Goal: Transaction & Acquisition: Purchase product/service

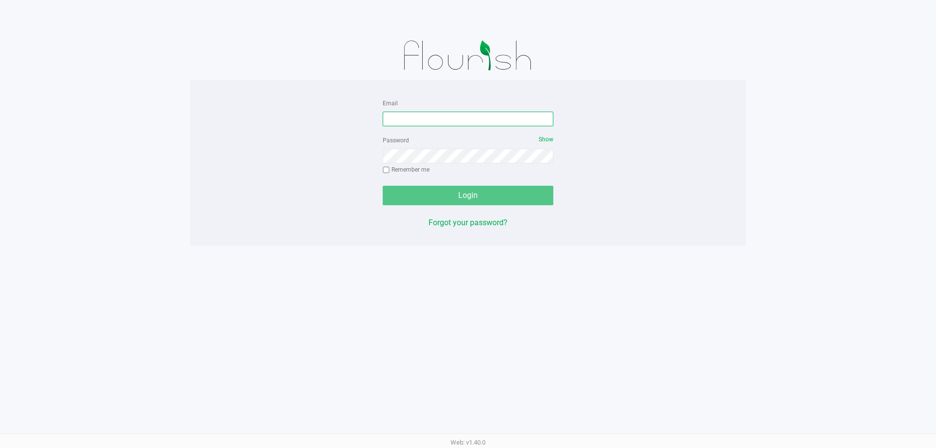
click at [459, 118] on input "Email" at bounding box center [468, 119] width 171 height 15
type input "meanderson@Liveparallel.com"
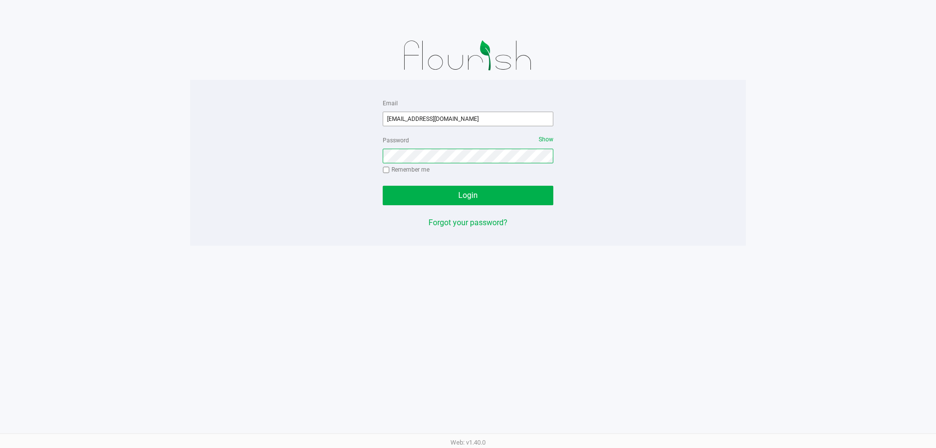
click at [383, 186] on button "Login" at bounding box center [468, 196] width 171 height 20
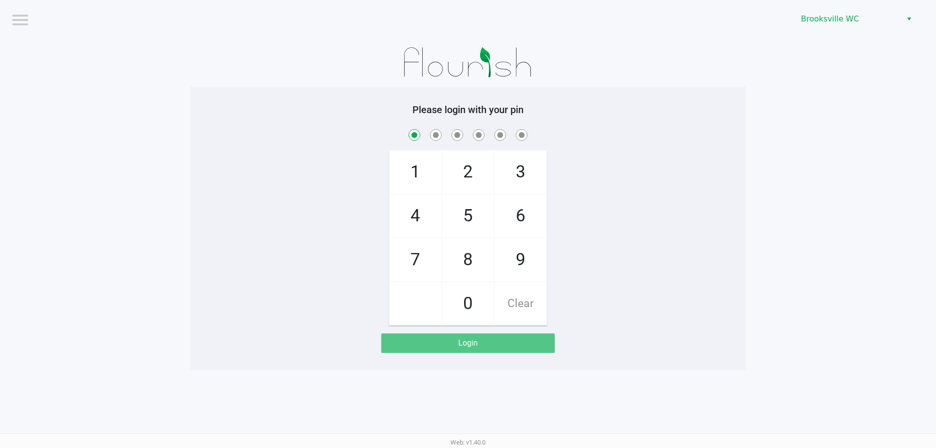
checkbox input "true"
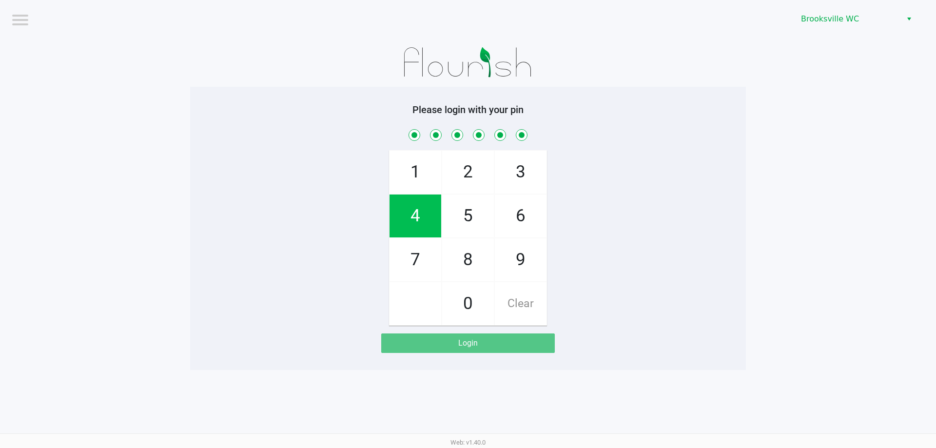
checkbox input "true"
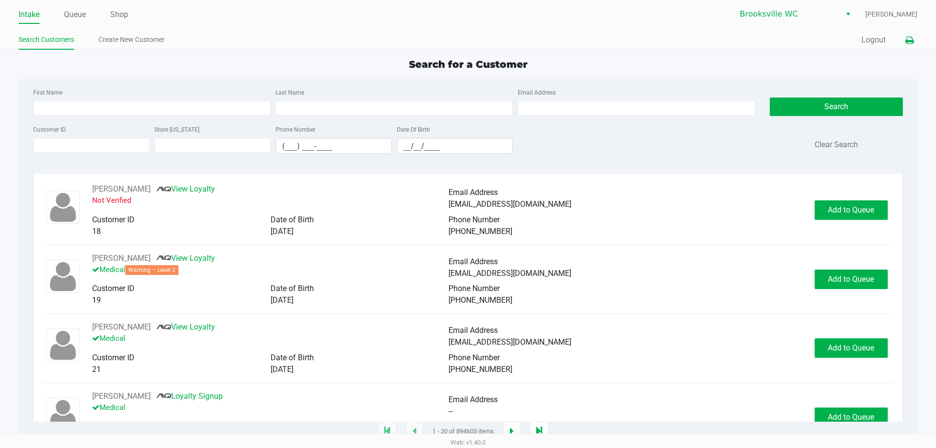
click at [909, 41] on icon at bounding box center [909, 40] width 8 height 7
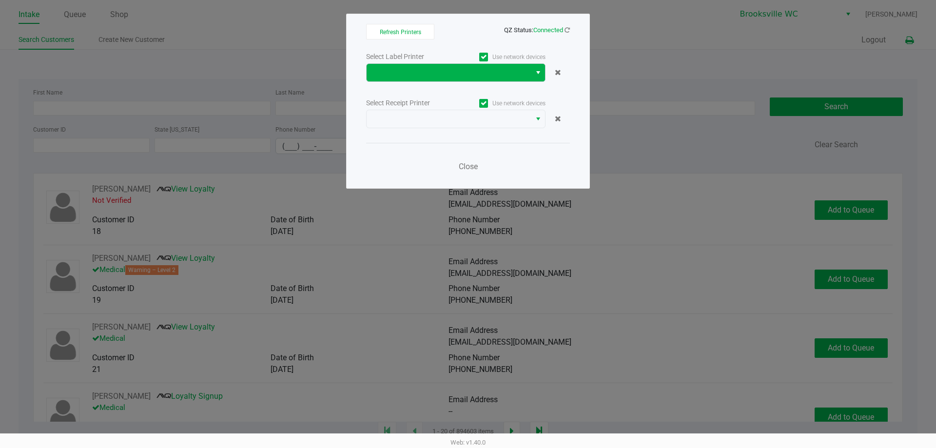
click at [537, 78] on span "Select" at bounding box center [538, 73] width 8 height 12
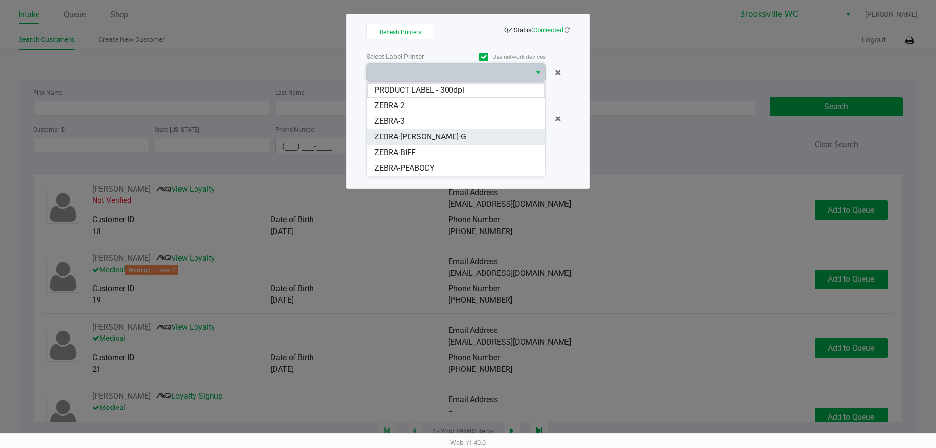
click at [425, 135] on span "ZEBRA-BECKY-G" at bounding box center [420, 137] width 92 height 12
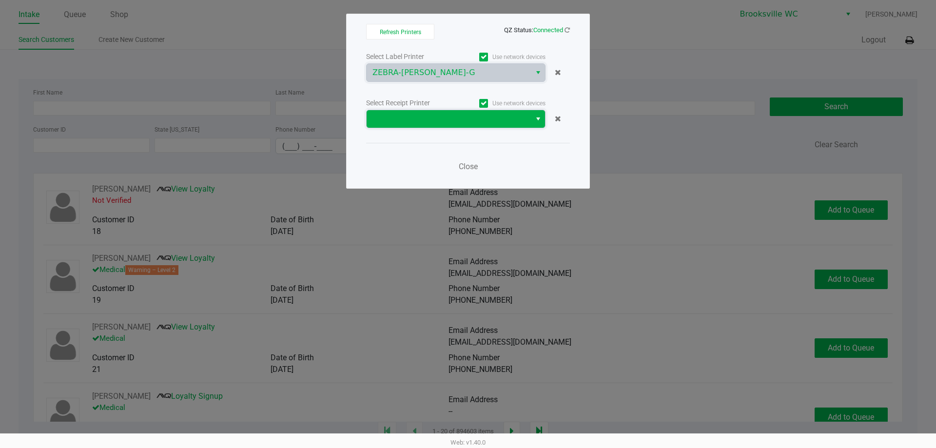
click at [529, 122] on span at bounding box center [449, 119] width 164 height 18
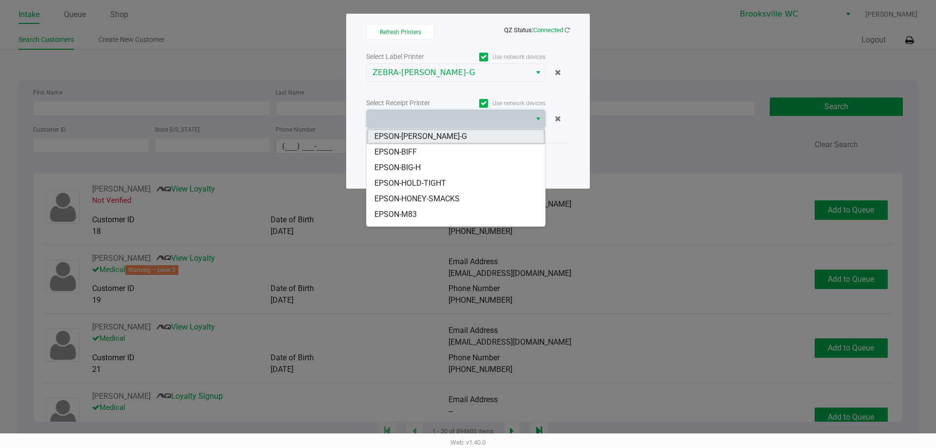
click at [438, 135] on li "EPSON-BECKY-G" at bounding box center [456, 137] width 178 height 16
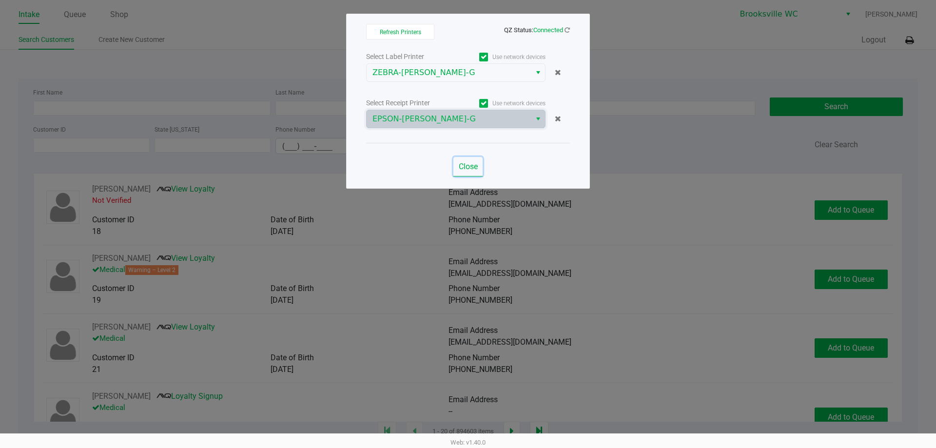
click at [470, 172] on button "Close" at bounding box center [467, 167] width 29 height 20
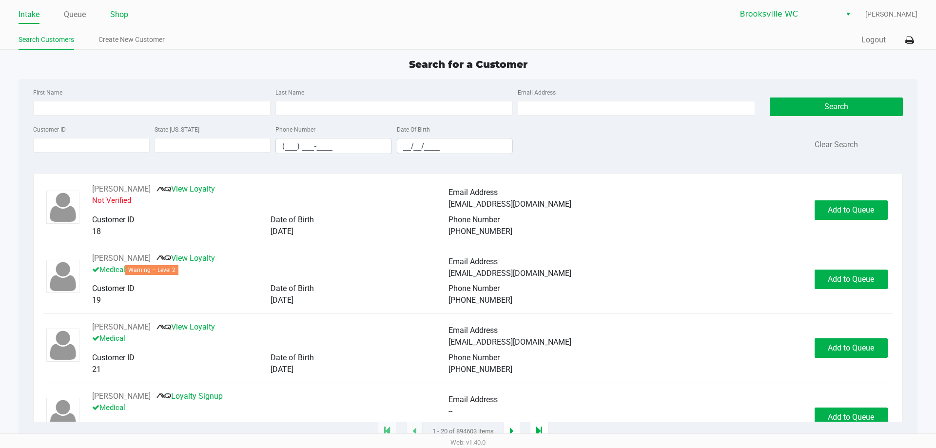
click at [117, 11] on link "Shop" at bounding box center [119, 15] width 18 height 14
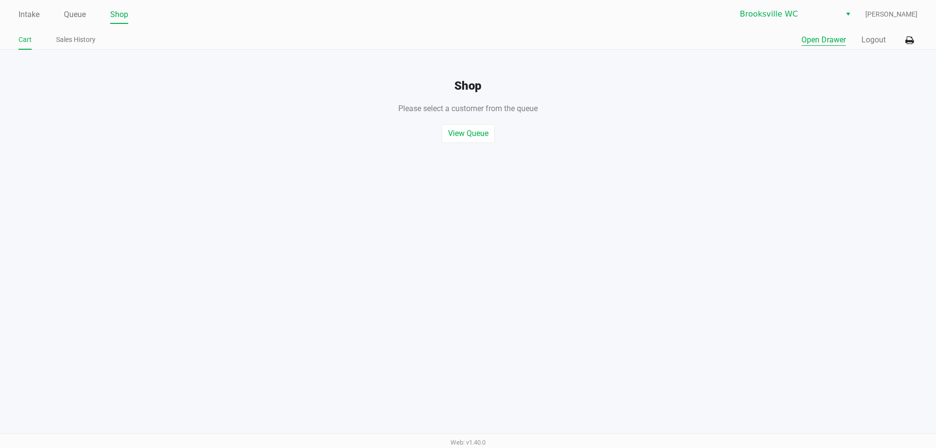
click at [819, 35] on button "Open Drawer" at bounding box center [824, 40] width 44 height 12
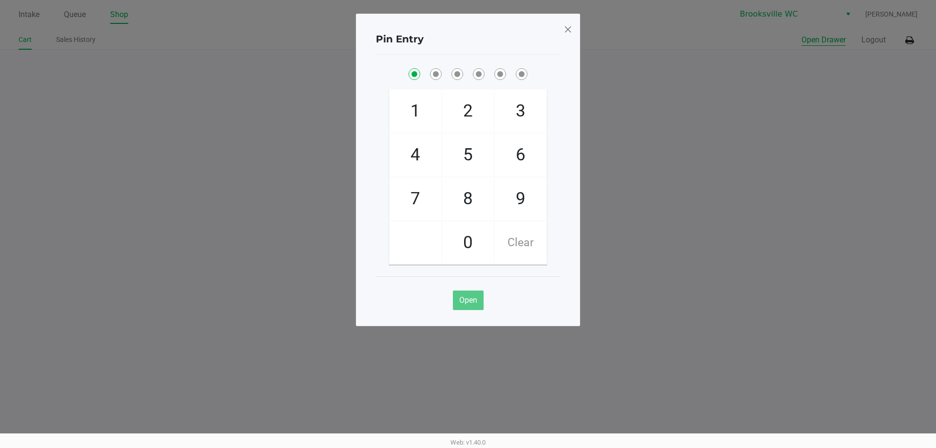
checkbox input "true"
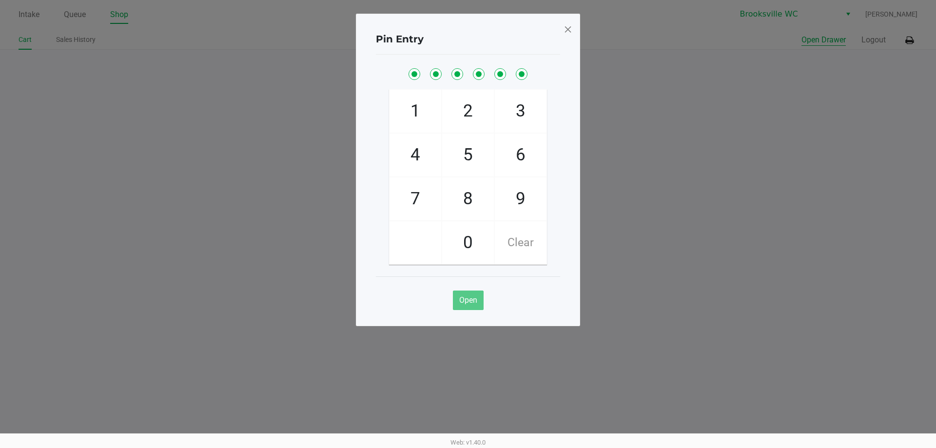
checkbox input "true"
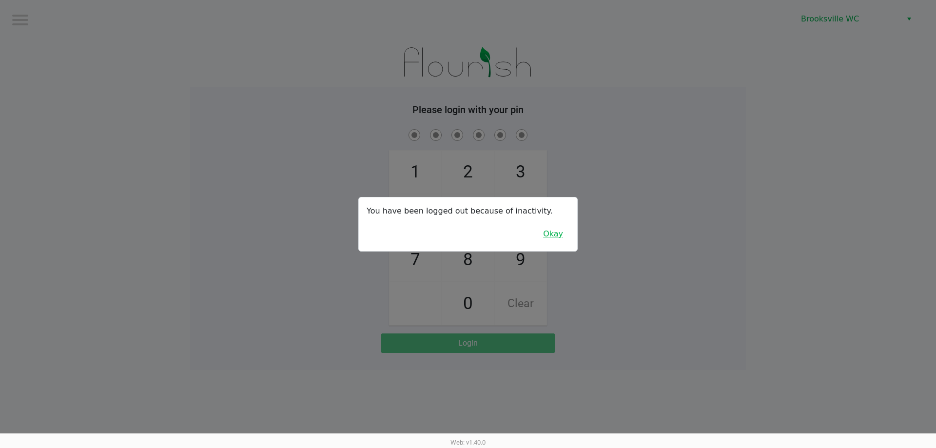
click at [551, 229] on button "Okay" at bounding box center [553, 234] width 33 height 19
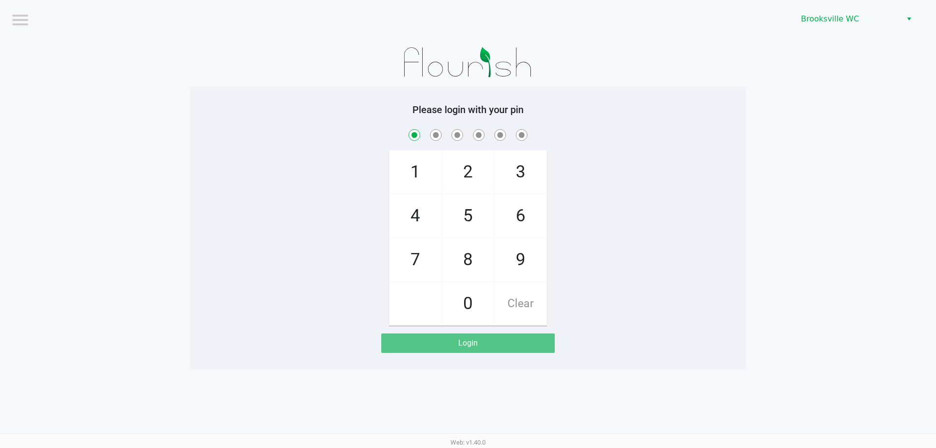
checkbox input "true"
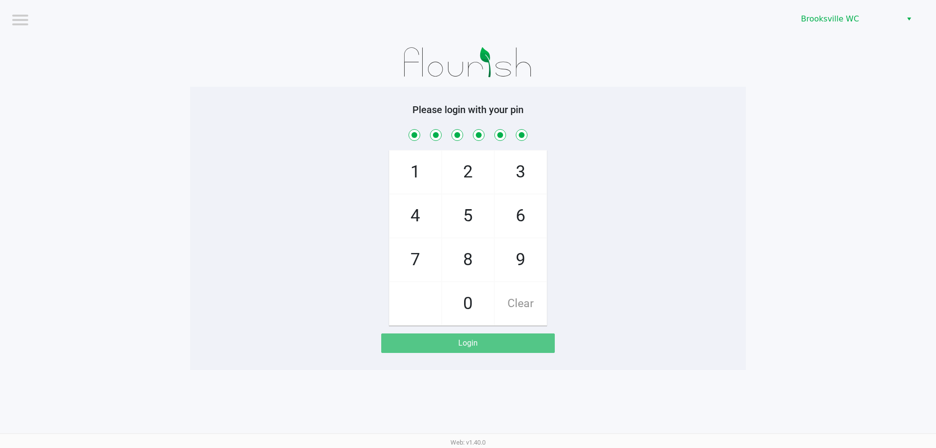
checkbox input "true"
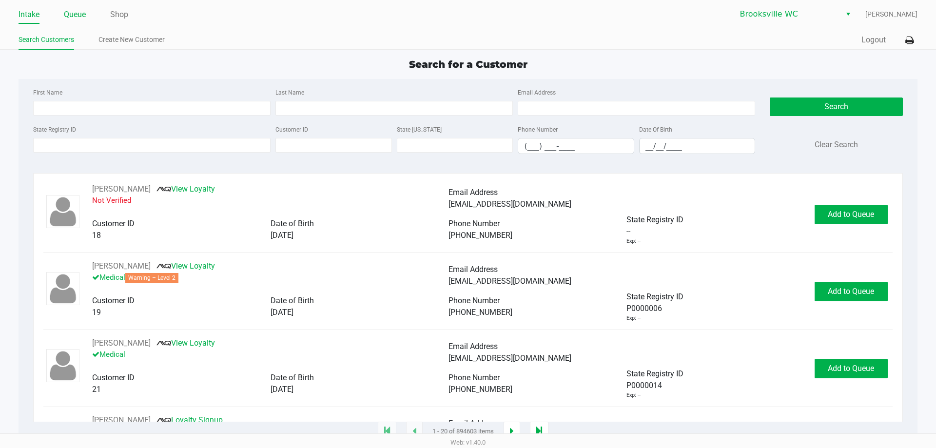
click at [76, 15] on link "Queue" at bounding box center [75, 15] width 22 height 14
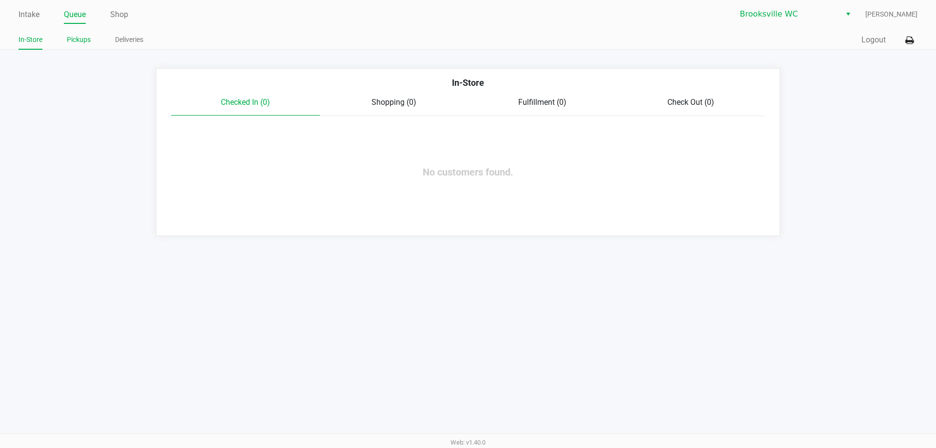
click at [77, 41] on link "Pickups" at bounding box center [79, 40] width 24 height 12
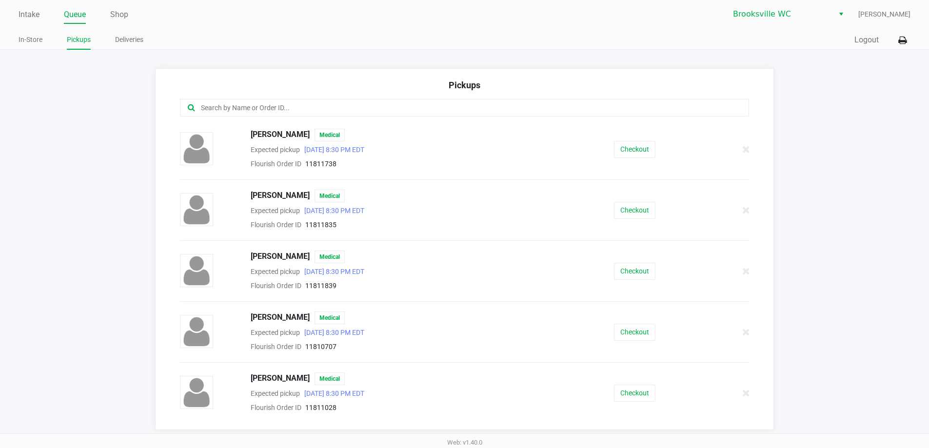
click at [228, 110] on input "text" at bounding box center [449, 107] width 498 height 11
click at [632, 269] on button "Checkout" at bounding box center [634, 271] width 41 height 17
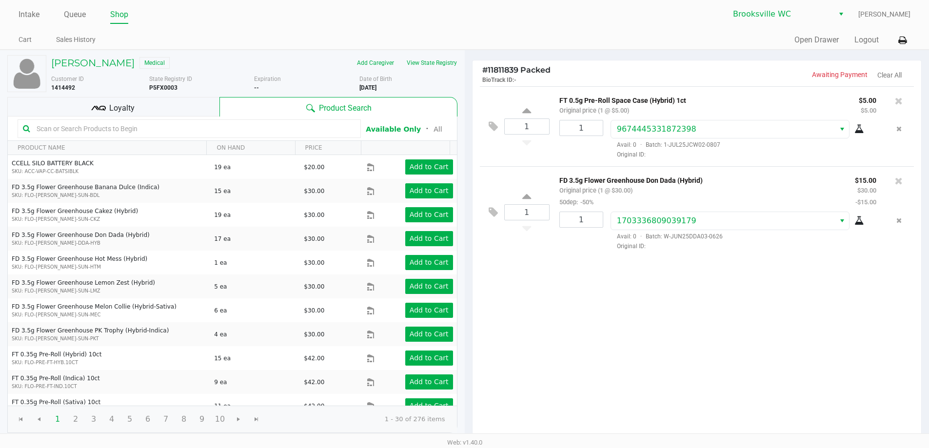
click at [154, 105] on div "Loyalty" at bounding box center [113, 107] width 212 height 20
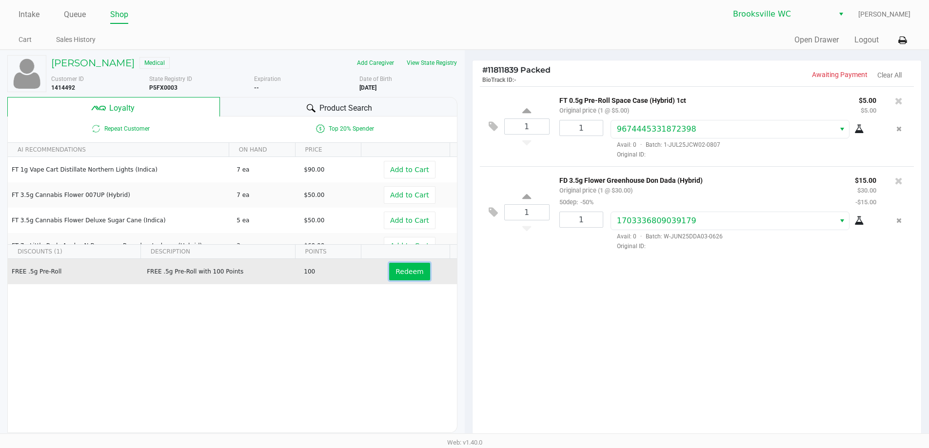
click at [406, 274] on span "Redeem" at bounding box center [409, 272] width 28 height 8
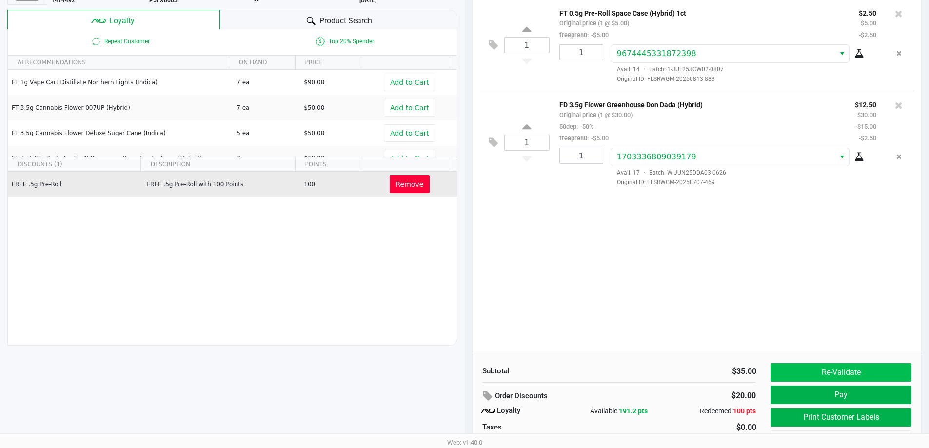
scroll to position [112, 0]
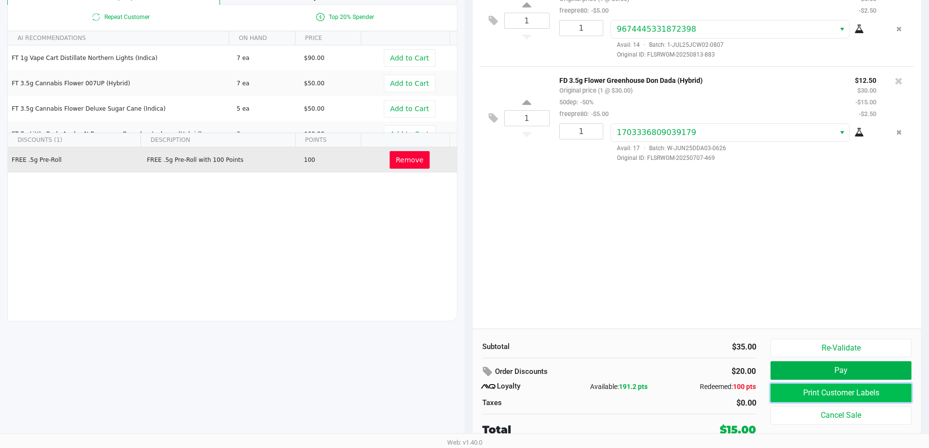
click at [848, 390] on button "Print Customer Labels" at bounding box center [840, 393] width 140 height 19
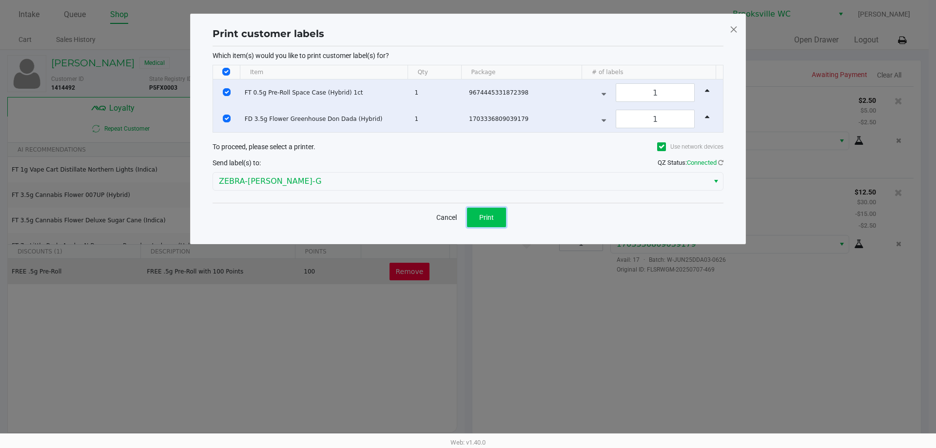
click at [497, 218] on button "Print" at bounding box center [486, 218] width 39 height 20
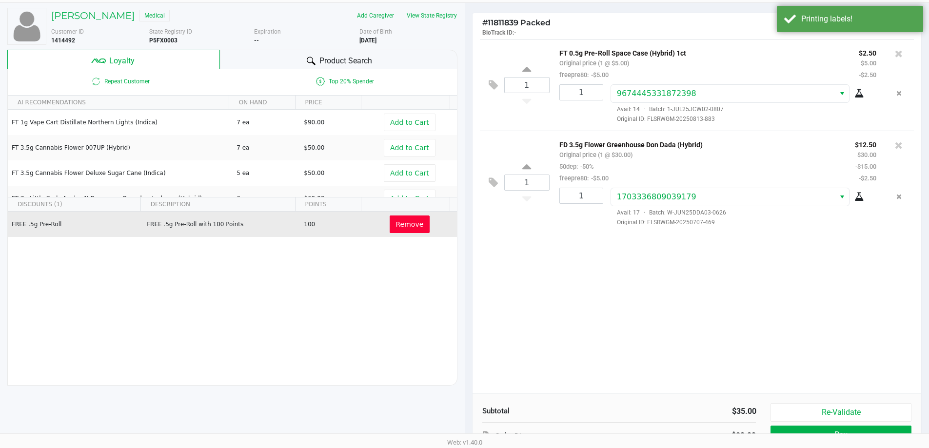
scroll to position [112, 0]
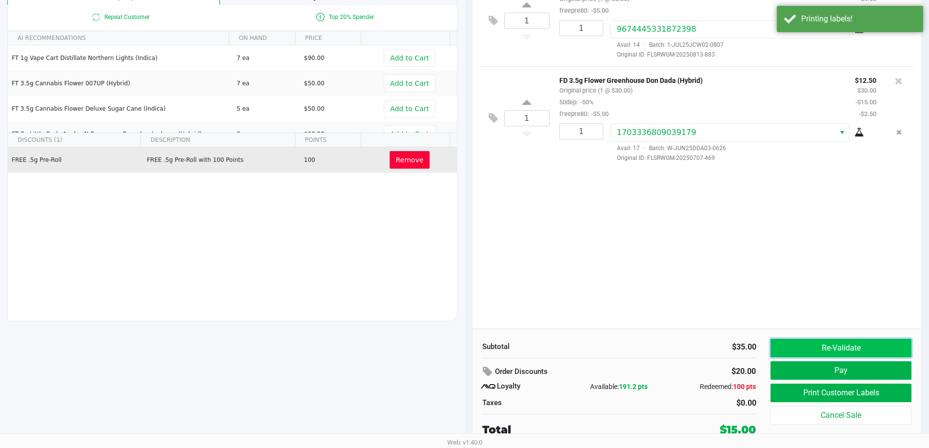
click at [810, 340] on button "Re-Validate" at bounding box center [840, 348] width 140 height 19
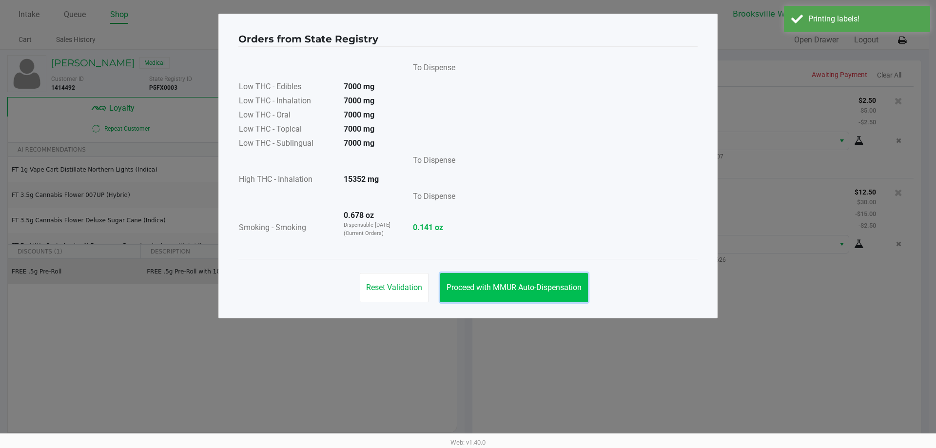
click at [510, 286] on span "Proceed with MMUR Auto-Dispensation" at bounding box center [514, 287] width 135 height 9
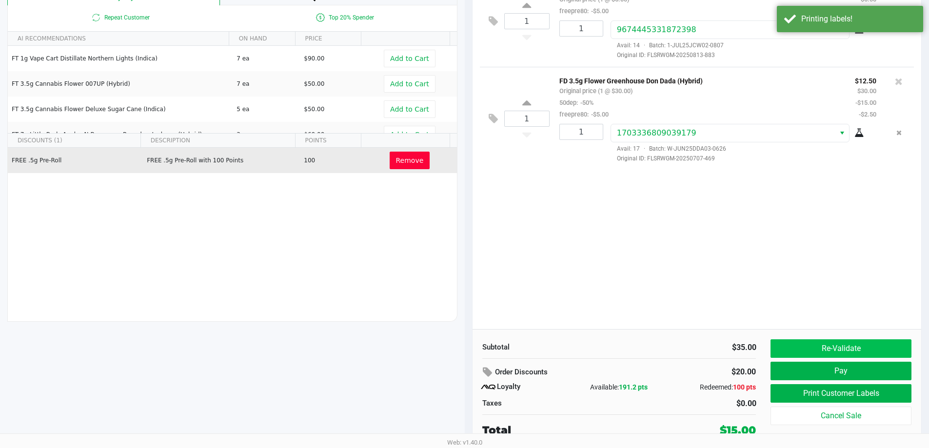
scroll to position [112, 0]
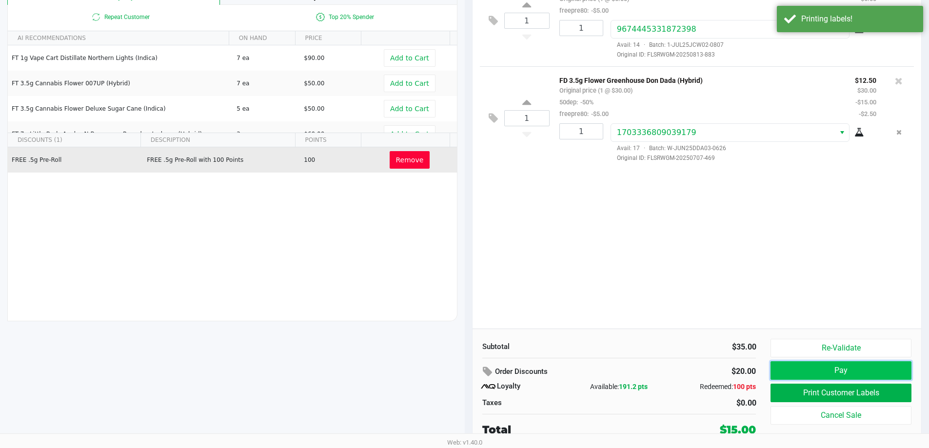
click at [851, 368] on button "Pay" at bounding box center [840, 370] width 140 height 19
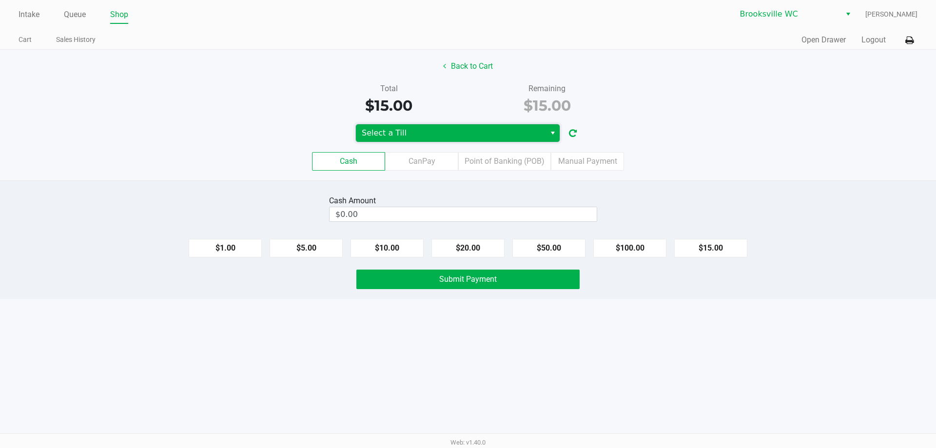
click at [538, 136] on span "Select a Till" at bounding box center [451, 133] width 178 height 12
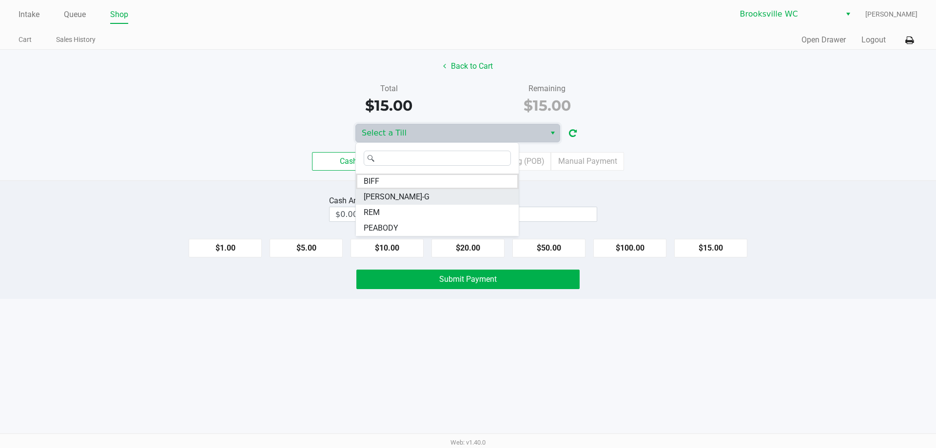
click at [402, 196] on li "BECKY-G" at bounding box center [437, 197] width 163 height 16
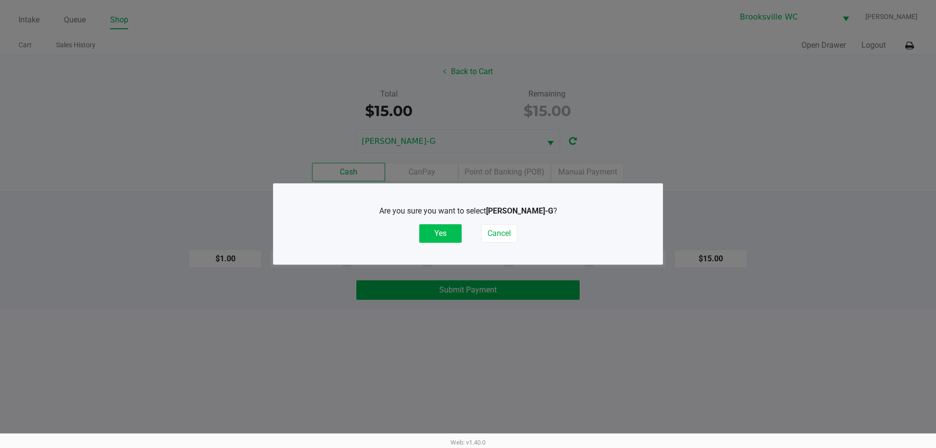
click at [442, 235] on button "Yes" at bounding box center [440, 233] width 42 height 19
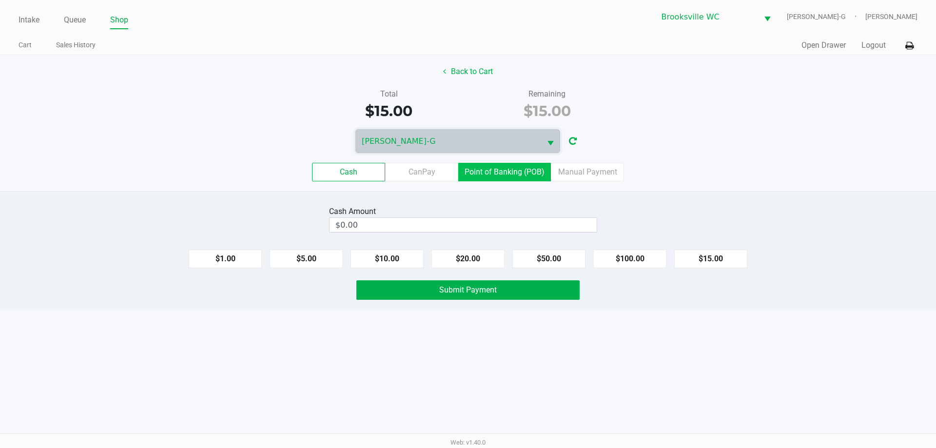
click at [508, 170] on label "Point of Banking (POB)" at bounding box center [504, 172] width 93 height 19
click at [0, 0] on 7 "Point of Banking (POB)" at bounding box center [0, 0] width 0 height 0
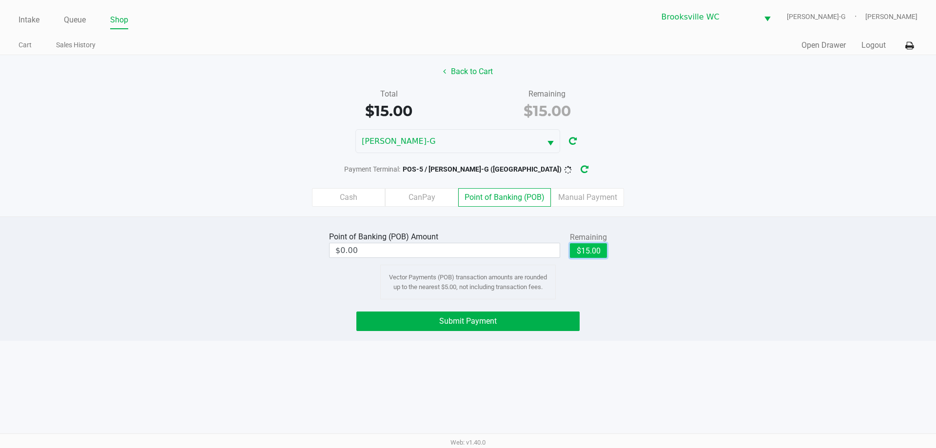
click at [596, 244] on button "$15.00" at bounding box center [588, 250] width 37 height 15
type input "$15.00"
click at [473, 320] on span "Submit Payment" at bounding box center [468, 320] width 58 height 9
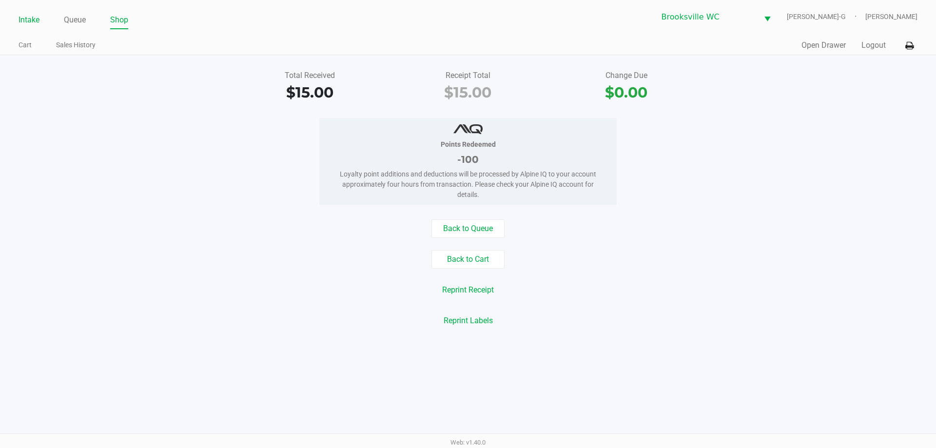
click at [30, 23] on link "Intake" at bounding box center [29, 20] width 21 height 14
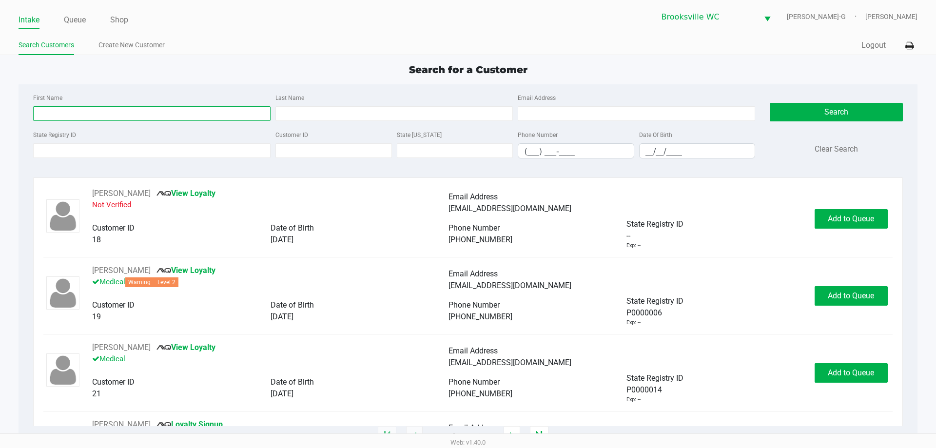
click at [135, 110] on input "First Name" at bounding box center [151, 113] width 237 height 15
type input "sam"
type input "merry"
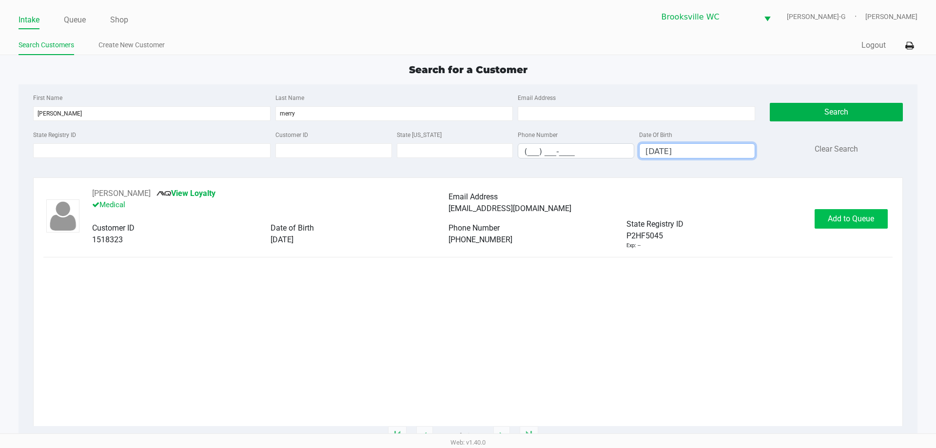
type input "05/20/1995"
click at [872, 223] on button "Add to Queue" at bounding box center [851, 219] width 73 height 20
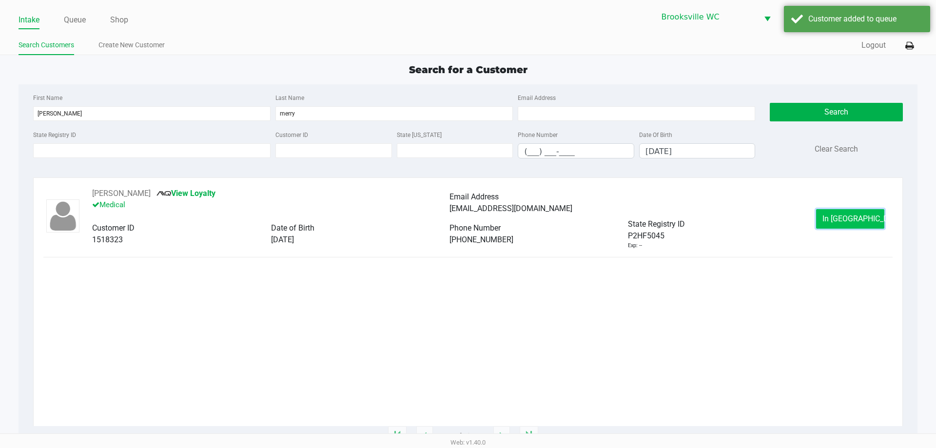
click at [866, 222] on button "In Queue" at bounding box center [850, 219] width 68 height 20
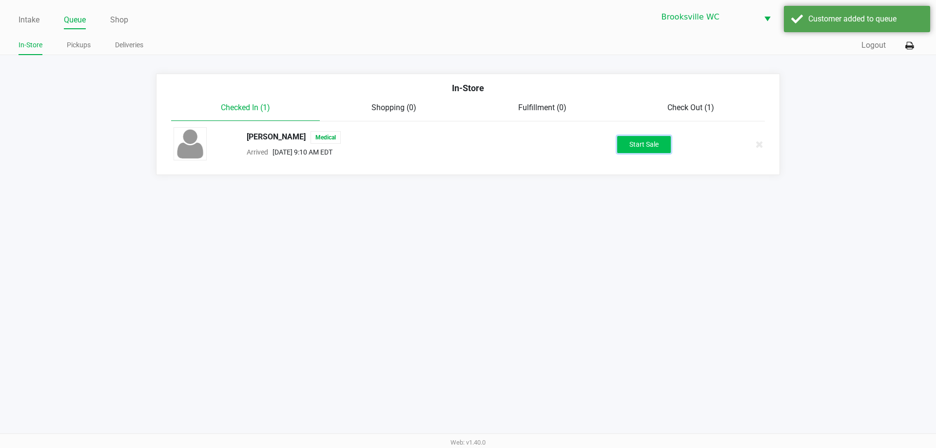
click at [654, 148] on button "Start Sale" at bounding box center [644, 144] width 54 height 17
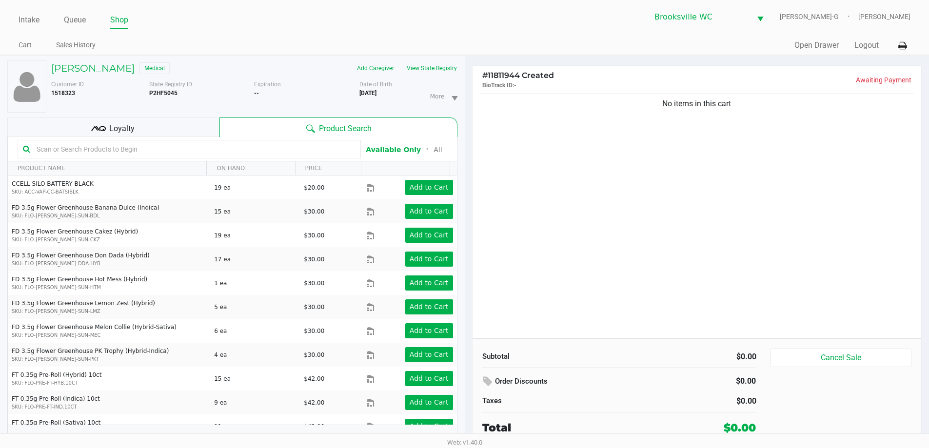
click at [175, 154] on input "text" at bounding box center [194, 149] width 323 height 15
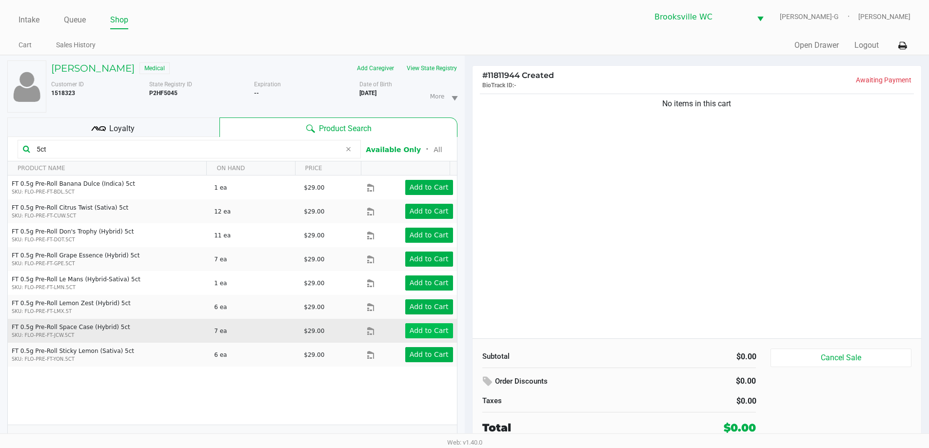
type input "5ct"
click at [425, 332] on app-button-loader "Add to Cart" at bounding box center [429, 331] width 39 height 8
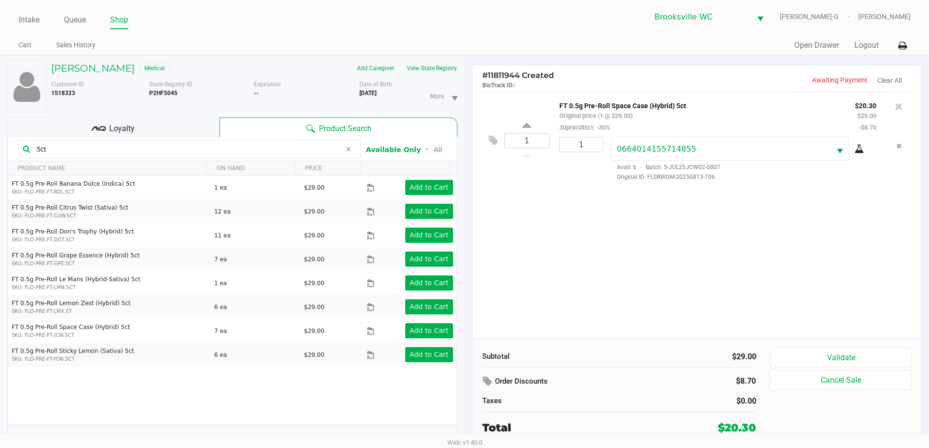
click at [154, 119] on div "Loyalty" at bounding box center [113, 128] width 212 height 20
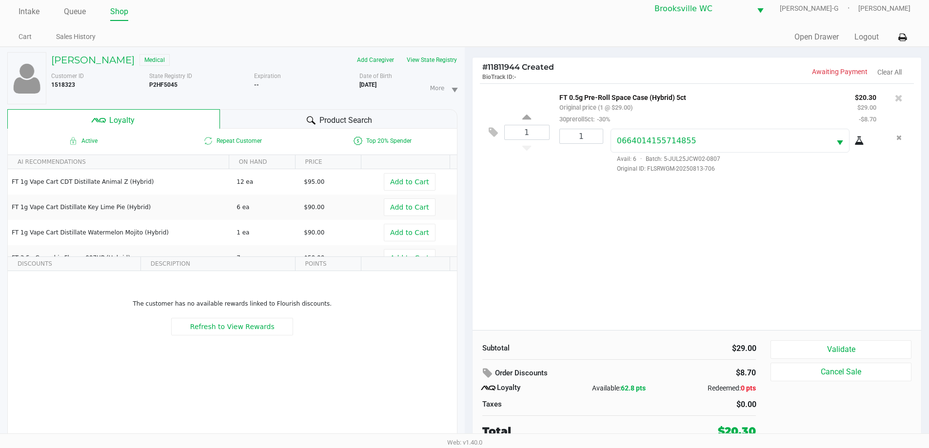
scroll to position [10, 0]
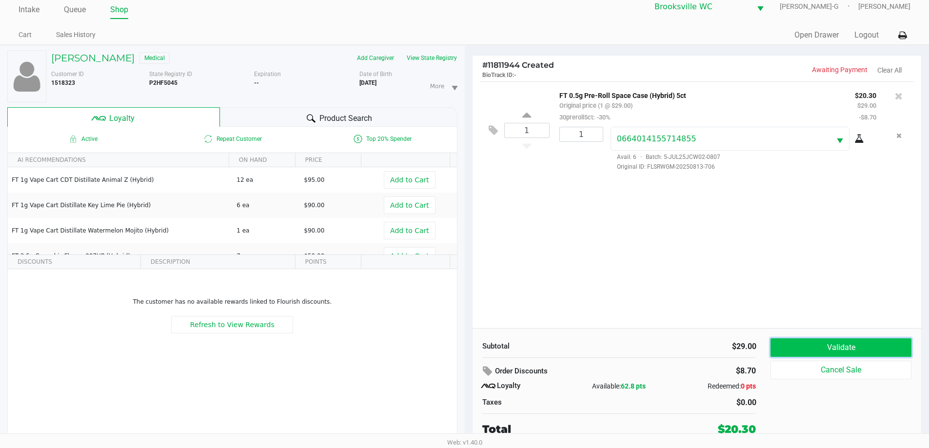
click at [791, 348] on button "Validate" at bounding box center [840, 347] width 140 height 19
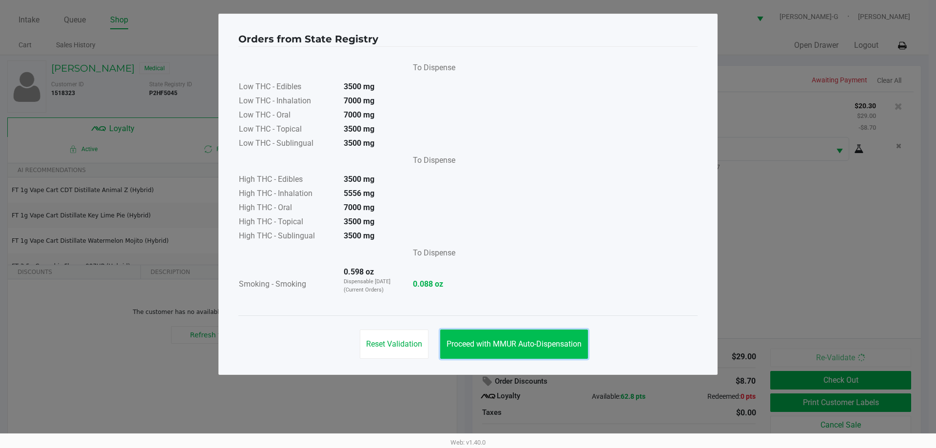
click at [516, 349] on button "Proceed with MMUR Auto-Dispensation" at bounding box center [514, 344] width 148 height 29
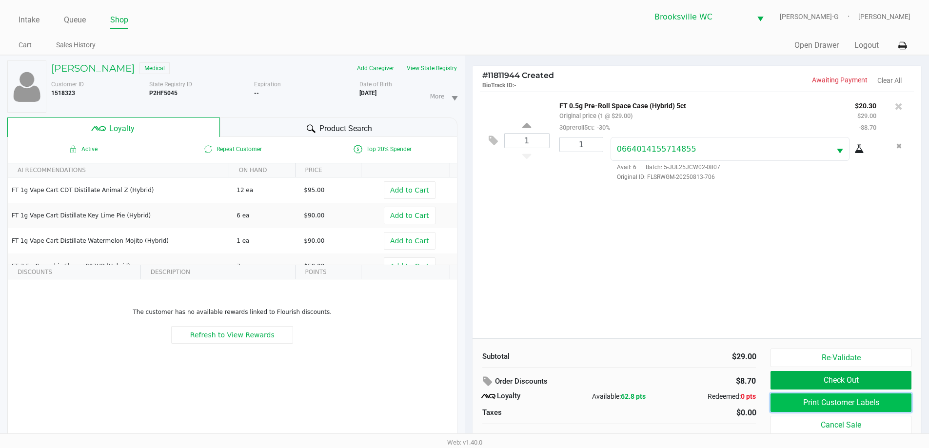
click at [811, 403] on button "Print Customer Labels" at bounding box center [840, 402] width 140 height 19
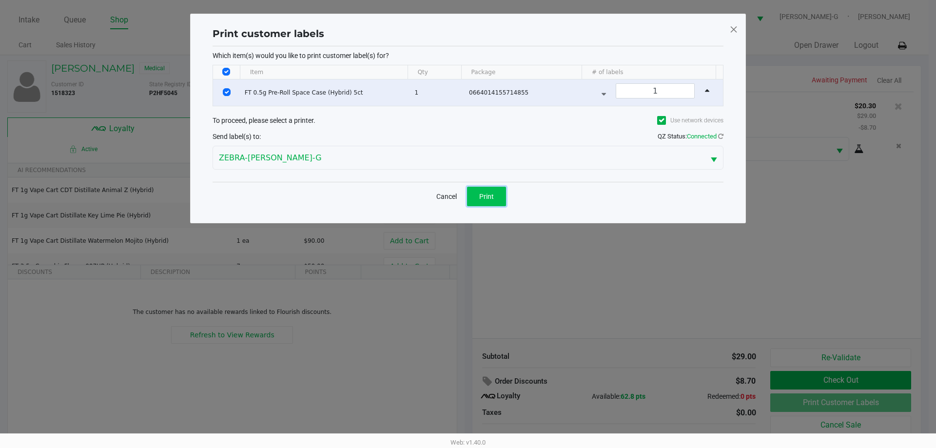
click at [481, 191] on button "Print" at bounding box center [486, 197] width 39 height 20
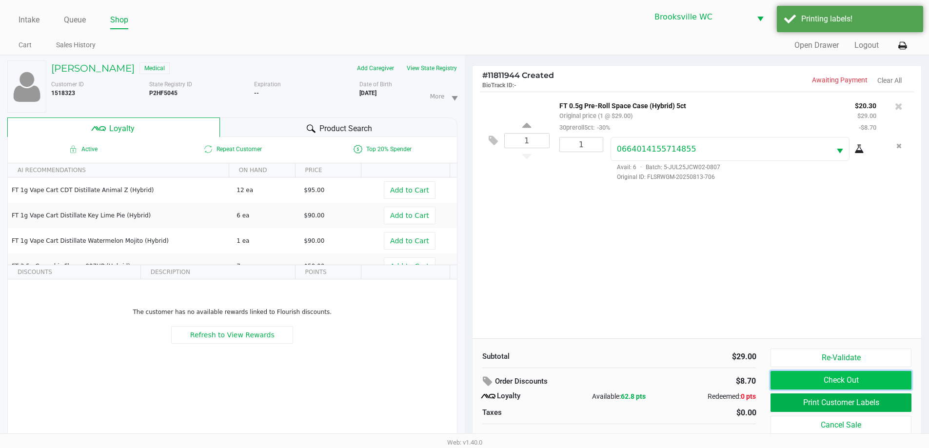
click at [837, 379] on button "Check Out" at bounding box center [840, 380] width 140 height 19
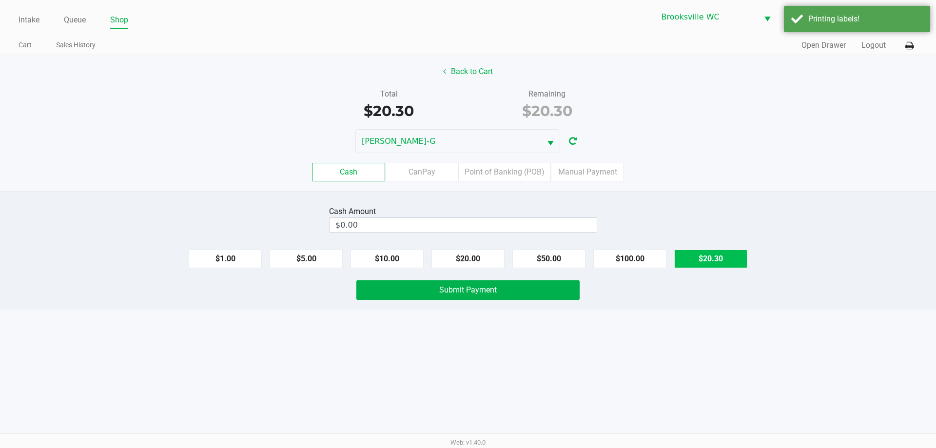
drag, startPoint x: 736, startPoint y: 251, endPoint x: 714, endPoint y: 262, distance: 24.0
click at [733, 254] on button "$20.30" at bounding box center [710, 259] width 73 height 19
type input "$20.30"
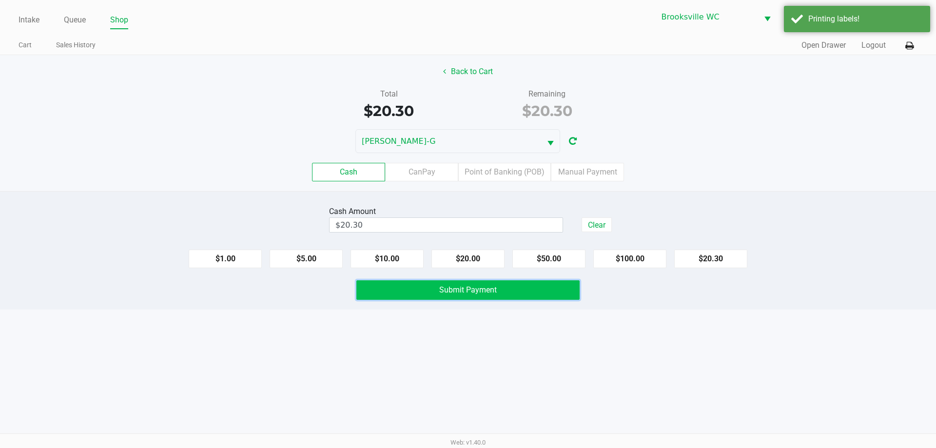
click at [476, 290] on span "Submit Payment" at bounding box center [468, 289] width 58 height 9
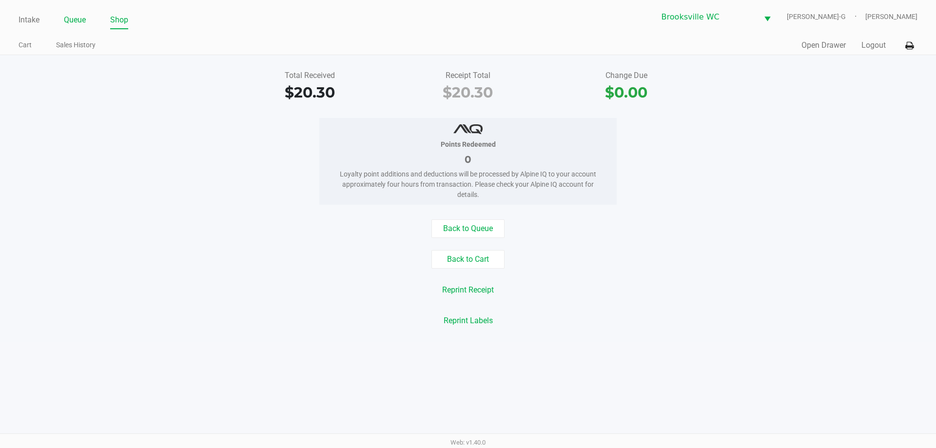
click at [74, 20] on link "Queue" at bounding box center [75, 20] width 22 height 14
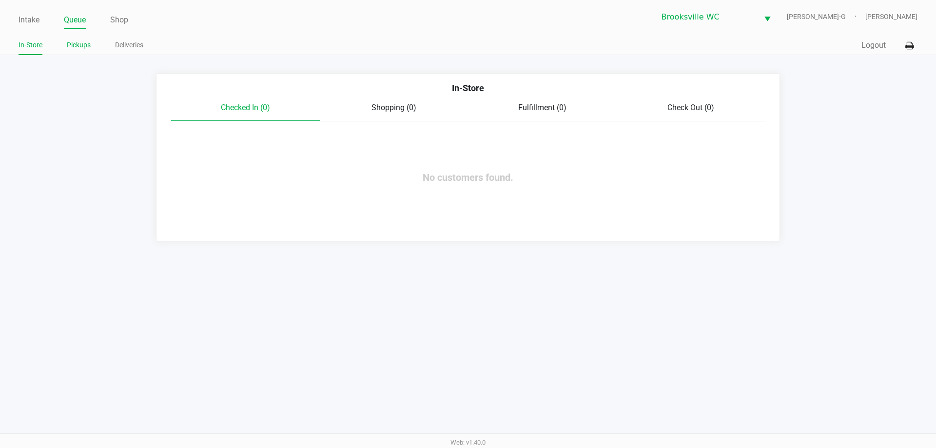
click at [77, 43] on link "Pickups" at bounding box center [79, 45] width 24 height 12
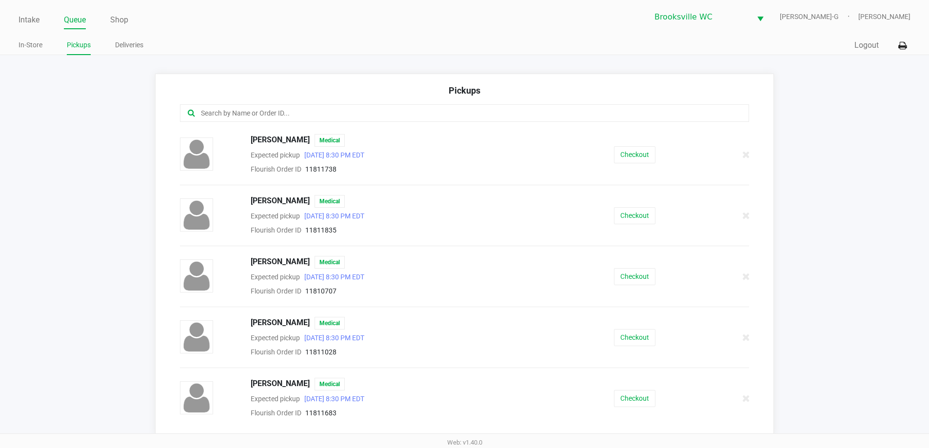
click at [291, 114] on input "text" at bounding box center [449, 113] width 498 height 11
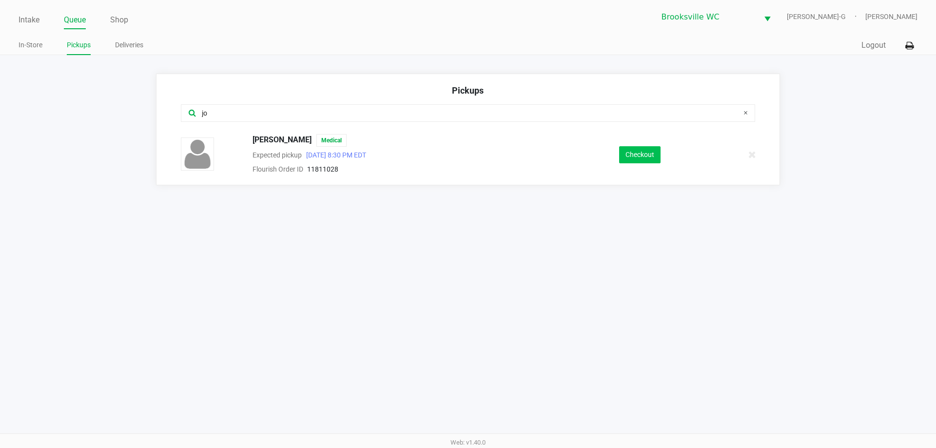
type input "jo"
click at [641, 149] on button "Checkout" at bounding box center [639, 154] width 41 height 17
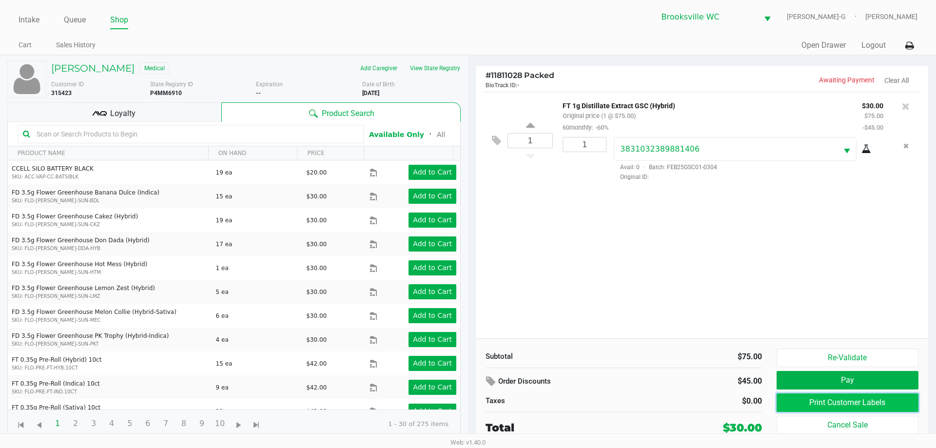
click at [851, 401] on button "Print Customer Labels" at bounding box center [848, 402] width 142 height 19
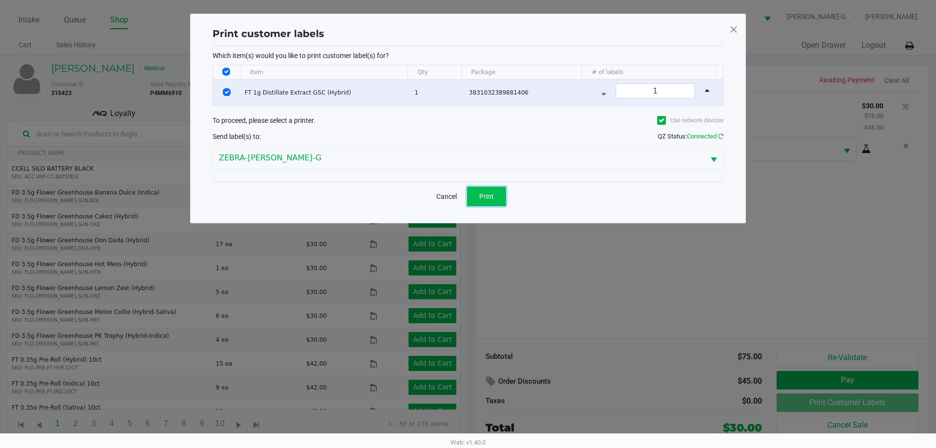
click at [492, 196] on span "Print" at bounding box center [486, 197] width 15 height 8
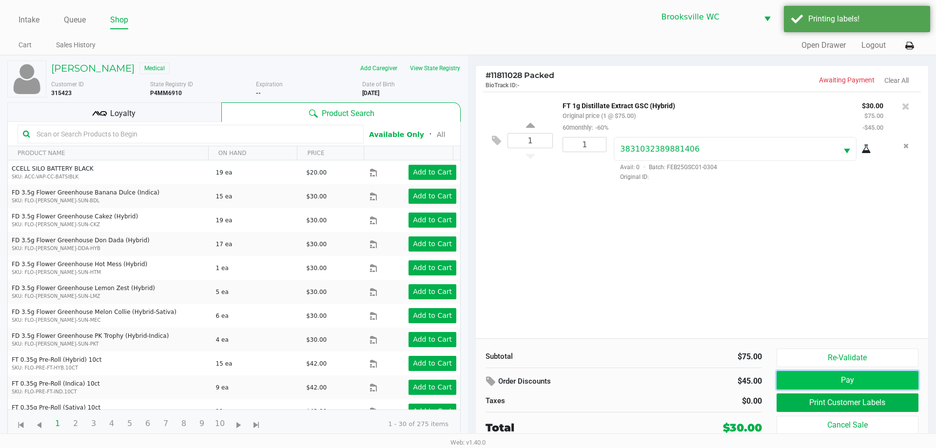
click at [842, 379] on button "Pay" at bounding box center [848, 380] width 142 height 19
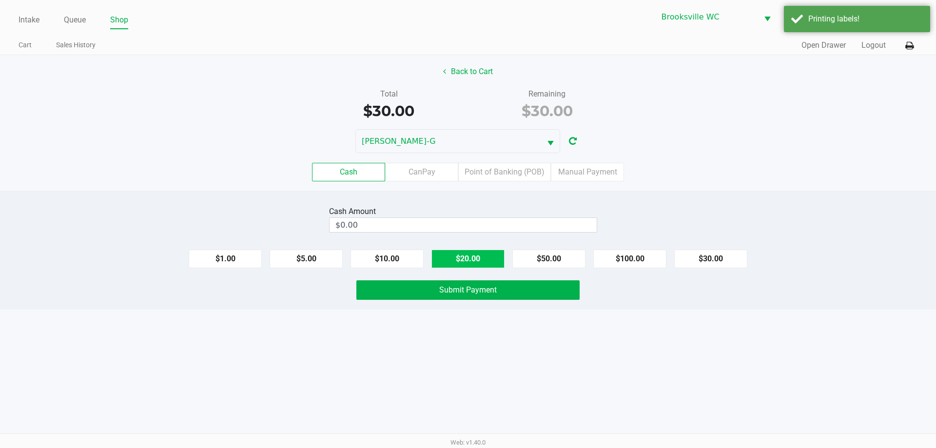
click at [468, 255] on button "$20.00" at bounding box center [467, 259] width 73 height 19
type input "$40.00"
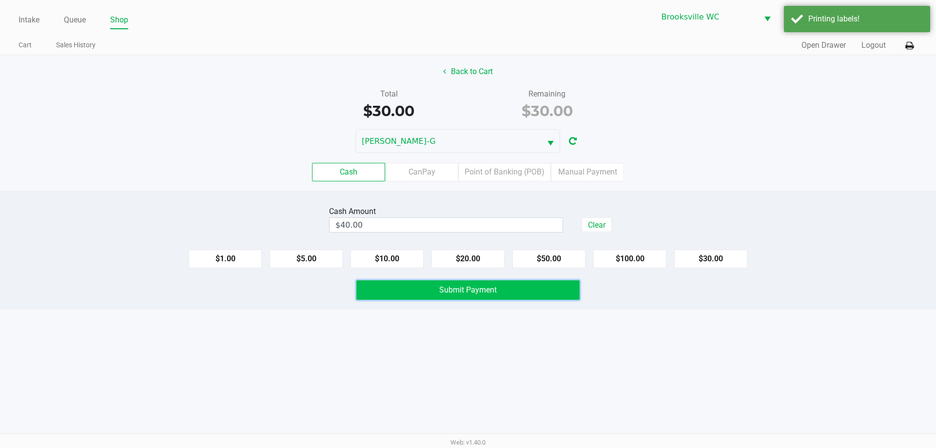
click at [467, 291] on span "Submit Payment" at bounding box center [468, 289] width 58 height 9
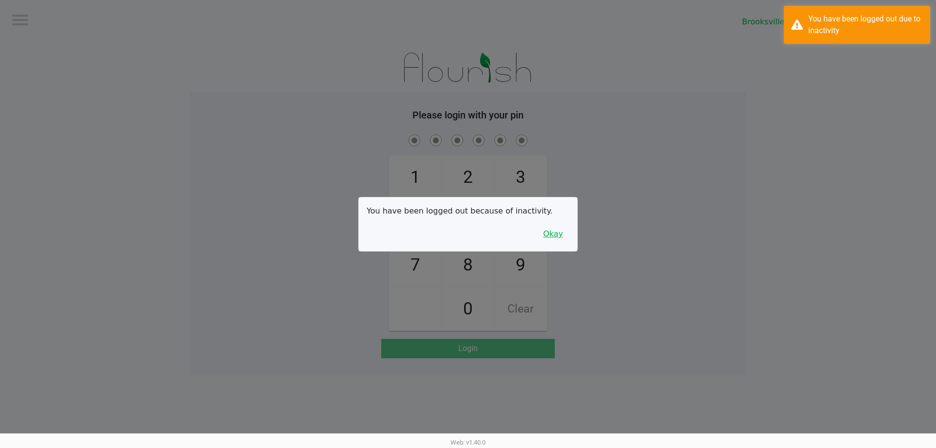
click at [557, 234] on button "Okay" at bounding box center [553, 234] width 33 height 19
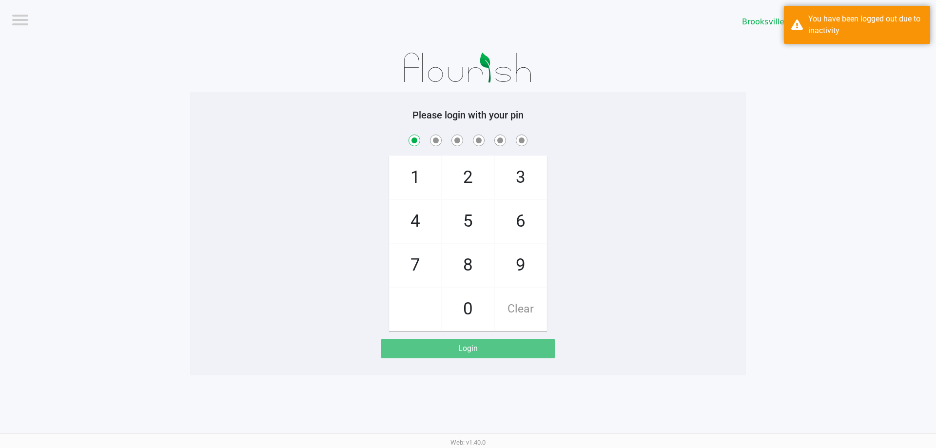
checkbox input "true"
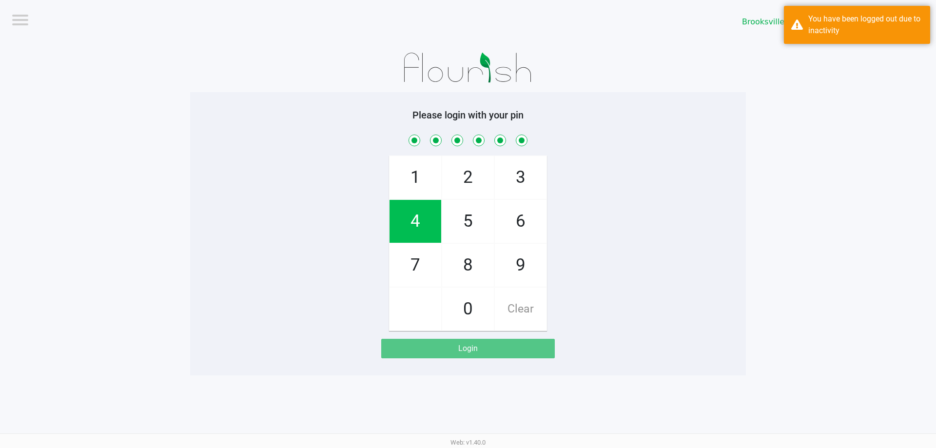
checkbox input "true"
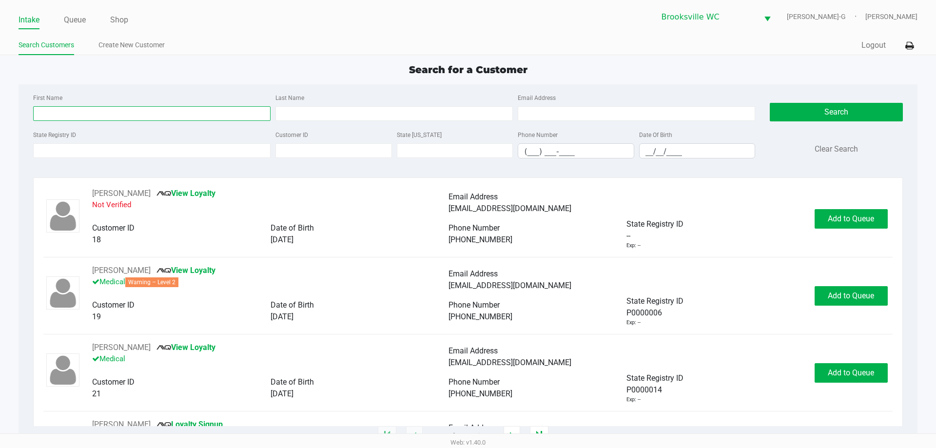
click at [95, 118] on input "First Name" at bounding box center [151, 113] width 237 height 15
type input "rob"
type input "hough"
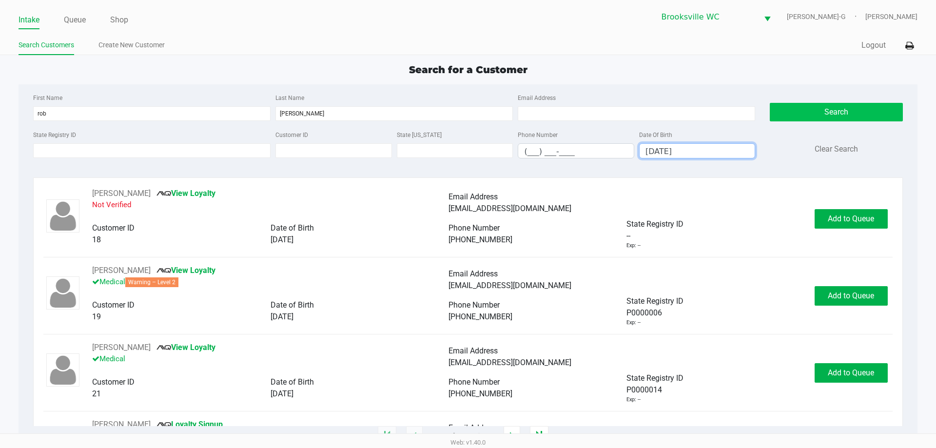
type input "05/09/1967"
click at [830, 107] on button "Search" at bounding box center [836, 112] width 133 height 19
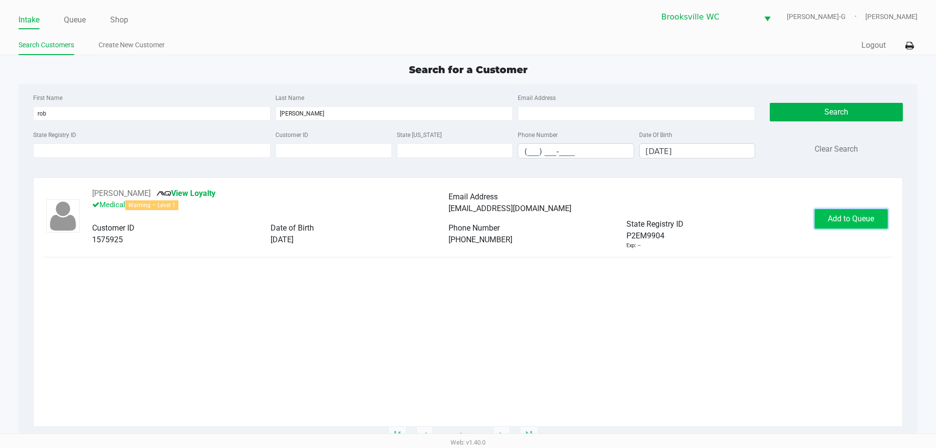
click at [843, 216] on span "Add to Queue" at bounding box center [851, 218] width 46 height 9
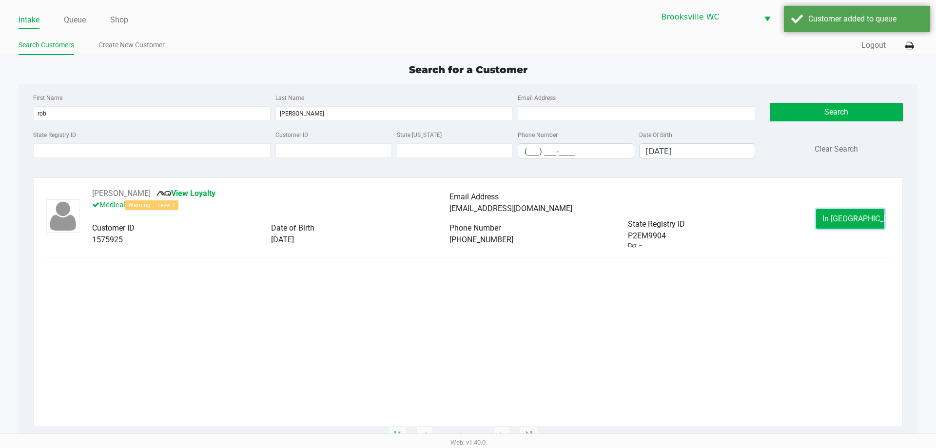
click at [843, 216] on span "In Queue" at bounding box center [864, 218] width 82 height 9
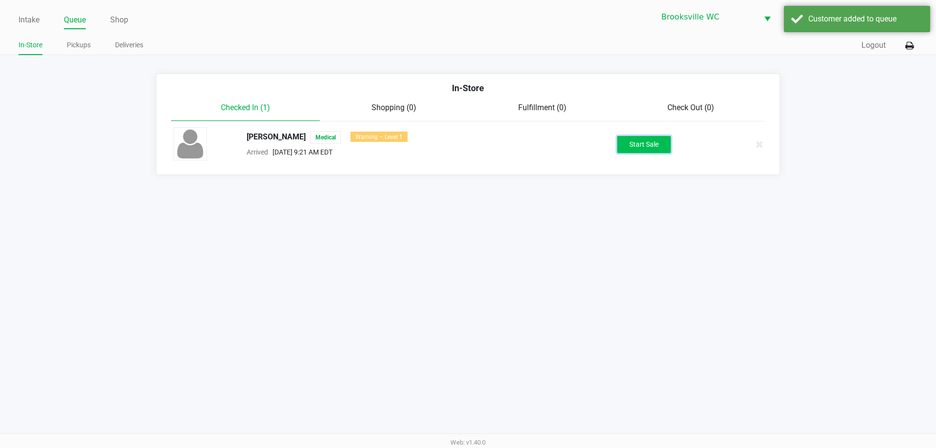
click at [641, 144] on button "Start Sale" at bounding box center [644, 144] width 54 height 17
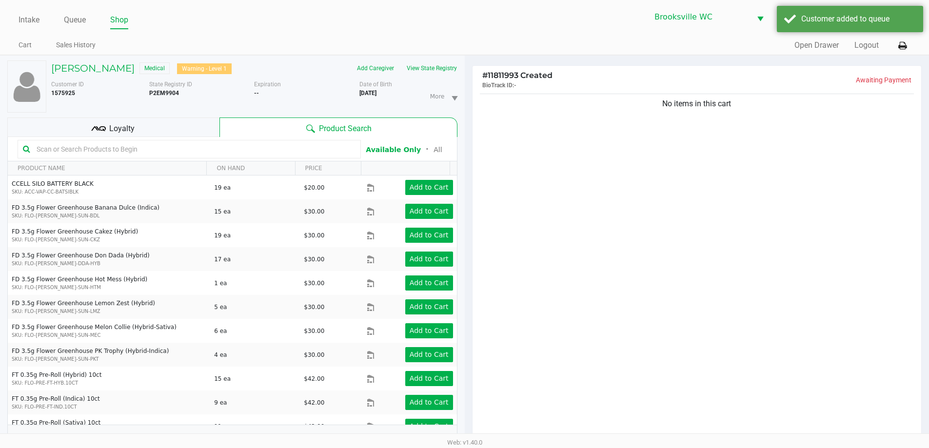
click at [175, 157] on input "text" at bounding box center [194, 149] width 323 height 15
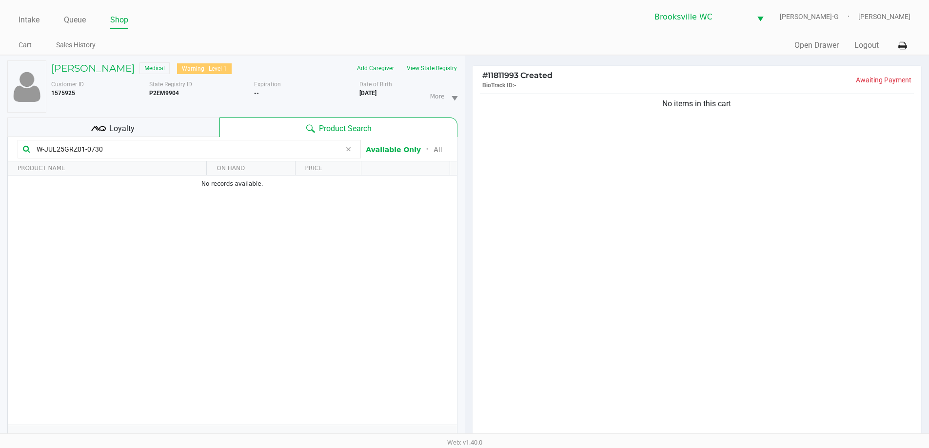
type input "W-JUL25GRZ01-0730"
click at [187, 134] on div "Loyalty" at bounding box center [113, 128] width 212 height 20
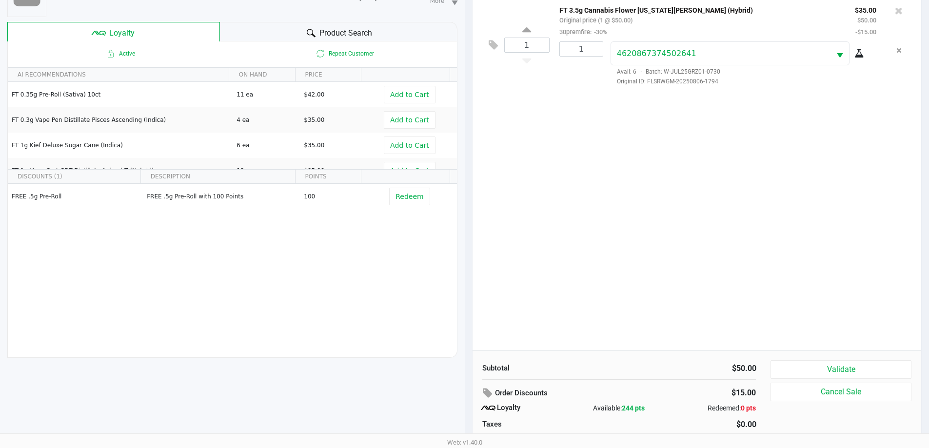
scroll to position [117, 0]
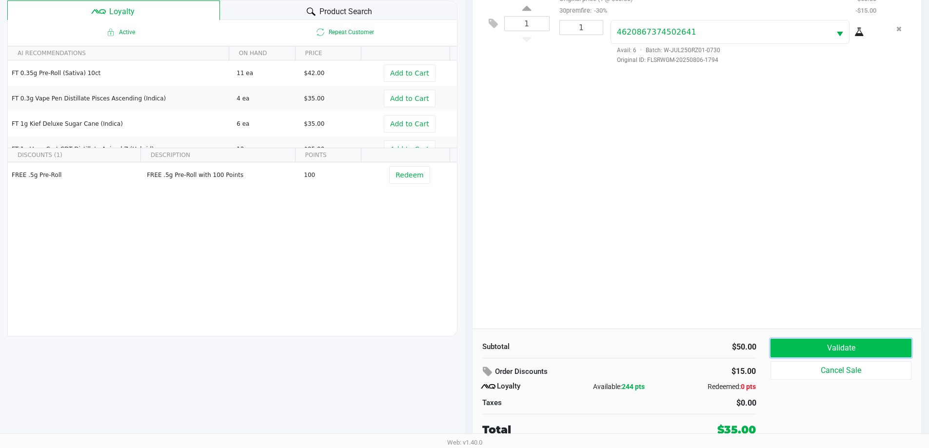
click at [824, 343] on button "Validate" at bounding box center [840, 348] width 140 height 19
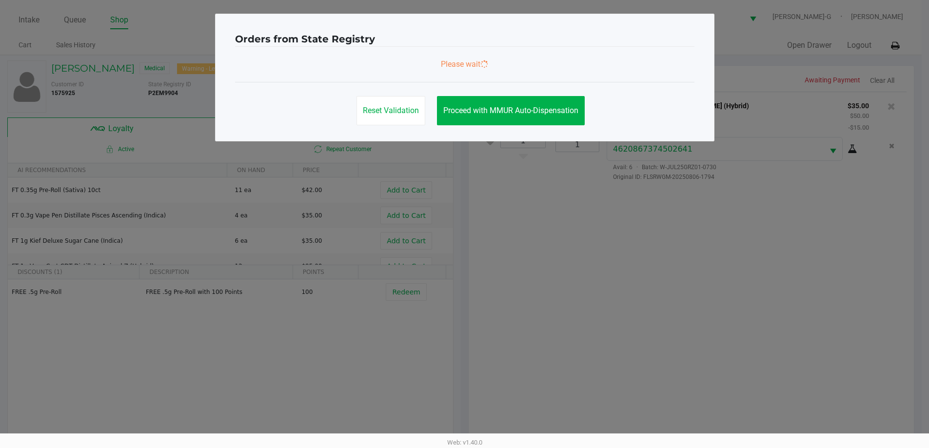
scroll to position [0, 0]
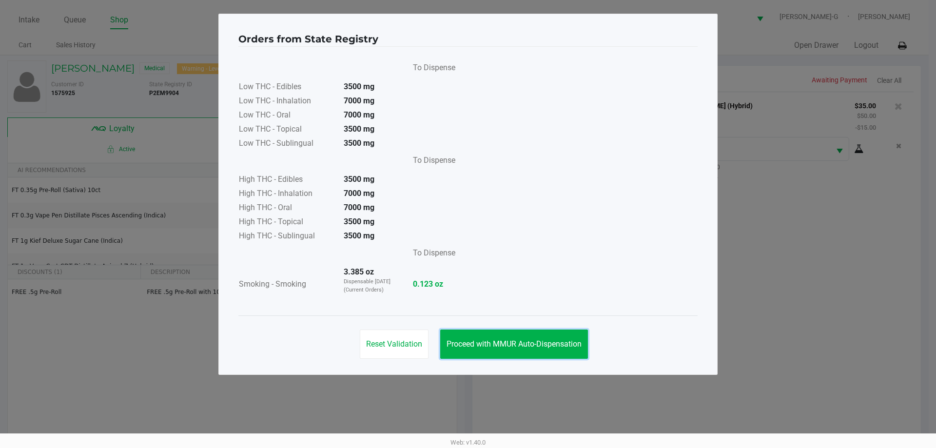
drag, startPoint x: 499, startPoint y: 338, endPoint x: 469, endPoint y: 313, distance: 39.5
click at [500, 338] on button "Proceed with MMUR Auto-Dispensation" at bounding box center [514, 344] width 148 height 29
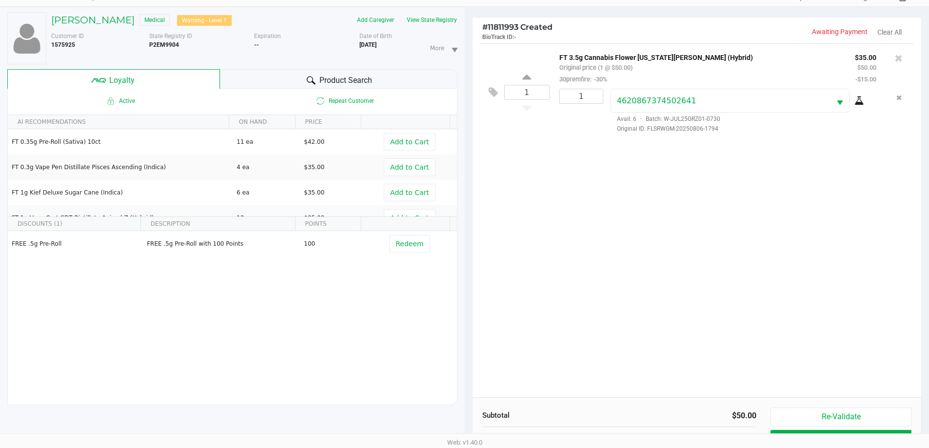
scroll to position [117, 0]
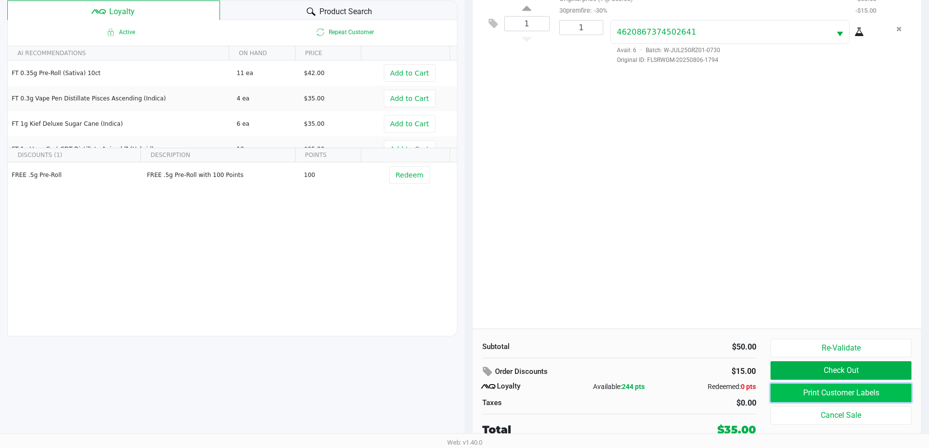
click at [835, 392] on button "Print Customer Labels" at bounding box center [840, 393] width 140 height 19
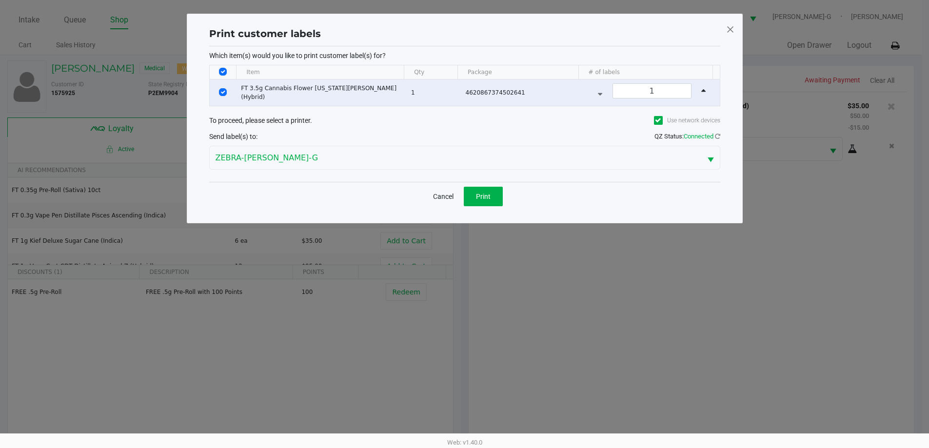
scroll to position [0, 0]
click at [486, 195] on span "Print" at bounding box center [486, 197] width 15 height 8
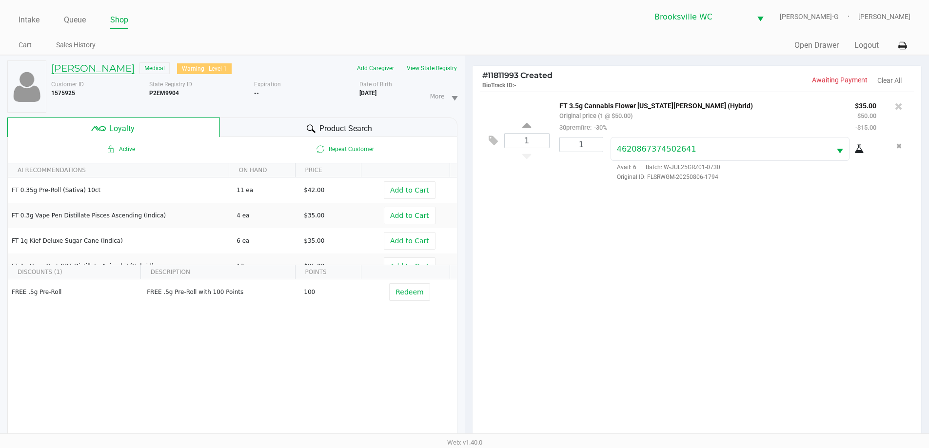
click at [96, 65] on h5 "ROBERT HOUGHTALING JR" at bounding box center [92, 68] width 83 height 12
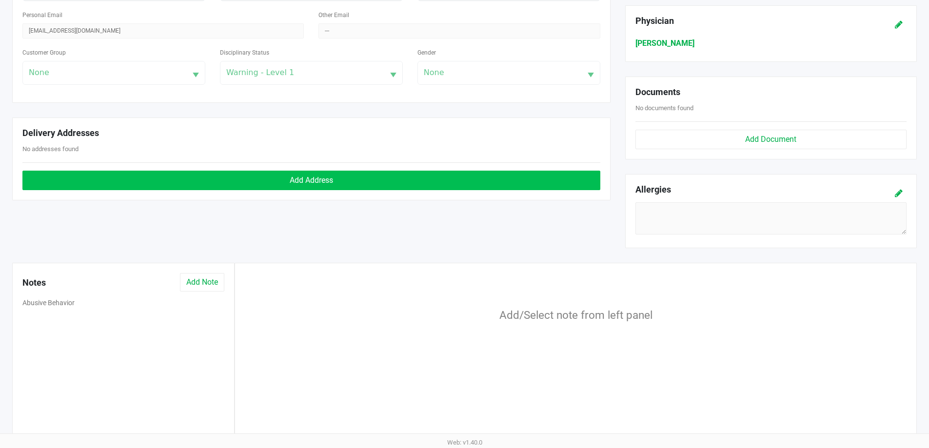
scroll to position [305, 0]
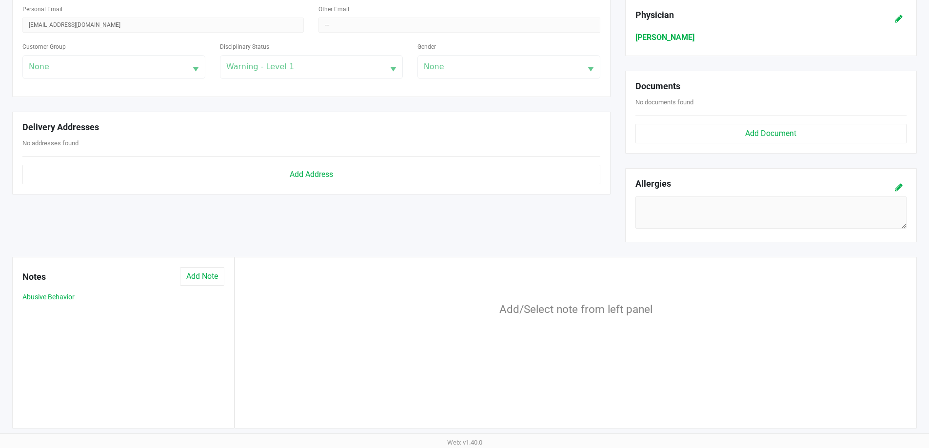
click at [59, 295] on button "Abusive Behavior" at bounding box center [48, 297] width 52 height 10
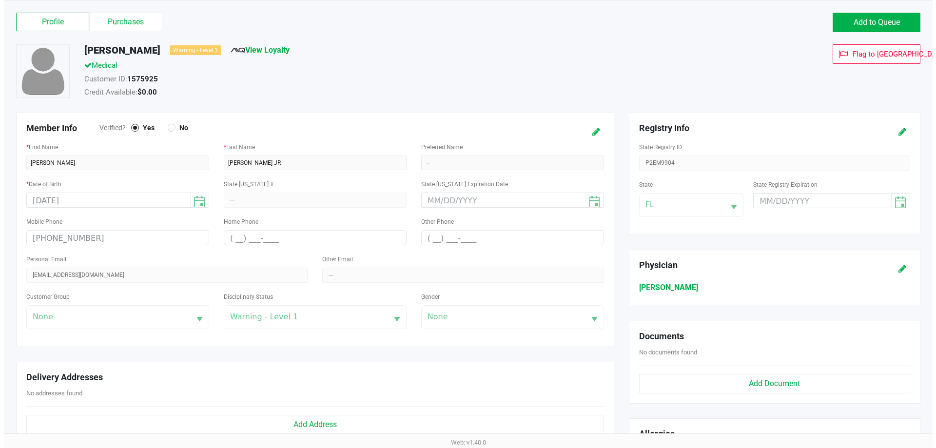
scroll to position [0, 0]
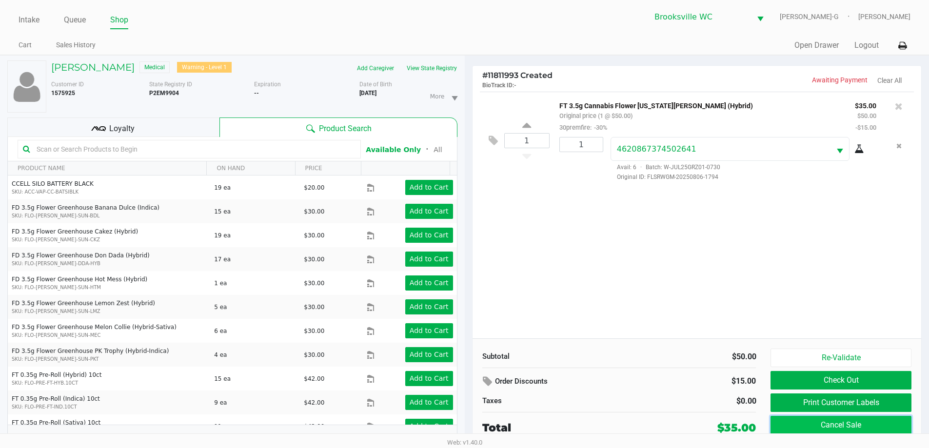
click at [853, 424] on button "Cancel Sale" at bounding box center [840, 425] width 140 height 19
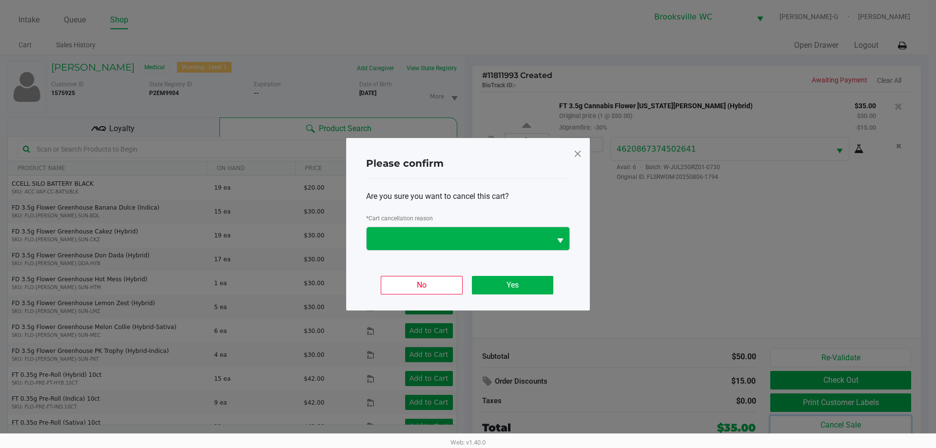
click at [559, 237] on span "Select" at bounding box center [560, 241] width 12 height 12
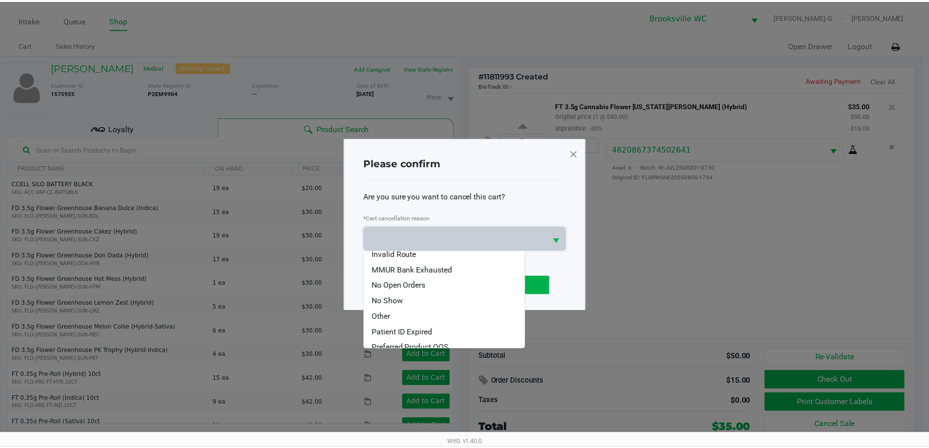
scroll to position [74, 0]
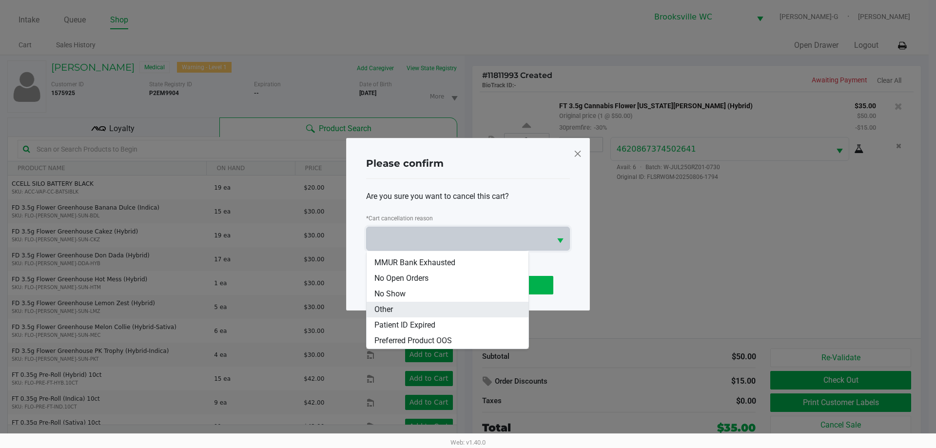
click at [405, 306] on li "Other" at bounding box center [448, 310] width 162 height 16
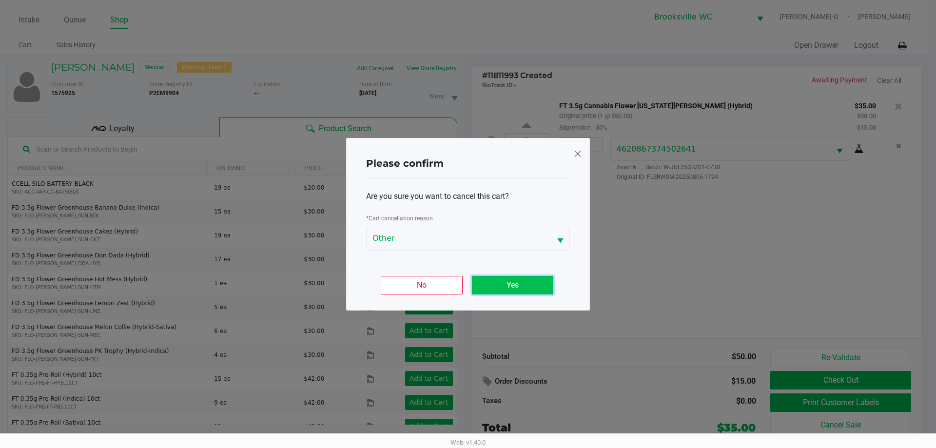
click at [511, 281] on button "Yes" at bounding box center [512, 285] width 81 height 19
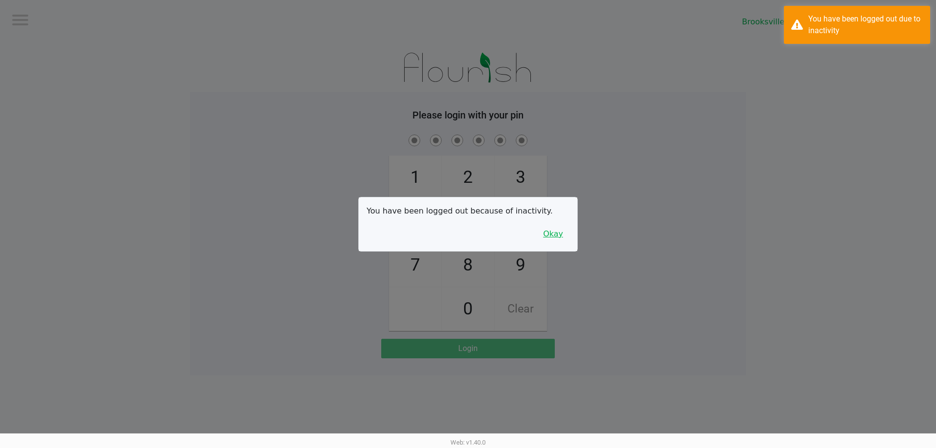
click at [559, 233] on button "Okay" at bounding box center [553, 234] width 33 height 19
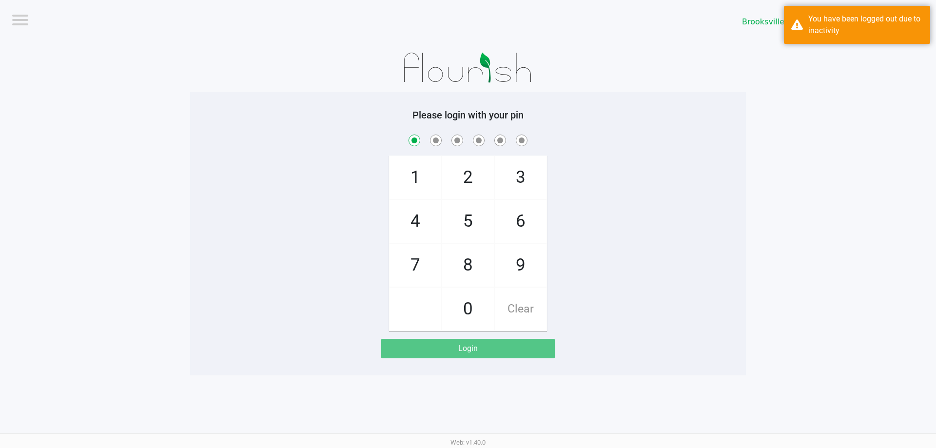
checkbox input "true"
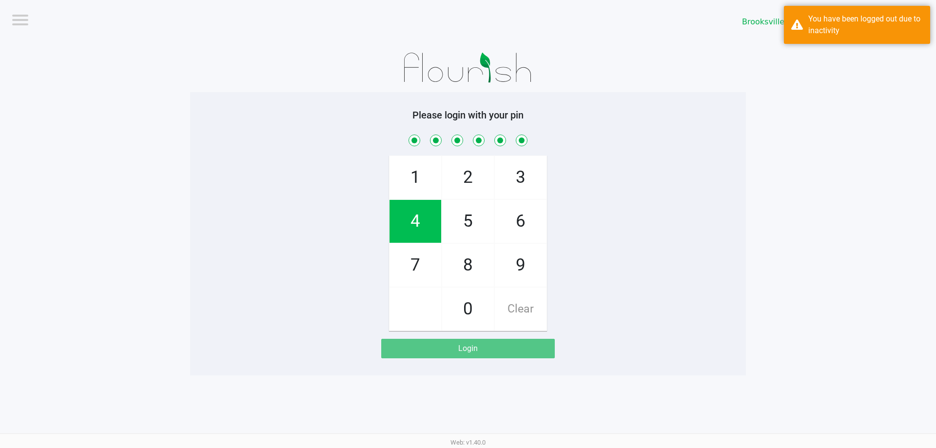
checkbox input "true"
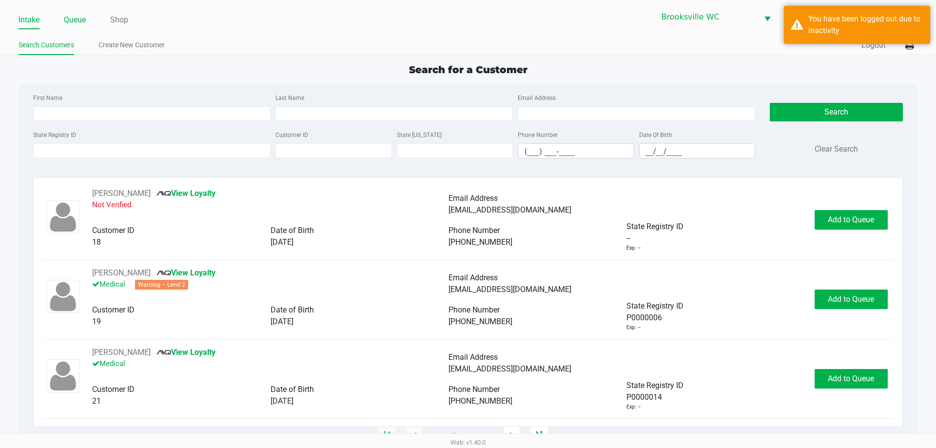
click at [83, 19] on link "Queue" at bounding box center [75, 20] width 22 height 14
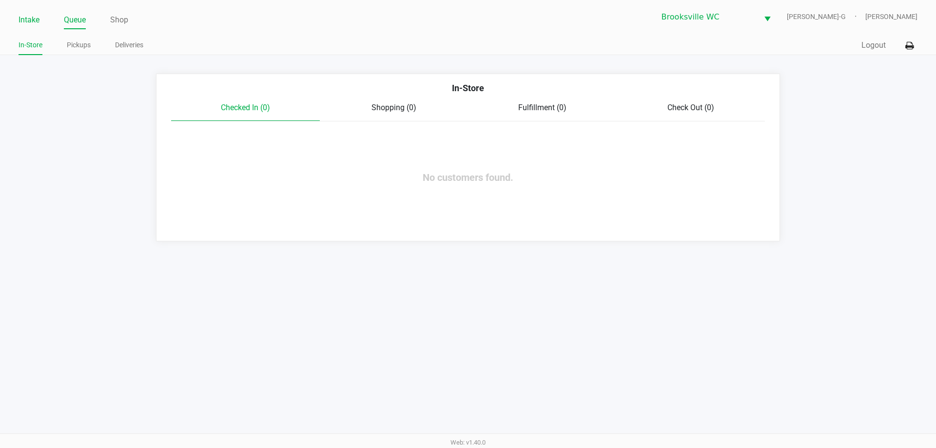
click at [27, 17] on link "Intake" at bounding box center [29, 20] width 21 height 14
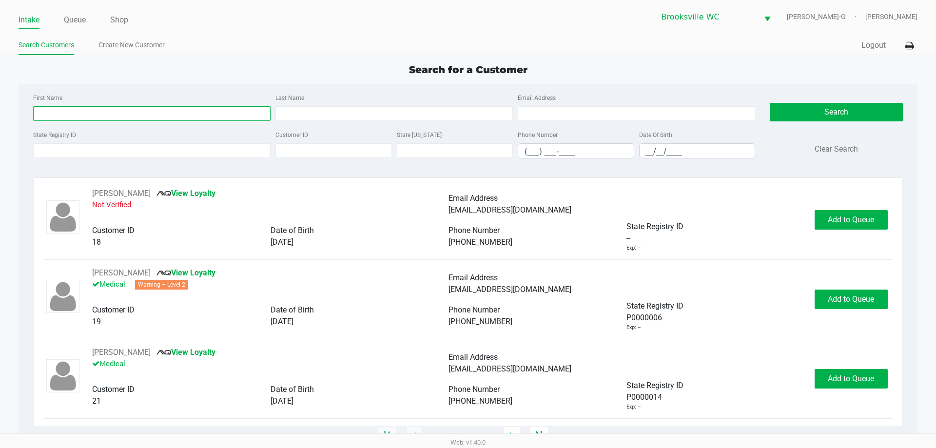
click at [111, 112] on input "First Name" at bounding box center [151, 113] width 237 height 15
type input "rob"
type input "hough"
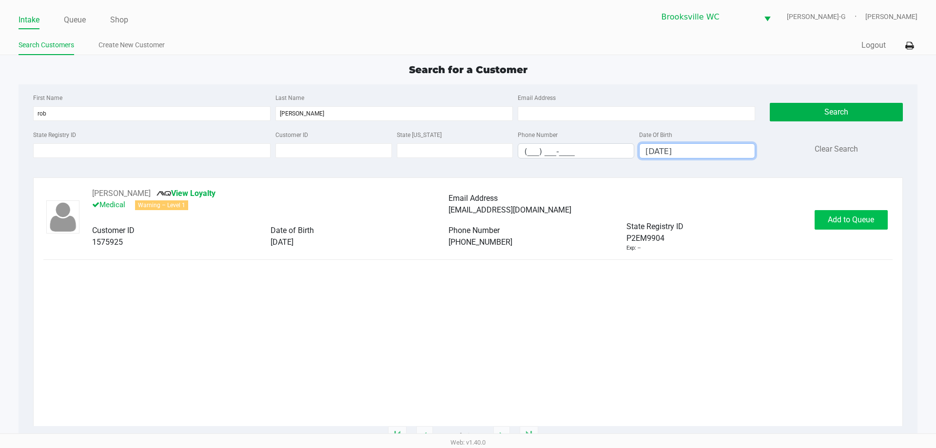
type input "05/09/1967"
click at [851, 220] on span "Add to Queue" at bounding box center [851, 219] width 46 height 9
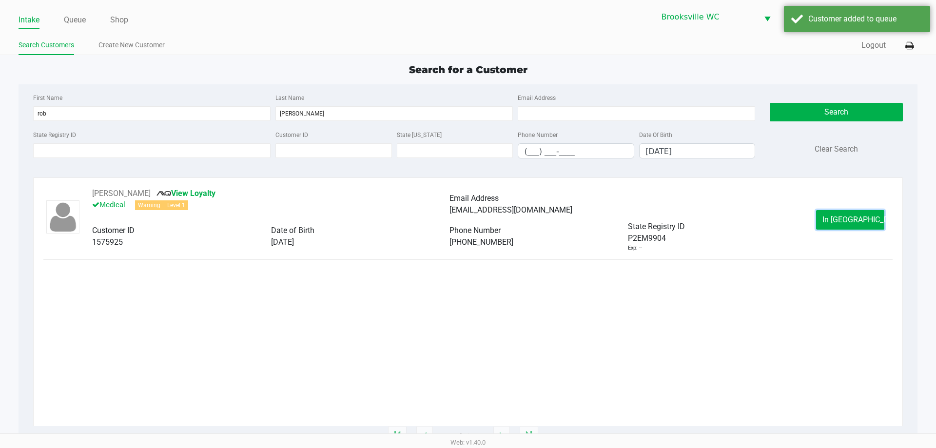
click at [851, 220] on span "In Queue" at bounding box center [864, 219] width 82 height 9
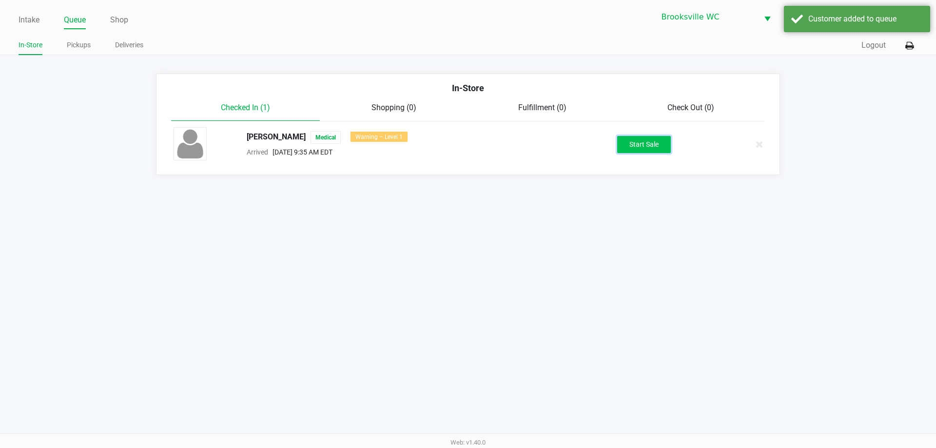
click at [652, 146] on button "Start Sale" at bounding box center [644, 144] width 54 height 17
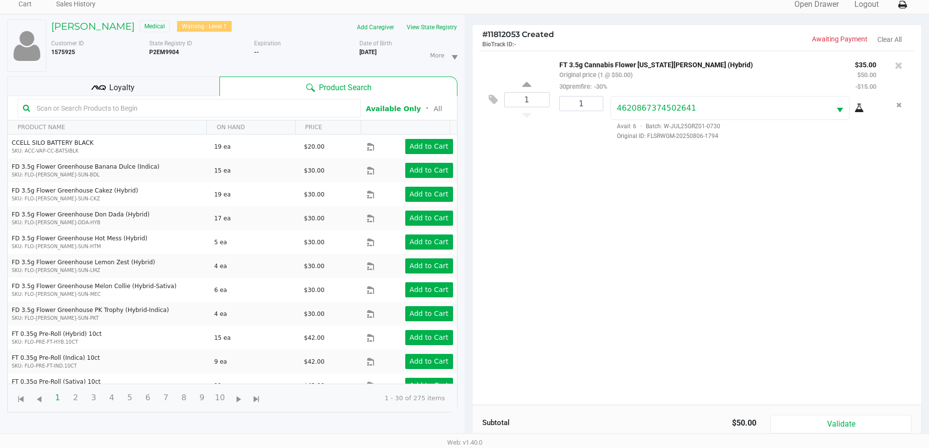
scroll to position [105, 0]
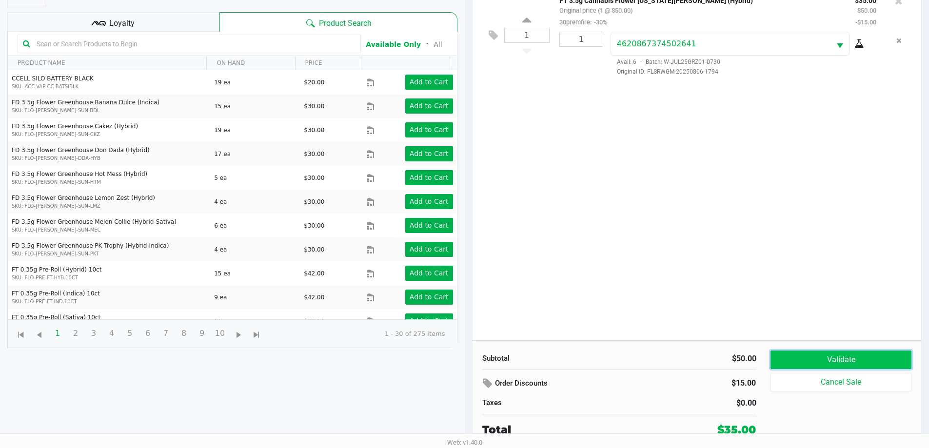
click at [835, 354] on button "Validate" at bounding box center [840, 360] width 140 height 19
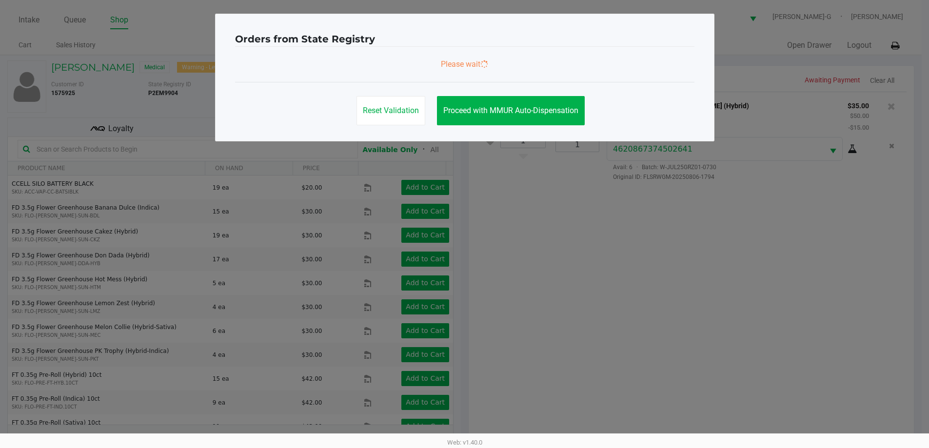
scroll to position [0, 0]
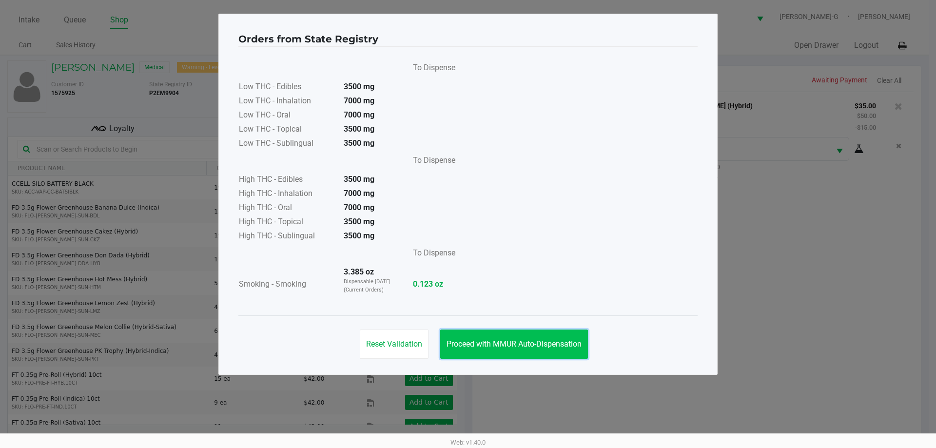
click at [497, 343] on span "Proceed with MMUR Auto-Dispensation" at bounding box center [514, 343] width 135 height 9
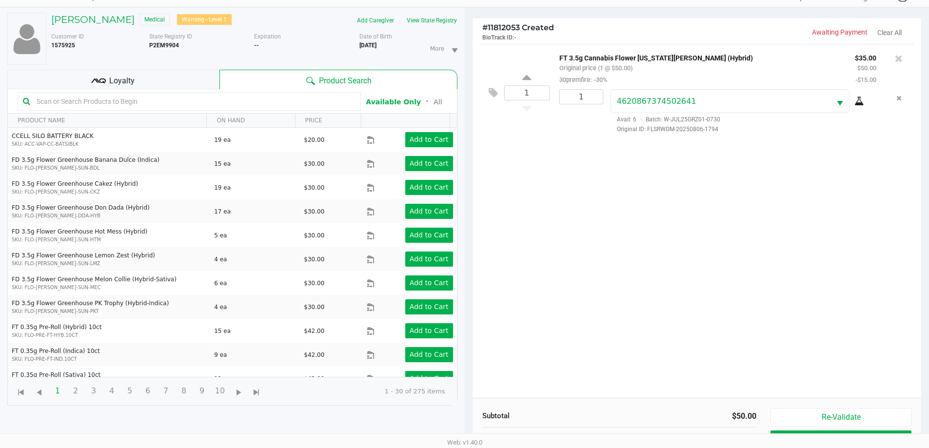
scroll to position [105, 0]
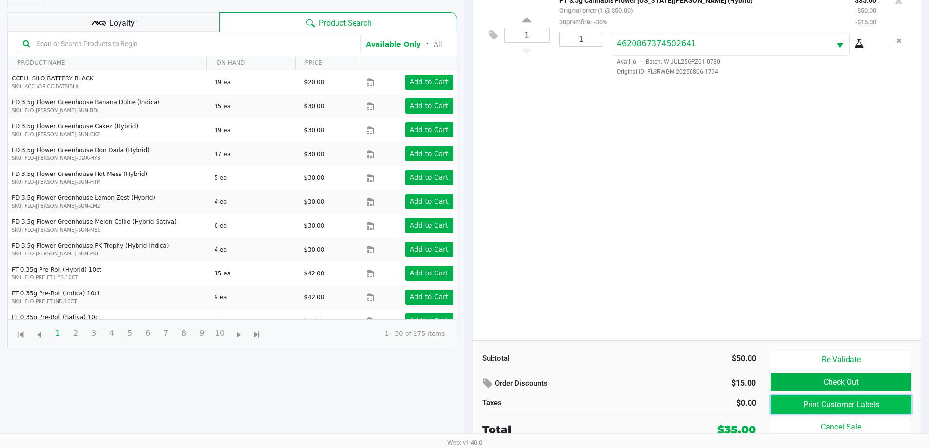
click at [846, 400] on button "Print Customer Labels" at bounding box center [840, 404] width 140 height 19
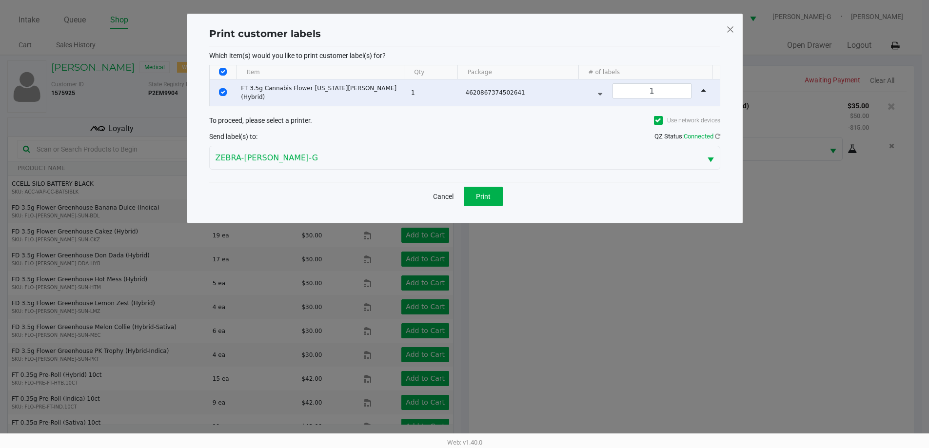
scroll to position [0, 0]
click at [481, 199] on span "Print" at bounding box center [486, 197] width 15 height 8
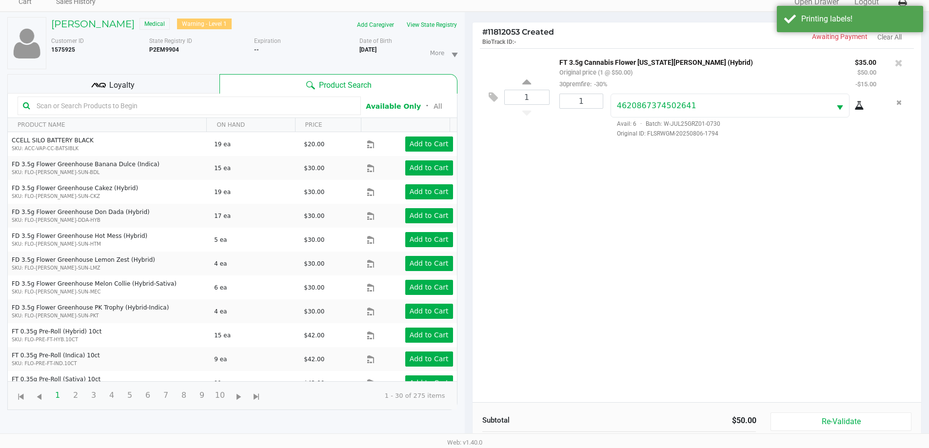
scroll to position [105, 0]
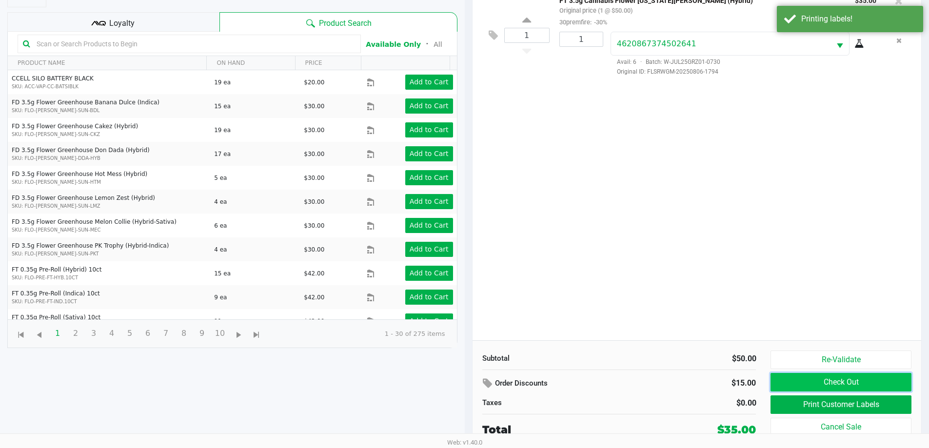
click at [825, 381] on button "Check Out" at bounding box center [840, 382] width 140 height 19
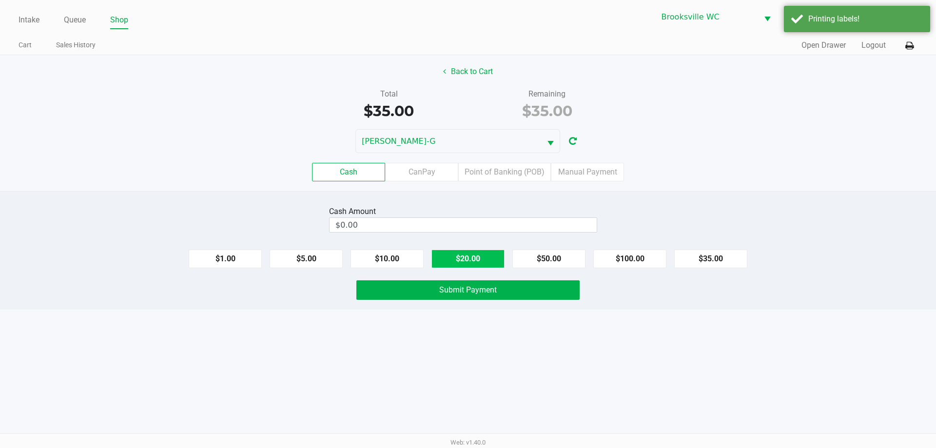
click at [479, 255] on button "$20.00" at bounding box center [467, 259] width 73 height 19
type input "$40.00"
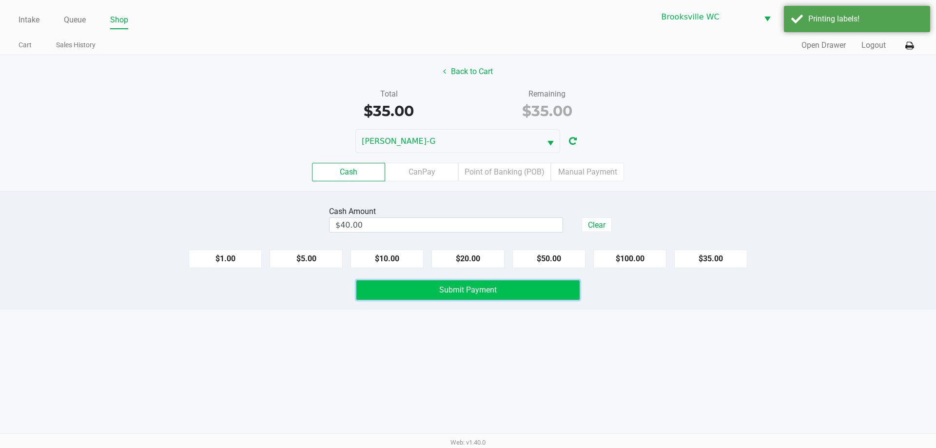
drag, startPoint x: 473, startPoint y: 289, endPoint x: 476, endPoint y: 281, distance: 7.7
click at [473, 289] on span "Submit Payment" at bounding box center [468, 289] width 58 height 9
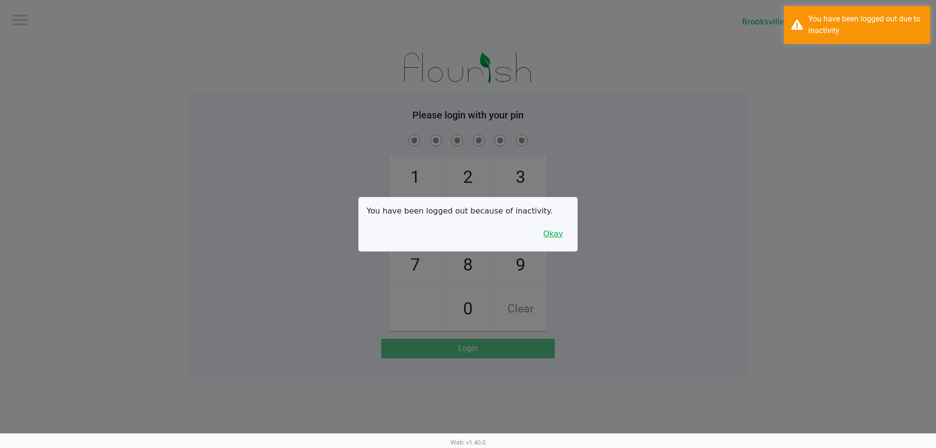
click at [562, 242] on button "Okay" at bounding box center [553, 234] width 33 height 19
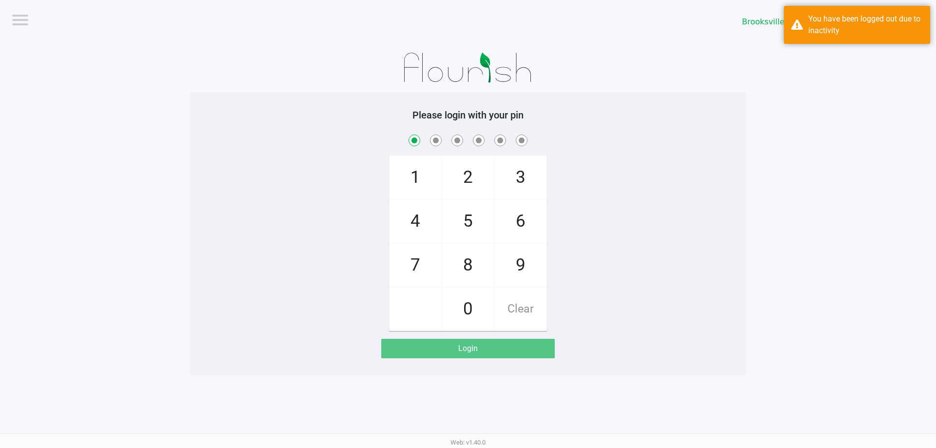
checkbox input "true"
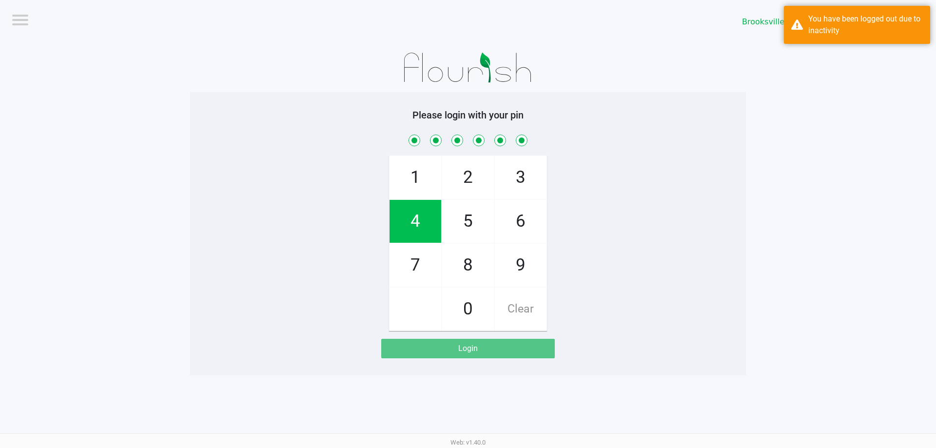
checkbox input "true"
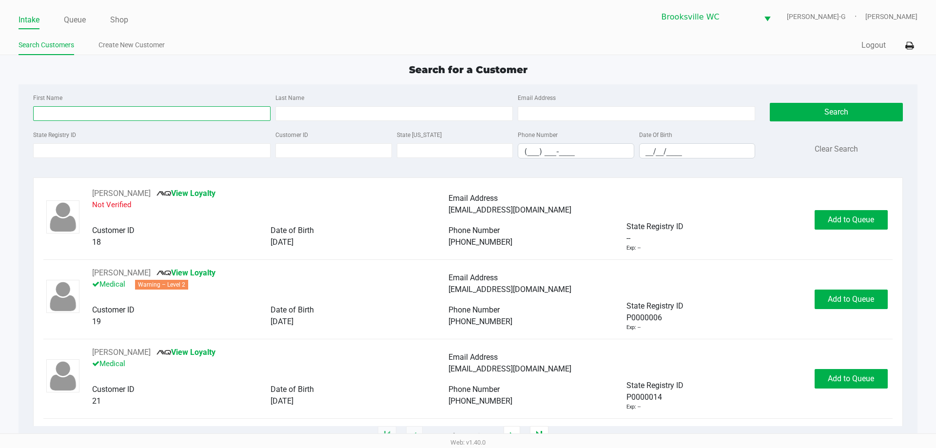
drag, startPoint x: 198, startPoint y: 116, endPoint x: 208, endPoint y: 106, distance: 13.1
click at [199, 116] on input "First Name" at bounding box center [151, 113] width 237 height 15
type input "will"
type input "hicks"
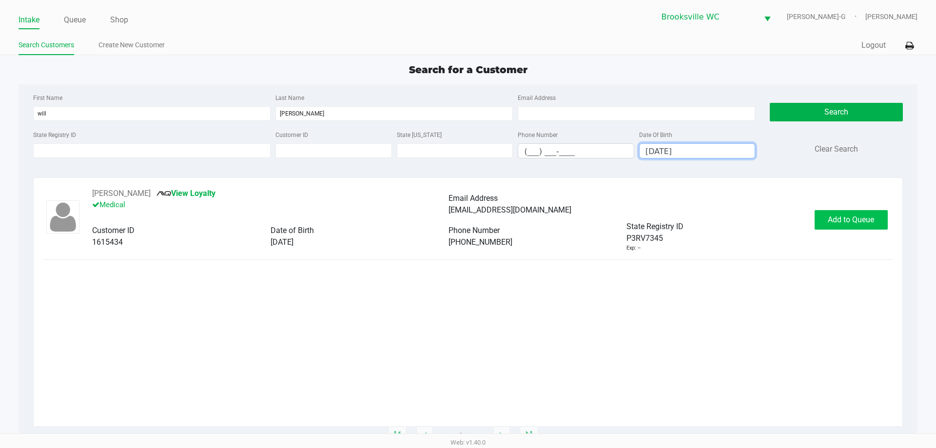
type input "06/05/1992"
click at [846, 224] on span "Add to Queue" at bounding box center [851, 219] width 46 height 9
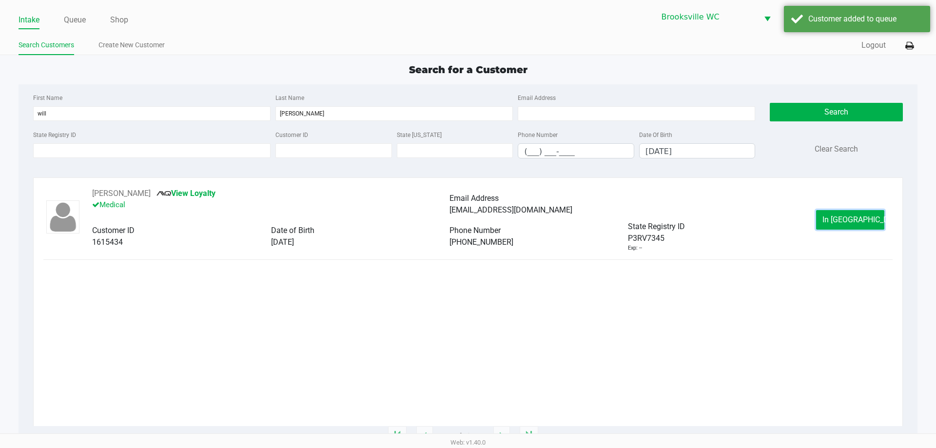
click at [847, 219] on span "In Queue" at bounding box center [864, 219] width 82 height 9
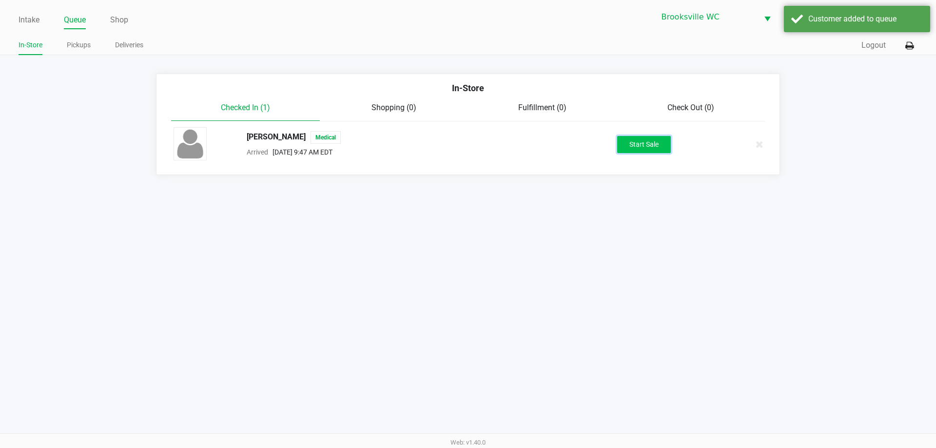
click at [642, 139] on button "Start Sale" at bounding box center [644, 144] width 54 height 17
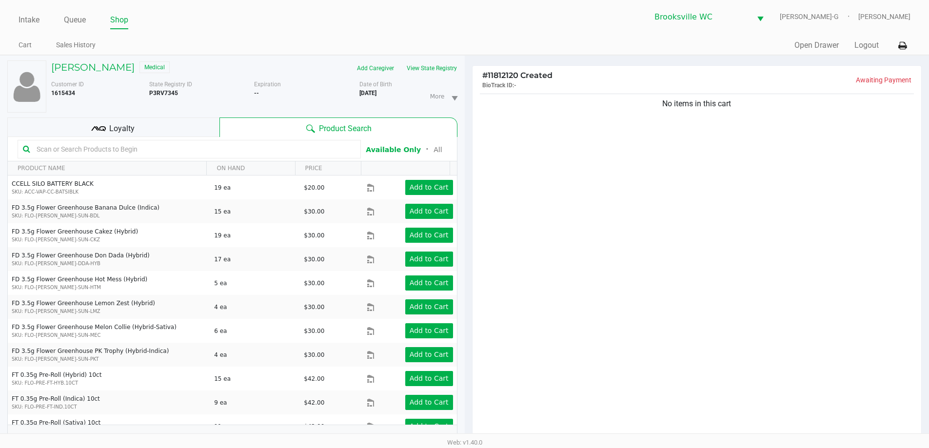
click at [180, 151] on input "text" at bounding box center [194, 149] width 323 height 15
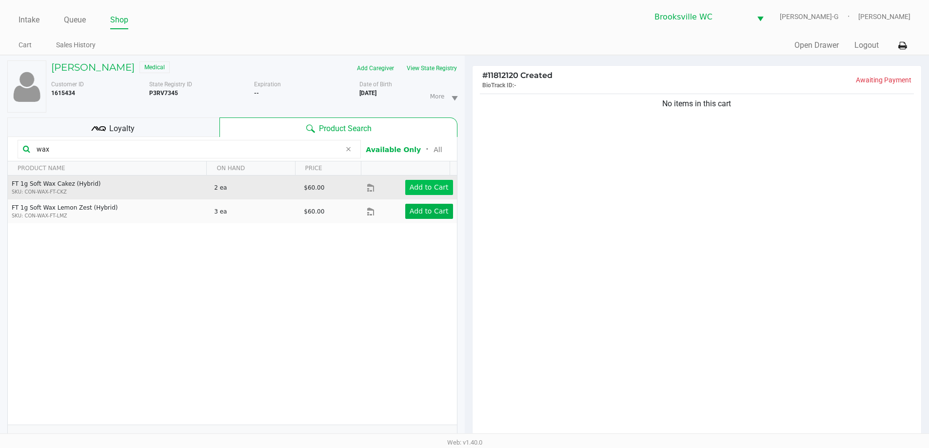
type input "wax"
click at [425, 184] on app-button-loader "Add to Cart" at bounding box center [429, 187] width 39 height 8
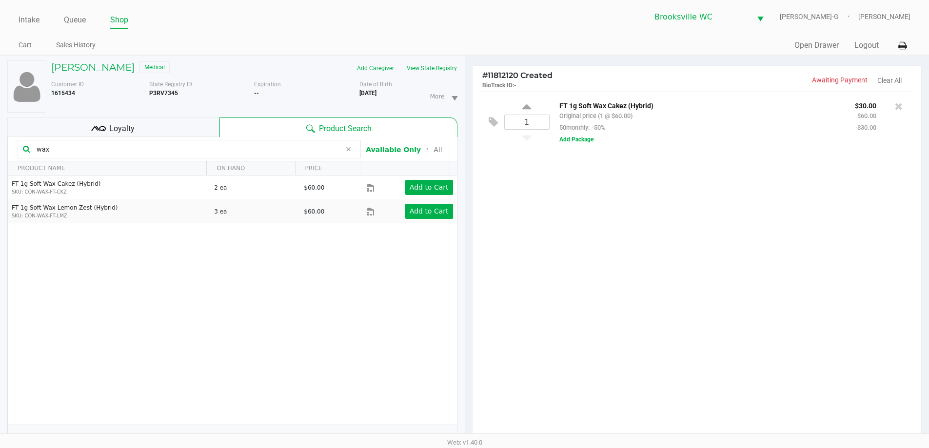
click at [185, 123] on div "Loyalty" at bounding box center [113, 128] width 212 height 20
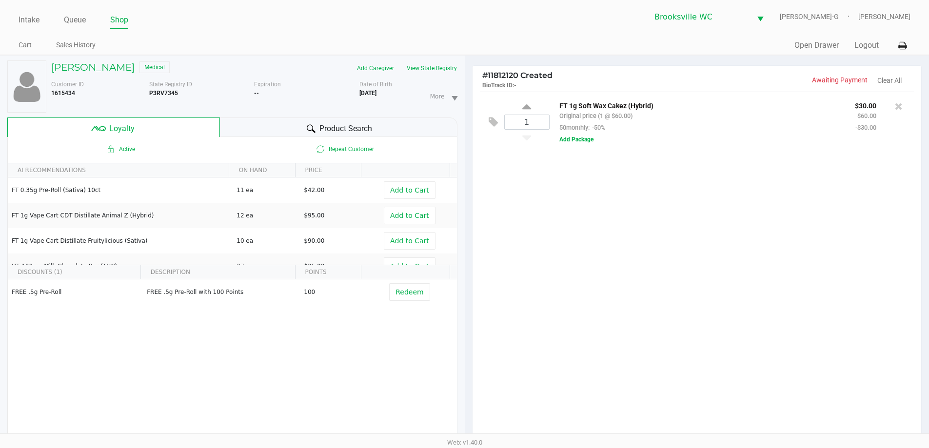
click at [260, 128] on div "Product Search" at bounding box center [338, 128] width 237 height 20
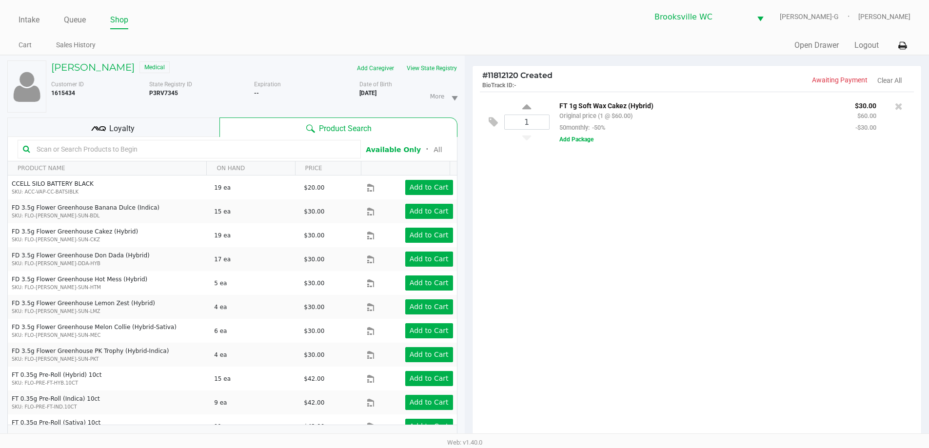
click at [215, 147] on input "text" at bounding box center [194, 149] width 323 height 15
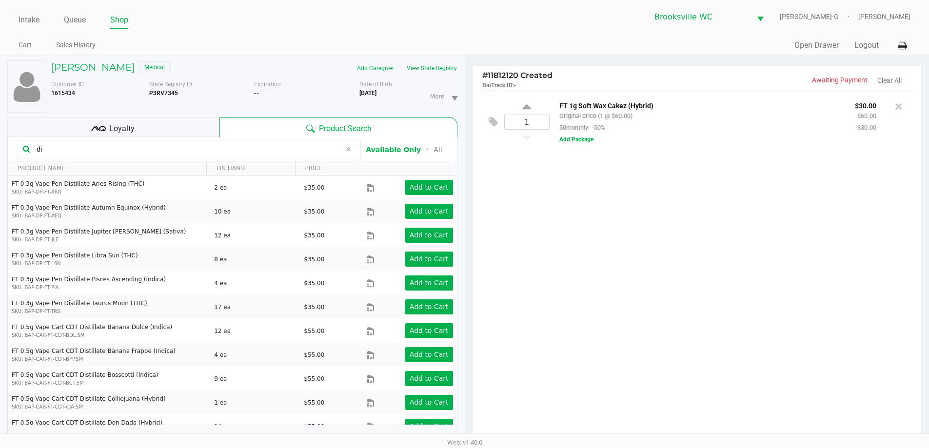
type input "d"
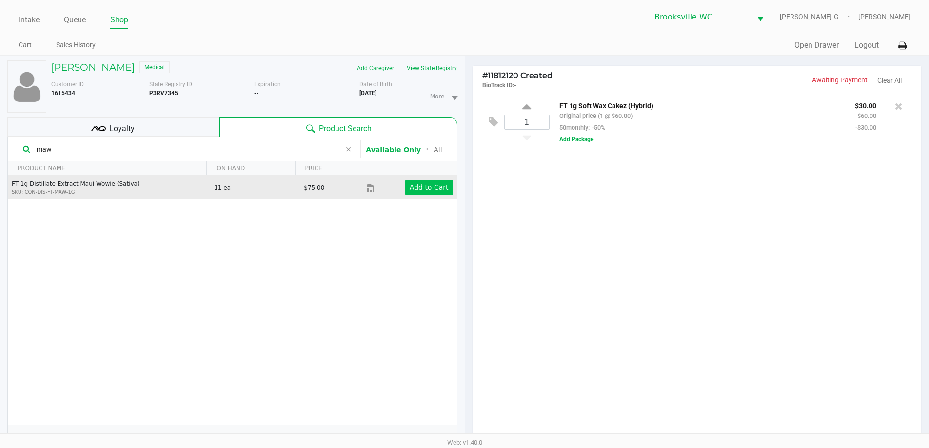
type input "maw"
click at [422, 186] on app-button-loader "Add to Cart" at bounding box center [429, 187] width 39 height 8
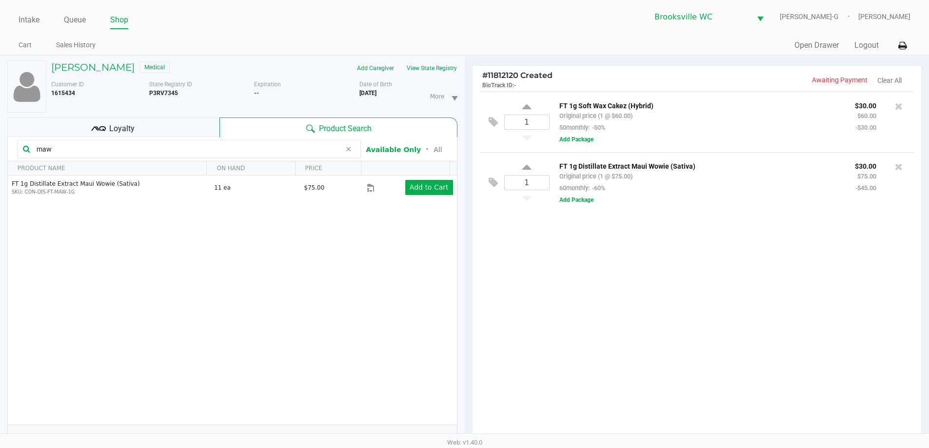
click at [177, 125] on div "Loyalty" at bounding box center [113, 128] width 212 height 20
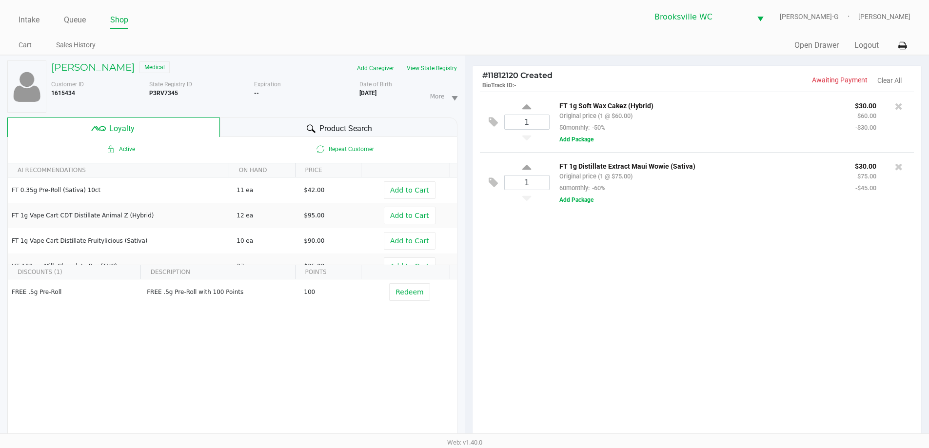
click at [251, 124] on div "Product Search" at bounding box center [338, 128] width 237 height 20
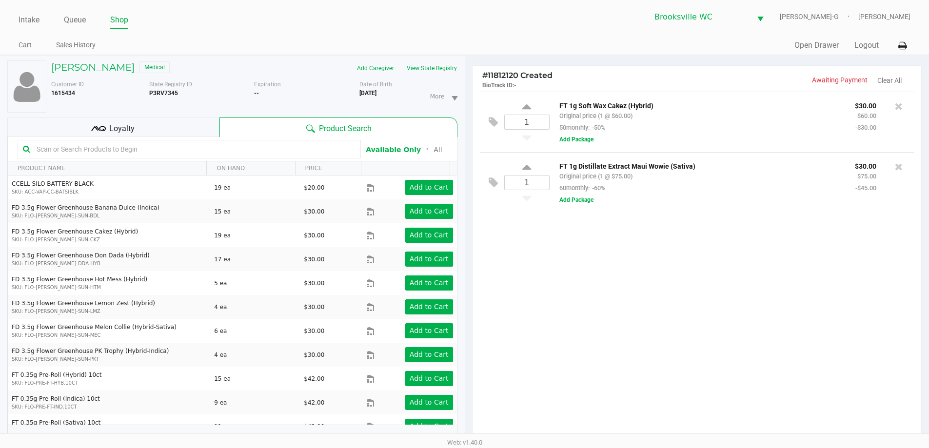
click at [138, 149] on input "text" at bounding box center [194, 149] width 323 height 15
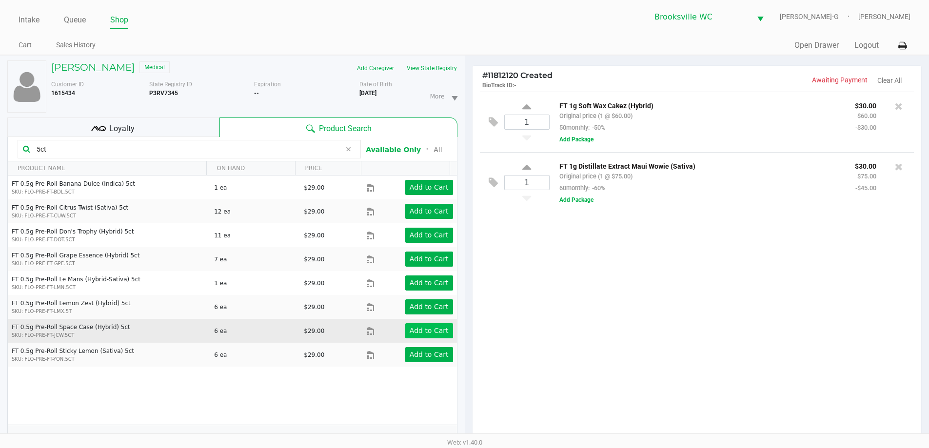
type input "5ct"
click at [423, 330] on app-button-loader "Add to Cart" at bounding box center [429, 331] width 39 height 8
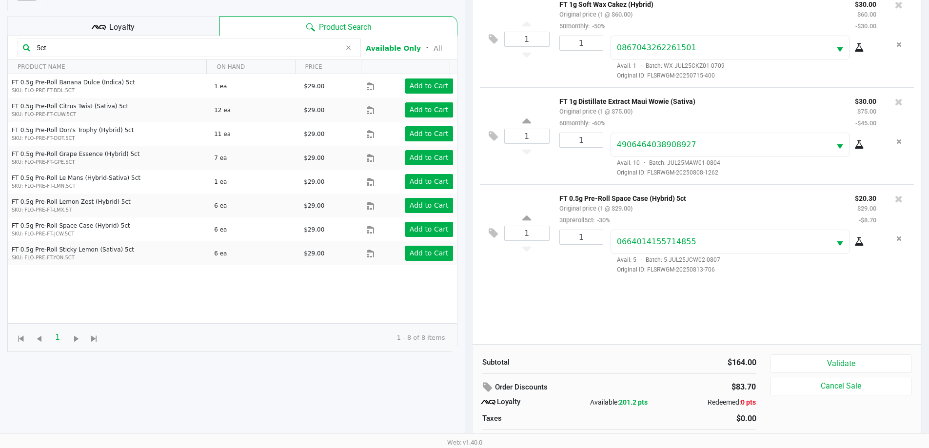
scroll to position [117, 0]
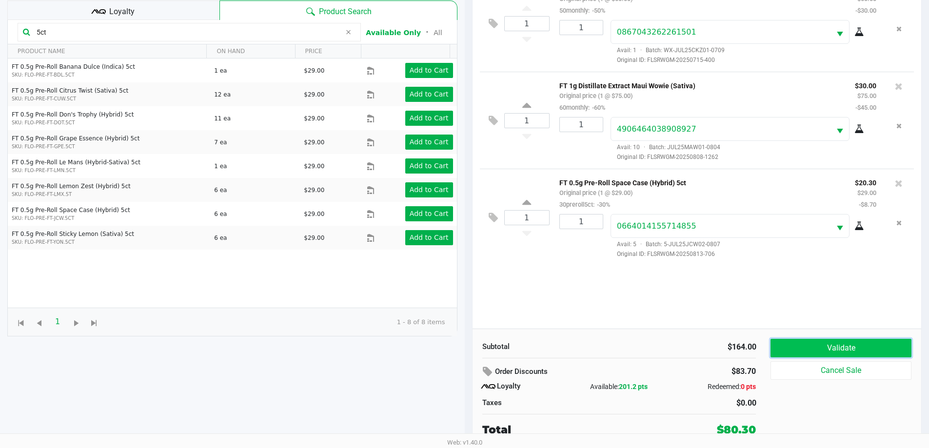
click at [853, 349] on button "Validate" at bounding box center [840, 348] width 140 height 19
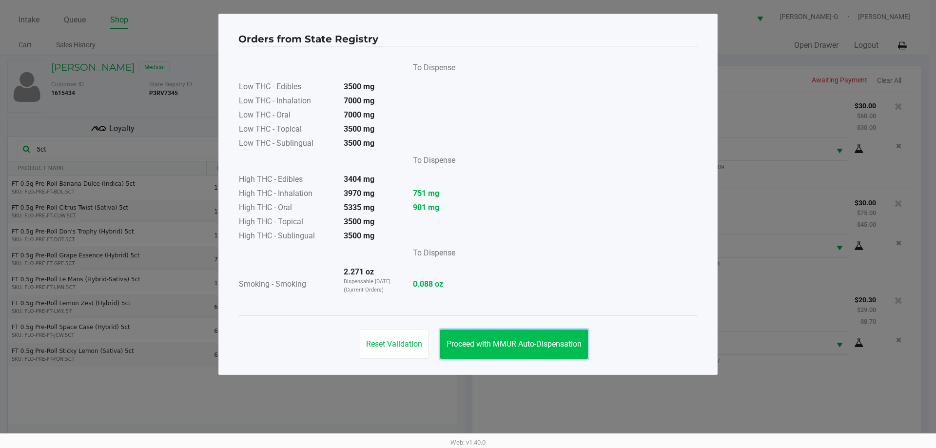
click at [522, 338] on button "Proceed with MMUR Auto-Dispensation" at bounding box center [514, 344] width 148 height 29
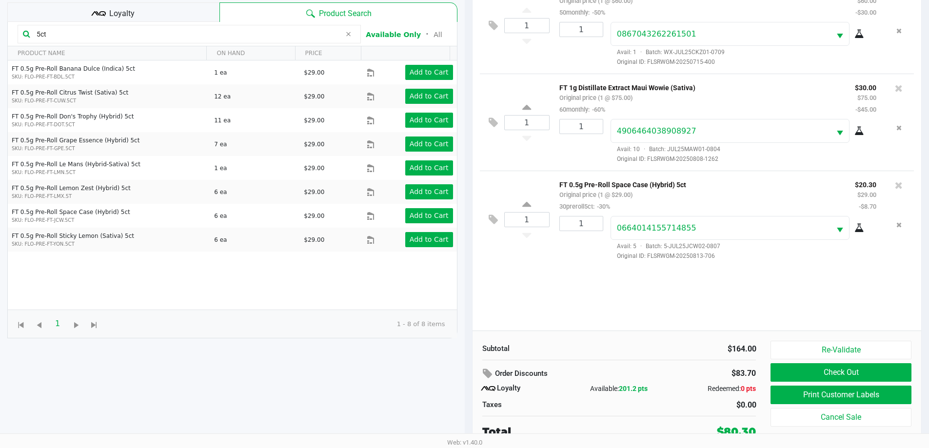
scroll to position [117, 0]
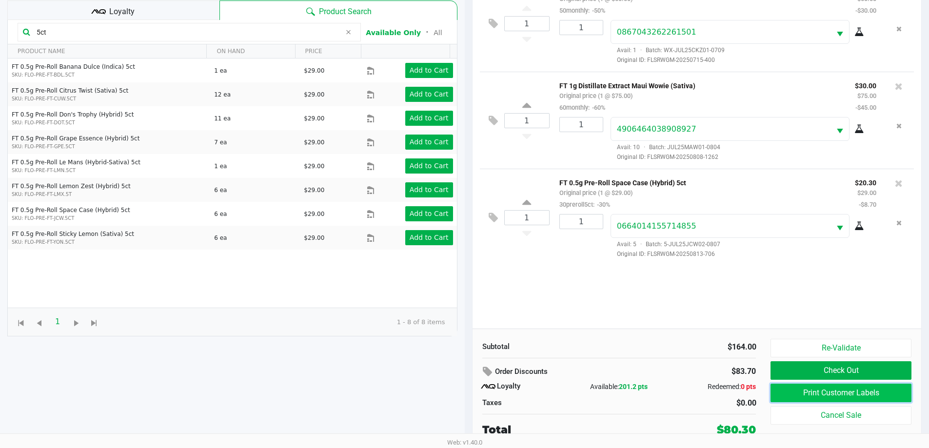
click at [840, 392] on button "Print Customer Labels" at bounding box center [840, 393] width 140 height 19
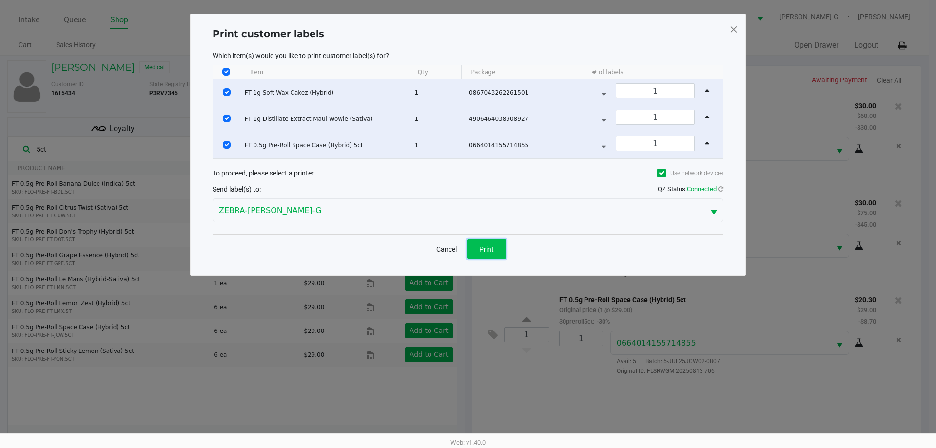
click at [485, 245] on span "Print" at bounding box center [486, 249] width 15 height 8
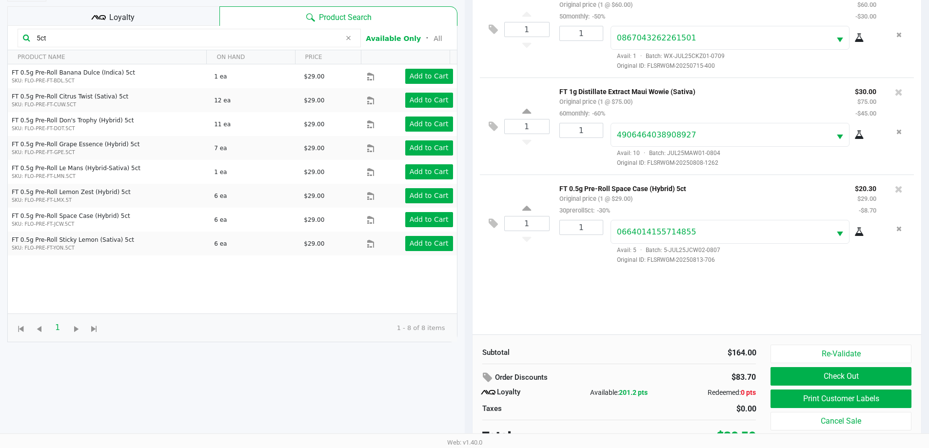
scroll to position [117, 0]
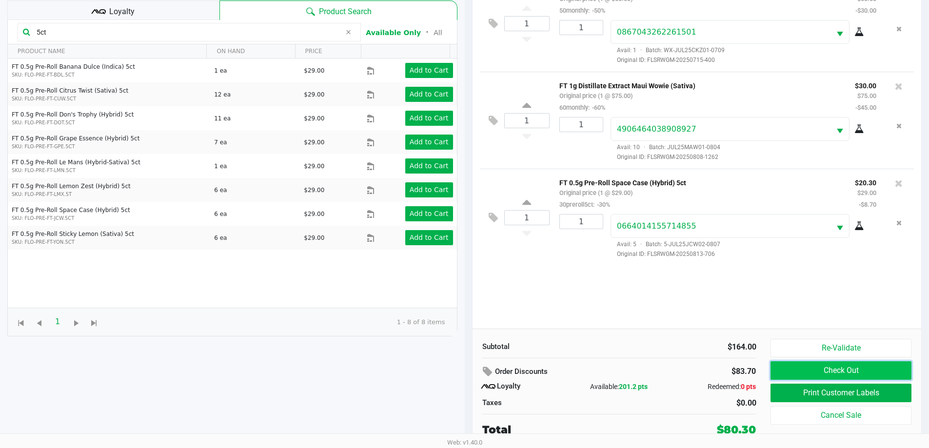
click at [825, 367] on button "Check Out" at bounding box center [840, 370] width 140 height 19
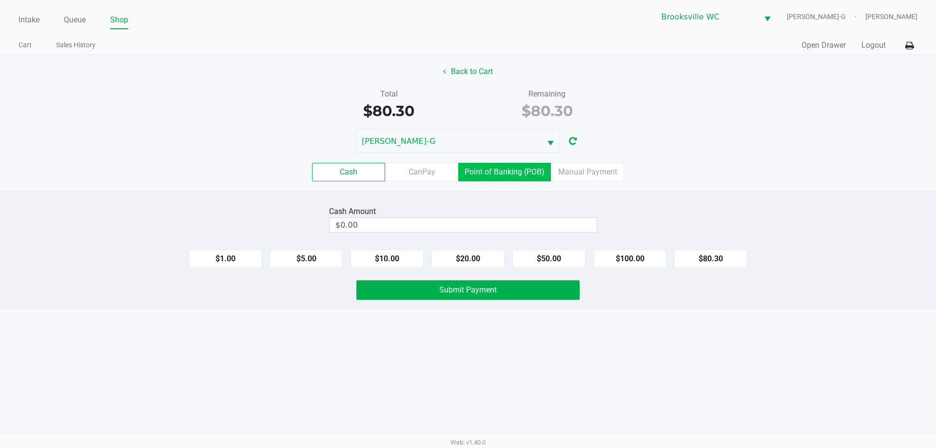
click at [516, 172] on label "Point of Banking (POB)" at bounding box center [504, 172] width 93 height 19
click at [0, 0] on 7 "Point of Banking (POB)" at bounding box center [0, 0] width 0 height 0
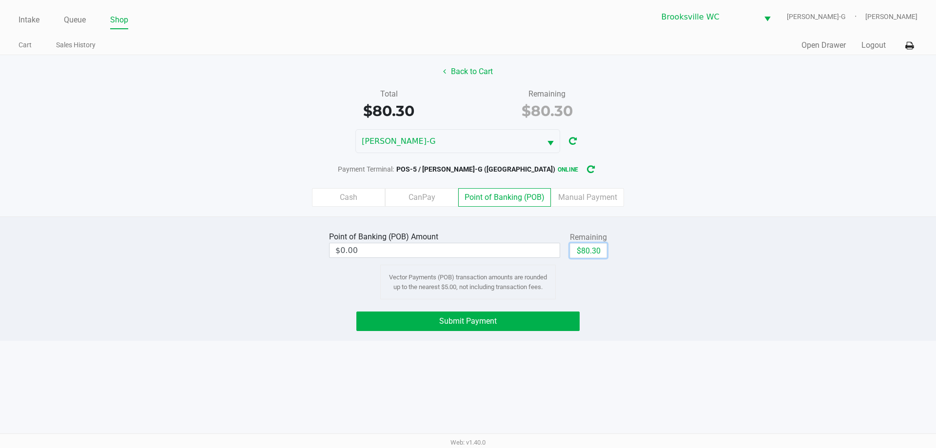
drag, startPoint x: 593, startPoint y: 255, endPoint x: 504, endPoint y: 272, distance: 90.4
click at [593, 254] on button "$80.30" at bounding box center [588, 250] width 37 height 15
type input "$80.30"
click at [453, 318] on span "Submit Payment" at bounding box center [468, 320] width 58 height 9
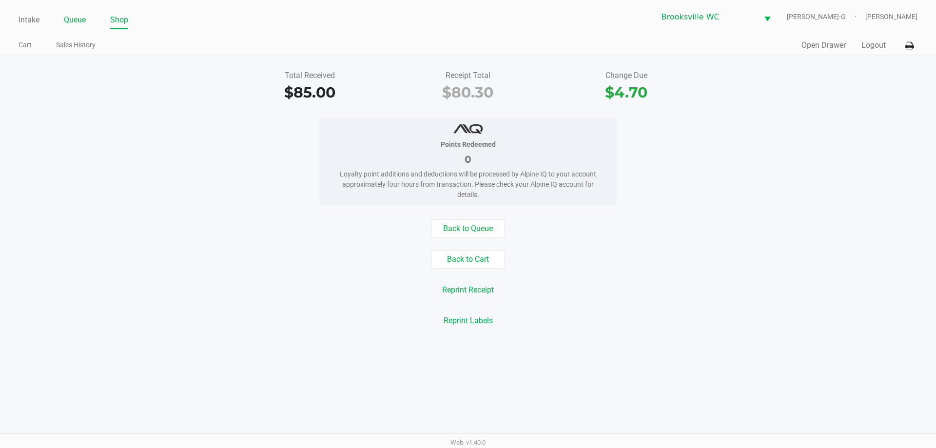
click at [78, 20] on link "Queue" at bounding box center [75, 20] width 22 height 14
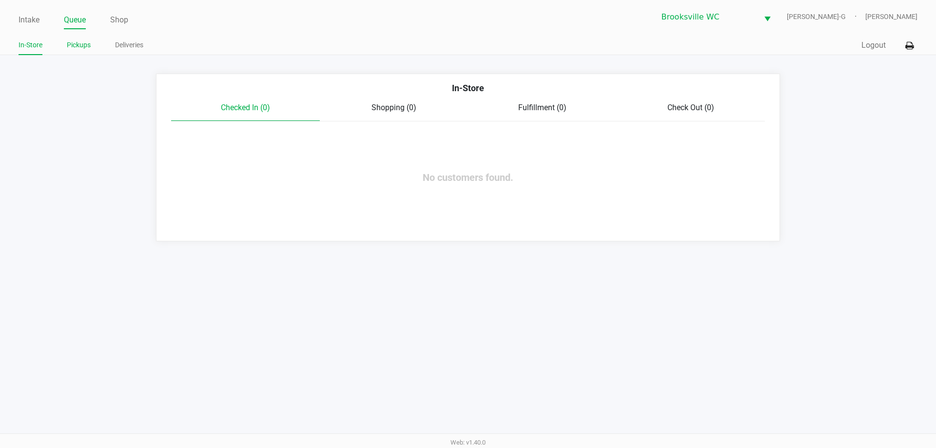
click at [80, 47] on link "Pickups" at bounding box center [79, 45] width 24 height 12
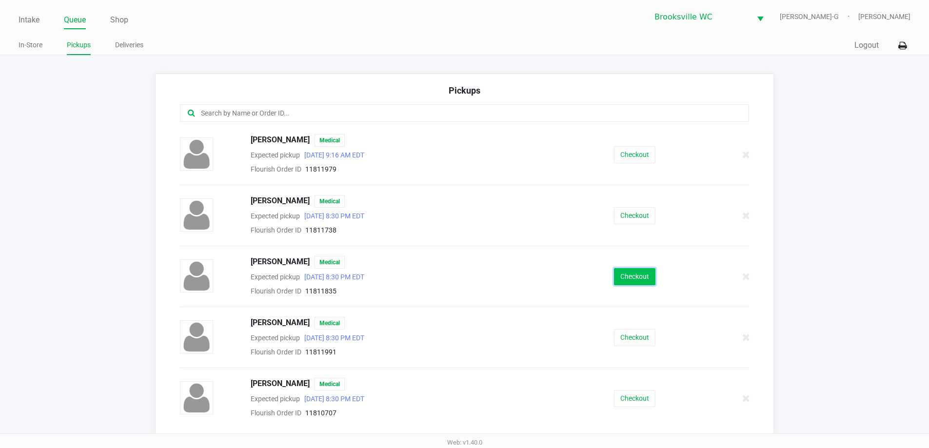
click at [627, 275] on button "Checkout" at bounding box center [634, 276] width 41 height 17
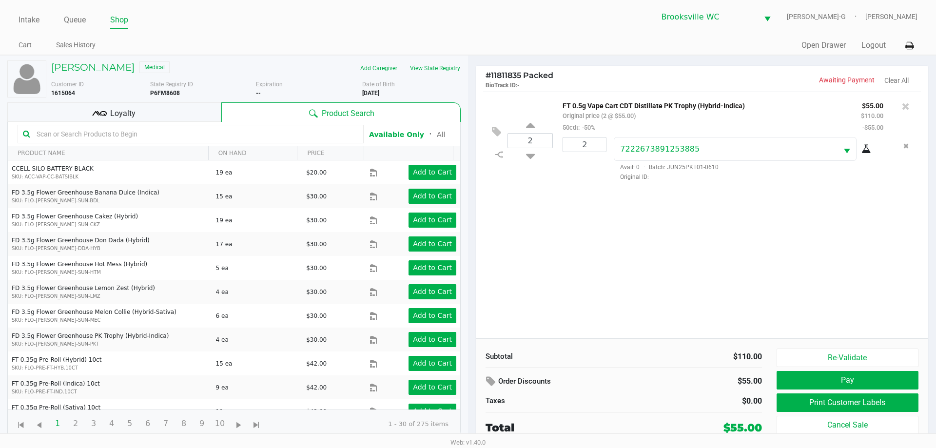
click at [173, 116] on div "Loyalty" at bounding box center [114, 112] width 214 height 20
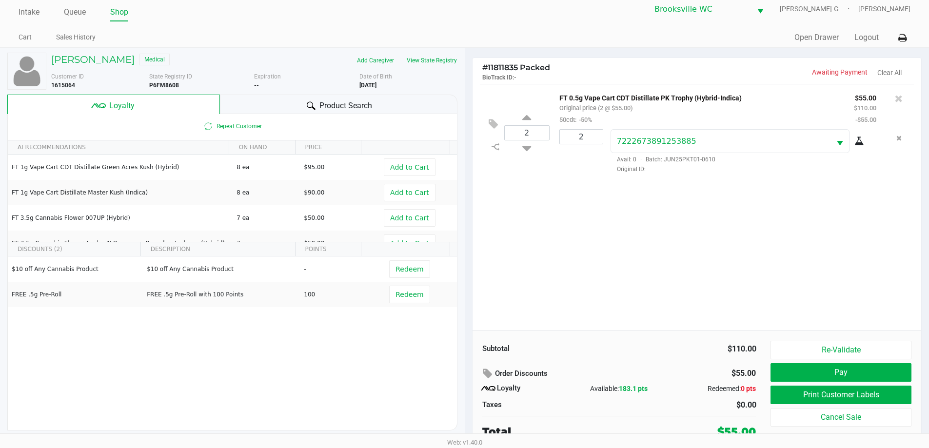
scroll to position [10, 0]
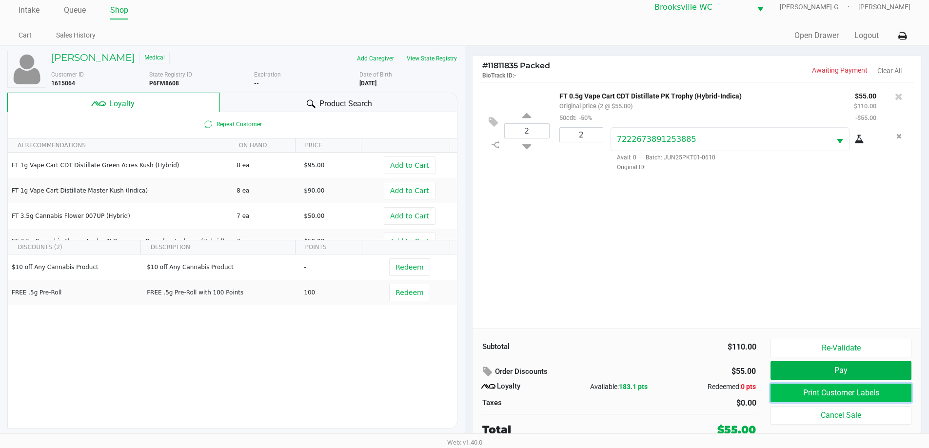
click at [790, 389] on button "Print Customer Labels" at bounding box center [840, 393] width 140 height 19
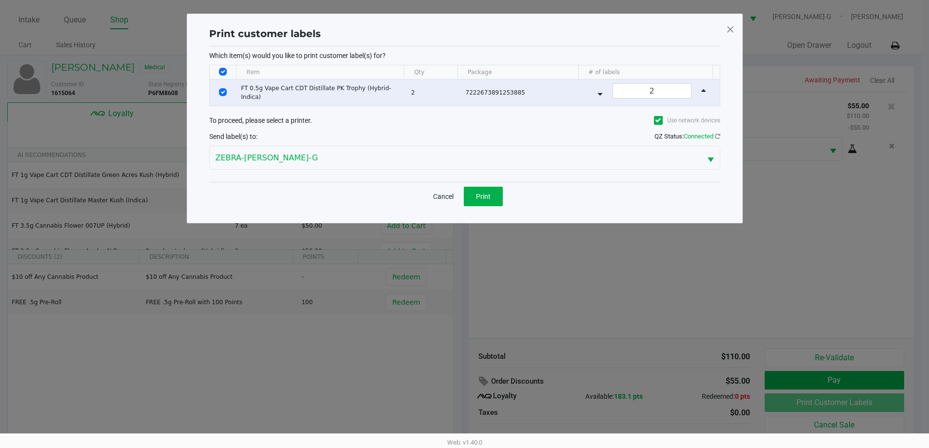
scroll to position [0, 0]
click at [487, 196] on span "Print" at bounding box center [486, 197] width 15 height 8
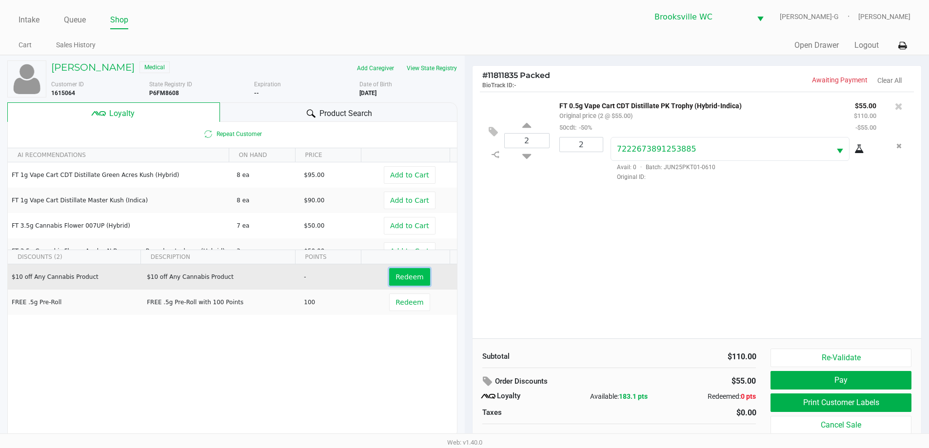
click at [407, 276] on span "Redeem" at bounding box center [409, 277] width 28 height 8
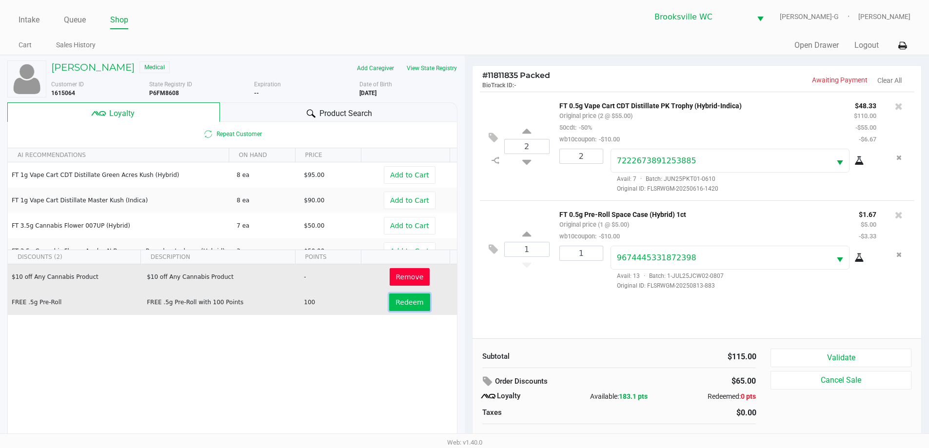
click at [402, 300] on span "Redeem" at bounding box center [409, 302] width 28 height 8
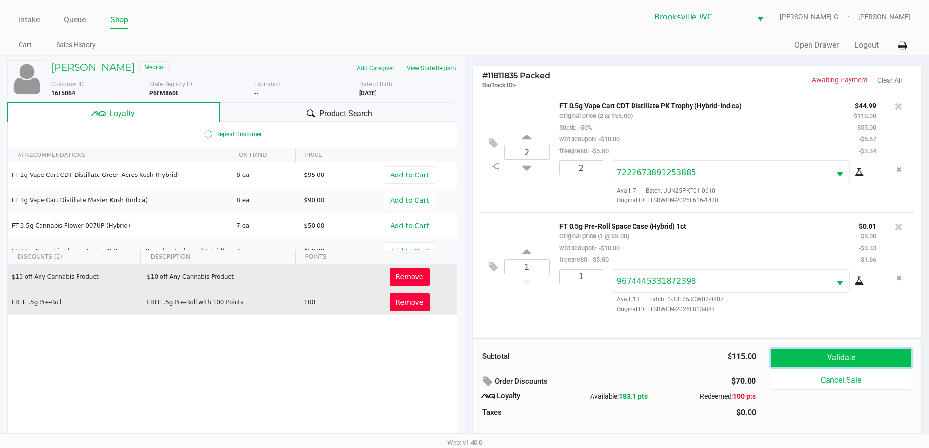
click at [841, 356] on button "Validate" at bounding box center [840, 358] width 140 height 19
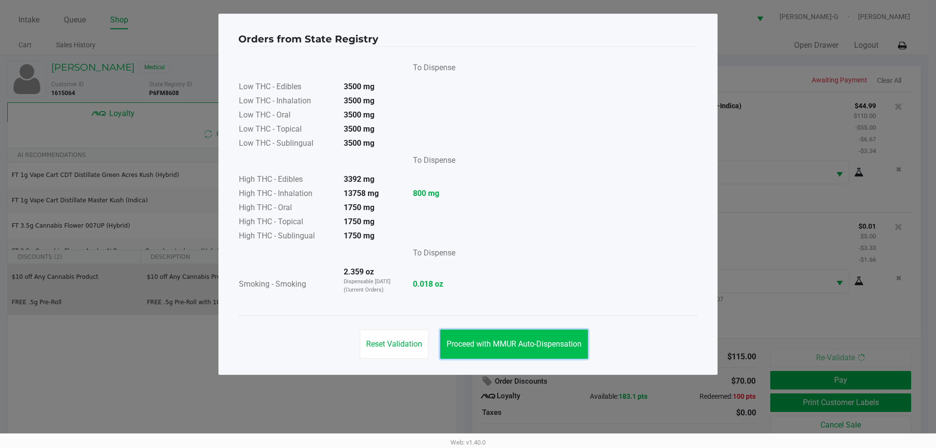
click at [544, 340] on span "Proceed with MMUR Auto-Dispensation" at bounding box center [514, 343] width 135 height 9
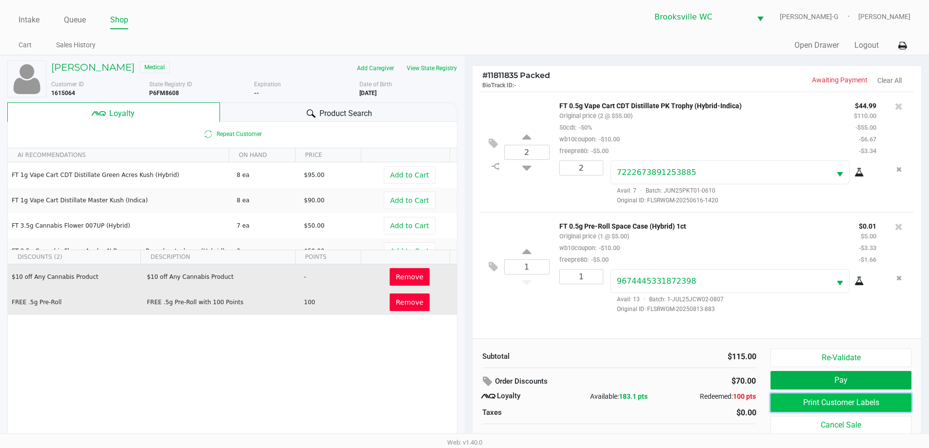
click at [818, 399] on button "Print Customer Labels" at bounding box center [840, 402] width 140 height 19
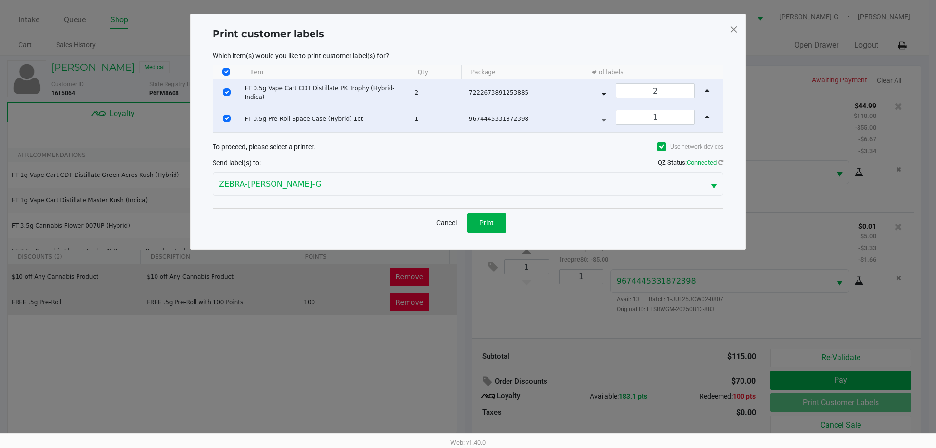
click at [220, 70] on th "Data table" at bounding box center [226, 72] width 27 height 14
click at [225, 74] on input "Select All Rows" at bounding box center [226, 72] width 8 height 8
checkbox input "false"
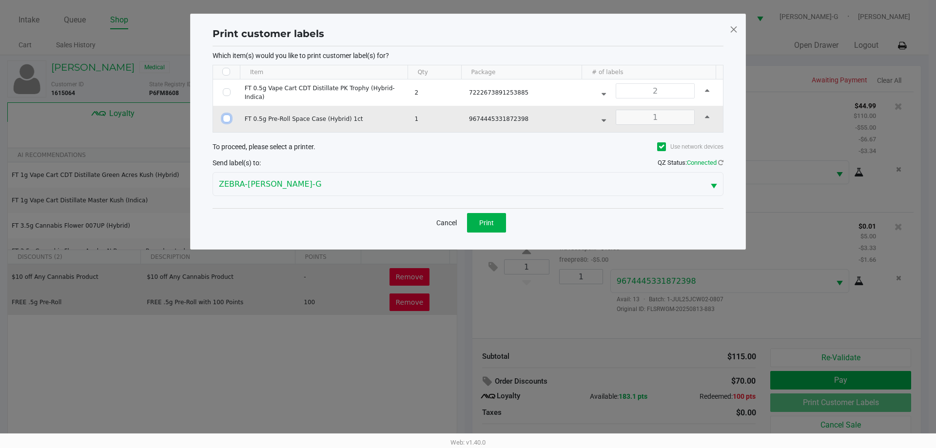
click at [225, 118] on input "Select Row" at bounding box center [227, 119] width 8 height 8
checkbox input "true"
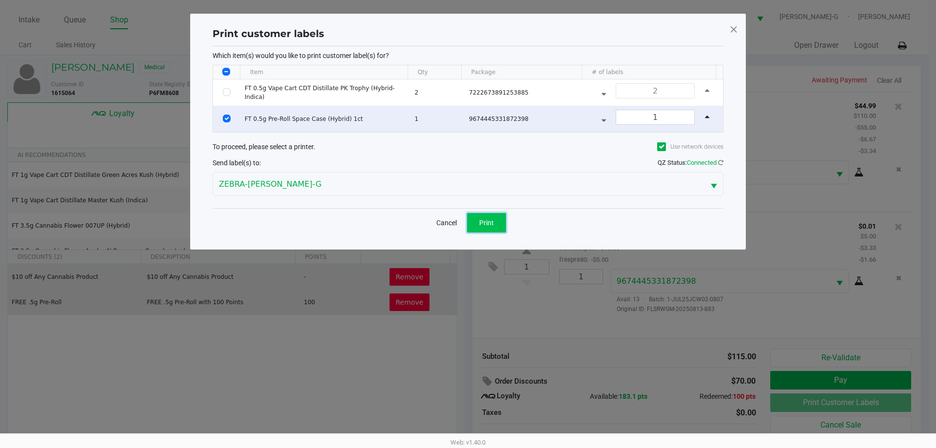
click at [497, 220] on button "Print" at bounding box center [486, 223] width 39 height 20
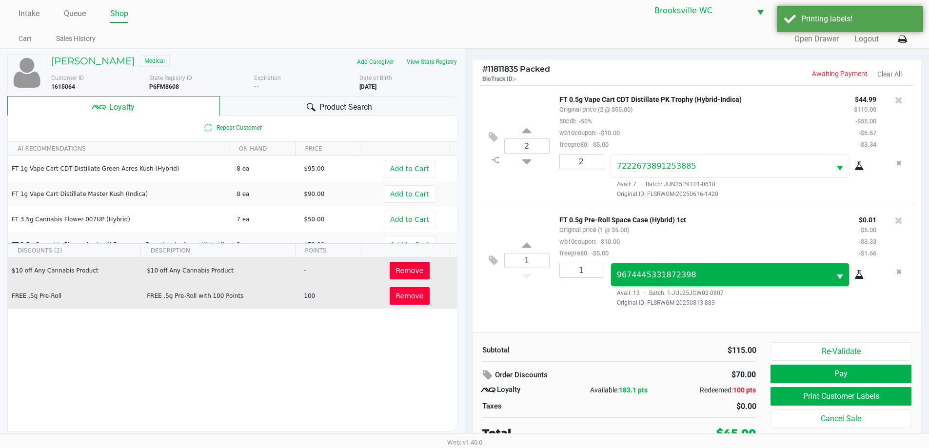
scroll to position [10, 0]
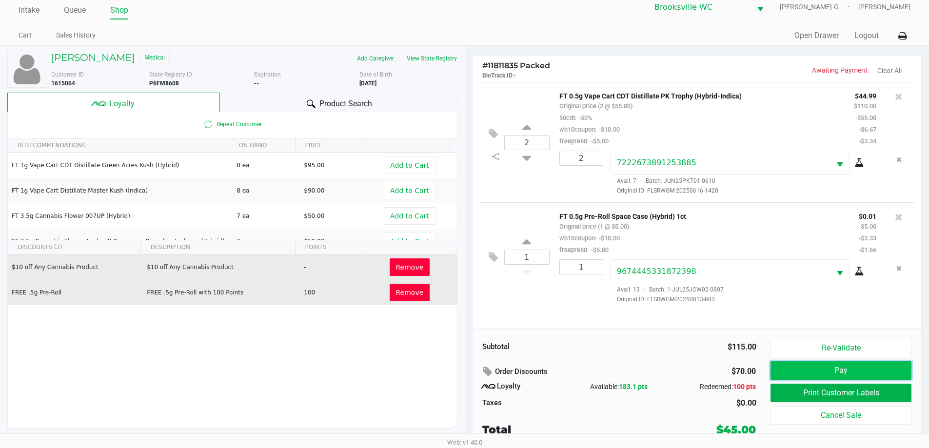
click at [836, 365] on button "Pay" at bounding box center [840, 370] width 140 height 19
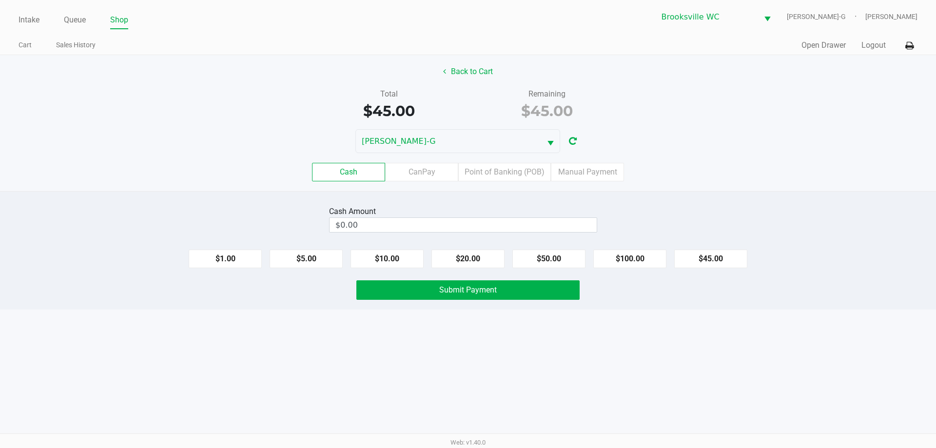
drag, startPoint x: 715, startPoint y: 261, endPoint x: 612, endPoint y: 271, distance: 103.8
click at [713, 260] on button "$45.00" at bounding box center [710, 259] width 73 height 19
type input "$45.00"
click at [515, 288] on button "Submit Payment" at bounding box center [467, 290] width 223 height 20
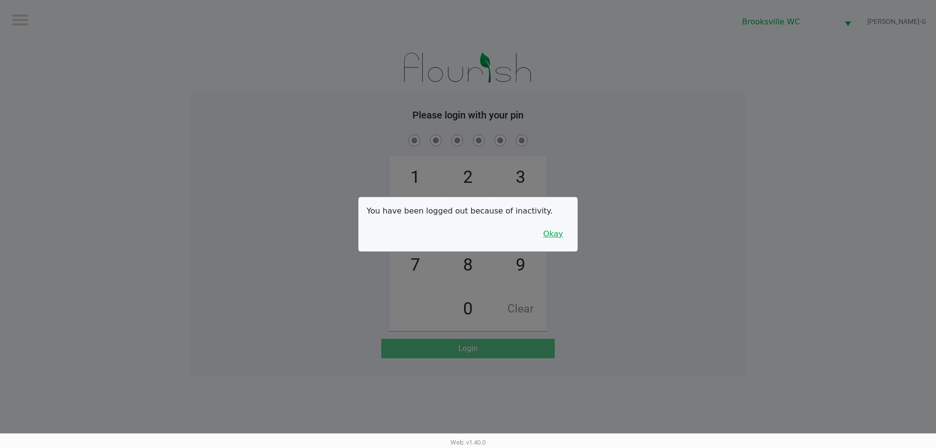
click at [556, 231] on button "Okay" at bounding box center [553, 234] width 33 height 19
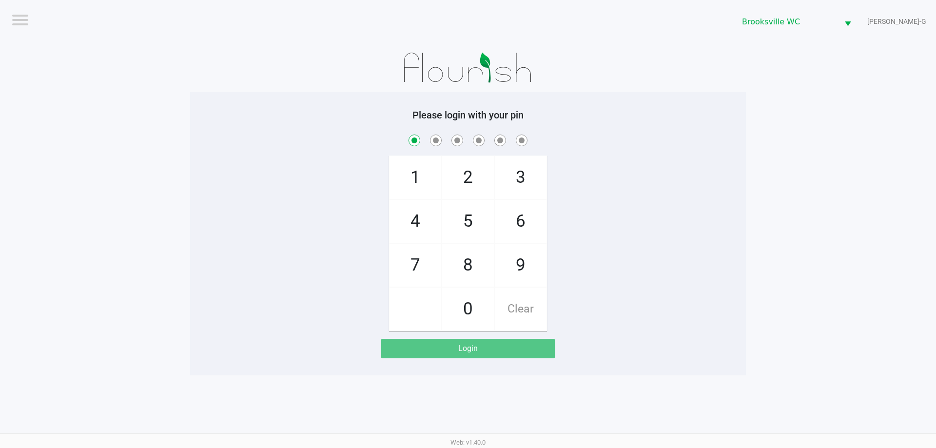
checkbox input "true"
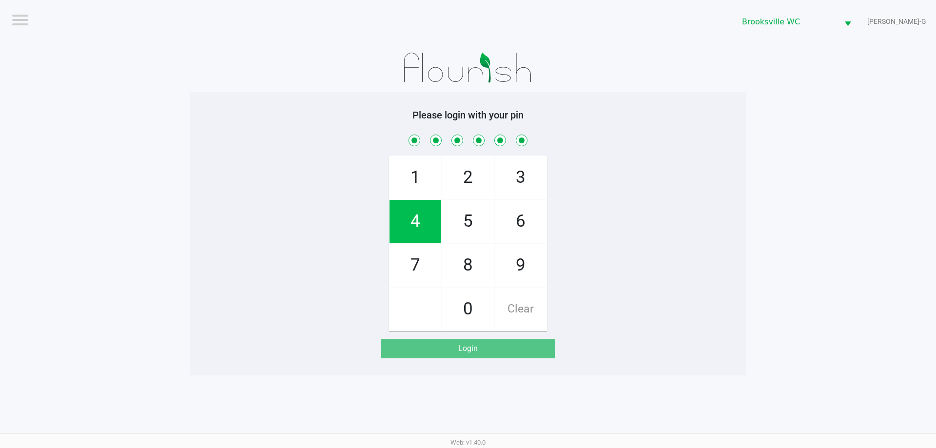
checkbox input "true"
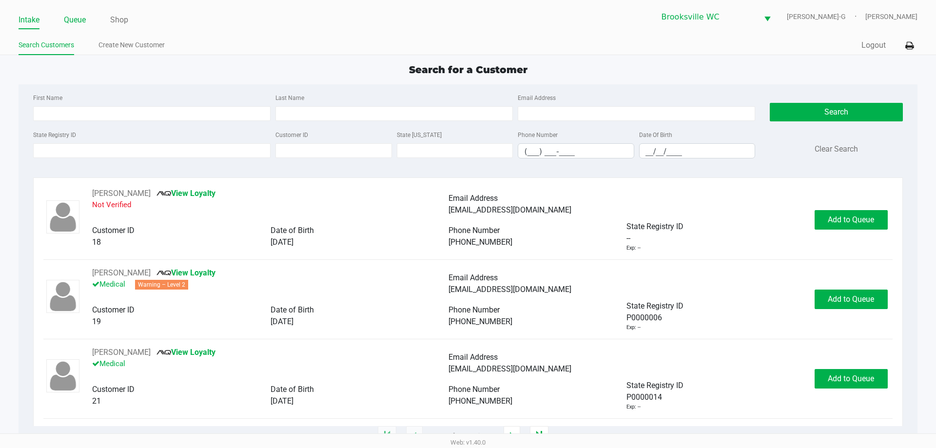
click at [74, 18] on link "Queue" at bounding box center [75, 20] width 22 height 14
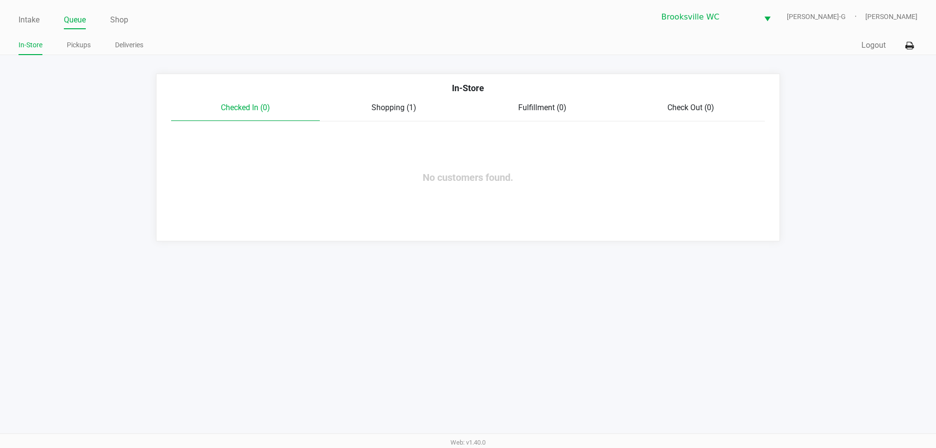
click at [381, 104] on span "Shopping (1)" at bounding box center [394, 107] width 45 height 9
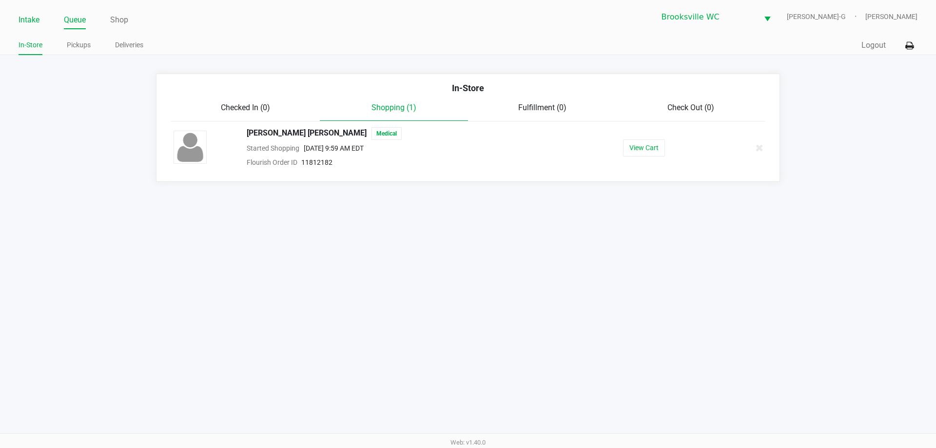
click at [23, 21] on link "Intake" at bounding box center [29, 20] width 21 height 14
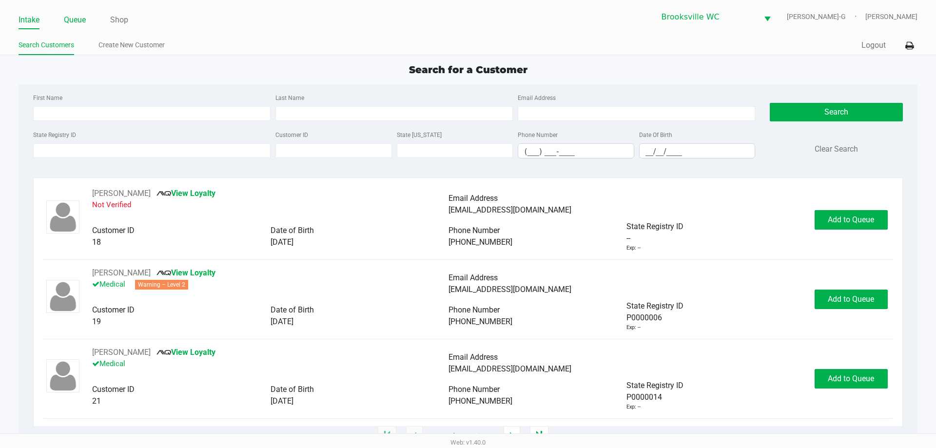
click at [73, 18] on link "Queue" at bounding box center [75, 20] width 22 height 14
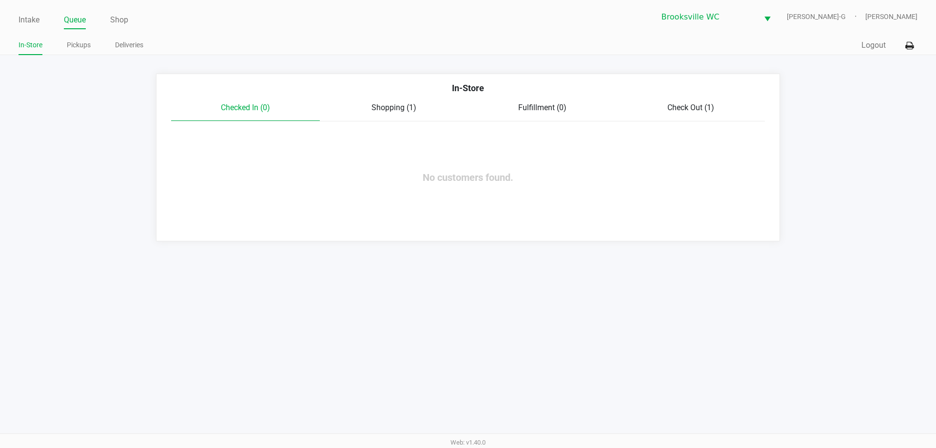
click at [385, 108] on span "Shopping (1)" at bounding box center [394, 107] width 45 height 9
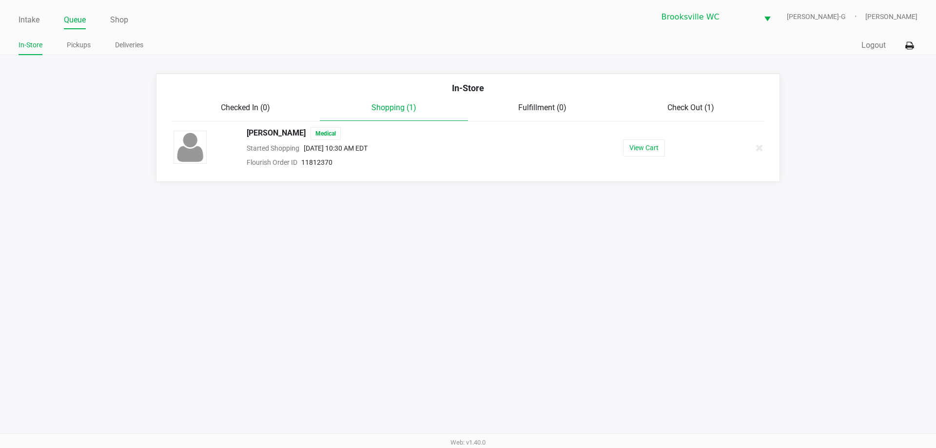
click at [695, 103] on span "Check Out (1)" at bounding box center [690, 107] width 47 height 9
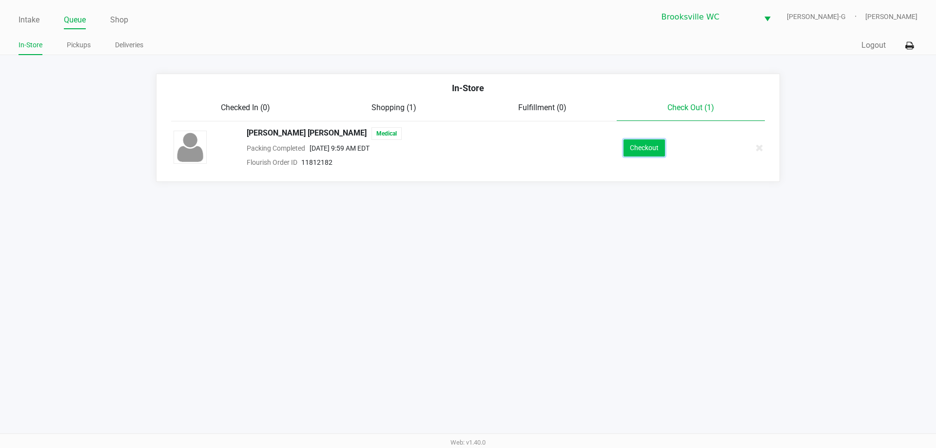
click at [644, 144] on button "Checkout" at bounding box center [644, 147] width 41 height 17
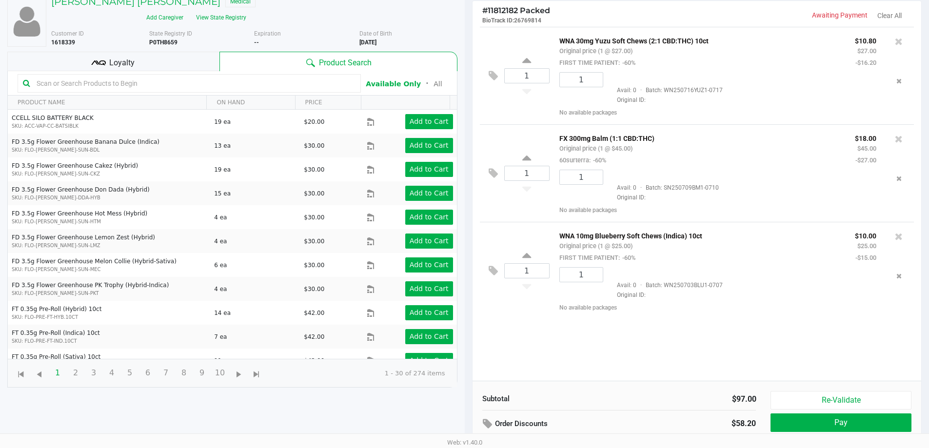
scroll to position [126, 0]
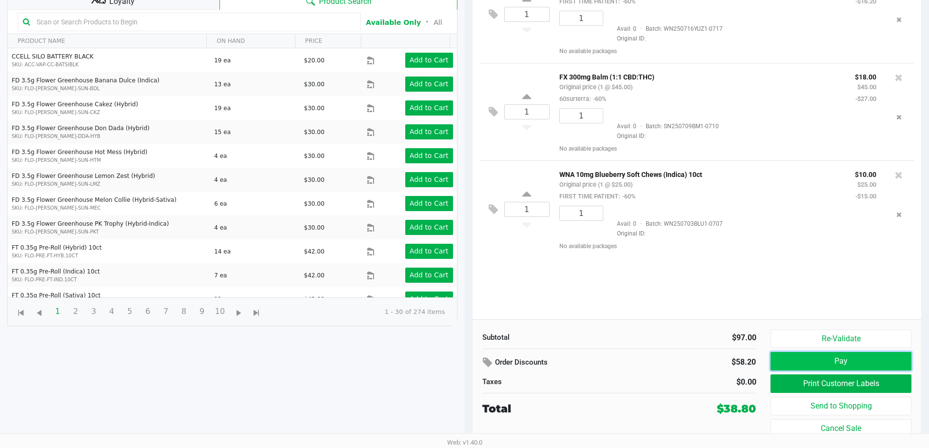
click at [831, 360] on button "Pay" at bounding box center [840, 361] width 140 height 19
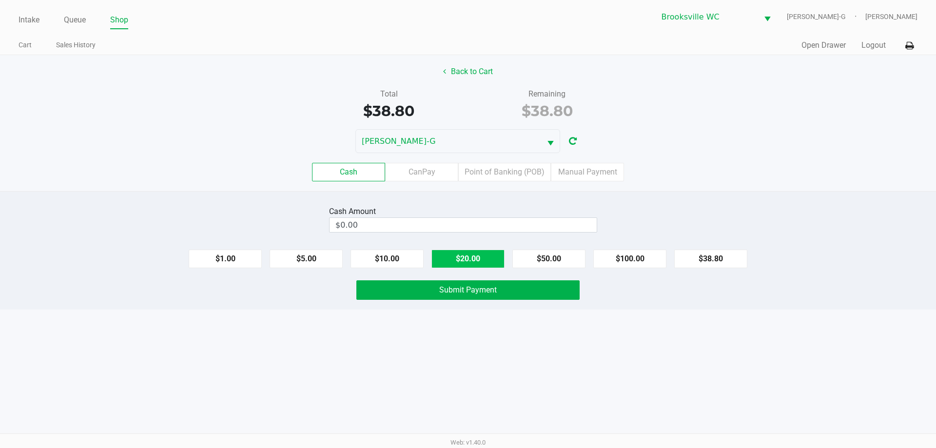
click at [470, 254] on button "$20.00" at bounding box center [467, 259] width 73 height 19
type input "$40.00"
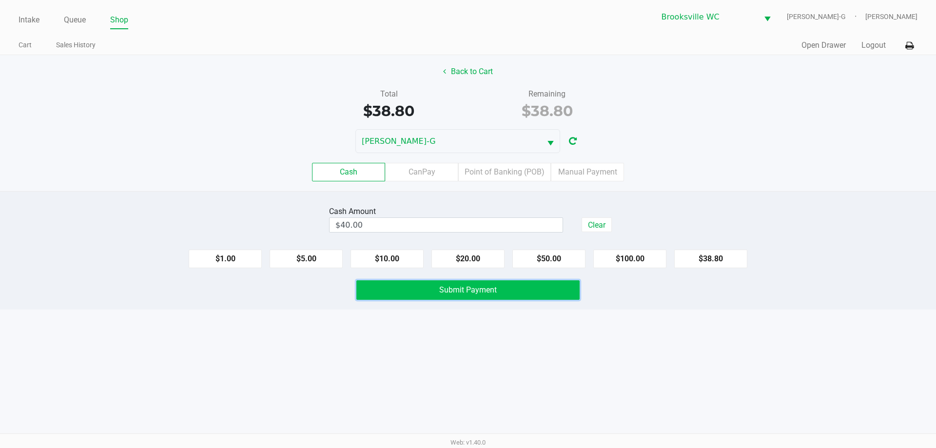
click at [464, 290] on span "Submit Payment" at bounding box center [468, 289] width 58 height 9
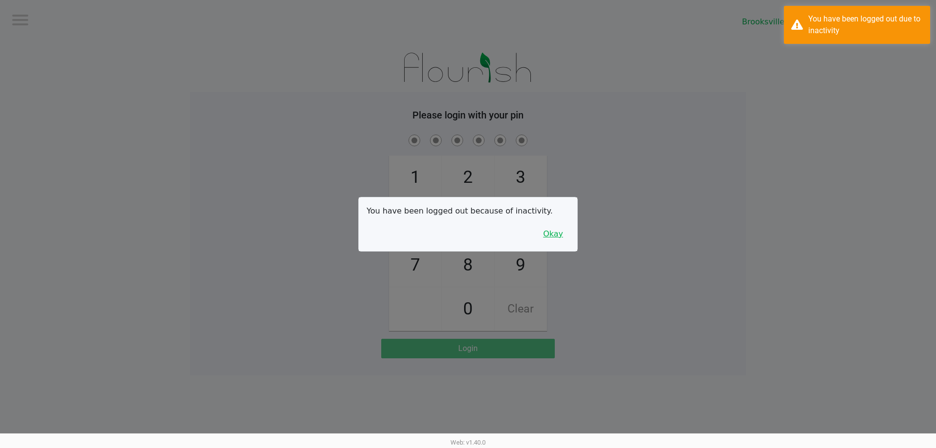
drag, startPoint x: 549, startPoint y: 235, endPoint x: 559, endPoint y: 235, distance: 10.2
click at [553, 235] on button "Okay" at bounding box center [553, 234] width 33 height 19
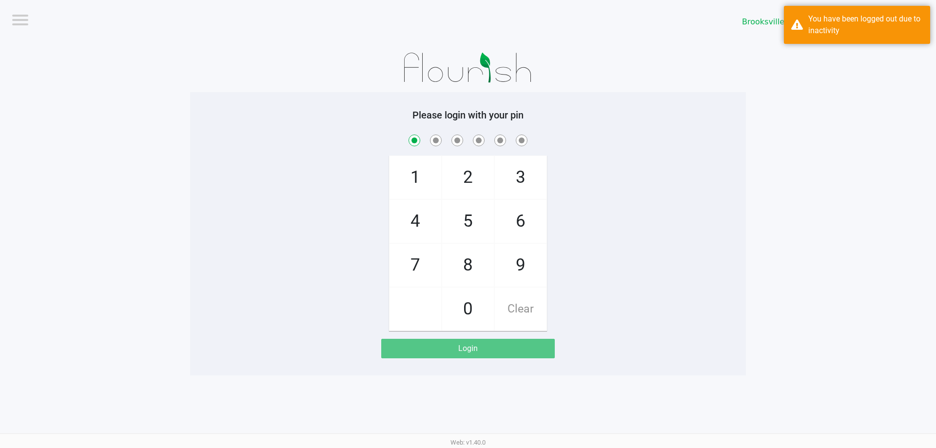
checkbox input "true"
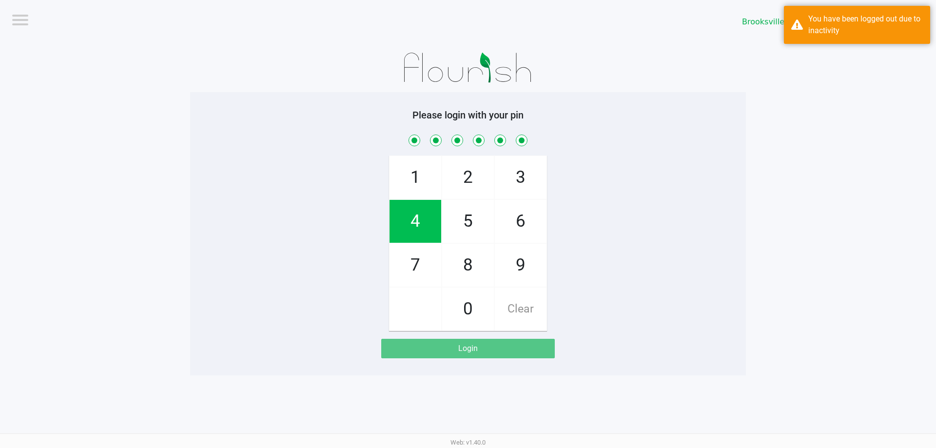
checkbox input "true"
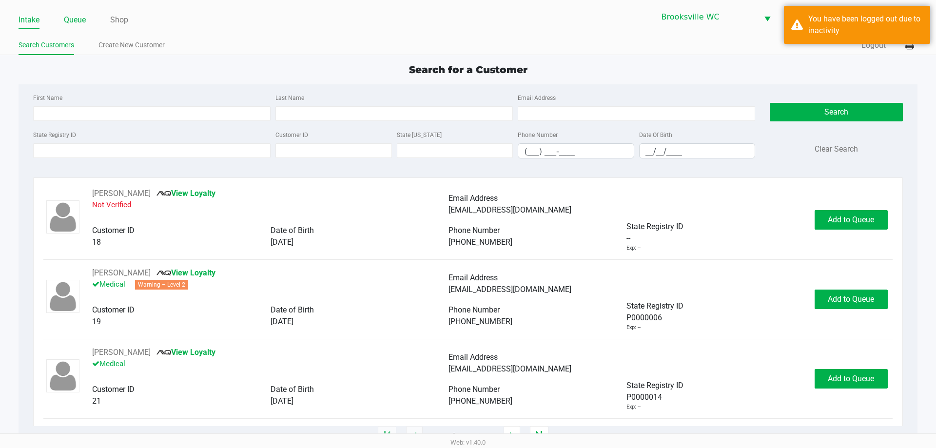
click at [70, 20] on link "Queue" at bounding box center [75, 20] width 22 height 14
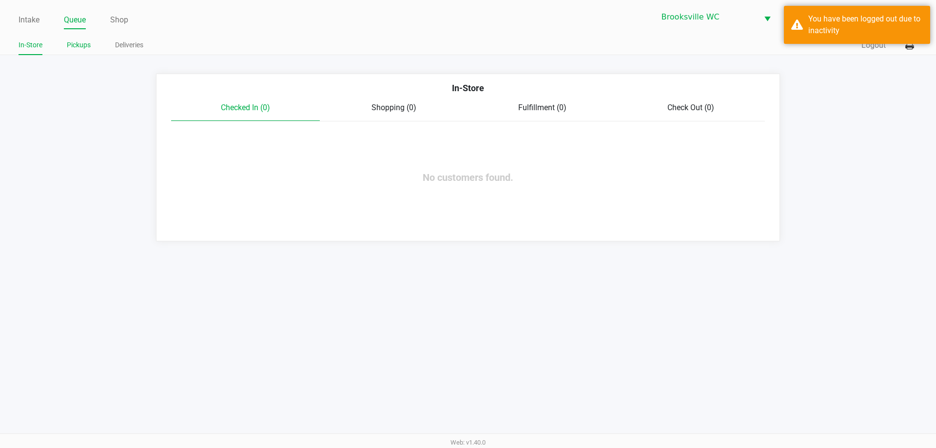
drag, startPoint x: 78, startPoint y: 37, endPoint x: 82, endPoint y: 43, distance: 8.1
click at [82, 43] on link "Pickups" at bounding box center [79, 45] width 24 height 12
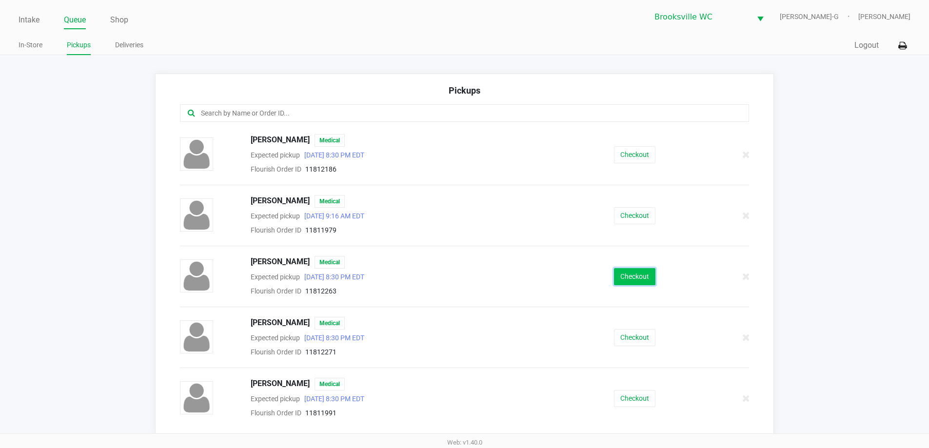
click at [628, 275] on button "Checkout" at bounding box center [634, 276] width 41 height 17
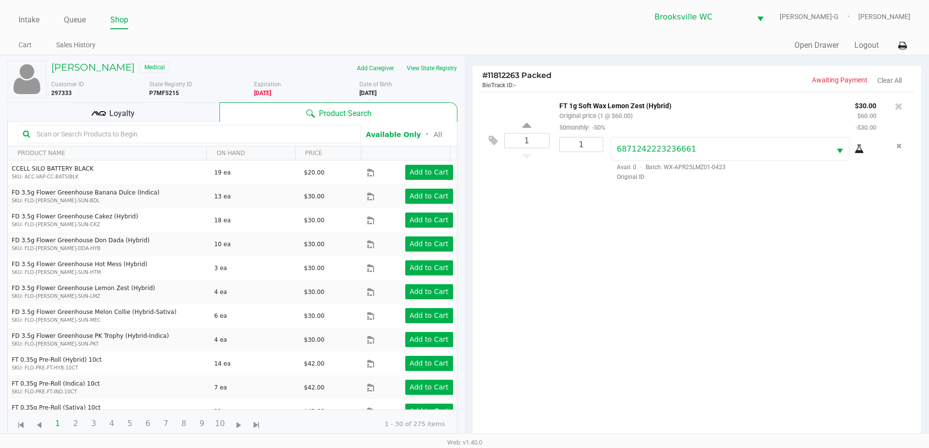
click at [175, 113] on div "Loyalty" at bounding box center [113, 112] width 212 height 20
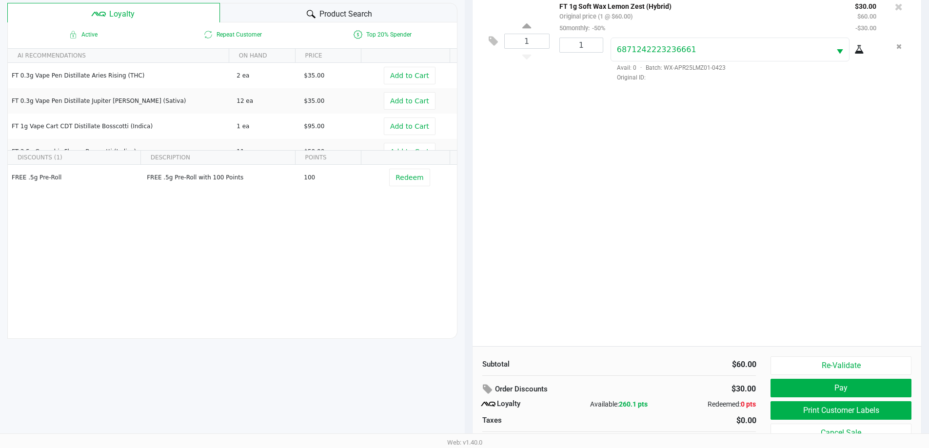
scroll to position [117, 0]
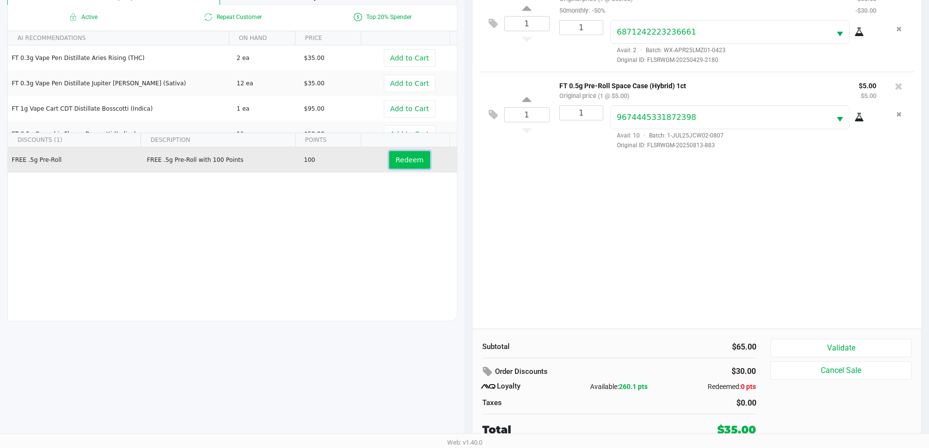
click at [400, 160] on span "Redeem" at bounding box center [409, 160] width 28 height 8
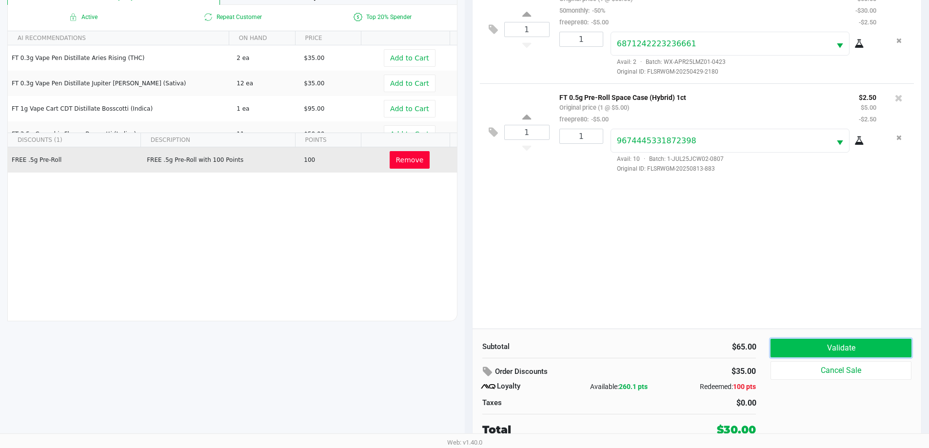
click at [854, 357] on button "Validate" at bounding box center [840, 348] width 140 height 19
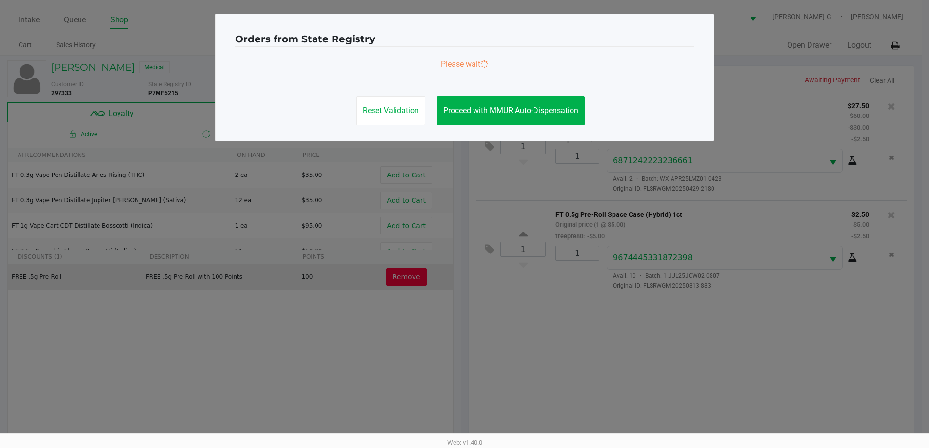
scroll to position [0, 0]
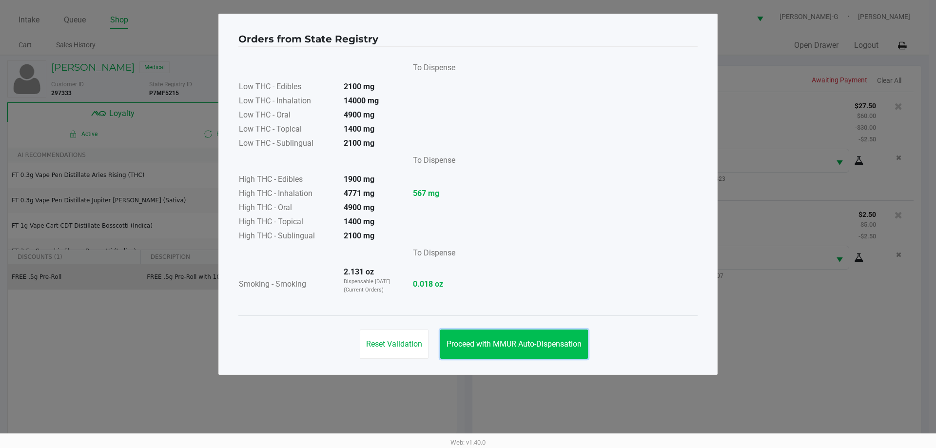
drag, startPoint x: 513, startPoint y: 341, endPoint x: 554, endPoint y: 341, distance: 41.4
click at [513, 342] on span "Proceed with MMUR Auto-Dispensation" at bounding box center [514, 343] width 135 height 9
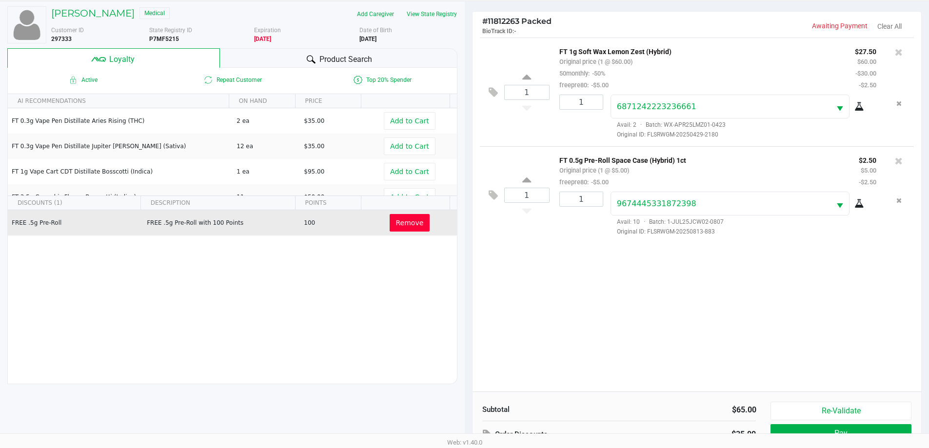
scroll to position [117, 0]
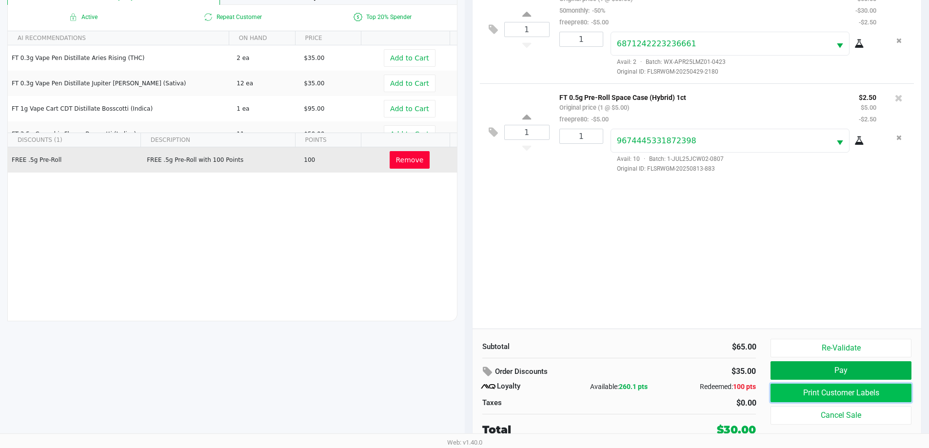
click at [852, 392] on button "Print Customer Labels" at bounding box center [840, 393] width 140 height 19
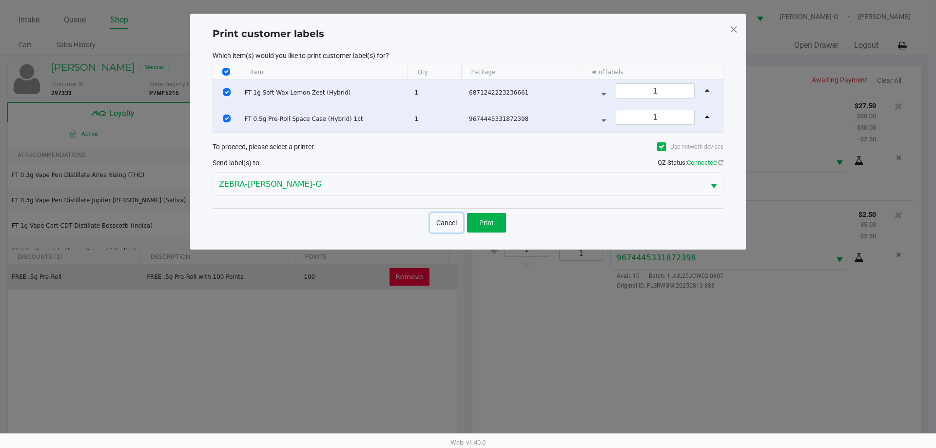
click at [463, 225] on button "Cancel" at bounding box center [446, 223] width 33 height 20
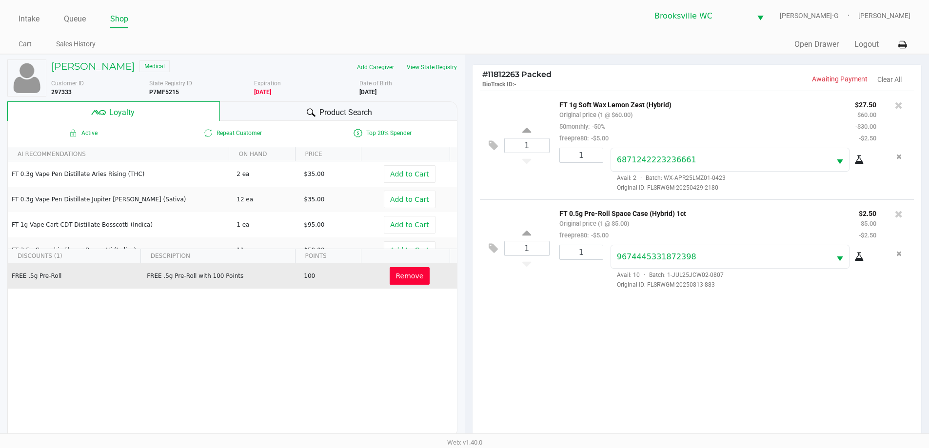
scroll to position [117, 0]
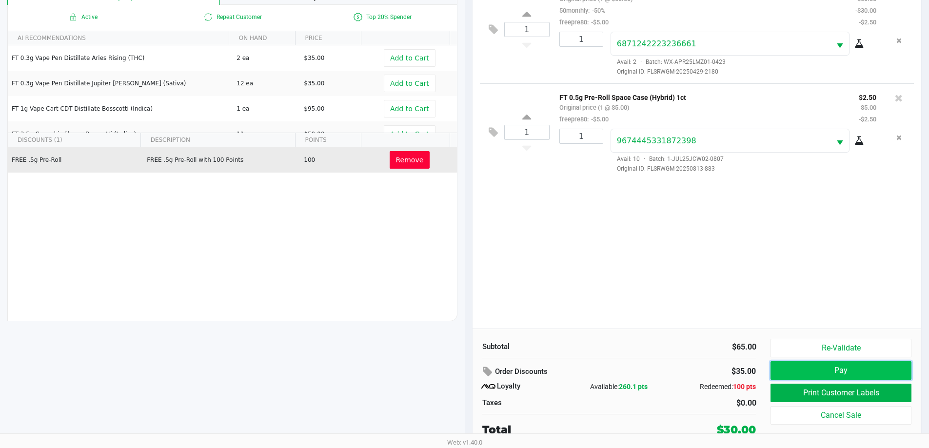
click at [843, 368] on button "Pay" at bounding box center [840, 370] width 140 height 19
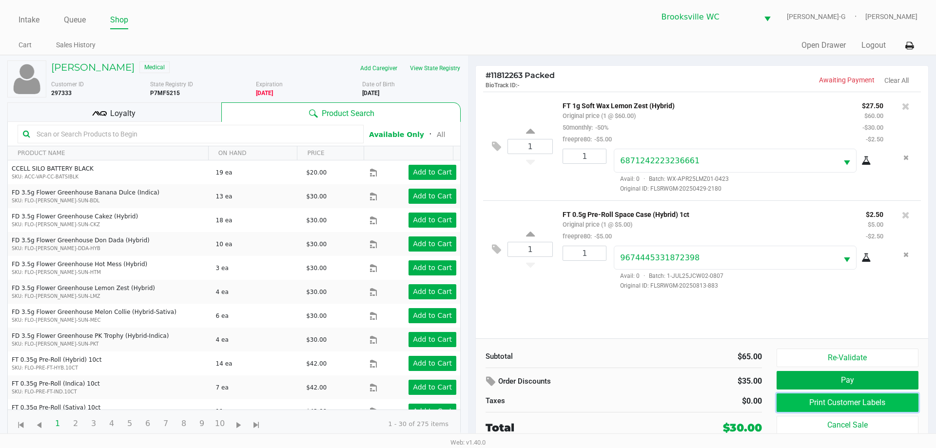
click at [837, 404] on button "Print Customer Labels" at bounding box center [848, 402] width 142 height 19
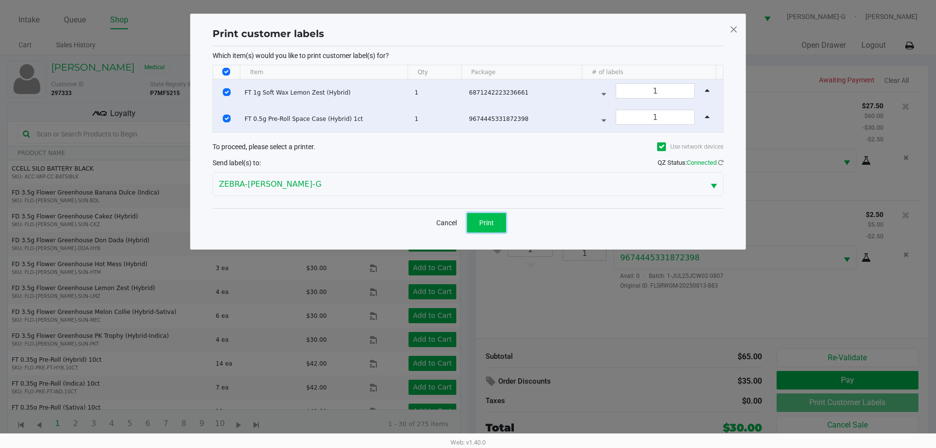
click at [489, 220] on span "Print" at bounding box center [486, 223] width 15 height 8
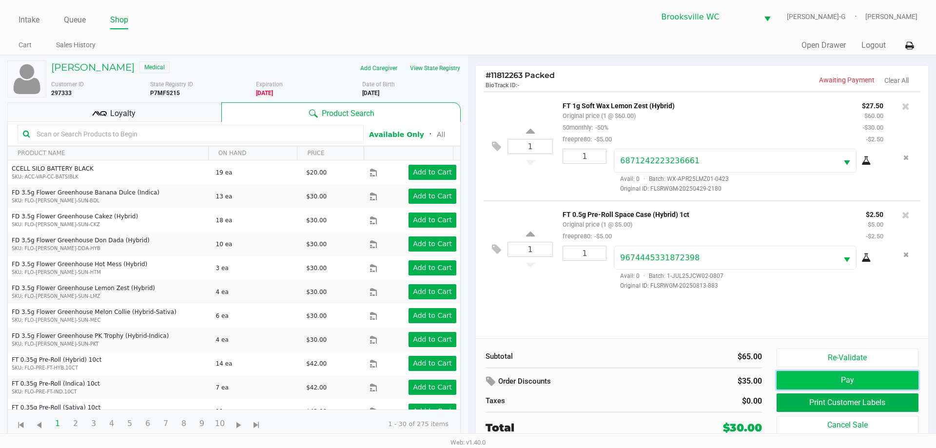
click at [834, 385] on button "Pay" at bounding box center [848, 380] width 142 height 19
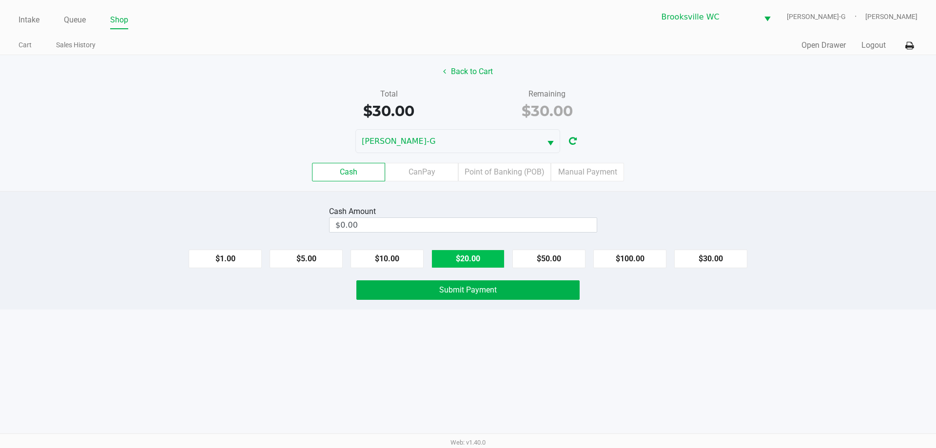
click at [457, 258] on button "$20.00" at bounding box center [467, 259] width 73 height 19
click at [459, 258] on button "$20.00" at bounding box center [467, 259] width 73 height 19
type input "$40.00"
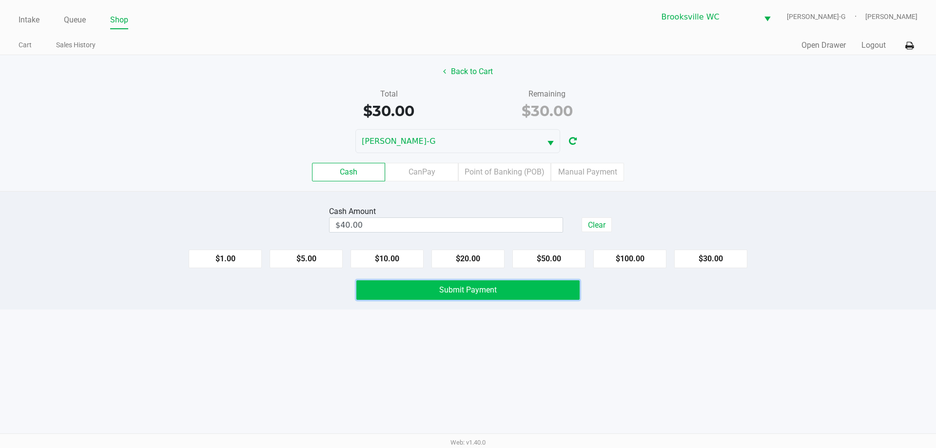
click at [454, 289] on span "Submit Payment" at bounding box center [468, 289] width 58 height 9
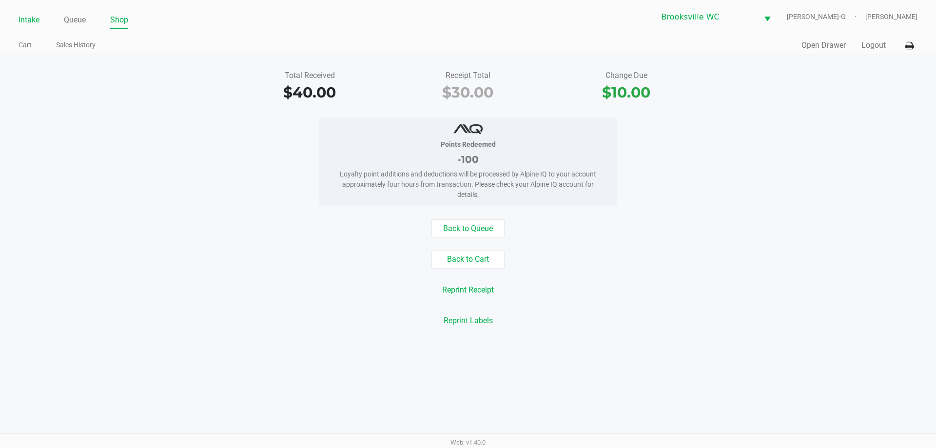
click at [24, 20] on link "Intake" at bounding box center [29, 20] width 21 height 14
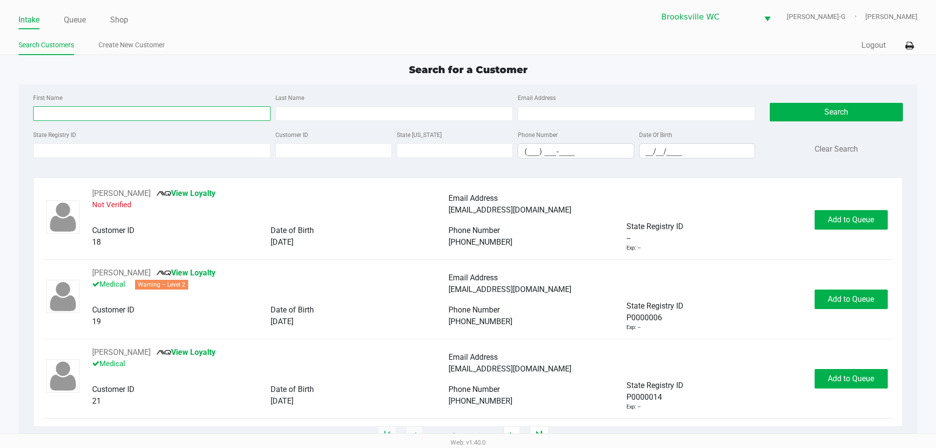
drag, startPoint x: 112, startPoint y: 114, endPoint x: 110, endPoint y: 18, distance: 95.6
click at [119, 74] on div "Search for a Customer First Name Last Name Email Address State Registry ID Cust…" at bounding box center [468, 249] width 899 height 374
type input "tim"
type input "coil"
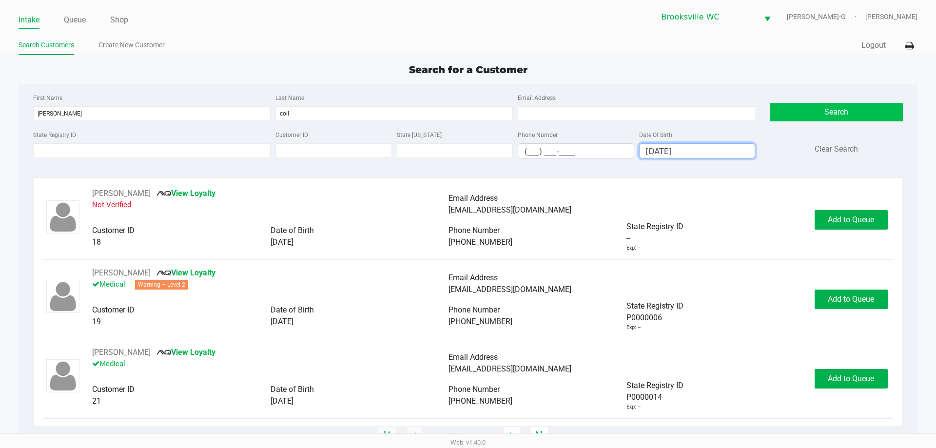
type input "02/07/1953"
click at [816, 106] on button "Search" at bounding box center [836, 112] width 133 height 19
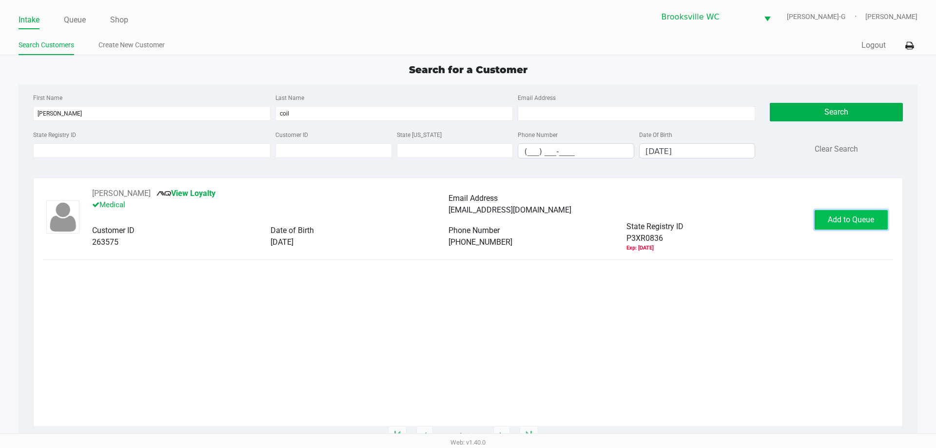
click at [852, 224] on span "Add to Queue" at bounding box center [851, 219] width 46 height 9
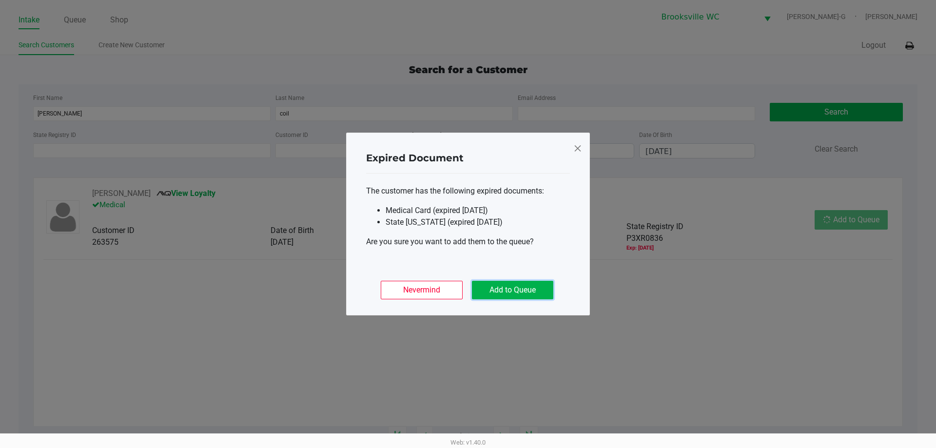
click at [533, 287] on button "Add to Queue" at bounding box center [512, 290] width 81 height 19
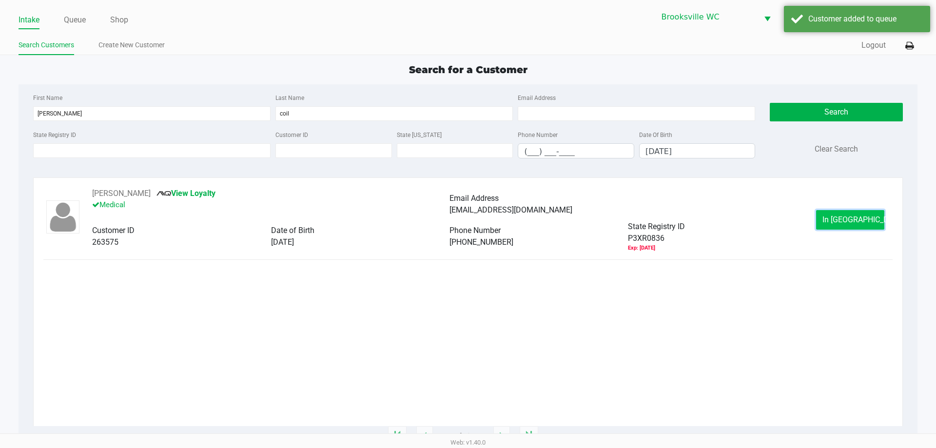
click at [852, 216] on span "In Queue" at bounding box center [864, 219] width 82 height 9
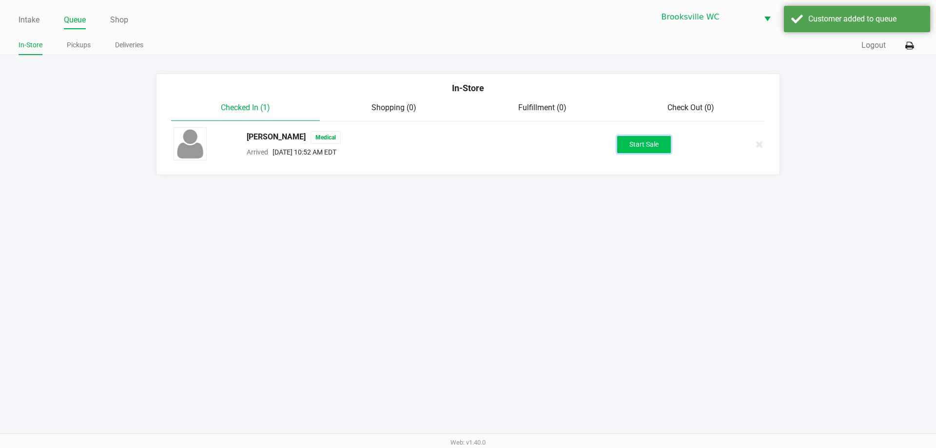
click at [647, 145] on button "Start Sale" at bounding box center [644, 144] width 54 height 17
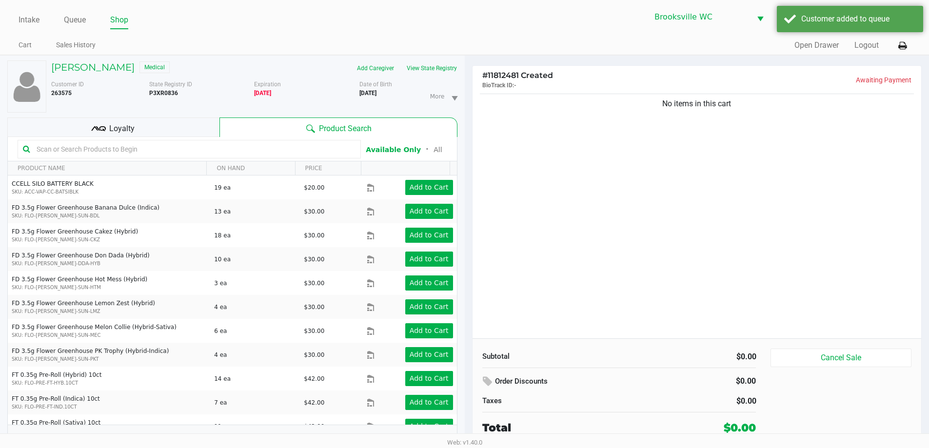
click at [154, 146] on input "text" at bounding box center [194, 149] width 323 height 15
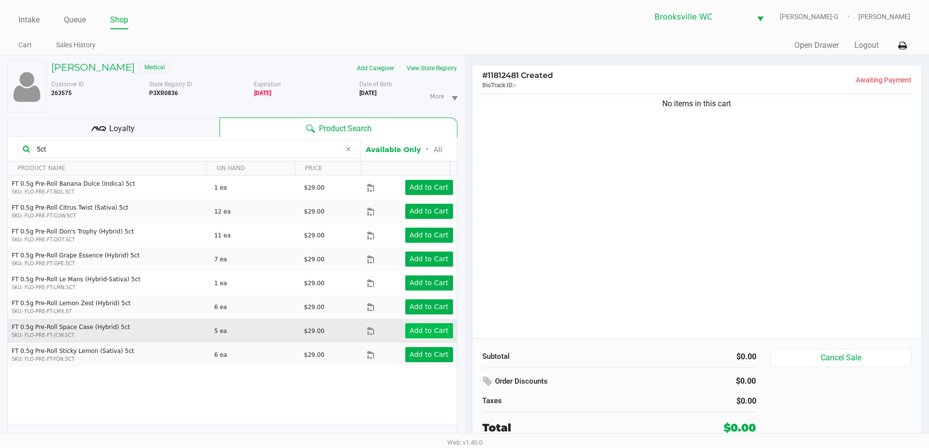
type input "5ct"
click at [423, 332] on app-button-loader "Add to Cart" at bounding box center [429, 331] width 39 height 8
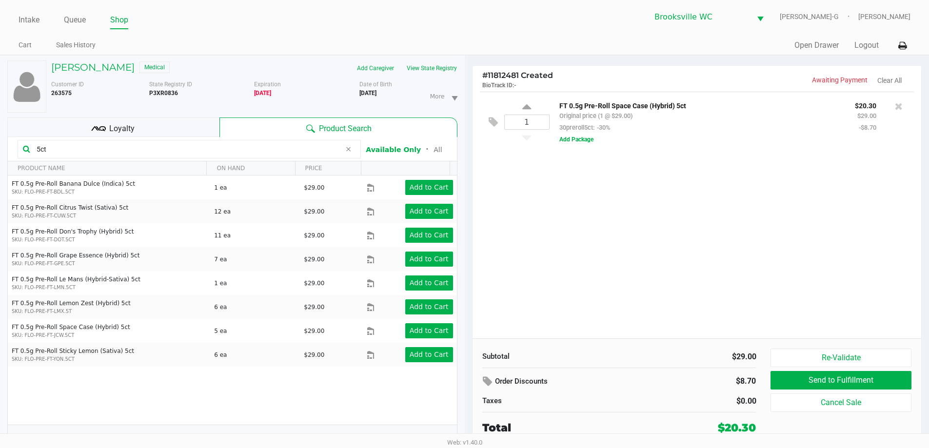
click at [159, 129] on div "Loyalty" at bounding box center [113, 128] width 212 height 20
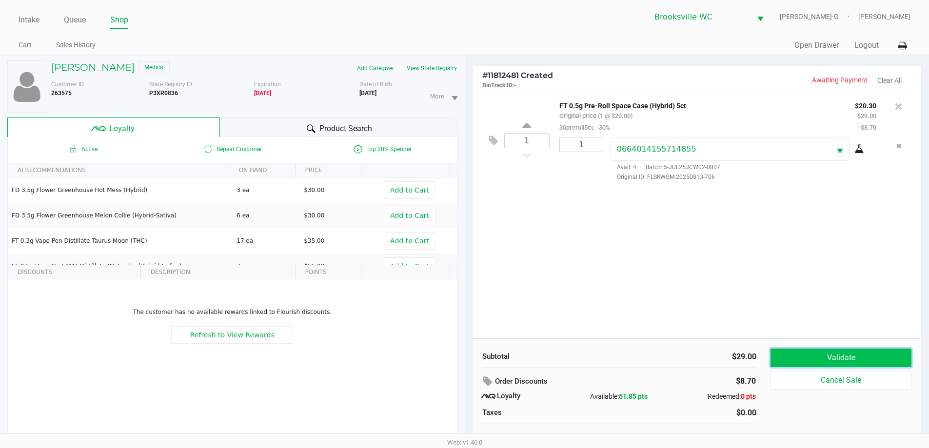
click at [860, 357] on button "Validate" at bounding box center [840, 358] width 140 height 19
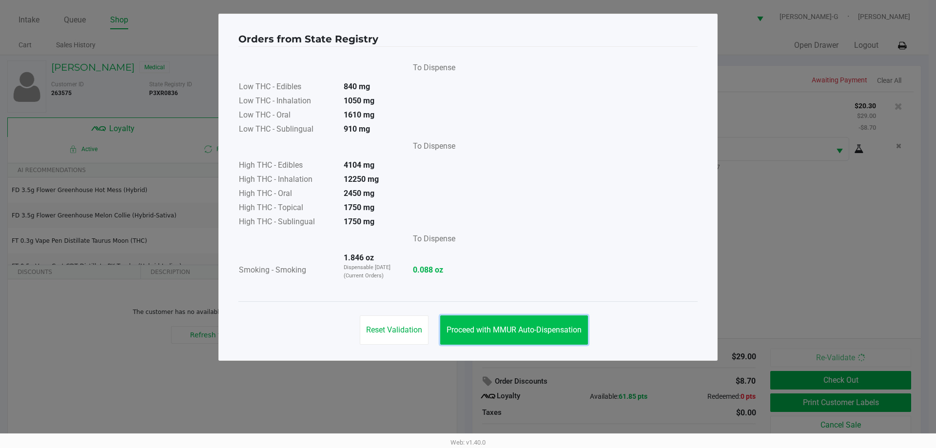
click at [534, 330] on span "Proceed with MMUR Auto-Dispensation" at bounding box center [514, 329] width 135 height 9
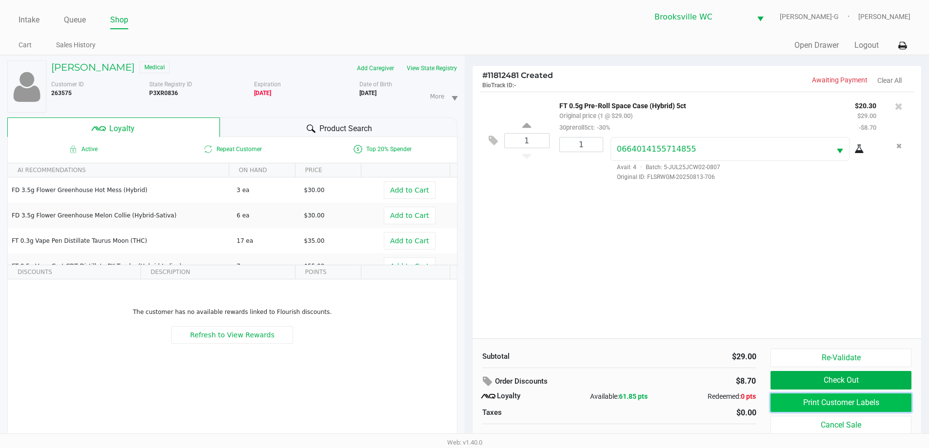
click at [853, 408] on button "Print Customer Labels" at bounding box center [840, 402] width 140 height 19
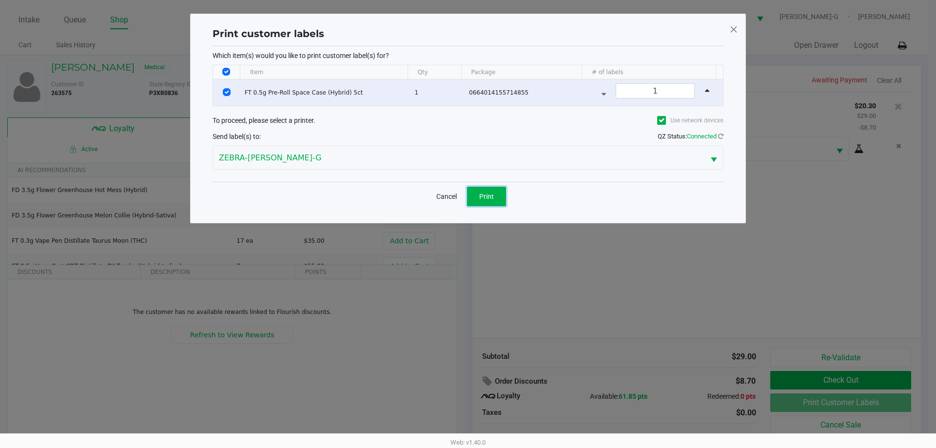
click at [476, 196] on button "Print" at bounding box center [486, 197] width 39 height 20
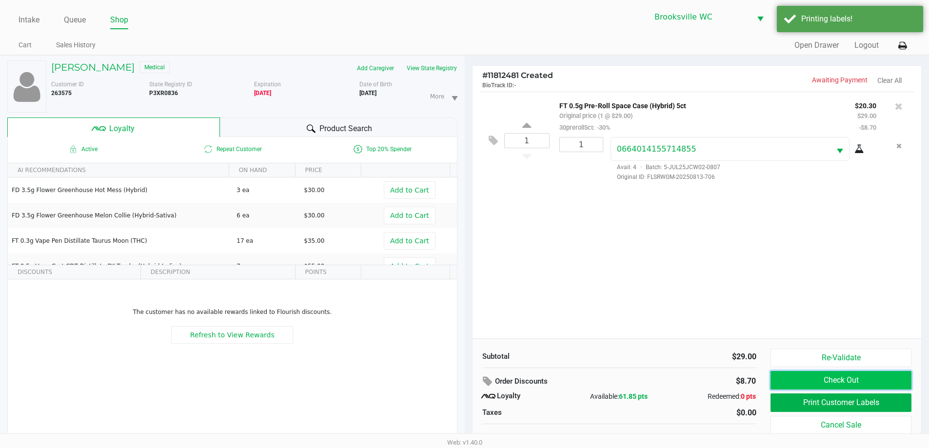
click at [828, 372] on button "Check Out" at bounding box center [840, 380] width 140 height 19
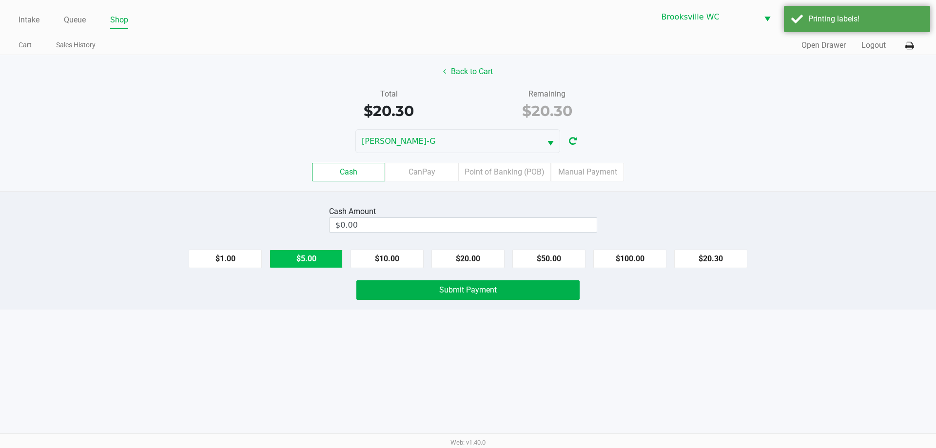
drag, startPoint x: 470, startPoint y: 261, endPoint x: 283, endPoint y: 259, distance: 187.7
click at [468, 260] on button "$20.00" at bounding box center [467, 259] width 73 height 19
click at [238, 257] on button "$1.00" at bounding box center [225, 259] width 73 height 19
type input "$21.00"
drag, startPoint x: 381, startPoint y: 292, endPoint x: 420, endPoint y: 292, distance: 39.0
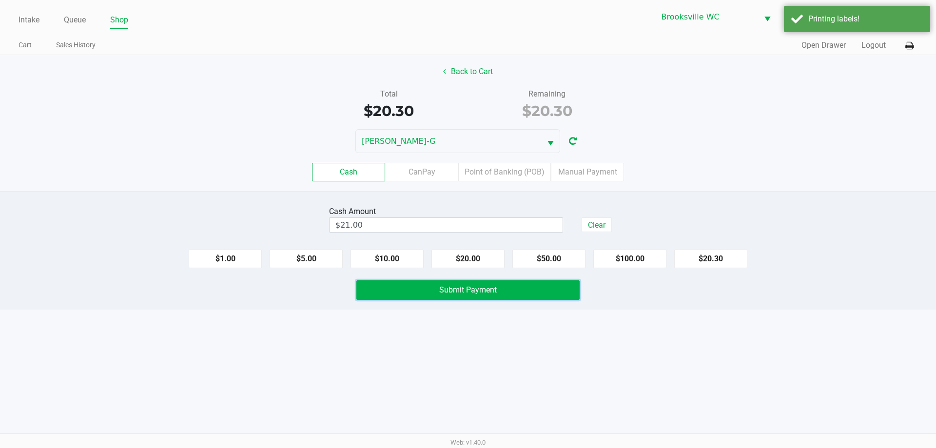
click at [384, 292] on button "Submit Payment" at bounding box center [467, 290] width 223 height 20
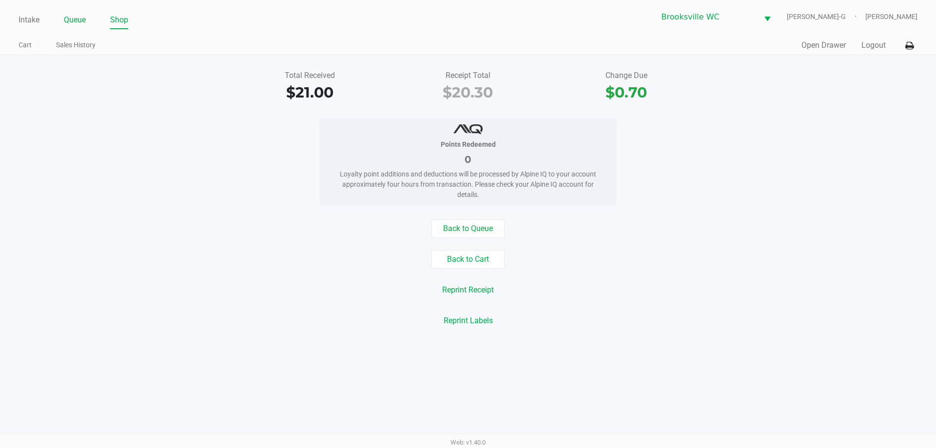
click at [77, 17] on link "Queue" at bounding box center [75, 20] width 22 height 14
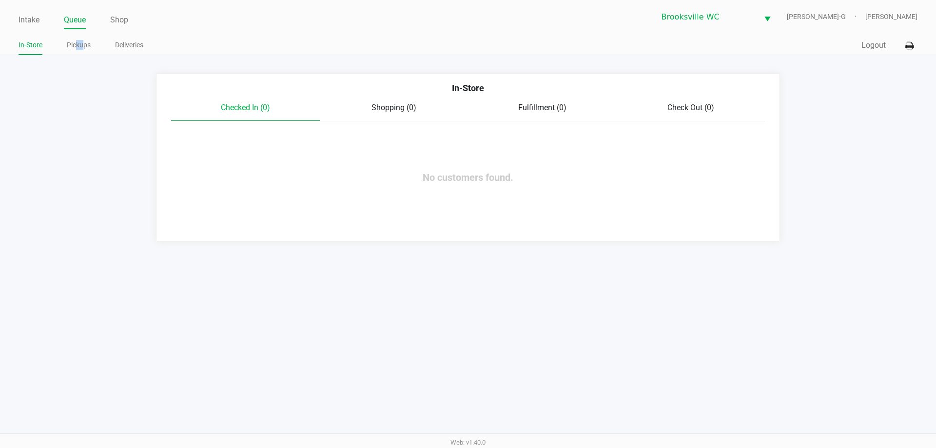
drag, startPoint x: 81, startPoint y: 42, endPoint x: 137, endPoint y: 72, distance: 62.4
click at [84, 45] on link "Pickups" at bounding box center [79, 45] width 24 height 12
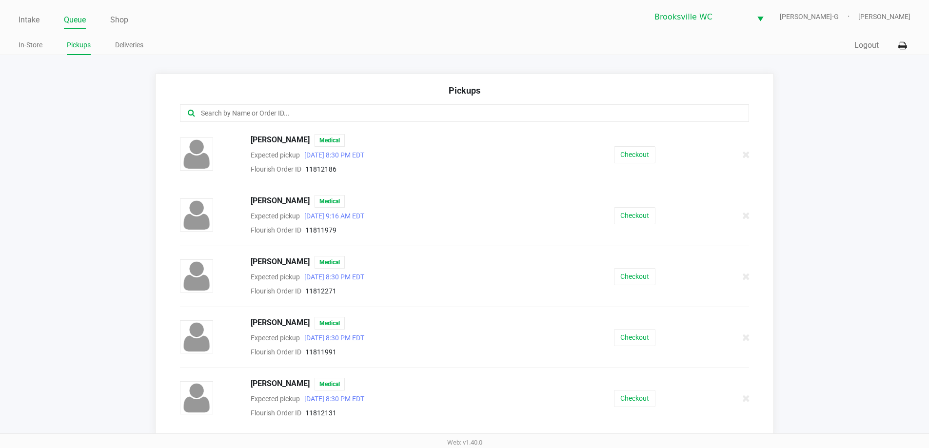
click at [243, 112] on input "text" at bounding box center [449, 113] width 498 height 11
click at [287, 116] on input "text" at bounding box center [449, 113] width 498 height 11
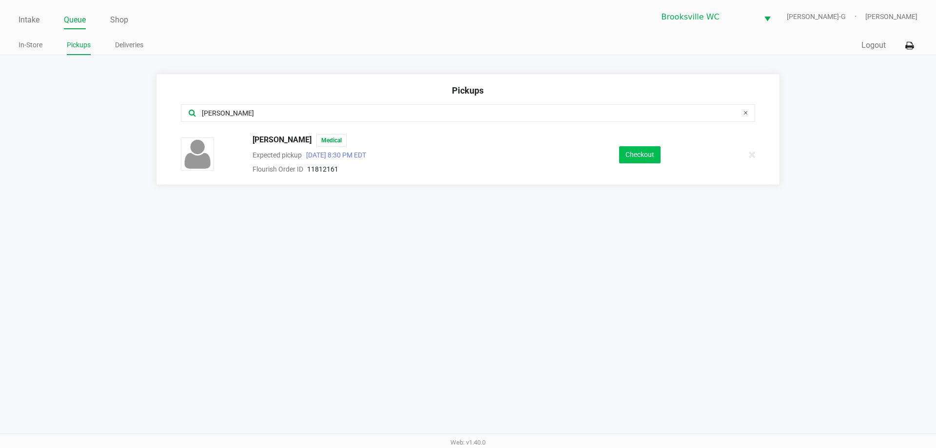
type input "ron"
click at [636, 154] on button "Checkout" at bounding box center [639, 154] width 41 height 17
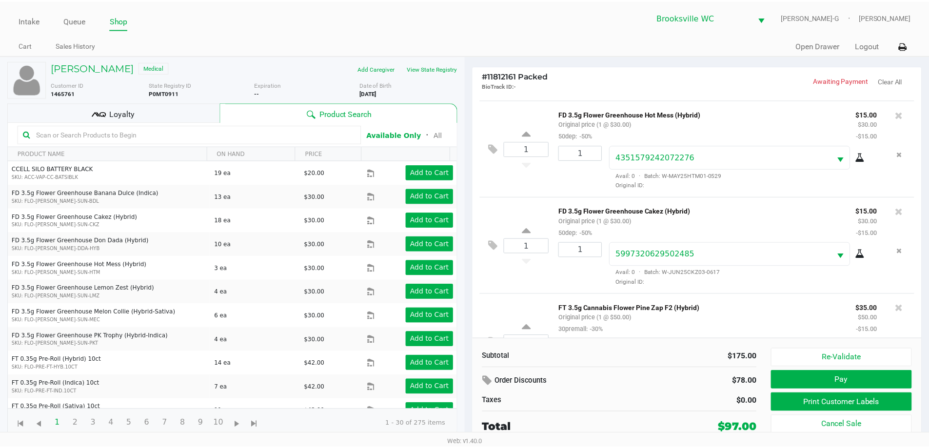
scroll to position [241, 0]
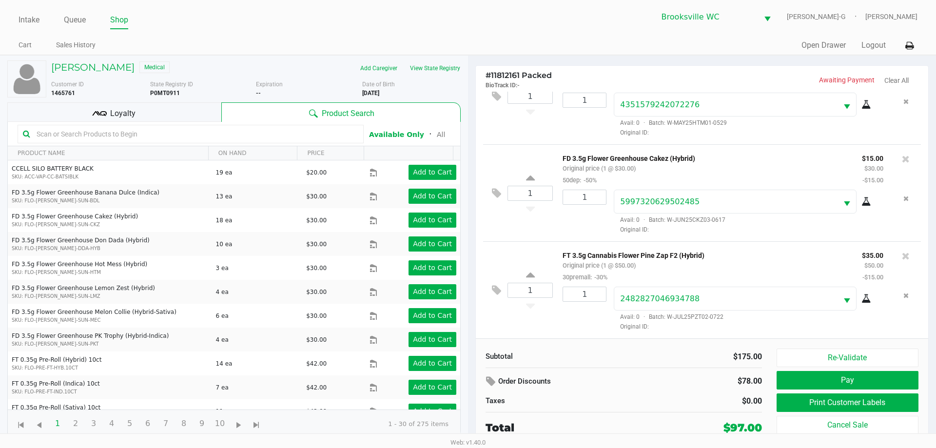
click at [192, 113] on div "Loyalty" at bounding box center [114, 112] width 214 height 20
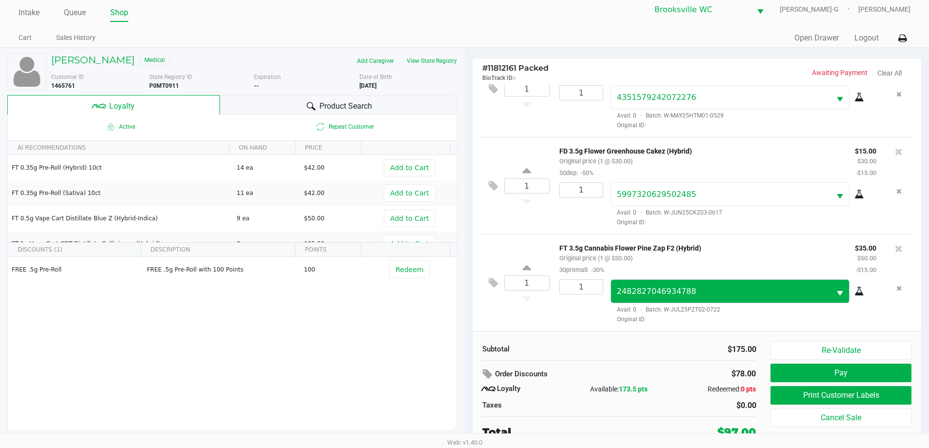
scroll to position [10, 0]
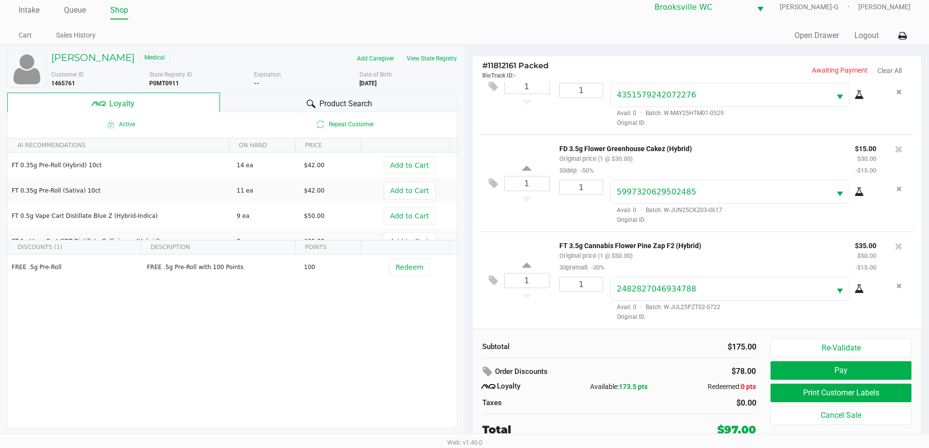
click at [255, 99] on div "Product Search" at bounding box center [338, 103] width 237 height 20
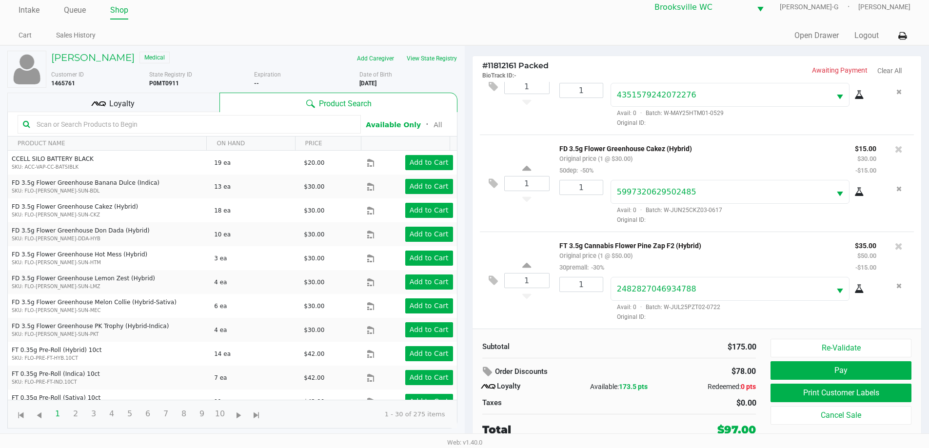
click at [231, 126] on input "text" at bounding box center [194, 124] width 323 height 15
click at [173, 96] on div "Loyalty" at bounding box center [113, 103] width 212 height 20
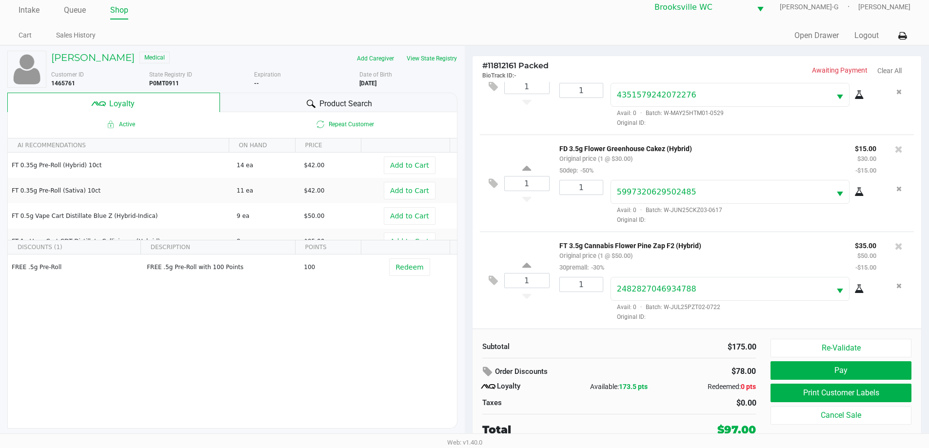
click at [252, 96] on div "Product Search" at bounding box center [338, 103] width 237 height 20
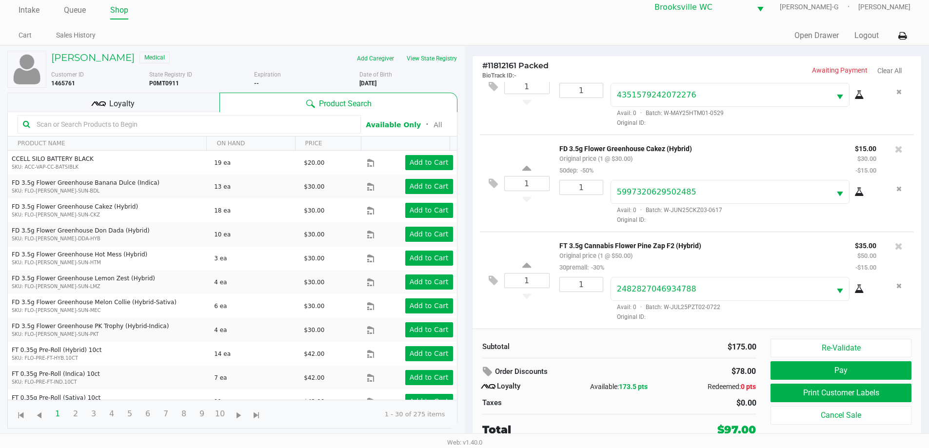
click at [81, 123] on input "text" at bounding box center [194, 124] width 323 height 15
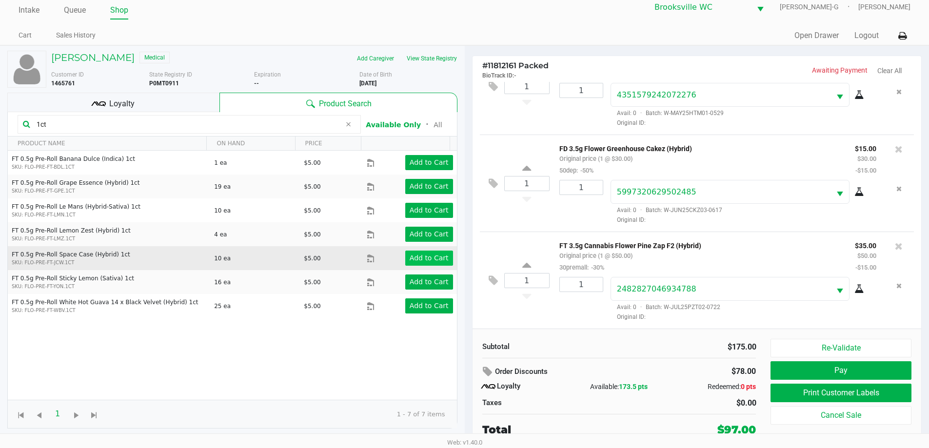
type input "1ct"
click at [423, 257] on app-button-loader "Add to Cart" at bounding box center [429, 258] width 39 height 8
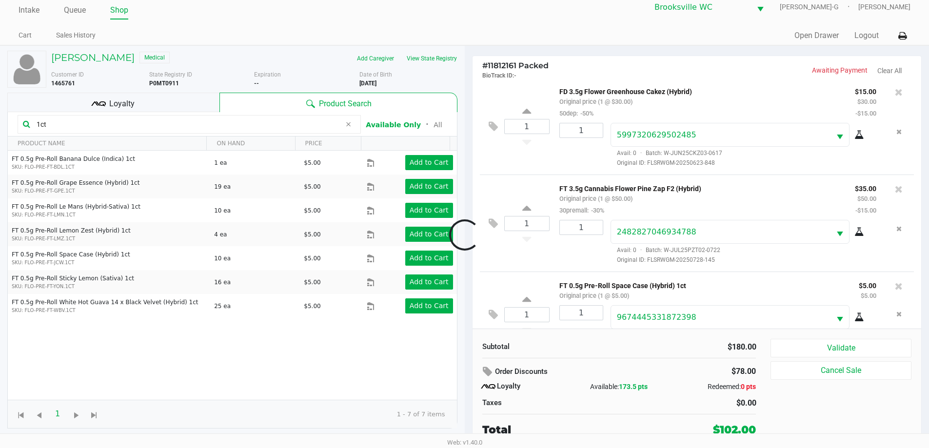
scroll to position [327, 0]
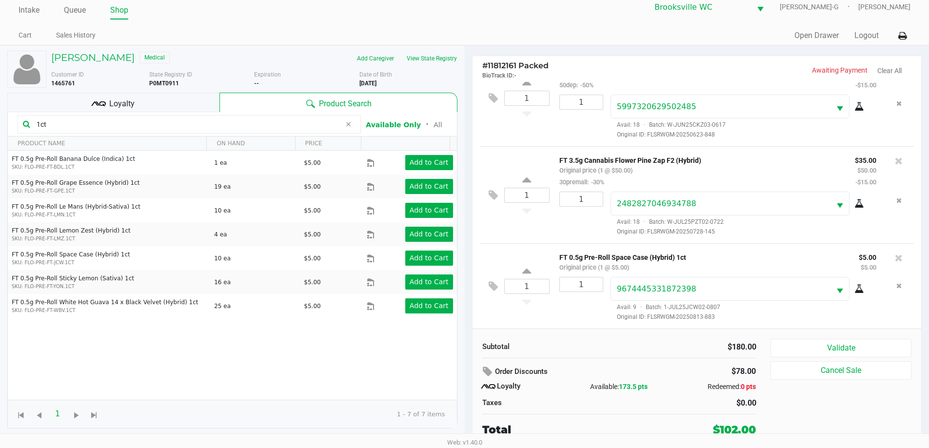
drag, startPoint x: 61, startPoint y: 119, endPoint x: 0, endPoint y: 112, distance: 61.4
click at [0, 115] on div "RONALD MILLWARD Medical Add Caregiver View State Registry Customer ID 1465761 S…" at bounding box center [232, 247] width 465 height 402
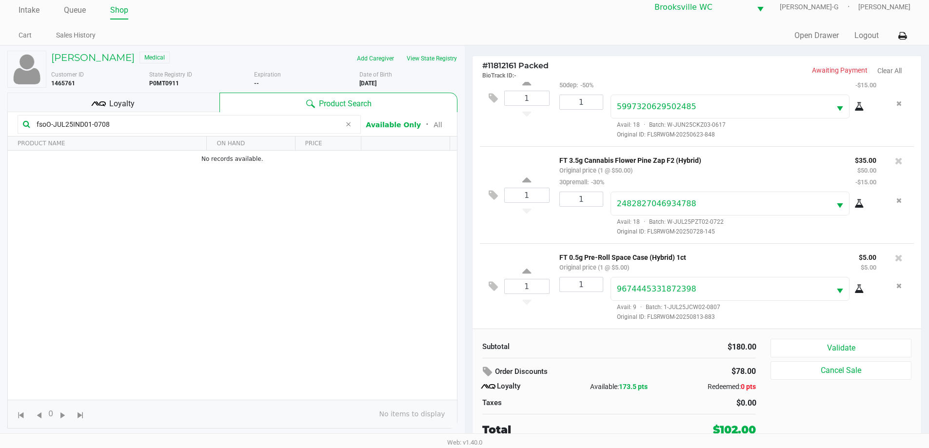
type input "fsoO-JUL25IND01-0708"
click at [184, 96] on div "Loyalty" at bounding box center [113, 103] width 212 height 20
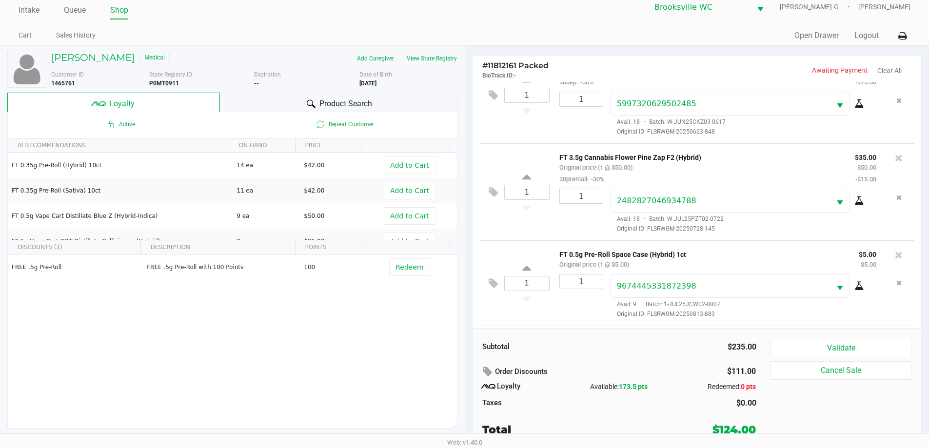
scroll to position [424, 0]
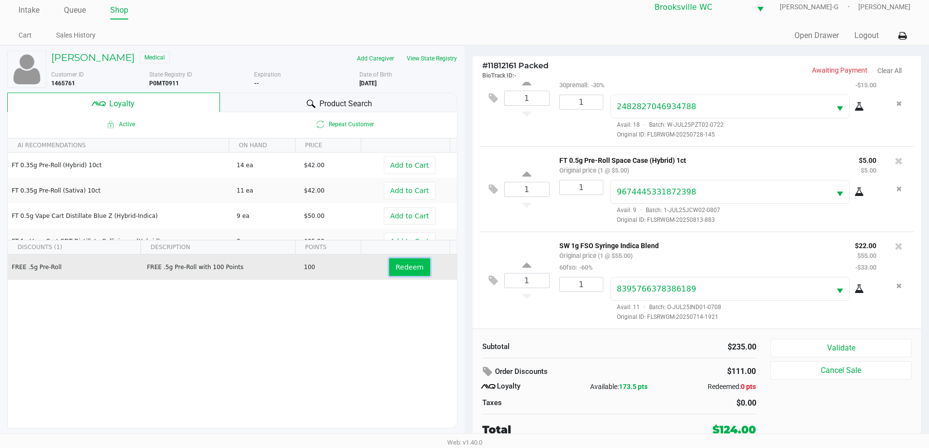
click at [404, 266] on span "Redeem" at bounding box center [409, 267] width 28 height 8
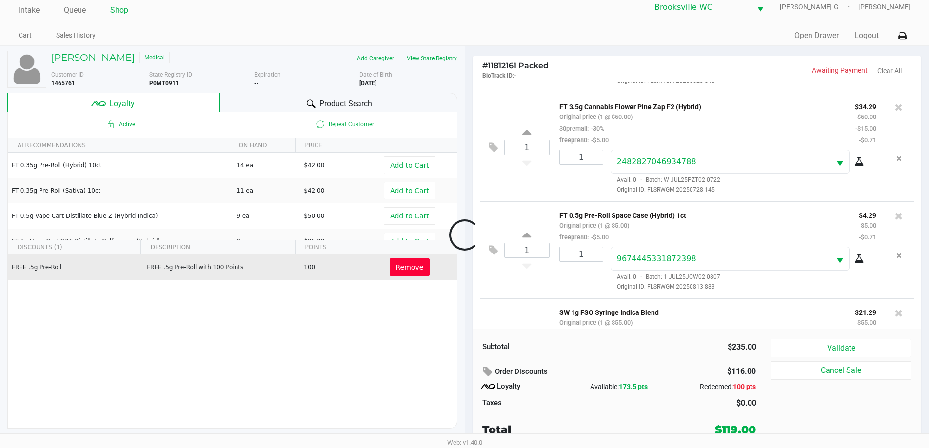
scroll to position [506, 0]
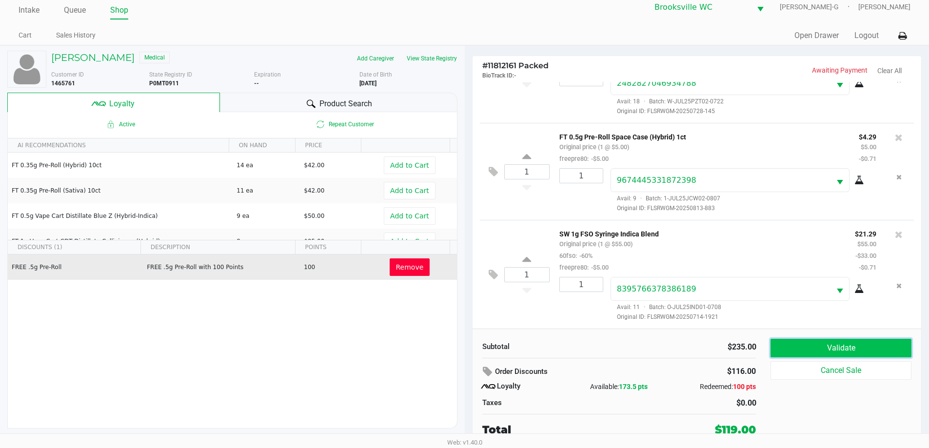
click at [816, 345] on button "Validate" at bounding box center [840, 348] width 140 height 19
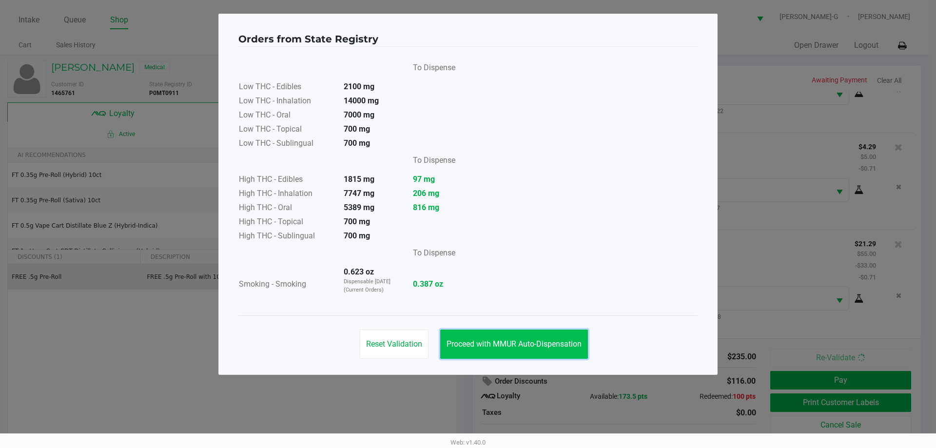
click at [528, 340] on button "Proceed with MMUR Auto-Dispensation" at bounding box center [514, 344] width 148 height 29
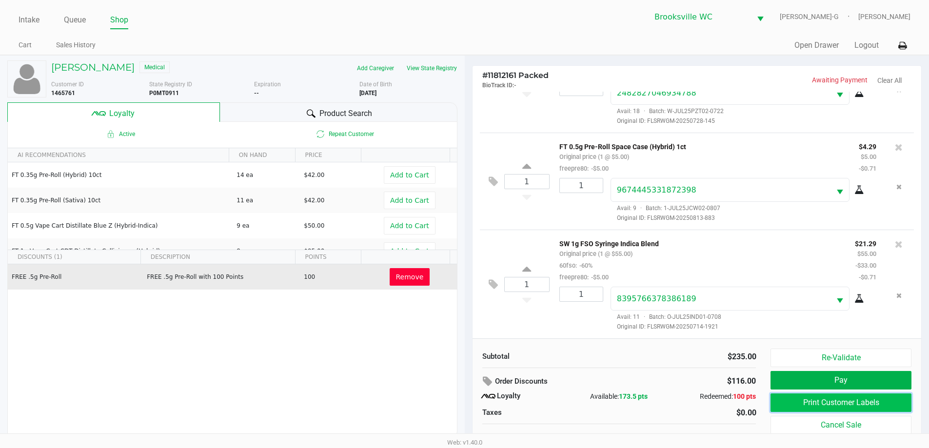
click at [821, 394] on button "Print Customer Labels" at bounding box center [840, 402] width 140 height 19
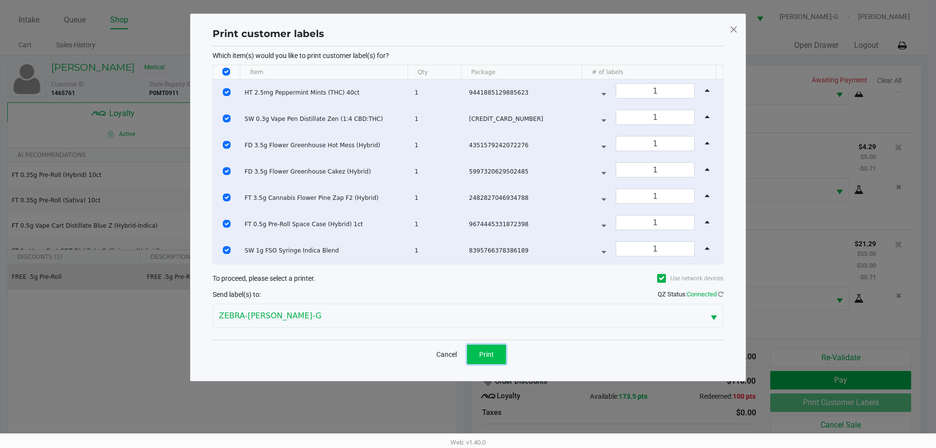
click at [477, 352] on button "Print" at bounding box center [486, 355] width 39 height 20
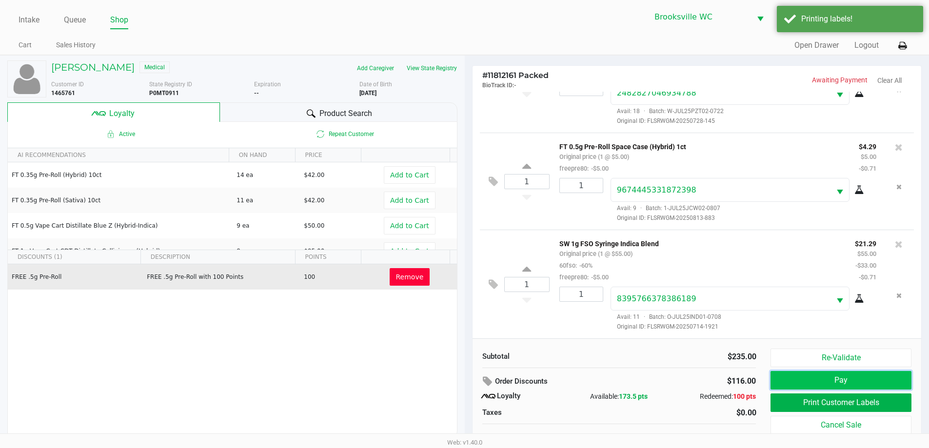
click at [810, 377] on button "Pay" at bounding box center [840, 380] width 140 height 19
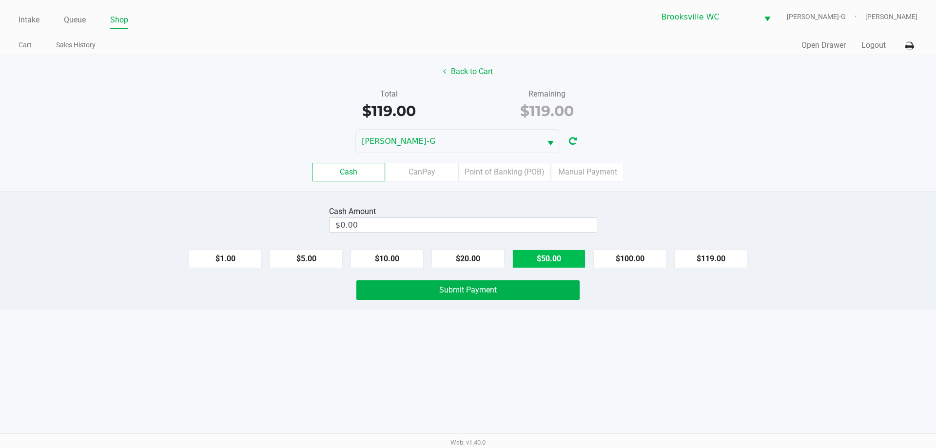
drag, startPoint x: 650, startPoint y: 259, endPoint x: 541, endPoint y: 268, distance: 109.1
click at [648, 259] on button "$100.00" at bounding box center [629, 259] width 73 height 19
click at [464, 264] on button "$20.00" at bounding box center [467, 259] width 73 height 19
type input "$120.00"
click at [473, 288] on span "Submit Payment" at bounding box center [468, 289] width 58 height 9
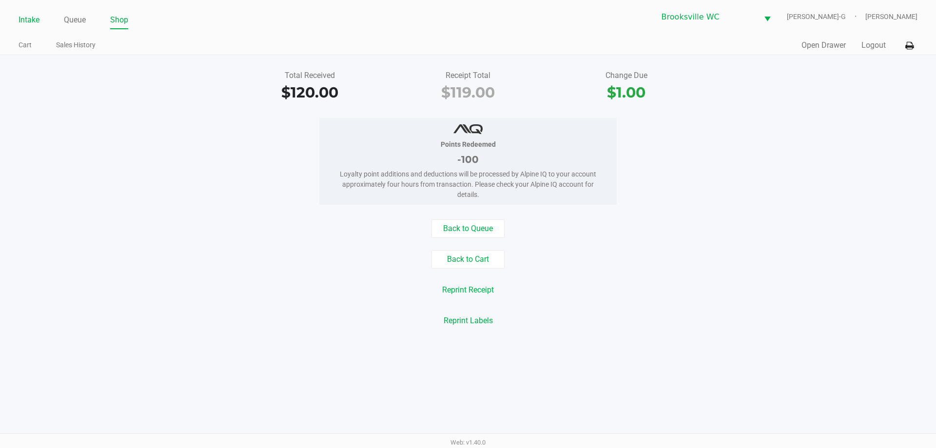
click at [37, 17] on link "Intake" at bounding box center [29, 20] width 21 height 14
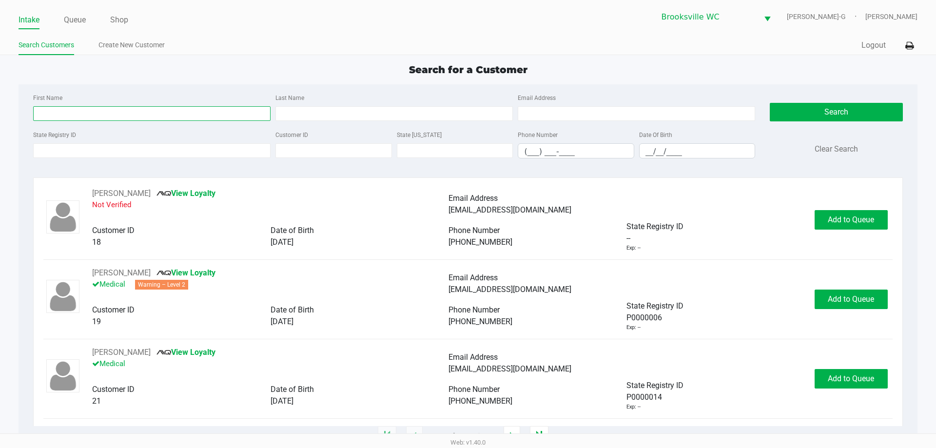
click at [126, 109] on input "First Name" at bounding box center [151, 113] width 237 height 15
type input "dustin"
type input "dickerson"
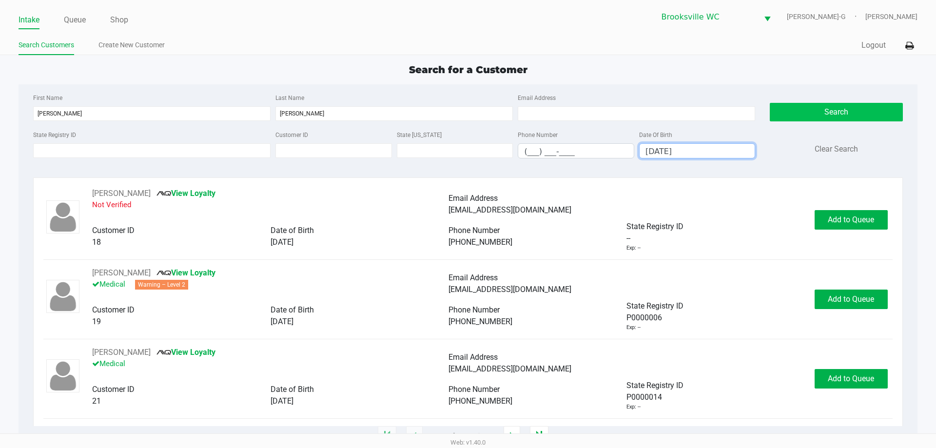
type input "11/29/1988"
click at [799, 110] on button "Search" at bounding box center [836, 112] width 133 height 19
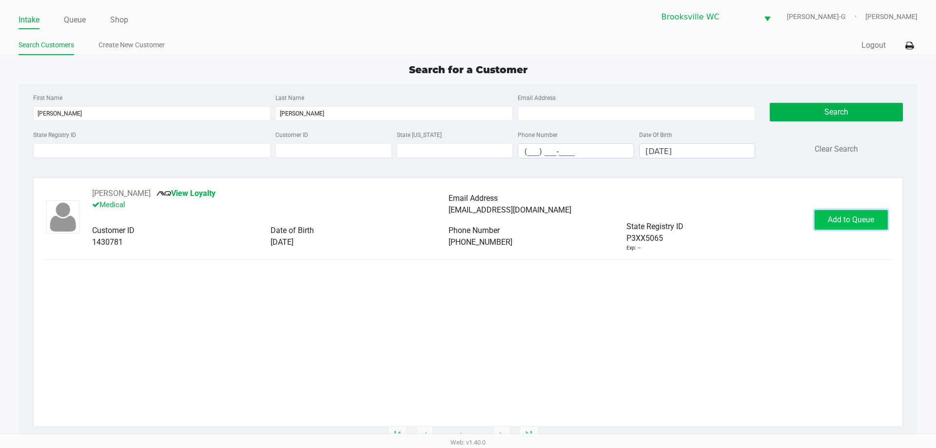
click at [850, 216] on span "Add to Queue" at bounding box center [851, 219] width 46 height 9
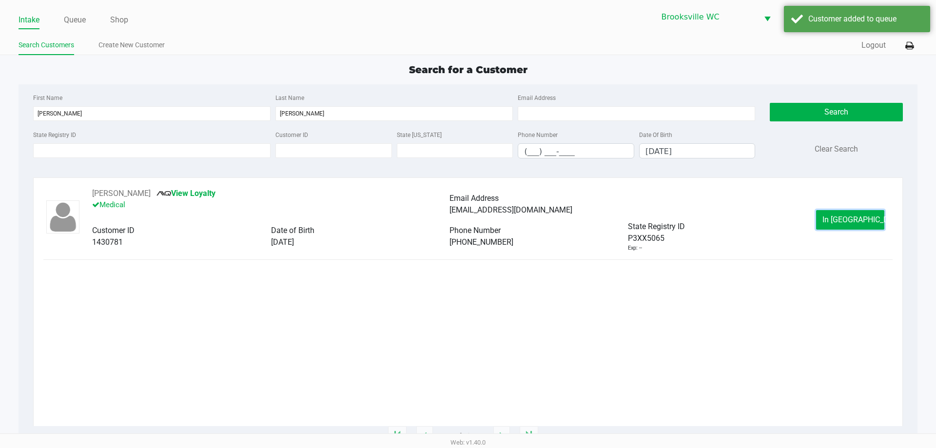
click at [850, 216] on span "In Queue" at bounding box center [864, 219] width 82 height 9
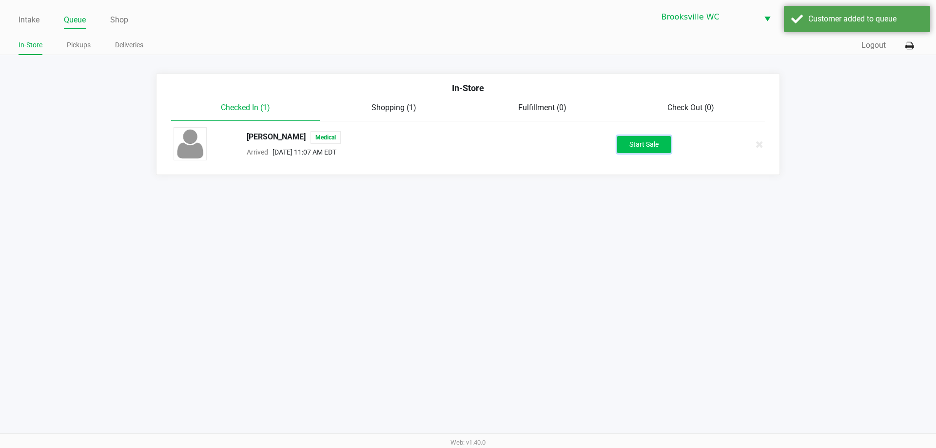
click at [627, 146] on button "Start Sale" at bounding box center [644, 144] width 54 height 17
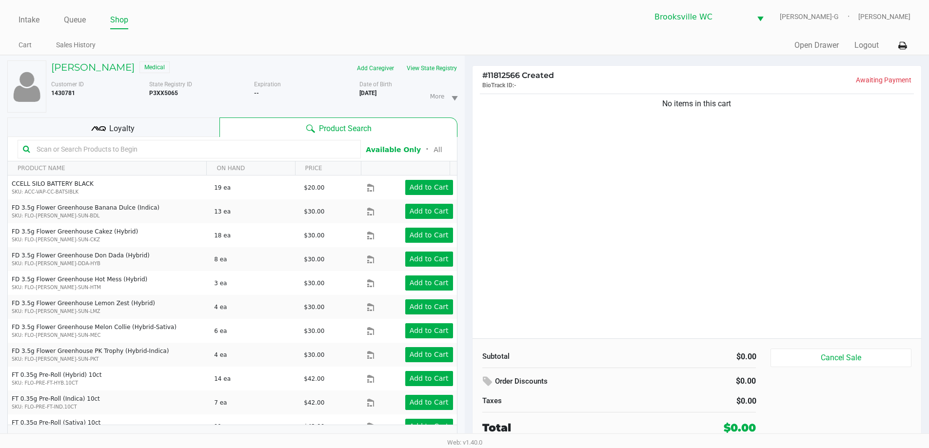
click at [168, 147] on input "text" at bounding box center [194, 149] width 323 height 15
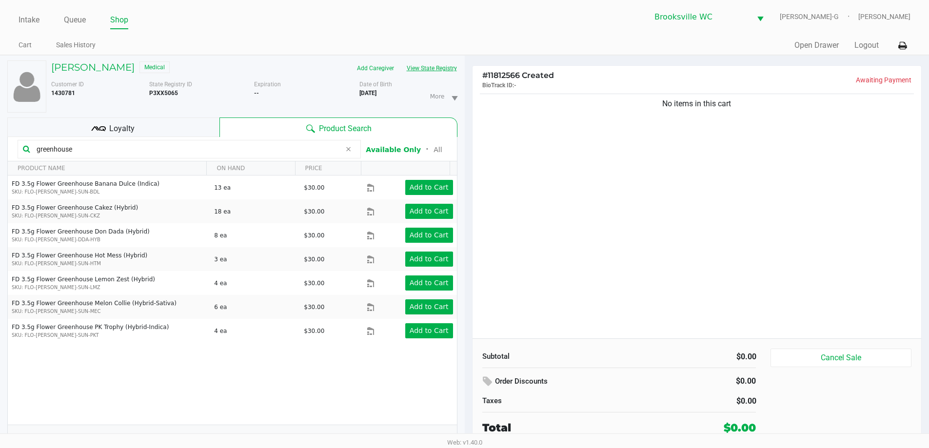
type input "greenhouse"
click at [424, 65] on button "View State Registry" at bounding box center [428, 68] width 57 height 16
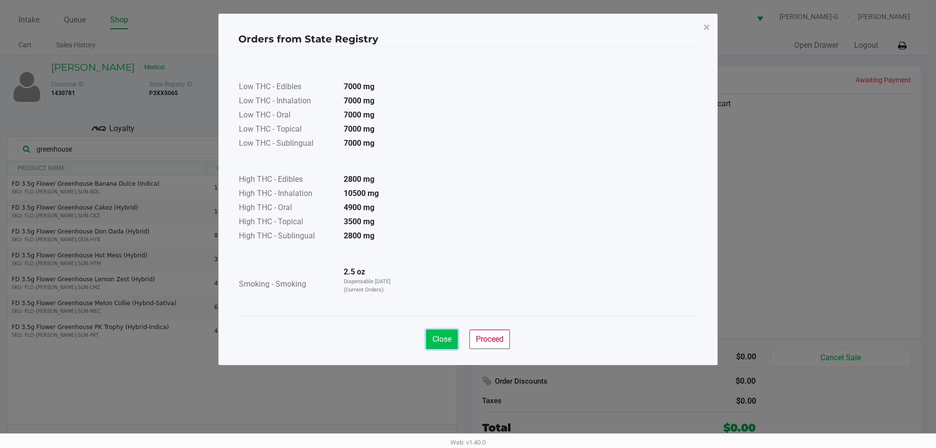
click at [435, 340] on span "Close" at bounding box center [441, 338] width 19 height 9
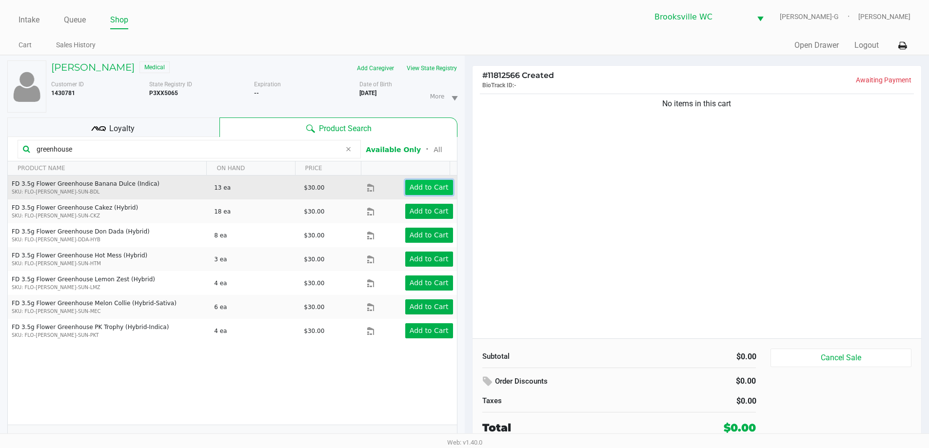
click at [417, 186] on app-button-loader "Add to Cart" at bounding box center [429, 187] width 39 height 8
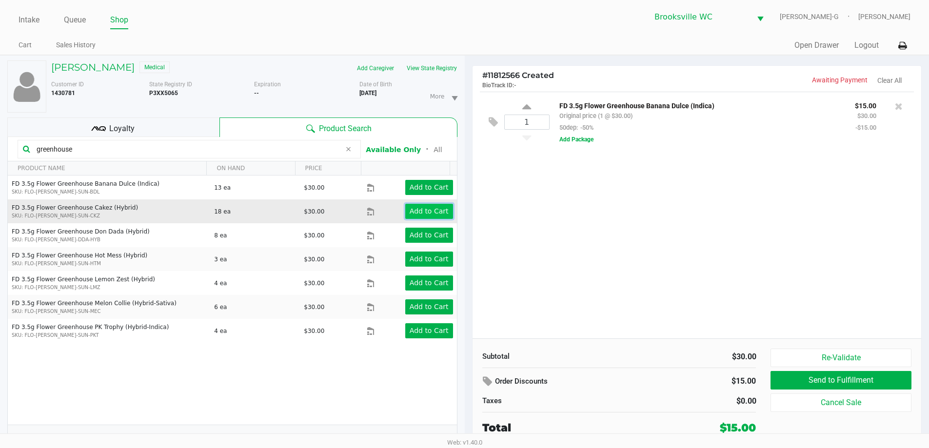
click at [417, 209] on app-button-loader "Add to Cart" at bounding box center [429, 211] width 39 height 8
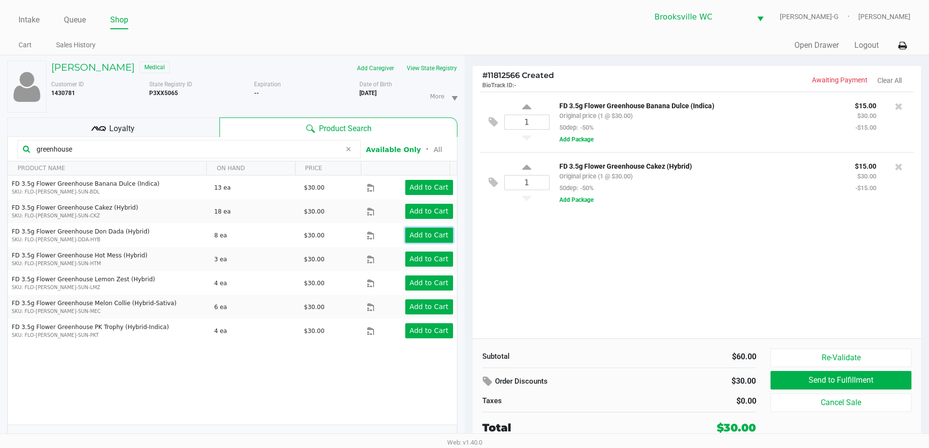
click at [423, 238] on app-button-loader "Add to Cart" at bounding box center [429, 235] width 39 height 8
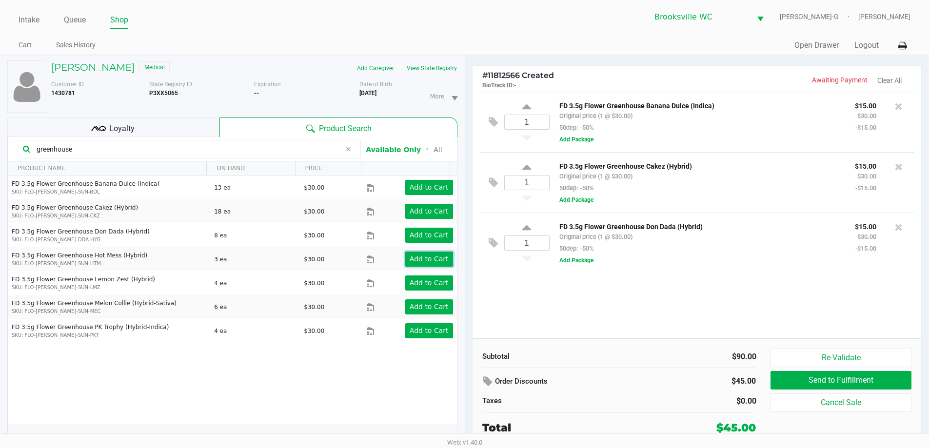
click at [430, 262] on app-button-loader "Add to Cart" at bounding box center [429, 259] width 39 height 8
click at [432, 284] on app-button-loader "Add to Cart" at bounding box center [429, 283] width 39 height 8
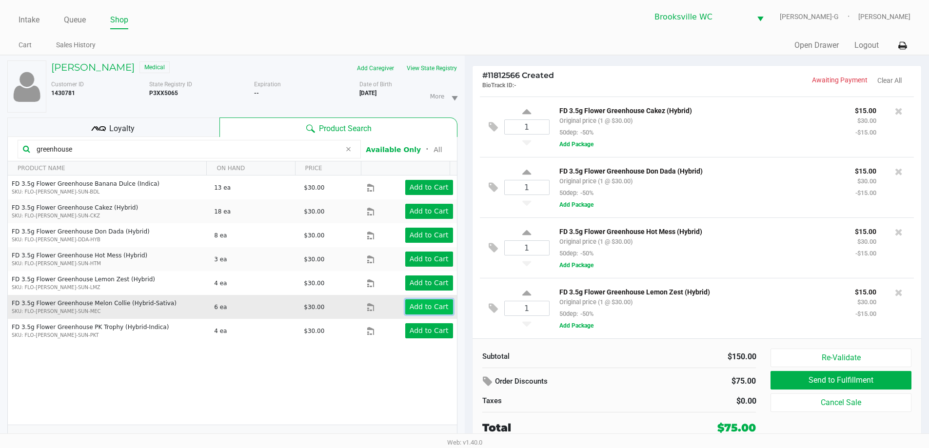
click at [434, 309] on app-button-loader "Add to Cart" at bounding box center [429, 307] width 39 height 8
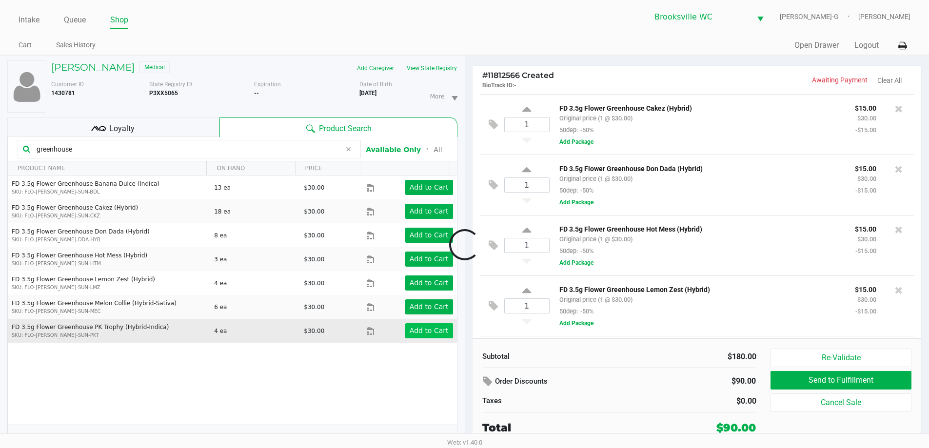
scroll to position [119, 0]
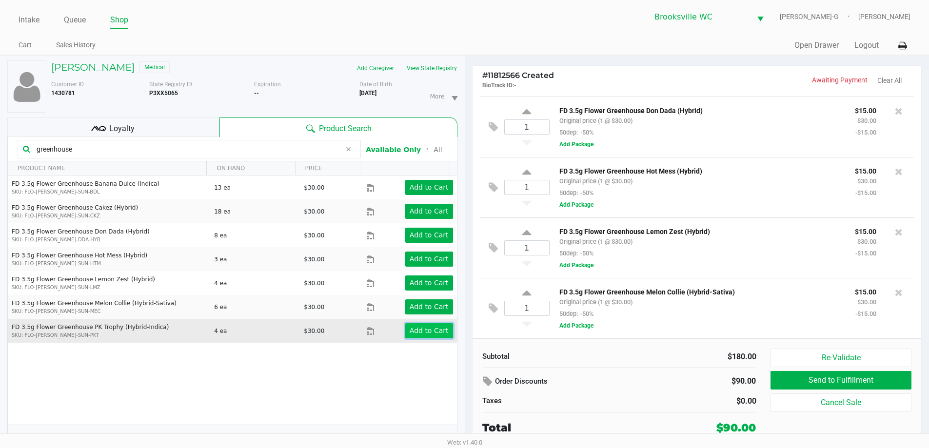
click at [433, 329] on app-button-loader "Add to Cart" at bounding box center [429, 331] width 39 height 8
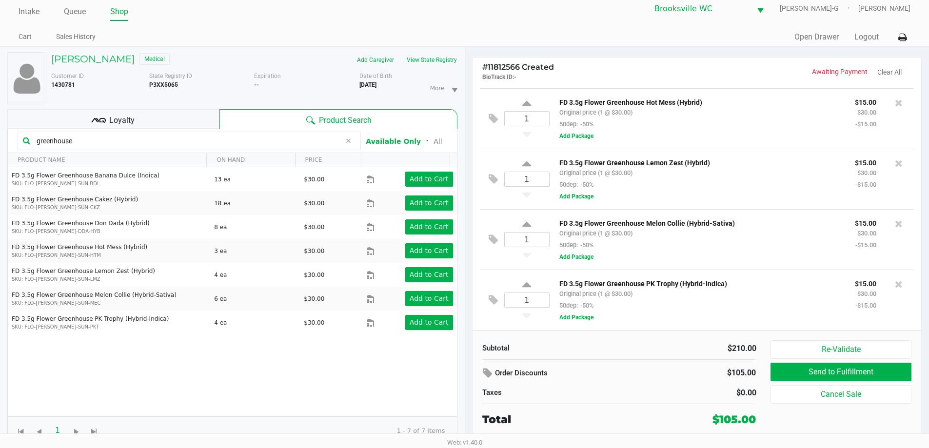
scroll to position [10, 0]
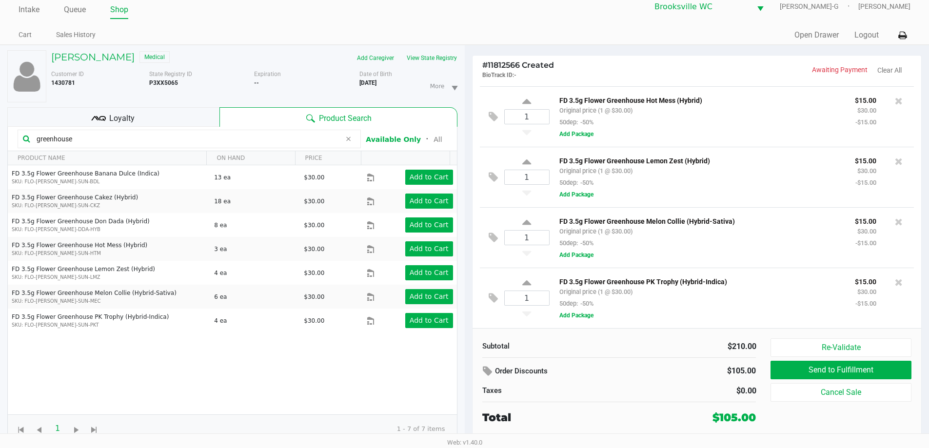
click at [200, 119] on div "Loyalty" at bounding box center [113, 117] width 212 height 20
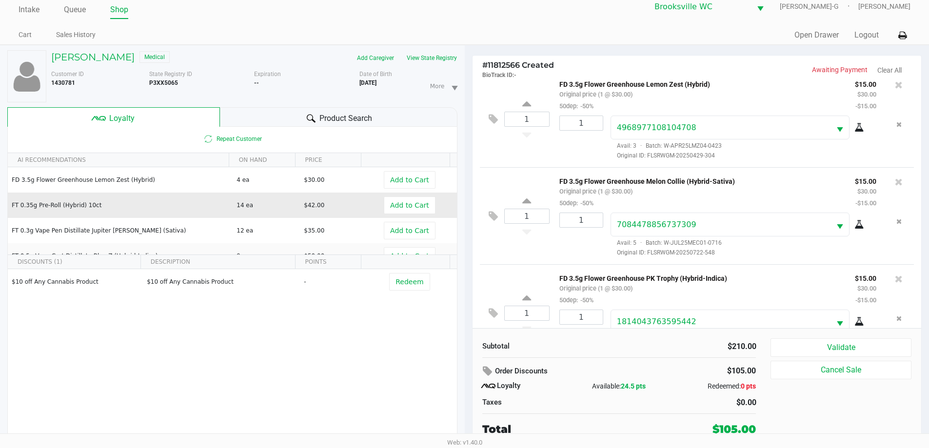
scroll to position [436, 0]
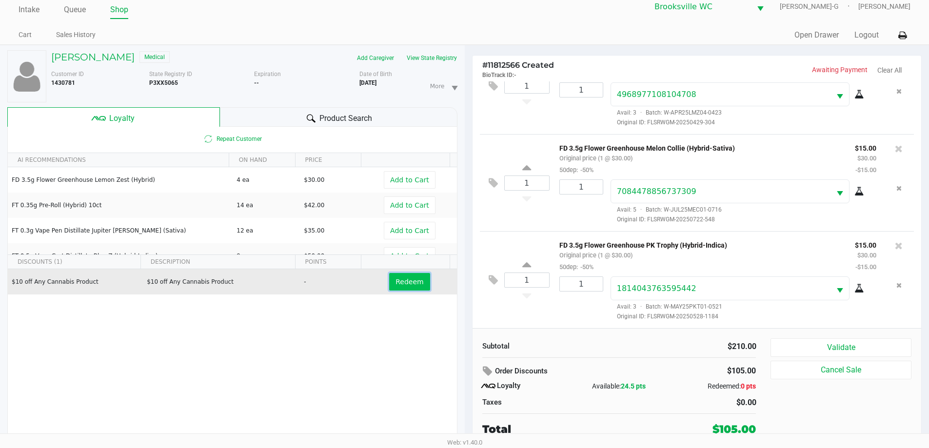
click at [410, 283] on span "Redeem" at bounding box center [409, 282] width 28 height 8
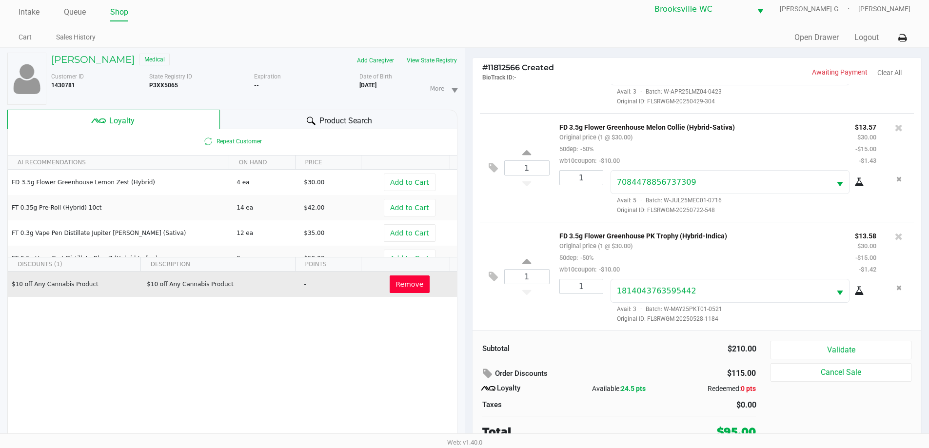
scroll to position [10, 0]
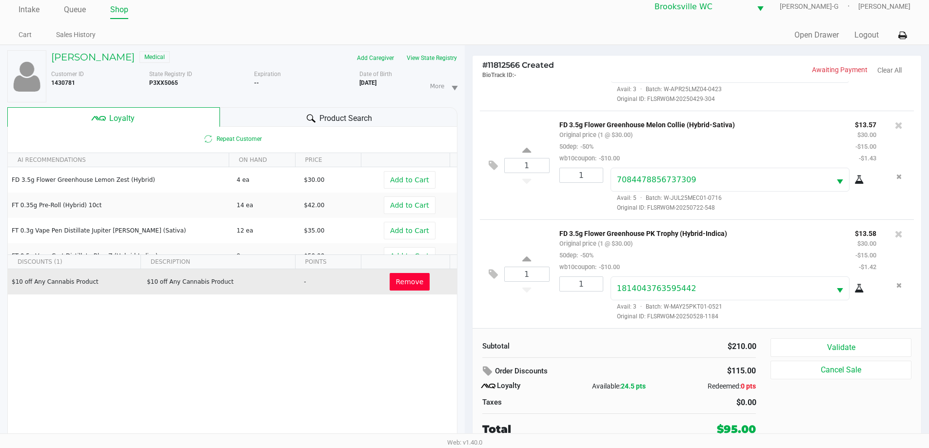
click at [281, 114] on div "Product Search" at bounding box center [338, 117] width 237 height 20
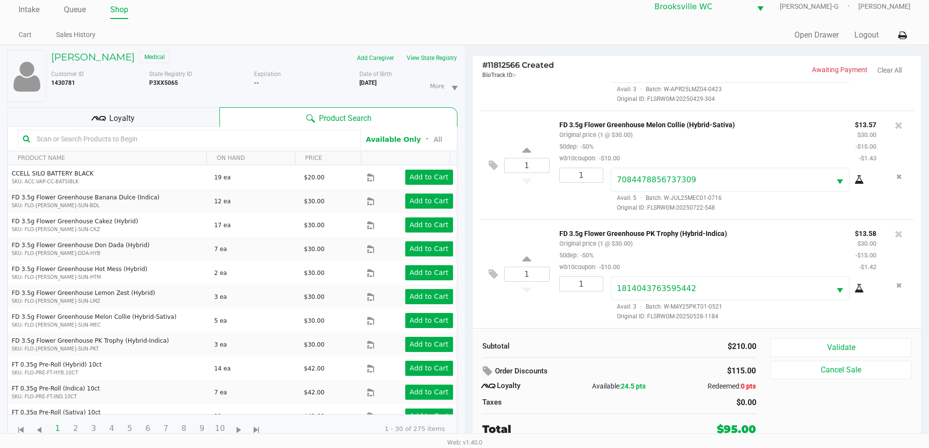
click at [183, 138] on input "text" at bounding box center [194, 139] width 323 height 15
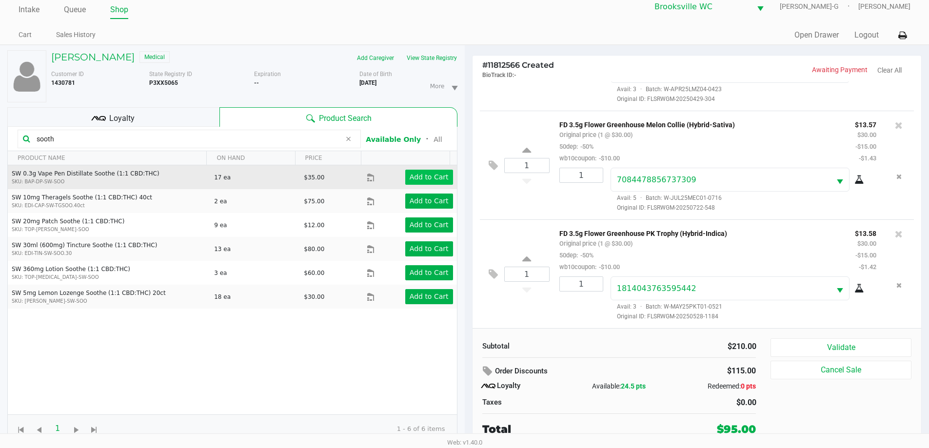
type input "sooth"
click at [435, 177] on app-button-loader "Add to Cart" at bounding box center [429, 177] width 39 height 8
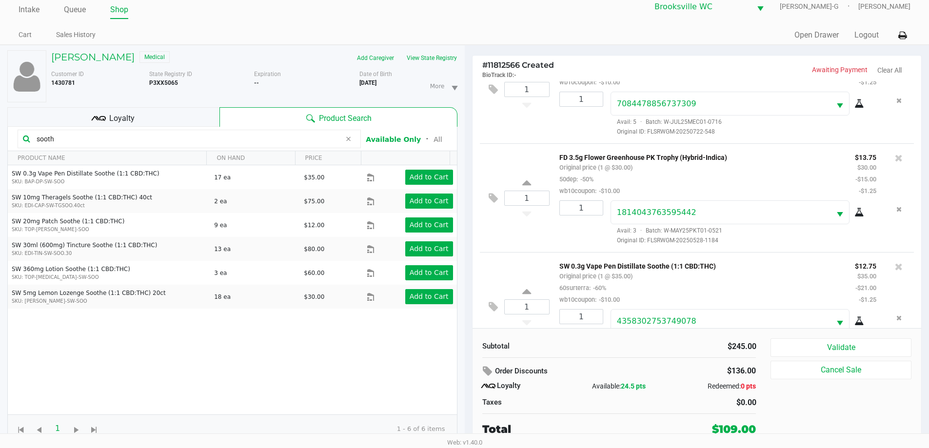
scroll to position [627, 0]
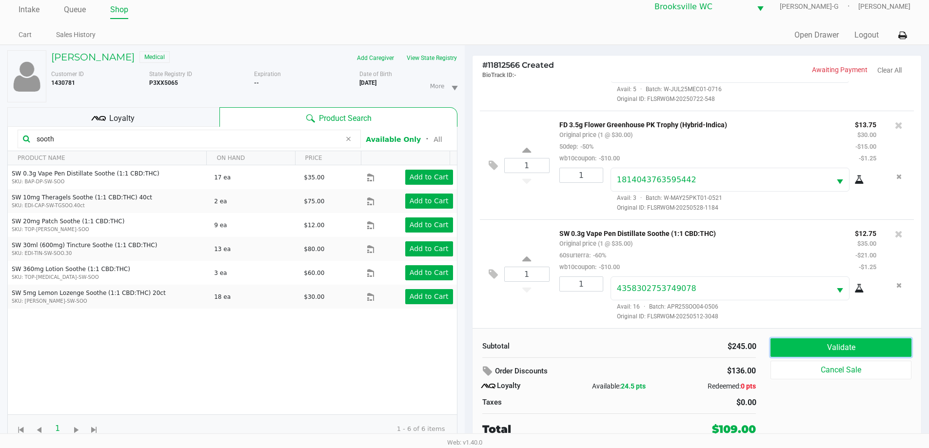
click at [818, 348] on button "Validate" at bounding box center [840, 347] width 140 height 19
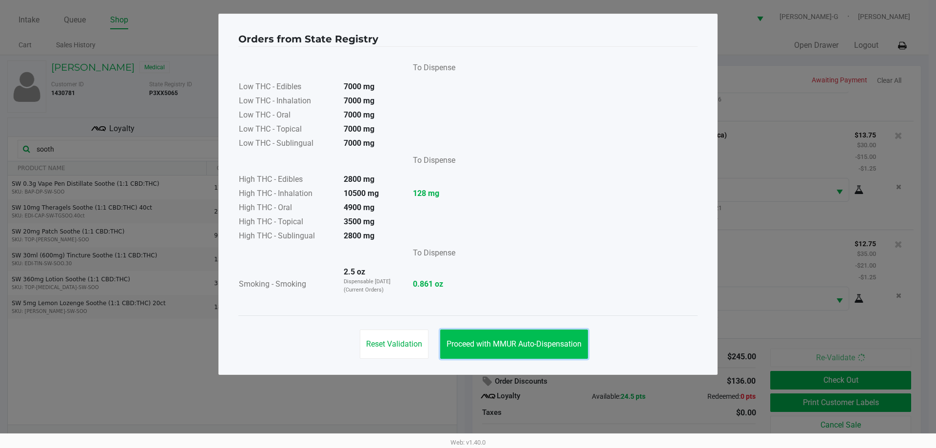
drag, startPoint x: 475, startPoint y: 346, endPoint x: 456, endPoint y: 318, distance: 33.7
click at [474, 345] on span "Proceed with MMUR Auto-Dispensation" at bounding box center [514, 343] width 135 height 9
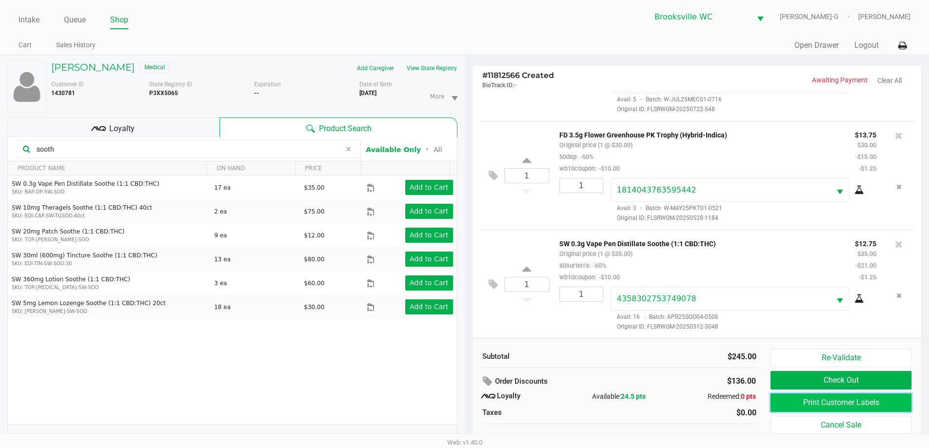
click at [865, 406] on button "Print Customer Labels" at bounding box center [840, 402] width 140 height 19
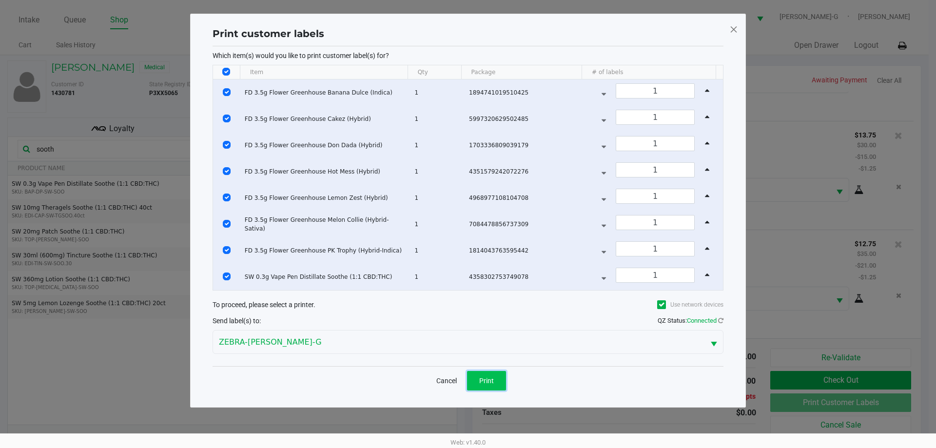
click at [487, 379] on span "Print" at bounding box center [486, 381] width 15 height 8
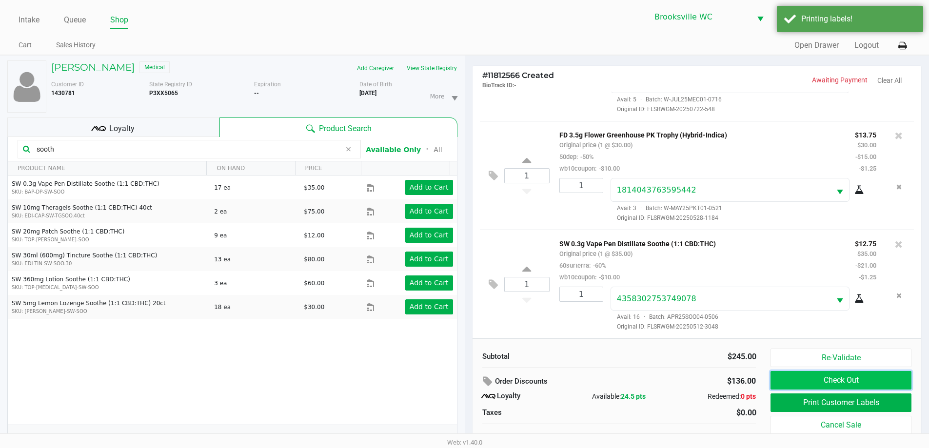
click at [785, 379] on button "Check Out" at bounding box center [840, 380] width 140 height 19
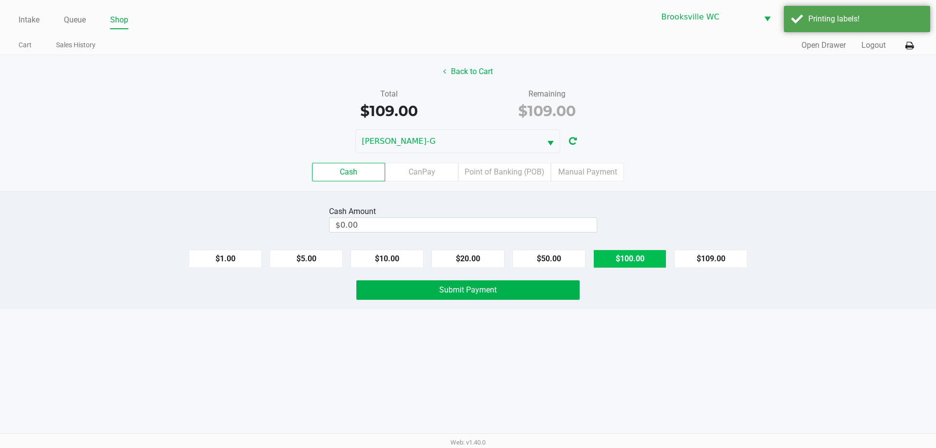
click at [622, 262] on button "$100.00" at bounding box center [629, 259] width 73 height 19
click at [402, 255] on button "$10.00" at bounding box center [387, 259] width 73 height 19
type input "$110.00"
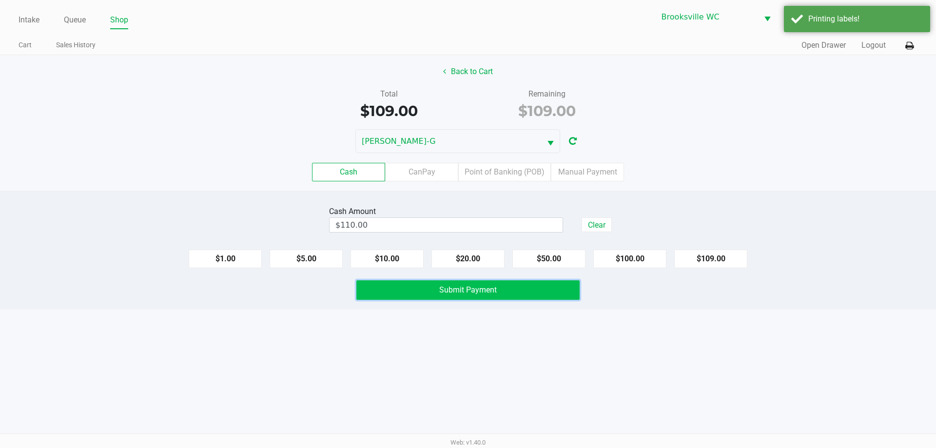
click at [409, 286] on button "Submit Payment" at bounding box center [467, 290] width 223 height 20
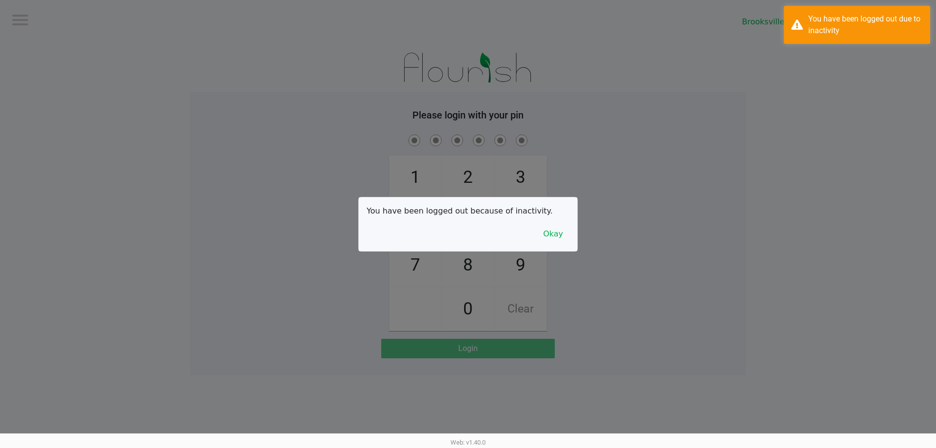
click at [39, 20] on div at bounding box center [468, 224] width 936 height 448
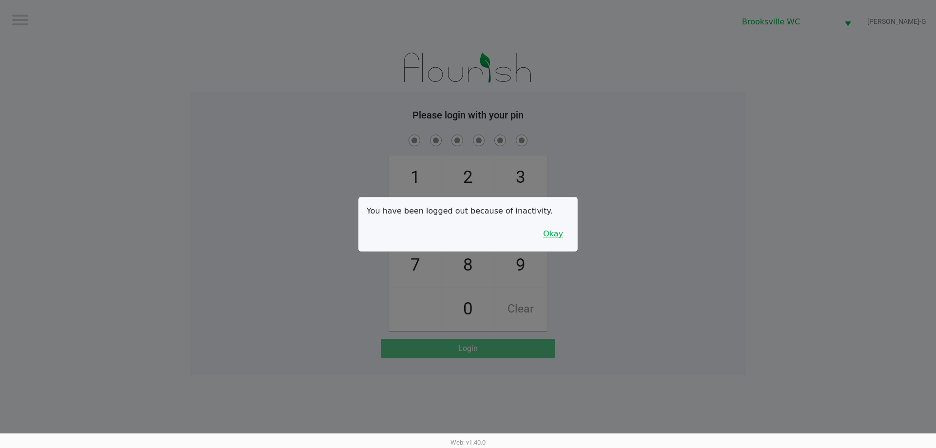
click at [557, 234] on button "Okay" at bounding box center [553, 234] width 33 height 19
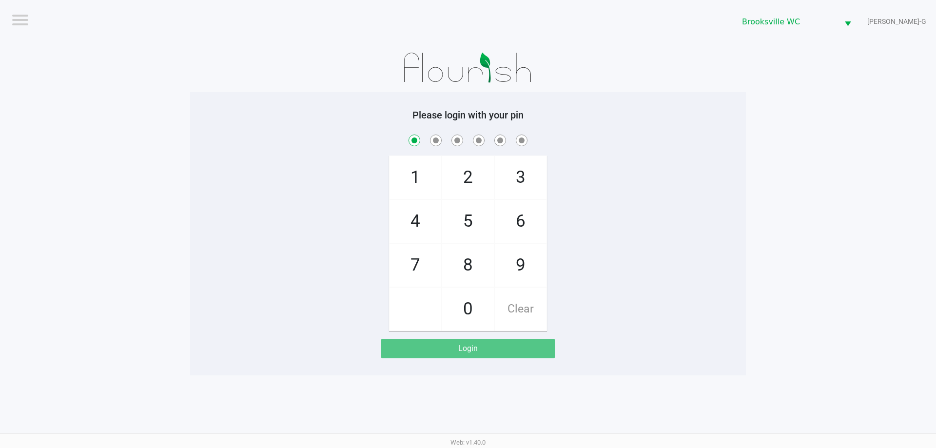
checkbox input "true"
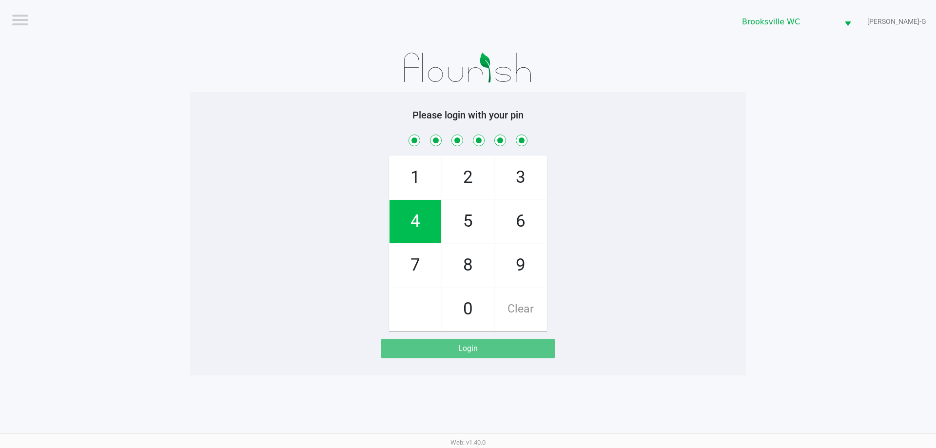
checkbox input "true"
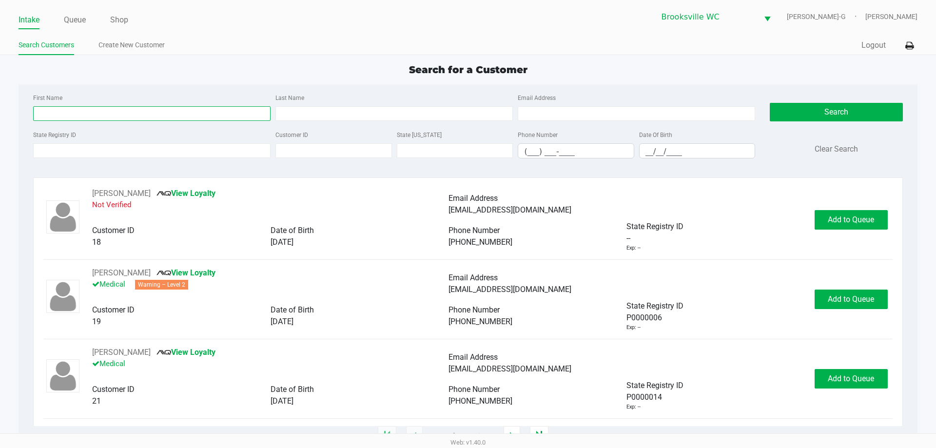
click at [87, 115] on input "First Name" at bounding box center [151, 113] width 237 height 15
type input "don"
type input "new"
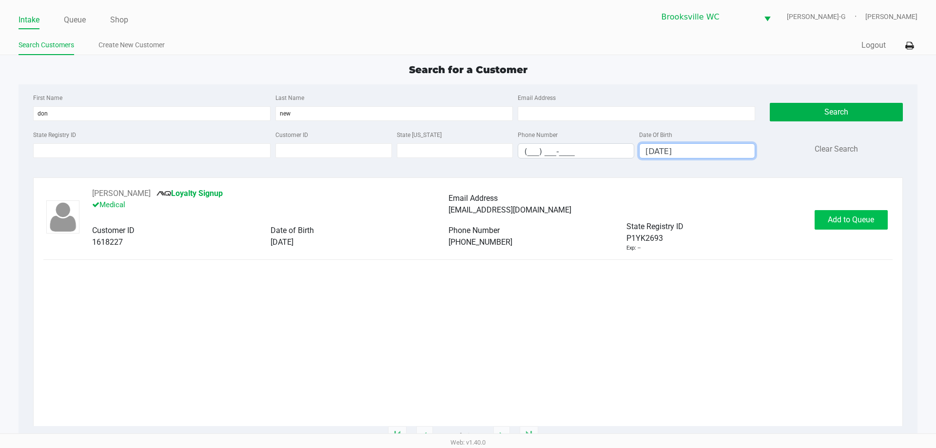
type input "07/28/1966"
click at [855, 219] on span "Add to Queue" at bounding box center [851, 219] width 46 height 9
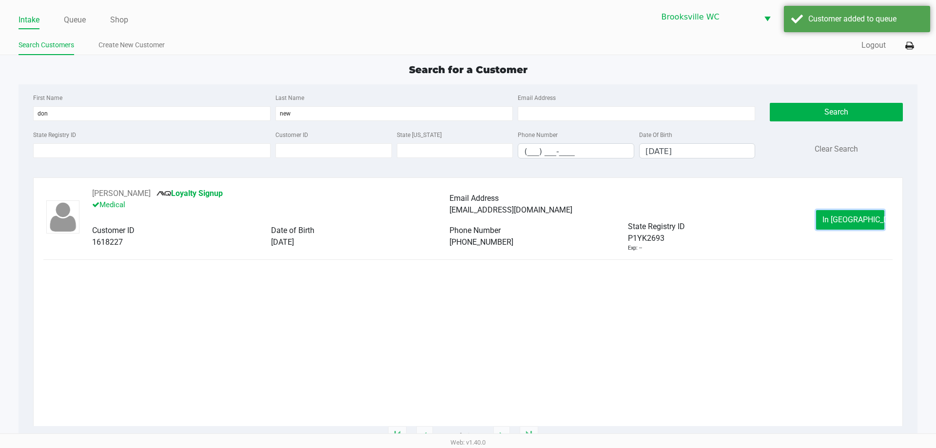
click at [855, 219] on span "In Queue" at bounding box center [864, 219] width 82 height 9
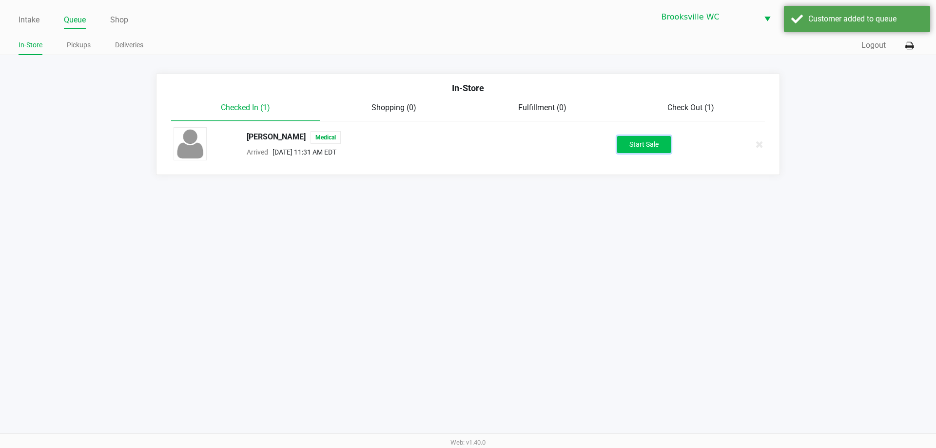
click at [636, 145] on button "Start Sale" at bounding box center [644, 144] width 54 height 17
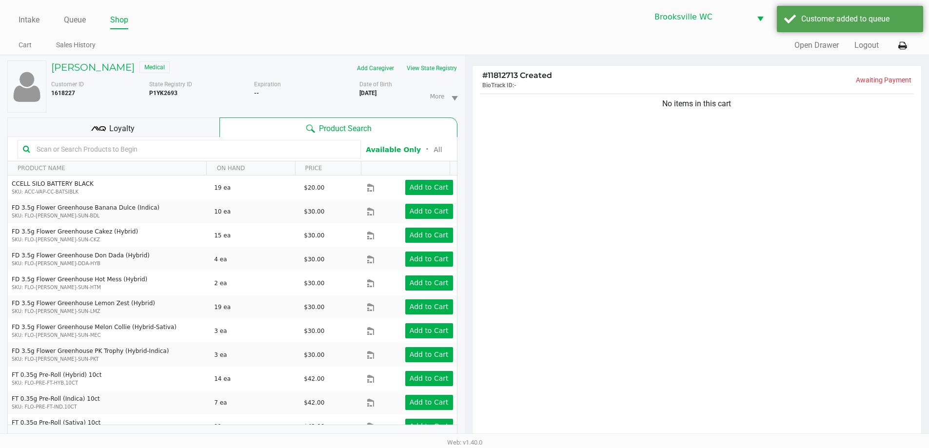
click at [175, 131] on div "Loyalty" at bounding box center [113, 128] width 212 height 20
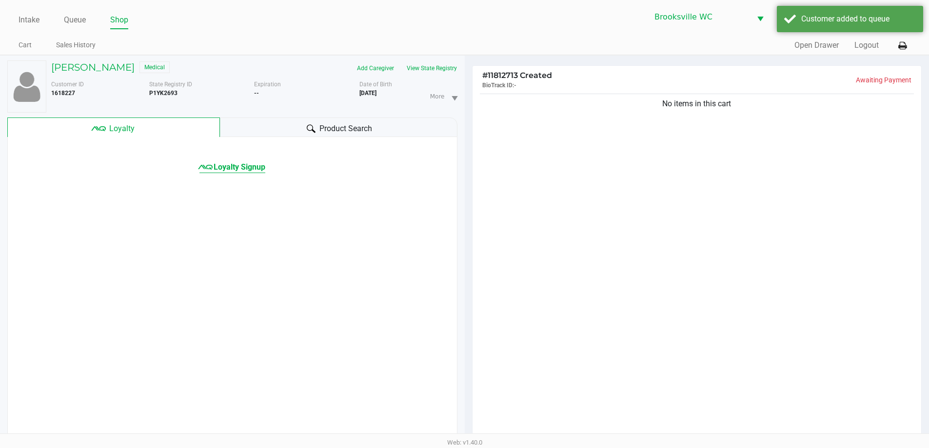
click at [250, 169] on span "Loyalty Signup" at bounding box center [240, 167] width 52 height 12
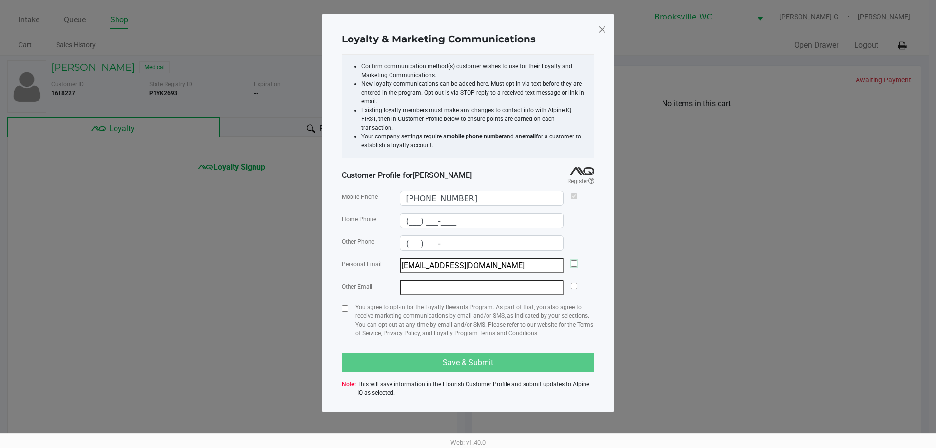
click at [573, 260] on input "checkbox" at bounding box center [574, 263] width 6 height 6
checkbox input "true"
click at [347, 305] on input "checkbox" at bounding box center [345, 308] width 6 height 6
checkbox input "true"
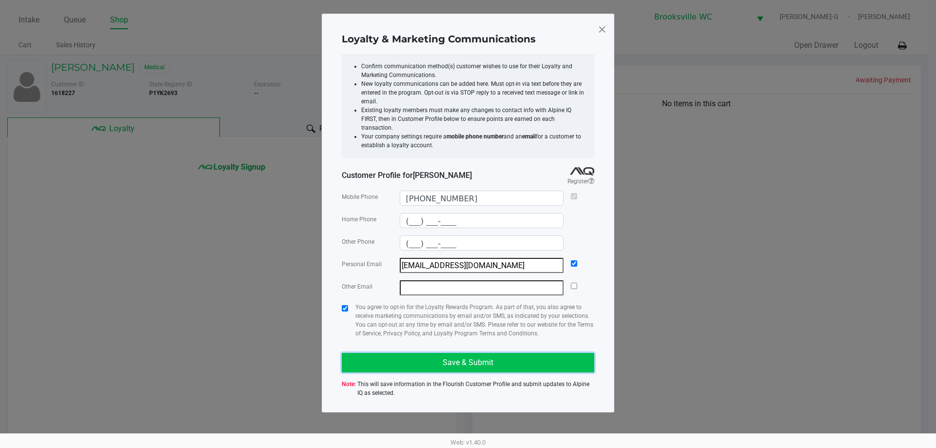
click at [437, 353] on button "Save & Submit" at bounding box center [468, 363] width 253 height 20
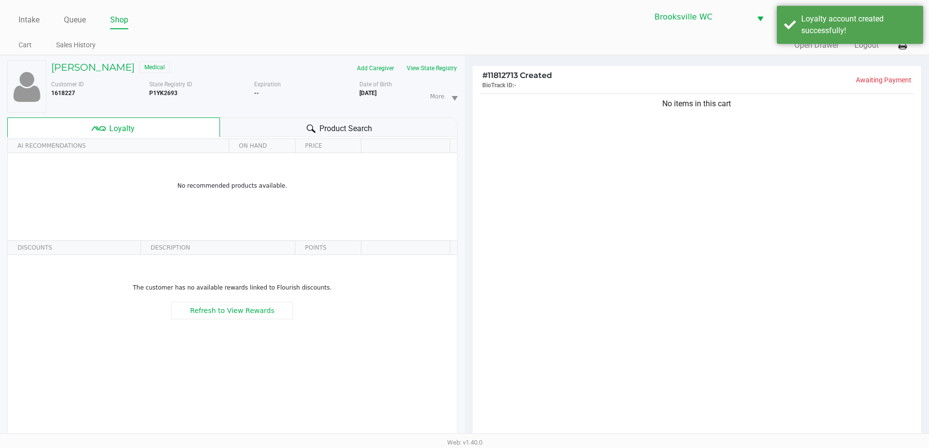
click at [255, 124] on div "Product Search" at bounding box center [338, 128] width 237 height 20
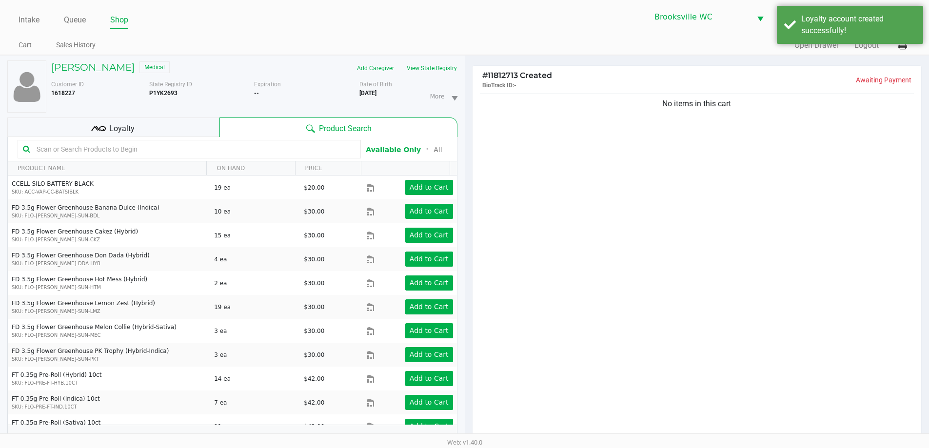
click at [189, 152] on input "text" at bounding box center [194, 149] width 323 height 15
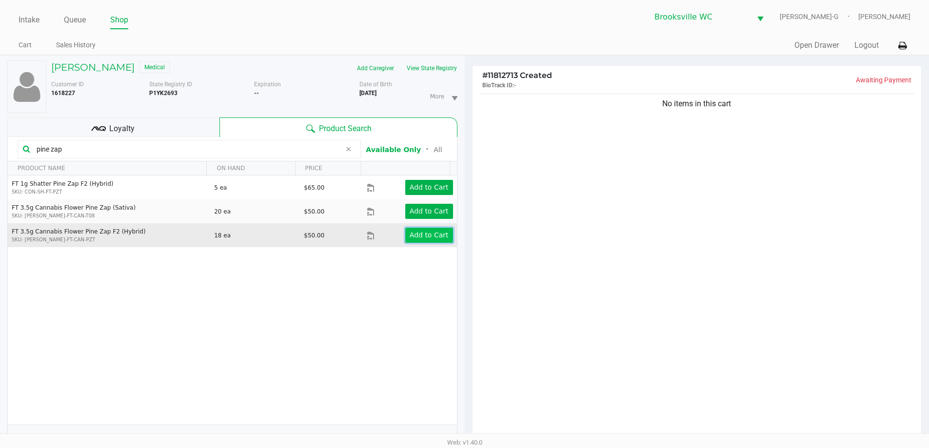
click at [421, 232] on app-button-loader "Add to Cart" at bounding box center [429, 235] width 39 height 8
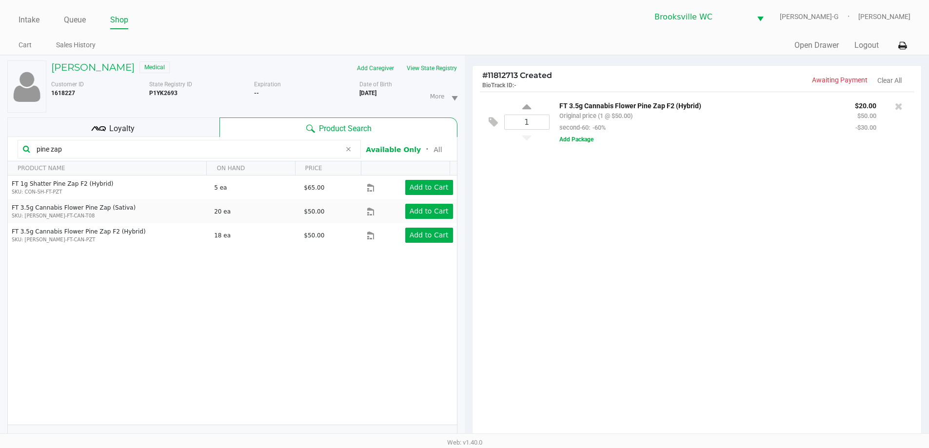
drag, startPoint x: 71, startPoint y: 146, endPoint x: 1, endPoint y: 163, distance: 71.8
click at [0, 176] on div "DONALD NEW Medical Add Caregiver View State Registry Customer ID 1618227 State …" at bounding box center [232, 311] width 465 height 510
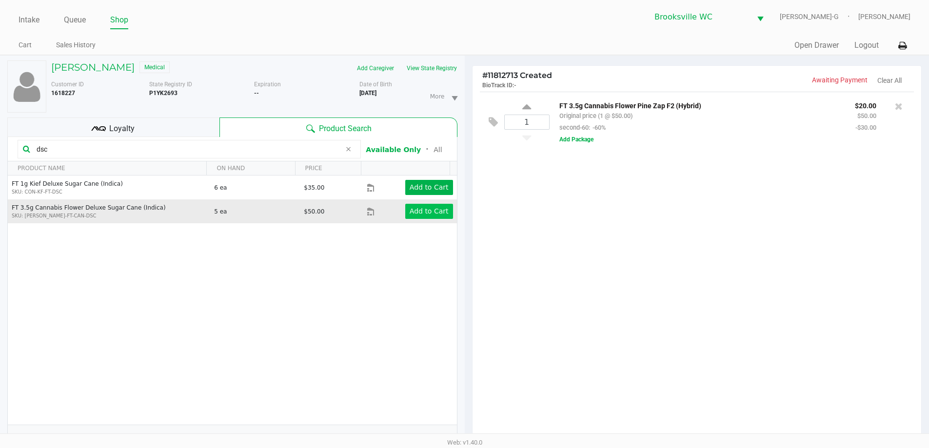
type input "dsc"
click at [427, 213] on app-button-loader "Add to Cart" at bounding box center [429, 211] width 39 height 8
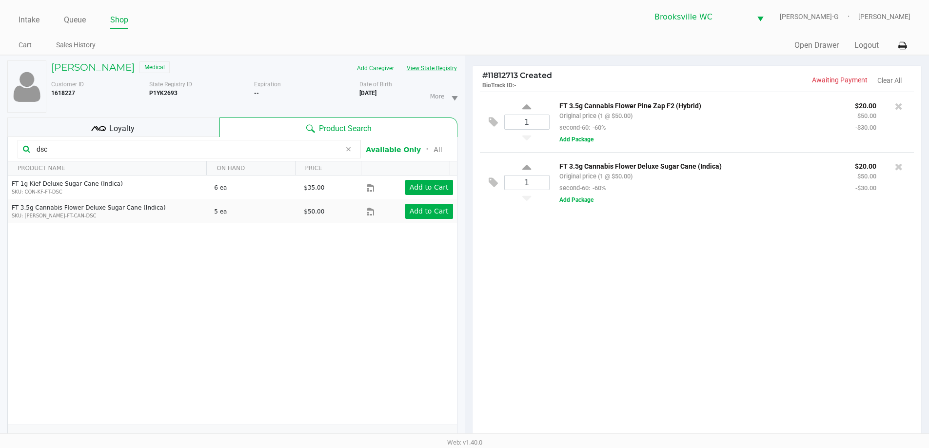
click at [438, 71] on button "View State Registry" at bounding box center [428, 68] width 57 height 16
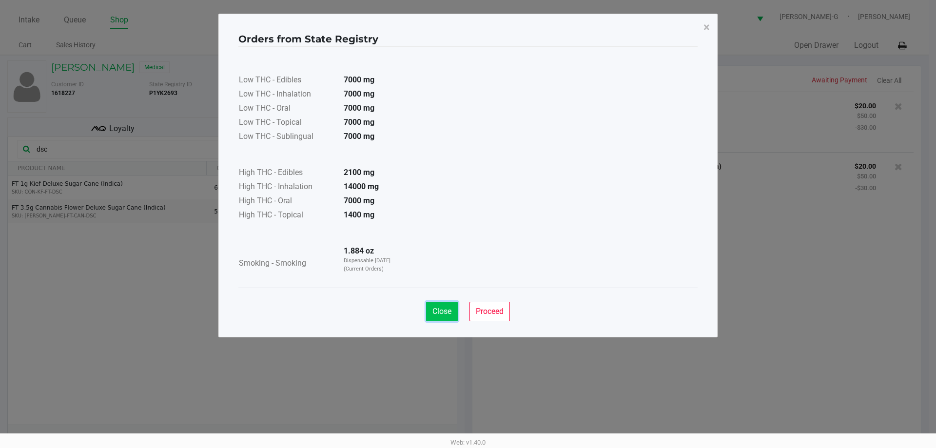
click at [450, 311] on span "Close" at bounding box center [441, 311] width 19 height 9
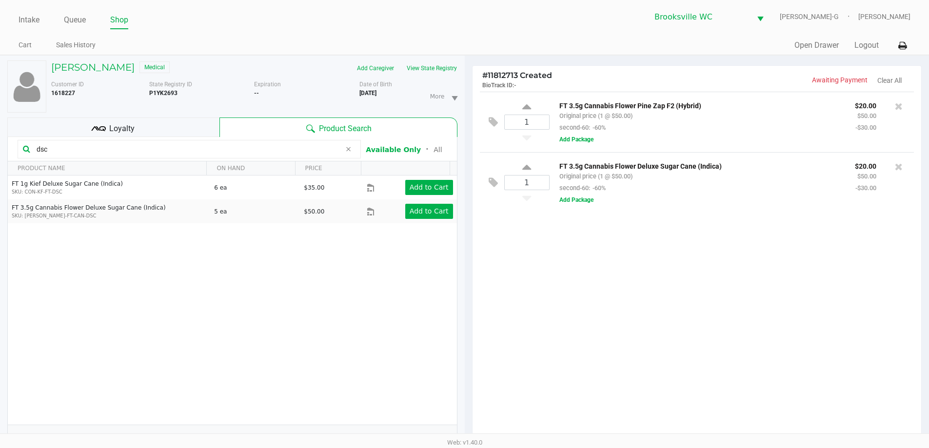
drag, startPoint x: 48, startPoint y: 145, endPoint x: 0, endPoint y: 147, distance: 48.3
click at [0, 148] on div "DONALD NEW Medical Add Caregiver View State Registry Customer ID 1618227 State …" at bounding box center [232, 311] width 465 height 510
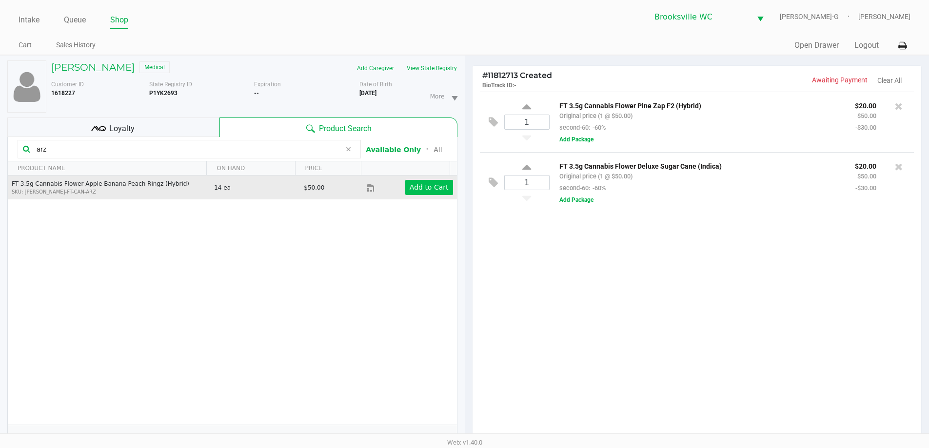
type input "arz"
click at [431, 187] on app-button-loader "Add to Cart" at bounding box center [429, 187] width 39 height 8
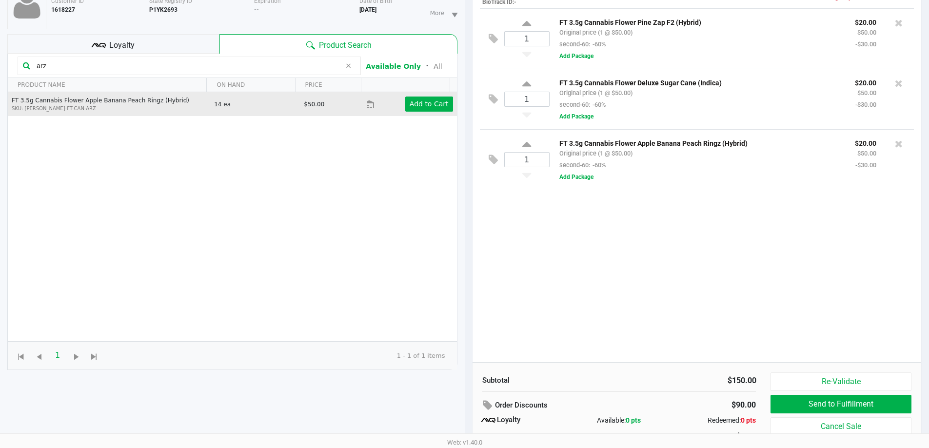
scroll to position [68, 0]
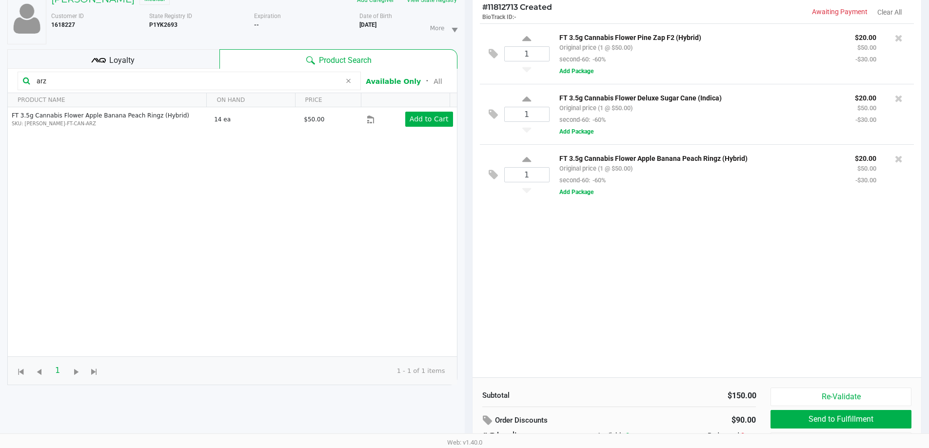
drag, startPoint x: 49, startPoint y: 79, endPoint x: 6, endPoint y: 77, distance: 43.0
click at [10, 77] on kendo-grid-toolbar "arz Available Only ᛫ All" at bounding box center [232, 81] width 449 height 24
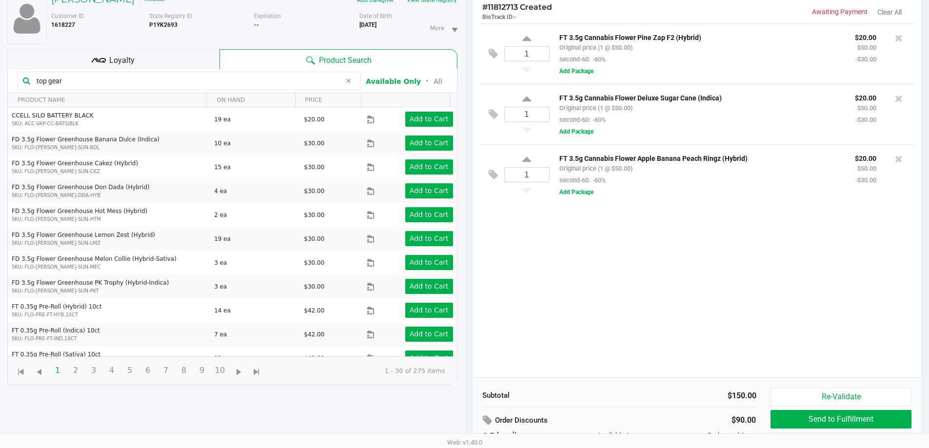
type input "top gear"
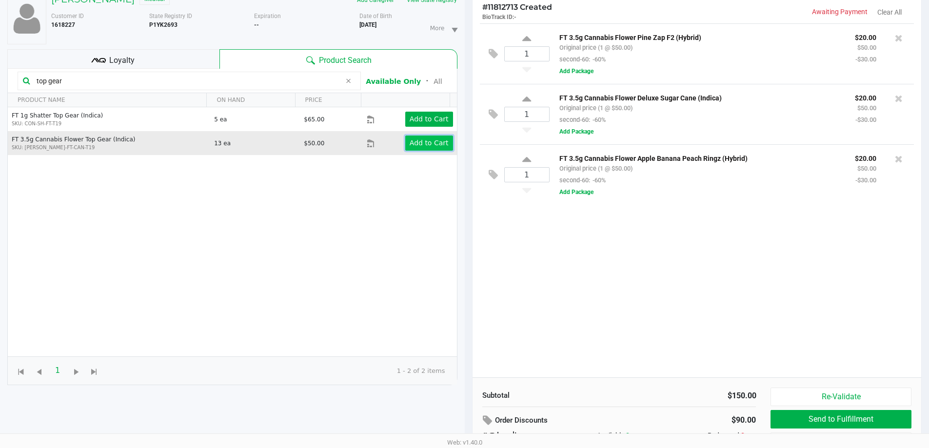
click at [422, 140] on app-button-loader "Add to Cart" at bounding box center [429, 143] width 39 height 8
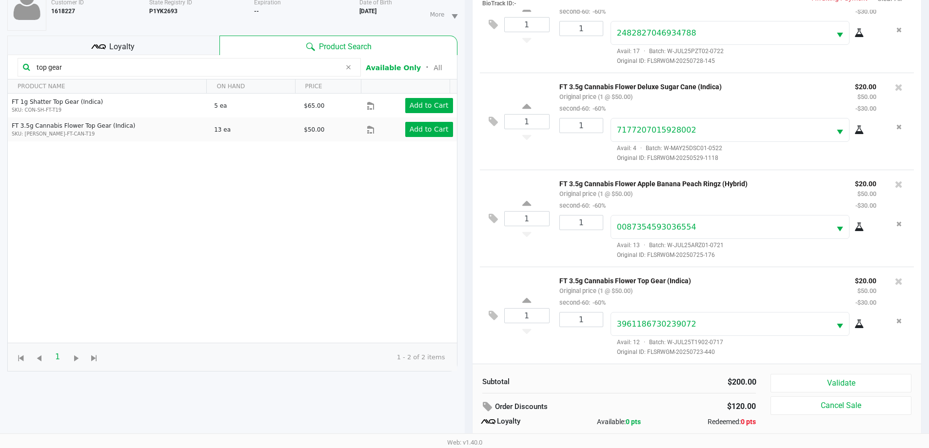
scroll to position [117, 0]
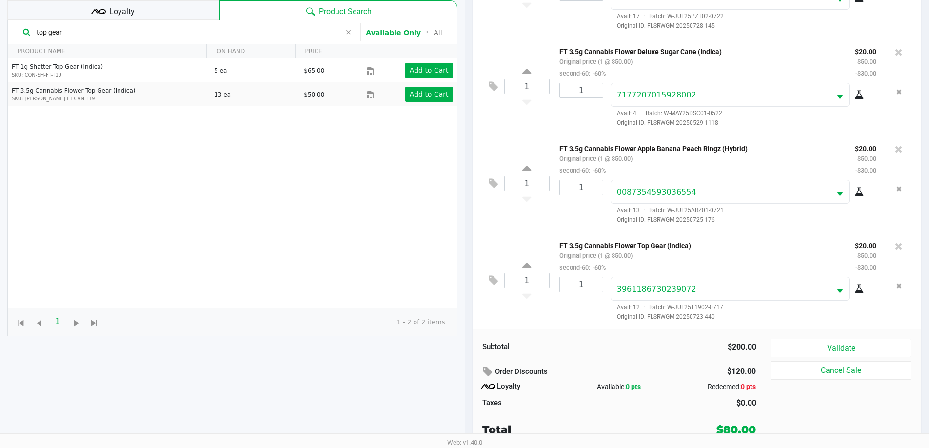
drag, startPoint x: 63, startPoint y: 32, endPoint x: 0, endPoint y: 27, distance: 63.1
click at [0, 27] on div "DONALD NEW Medical Add Caregiver View State Registry Customer ID 1618227 State …" at bounding box center [232, 194] width 465 height 510
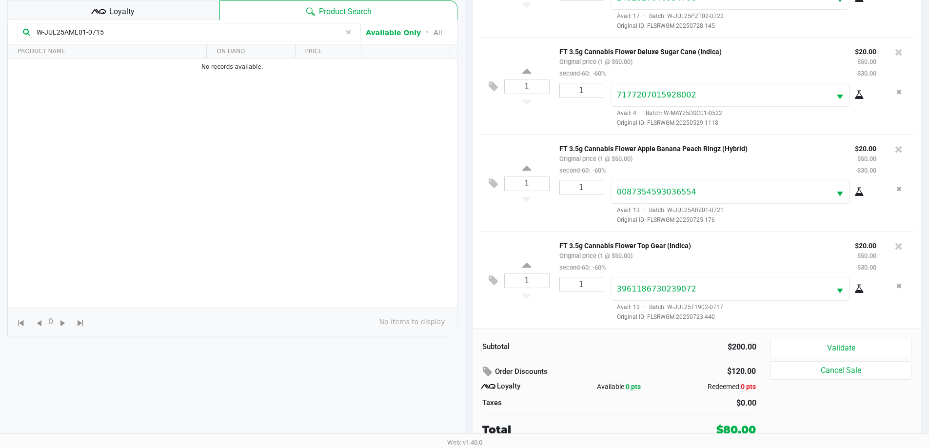
type input "W-JUL25AML01-0715"
click at [196, 11] on div "Loyalty" at bounding box center [113, 10] width 212 height 20
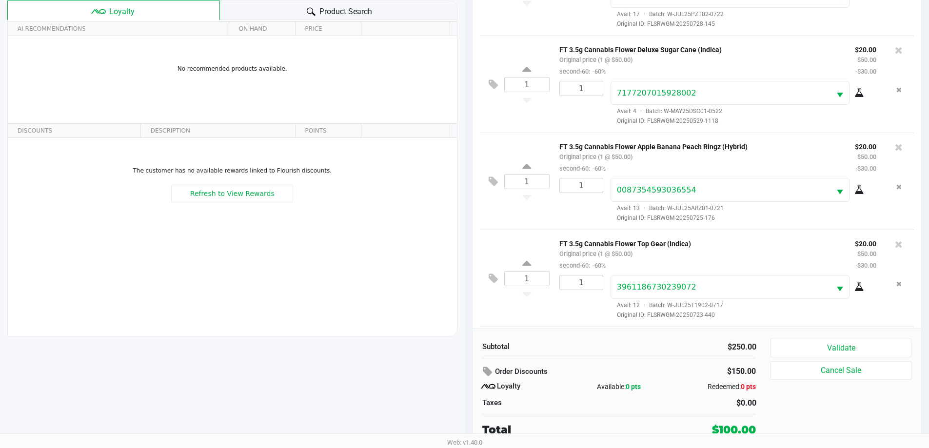
scroll to position [134, 0]
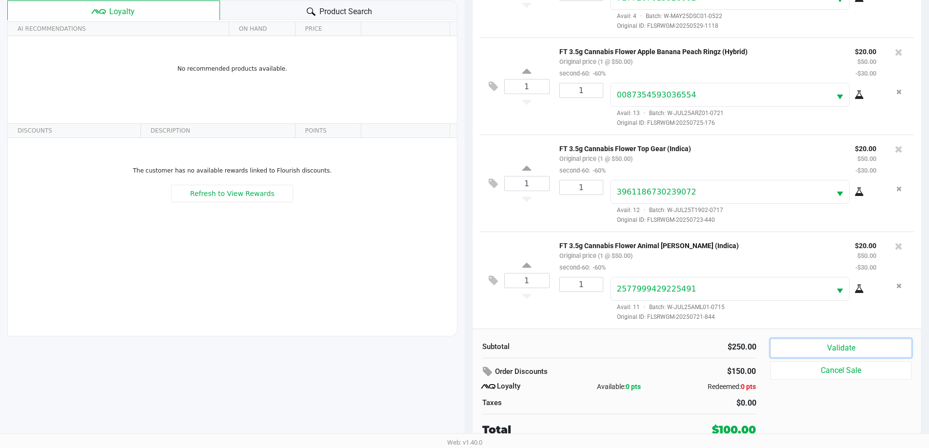
click at [840, 351] on button "Validate" at bounding box center [840, 348] width 140 height 19
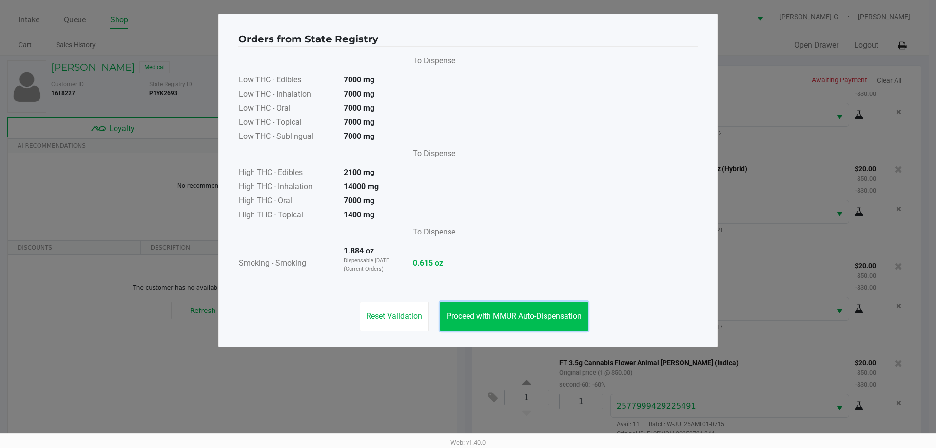
click at [528, 314] on span "Proceed with MMUR Auto-Dispensation" at bounding box center [514, 316] width 135 height 9
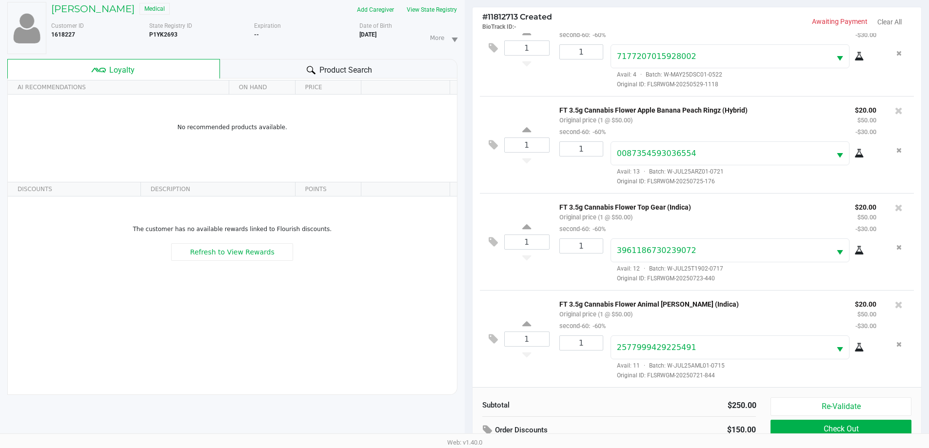
scroll to position [117, 0]
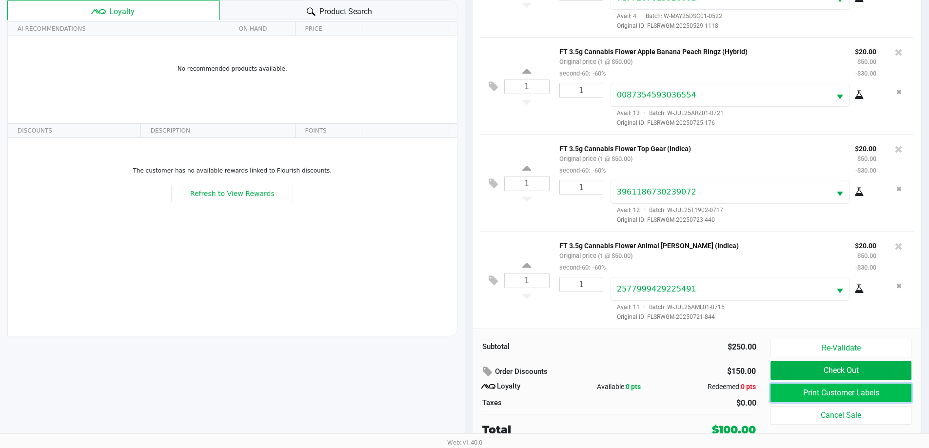
click at [818, 397] on button "Print Customer Labels" at bounding box center [840, 393] width 140 height 19
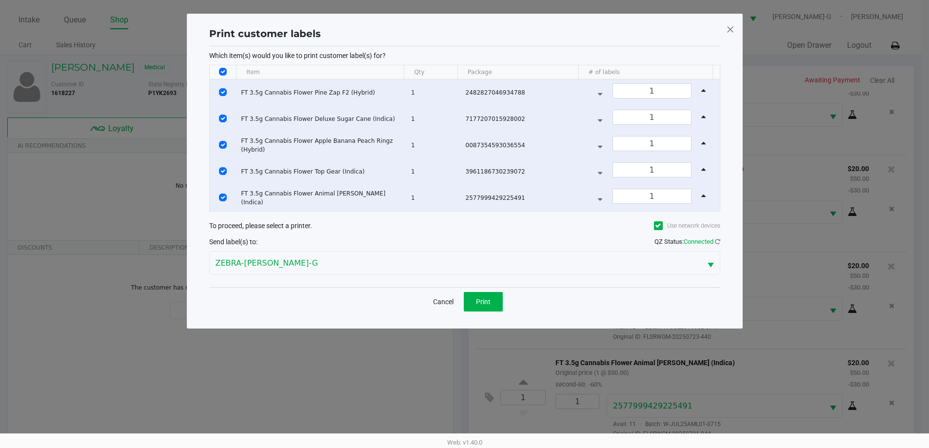
scroll to position [0, 0]
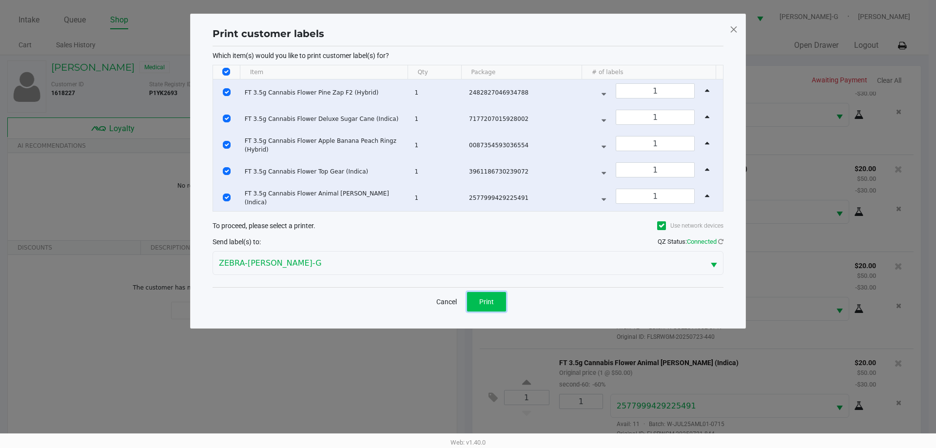
click at [491, 299] on span "Print" at bounding box center [486, 302] width 15 height 8
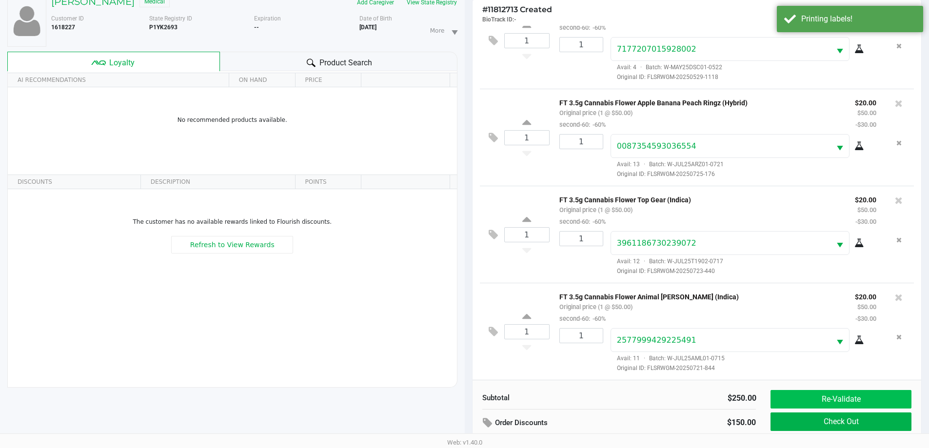
scroll to position [117, 0]
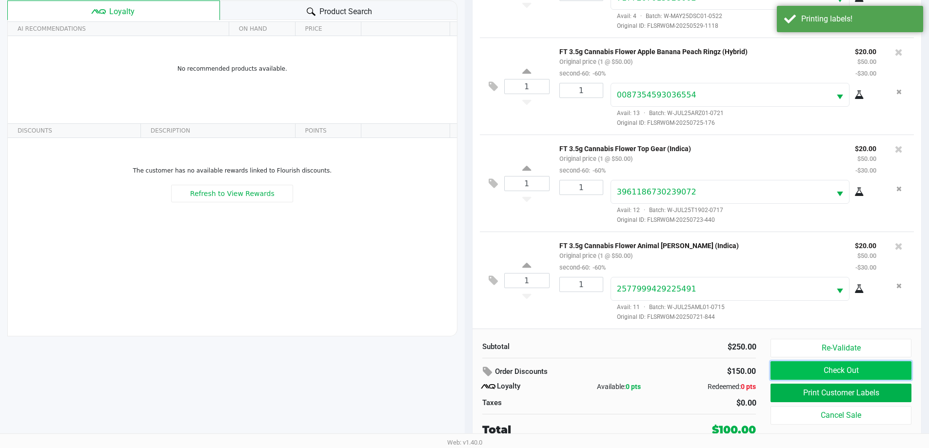
click at [839, 372] on button "Check Out" at bounding box center [840, 370] width 140 height 19
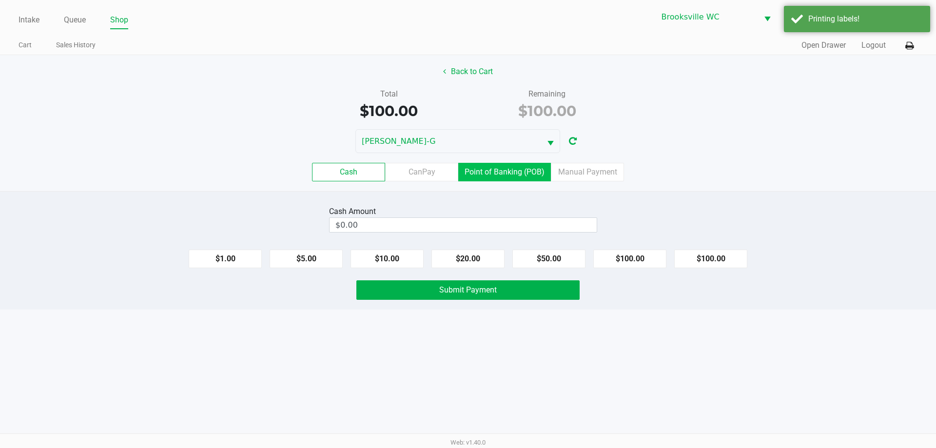
click at [510, 170] on label "Point of Banking (POB)" at bounding box center [504, 172] width 93 height 19
click at [0, 0] on 7 "Point of Banking (POB)" at bounding box center [0, 0] width 0 height 0
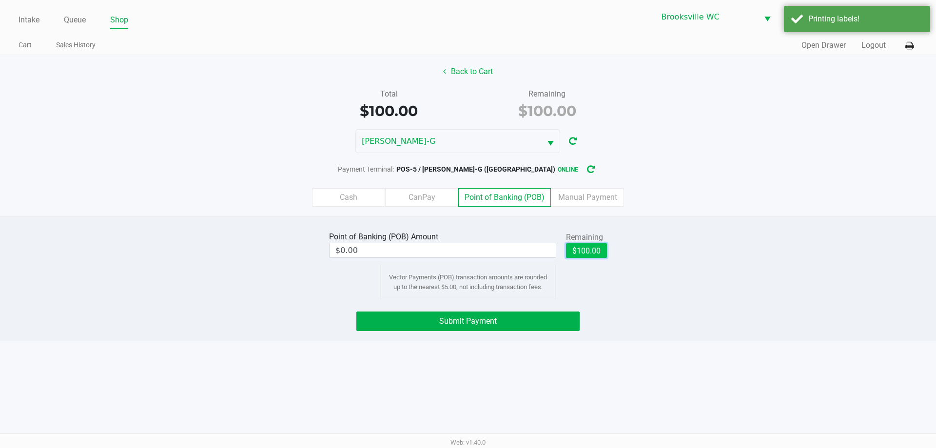
click at [598, 254] on button "$100.00" at bounding box center [586, 250] width 41 height 15
type input "$100.00"
click at [488, 321] on span "Submit Payment" at bounding box center [468, 320] width 58 height 9
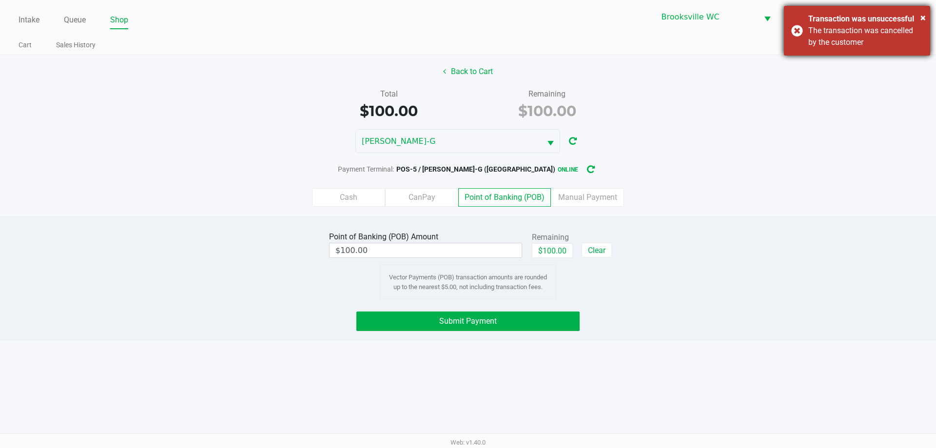
click at [794, 28] on div "× Transaction was unsuccessful The transaction was cancelled by the customer" at bounding box center [857, 31] width 146 height 50
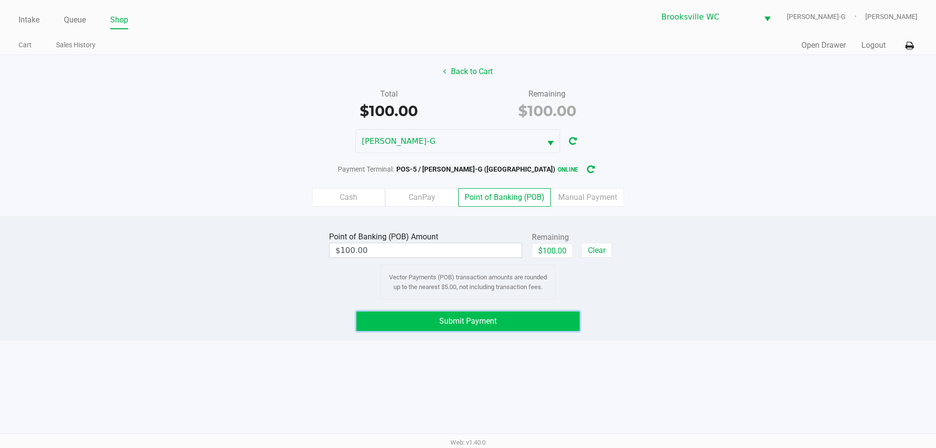
click at [495, 321] on span "Submit Payment" at bounding box center [468, 320] width 58 height 9
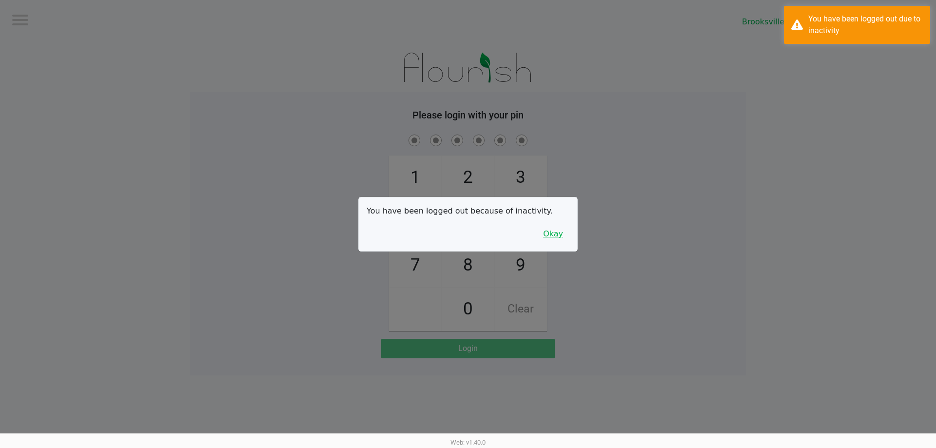
click at [562, 239] on button "Okay" at bounding box center [553, 234] width 33 height 19
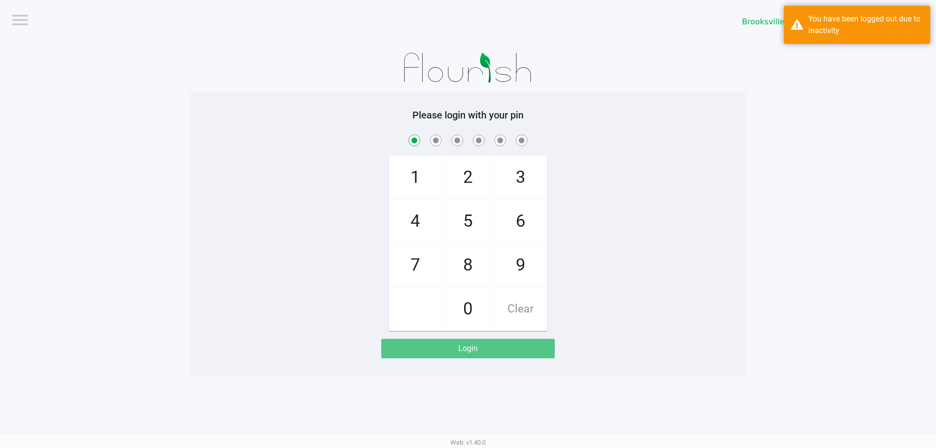
checkbox input "true"
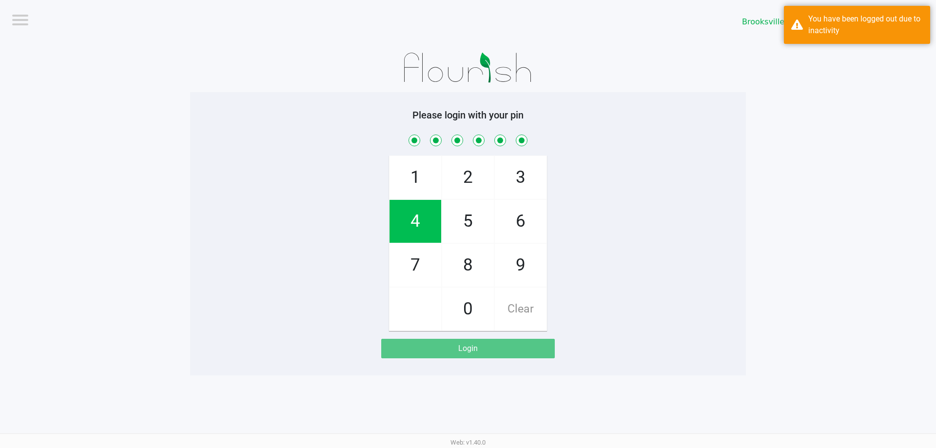
checkbox input "true"
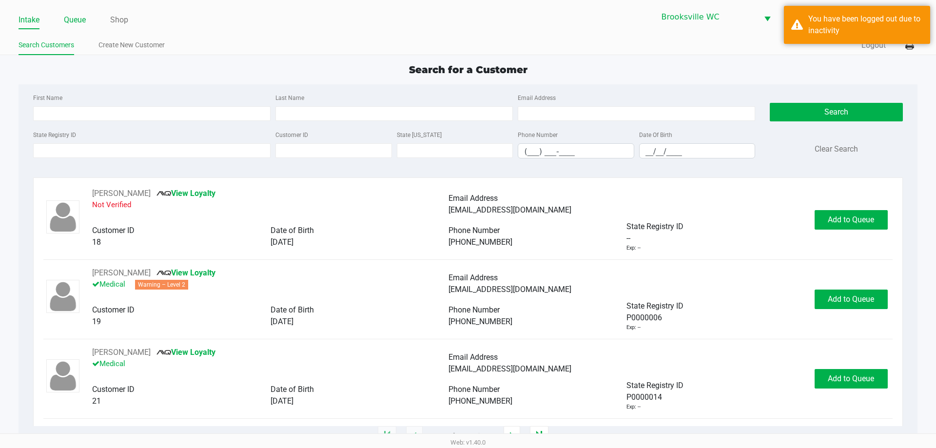
click at [74, 20] on link "Queue" at bounding box center [75, 20] width 22 height 14
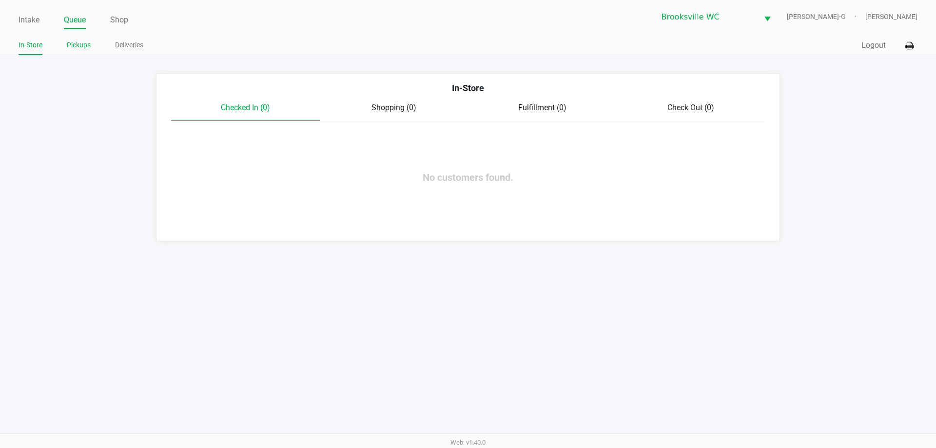
click at [83, 43] on link "Pickups" at bounding box center [79, 45] width 24 height 12
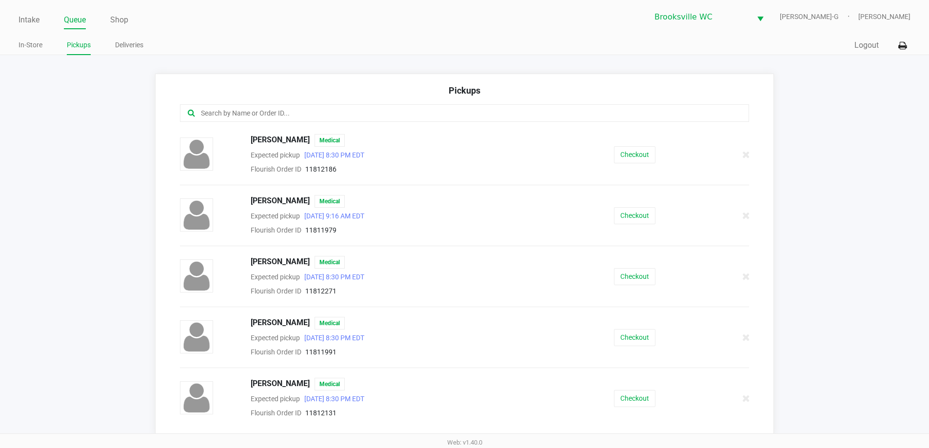
click at [265, 114] on input "text" at bounding box center [449, 113] width 498 height 11
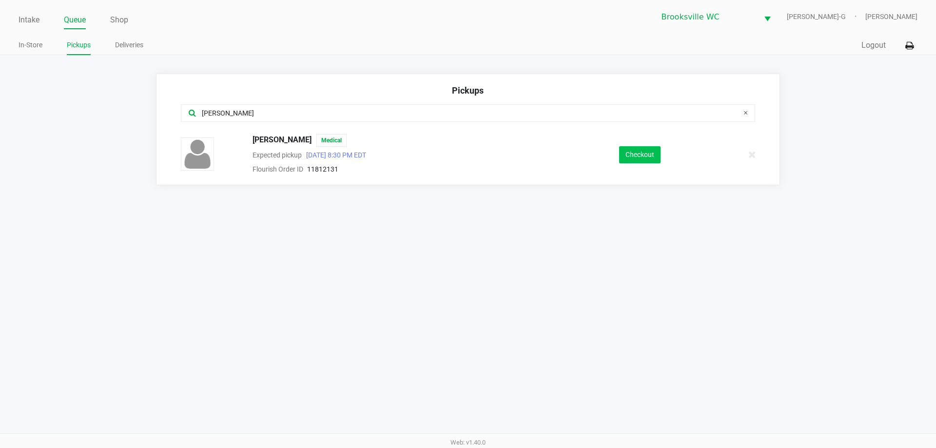
type input "fran"
click at [650, 158] on button "Checkout" at bounding box center [639, 154] width 41 height 17
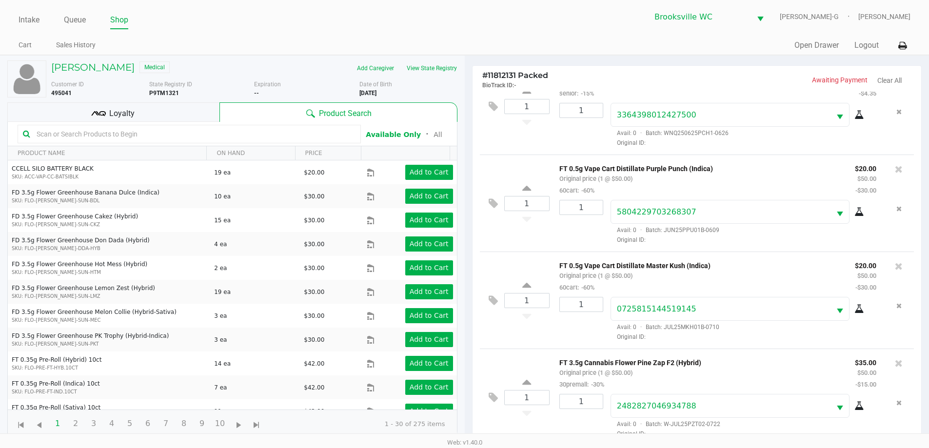
click at [84, 134] on input "text" at bounding box center [194, 134] width 323 height 15
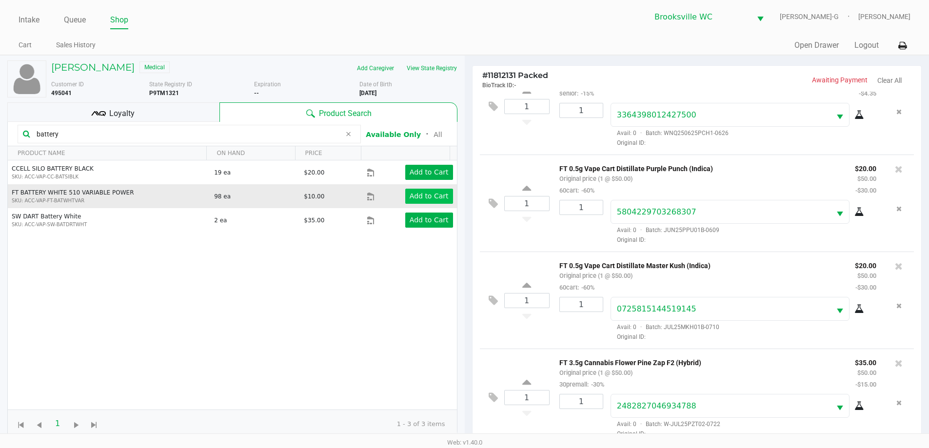
type input "battery"
click at [425, 195] on app-button-loader "Add to Cart" at bounding box center [429, 196] width 39 height 8
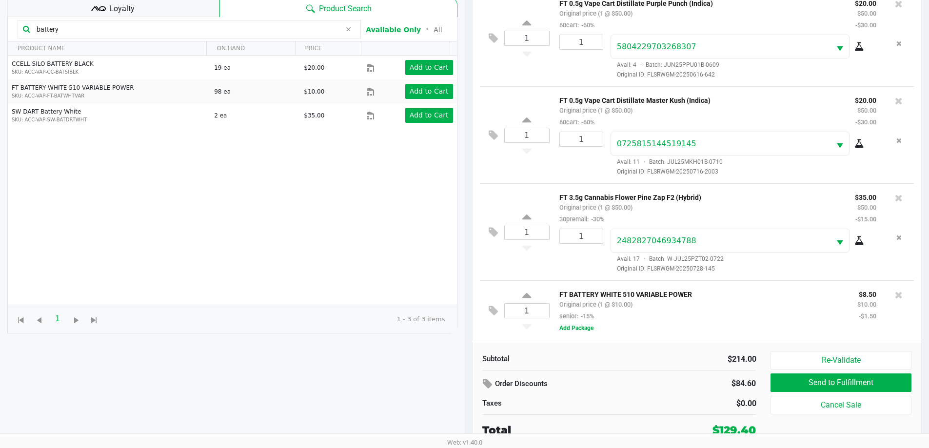
scroll to position [105, 0]
click at [566, 325] on button "Add Package" at bounding box center [576, 327] width 34 height 9
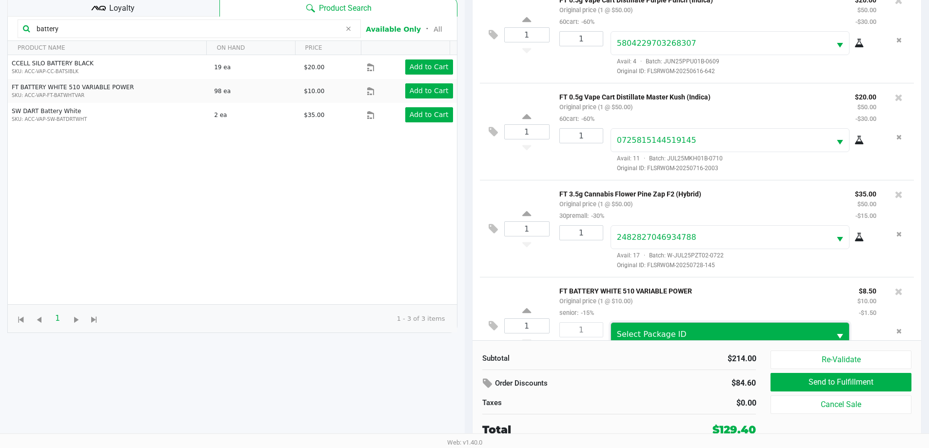
click at [636, 335] on span "Select Package ID" at bounding box center [652, 334] width 70 height 9
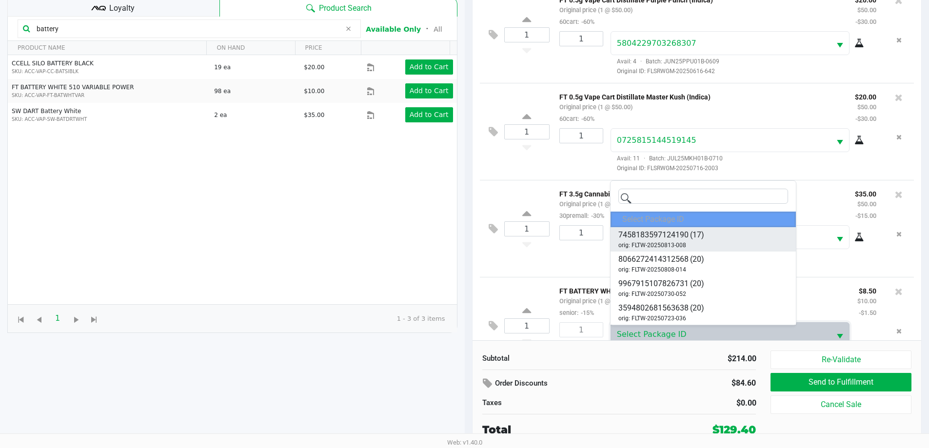
click at [668, 239] on span "7458183597124190" at bounding box center [653, 235] width 70 height 12
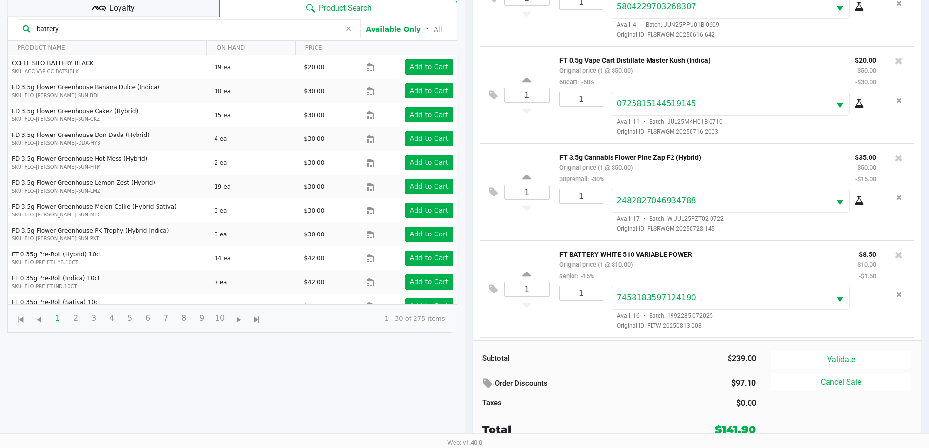
scroll to position [329, 0]
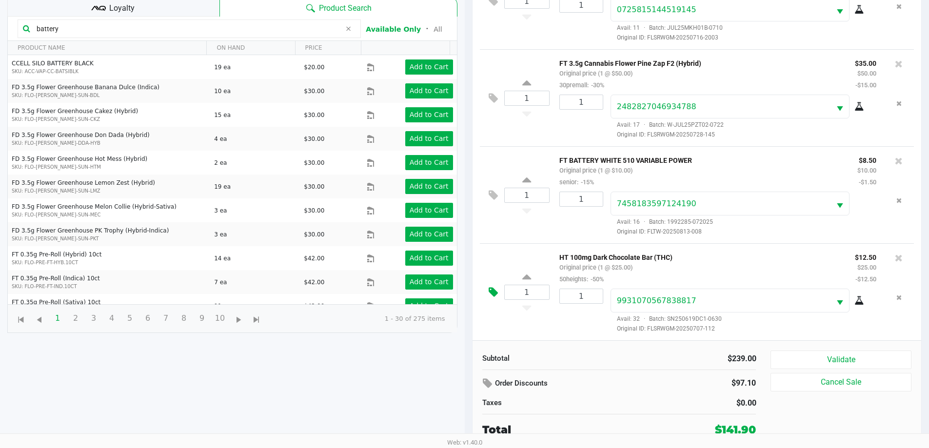
click at [491, 293] on icon at bounding box center [493, 292] width 9 height 11
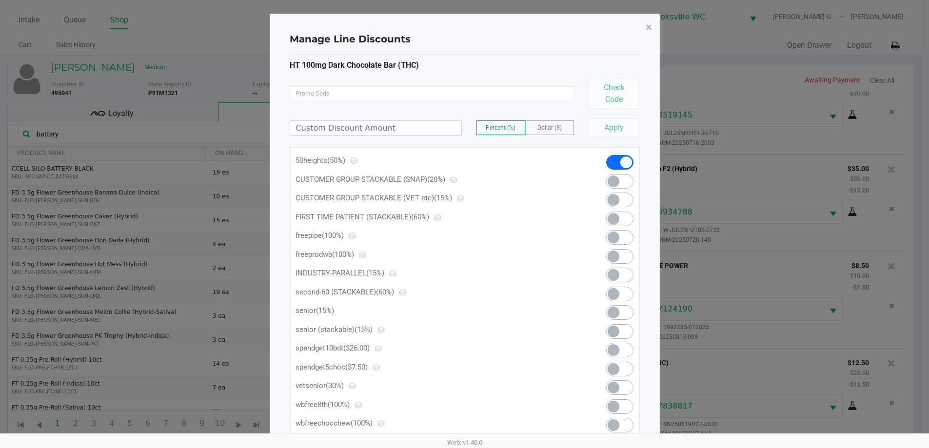
scroll to position [0, 0]
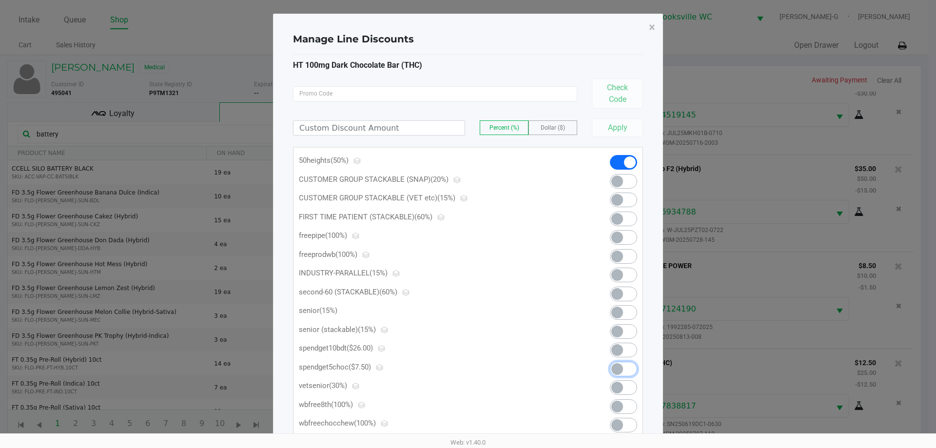
click at [627, 366] on span at bounding box center [623, 369] width 27 height 15
click at [652, 27] on span "×" at bounding box center [652, 27] width 6 height 14
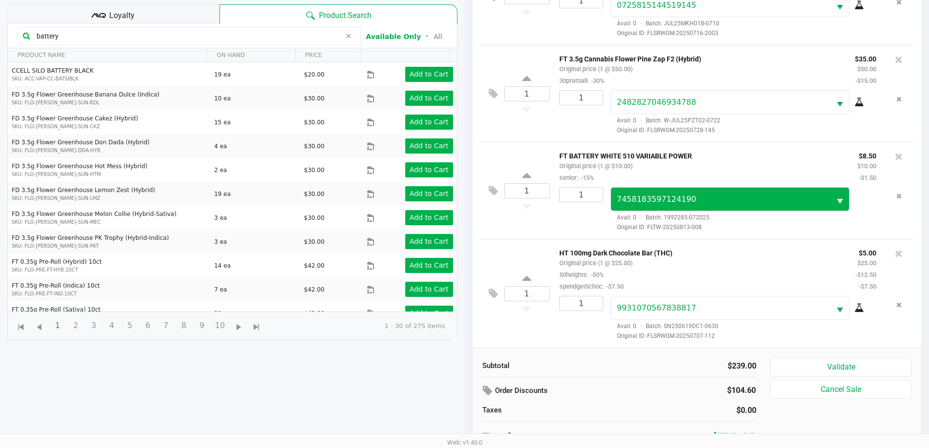
scroll to position [105, 0]
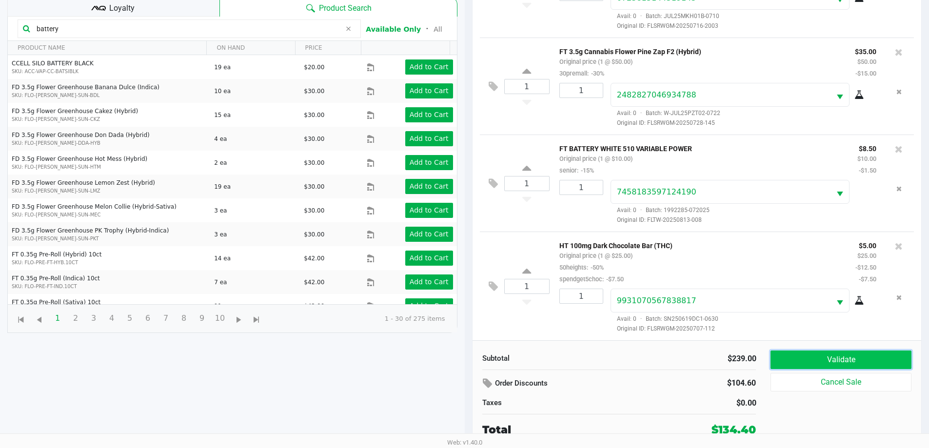
click at [825, 355] on button "Validate" at bounding box center [840, 360] width 140 height 19
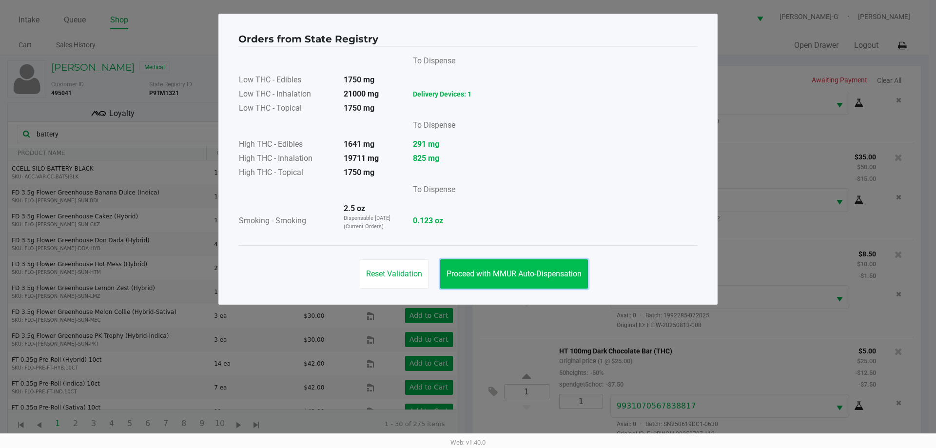
click at [541, 269] on span "Proceed with MMUR Auto-Dispensation" at bounding box center [514, 273] width 135 height 9
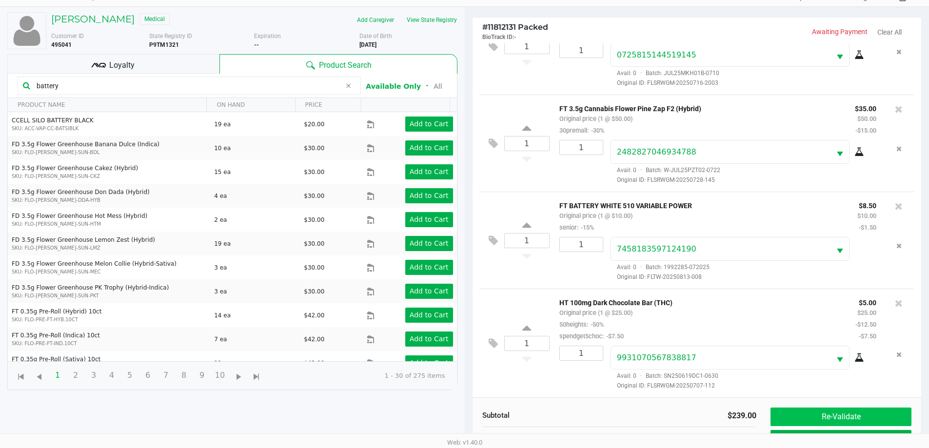
scroll to position [105, 0]
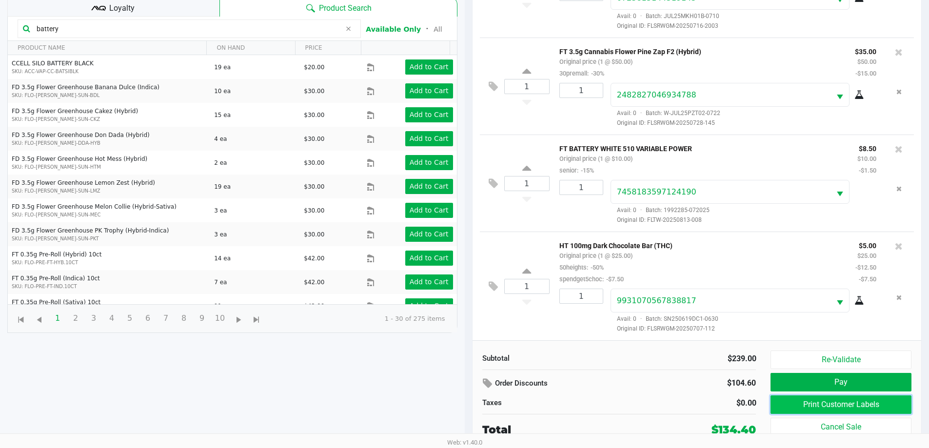
click at [849, 402] on button "Print Customer Labels" at bounding box center [840, 404] width 140 height 19
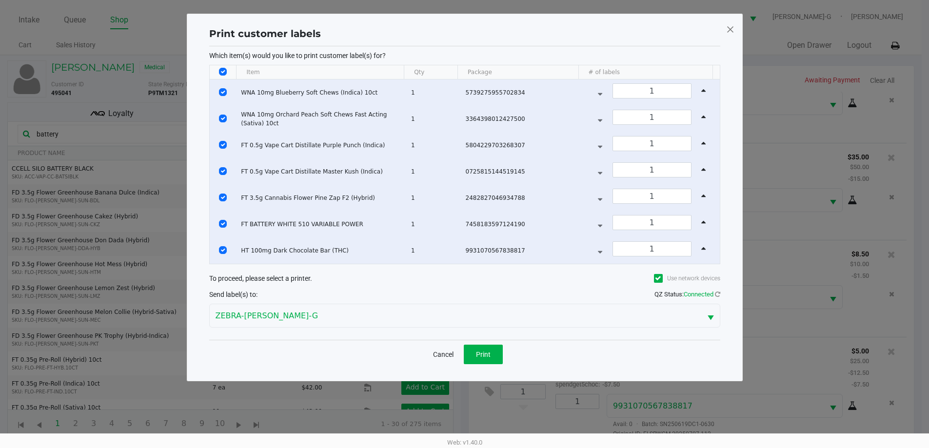
scroll to position [0, 0]
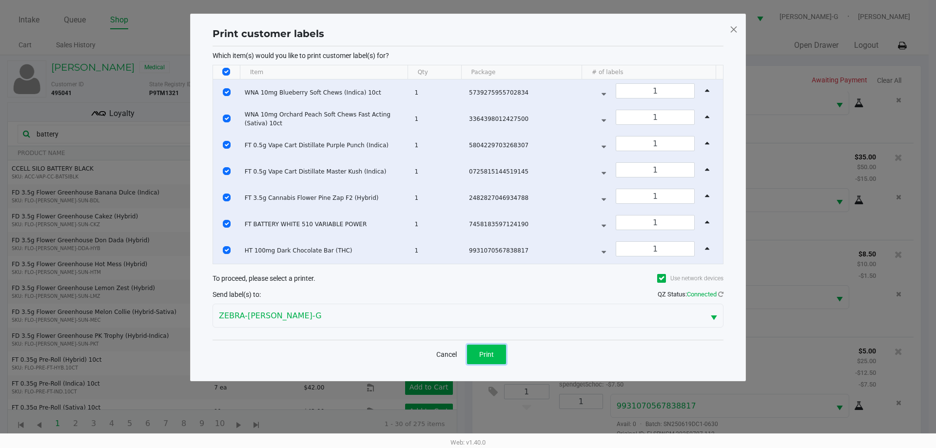
click at [483, 349] on button "Print" at bounding box center [486, 355] width 39 height 20
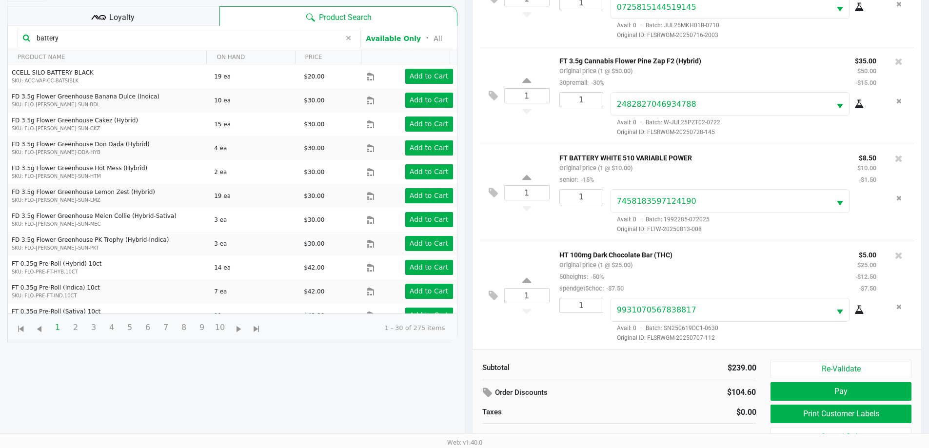
scroll to position [105, 0]
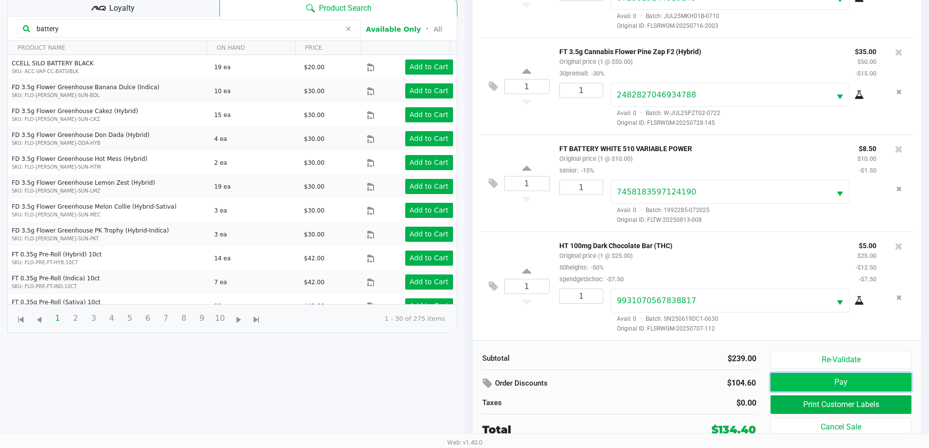
click at [838, 379] on button "Pay" at bounding box center [840, 382] width 140 height 19
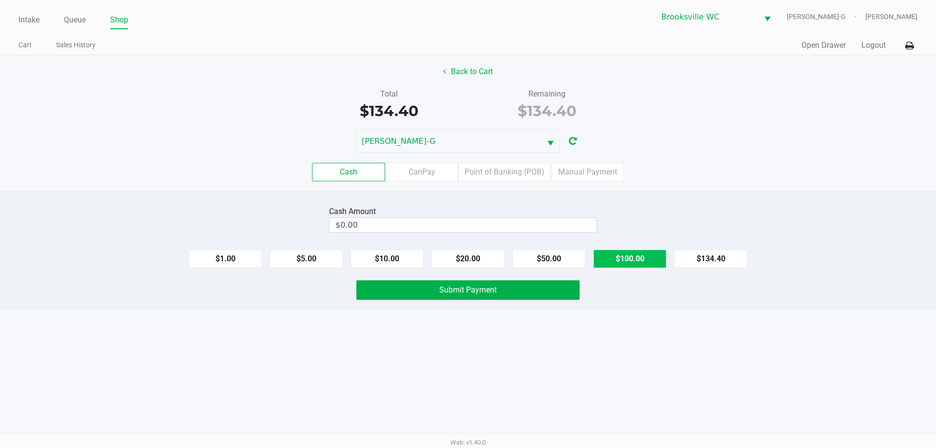
click at [628, 255] on button "$100.00" at bounding box center [629, 259] width 73 height 19
click at [478, 254] on button "$20.00" at bounding box center [467, 259] width 73 height 19
click at [478, 255] on button "$20.00" at bounding box center [467, 259] width 73 height 19
click at [383, 226] on input "140" at bounding box center [446, 225] width 233 height 14
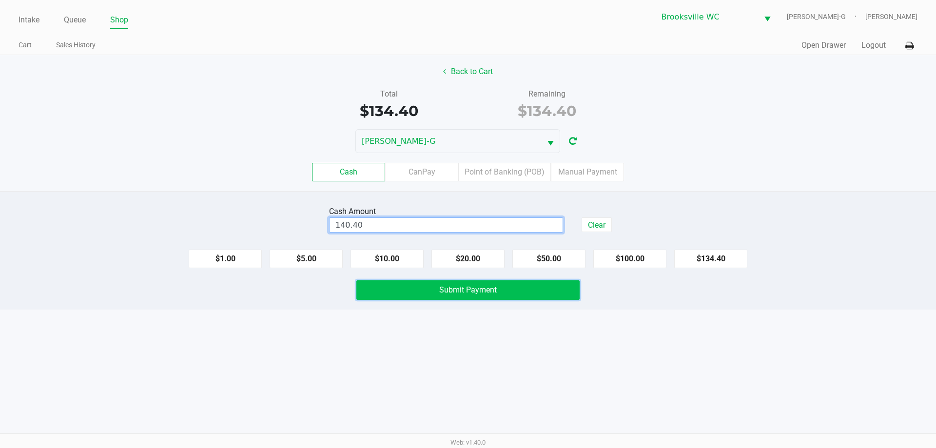
type input "$140.40"
click at [456, 292] on span "Submit Payment" at bounding box center [468, 289] width 58 height 9
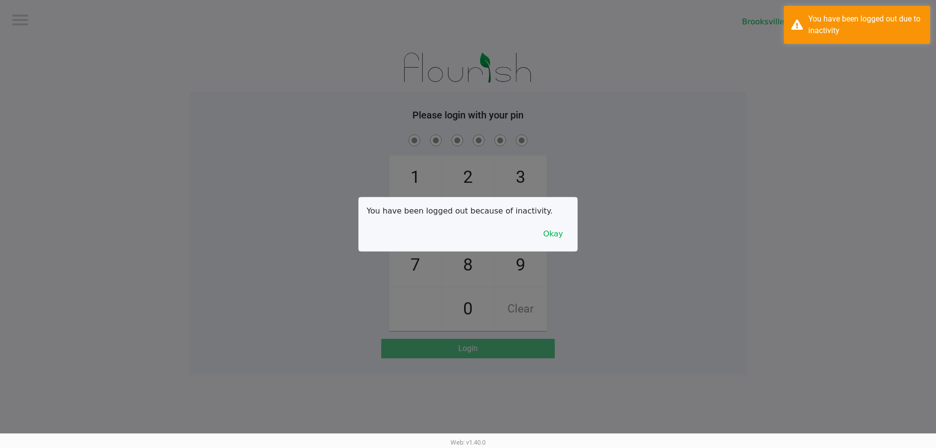
click at [21, 20] on div at bounding box center [468, 224] width 936 height 448
click at [551, 236] on button "Okay" at bounding box center [553, 234] width 33 height 19
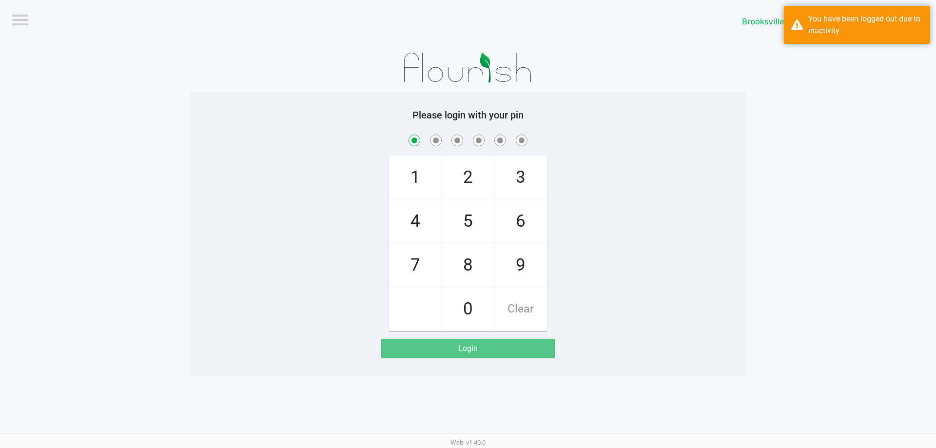
checkbox input "true"
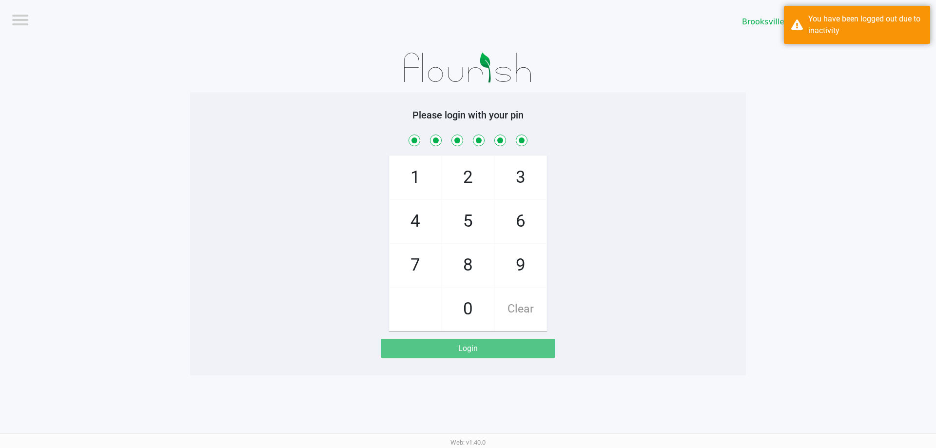
checkbox input "true"
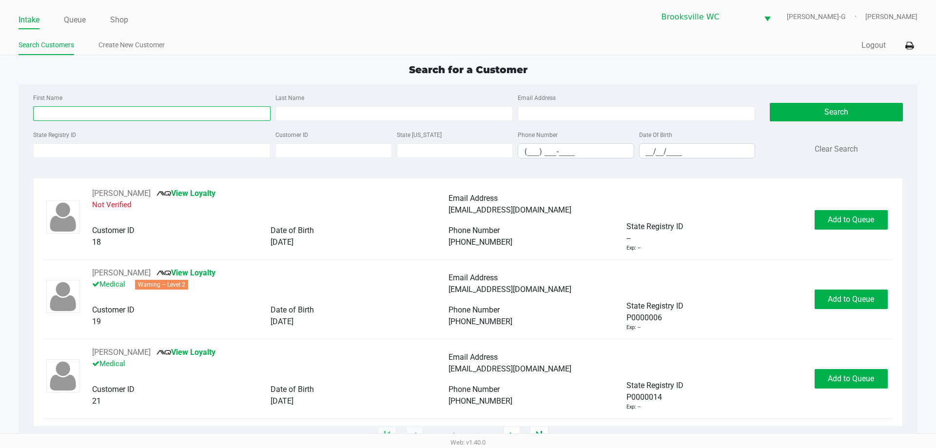
drag, startPoint x: 173, startPoint y: 115, endPoint x: 195, endPoint y: 94, distance: 30.0
click at [174, 114] on input "First Name" at bounding box center [151, 113] width 237 height 15
type input "pat"
type input "schn"
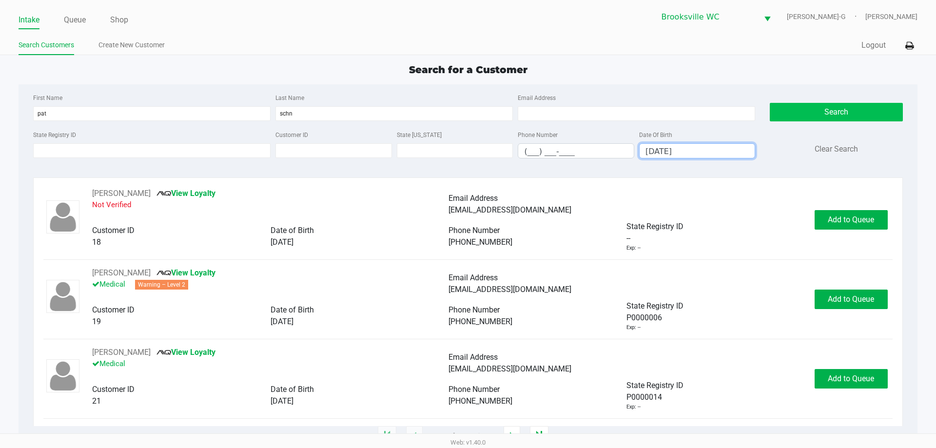
type input "07/26/1967"
click at [819, 119] on button "Search" at bounding box center [836, 112] width 133 height 19
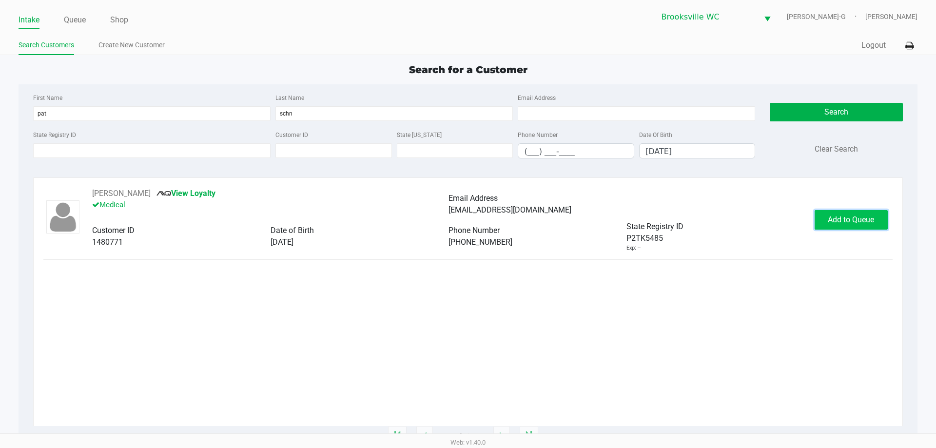
click at [851, 220] on span "Add to Queue" at bounding box center [851, 219] width 46 height 9
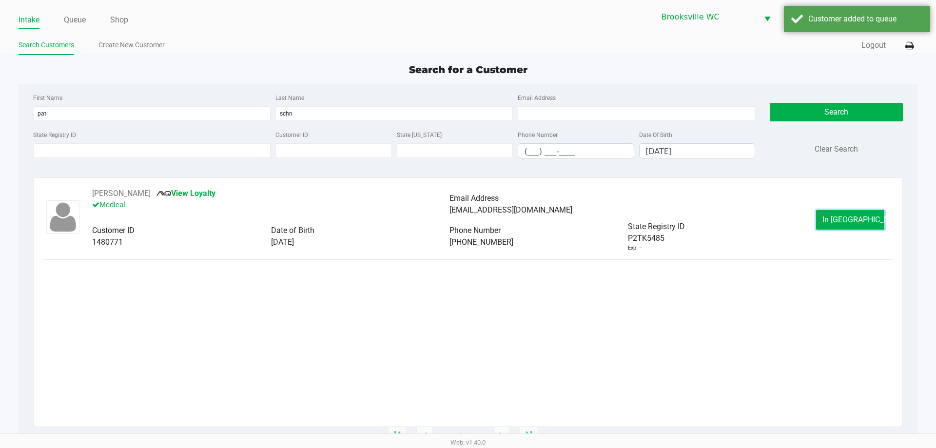
click at [851, 220] on span "In Queue" at bounding box center [864, 219] width 82 height 9
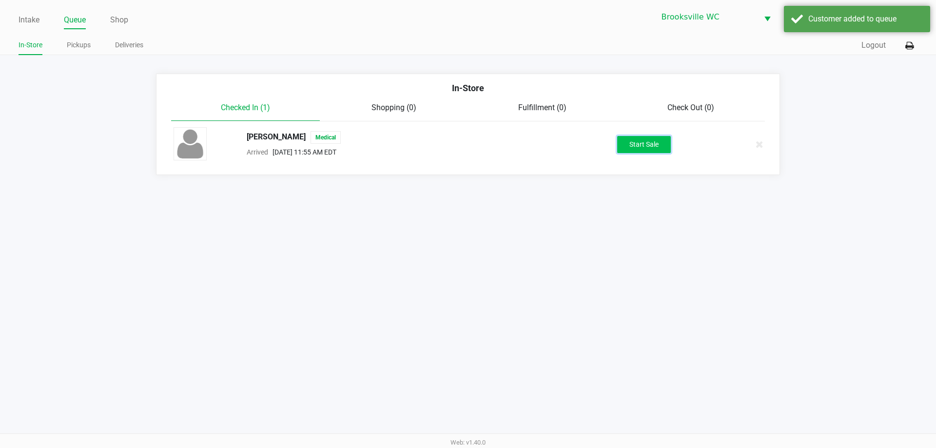
click at [649, 141] on button "Start Sale" at bounding box center [644, 144] width 54 height 17
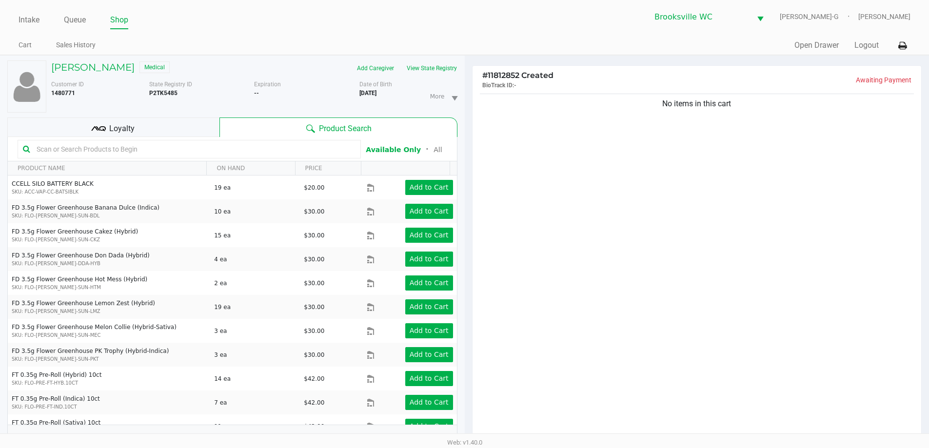
drag, startPoint x: 88, startPoint y: 149, endPoint x: 90, endPoint y: 135, distance: 13.7
click at [90, 145] on input "text" at bounding box center [194, 149] width 323 height 15
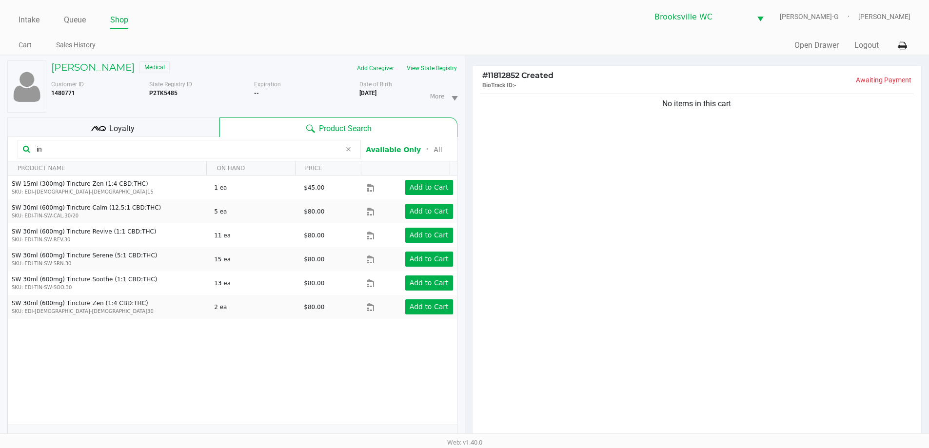
type input "i"
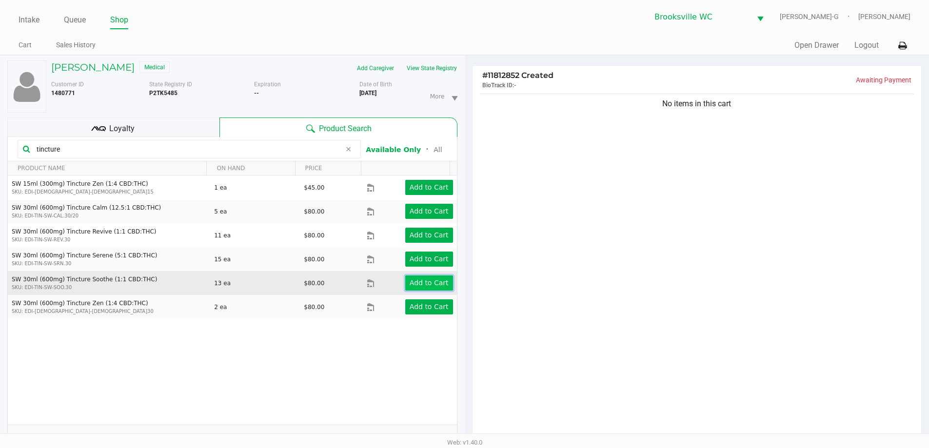
click at [414, 284] on app-button-loader "Add to Cart" at bounding box center [429, 283] width 39 height 8
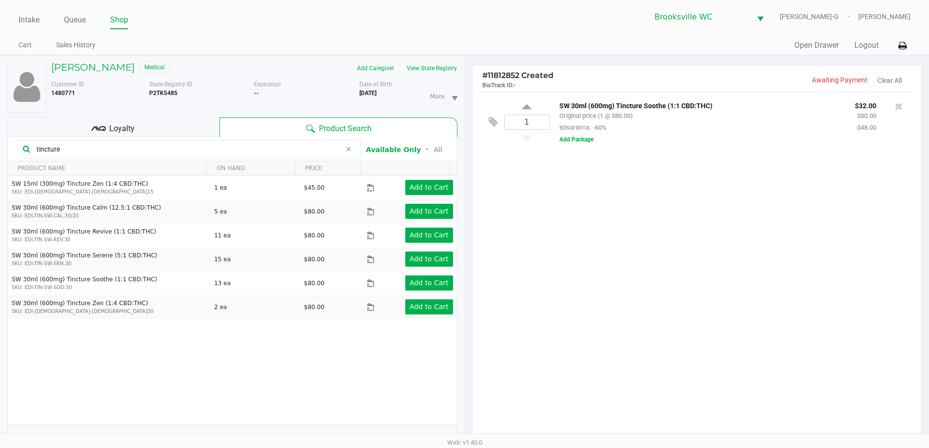
drag, startPoint x: 96, startPoint y: 148, endPoint x: 0, endPoint y: 135, distance: 96.9
click at [0, 135] on div "PATRICIA SCHNEBEL Medical Add Caregiver View State Registry Customer ID 1480771…" at bounding box center [232, 305] width 465 height 498
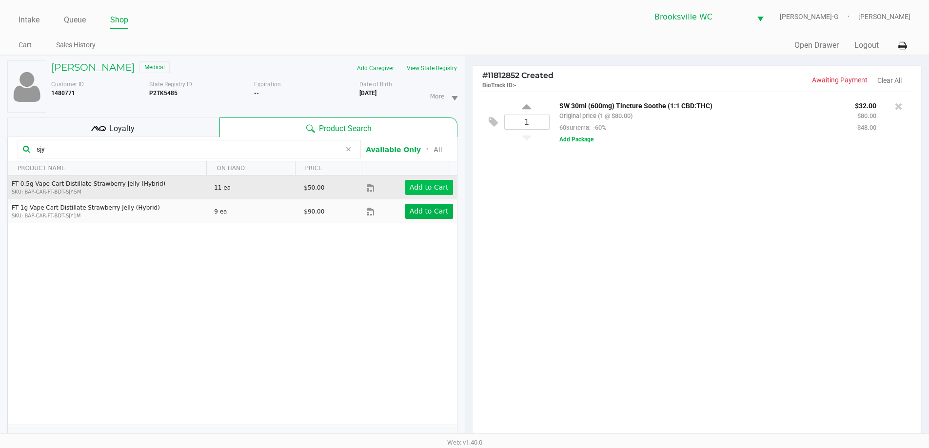
type input "sjy"
click at [417, 189] on app-button-loader "Add to Cart" at bounding box center [429, 187] width 39 height 8
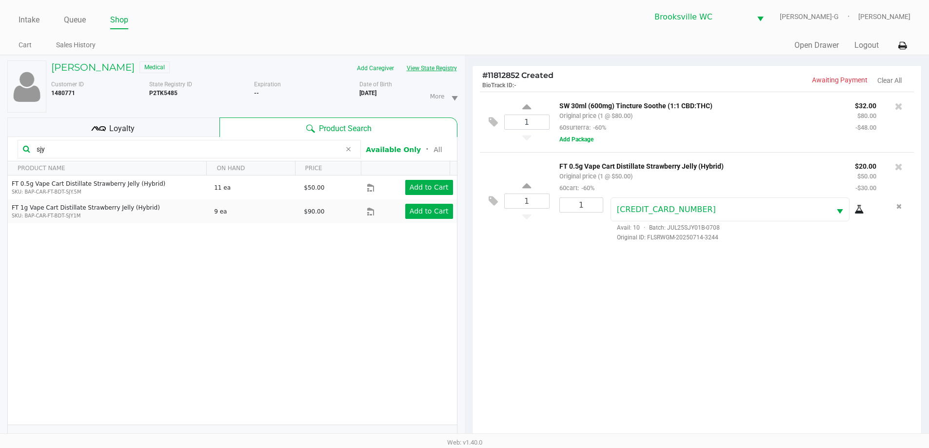
click at [421, 65] on button "View State Registry" at bounding box center [428, 68] width 57 height 16
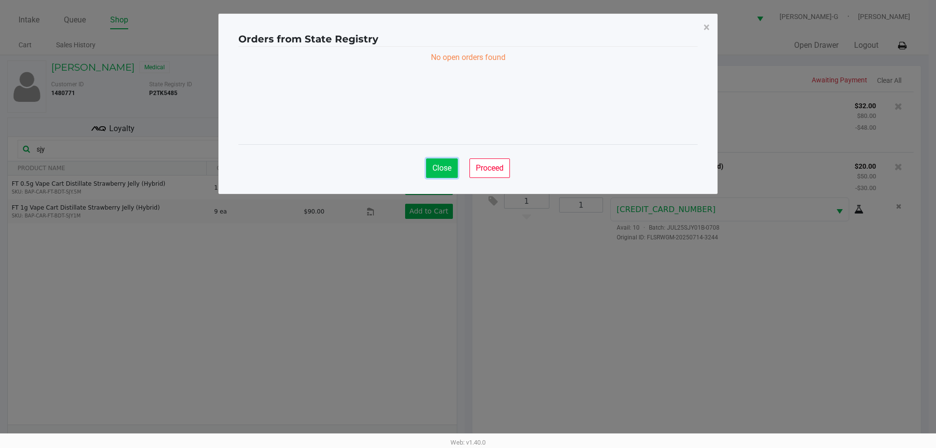
click at [442, 170] on span "Close" at bounding box center [441, 167] width 19 height 9
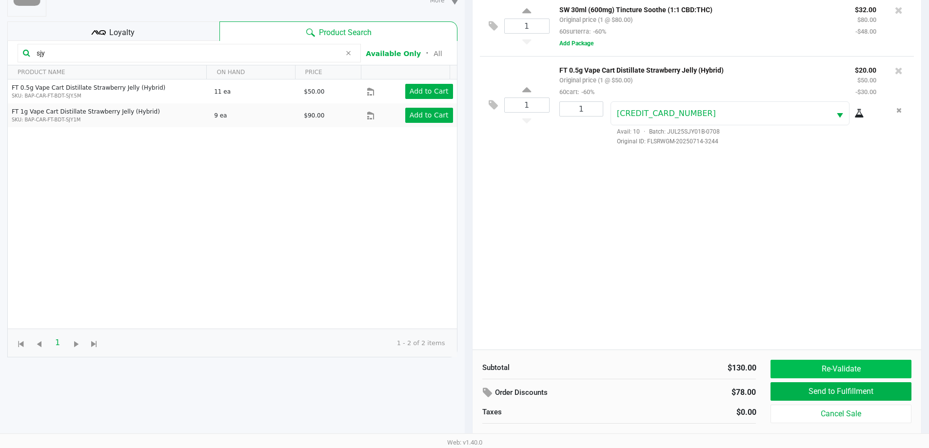
scroll to position [105, 0]
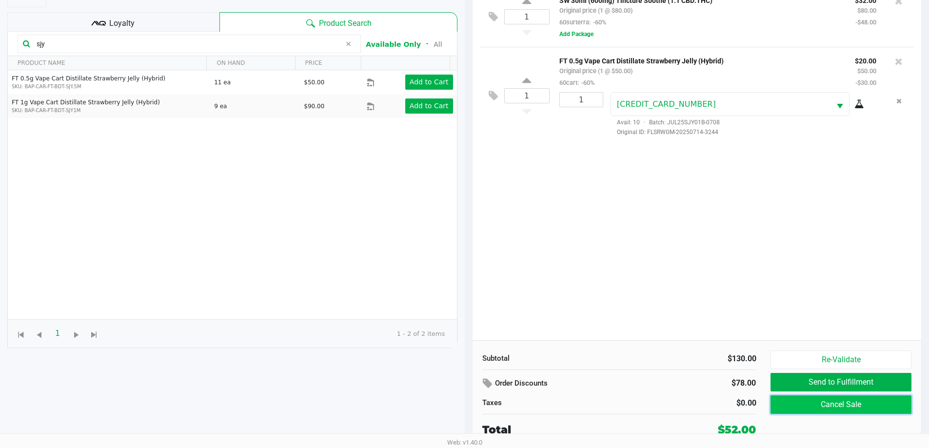
click at [836, 404] on button "Cancel Sale" at bounding box center [840, 404] width 140 height 19
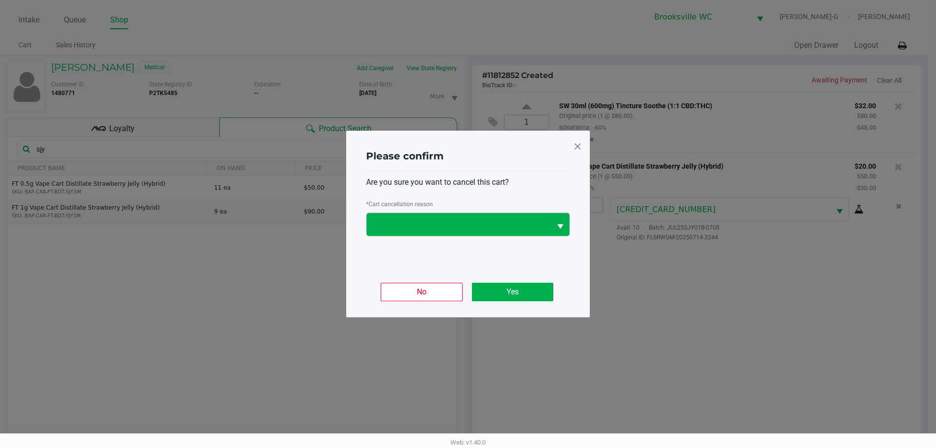
click at [556, 224] on span "Select" at bounding box center [560, 227] width 12 height 12
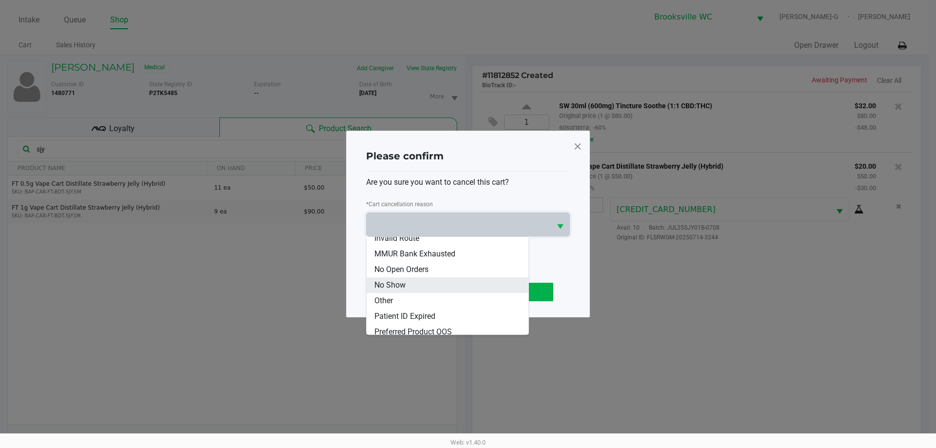
scroll to position [74, 0]
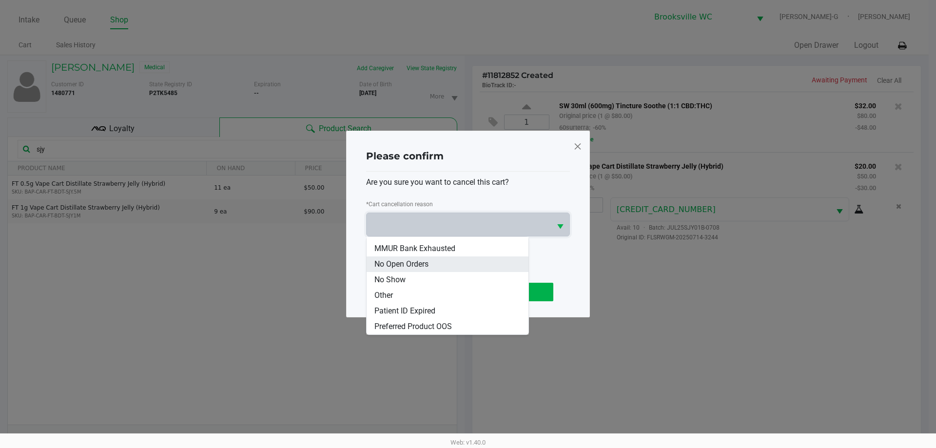
click at [402, 263] on span "No Open Orders" at bounding box center [401, 264] width 54 height 12
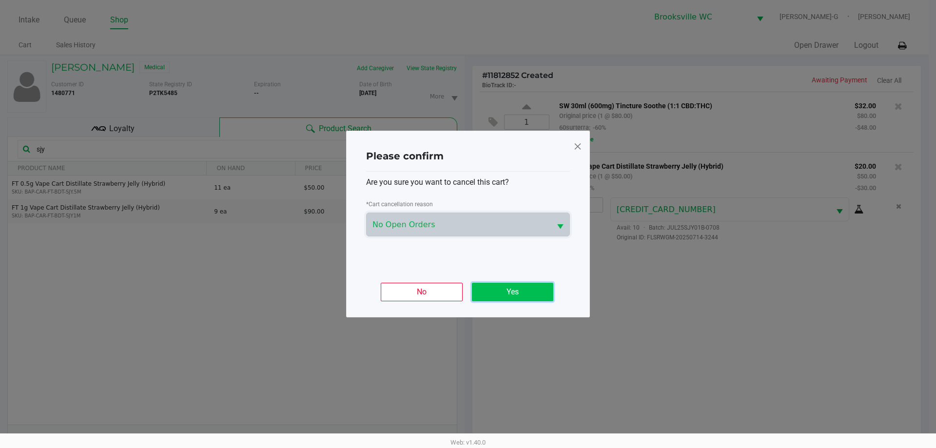
click at [521, 290] on button "Yes" at bounding box center [512, 292] width 81 height 19
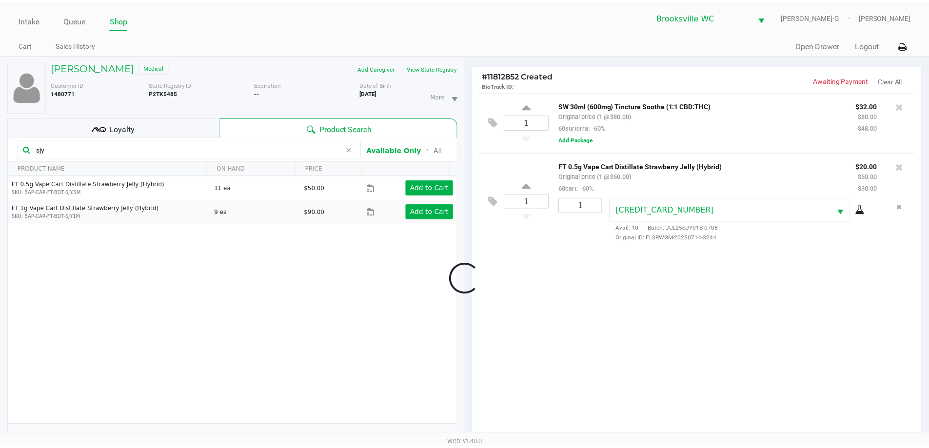
scroll to position [105, 0]
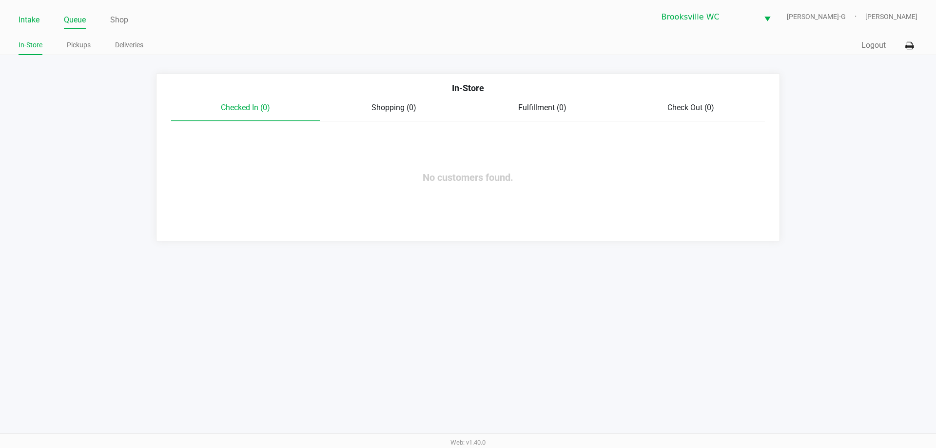
click at [30, 21] on link "Intake" at bounding box center [29, 20] width 21 height 14
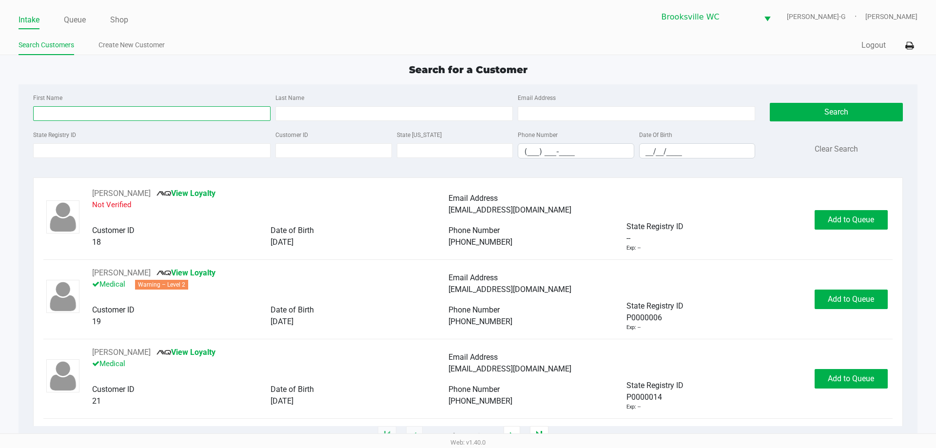
click at [101, 109] on input "First Name" at bounding box center [151, 113] width 237 height 15
type input "dan"
type input "sch"
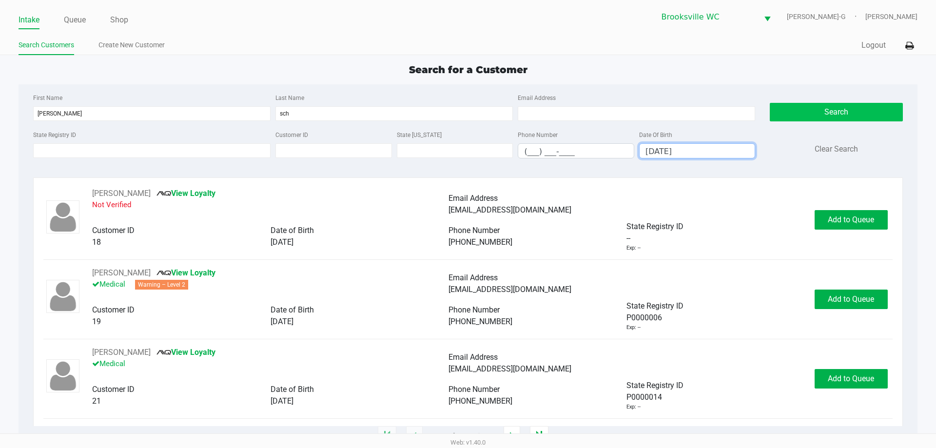
type input "12/30/1961"
click at [829, 109] on button "Search" at bounding box center [836, 112] width 133 height 19
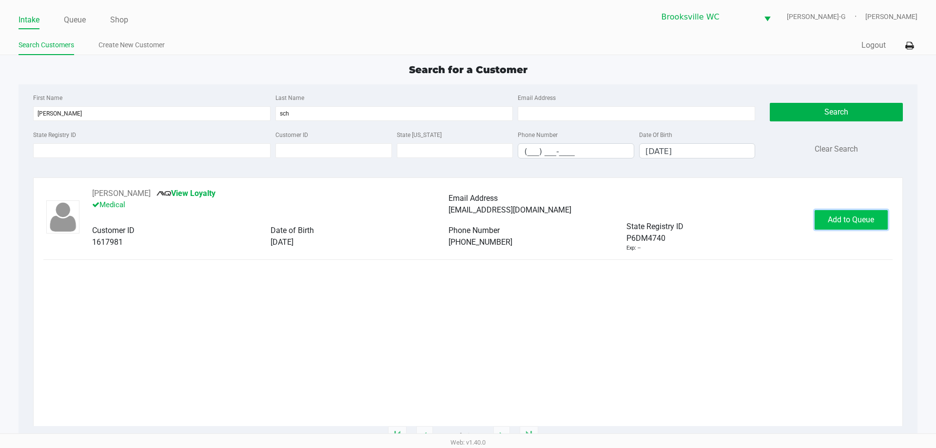
click at [847, 220] on span "Add to Queue" at bounding box center [851, 219] width 46 height 9
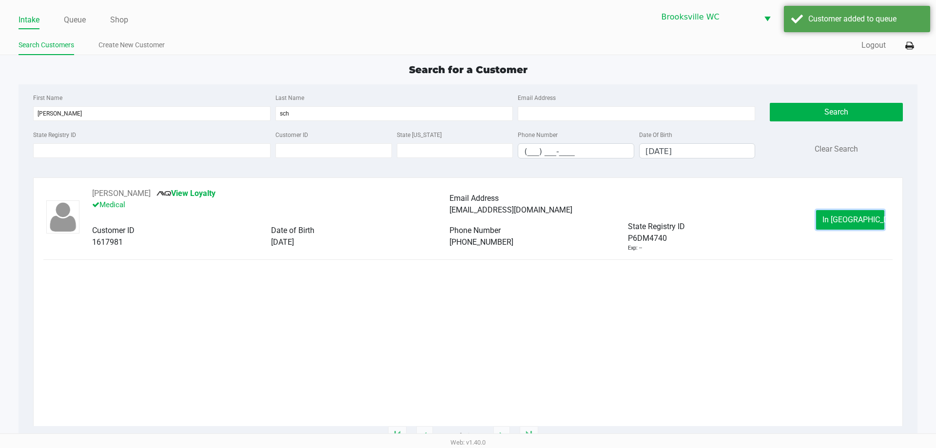
click at [847, 220] on span "In Queue" at bounding box center [864, 219] width 82 height 9
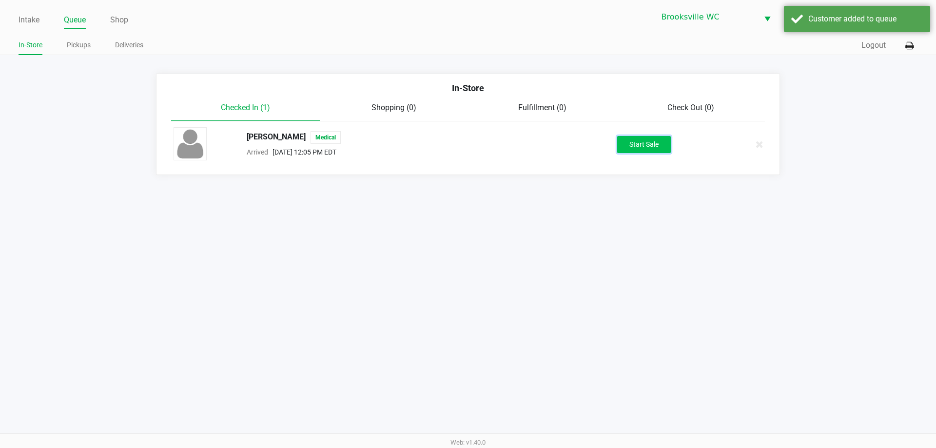
click at [620, 144] on button "Start Sale" at bounding box center [644, 144] width 54 height 17
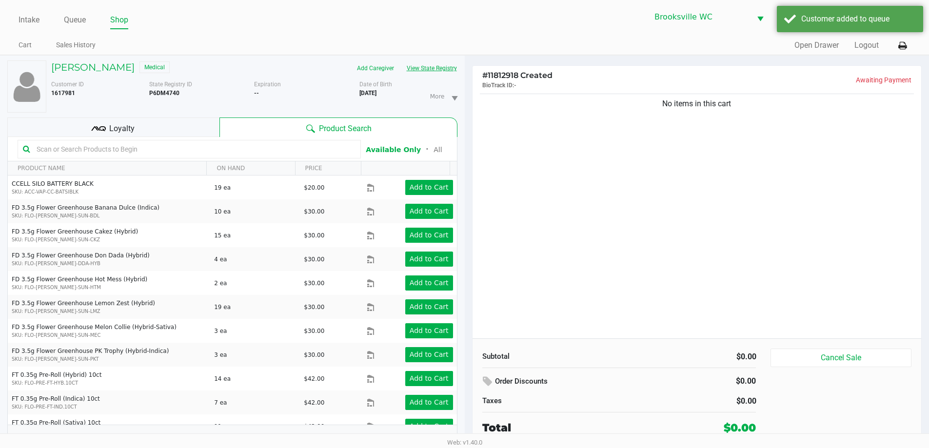
click at [449, 68] on button "View State Registry" at bounding box center [428, 68] width 57 height 16
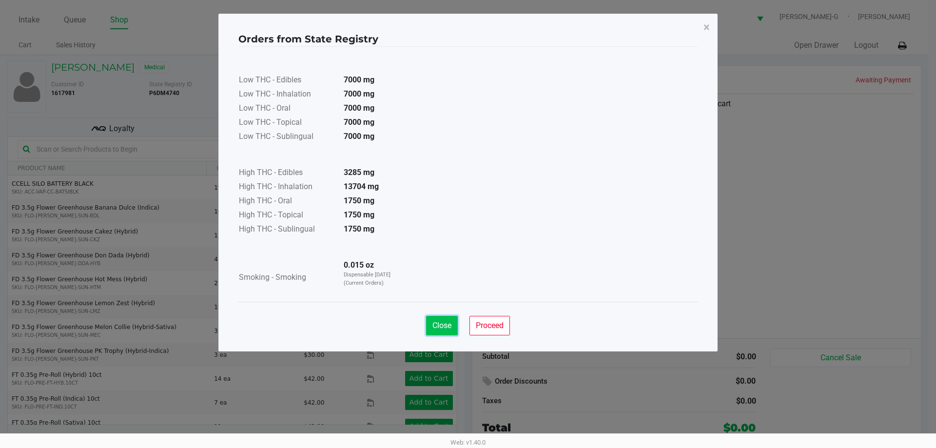
click at [443, 329] on span "Close" at bounding box center [441, 325] width 19 height 9
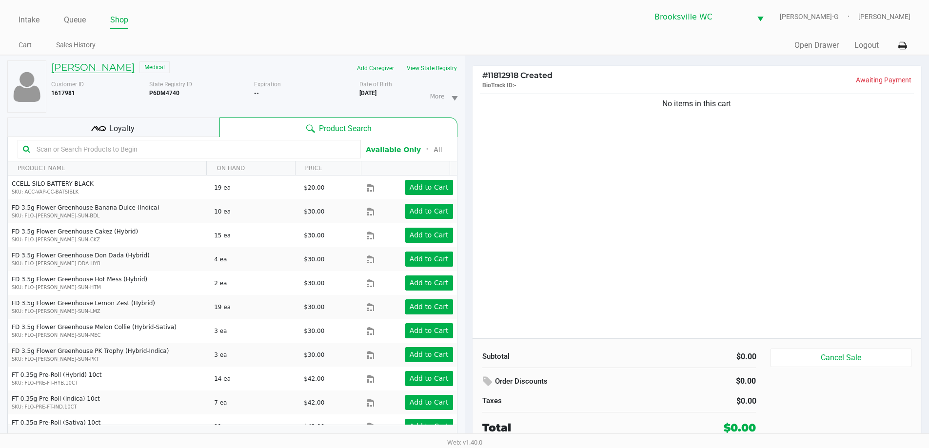
click at [112, 65] on h5 "DANIEL SCHORB" at bounding box center [92, 67] width 83 height 12
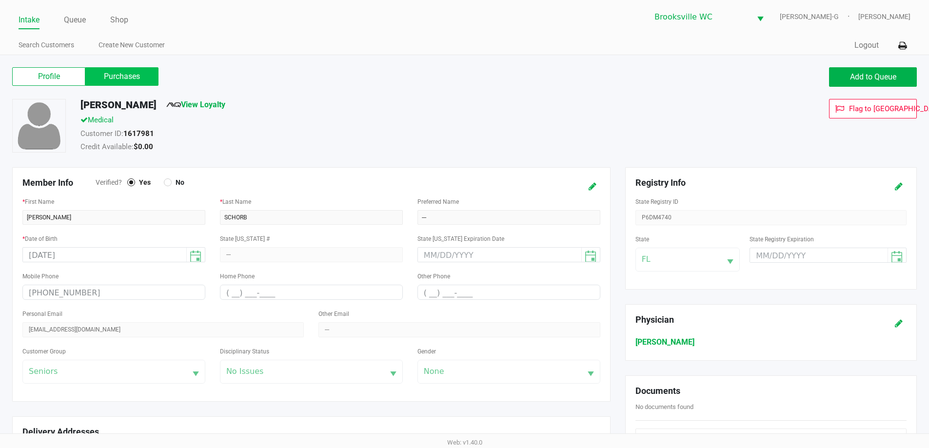
click at [121, 77] on label "Purchases" at bounding box center [121, 76] width 73 height 19
click at [0, 0] on 1 "Purchases" at bounding box center [0, 0] width 0 height 0
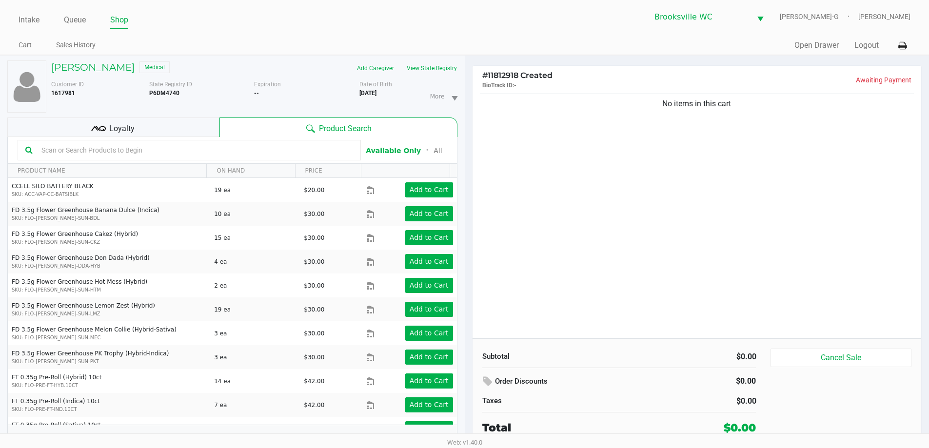
click at [149, 151] on input "text" at bounding box center [195, 150] width 315 height 15
click at [113, 155] on input "text" at bounding box center [195, 150] width 315 height 15
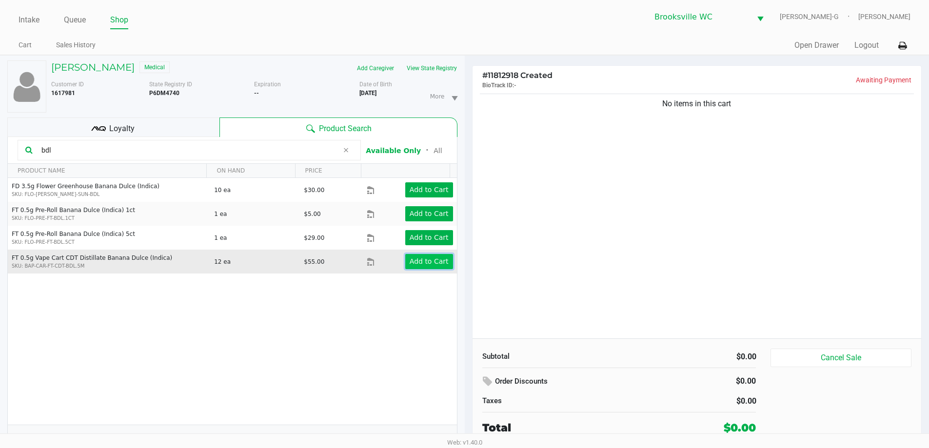
click at [424, 261] on app-button-loader "Add to Cart" at bounding box center [429, 261] width 39 height 8
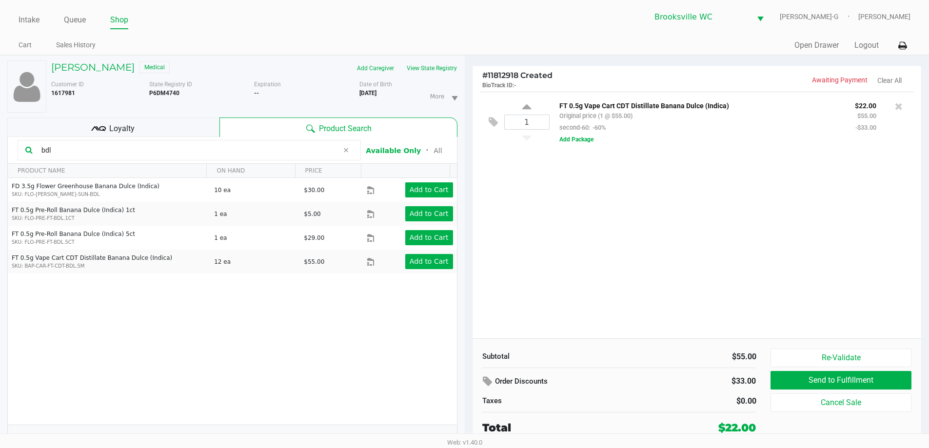
drag, startPoint x: 61, startPoint y: 150, endPoint x: 0, endPoint y: 39, distance: 127.0
click at [0, 101] on div "DANIEL SCHORB Medical Add Caregiver View State Registry Customer ID 1617981 Sta…" at bounding box center [232, 257] width 465 height 403
type input "ppu"
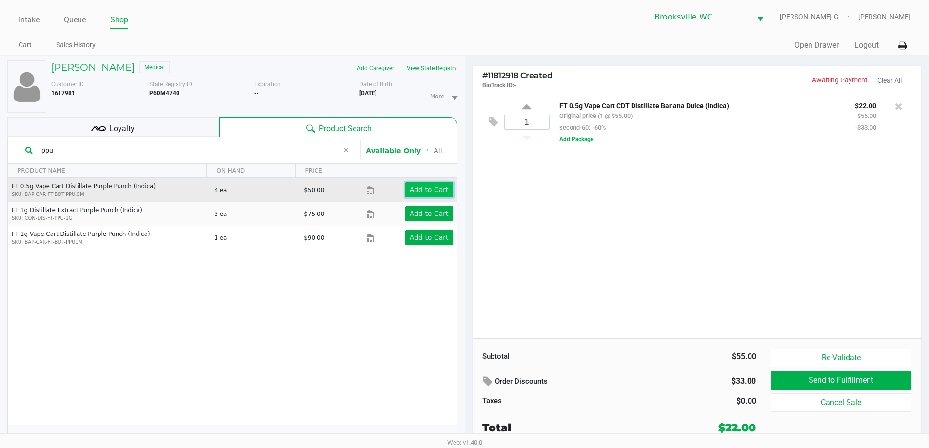
click at [420, 192] on app-button-loader "Add to Cart" at bounding box center [429, 190] width 39 height 8
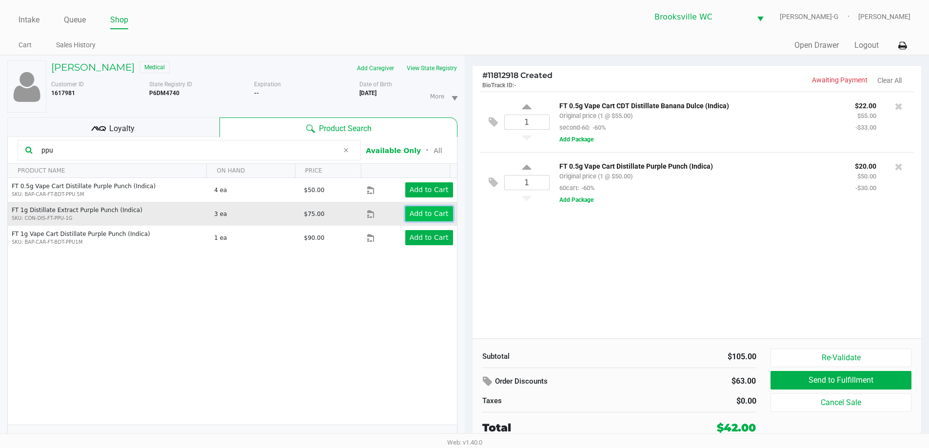
click at [418, 216] on app-button-loader "Add to Cart" at bounding box center [429, 214] width 39 height 8
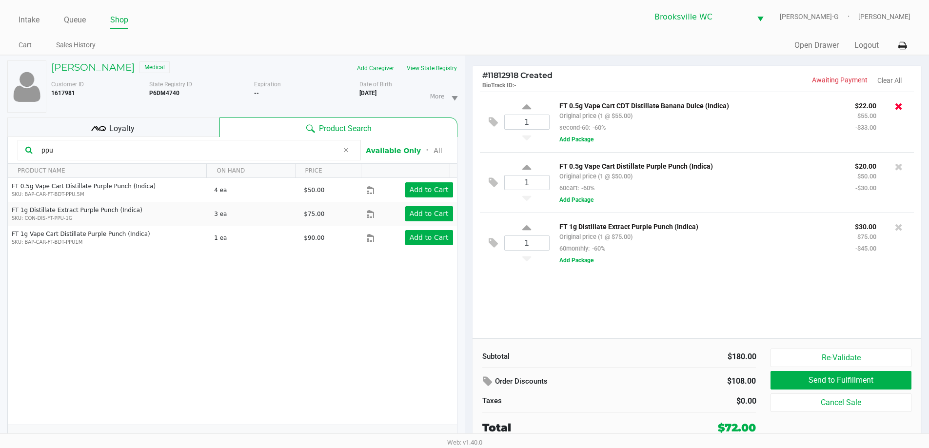
click at [899, 107] on icon at bounding box center [899, 106] width 8 height 10
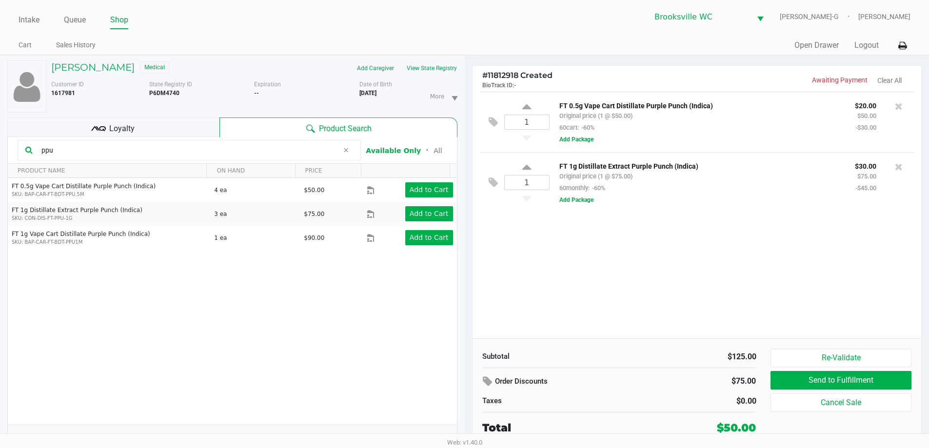
click at [899, 107] on icon at bounding box center [899, 106] width 8 height 10
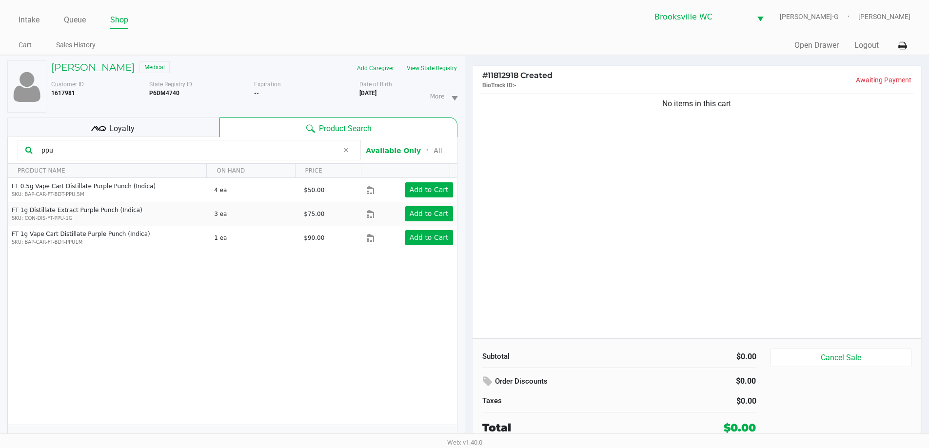
drag, startPoint x: 54, startPoint y: 147, endPoint x: 0, endPoint y: 71, distance: 92.7
click at [0, 121] on div "DANIEL SCHORB Medical Add Caregiver View State Registry Customer ID 1617981 Sta…" at bounding box center [232, 257] width 465 height 403
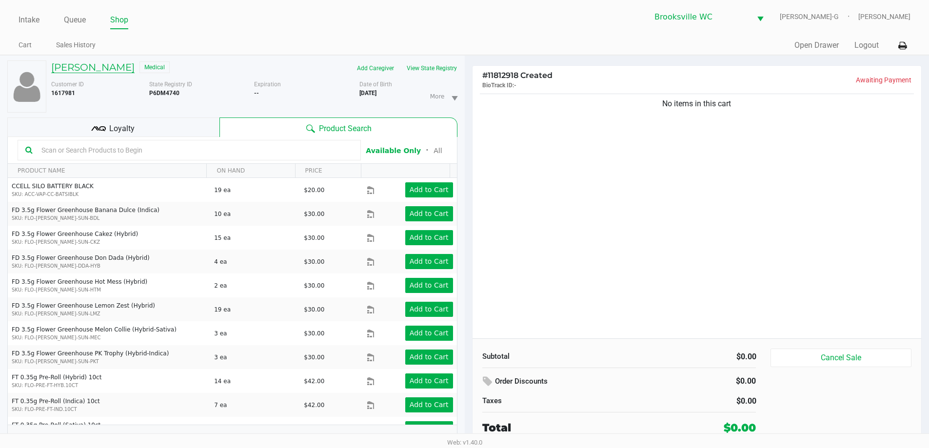
click at [86, 63] on h5 "DANIEL SCHORB" at bounding box center [92, 67] width 83 height 12
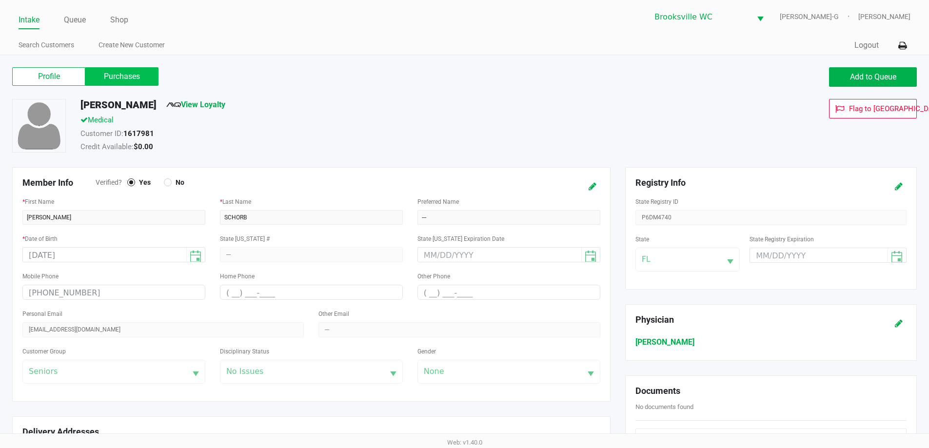
click at [125, 79] on label "Purchases" at bounding box center [121, 76] width 73 height 19
click at [0, 0] on 1 "Purchases" at bounding box center [0, 0] width 0 height 0
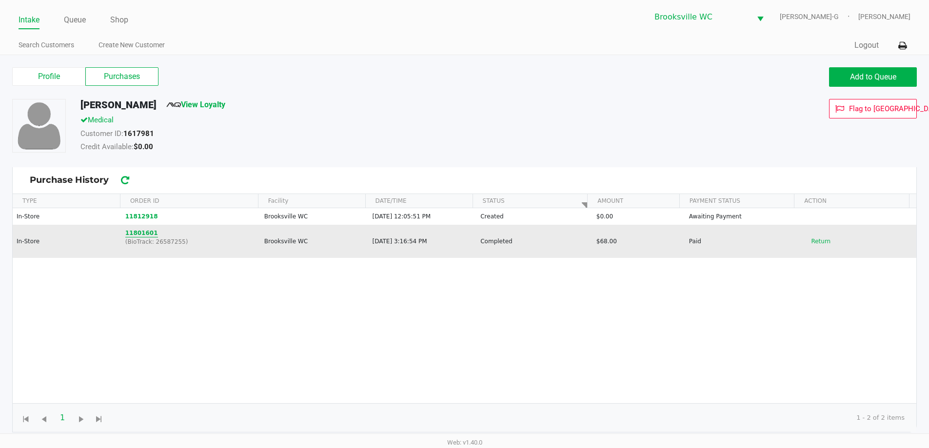
click at [136, 233] on button "11801601" at bounding box center [141, 233] width 33 height 9
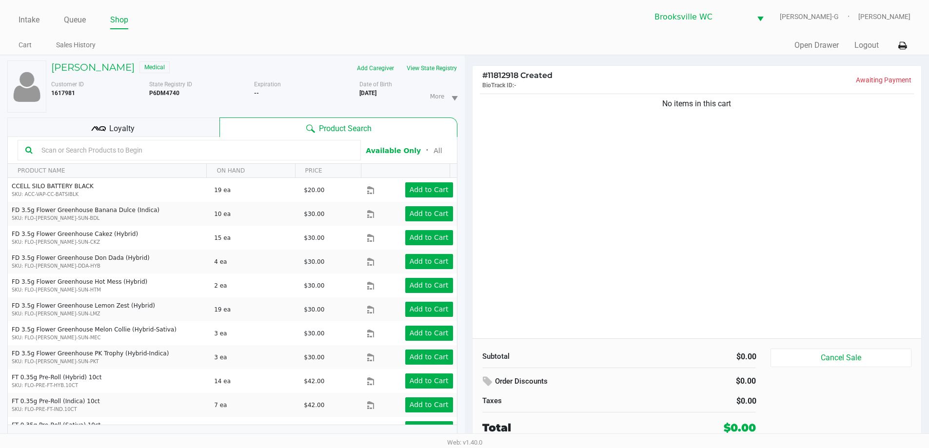
click at [122, 151] on input "text" at bounding box center [195, 150] width 315 height 15
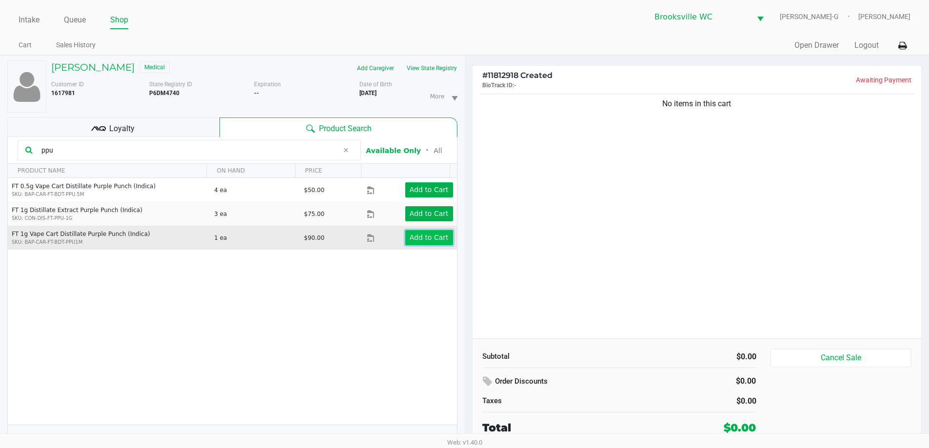
click at [418, 239] on app-button-loader "Add to Cart" at bounding box center [429, 238] width 39 height 8
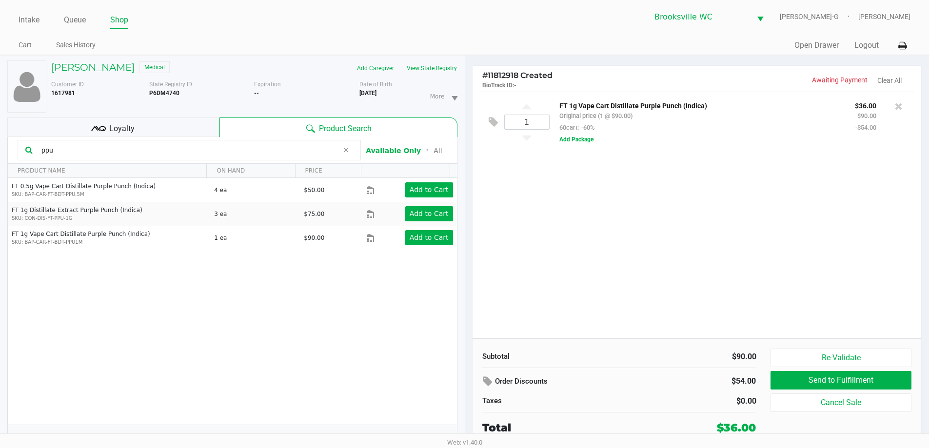
drag, startPoint x: 57, startPoint y: 152, endPoint x: 6, endPoint y: 127, distance: 57.1
click at [0, 146] on div "DANIEL SCHORB Medical Add Caregiver View State Registry Customer ID 1617981 Sta…" at bounding box center [232, 257] width 465 height 403
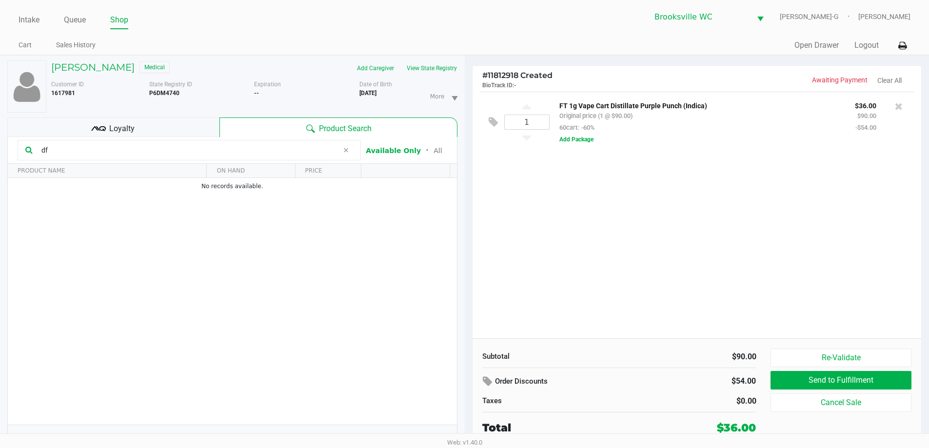
type input "d"
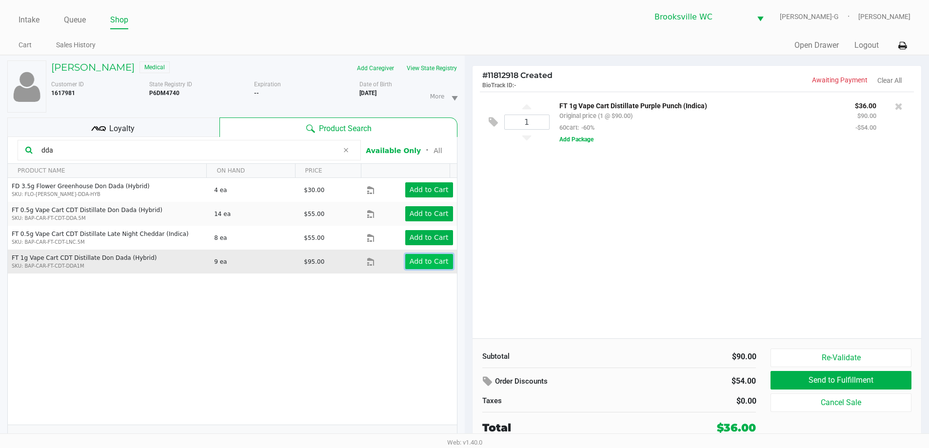
click at [429, 258] on app-button-loader "Add to Cart" at bounding box center [429, 261] width 39 height 8
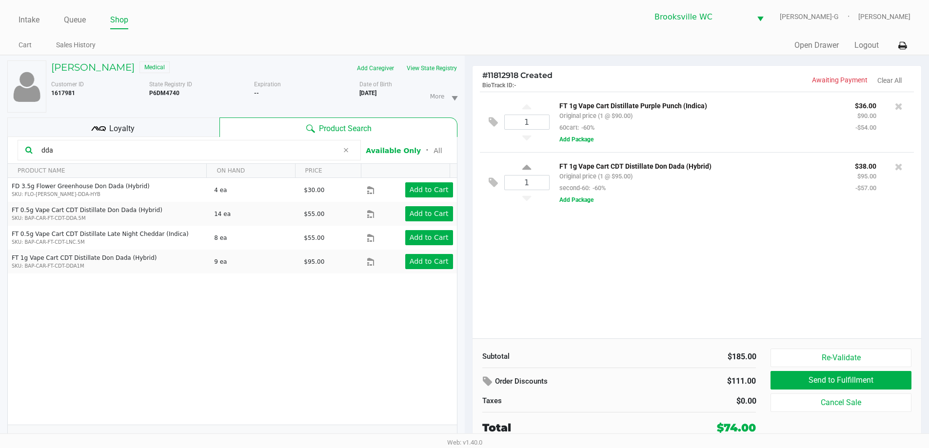
drag, startPoint x: 78, startPoint y: 142, endPoint x: 0, endPoint y: 108, distance: 84.9
click at [0, 139] on div "DANIEL SCHORB Medical Add Caregiver View State Registry Customer ID 1617981 Sta…" at bounding box center [232, 257] width 465 height 403
drag, startPoint x: 62, startPoint y: 146, endPoint x: 0, endPoint y: 116, distance: 69.6
click at [0, 116] on div "DANIEL SCHORB Medical Add Caregiver View State Registry Customer ID 1617981 Sta…" at bounding box center [232, 257] width 465 height 403
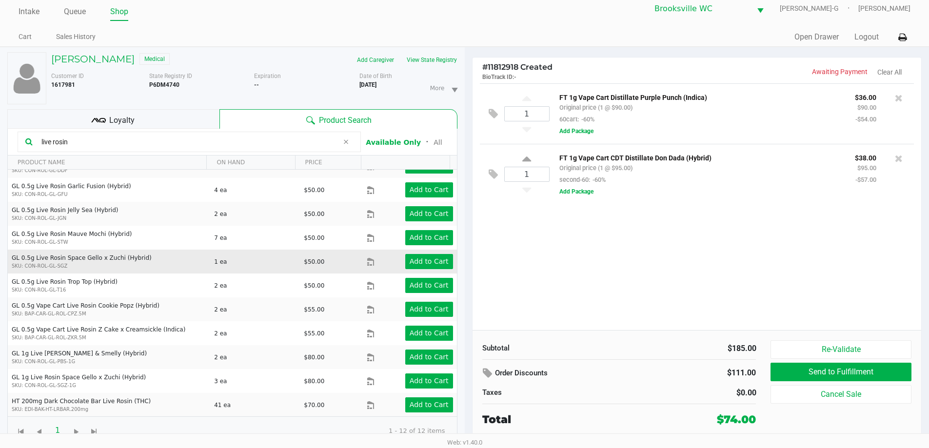
scroll to position [10, 0]
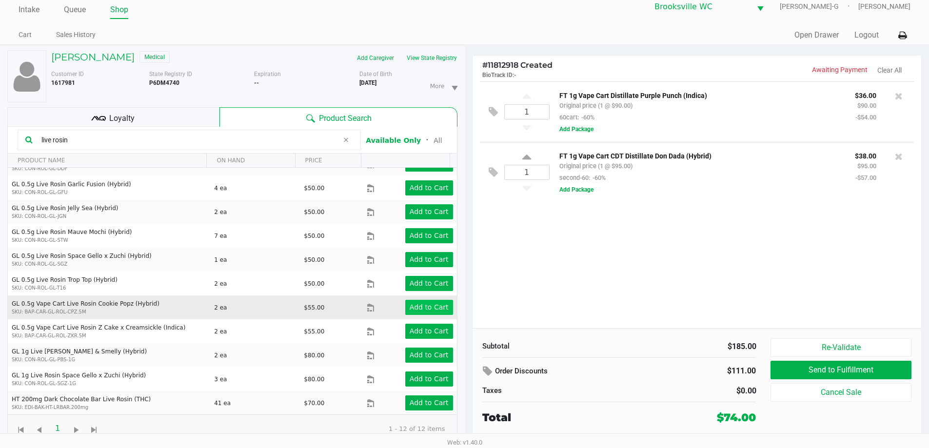
type input "live rosin"
click at [418, 303] on app-button-loader "Add to Cart" at bounding box center [429, 307] width 39 height 8
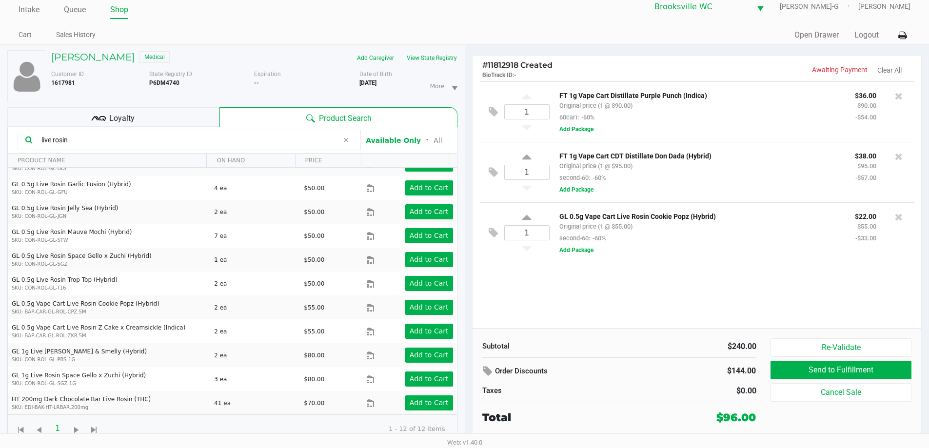
drag, startPoint x: 74, startPoint y: 137, endPoint x: 57, endPoint y: 140, distance: 17.8
click at [68, 138] on input "live rosin" at bounding box center [188, 140] width 301 height 15
click at [57, 140] on input "live rosin" at bounding box center [188, 140] width 301 height 15
drag, startPoint x: 70, startPoint y: 140, endPoint x: 0, endPoint y: 120, distance: 73.1
click at [0, 123] on div "DANIEL SCHORB Medical Add Caregiver View State Registry Customer ID 1617981 Sta…" at bounding box center [232, 246] width 465 height 403
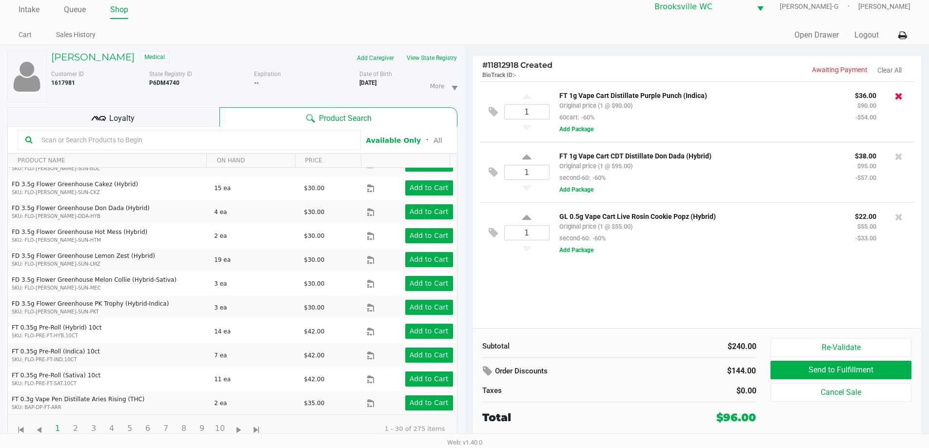
click at [901, 98] on icon at bounding box center [899, 96] width 8 height 10
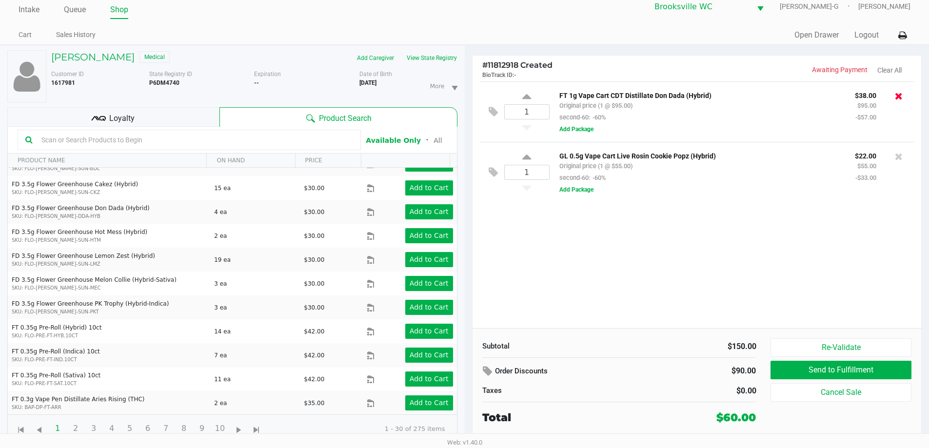
click at [900, 96] on icon at bounding box center [899, 96] width 8 height 10
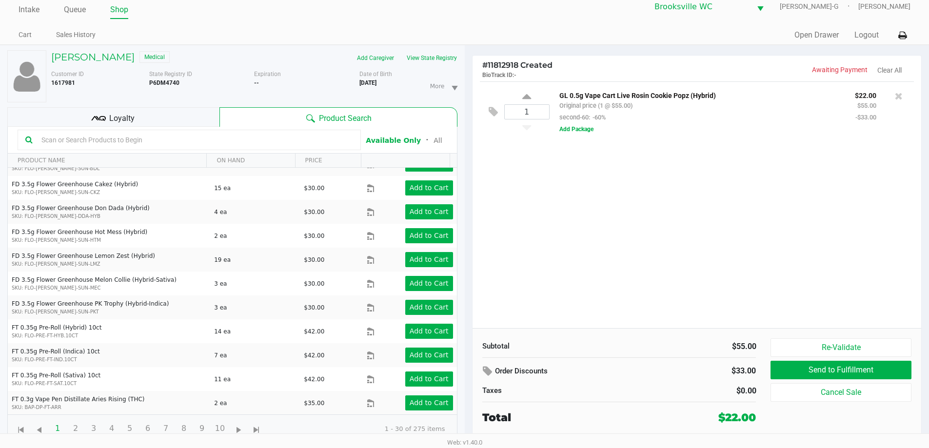
click at [899, 96] on icon at bounding box center [899, 96] width 8 height 10
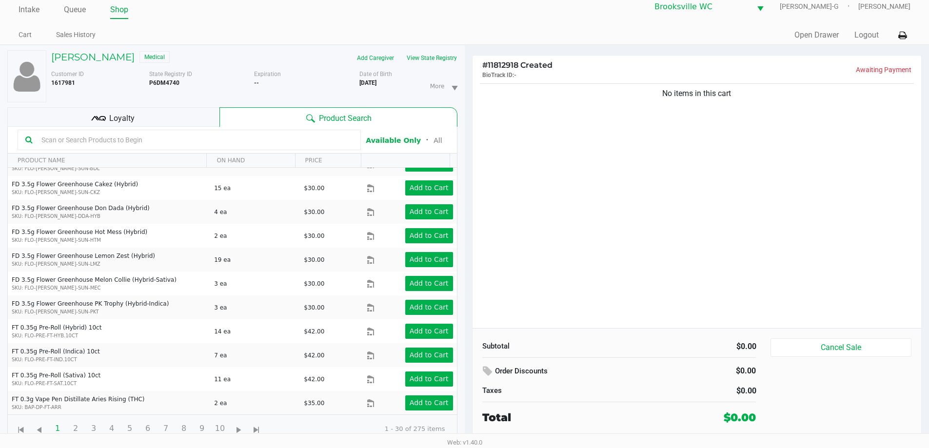
click at [196, 141] on input "text" at bounding box center [195, 140] width 315 height 15
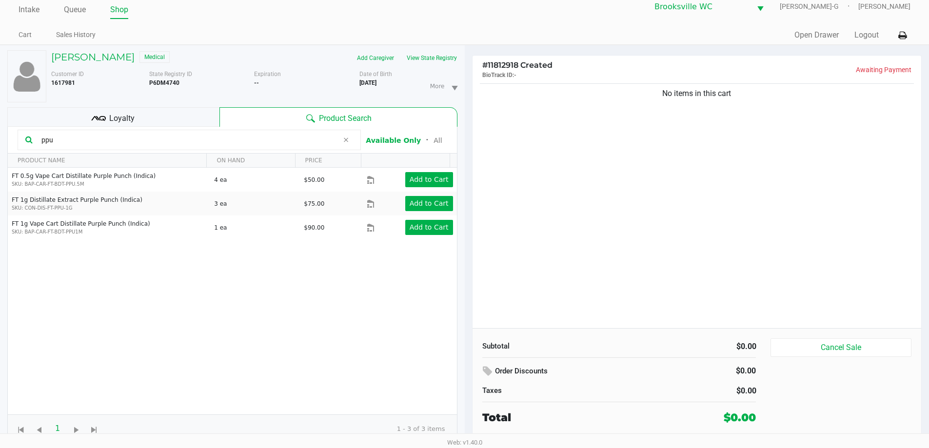
scroll to position [0, 0]
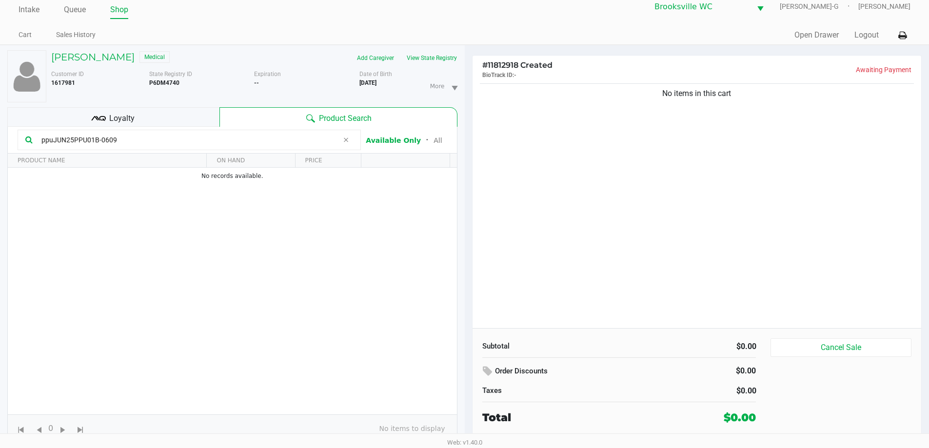
type input "ppuJUN25PPU01B-0609"
click at [165, 114] on div "Loyalty" at bounding box center [113, 117] width 212 height 20
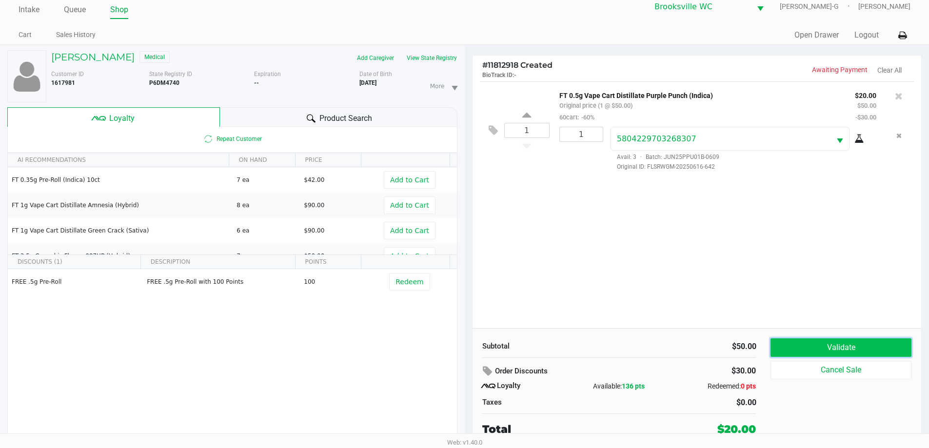
click at [832, 344] on button "Validate" at bounding box center [840, 347] width 140 height 19
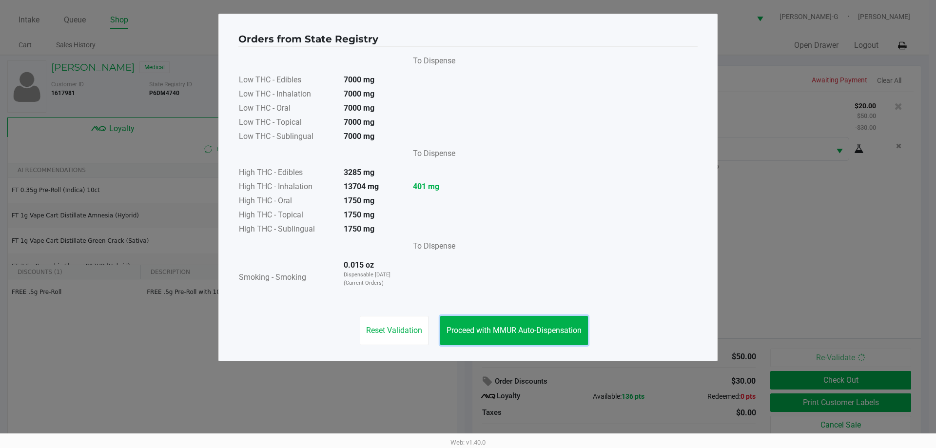
drag, startPoint x: 526, startPoint y: 322, endPoint x: 578, endPoint y: 340, distance: 55.7
click at [526, 322] on button "Proceed with MMUR Auto-Dispensation" at bounding box center [514, 330] width 148 height 29
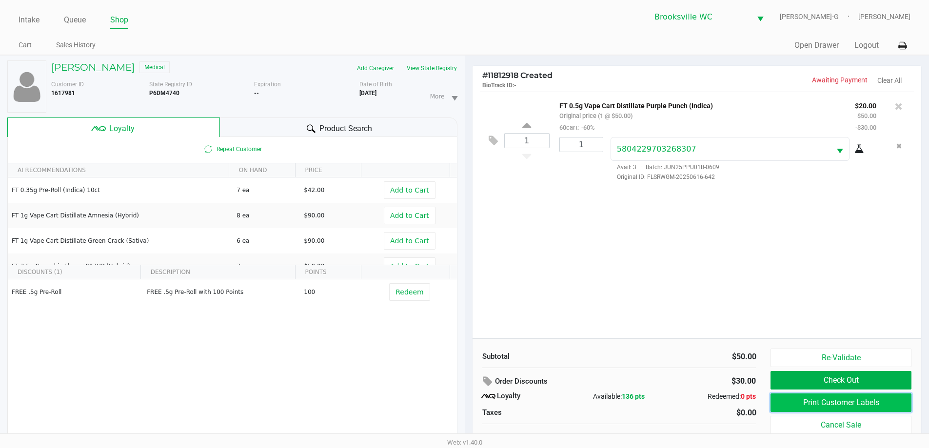
click at [859, 398] on button "Print Customer Labels" at bounding box center [840, 402] width 140 height 19
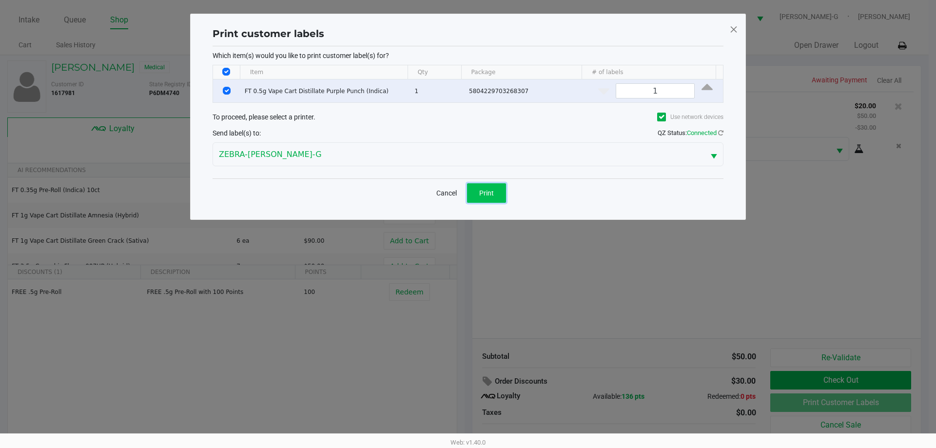
click at [492, 195] on span "Print" at bounding box center [486, 193] width 15 height 8
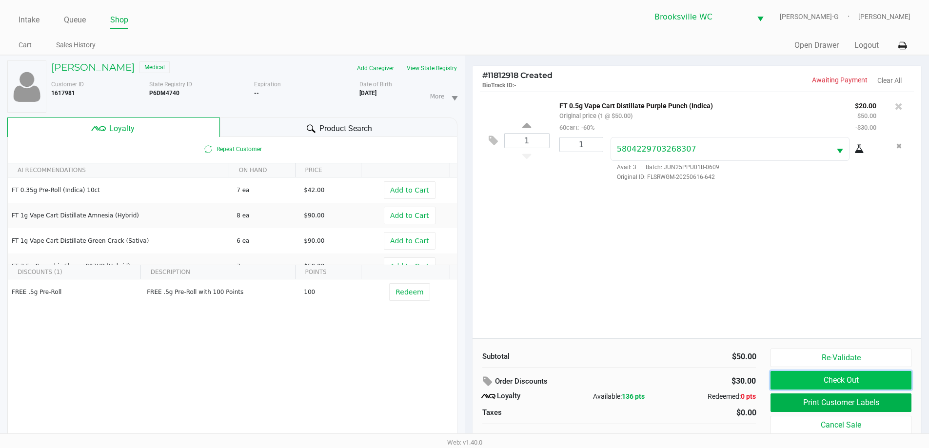
click at [832, 375] on button "Check Out" at bounding box center [840, 380] width 140 height 19
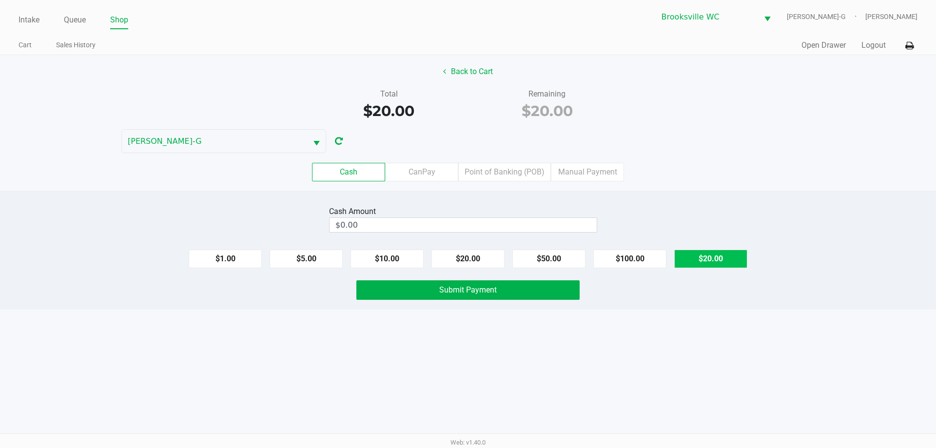
click at [710, 258] on button "$20.00" at bounding box center [710, 259] width 73 height 19
type input "$20.00"
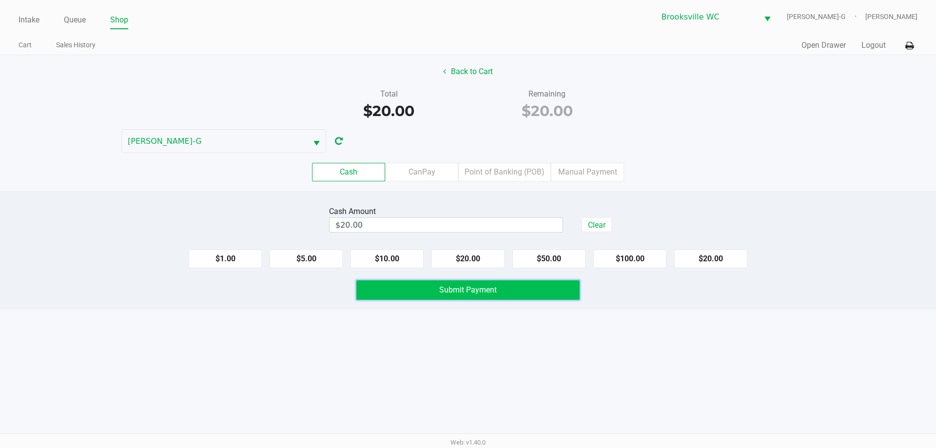
click at [478, 289] on span "Submit Payment" at bounding box center [468, 289] width 58 height 9
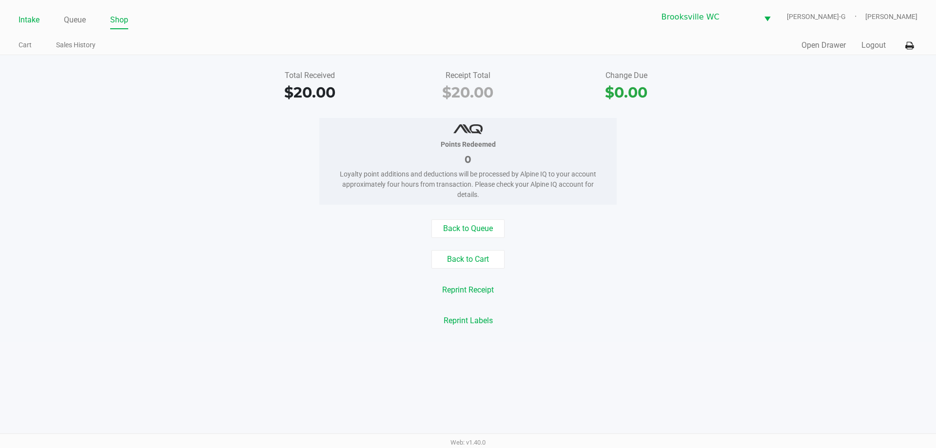
click at [37, 20] on link "Intake" at bounding box center [29, 20] width 21 height 14
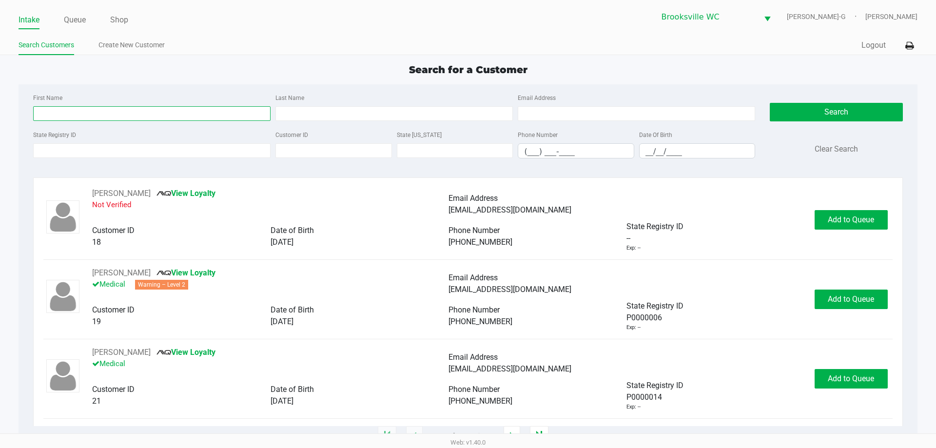
click at [152, 108] on input "First Name" at bounding box center [151, 113] width 237 height 15
type input "philip"
type input "blus"
click at [643, 153] on input "__/__/____" at bounding box center [698, 151] width 116 height 15
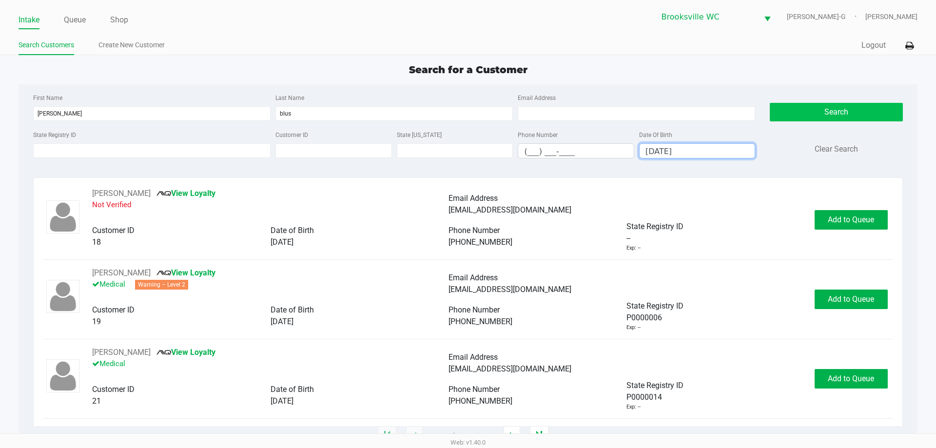
type input "05/04/1948"
click at [843, 109] on button "Search" at bounding box center [836, 112] width 133 height 19
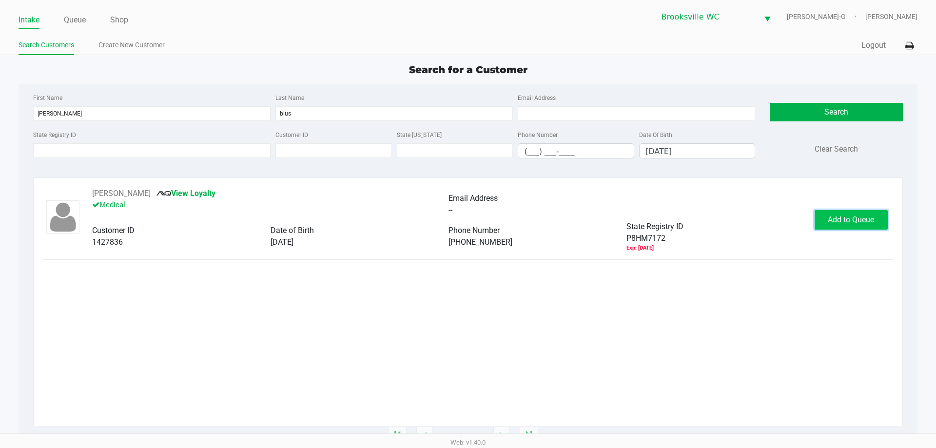
click at [844, 219] on span "Add to Queue" at bounding box center [851, 219] width 46 height 9
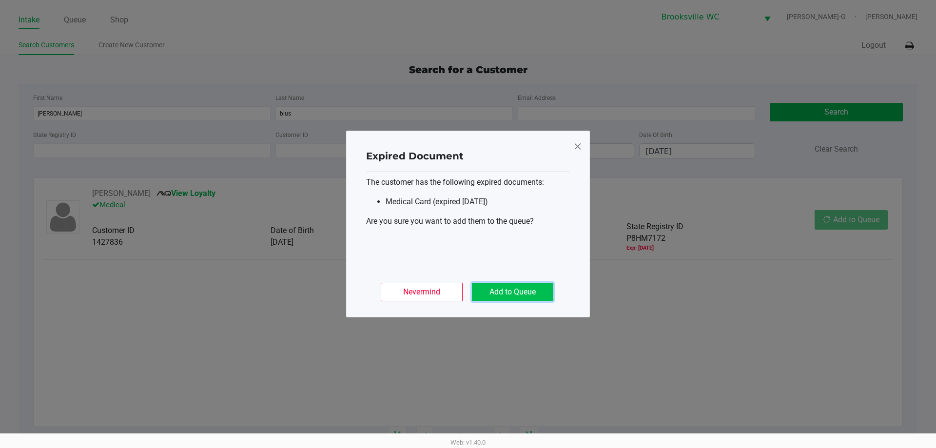
click at [529, 289] on button "Add to Queue" at bounding box center [512, 292] width 81 height 19
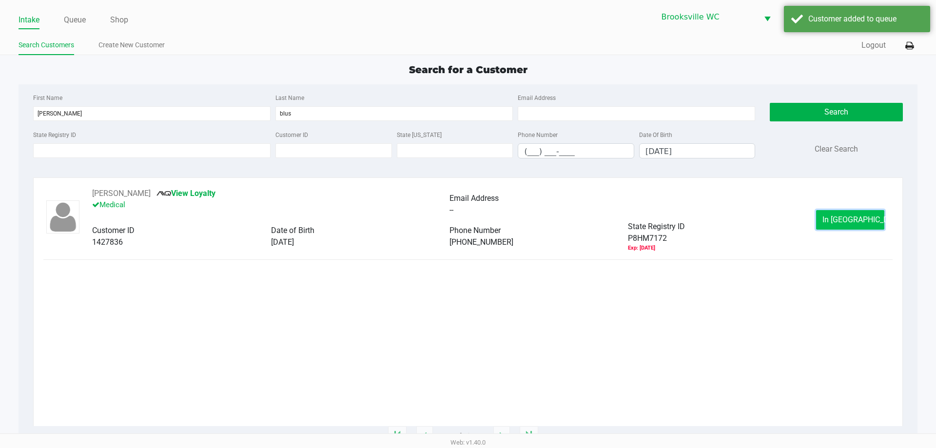
click at [840, 221] on span "In Queue" at bounding box center [864, 219] width 82 height 9
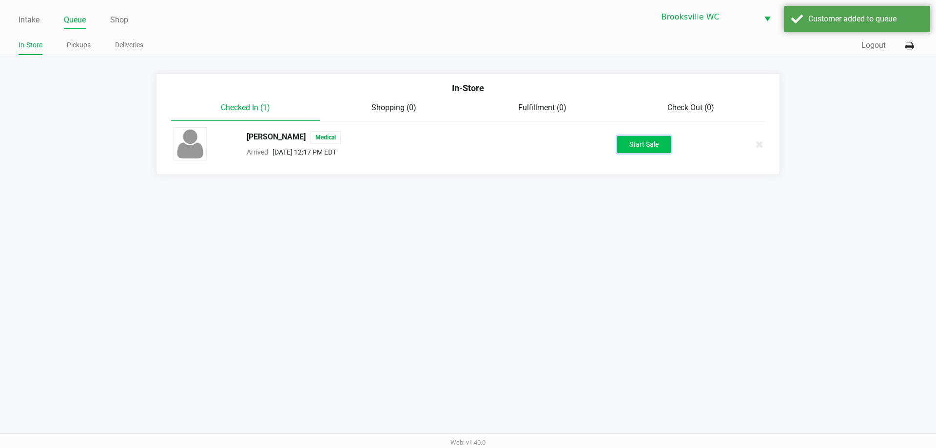
click at [636, 141] on button "Start Sale" at bounding box center [644, 144] width 54 height 17
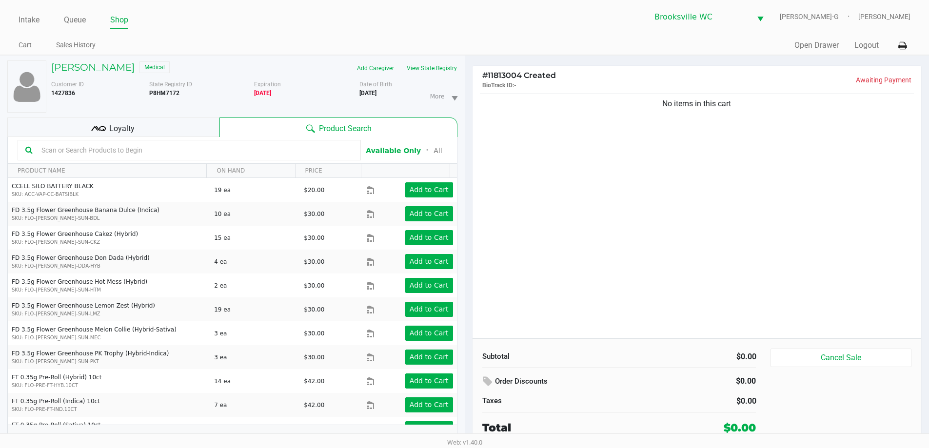
click at [191, 148] on input "text" at bounding box center [195, 150] width 315 height 15
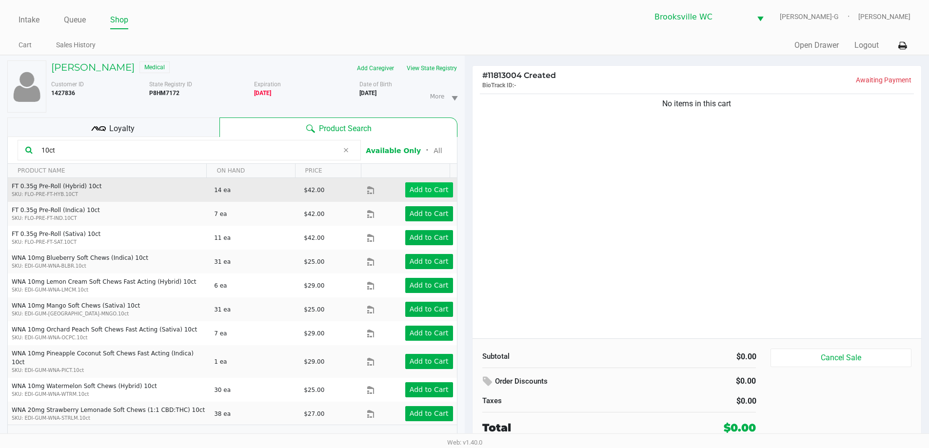
type input "10ct"
click at [422, 187] on app-button-loader "Add to Cart" at bounding box center [429, 190] width 39 height 8
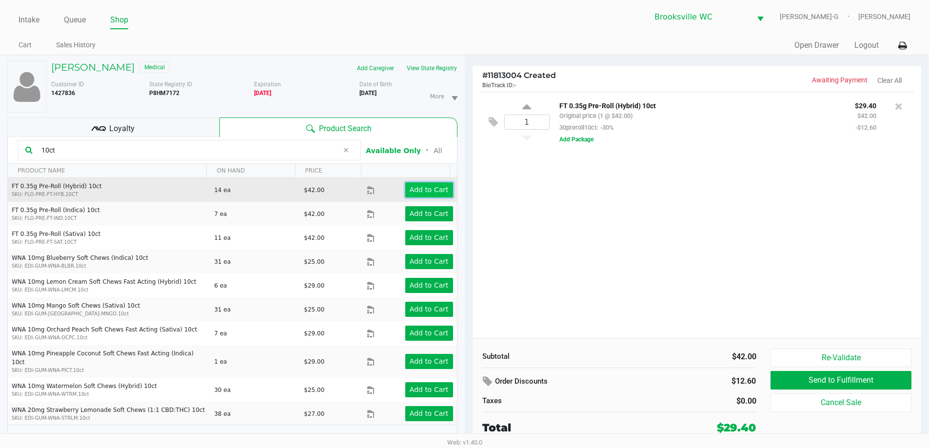
click at [422, 187] on app-button-loader "Add to Cart" at bounding box center [429, 190] width 39 height 8
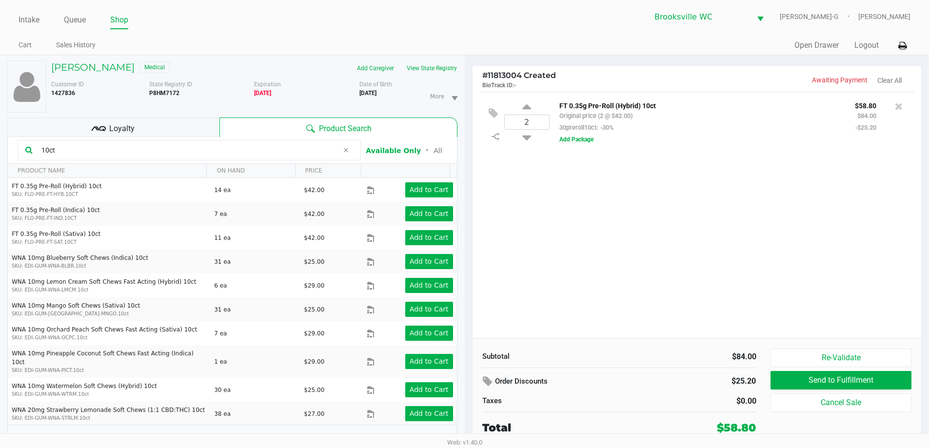
drag, startPoint x: 55, startPoint y: 150, endPoint x: 0, endPoint y: 156, distance: 54.9
click at [9, 156] on kendo-grid-toolbar "10ct Available Only ᛫ All" at bounding box center [232, 150] width 449 height 27
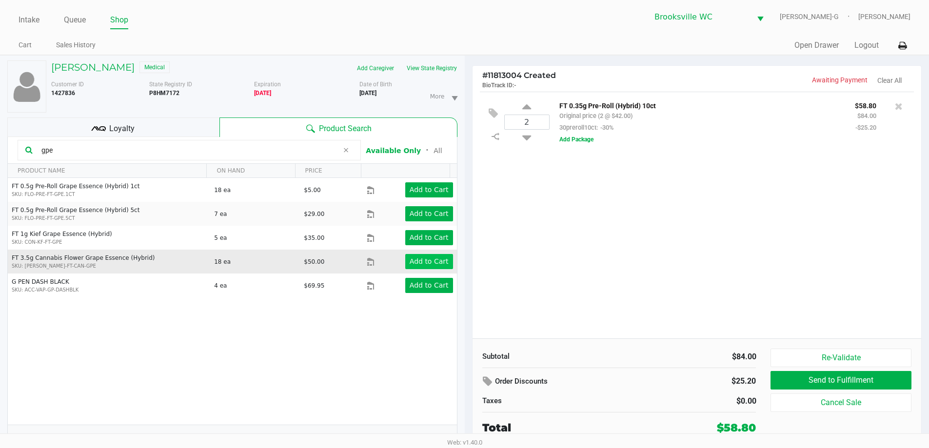
type input "gpe"
click at [428, 262] on app-button-loader "Add to Cart" at bounding box center [429, 261] width 39 height 8
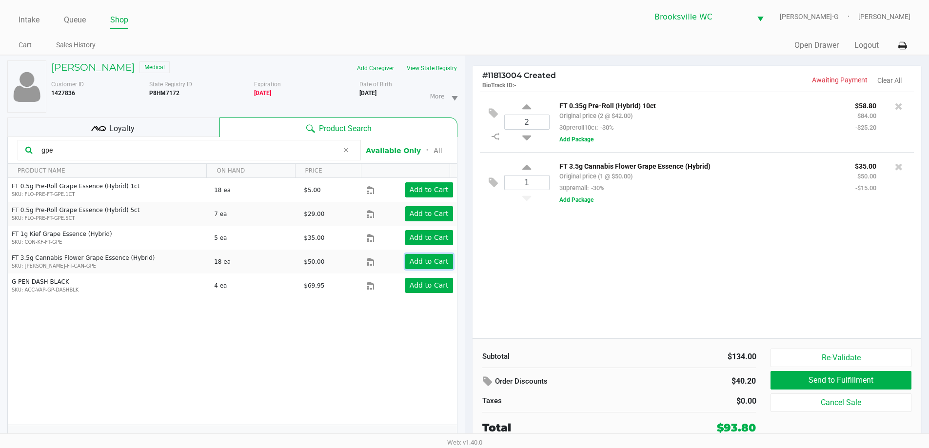
click at [430, 261] on app-button-loader "Add to Cart" at bounding box center [429, 261] width 39 height 8
drag, startPoint x: 64, startPoint y: 150, endPoint x: 0, endPoint y: 120, distance: 70.7
click at [0, 138] on div "philip Bluschke Medical Add Caregiver View State Registry Customer ID 1427836 S…" at bounding box center [232, 257] width 465 height 403
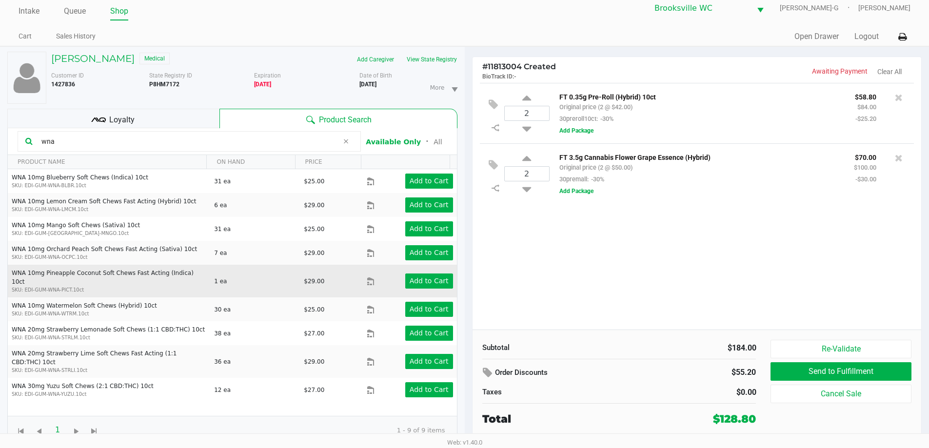
scroll to position [10, 0]
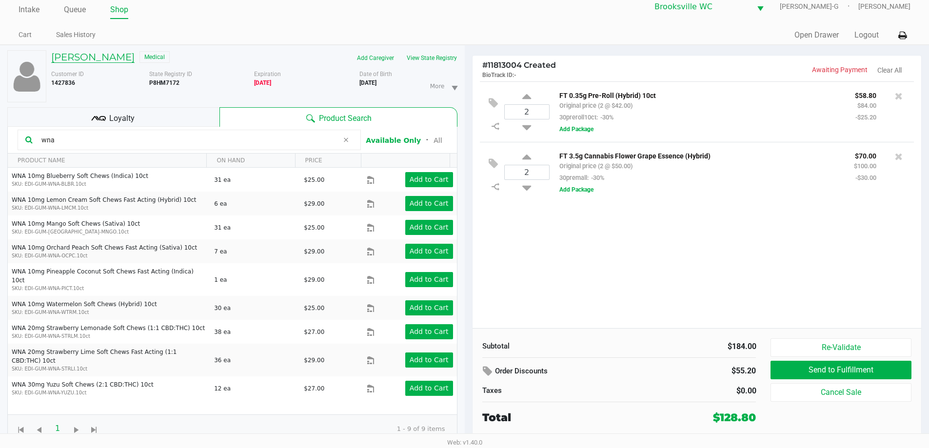
type input "wna"
click at [98, 57] on h5 "philip Bluschke" at bounding box center [92, 57] width 83 height 12
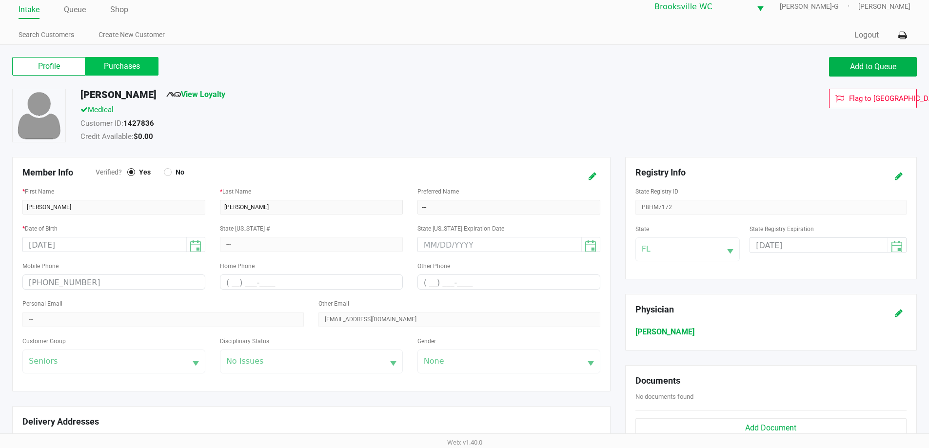
click at [121, 62] on label "Purchases" at bounding box center [121, 66] width 73 height 19
click at [0, 0] on 1 "Purchases" at bounding box center [0, 0] width 0 height 0
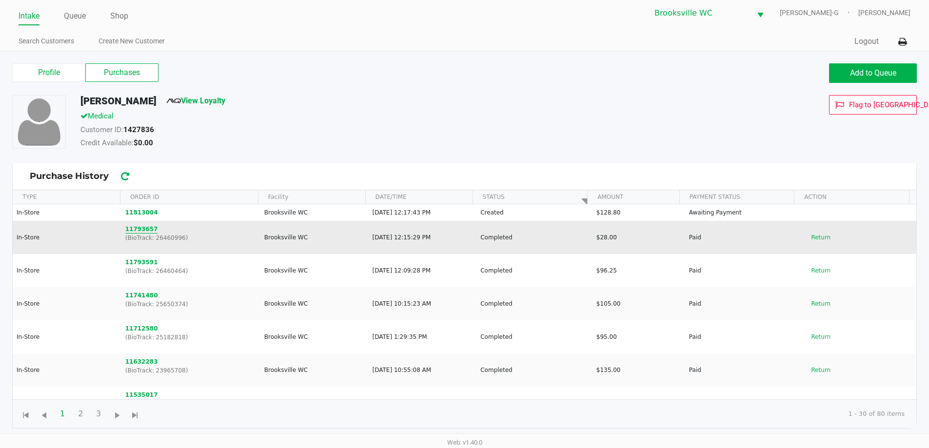
click at [133, 231] on button "11793657" at bounding box center [141, 229] width 33 height 9
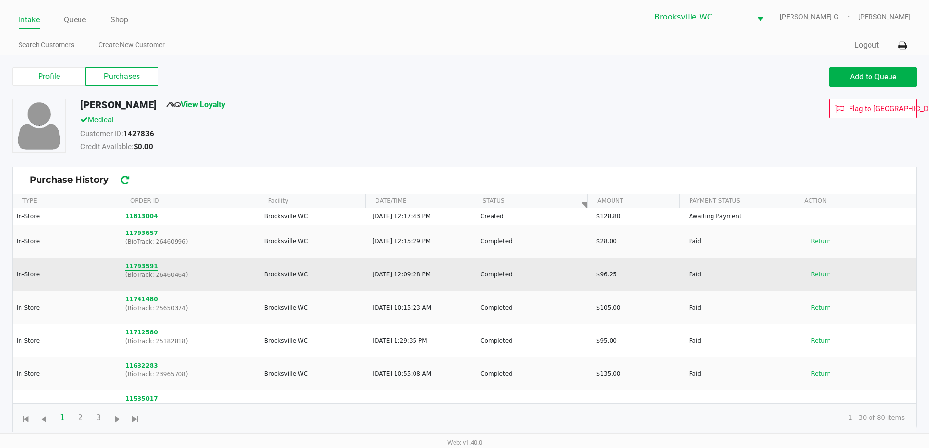
click at [137, 265] on button "11793591" at bounding box center [141, 266] width 33 height 9
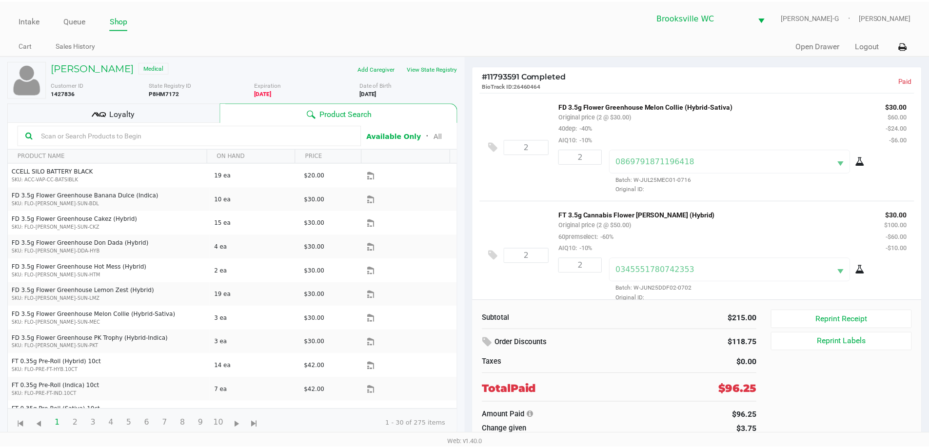
scroll to position [217, 0]
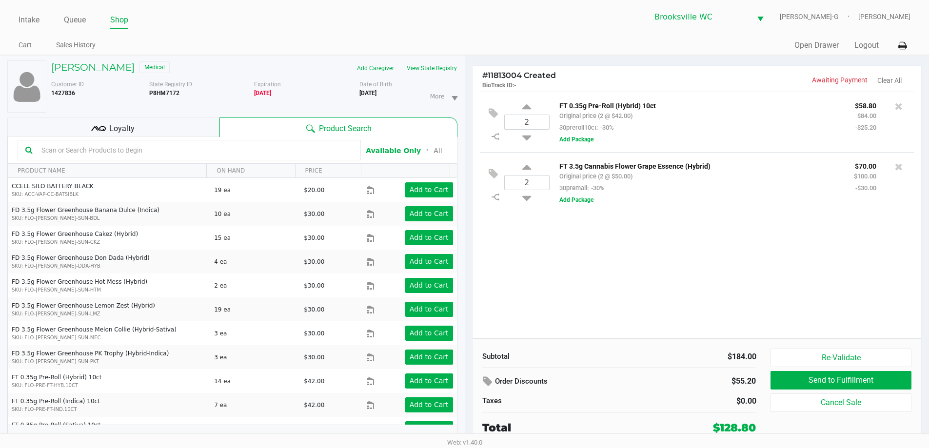
click at [80, 157] on input "text" at bounding box center [195, 150] width 315 height 15
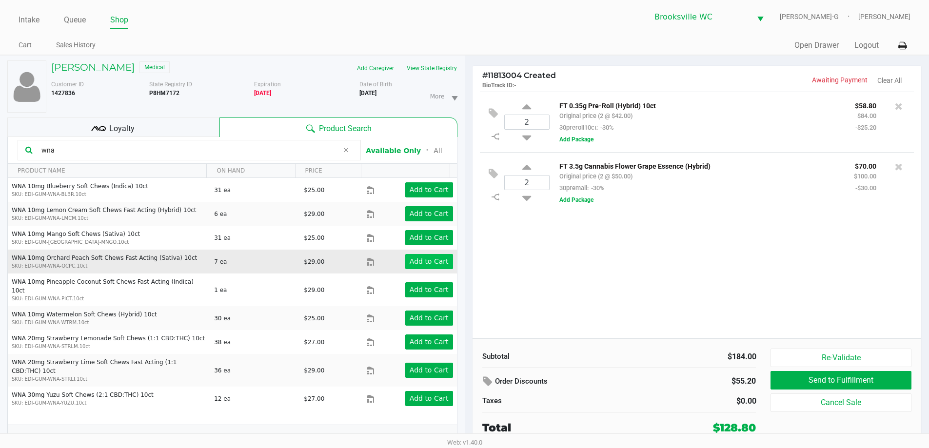
type input "wna"
click at [424, 257] on app-button-loader "Add to Cart" at bounding box center [429, 261] width 39 height 8
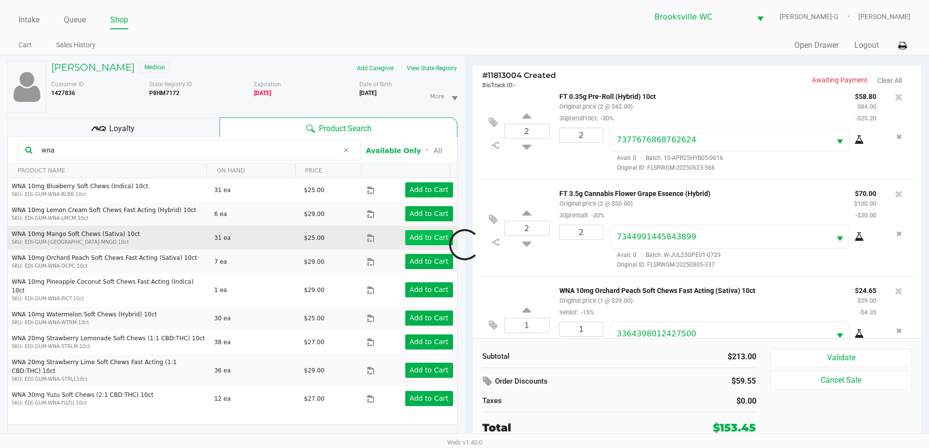
scroll to position [46, 0]
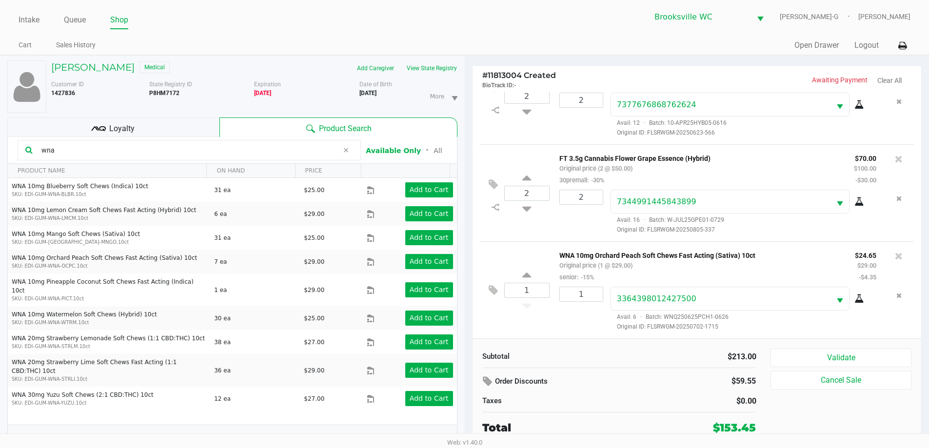
click at [196, 125] on div "Loyalty" at bounding box center [113, 128] width 212 height 20
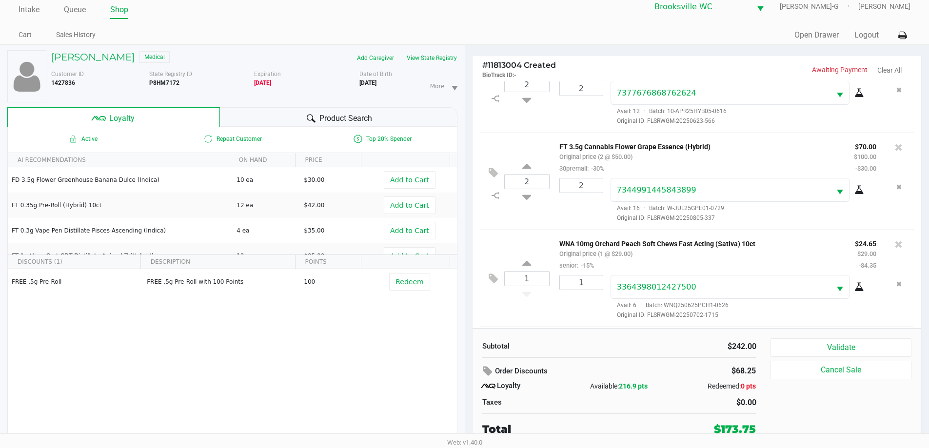
scroll to position [143, 0]
click at [491, 277] on icon at bounding box center [493, 279] width 9 height 11
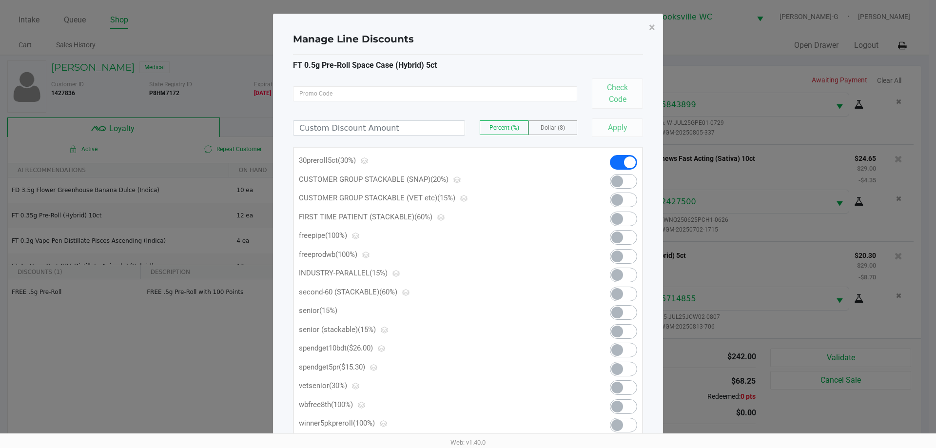
click at [631, 370] on span at bounding box center [623, 369] width 27 height 15
click at [649, 26] on span "×" at bounding box center [652, 27] width 6 height 14
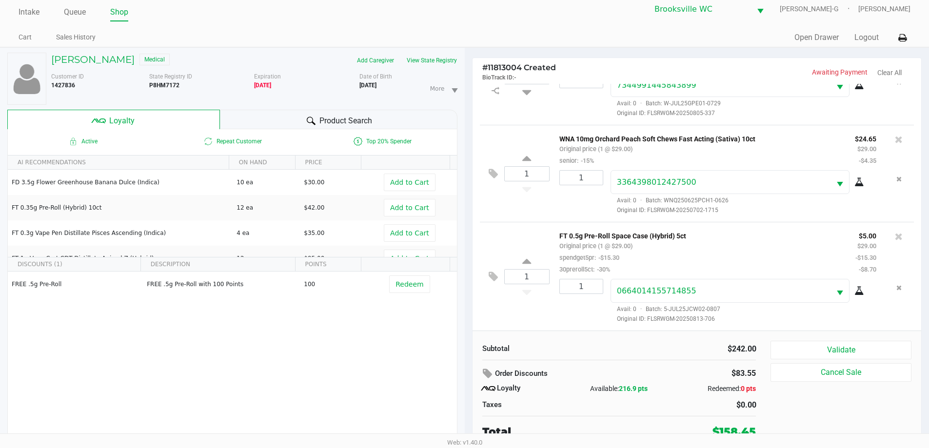
scroll to position [10, 0]
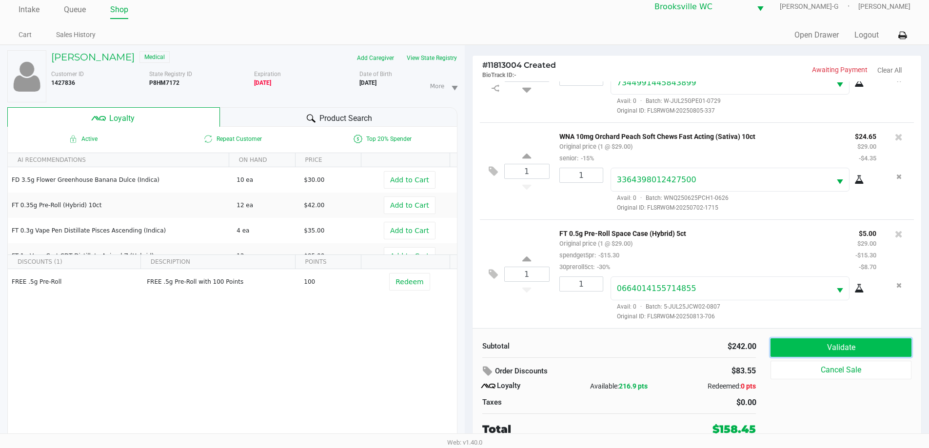
click at [826, 344] on button "Validate" at bounding box center [840, 347] width 140 height 19
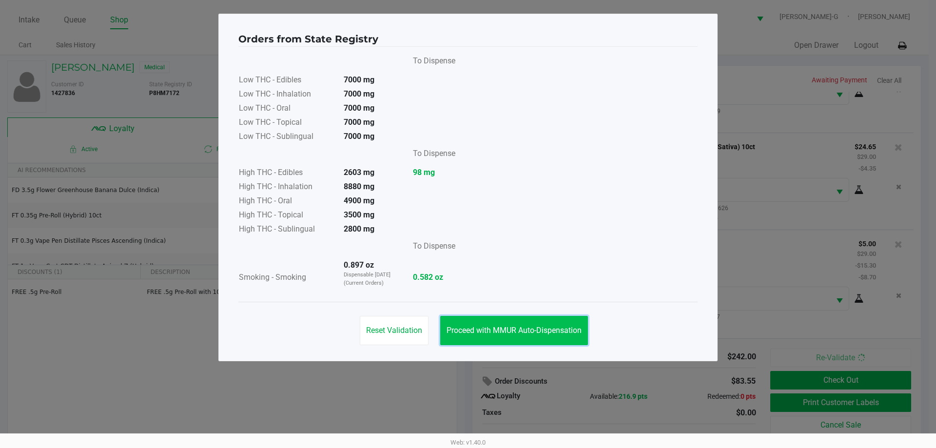
click at [514, 324] on button "Proceed with MMUR Auto-Dispensation" at bounding box center [514, 330] width 148 height 29
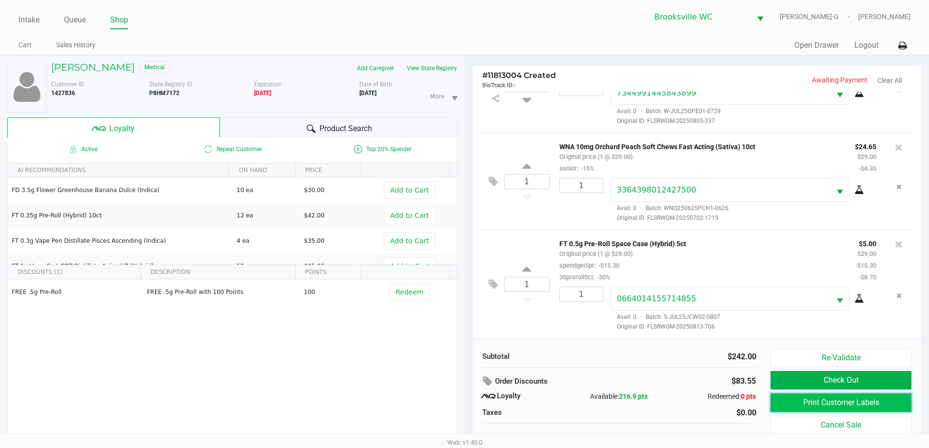
click at [825, 409] on button "Print Customer Labels" at bounding box center [840, 402] width 140 height 19
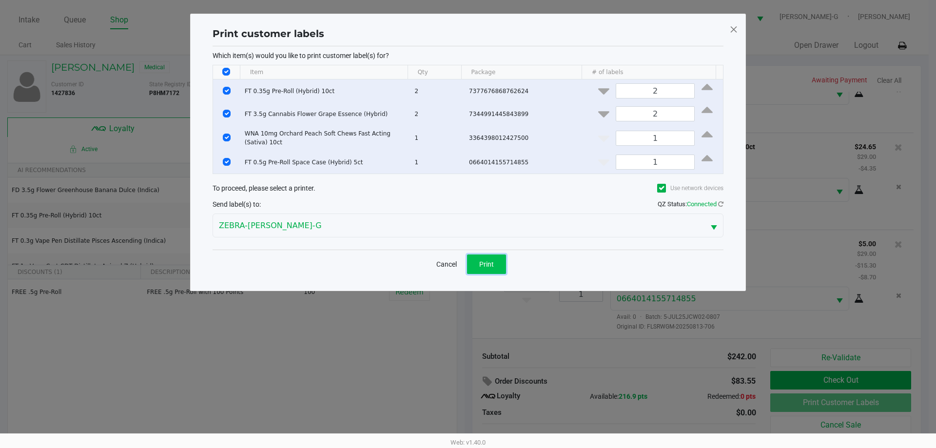
click at [503, 269] on button "Print" at bounding box center [486, 265] width 39 height 20
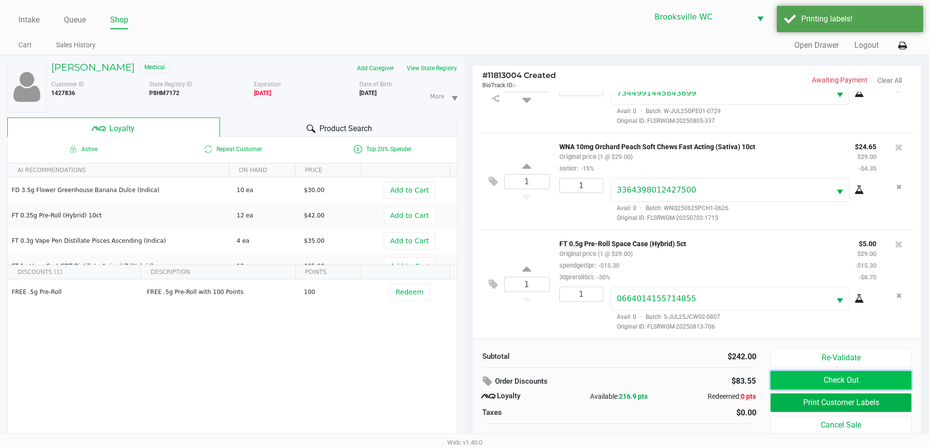
click at [803, 375] on button "Check Out" at bounding box center [840, 380] width 140 height 19
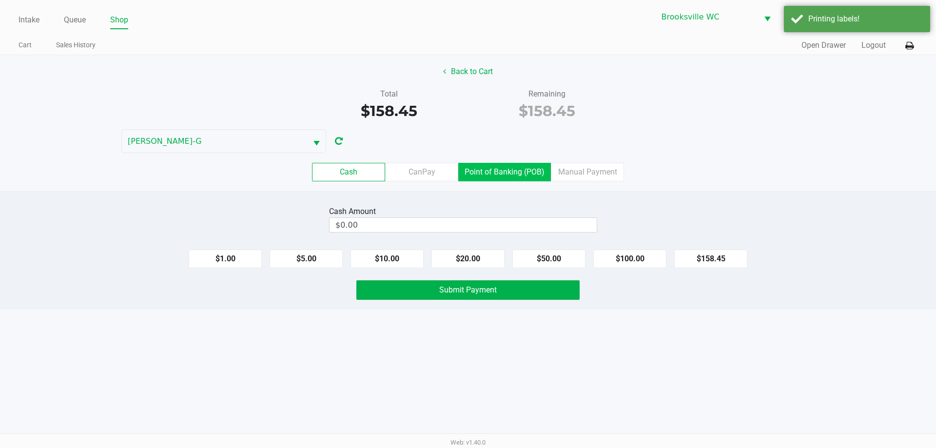
click at [511, 169] on label "Point of Banking (POB)" at bounding box center [504, 172] width 93 height 19
click at [0, 0] on 7 "Point of Banking (POB)" at bounding box center [0, 0] width 0 height 0
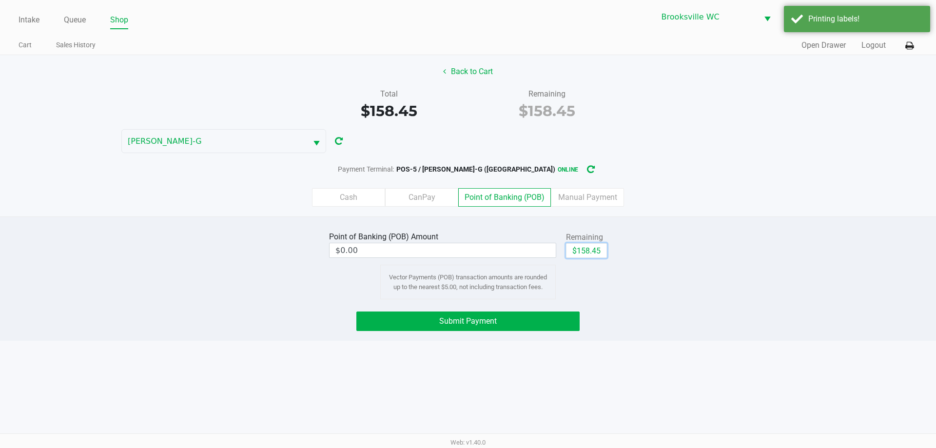
drag, startPoint x: 581, startPoint y: 246, endPoint x: 573, endPoint y: 249, distance: 8.3
click at [582, 246] on button "$158.45" at bounding box center [586, 250] width 41 height 15
type input "$158.45"
click at [466, 319] on span "Submit Payment" at bounding box center [468, 320] width 58 height 9
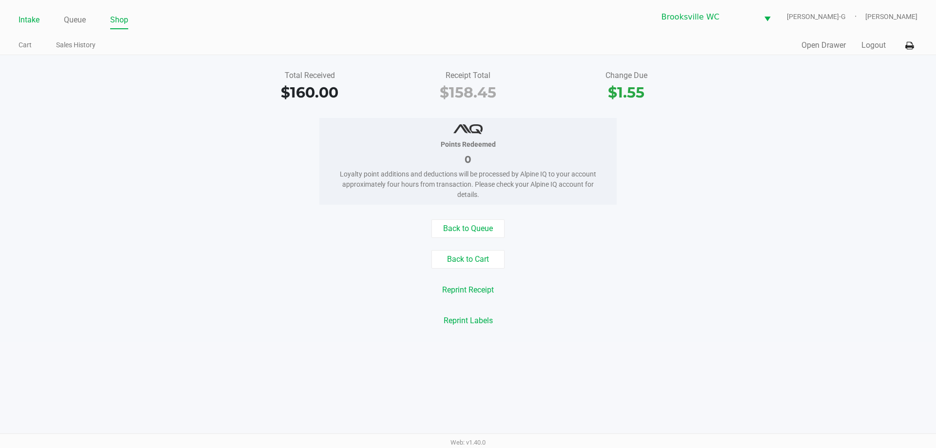
click at [29, 18] on link "Intake" at bounding box center [29, 20] width 21 height 14
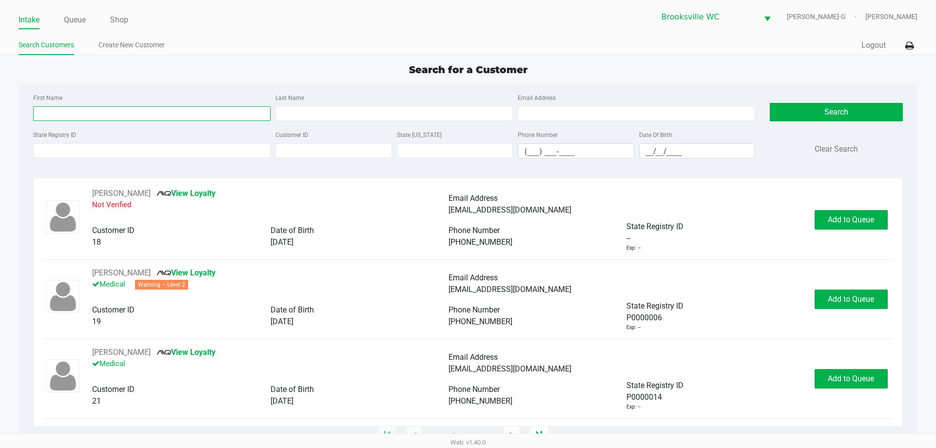
click at [138, 112] on input "First Name" at bounding box center [151, 113] width 237 height 15
type input "hanna"
type input "bing"
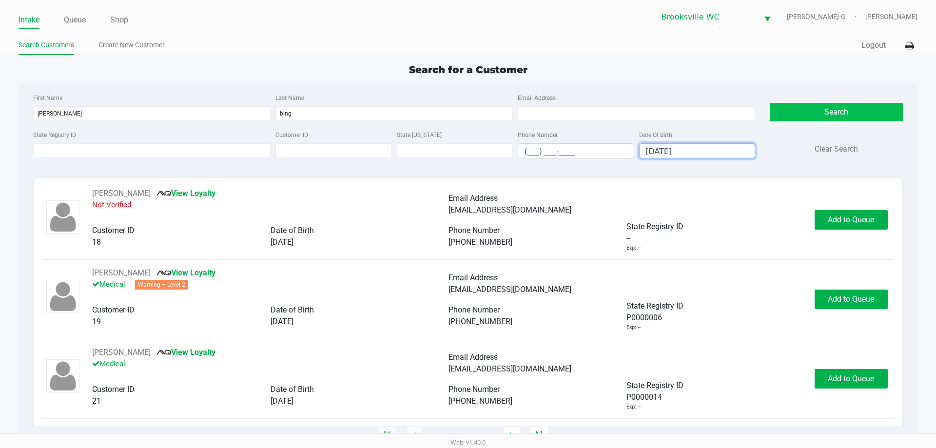
type input "03/13/2004"
click at [799, 104] on button "Search" at bounding box center [836, 112] width 133 height 19
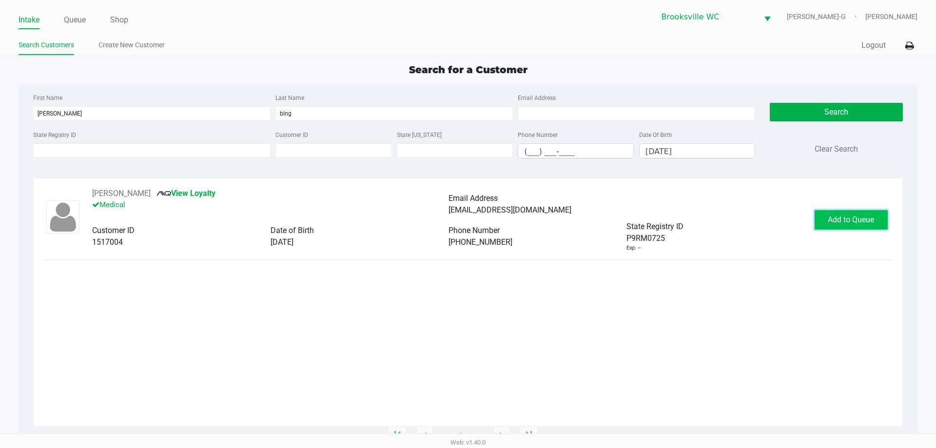
click at [846, 218] on span "Add to Queue" at bounding box center [851, 219] width 46 height 9
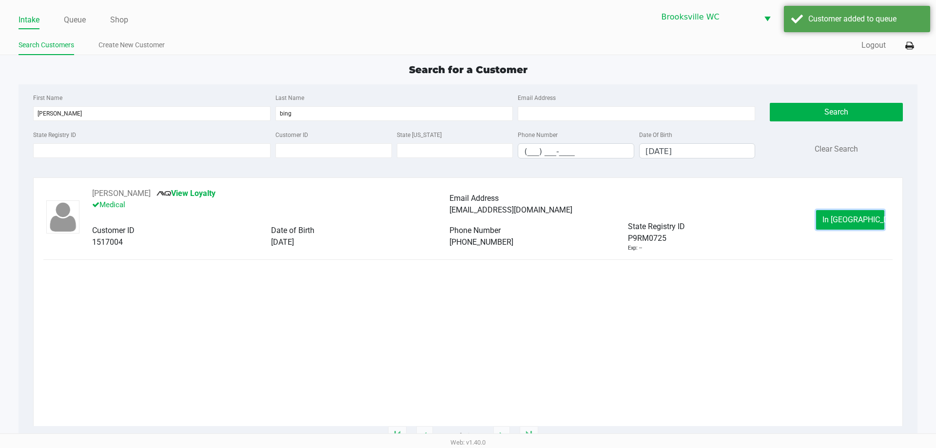
click at [846, 218] on span "In Queue" at bounding box center [864, 219] width 82 height 9
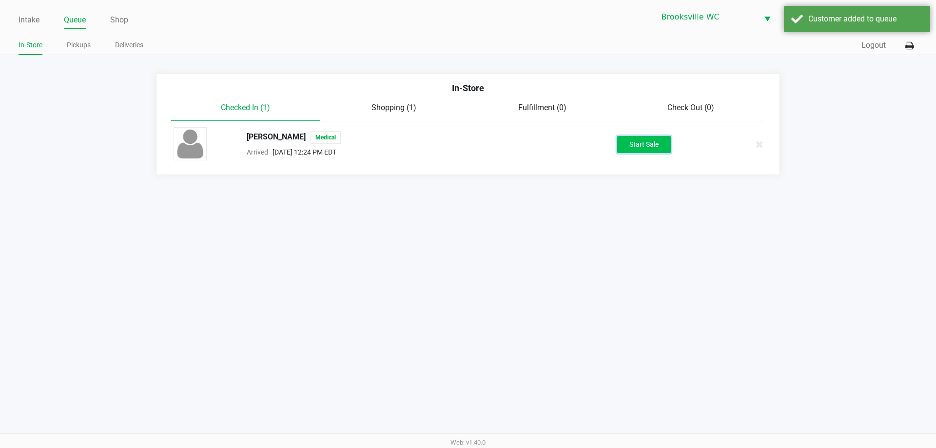
click at [650, 143] on button "Start Sale" at bounding box center [644, 144] width 54 height 17
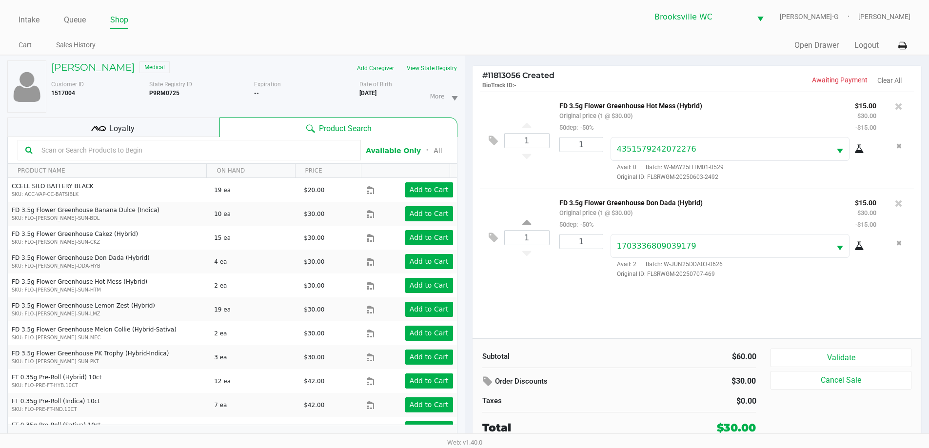
click at [176, 127] on div "Loyalty" at bounding box center [113, 128] width 212 height 20
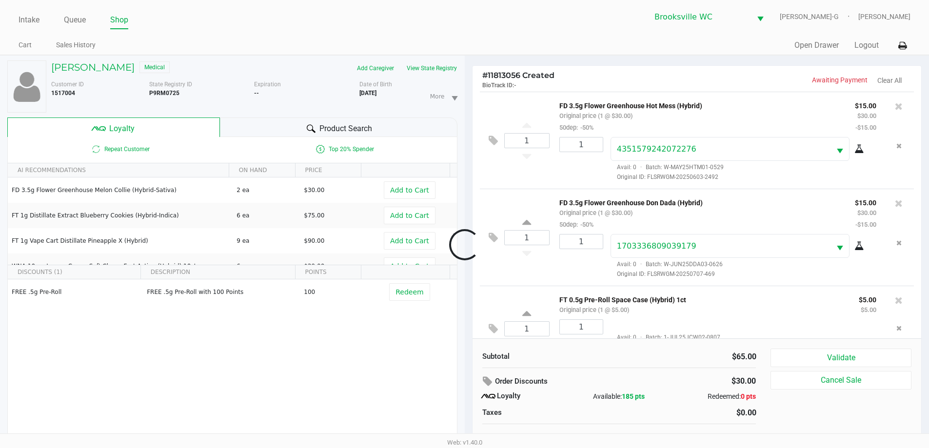
scroll to position [34, 0]
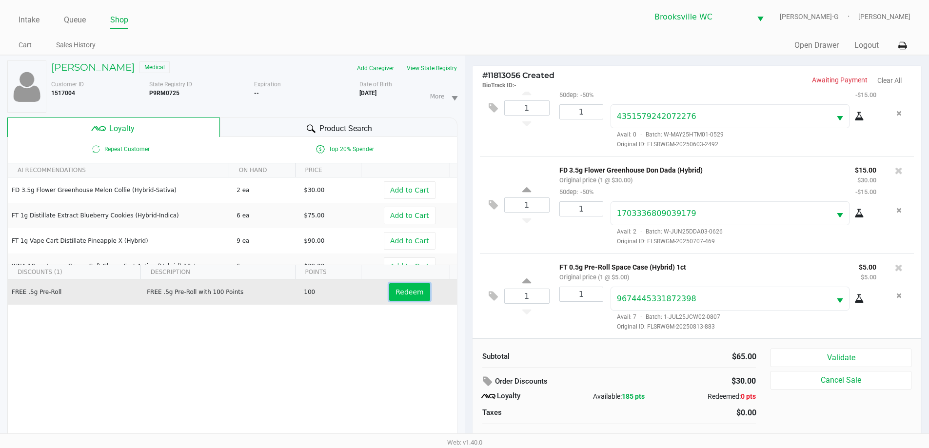
click at [403, 297] on button "Redeem" at bounding box center [409, 292] width 40 height 18
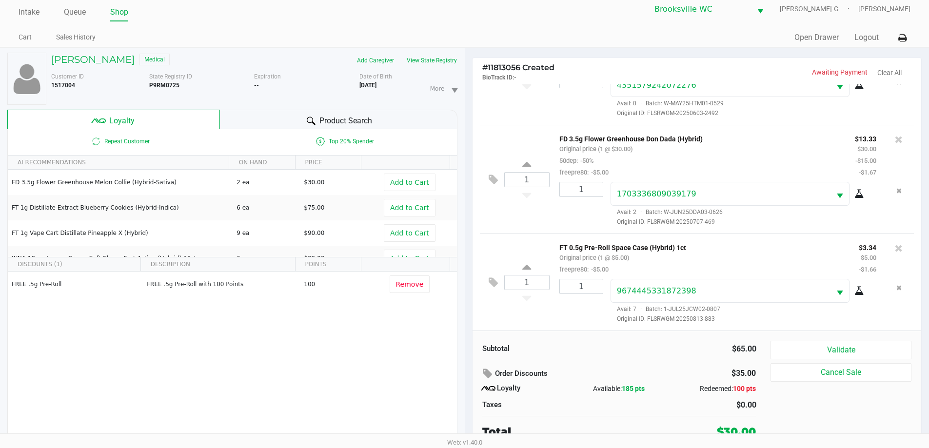
scroll to position [10, 0]
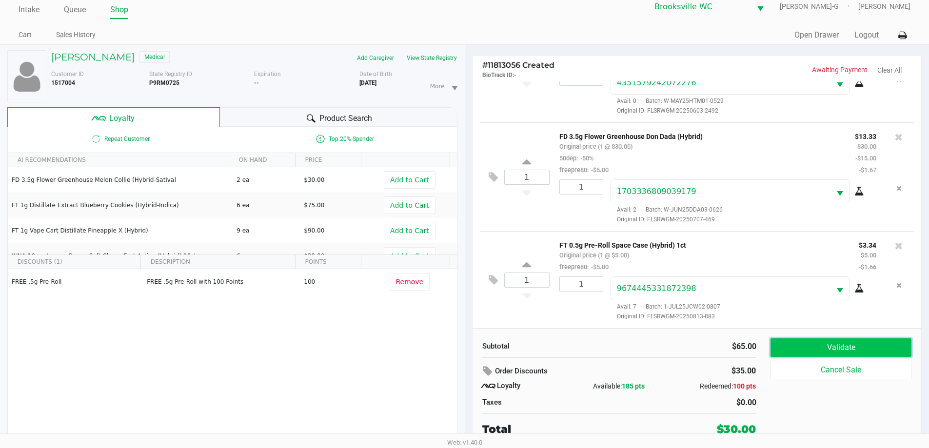
click at [834, 342] on button "Validate" at bounding box center [840, 347] width 140 height 19
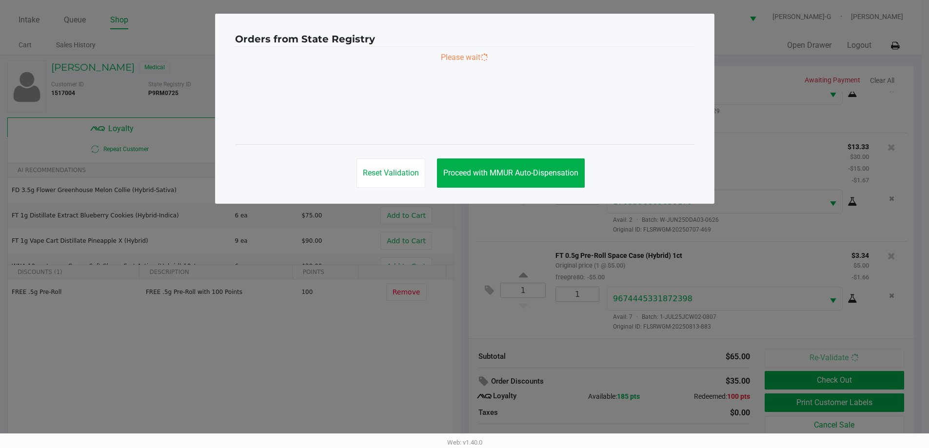
scroll to position [0, 0]
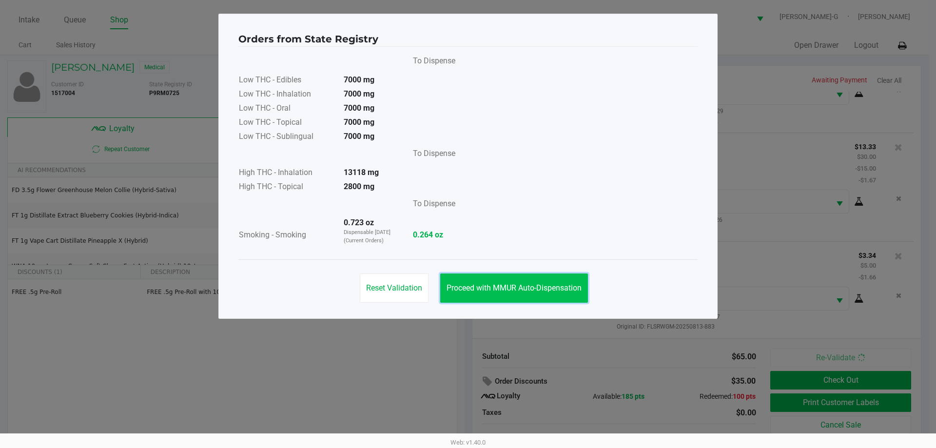
click at [487, 291] on span "Proceed with MMUR Auto-Dispensation" at bounding box center [514, 287] width 135 height 9
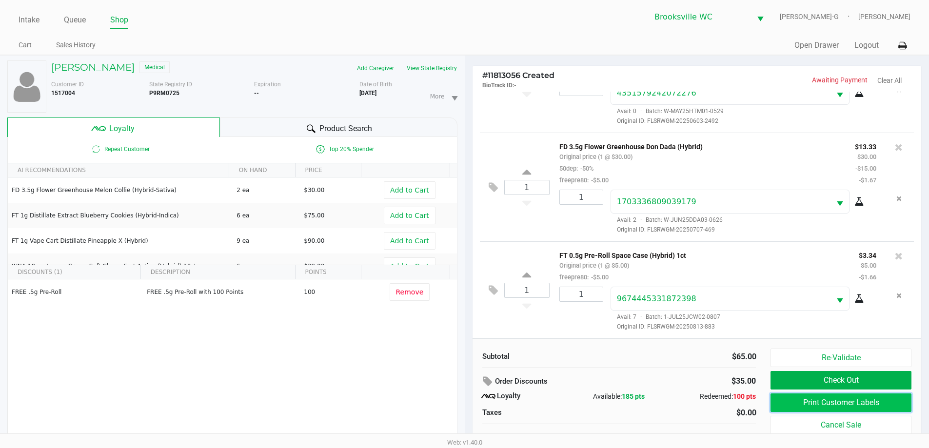
click at [841, 401] on button "Print Customer Labels" at bounding box center [840, 402] width 140 height 19
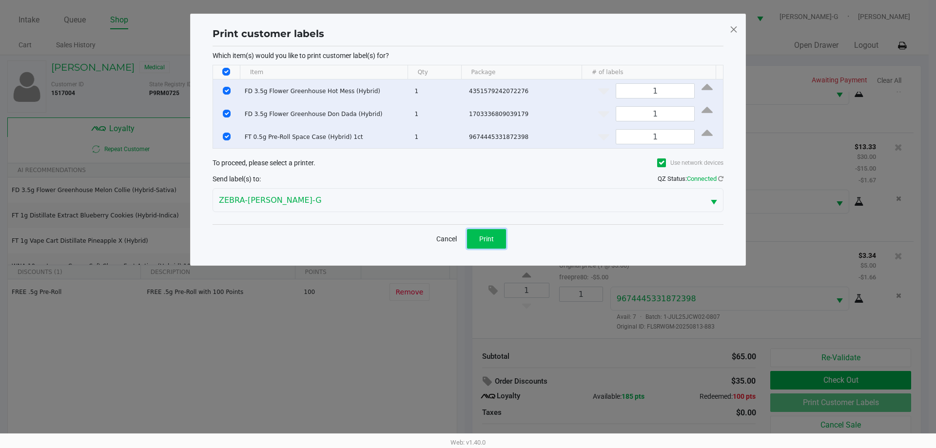
click at [487, 244] on button "Print" at bounding box center [486, 239] width 39 height 20
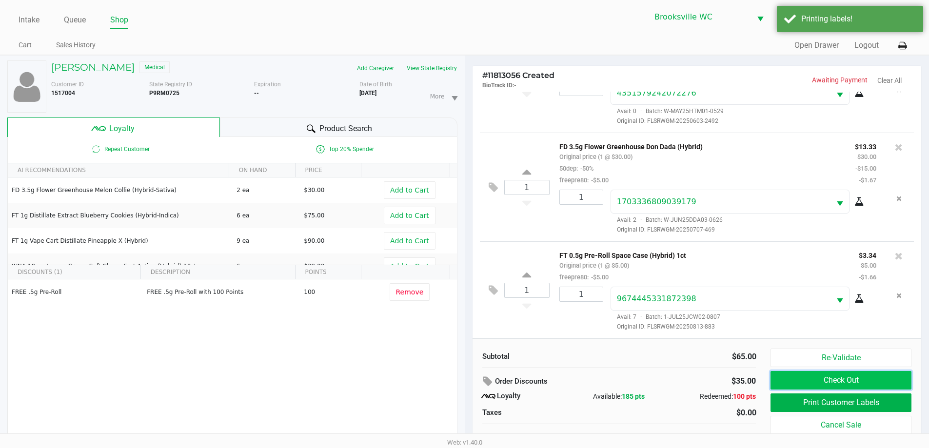
click at [801, 383] on button "Check Out" at bounding box center [840, 380] width 140 height 19
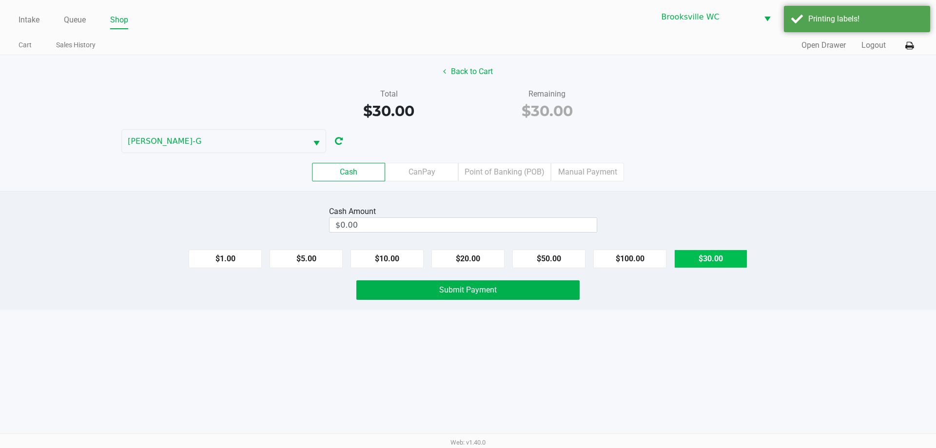
click at [705, 255] on button "$30.00" at bounding box center [710, 259] width 73 height 19
type input "$30.00"
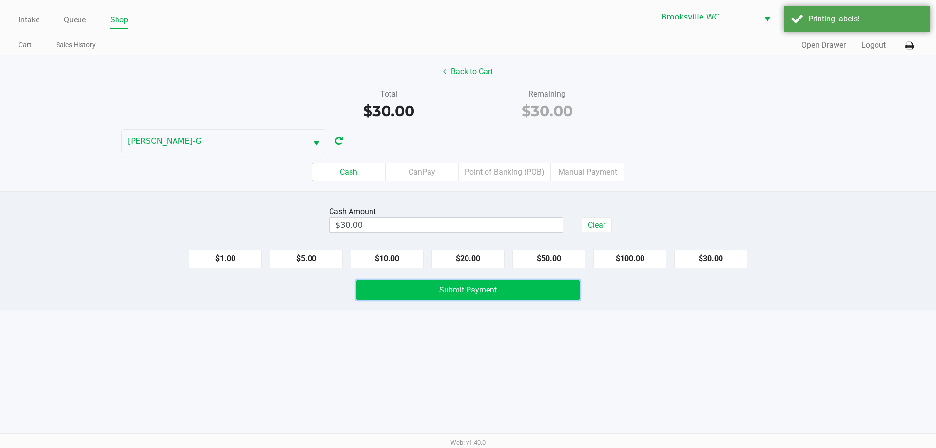
click at [442, 296] on button "Submit Payment" at bounding box center [467, 290] width 223 height 20
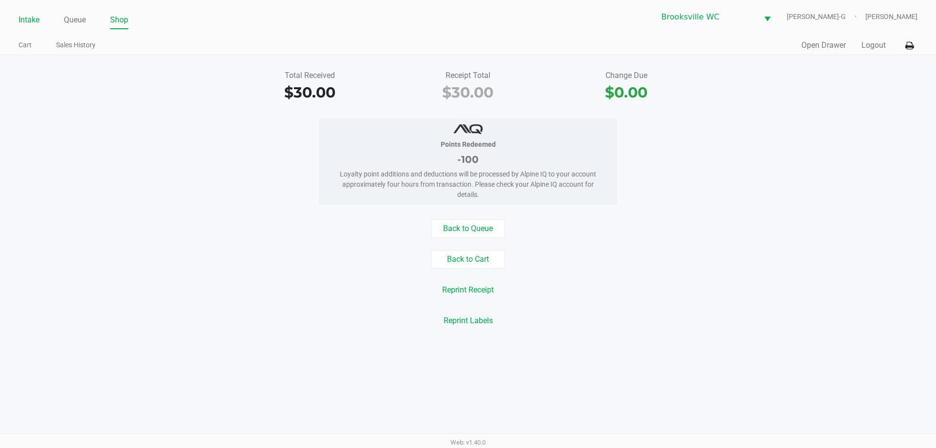
click at [29, 20] on link "Intake" at bounding box center [29, 20] width 21 height 14
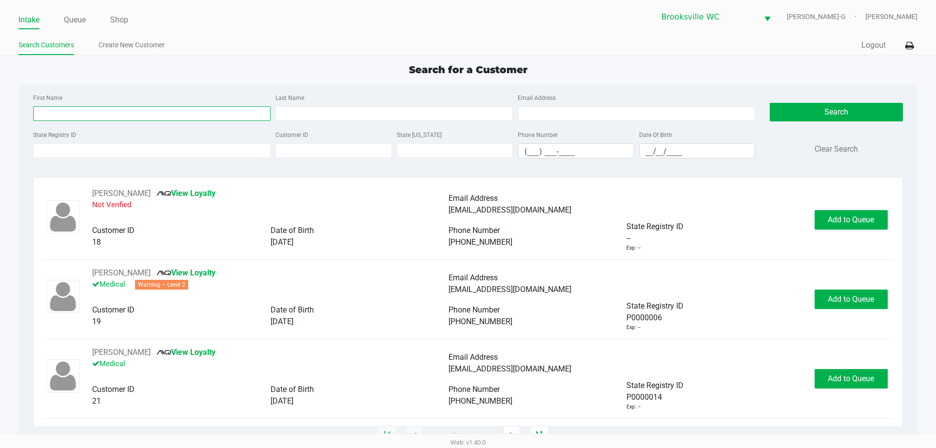
click at [118, 113] on input "First Name" at bounding box center [151, 113] width 237 height 15
type input "reb"
type input "widd"
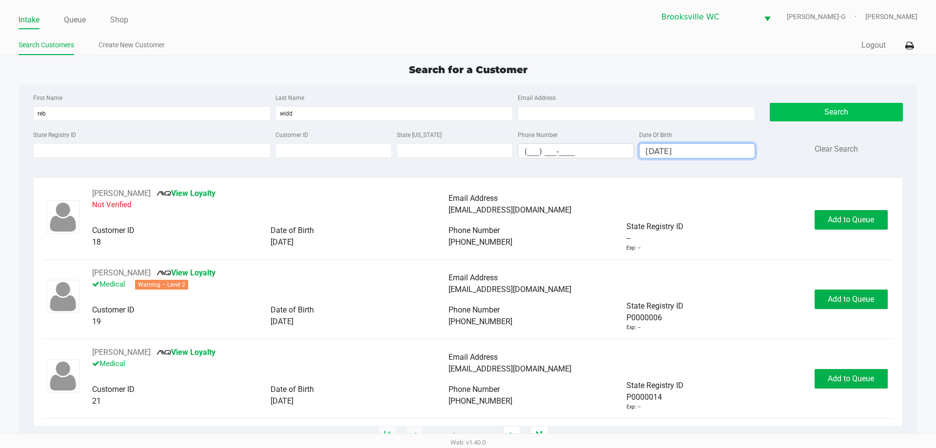
type input "06/08/1957"
click at [809, 112] on button "Search" at bounding box center [836, 112] width 133 height 19
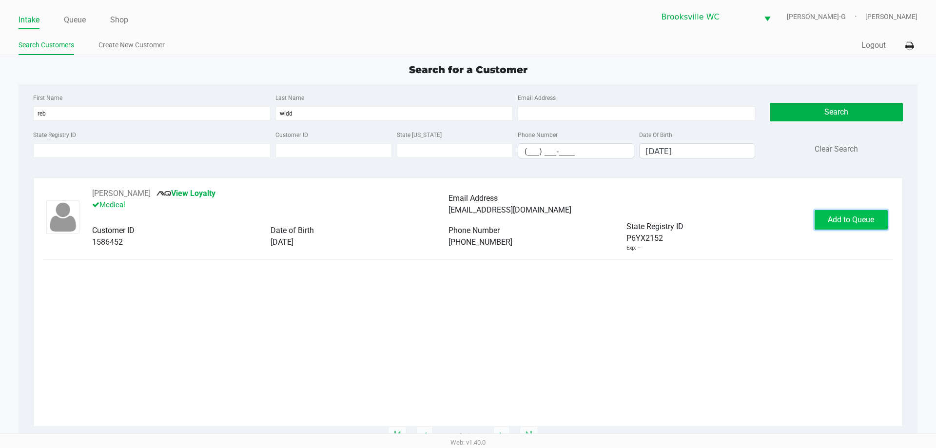
click at [857, 218] on span "Add to Queue" at bounding box center [851, 219] width 46 height 9
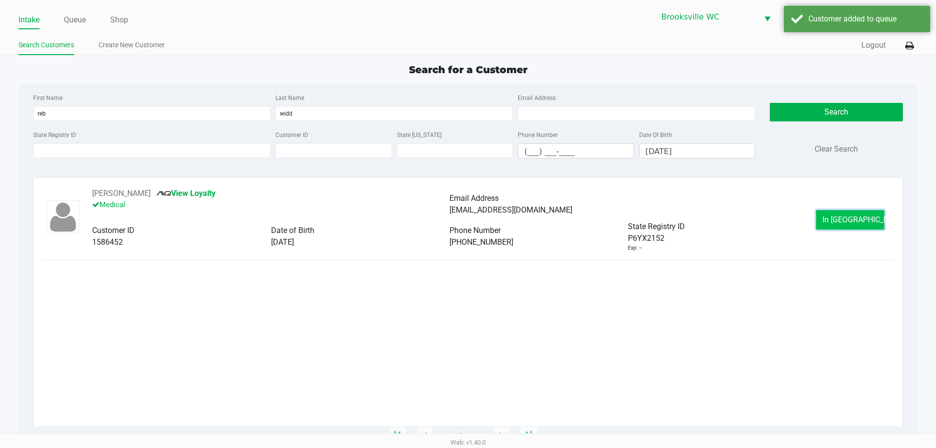
click at [856, 217] on span "In Queue" at bounding box center [864, 219] width 82 height 9
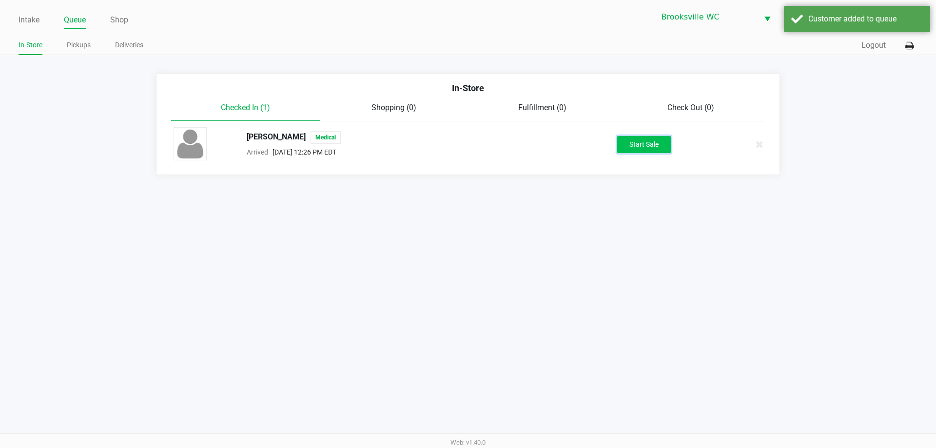
click at [652, 141] on button "Start Sale" at bounding box center [644, 144] width 54 height 17
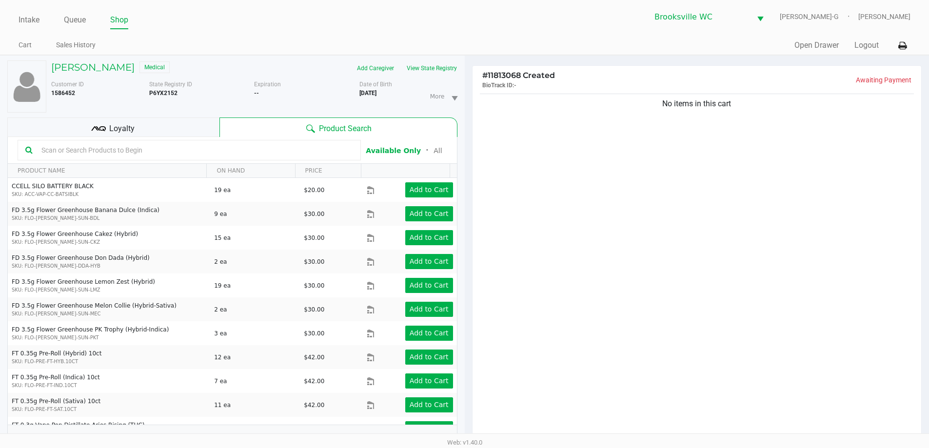
click at [173, 129] on div "Loyalty" at bounding box center [113, 128] width 212 height 20
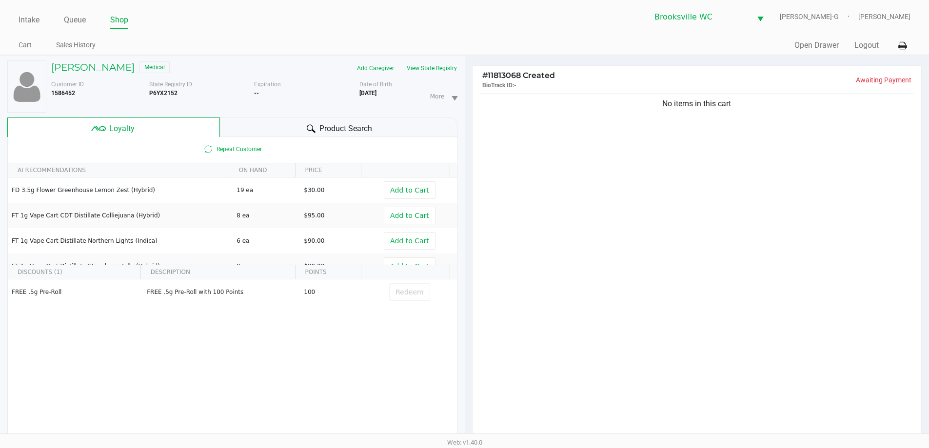
click at [677, 273] on div "No items in this cart" at bounding box center [696, 269] width 449 height 354
click at [295, 124] on div "Product Search" at bounding box center [338, 128] width 237 height 20
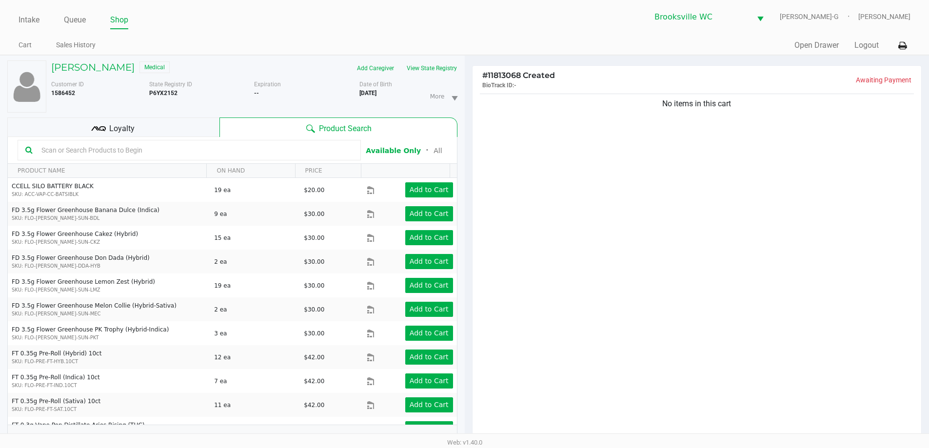
click at [214, 155] on input "text" at bounding box center [195, 150] width 315 height 15
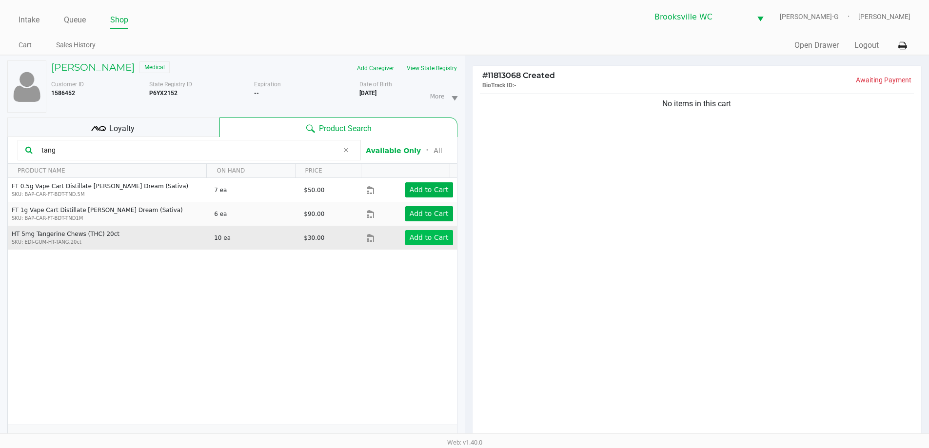
type input "tang"
click at [432, 237] on app-button-loader "Add to Cart" at bounding box center [429, 238] width 39 height 8
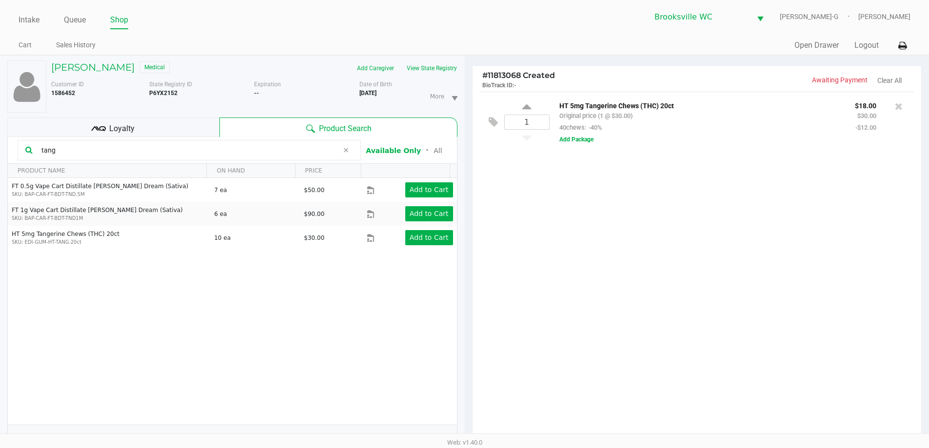
click at [167, 125] on div "Loyalty" at bounding box center [113, 128] width 212 height 20
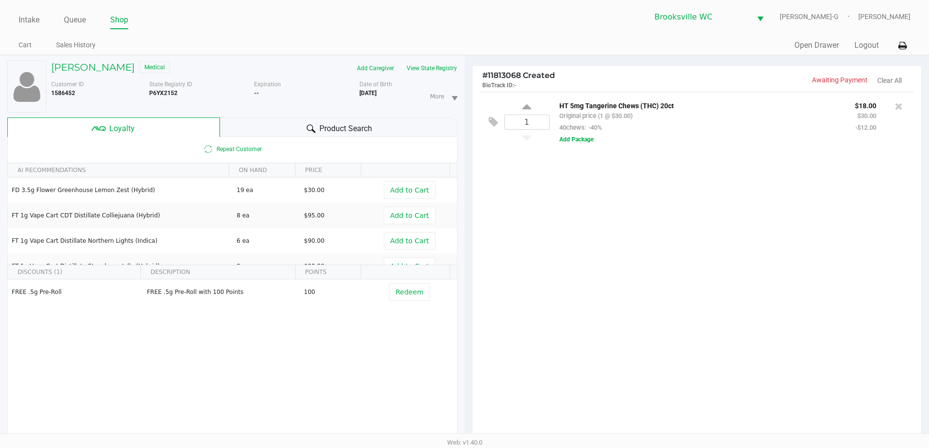
click at [255, 128] on div "Product Search" at bounding box center [338, 128] width 237 height 20
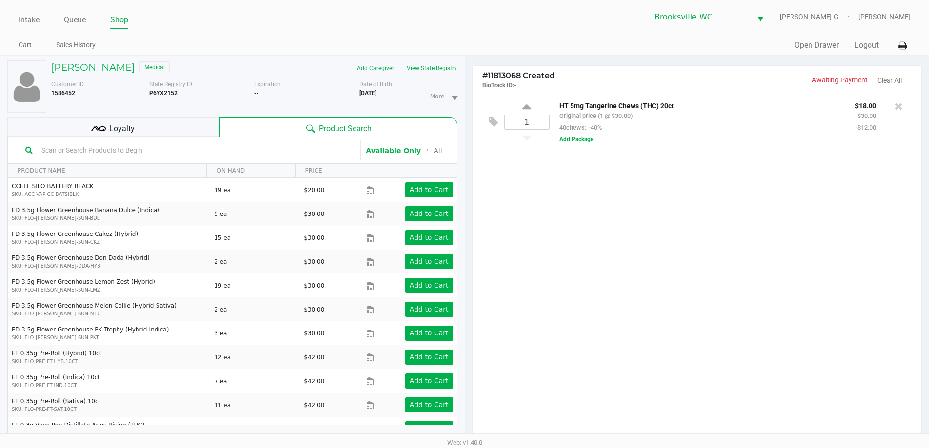
click at [143, 155] on input "text" at bounding box center [195, 150] width 315 height 15
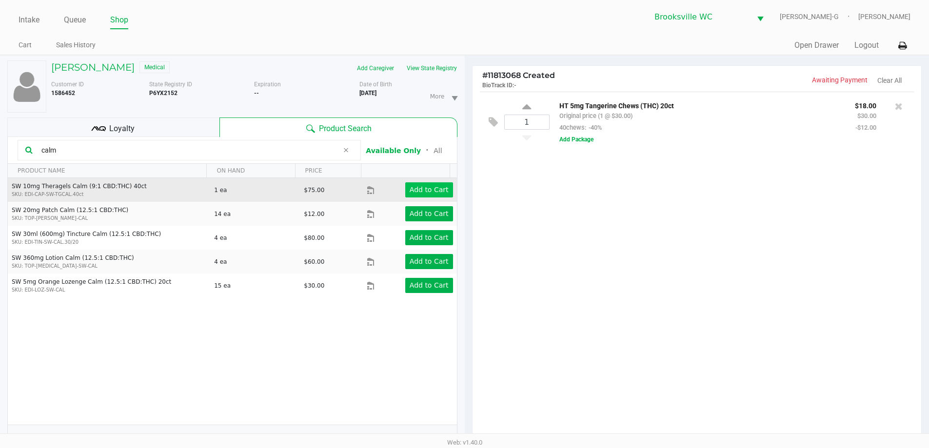
type input "calm"
click at [436, 189] on app-button-loader "Add to Cart" at bounding box center [429, 190] width 39 height 8
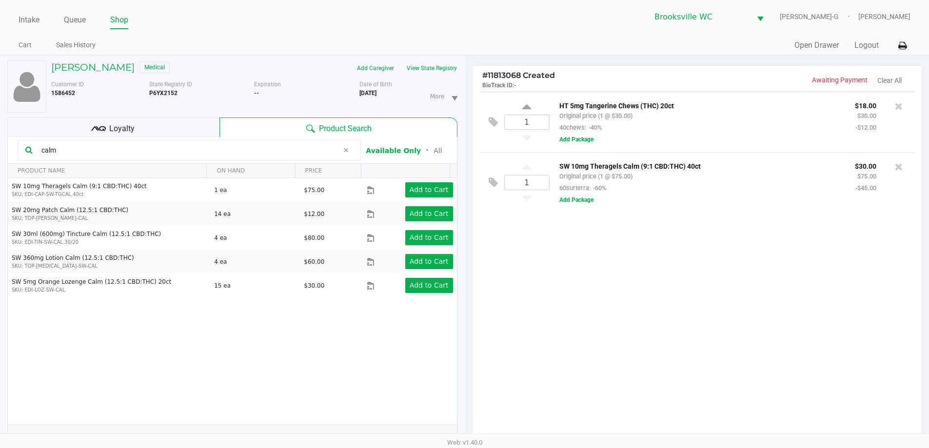
drag, startPoint x: 63, startPoint y: 148, endPoint x: 0, endPoint y: 144, distance: 63.5
click at [0, 148] on div "REBECCA WIDDOES Medical Add Caregiver View State Registry Customer ID 1586452 S…" at bounding box center [232, 311] width 465 height 510
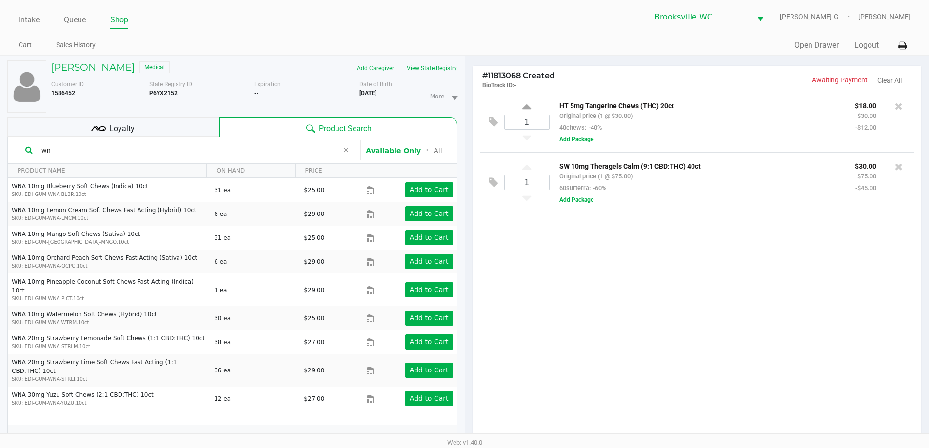
type input "w"
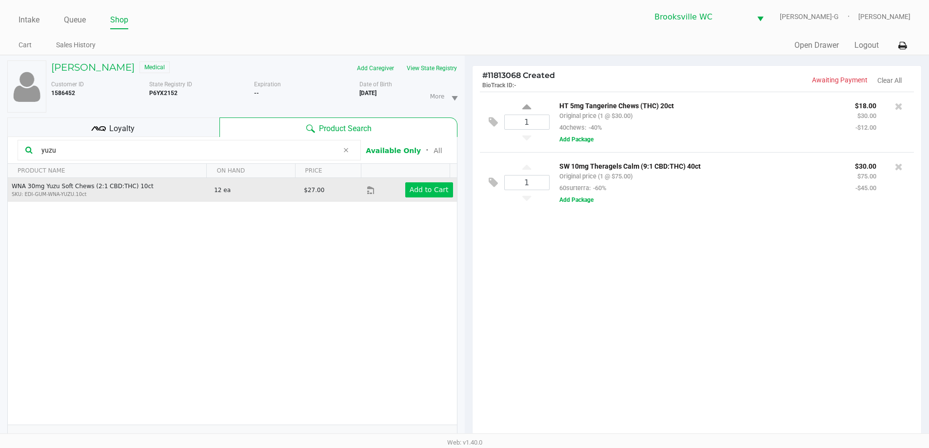
type input "yuzu"
click at [426, 188] on app-button-loader "Add to Cart" at bounding box center [429, 190] width 39 height 8
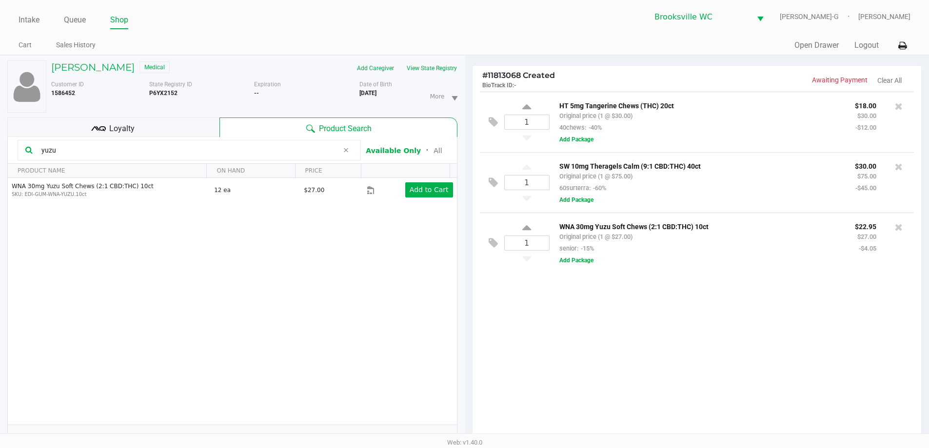
click at [174, 125] on div "Loyalty" at bounding box center [113, 128] width 212 height 20
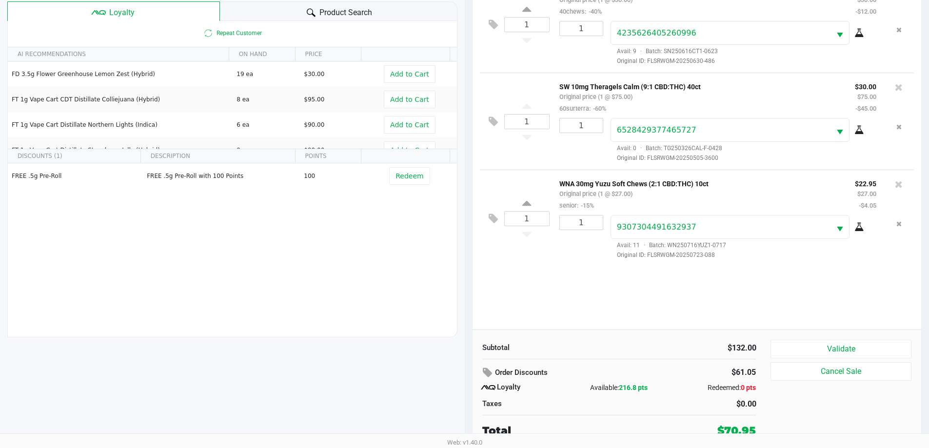
scroll to position [117, 0]
click at [849, 348] on button "Validate" at bounding box center [840, 348] width 140 height 19
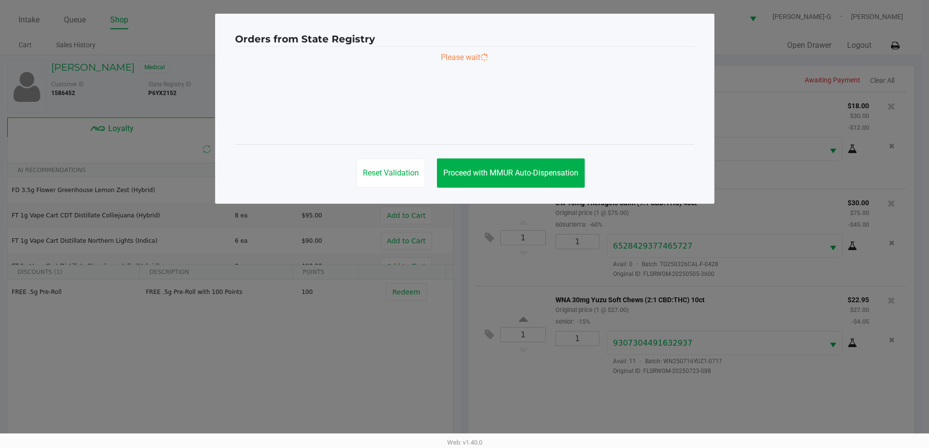
scroll to position [0, 0]
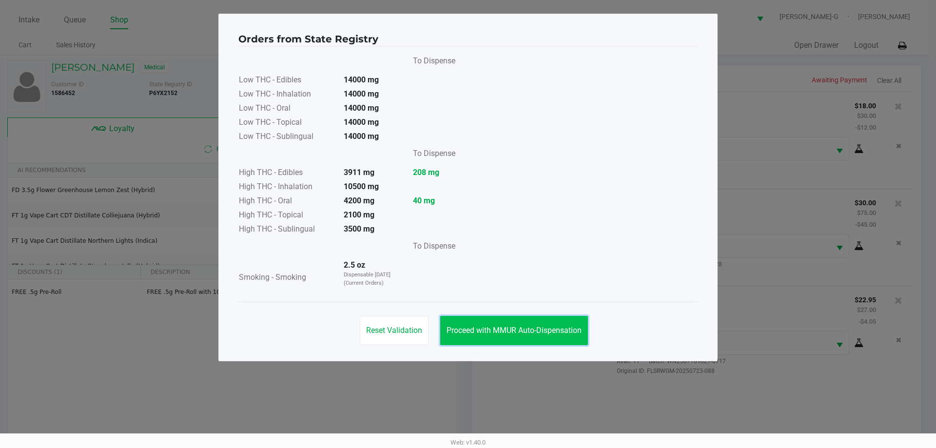
click at [530, 334] on span "Proceed with MMUR Auto-Dispensation" at bounding box center [514, 330] width 135 height 9
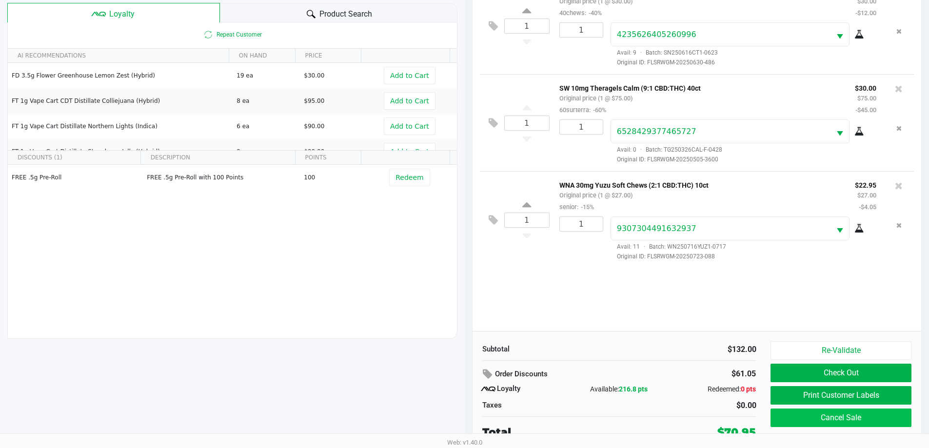
scroll to position [117, 0]
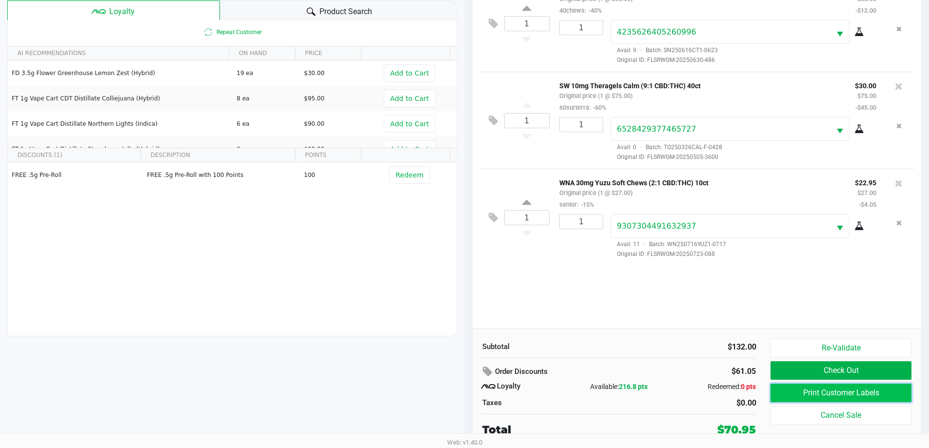
click at [835, 388] on button "Print Customer Labels" at bounding box center [840, 393] width 140 height 19
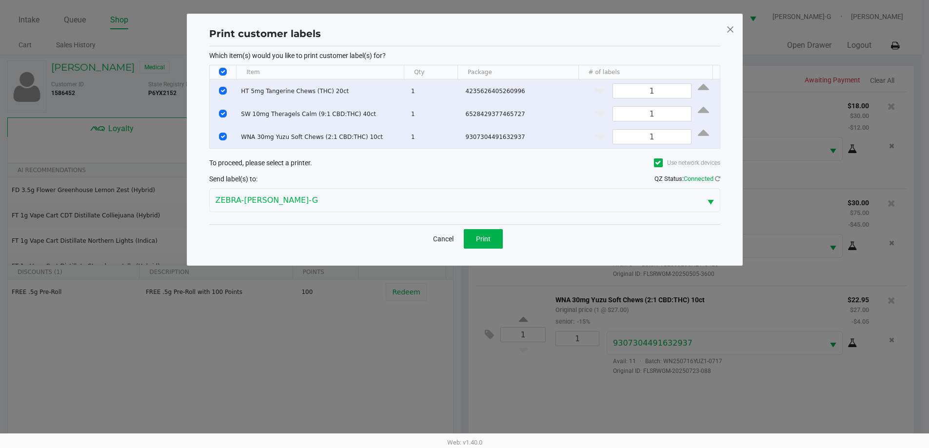
scroll to position [0, 0]
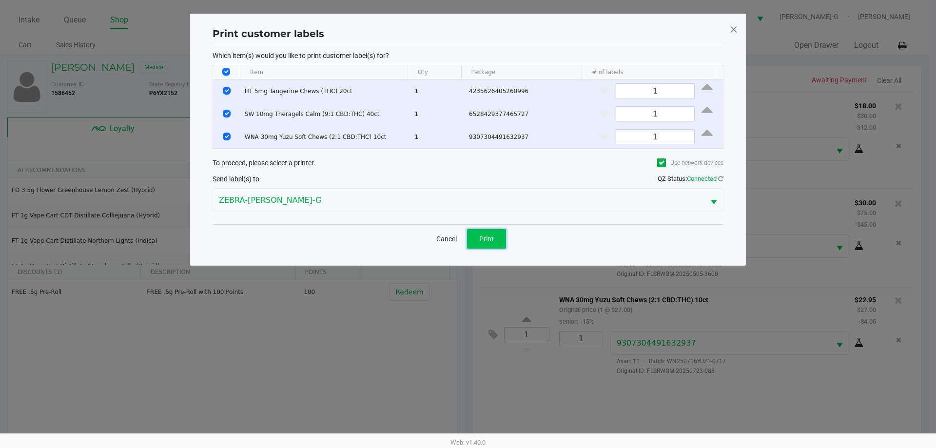
click at [475, 237] on button "Print" at bounding box center [486, 239] width 39 height 20
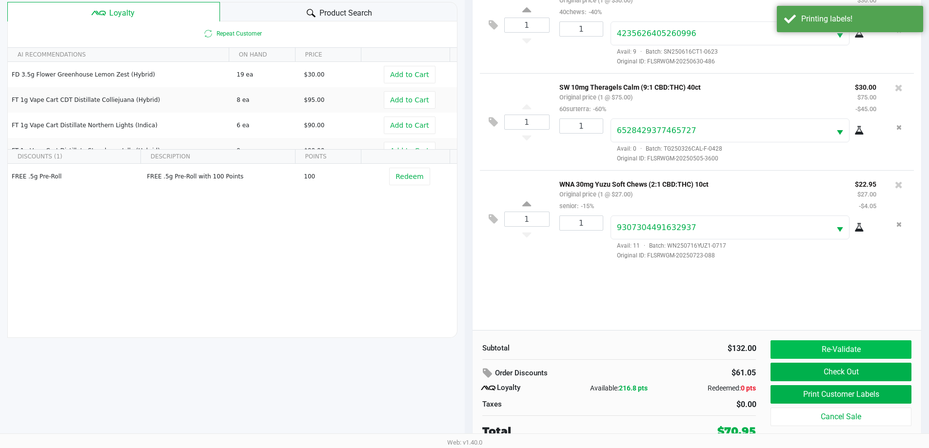
scroll to position [117, 0]
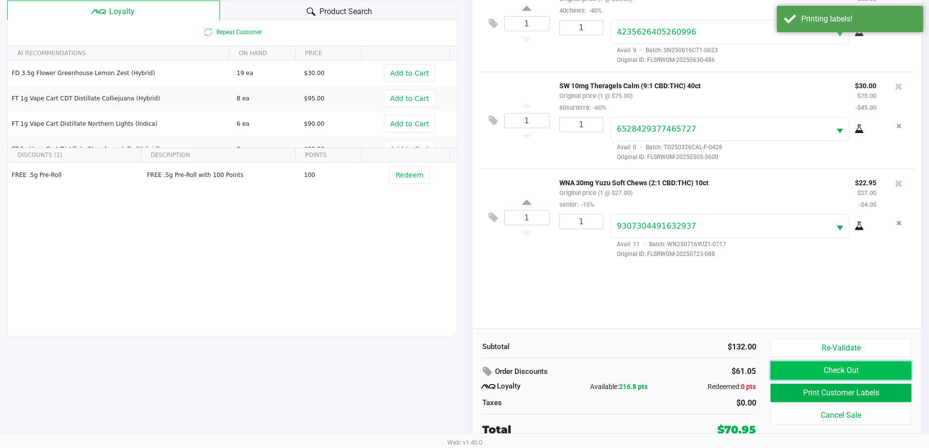
click at [831, 366] on button "Check Out" at bounding box center [840, 370] width 140 height 19
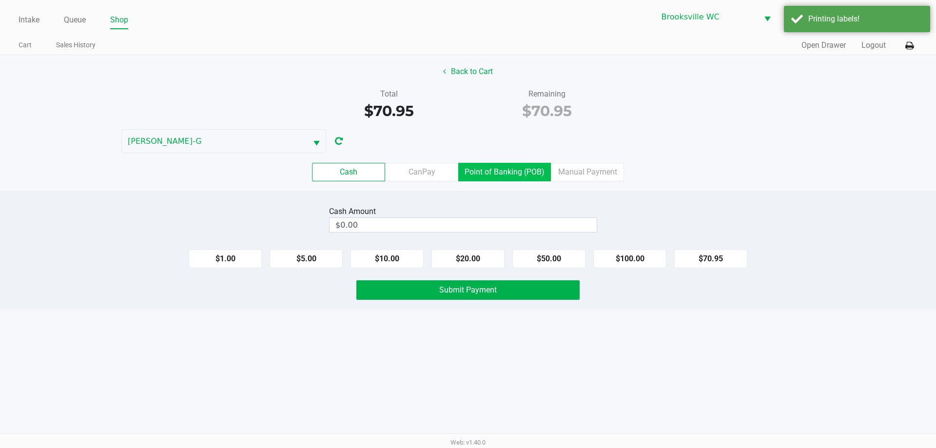
click at [503, 174] on label "Point of Banking (POB)" at bounding box center [504, 172] width 93 height 19
click at [0, 0] on 7 "Point of Banking (POB)" at bounding box center [0, 0] width 0 height 0
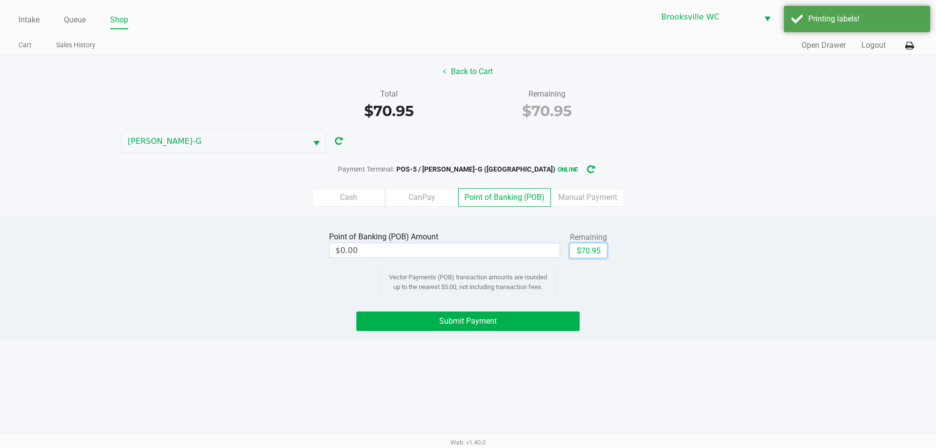
drag, startPoint x: 595, startPoint y: 254, endPoint x: 540, endPoint y: 264, distance: 56.1
click at [593, 254] on button "$70.95" at bounding box center [588, 250] width 37 height 15
type input "$70.95"
click at [436, 324] on button "Submit Payment" at bounding box center [467, 322] width 223 height 20
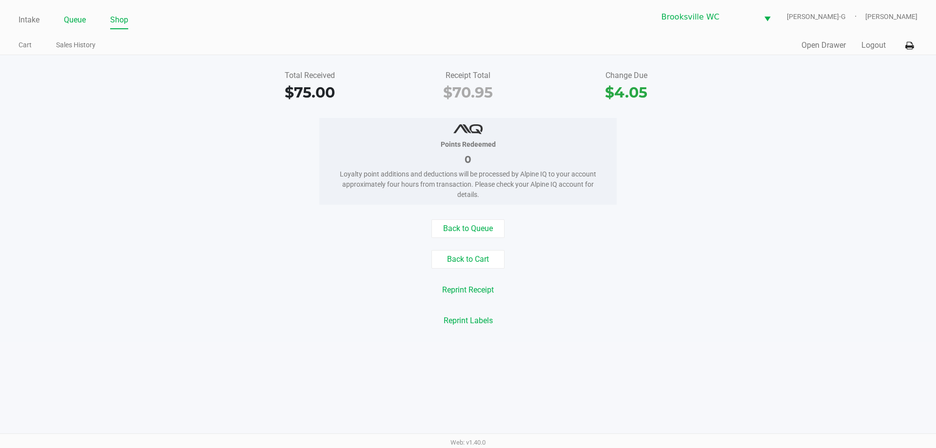
click at [76, 18] on link "Queue" at bounding box center [75, 20] width 22 height 14
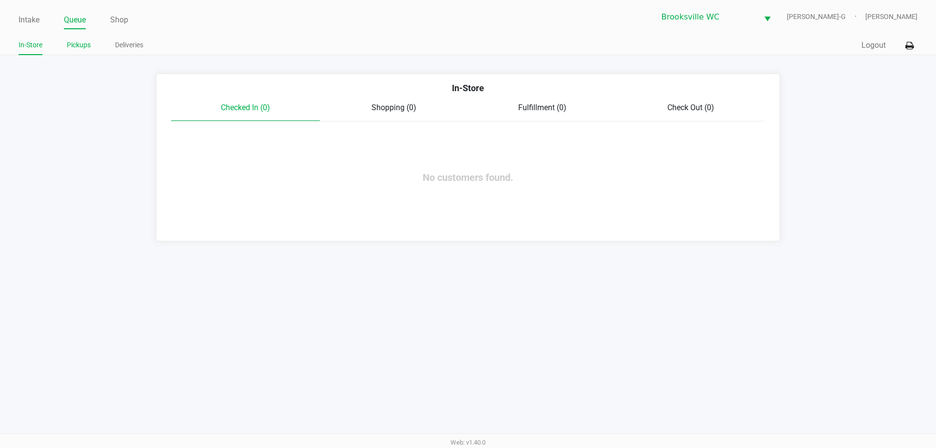
click at [82, 43] on link "Pickups" at bounding box center [79, 45] width 24 height 12
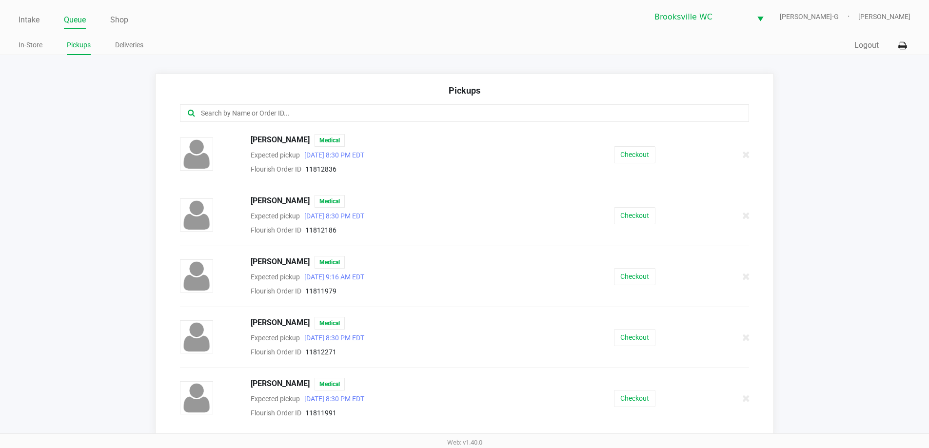
click at [263, 110] on input "text" at bounding box center [449, 113] width 498 height 11
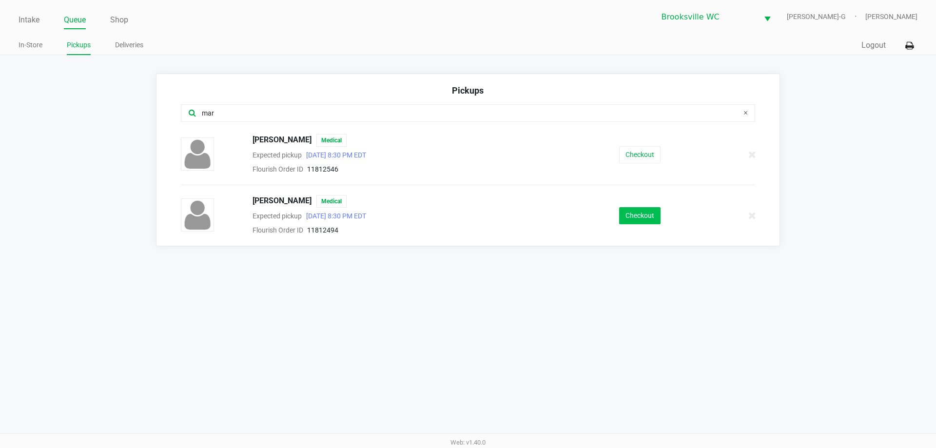
type input "mar"
click at [644, 211] on button "Checkout" at bounding box center [639, 215] width 41 height 17
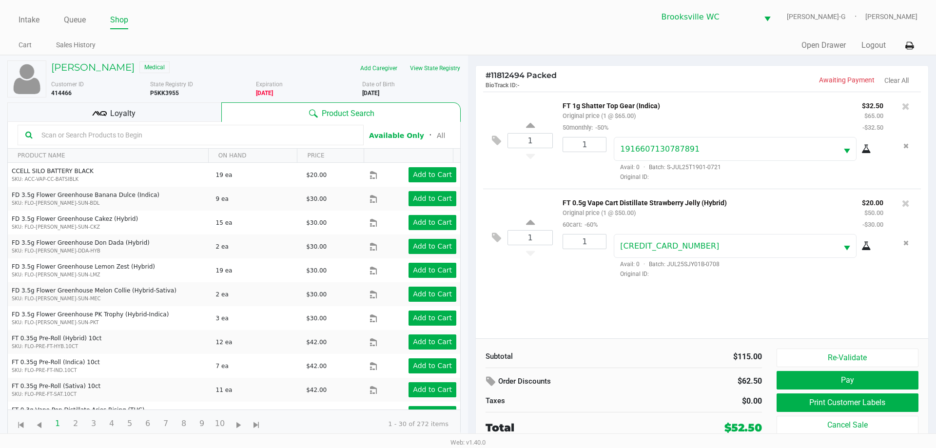
click at [181, 104] on div "Loyalty" at bounding box center [114, 112] width 214 height 20
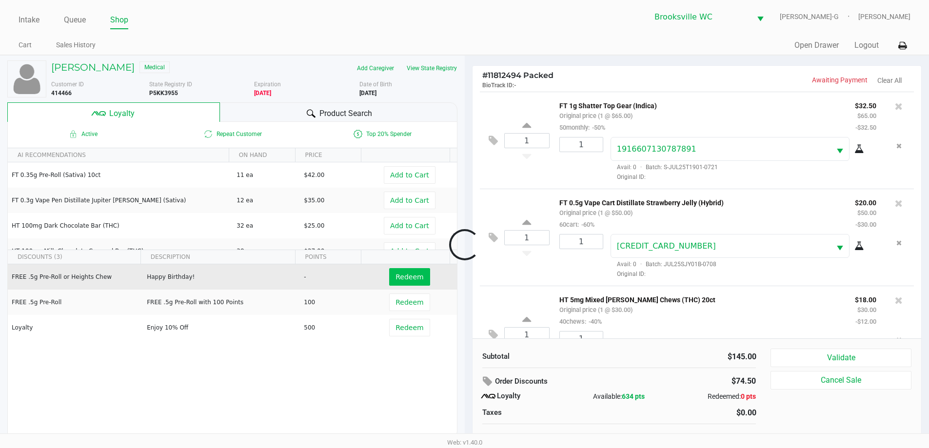
scroll to position [46, 0]
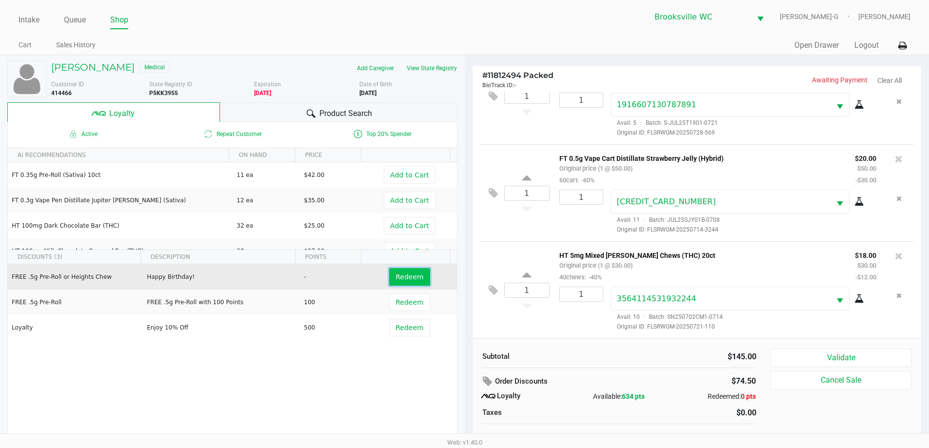
click at [408, 275] on span "Redeem" at bounding box center [409, 277] width 28 height 8
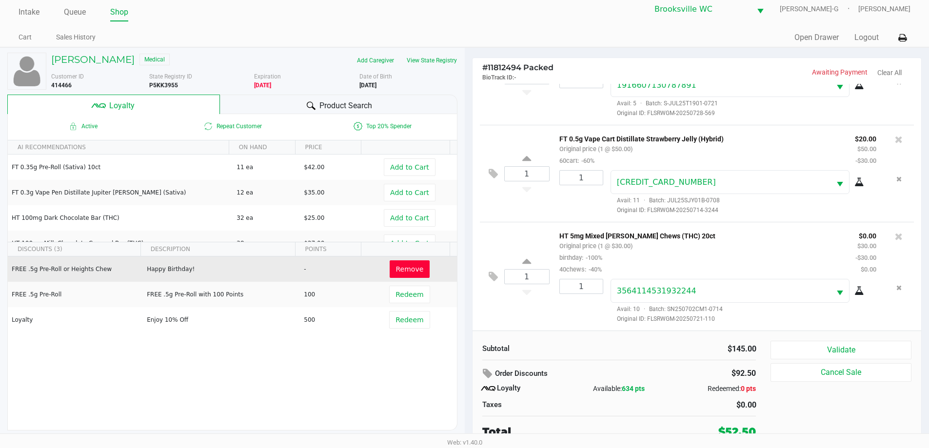
scroll to position [10, 0]
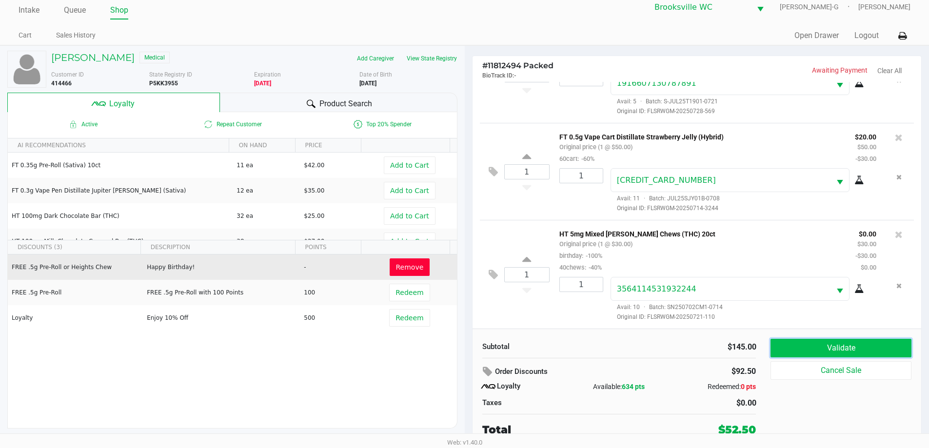
click at [829, 348] on button "Validate" at bounding box center [840, 348] width 140 height 19
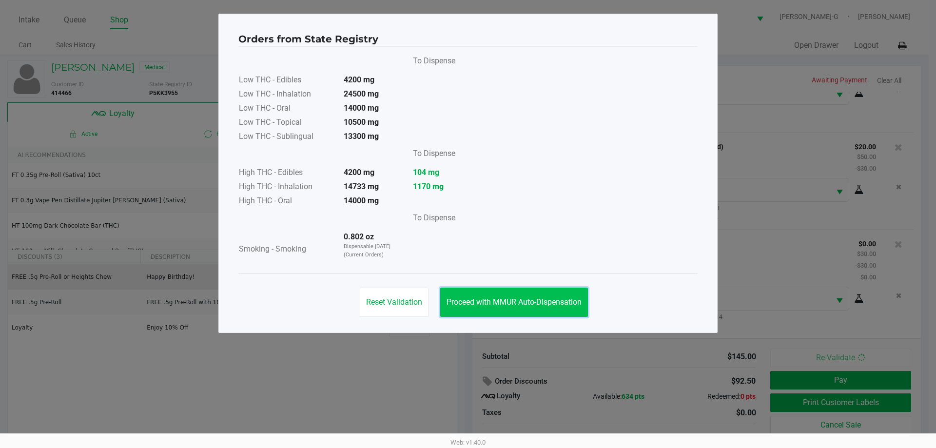
click at [497, 309] on button "Proceed with MMUR Auto-Dispensation" at bounding box center [514, 302] width 148 height 29
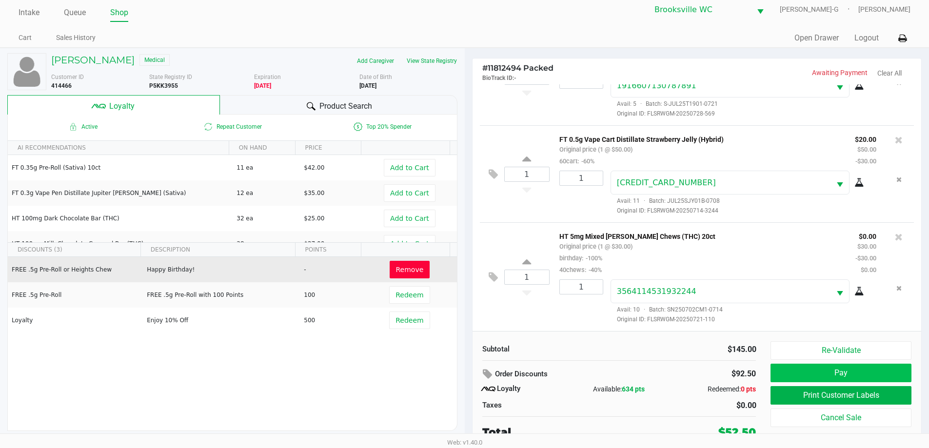
scroll to position [10, 0]
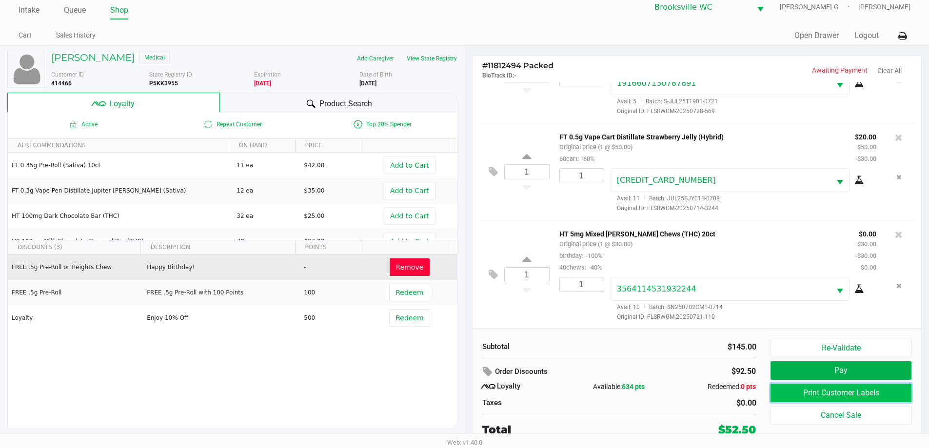
click at [829, 394] on button "Print Customer Labels" at bounding box center [840, 393] width 140 height 19
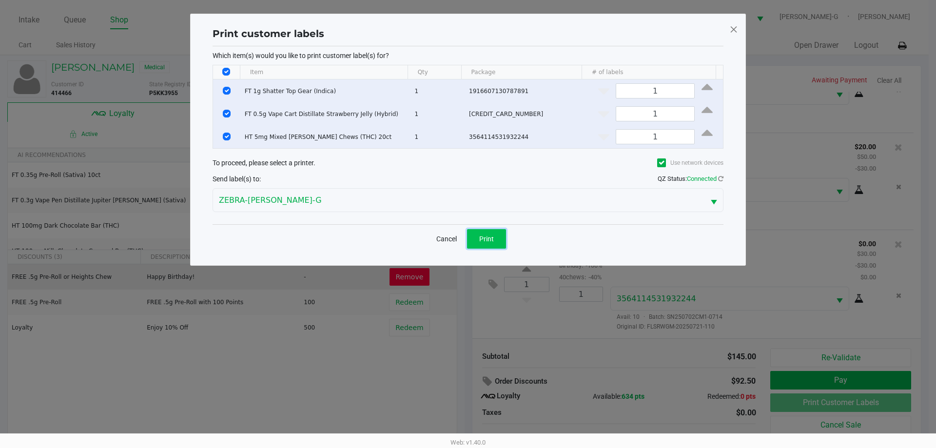
click at [482, 235] on span "Print" at bounding box center [486, 239] width 15 height 8
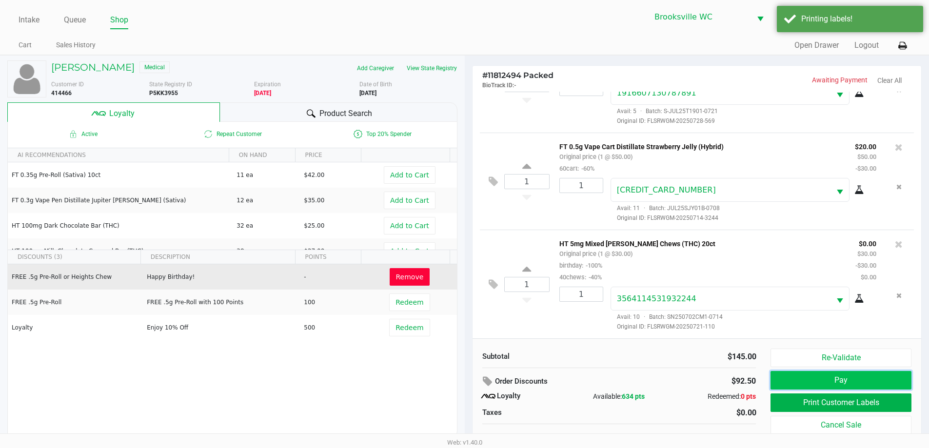
click at [831, 375] on button "Pay" at bounding box center [840, 380] width 140 height 19
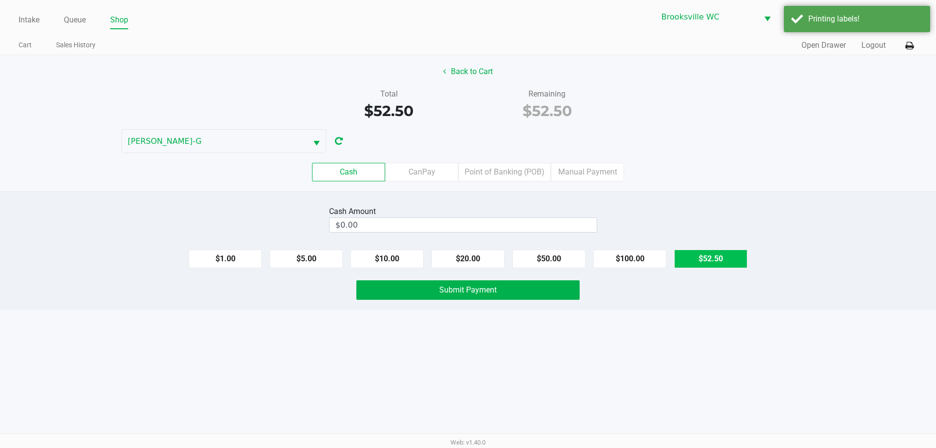
click at [703, 256] on button "$52.50" at bounding box center [710, 259] width 73 height 19
type input "$52.50"
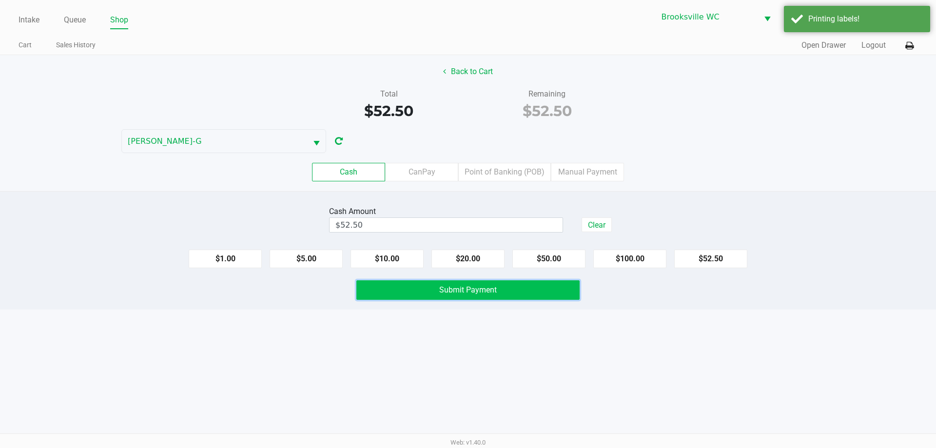
click at [504, 283] on button "Submit Payment" at bounding box center [467, 290] width 223 height 20
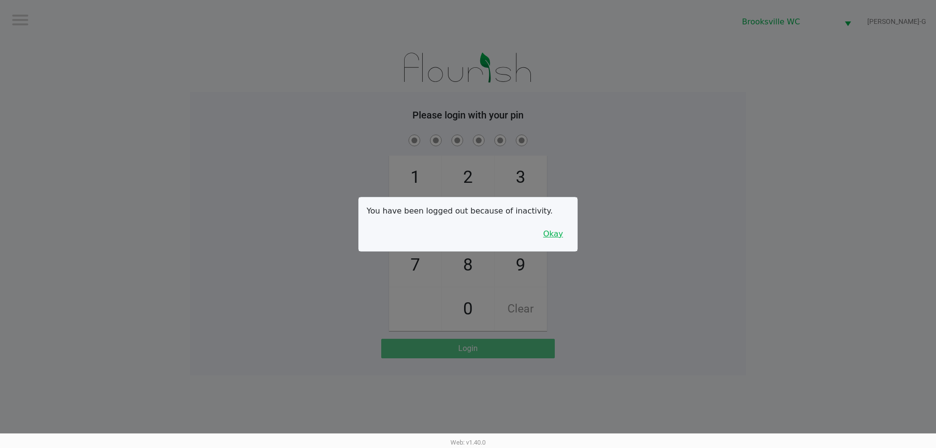
click at [562, 236] on button "Okay" at bounding box center [553, 234] width 33 height 19
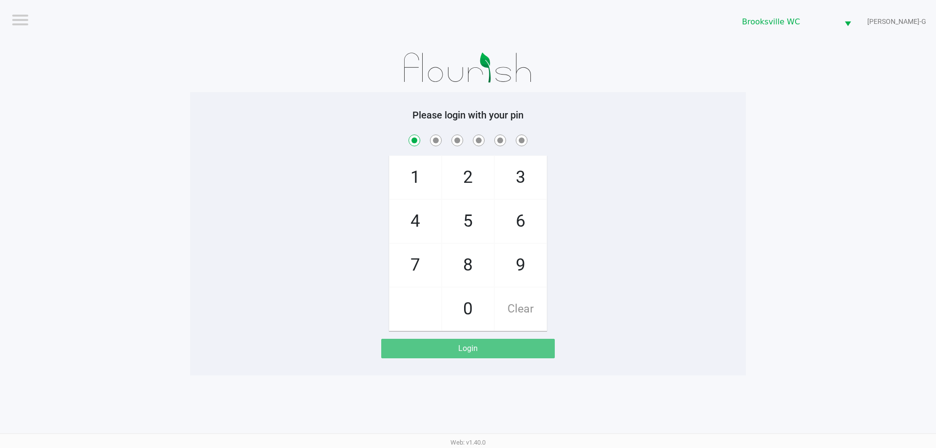
checkbox input "true"
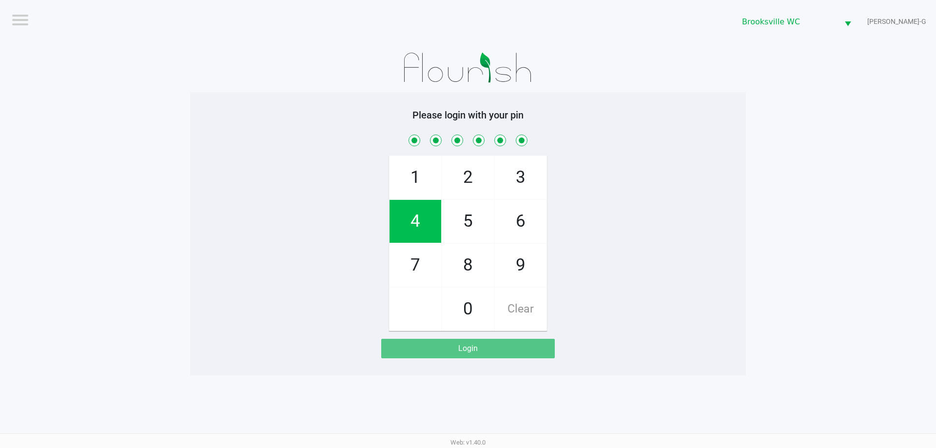
checkbox input "true"
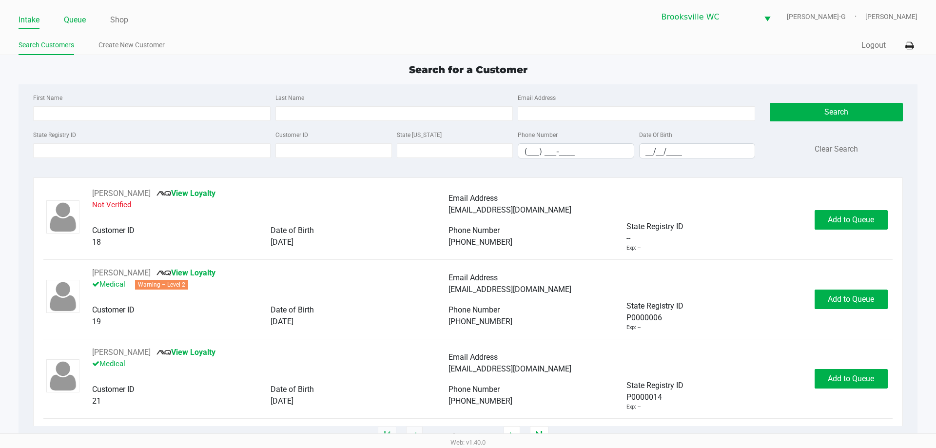
click at [80, 21] on link "Queue" at bounding box center [75, 20] width 22 height 14
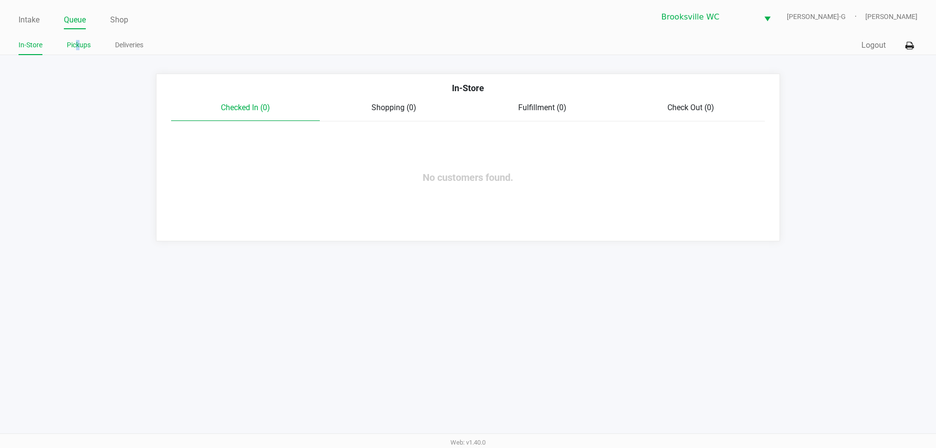
click at [81, 43] on link "Pickups" at bounding box center [79, 45] width 24 height 12
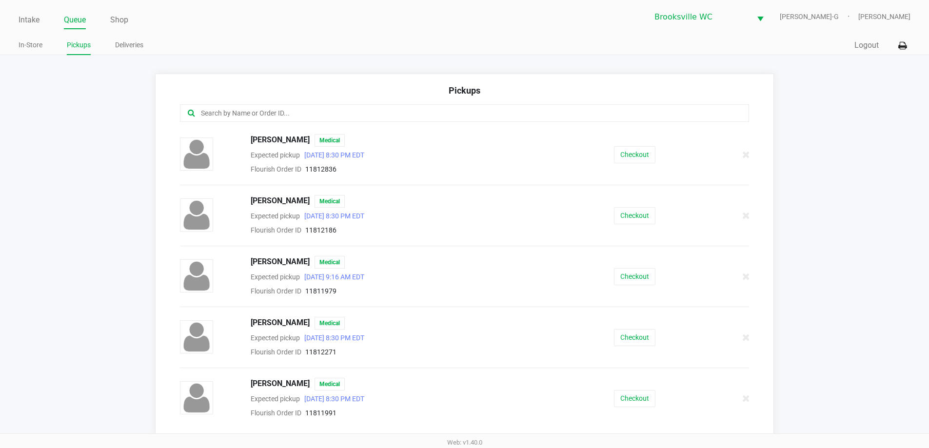
click at [294, 111] on input "text" at bounding box center [449, 113] width 498 height 11
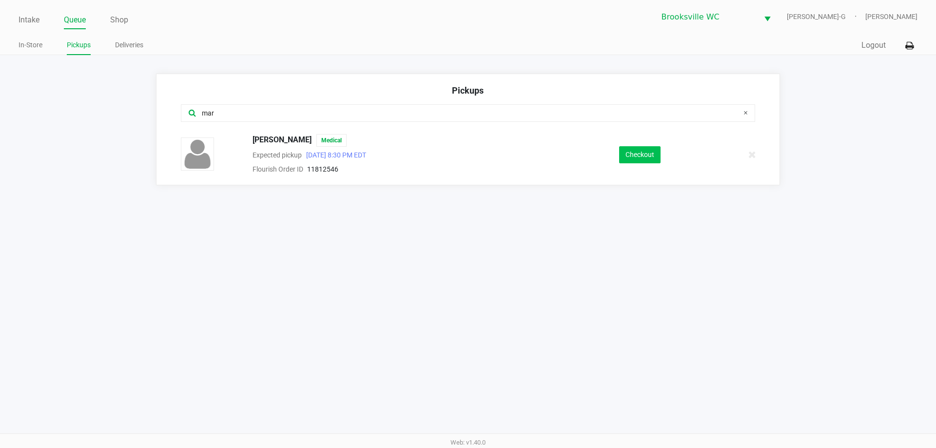
type input "mar"
click at [636, 155] on button "Checkout" at bounding box center [639, 154] width 41 height 17
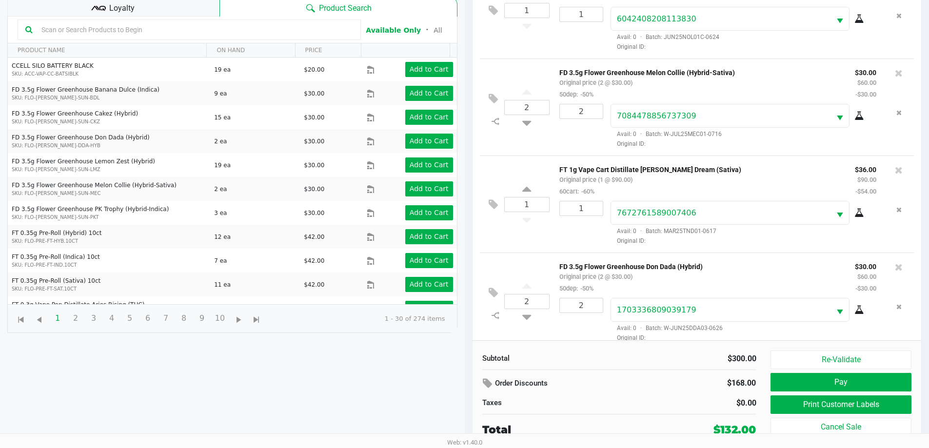
scroll to position [36, 0]
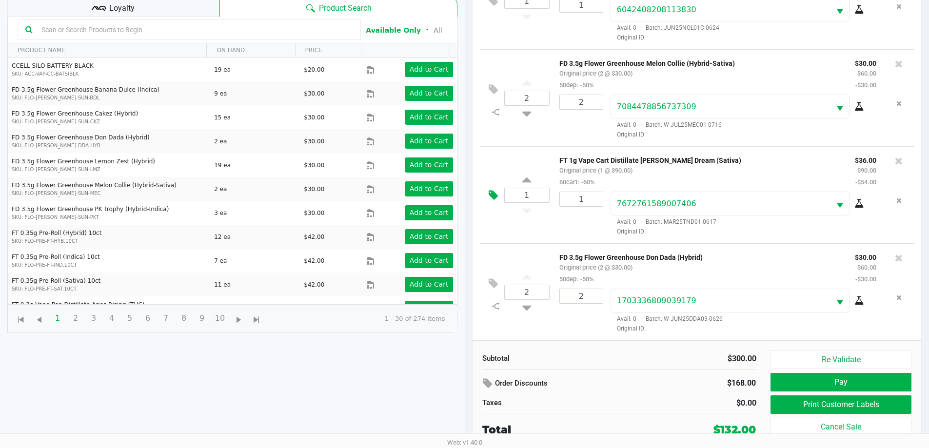
click at [487, 193] on button at bounding box center [495, 195] width 17 height 23
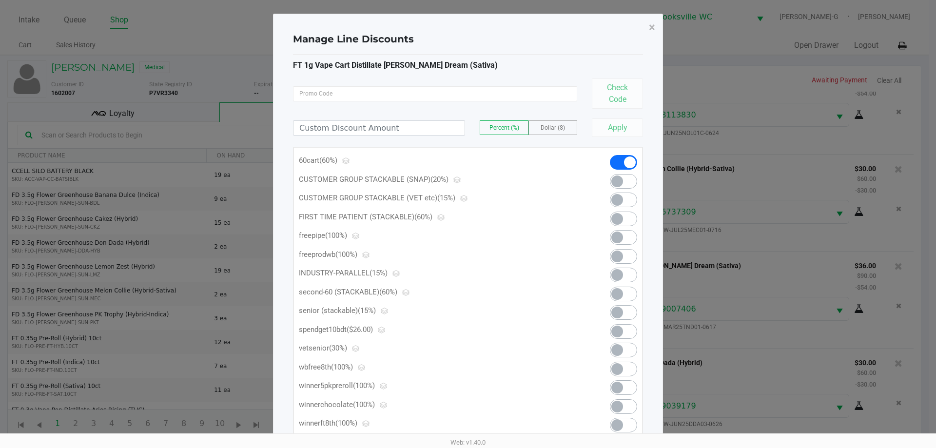
scroll to position [49, 0]
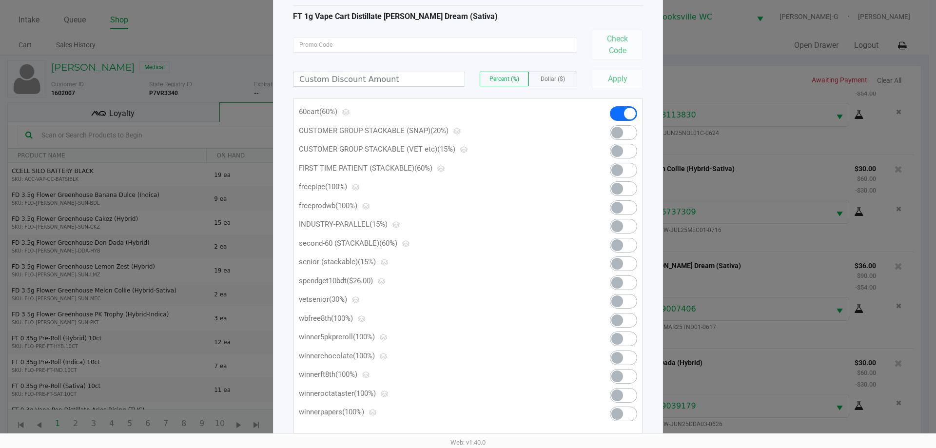
click at [629, 284] on span at bounding box center [623, 282] width 27 height 15
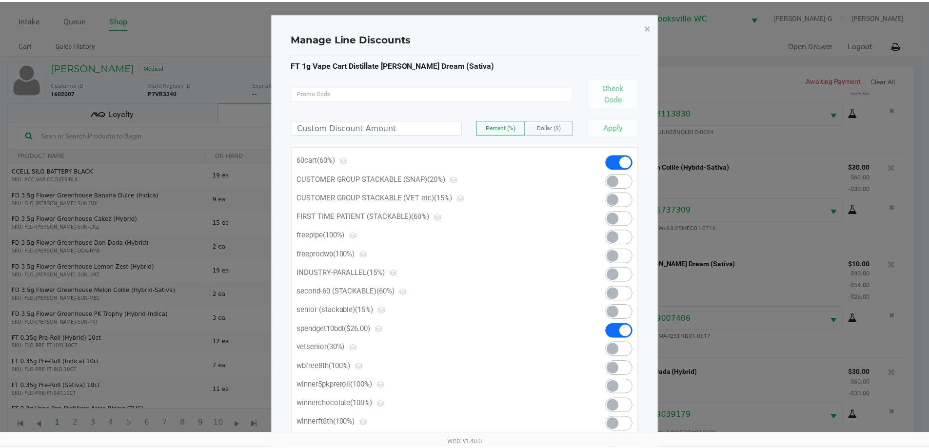
scroll to position [0, 0]
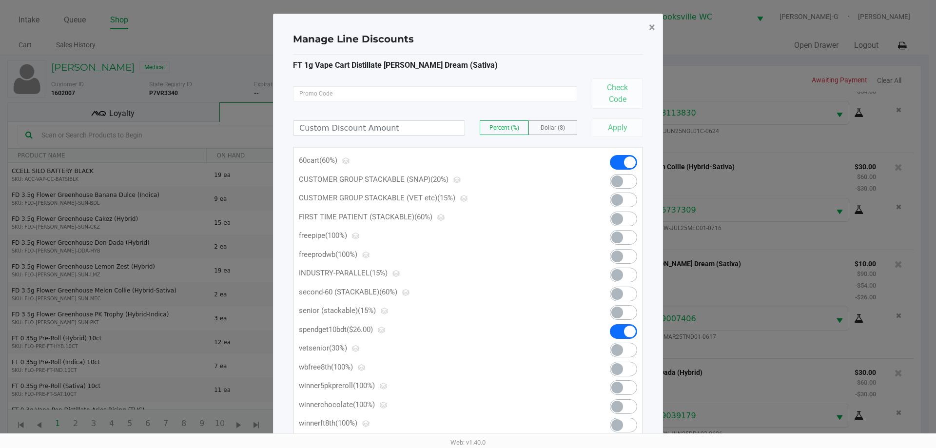
click at [650, 28] on span "×" at bounding box center [652, 27] width 6 height 14
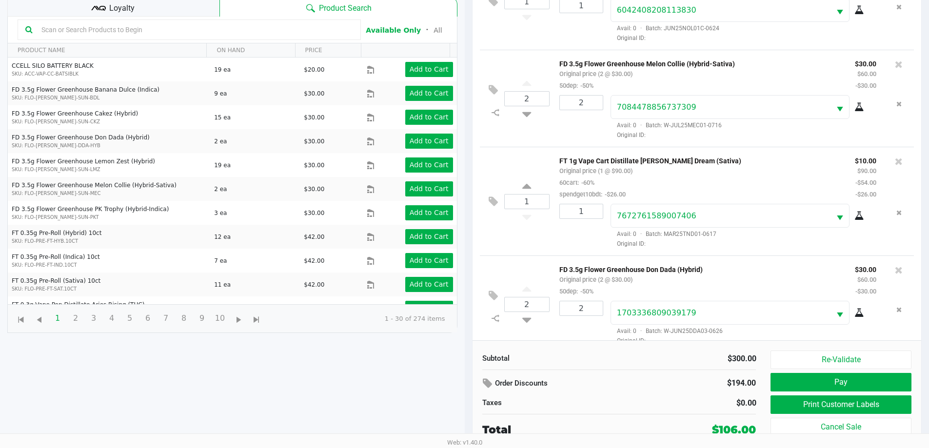
scroll to position [48, 0]
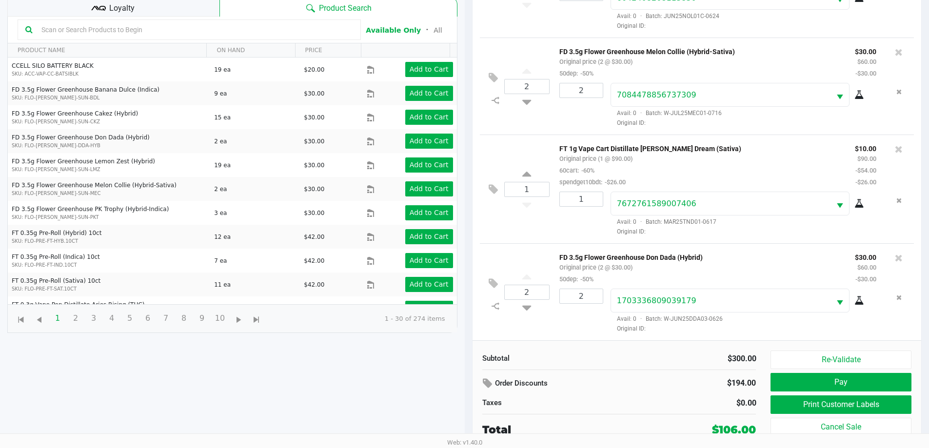
click at [152, 2] on div "Loyalty" at bounding box center [113, 7] width 212 height 20
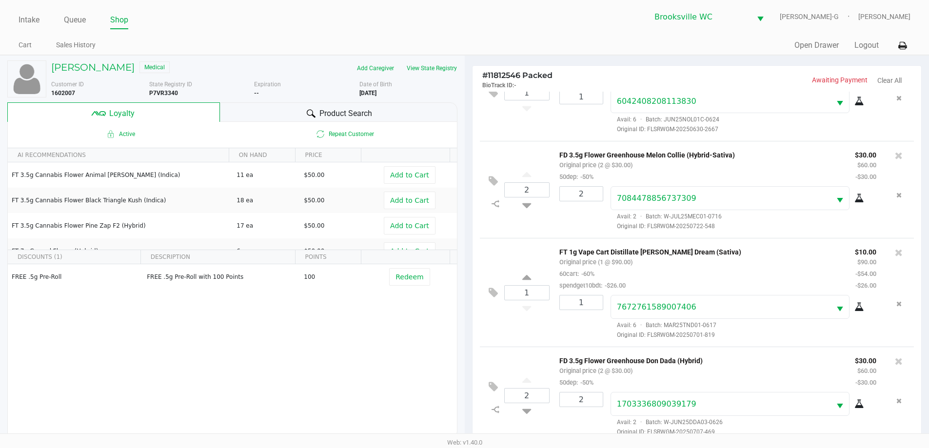
scroll to position [134, 0]
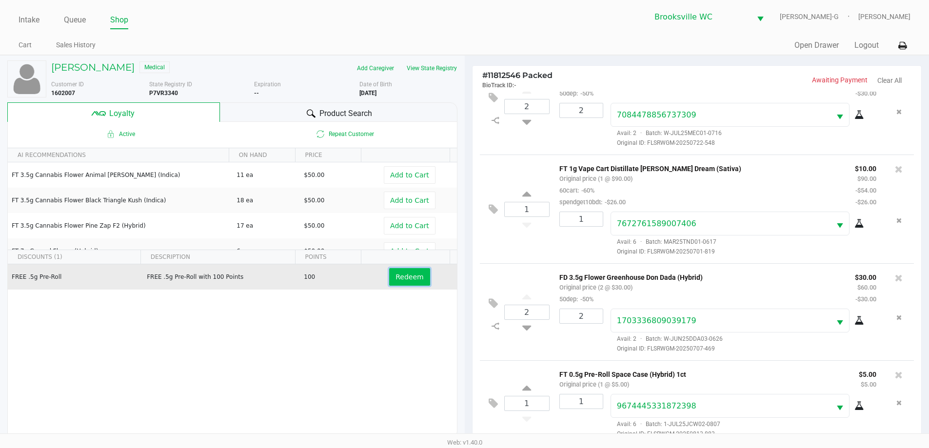
click at [406, 276] on span "Redeem" at bounding box center [409, 277] width 28 height 8
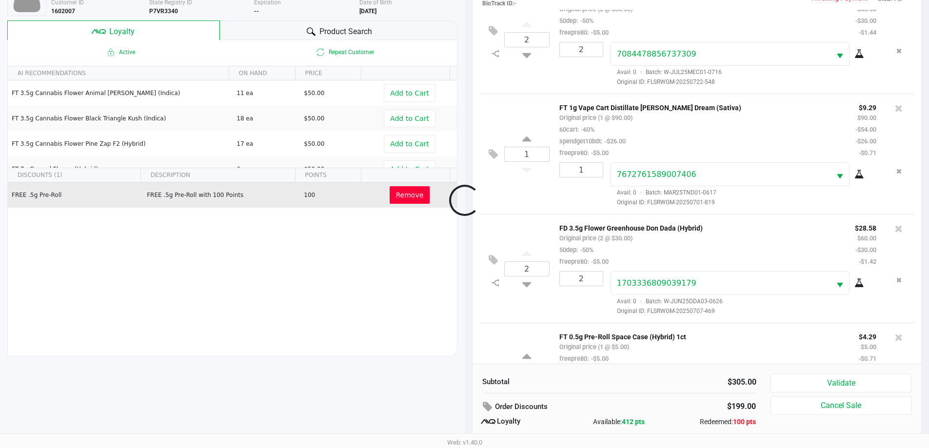
scroll to position [192, 0]
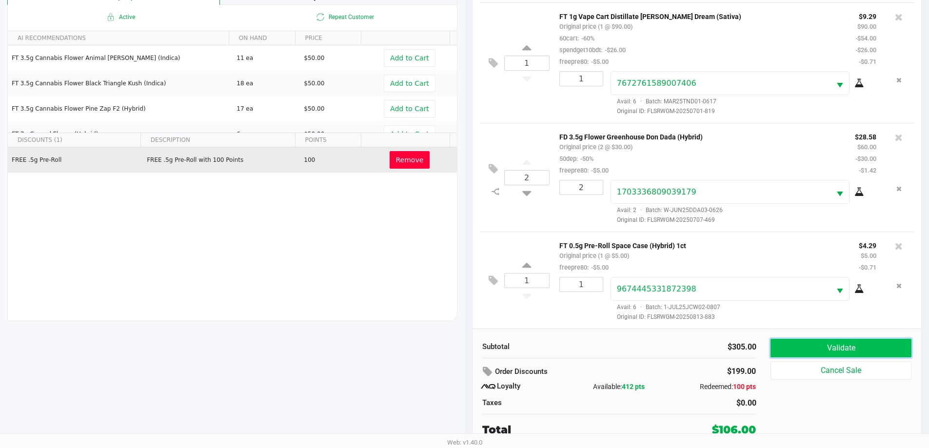
click at [841, 351] on button "Validate" at bounding box center [840, 348] width 140 height 19
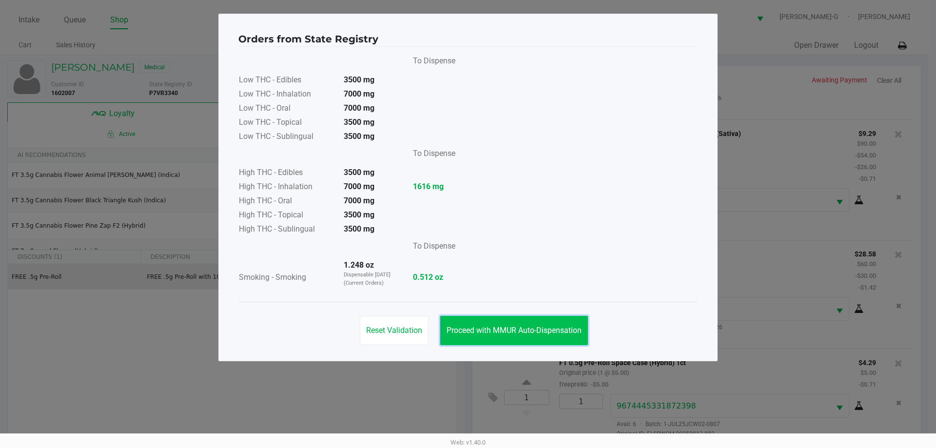
click at [494, 323] on button "Proceed with MMUR Auto-Dispensation" at bounding box center [514, 330] width 148 height 29
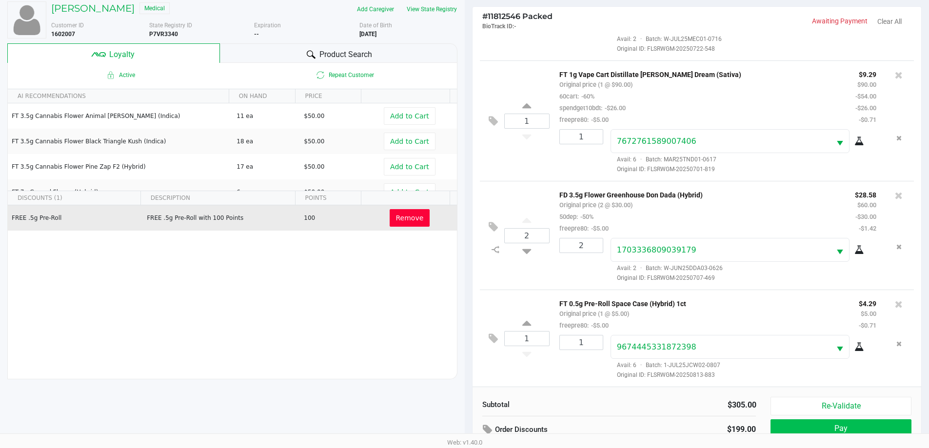
scroll to position [117, 0]
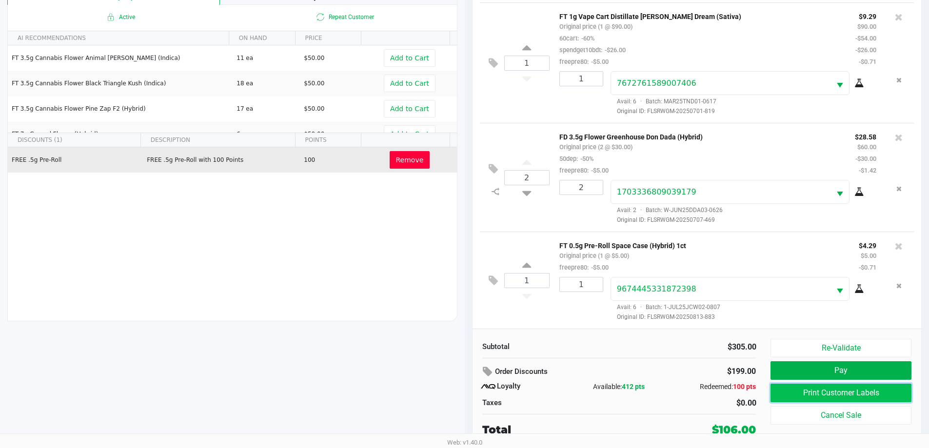
click at [823, 389] on button "Print Customer Labels" at bounding box center [840, 393] width 140 height 19
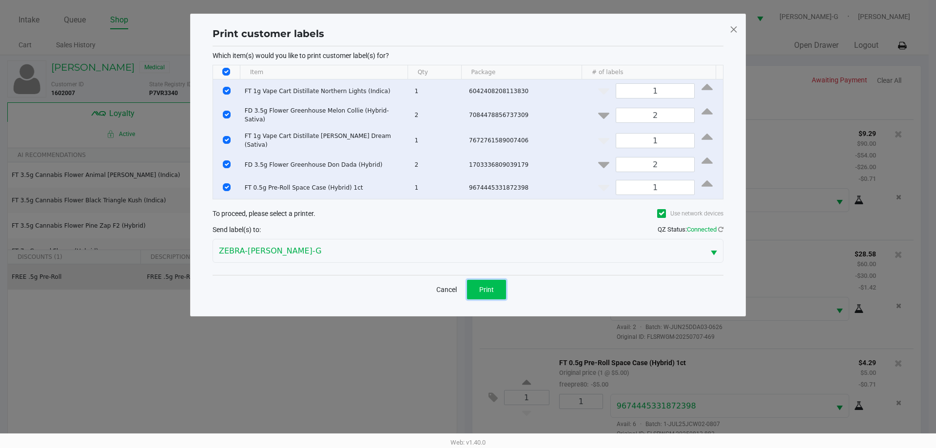
click at [482, 292] on button "Print" at bounding box center [486, 290] width 39 height 20
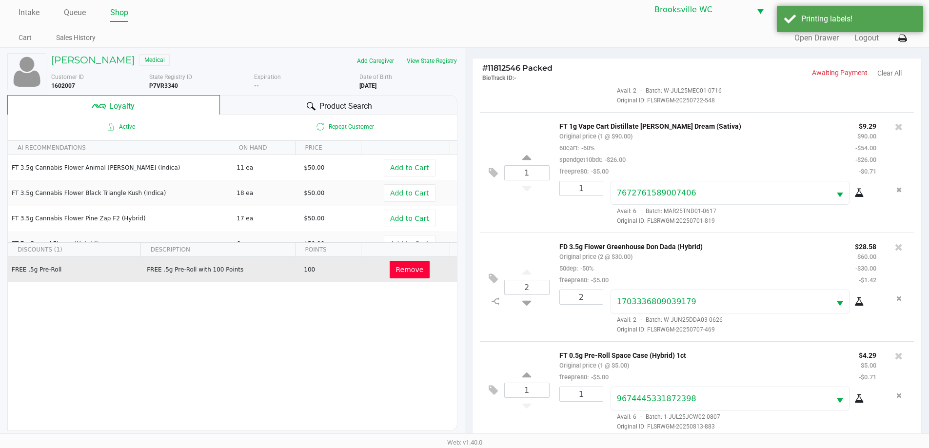
scroll to position [117, 0]
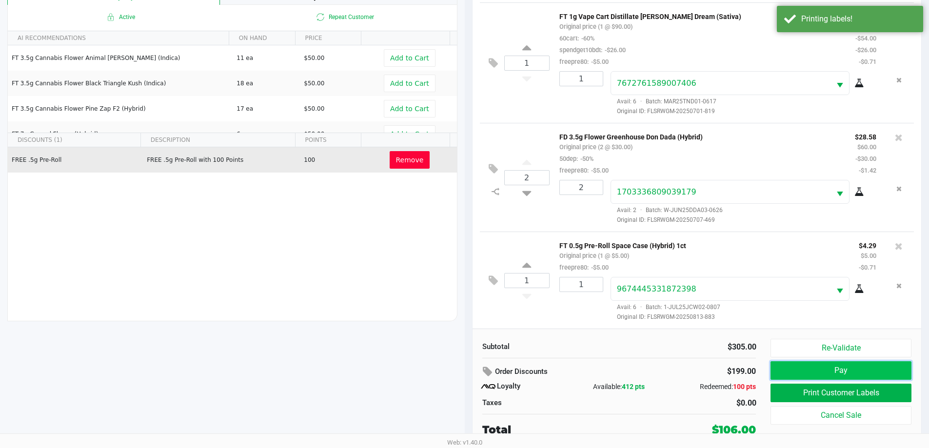
click at [828, 371] on button "Pay" at bounding box center [840, 370] width 140 height 19
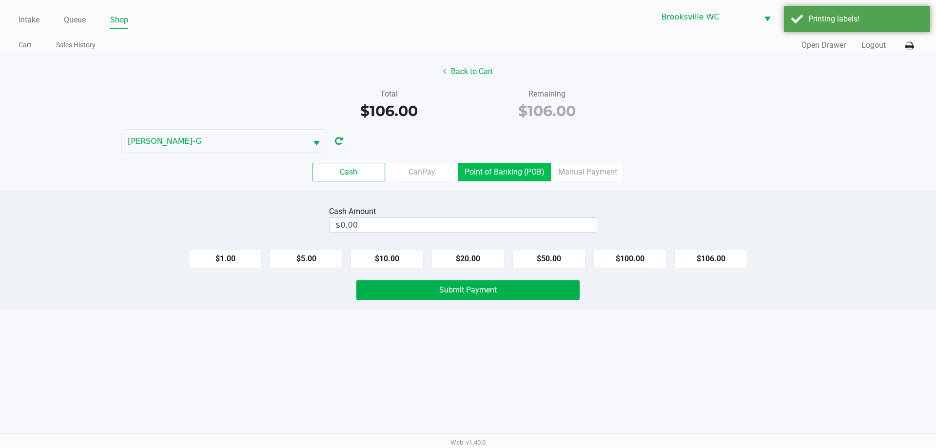
click at [500, 173] on label "Point of Banking (POB)" at bounding box center [504, 172] width 93 height 19
click at [0, 0] on 7 "Point of Banking (POB)" at bounding box center [0, 0] width 0 height 0
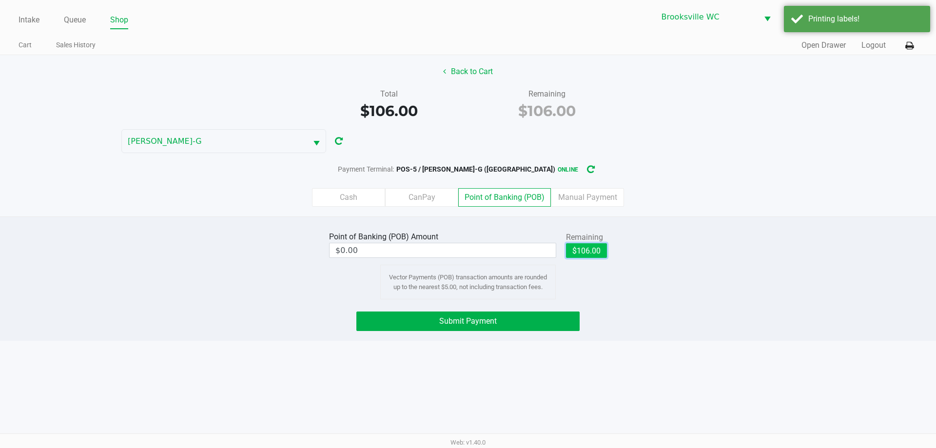
click at [587, 252] on button "$106.00" at bounding box center [586, 250] width 41 height 15
type input "$106.00"
click at [465, 324] on span "Submit Payment" at bounding box center [468, 320] width 58 height 9
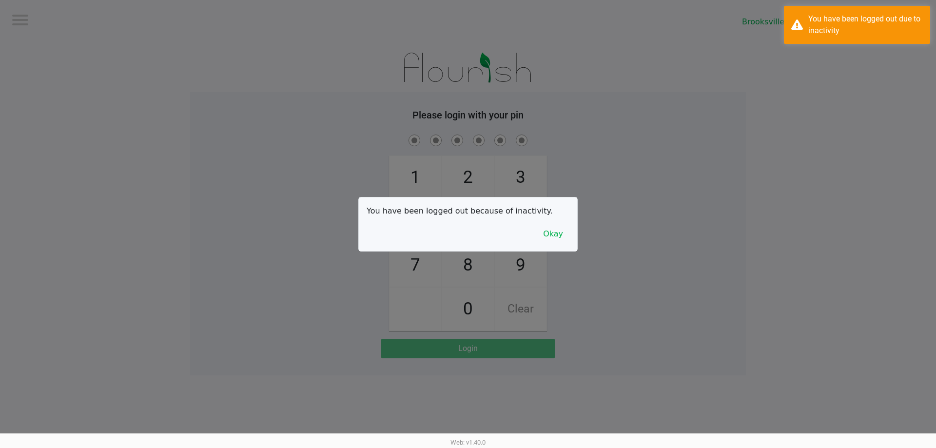
click at [77, 18] on div at bounding box center [468, 224] width 936 height 448
click at [555, 235] on button "Okay" at bounding box center [553, 234] width 33 height 19
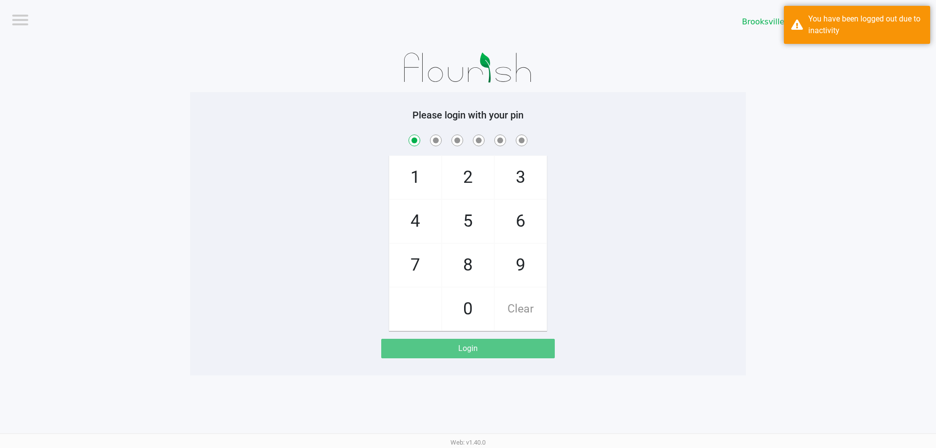
checkbox input "true"
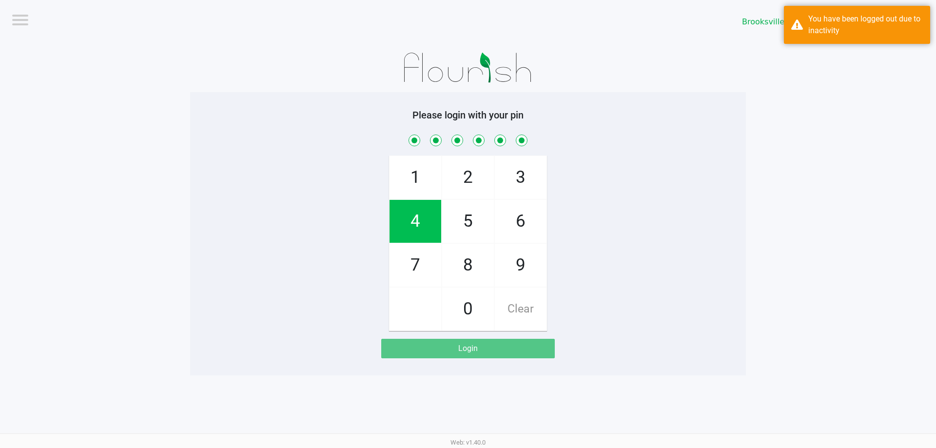
checkbox input "true"
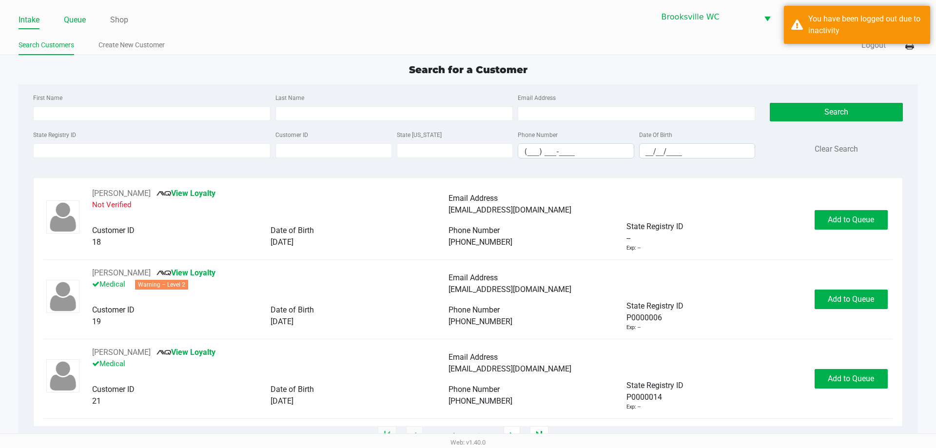
click at [81, 14] on link "Queue" at bounding box center [75, 20] width 22 height 14
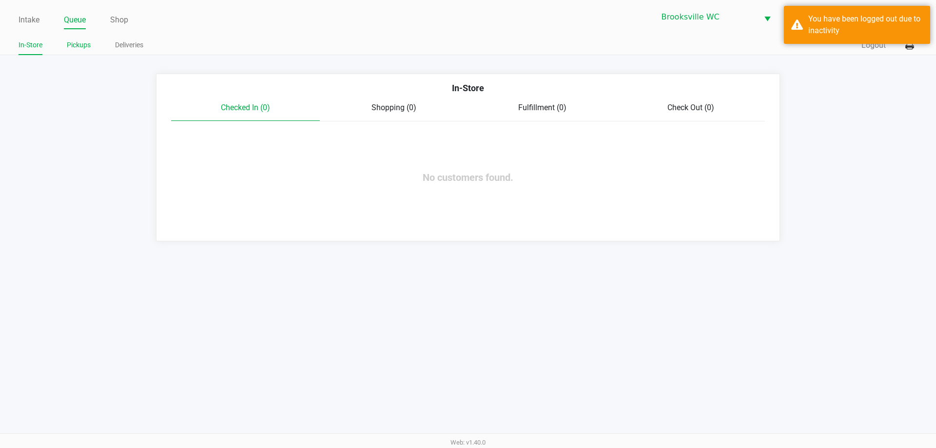
click at [80, 45] on link "Pickups" at bounding box center [79, 45] width 24 height 12
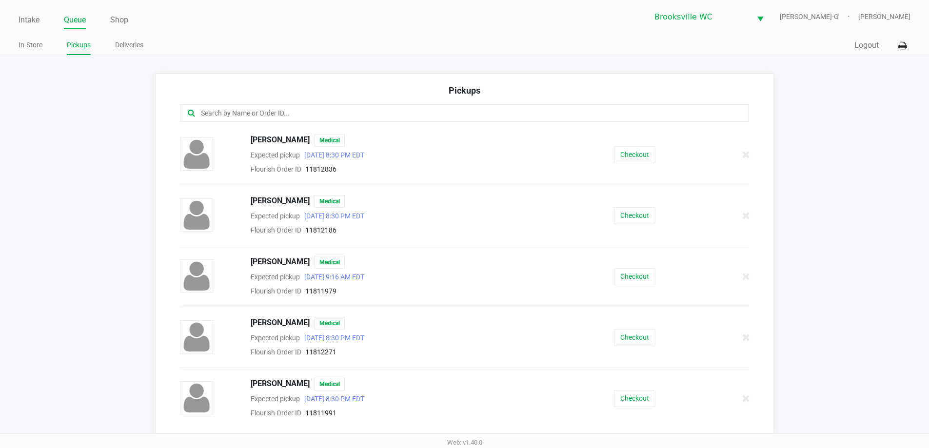
click at [267, 109] on input "text" at bounding box center [449, 113] width 498 height 11
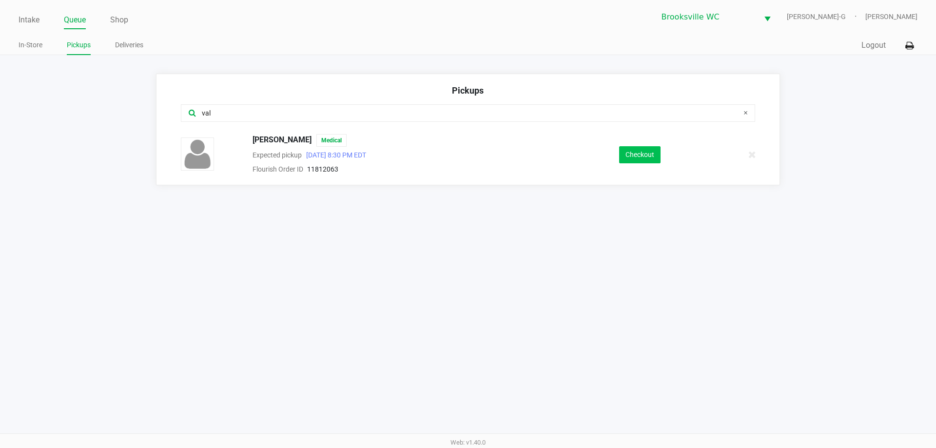
type input "val"
click at [647, 155] on button "Checkout" at bounding box center [639, 154] width 41 height 17
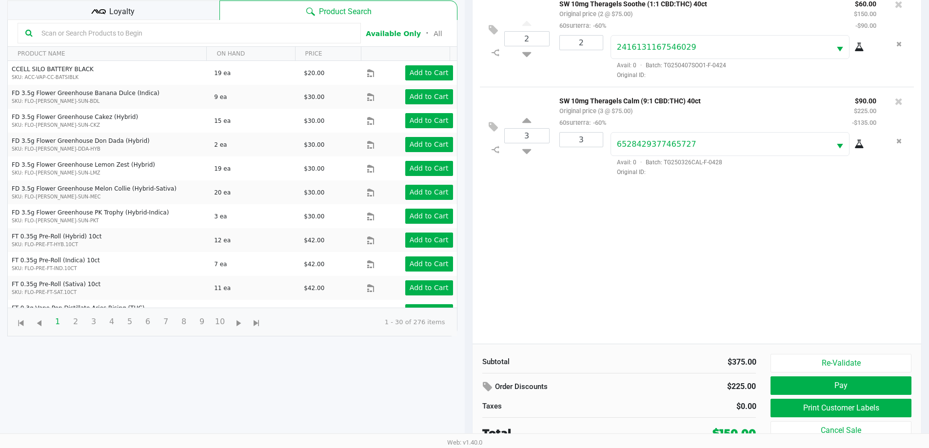
scroll to position [105, 0]
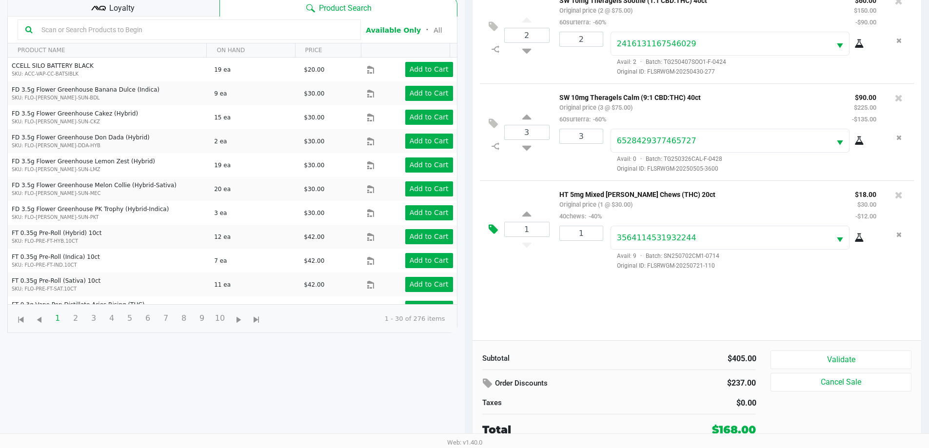
click at [494, 232] on icon at bounding box center [493, 229] width 9 height 11
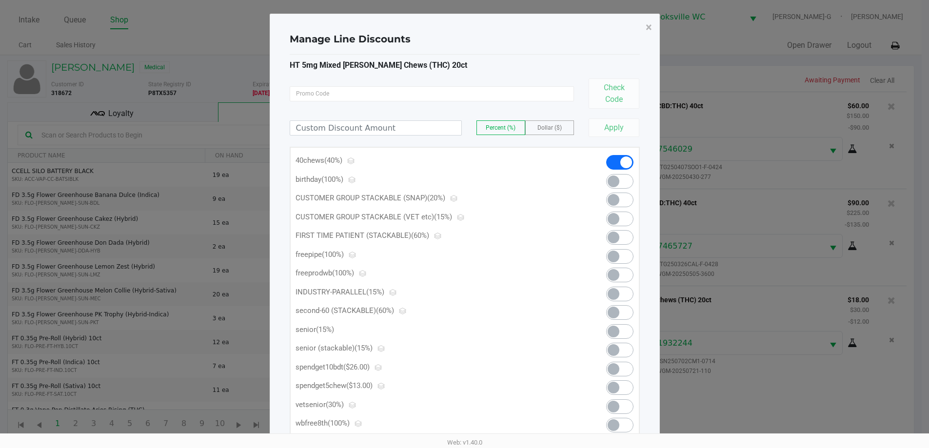
scroll to position [0, 0]
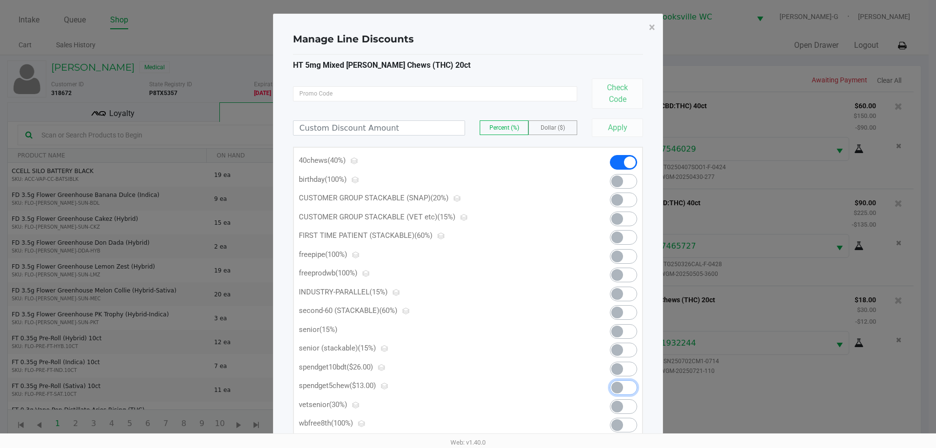
click at [632, 385] on span at bounding box center [623, 387] width 27 height 15
click at [652, 25] on span "×" at bounding box center [652, 27] width 6 height 14
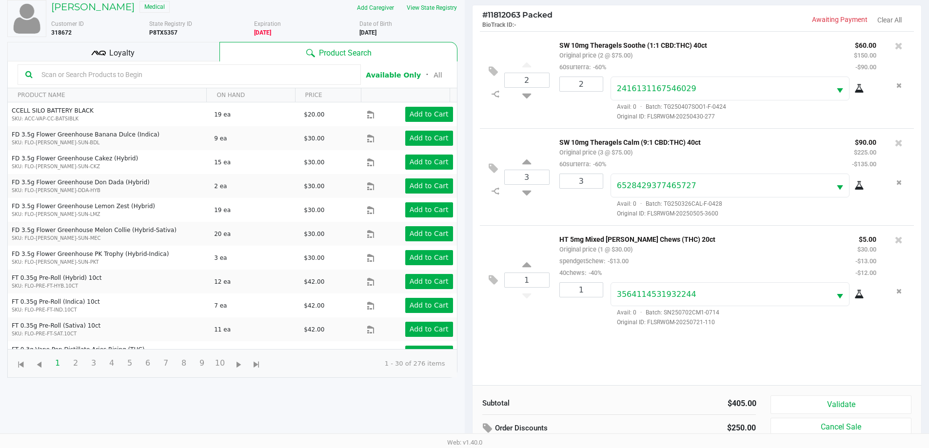
scroll to position [105, 0]
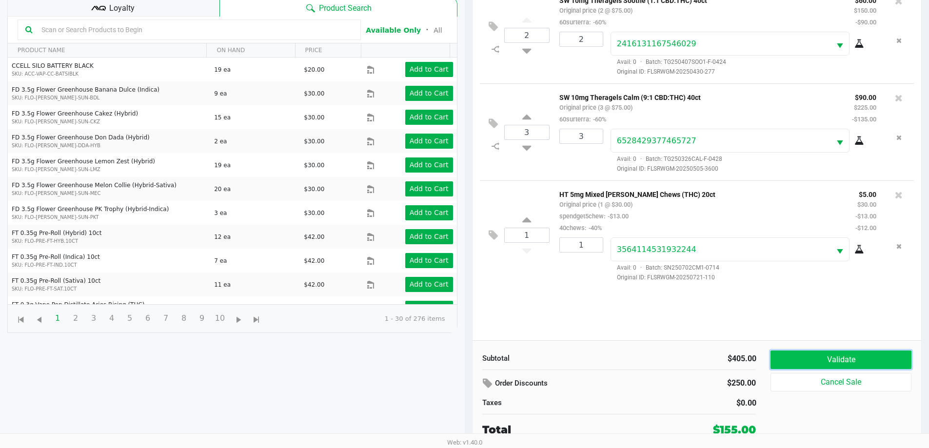
click at [859, 361] on button "Validate" at bounding box center [840, 360] width 140 height 19
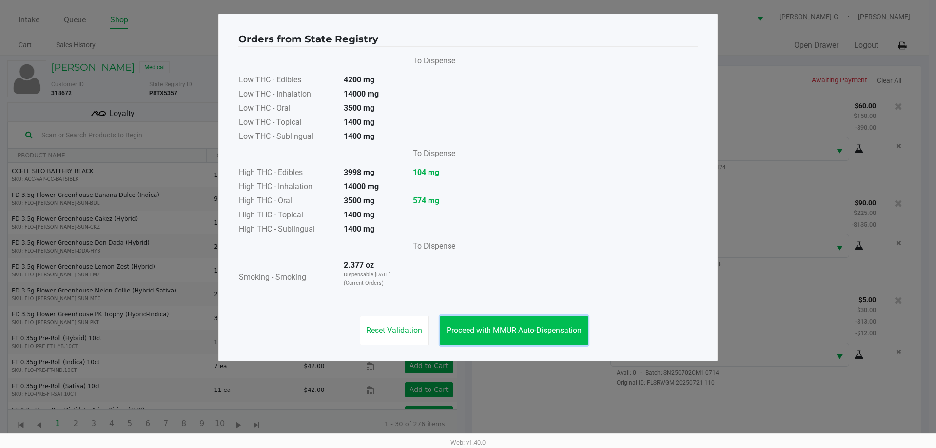
click at [536, 328] on span "Proceed with MMUR Auto-Dispensation" at bounding box center [514, 330] width 135 height 9
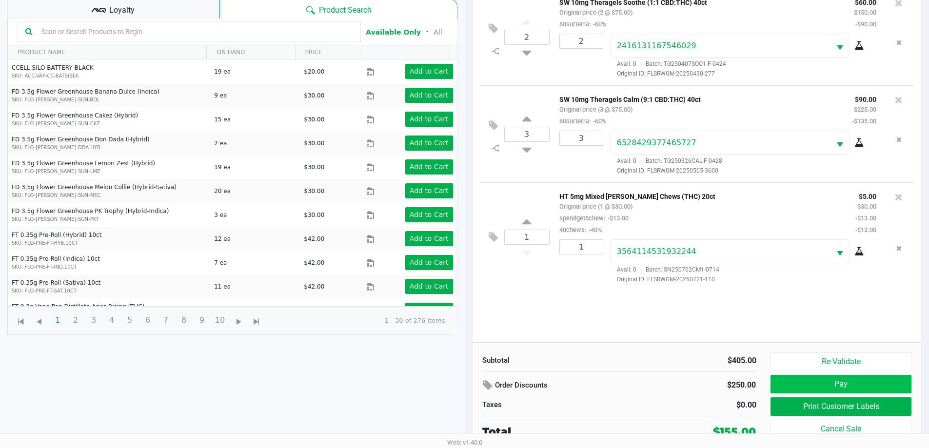
scroll to position [105, 0]
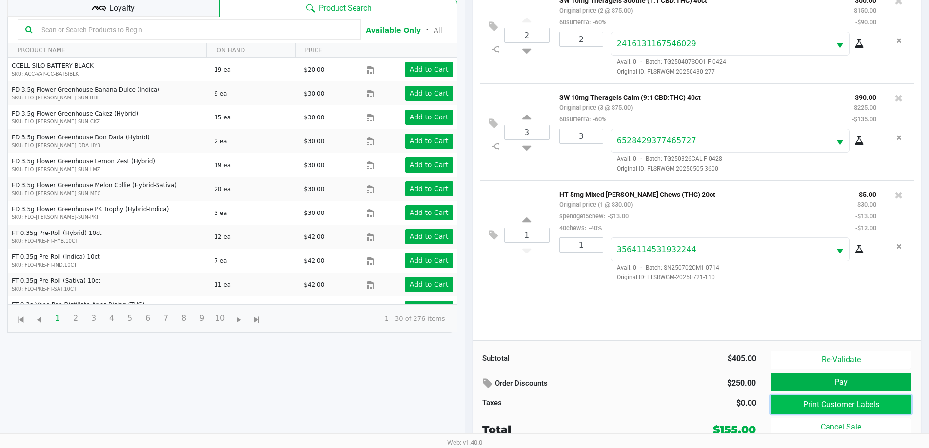
click at [824, 403] on button "Print Customer Labels" at bounding box center [840, 404] width 140 height 19
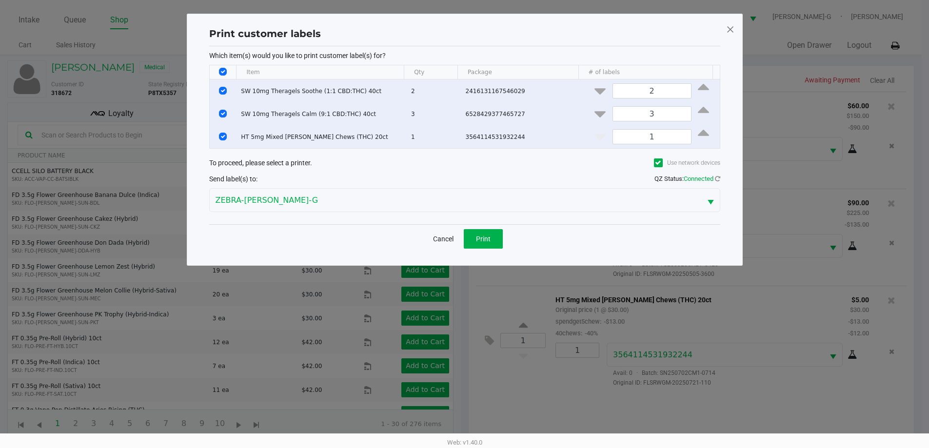
scroll to position [0, 0]
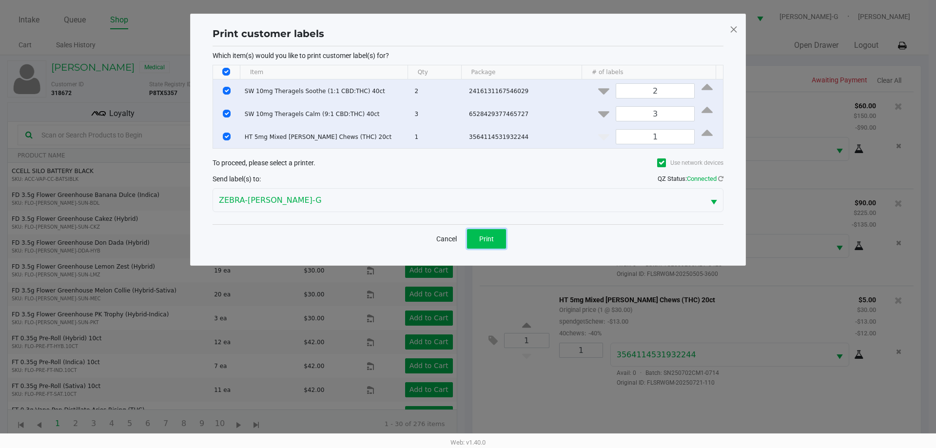
click at [487, 241] on span "Print" at bounding box center [486, 239] width 15 height 8
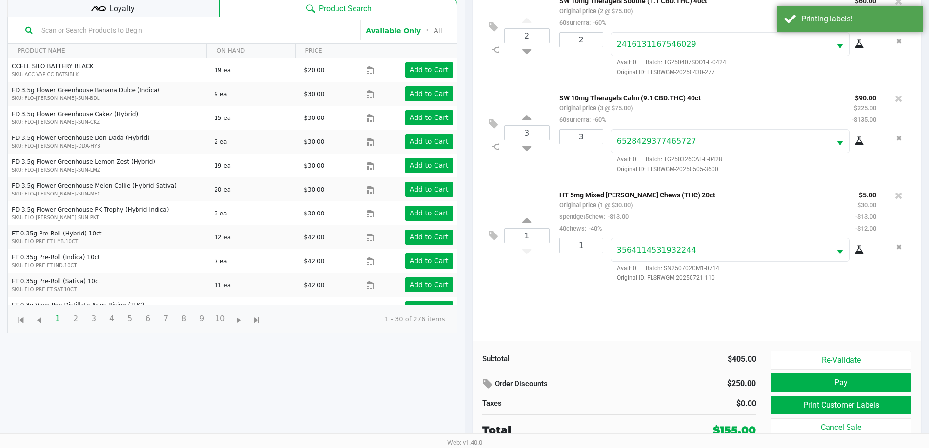
scroll to position [105, 0]
click at [827, 382] on button "Pay" at bounding box center [840, 382] width 140 height 19
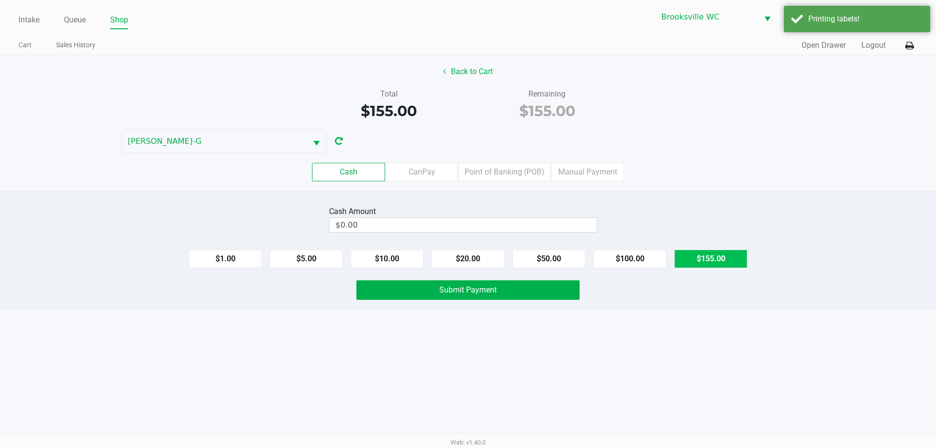
click at [707, 256] on button "$155.00" at bounding box center [710, 259] width 73 height 19
type input "$155.00"
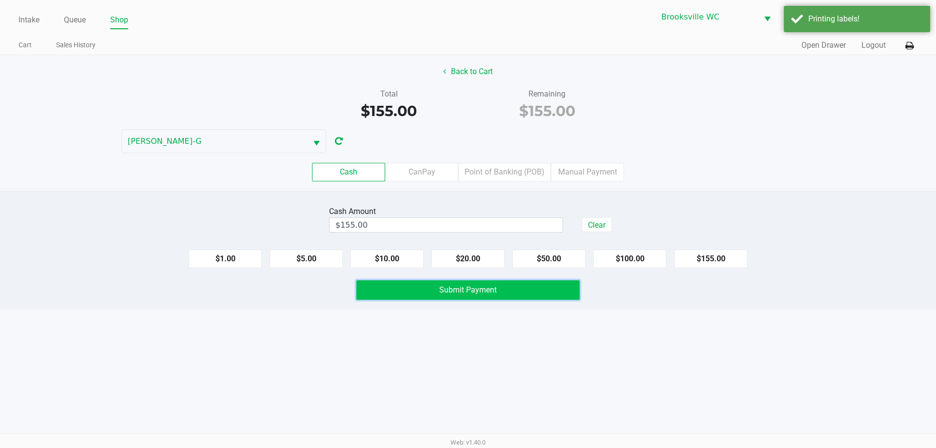
click at [444, 290] on span "Submit Payment" at bounding box center [468, 289] width 58 height 9
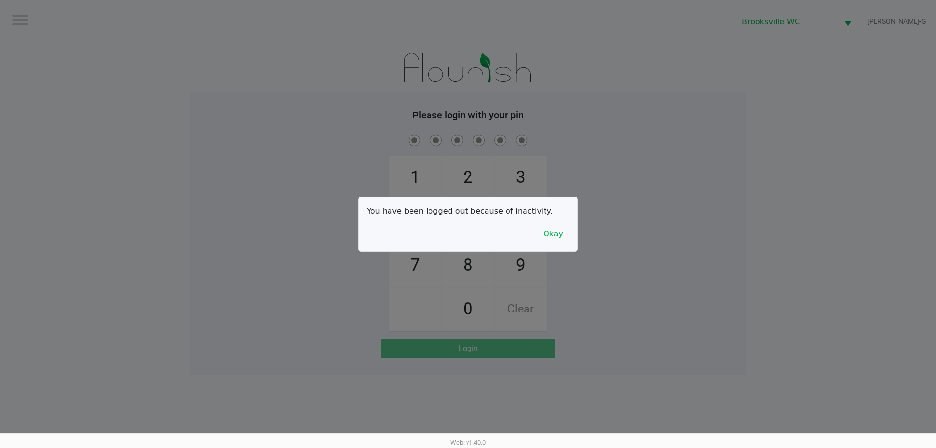
drag, startPoint x: 63, startPoint y: -59, endPoint x: 568, endPoint y: 236, distance: 584.8
click at [568, 236] on button "Okay" at bounding box center [553, 234] width 33 height 19
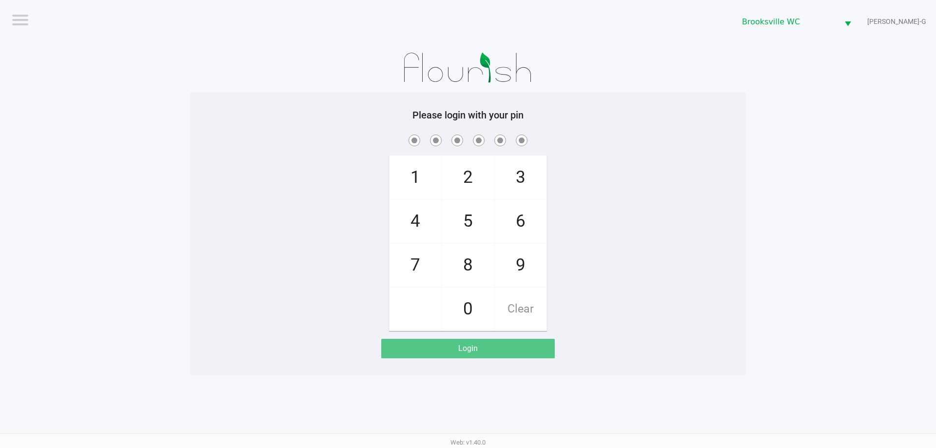
click at [674, 128] on div "Please login with your pin 1 4 7 2 5 8 0 3 6 9 Clear Login" at bounding box center [468, 233] width 556 height 249
checkbox input "true"
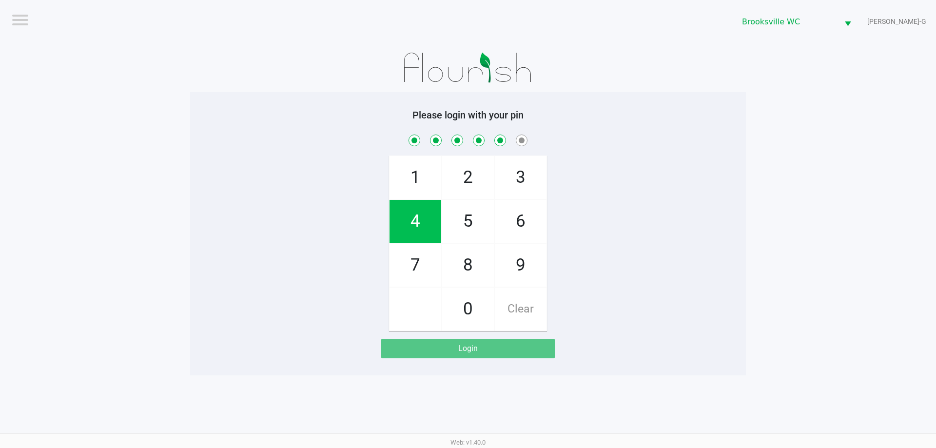
checkbox input "true"
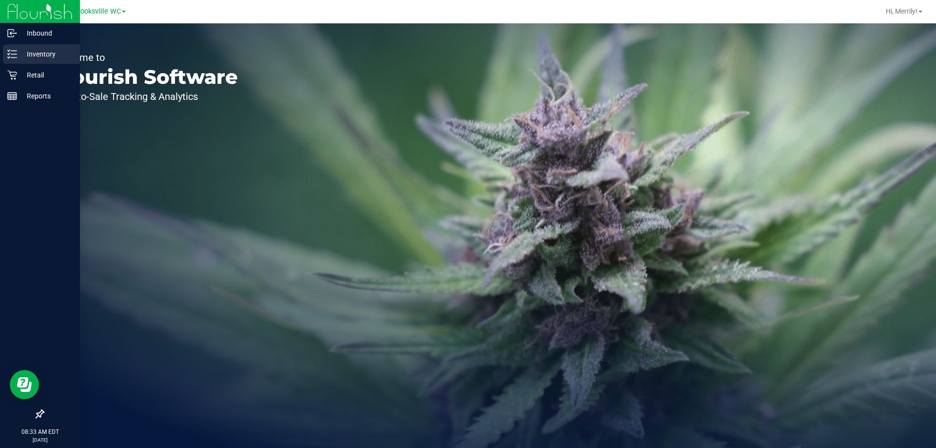
click at [9, 55] on icon at bounding box center [12, 54] width 10 height 10
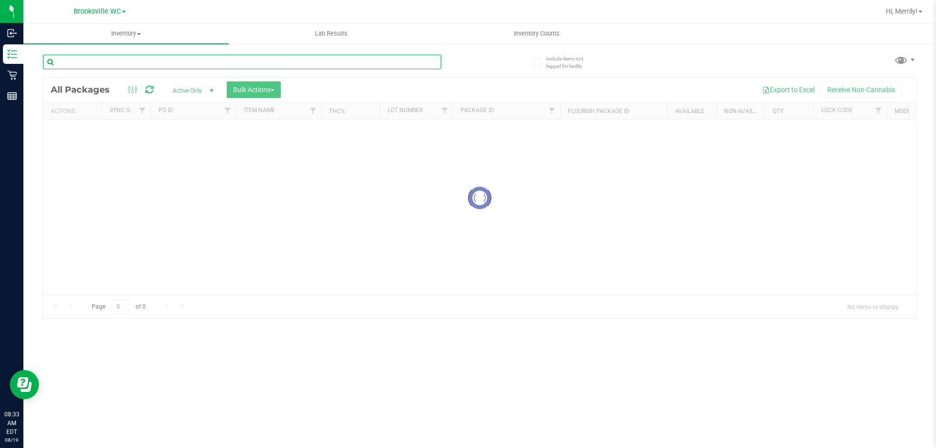
click at [145, 62] on div "Inventory All packages All inventory Waste log Create inventory Lab Results Inv…" at bounding box center [479, 235] width 913 height 425
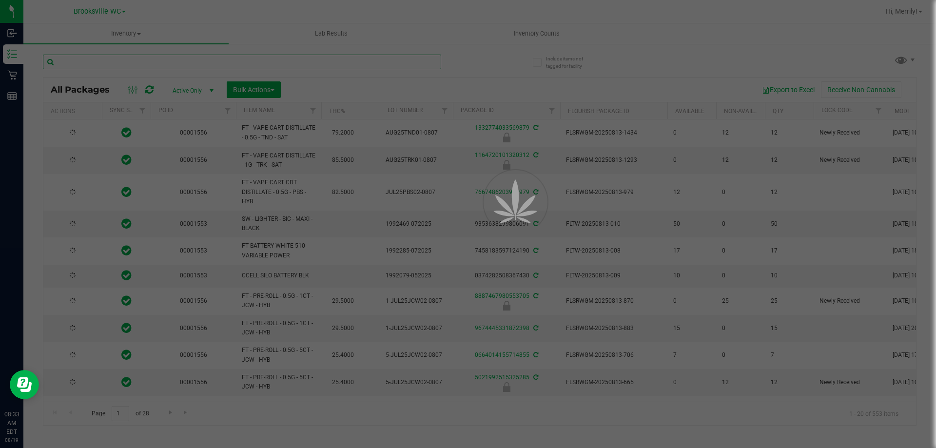
type input "1"
type input "[DATE]"
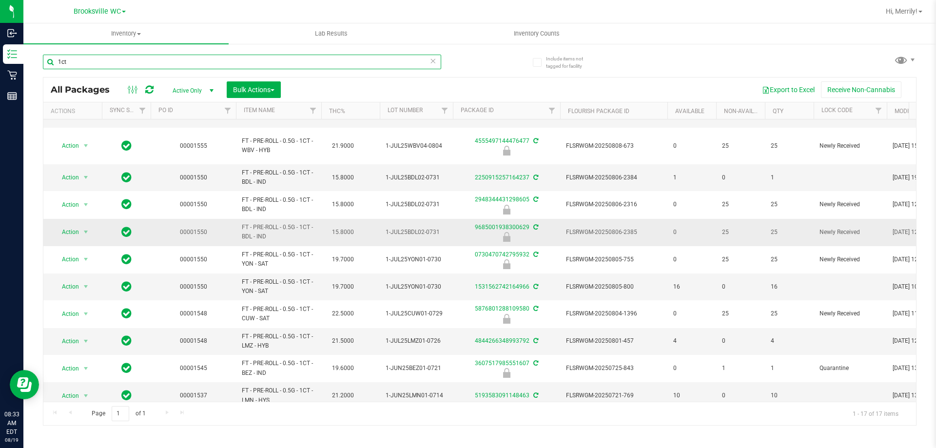
scroll to position [188, 0]
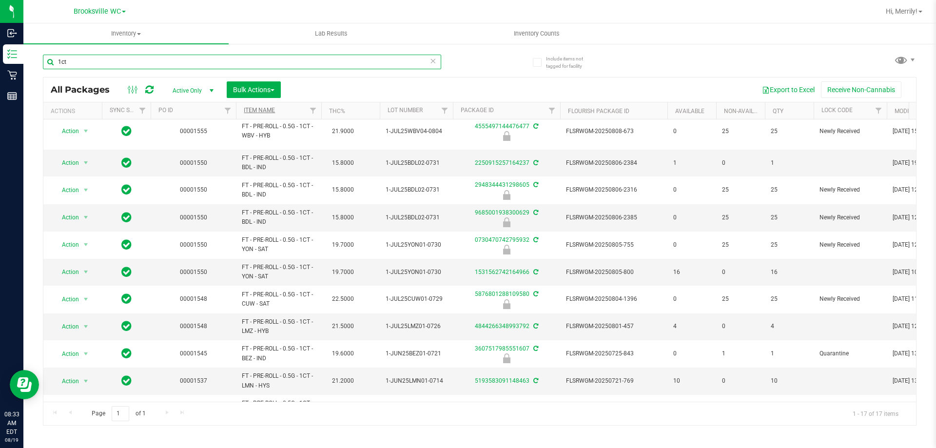
type input "1ct"
click at [262, 109] on link "Item Name" at bounding box center [259, 110] width 31 height 7
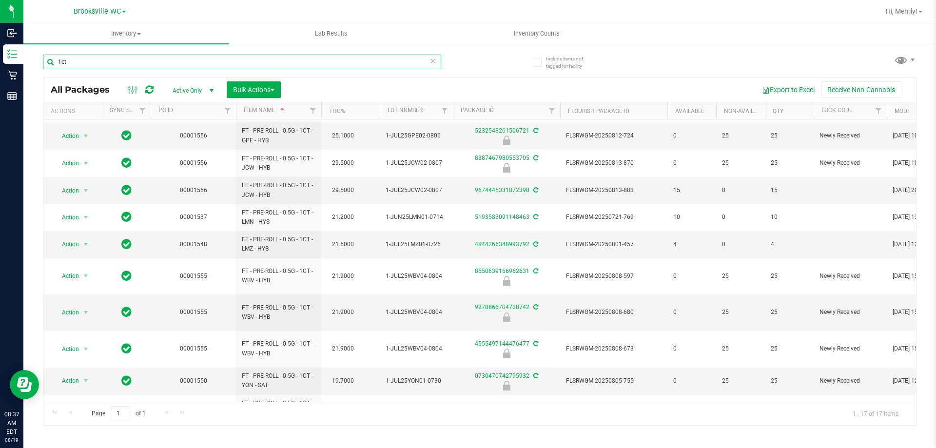
click at [85, 61] on input "1ct" at bounding box center [242, 62] width 398 height 15
type input "wbv"
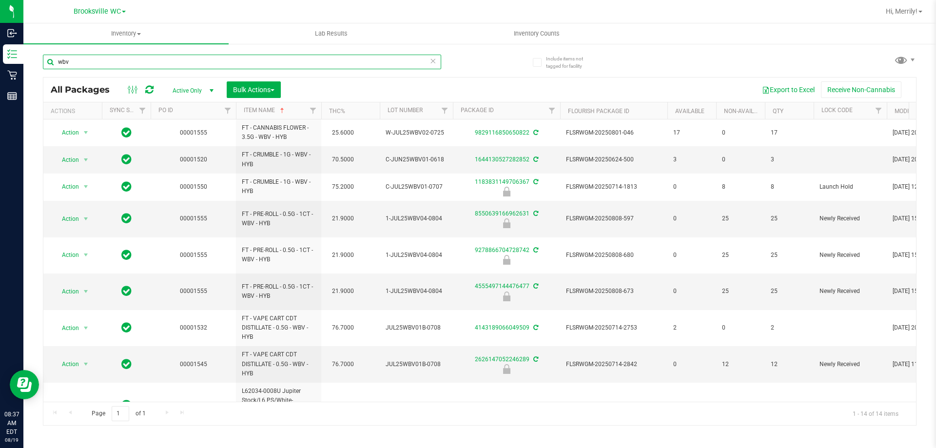
click at [86, 61] on input "wbv" at bounding box center [242, 62] width 398 height 15
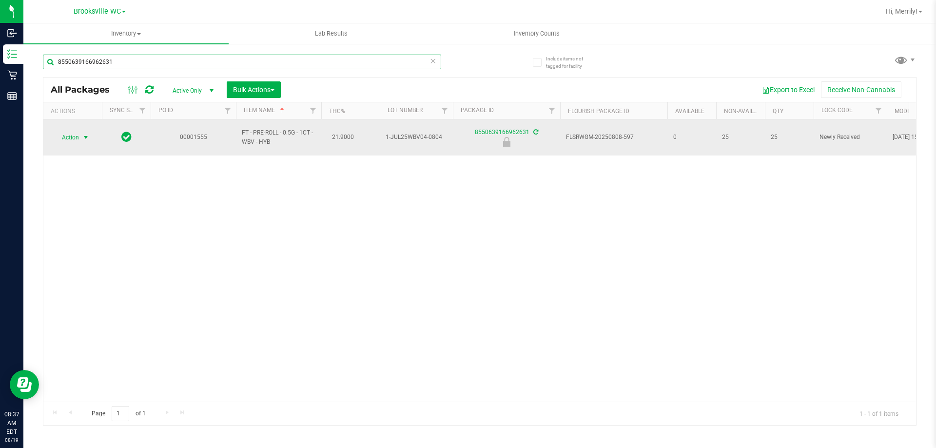
type input "8550639166962631"
click at [86, 134] on span "select" at bounding box center [86, 138] width 8 height 8
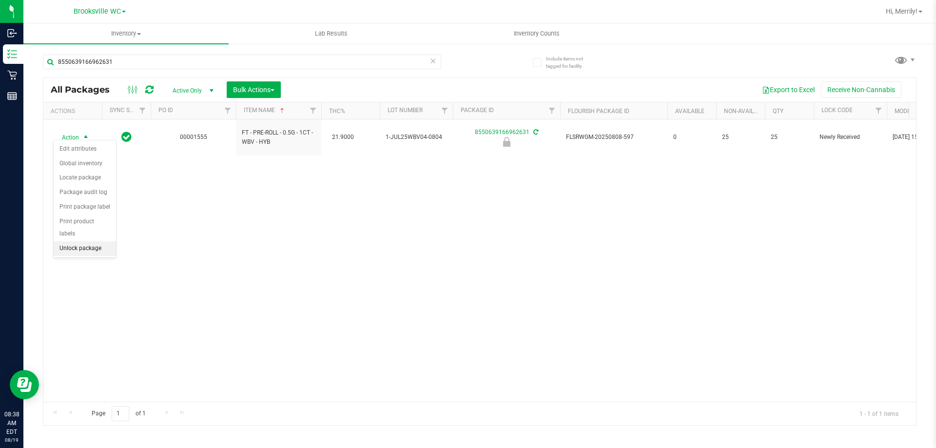
click at [85, 241] on li "Unlock package" at bounding box center [85, 248] width 62 height 15
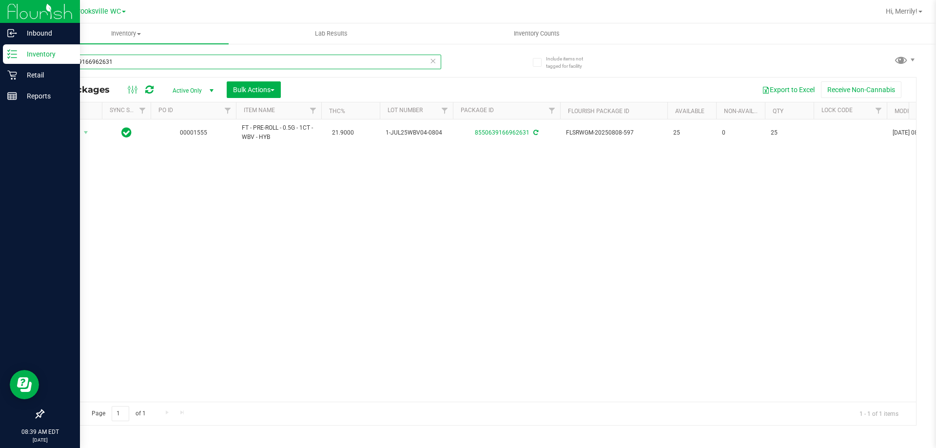
drag, startPoint x: 113, startPoint y: 61, endPoint x: 0, endPoint y: 61, distance: 112.6
click at [0, 61] on div "Inbound Inventory Retail Reports 08:39 AM EDT [DATE] 08/19 [GEOGRAPHIC_DATA] WC…" at bounding box center [468, 224] width 936 height 448
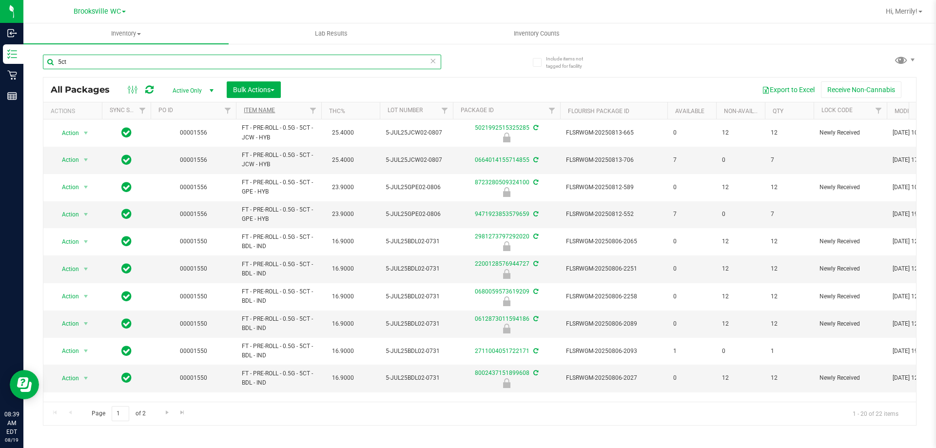
type input "5ct"
click at [252, 112] on link "Item Name" at bounding box center [259, 110] width 31 height 7
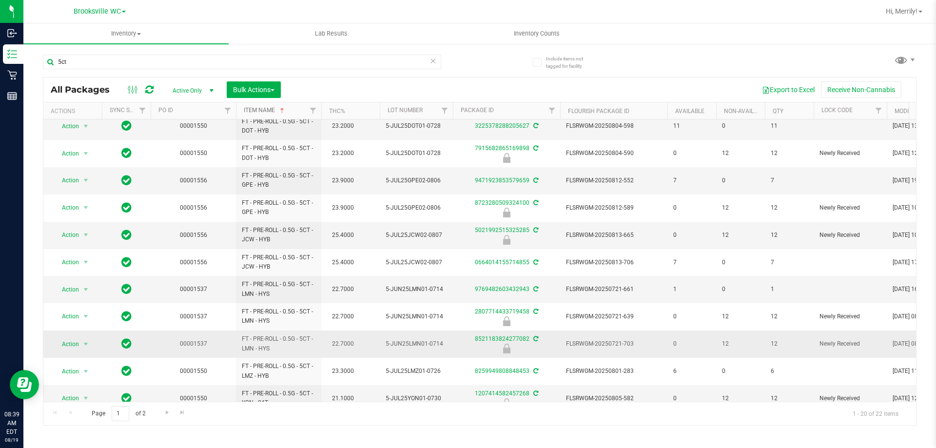
scroll to position [270, 0]
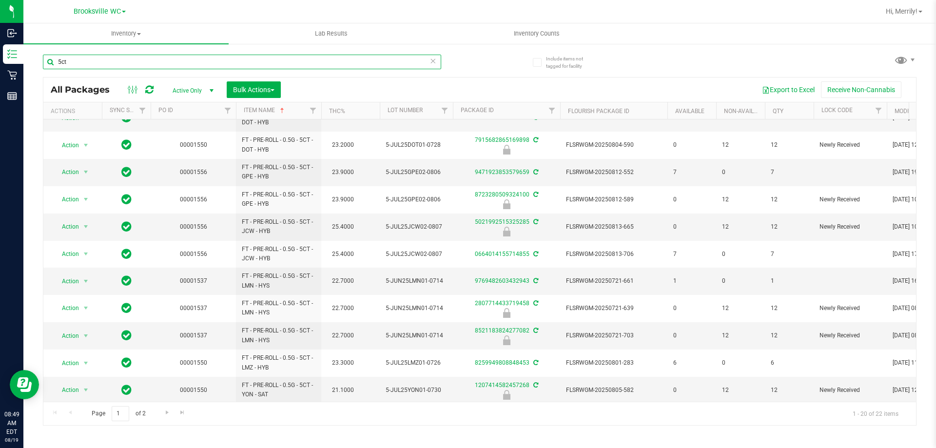
click at [110, 57] on input "5ct" at bounding box center [242, 62] width 398 height 15
click at [109, 57] on input "5ct" at bounding box center [242, 62] width 398 height 15
paste input "Banana Zoap"
type input "Banana Zoap"
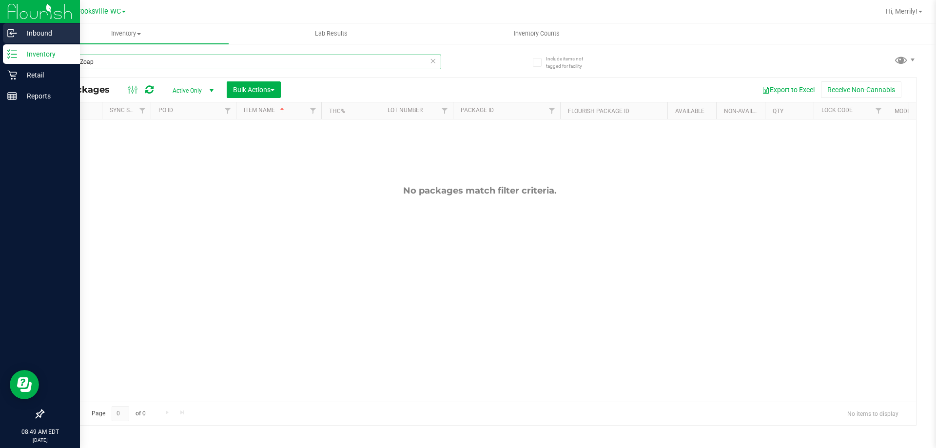
drag, startPoint x: 103, startPoint y: 61, endPoint x: 0, endPoint y: 38, distance: 105.9
click at [0, 42] on div "Inbound Inventory Retail Reports 08:49 AM EDT [DATE] 08/19 [GEOGRAPHIC_DATA] Hi…" at bounding box center [468, 224] width 936 height 448
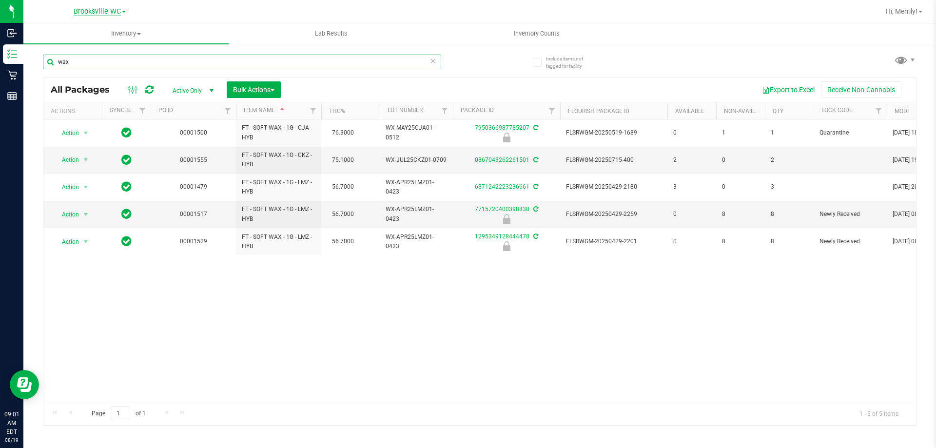
type input "wax"
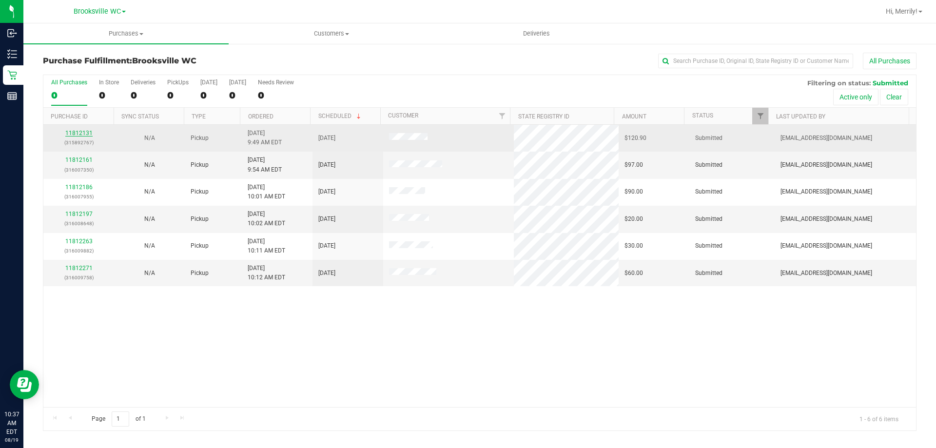
click at [71, 133] on link "11812131" at bounding box center [78, 133] width 27 height 7
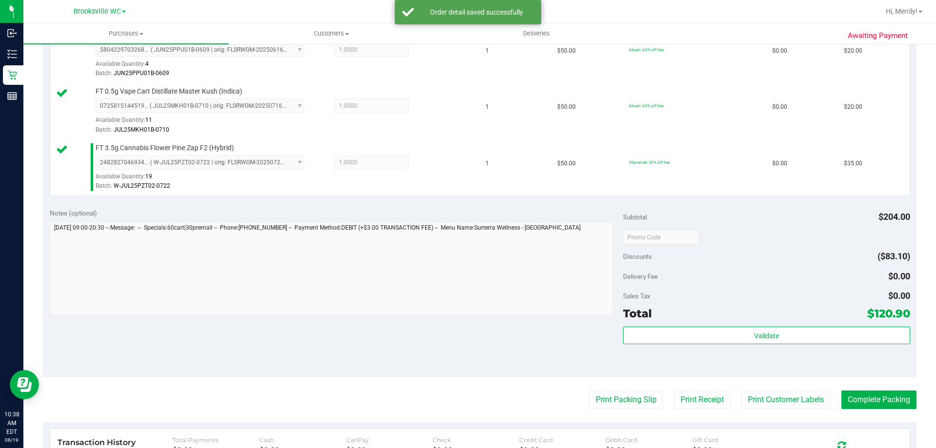
scroll to position [439, 0]
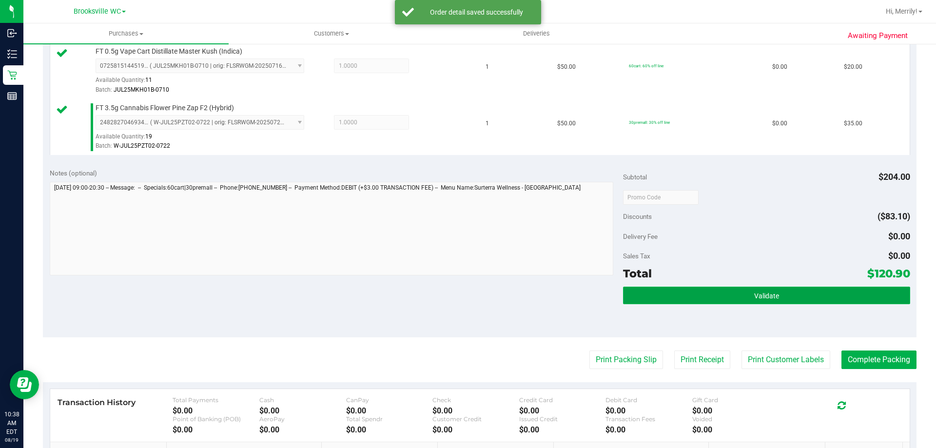
click at [701, 295] on button "Validate" at bounding box center [766, 296] width 287 height 18
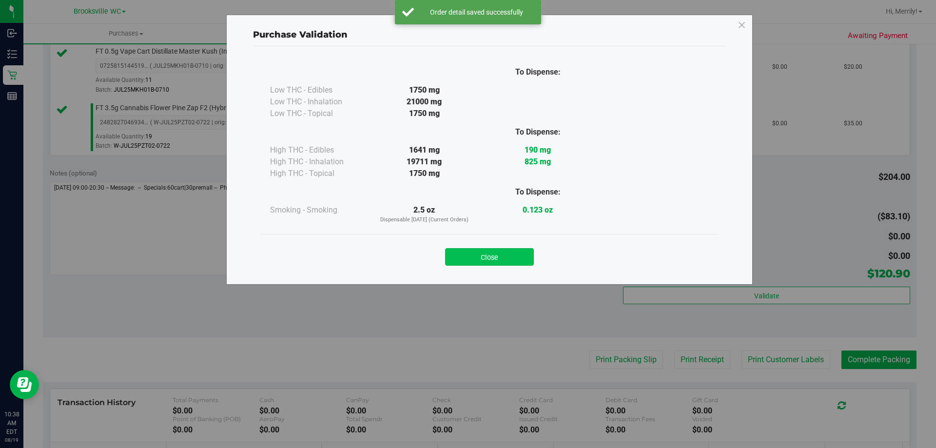
click at [507, 254] on button "Close" at bounding box center [489, 257] width 89 height 18
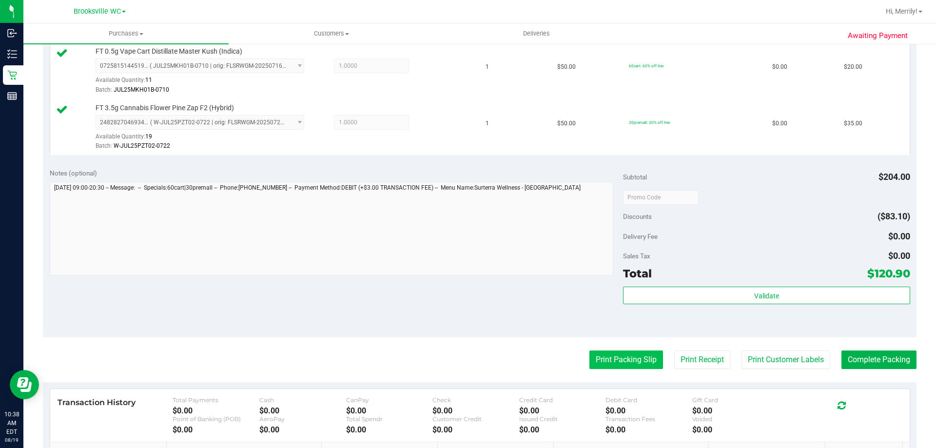
click at [603, 362] on button "Print Packing Slip" at bounding box center [626, 360] width 74 height 19
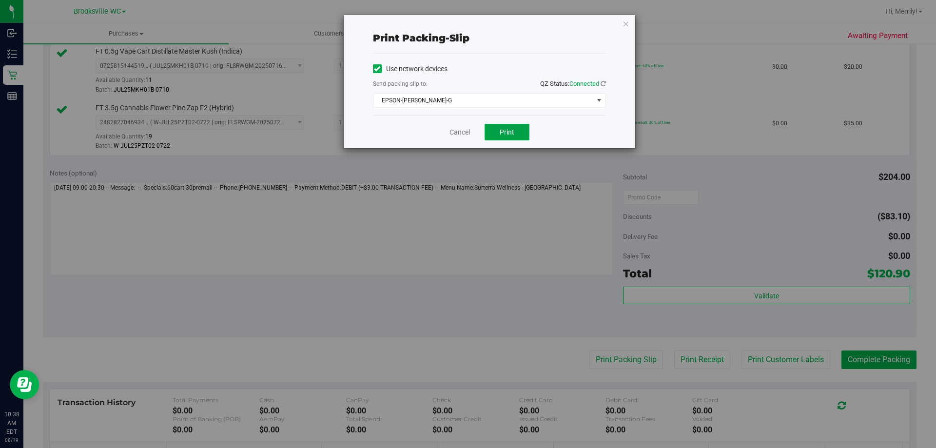
click at [506, 135] on span "Print" at bounding box center [507, 132] width 15 height 8
click at [459, 131] on link "Cancel" at bounding box center [460, 132] width 20 height 10
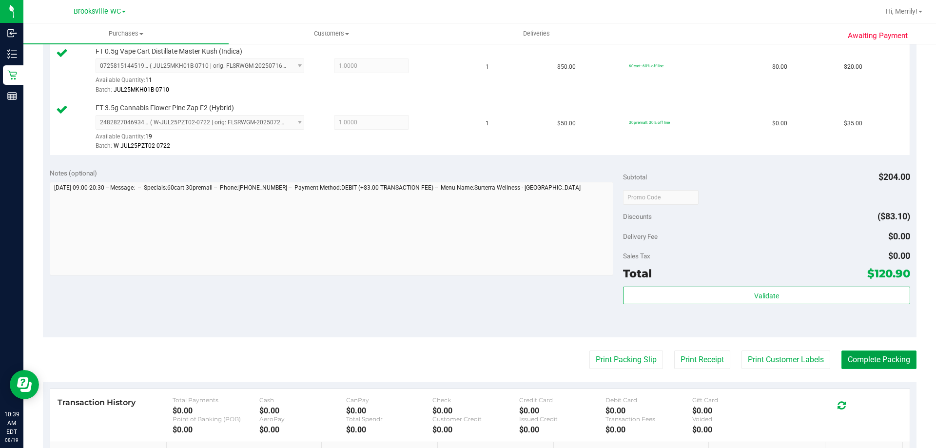
click at [875, 361] on button "Complete Packing" at bounding box center [879, 360] width 75 height 19
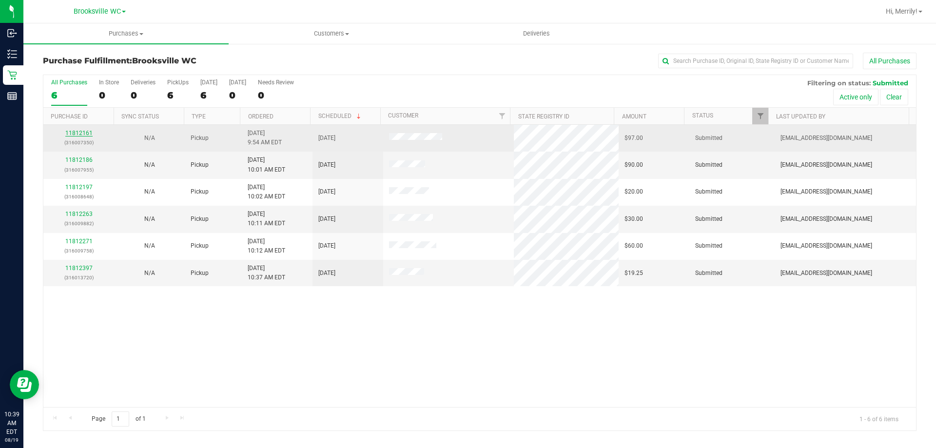
click at [86, 134] on link "11812161" at bounding box center [78, 133] width 27 height 7
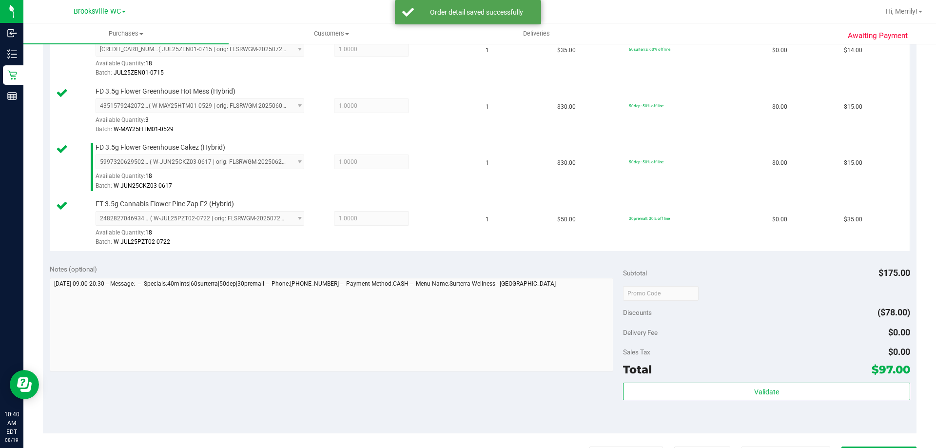
scroll to position [390, 0]
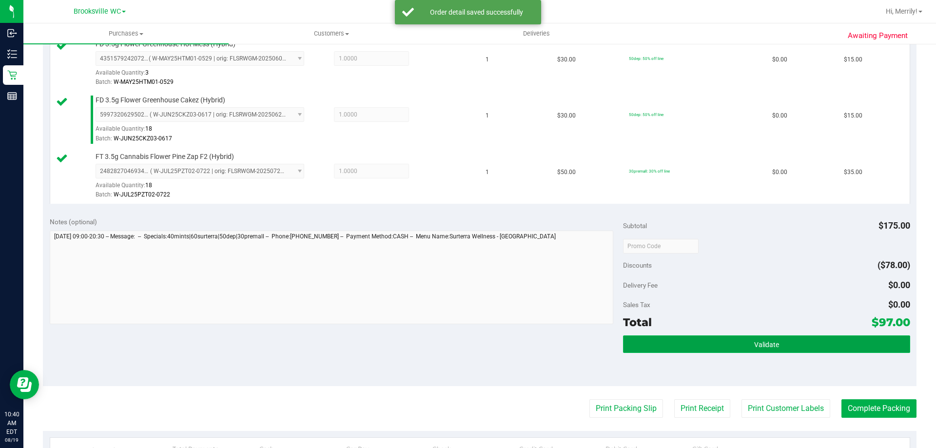
click at [741, 348] on button "Validate" at bounding box center [766, 344] width 287 height 18
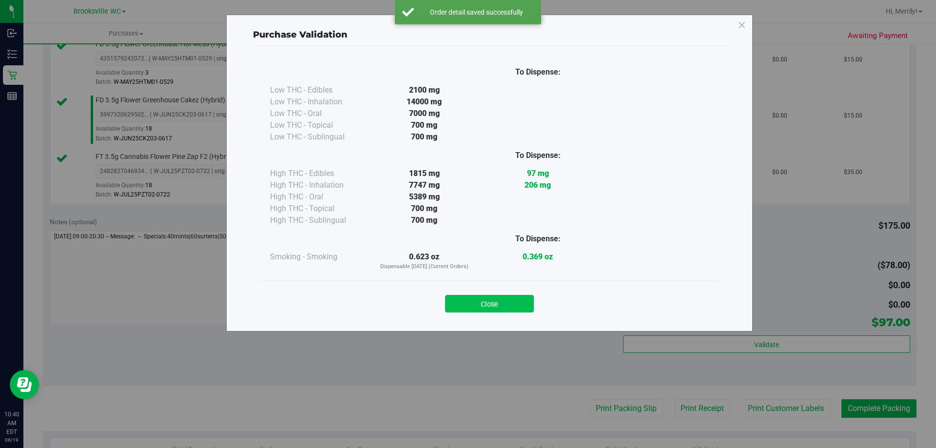
click at [511, 303] on button "Close" at bounding box center [489, 304] width 89 height 18
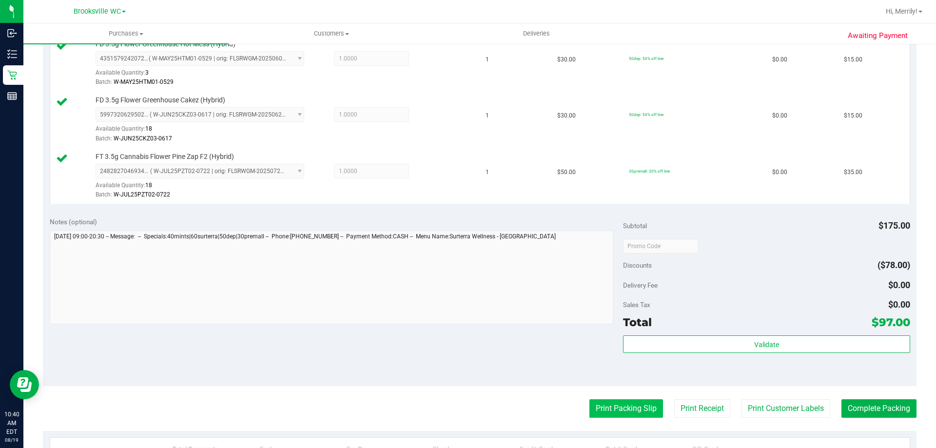
click at [604, 405] on button "Print Packing Slip" at bounding box center [626, 408] width 74 height 19
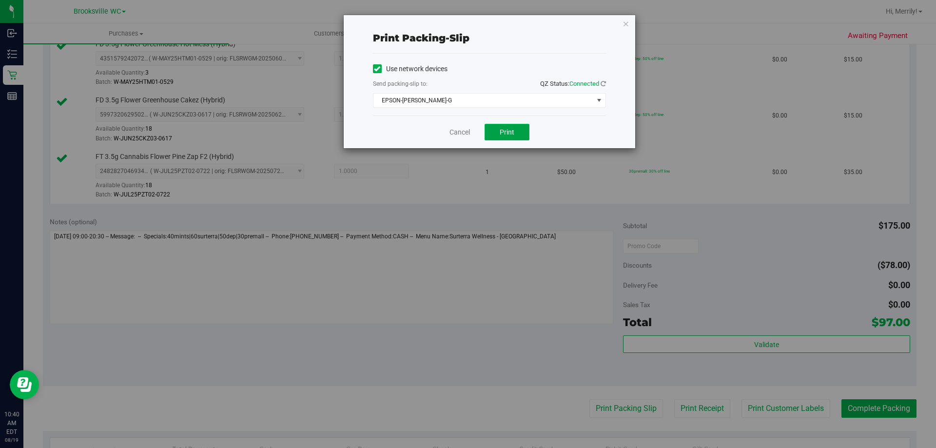
click at [514, 137] on button "Print" at bounding box center [507, 132] width 45 height 17
click at [456, 133] on link "Cancel" at bounding box center [460, 132] width 20 height 10
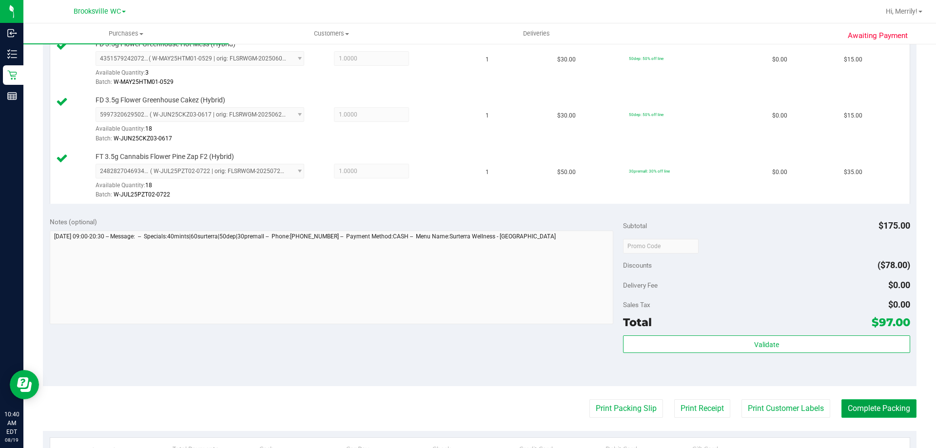
click at [864, 410] on button "Complete Packing" at bounding box center [879, 408] width 75 height 19
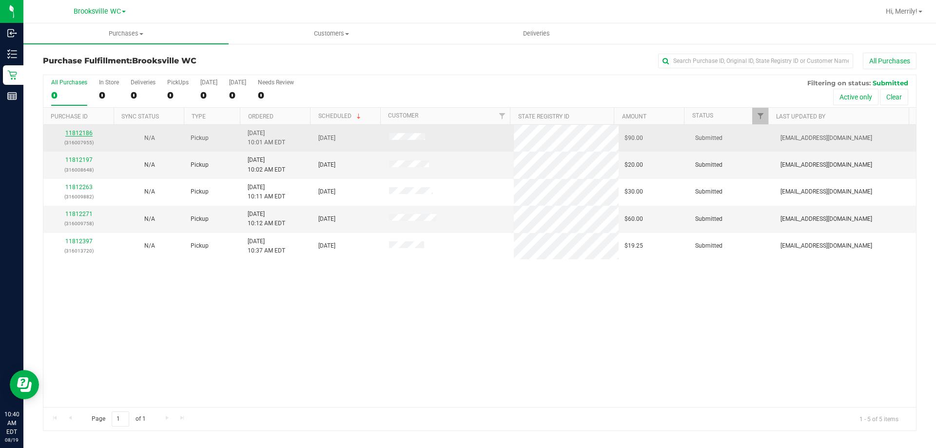
click at [76, 133] on link "11812186" at bounding box center [78, 133] width 27 height 7
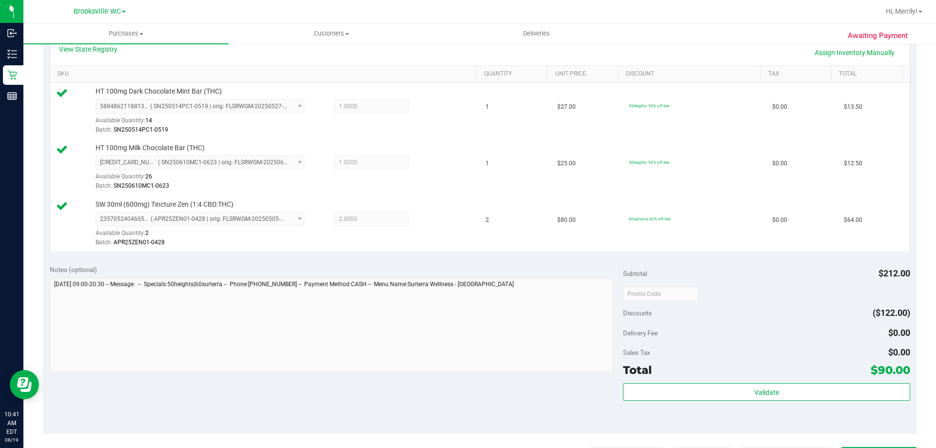
scroll to position [244, 0]
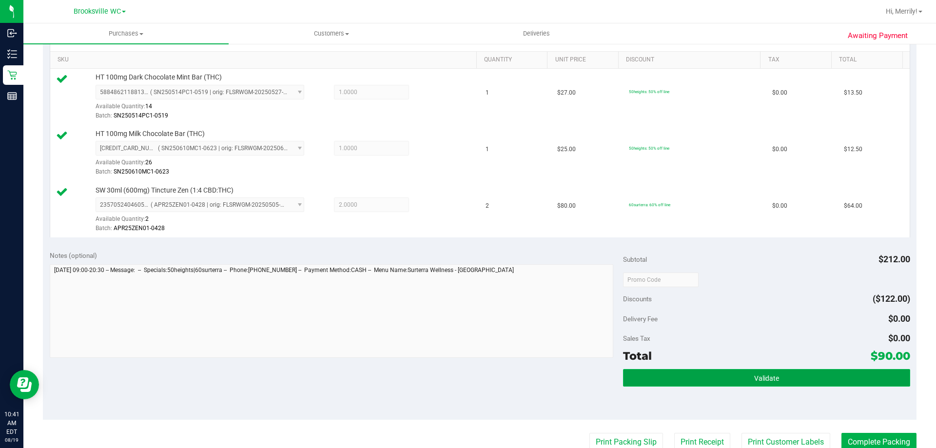
click at [738, 379] on button "Validate" at bounding box center [766, 378] width 287 height 18
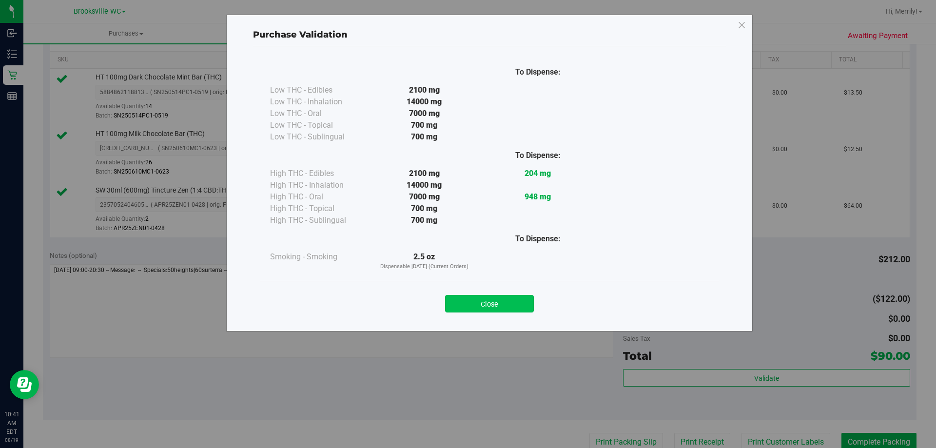
click at [498, 303] on button "Close" at bounding box center [489, 304] width 89 height 18
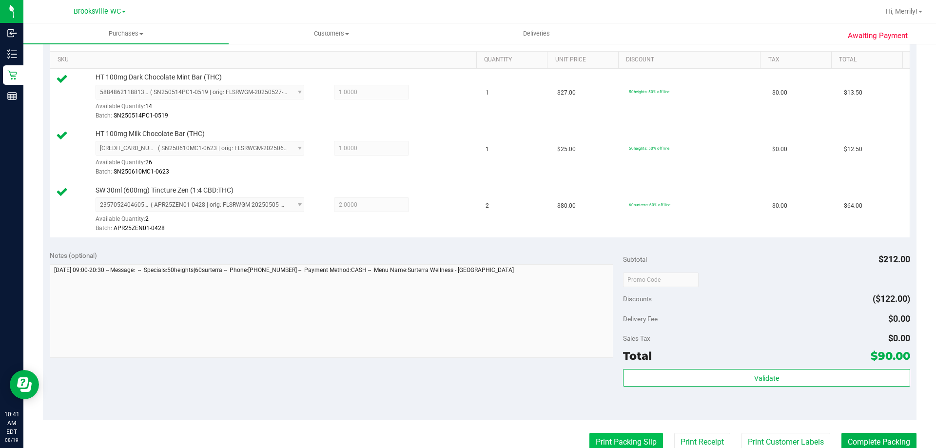
click at [619, 435] on button "Print Packing Slip" at bounding box center [626, 442] width 74 height 19
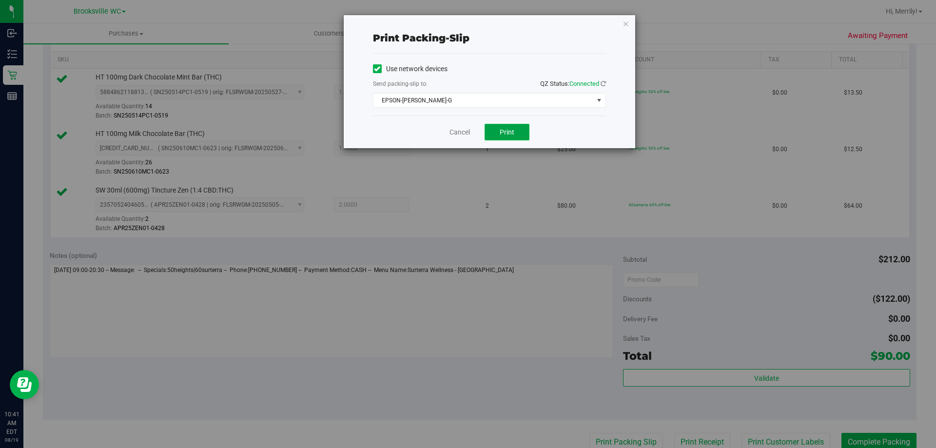
click at [510, 129] on span "Print" at bounding box center [507, 132] width 15 height 8
click at [467, 127] on link "Cancel" at bounding box center [460, 132] width 20 height 10
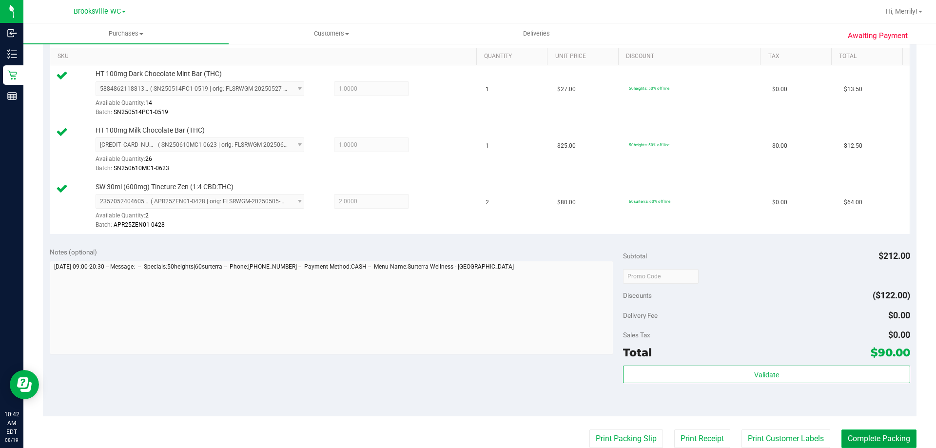
click at [874, 438] on button "Complete Packing" at bounding box center [879, 439] width 75 height 19
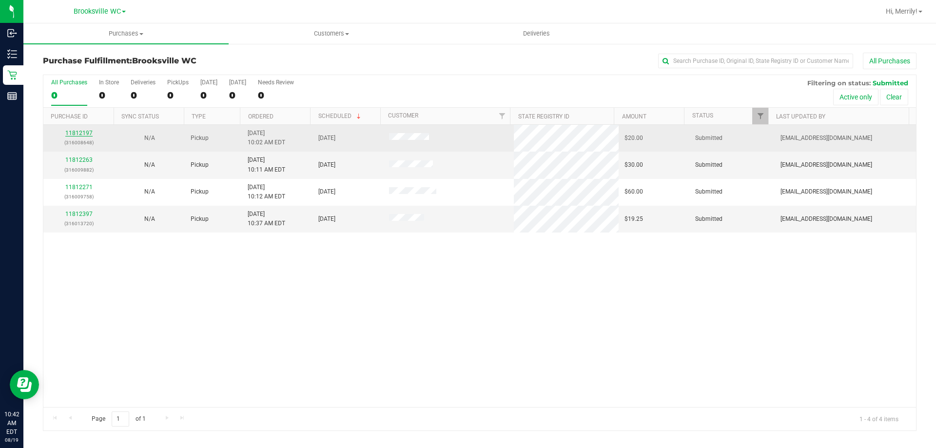
click at [84, 132] on link "11812197" at bounding box center [78, 133] width 27 height 7
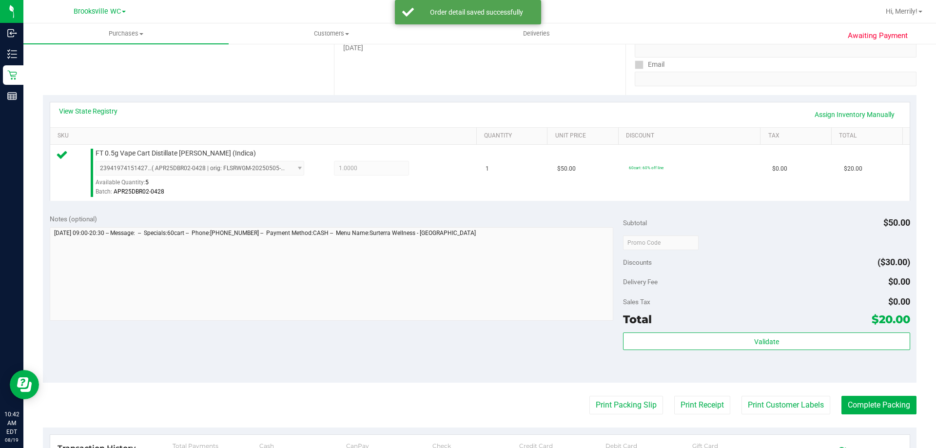
scroll to position [195, 0]
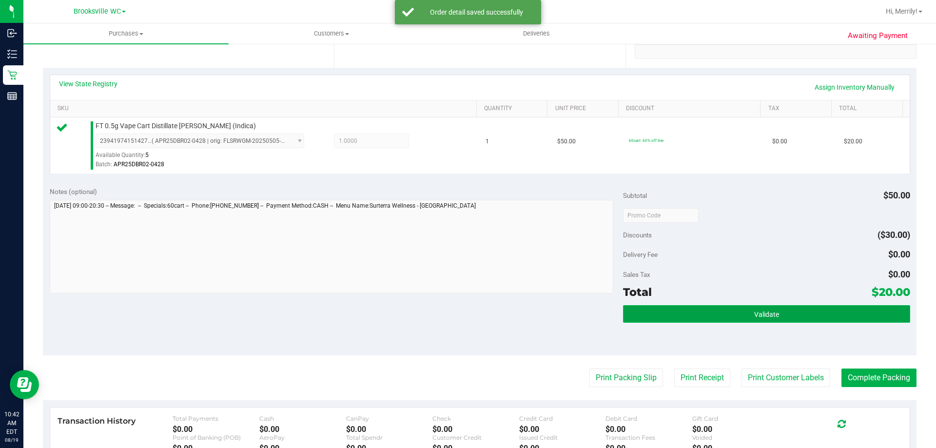
click at [739, 310] on button "Validate" at bounding box center [766, 314] width 287 height 18
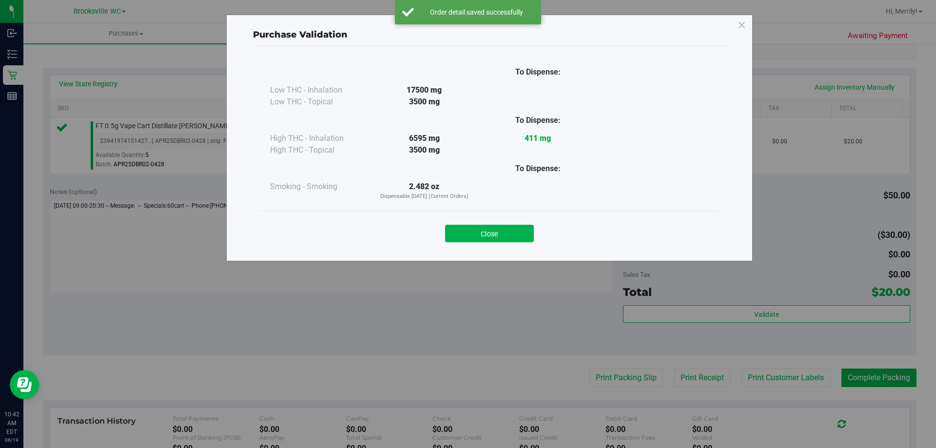
drag, startPoint x: 509, startPoint y: 227, endPoint x: 525, endPoint y: 247, distance: 25.7
click at [511, 227] on button "Close" at bounding box center [489, 234] width 89 height 18
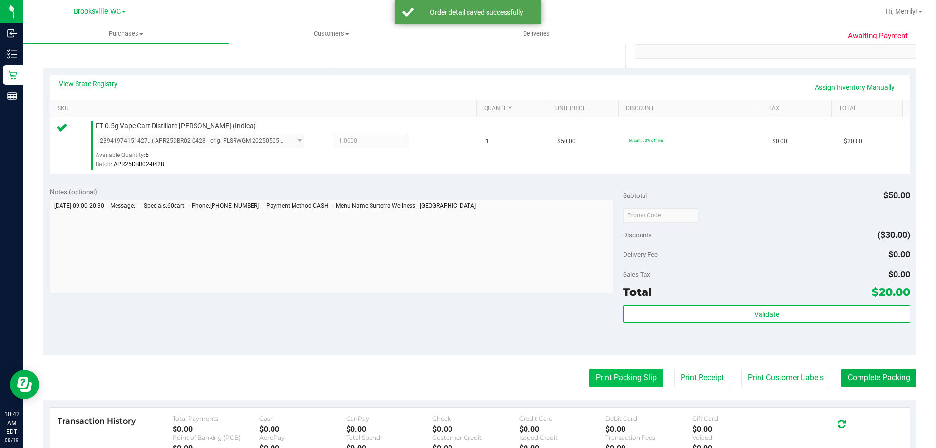
click at [611, 382] on button "Print Packing Slip" at bounding box center [626, 378] width 74 height 19
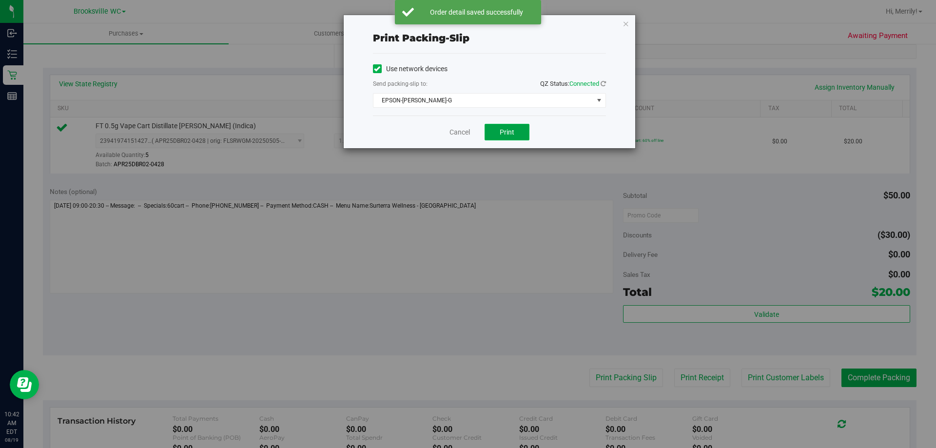
click at [501, 137] on button "Print" at bounding box center [507, 132] width 45 height 17
click at [454, 137] on link "Cancel" at bounding box center [460, 132] width 20 height 10
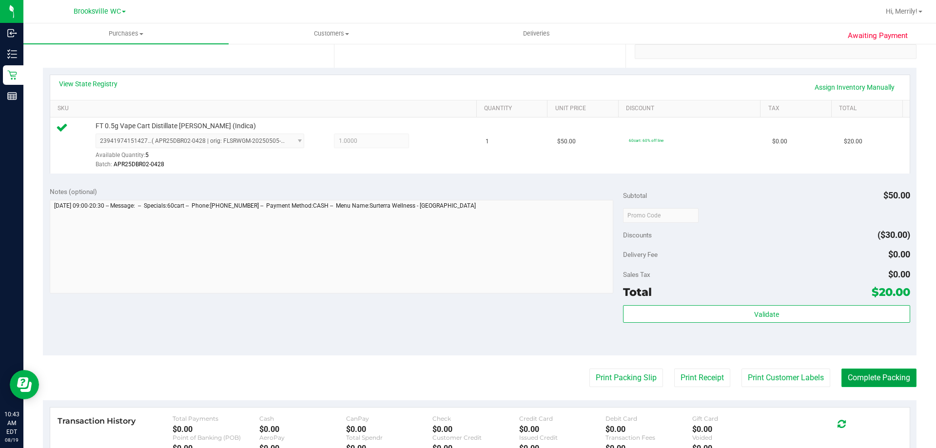
click at [873, 371] on button "Complete Packing" at bounding box center [879, 378] width 75 height 19
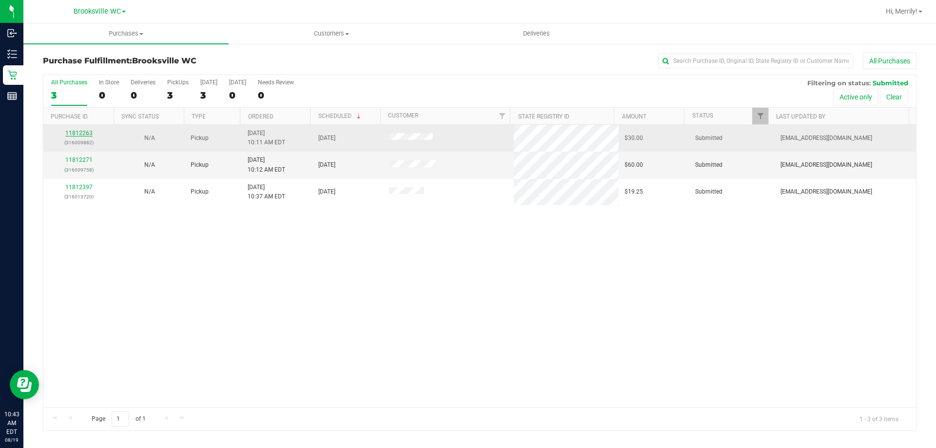
click at [79, 132] on link "11812263" at bounding box center [78, 133] width 27 height 7
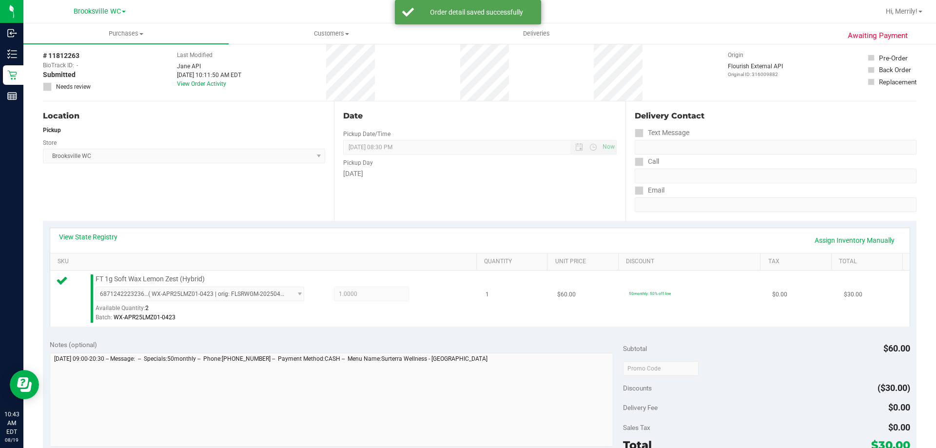
scroll to position [146, 0]
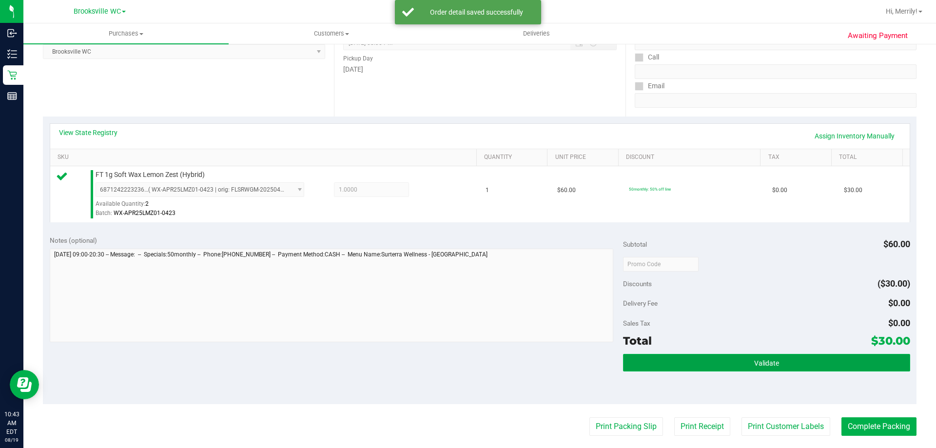
click at [731, 357] on button "Validate" at bounding box center [766, 363] width 287 height 18
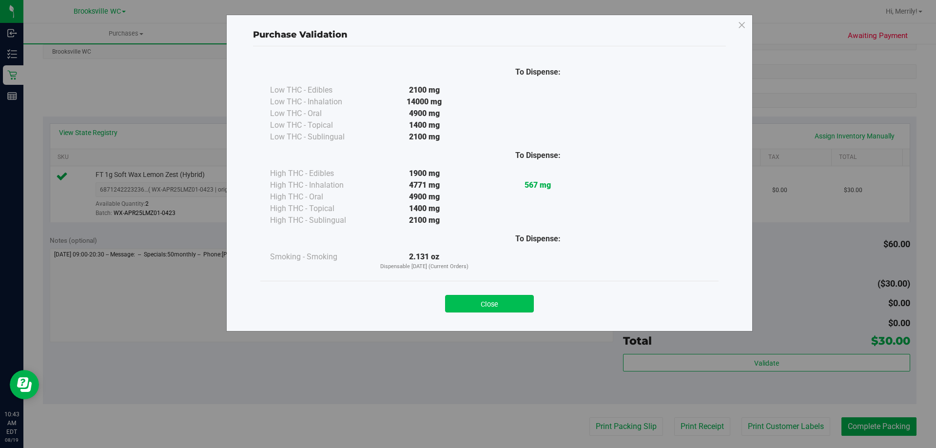
click at [498, 306] on button "Close" at bounding box center [489, 304] width 89 height 18
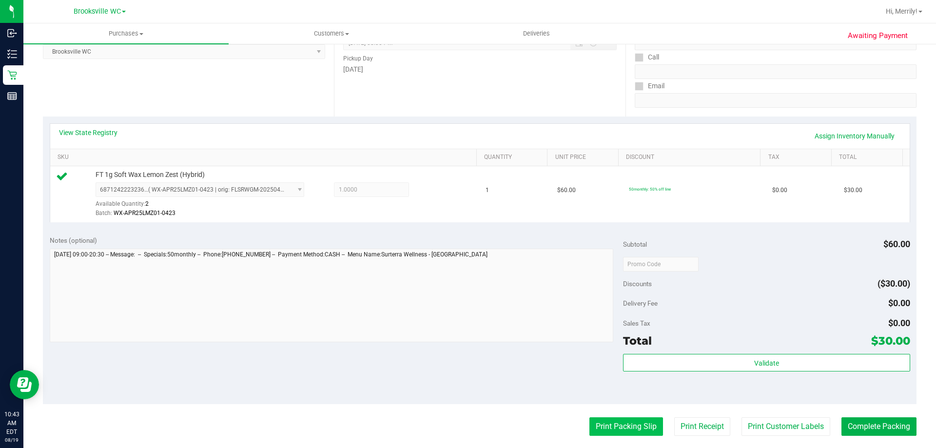
click at [623, 430] on button "Print Packing Slip" at bounding box center [626, 426] width 74 height 19
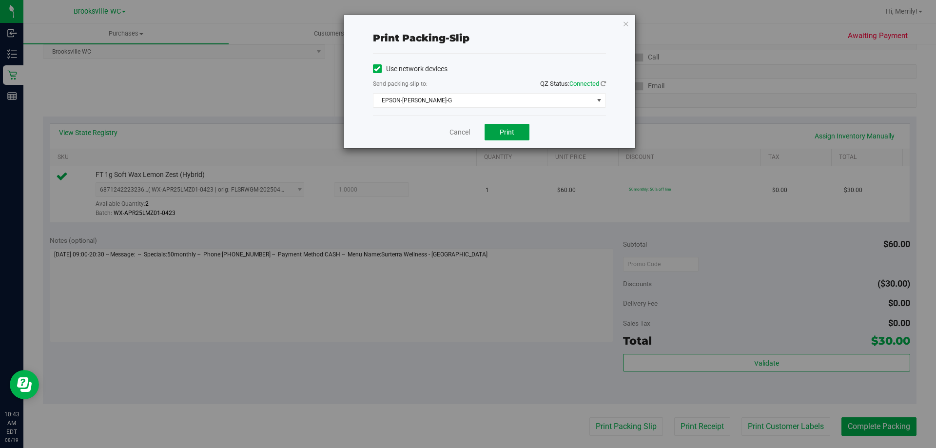
drag, startPoint x: 499, startPoint y: 125, endPoint x: 507, endPoint y: 114, distance: 13.9
click at [500, 125] on button "Print" at bounding box center [507, 132] width 45 height 17
click at [455, 132] on link "Cancel" at bounding box center [460, 132] width 20 height 10
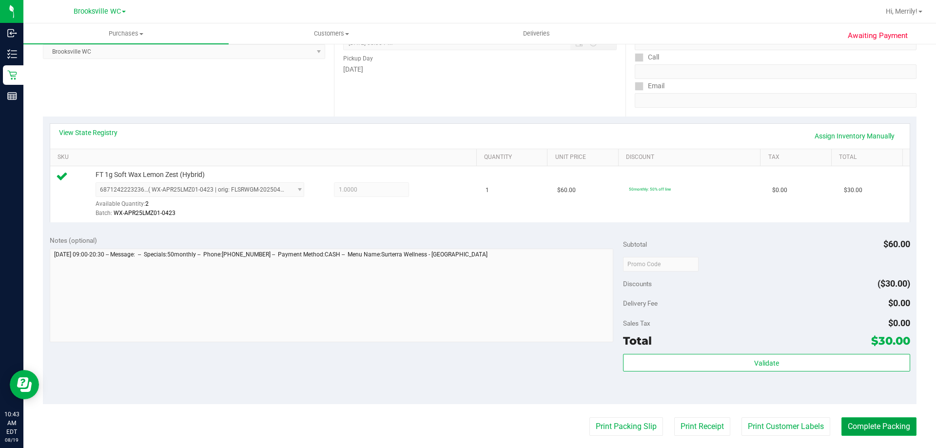
click at [866, 423] on button "Complete Packing" at bounding box center [879, 426] width 75 height 19
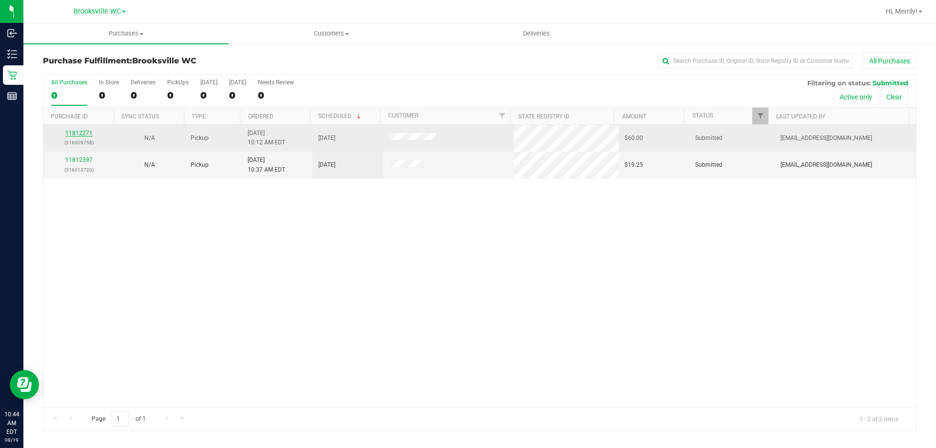
click at [81, 131] on link "11812271" at bounding box center [78, 133] width 27 height 7
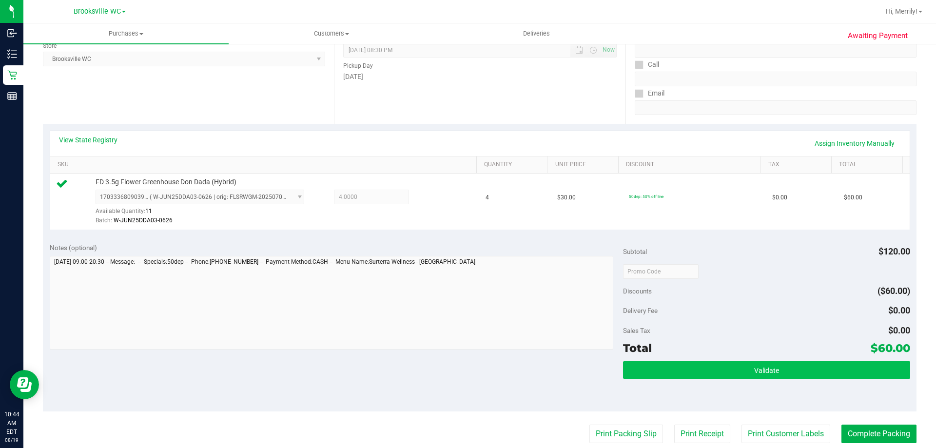
scroll to position [195, 0]
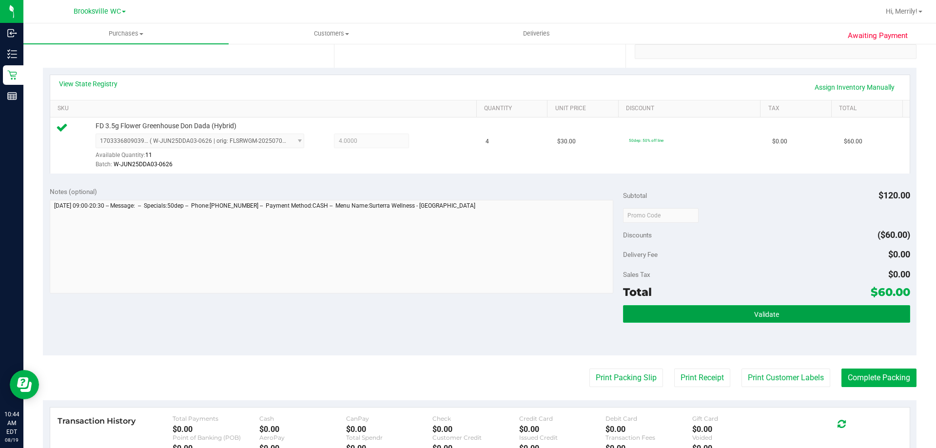
click at [719, 316] on button "Validate" at bounding box center [766, 314] width 287 height 18
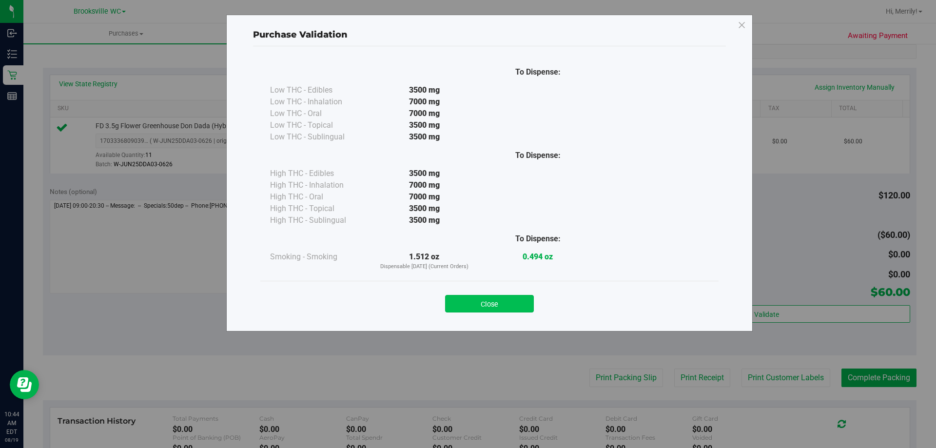
click at [512, 300] on button "Close" at bounding box center [489, 304] width 89 height 18
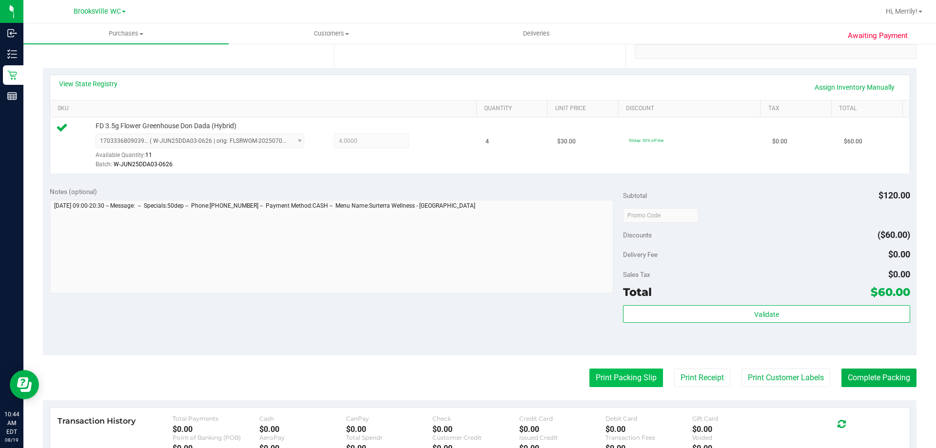
click at [615, 376] on button "Print Packing Slip" at bounding box center [626, 378] width 74 height 19
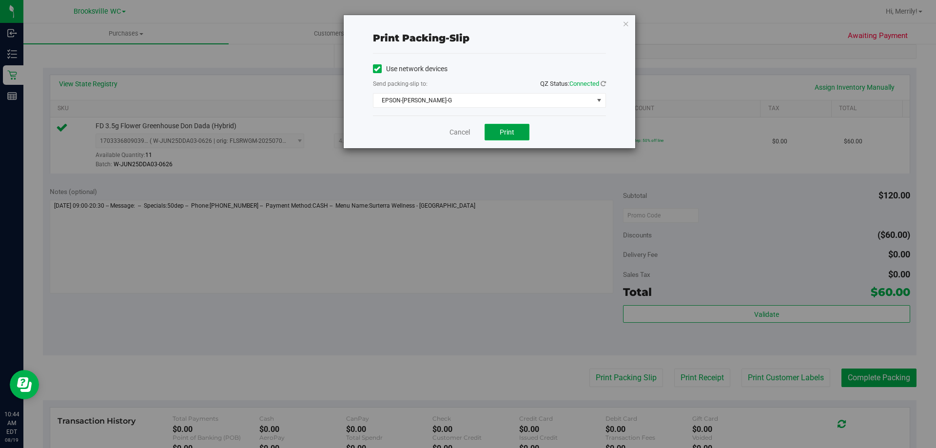
click at [510, 135] on span "Print" at bounding box center [507, 132] width 15 height 8
drag, startPoint x: 460, startPoint y: 131, endPoint x: 471, endPoint y: 137, distance: 12.2
click at [461, 131] on link "Cancel" at bounding box center [460, 132] width 20 height 10
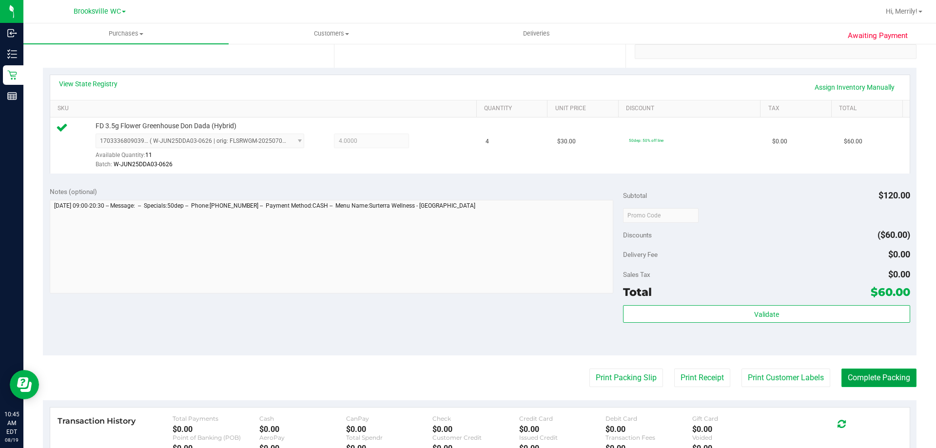
click at [853, 372] on button "Complete Packing" at bounding box center [879, 378] width 75 height 19
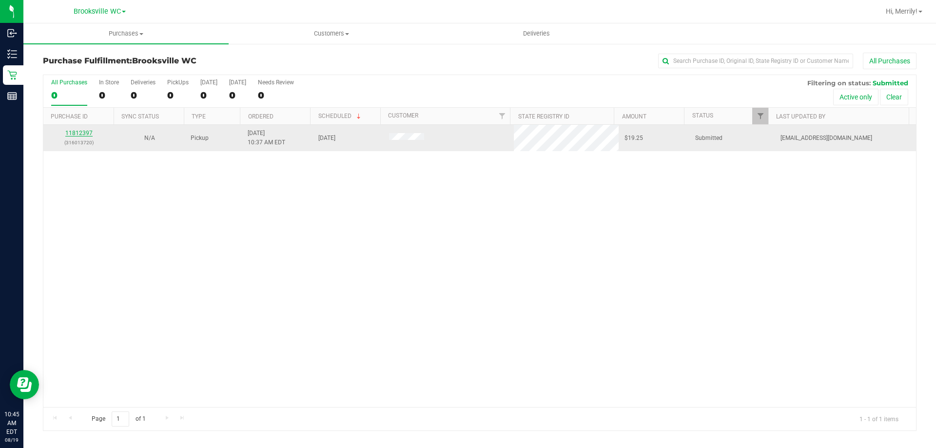
click at [81, 134] on link "11812397" at bounding box center [78, 133] width 27 height 7
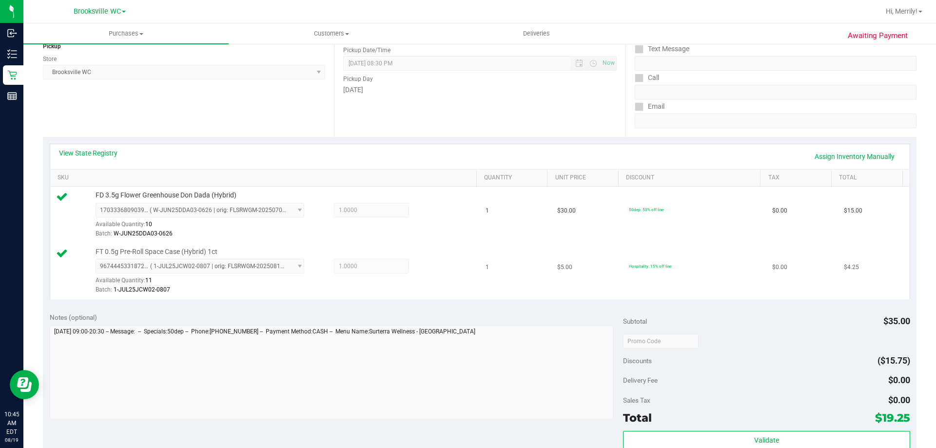
scroll to position [195, 0]
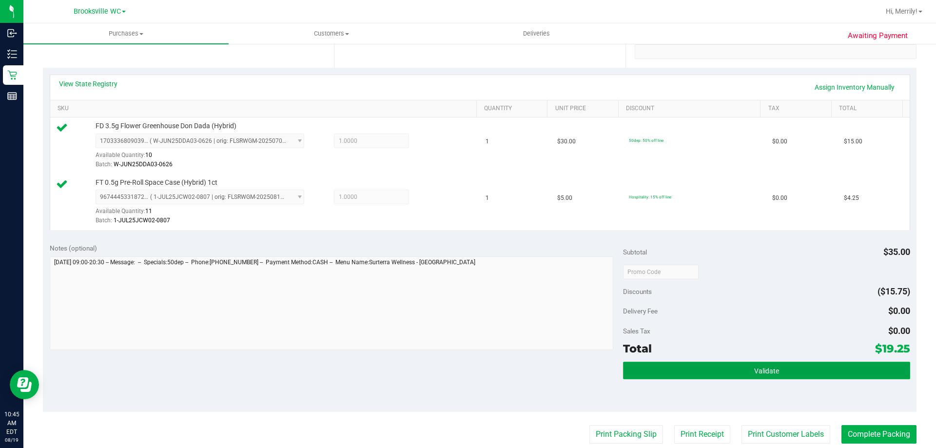
click at [691, 375] on button "Validate" at bounding box center [766, 371] width 287 height 18
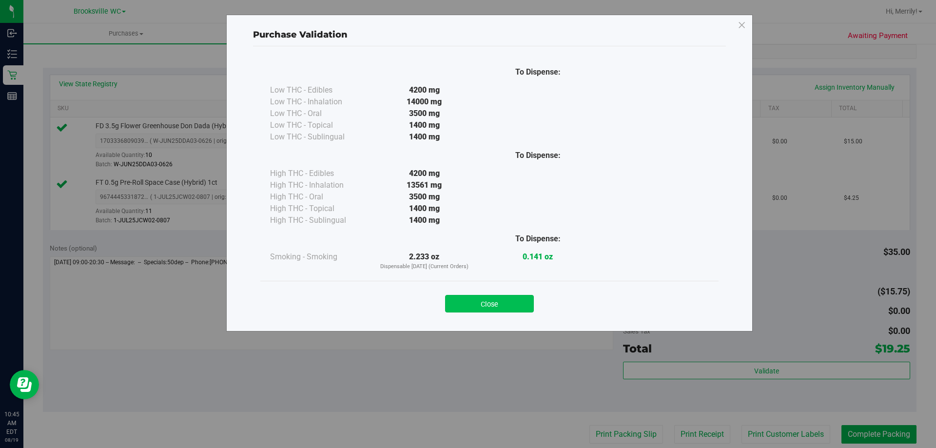
click at [518, 300] on button "Close" at bounding box center [489, 304] width 89 height 18
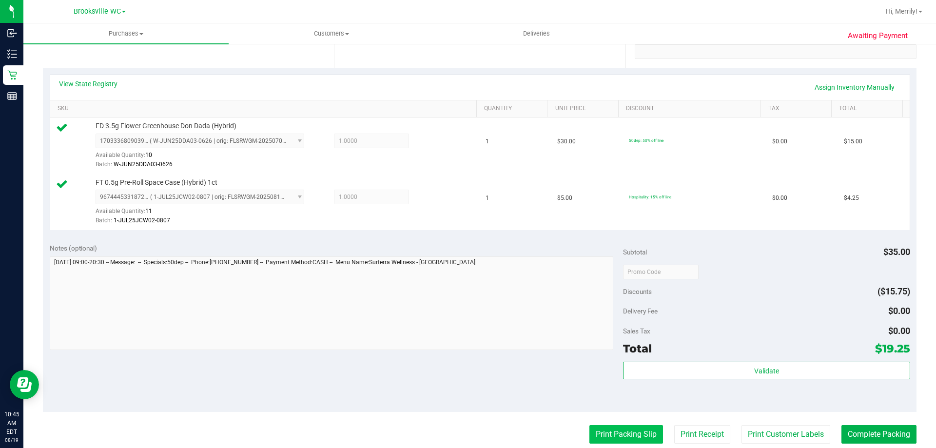
click at [626, 431] on button "Print Packing Slip" at bounding box center [626, 434] width 74 height 19
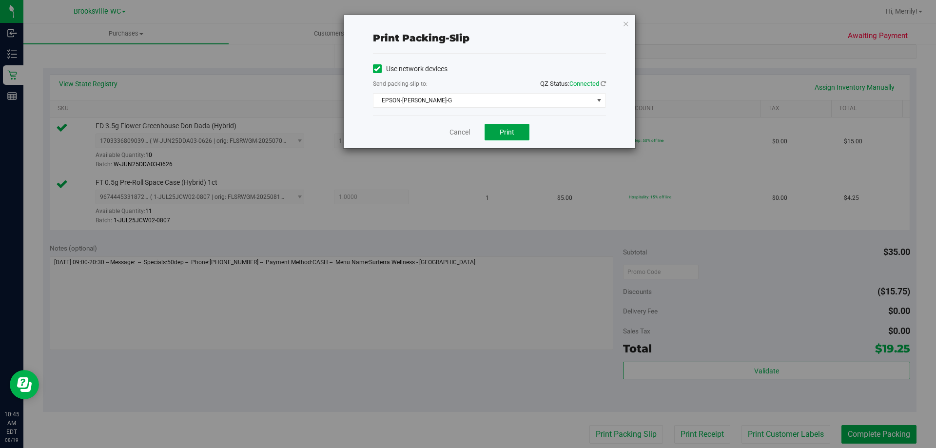
click at [498, 130] on button "Print" at bounding box center [507, 132] width 45 height 17
drag, startPoint x: 438, startPoint y: 133, endPoint x: 446, endPoint y: 133, distance: 7.3
click at [439, 133] on div "Cancel Print" at bounding box center [489, 132] width 233 height 33
click at [466, 133] on link "Cancel" at bounding box center [460, 132] width 20 height 10
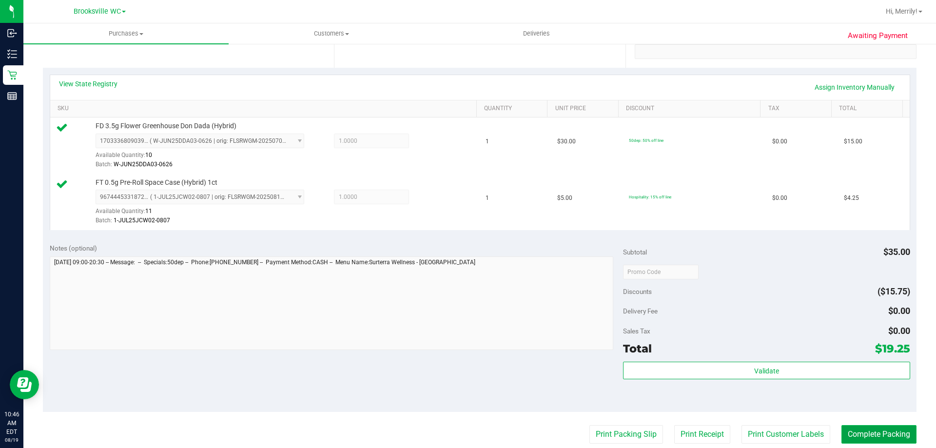
click at [886, 432] on button "Complete Packing" at bounding box center [879, 434] width 75 height 19
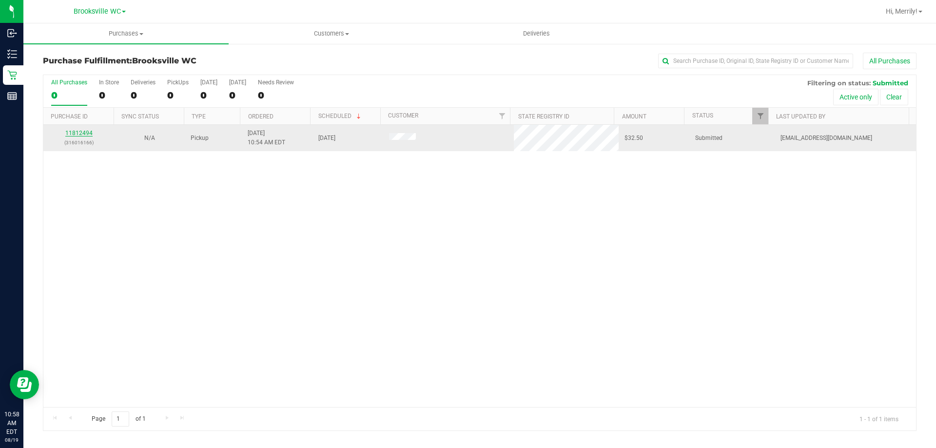
click at [83, 134] on link "11812494" at bounding box center [78, 133] width 27 height 7
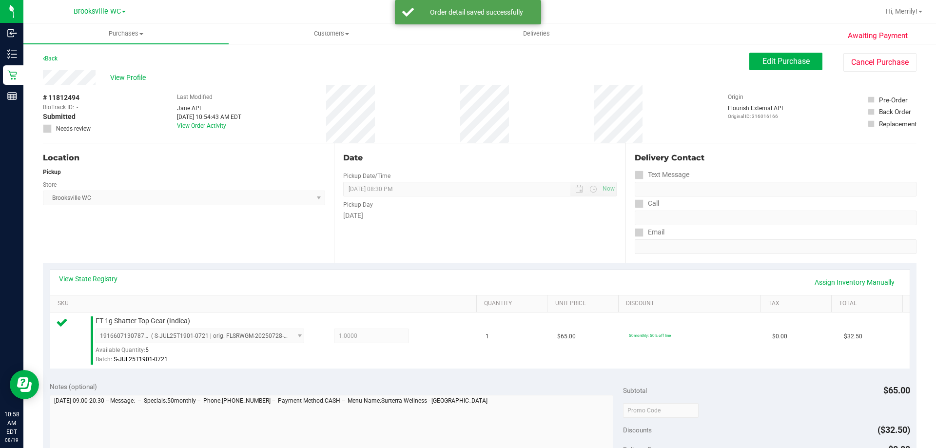
scroll to position [146, 0]
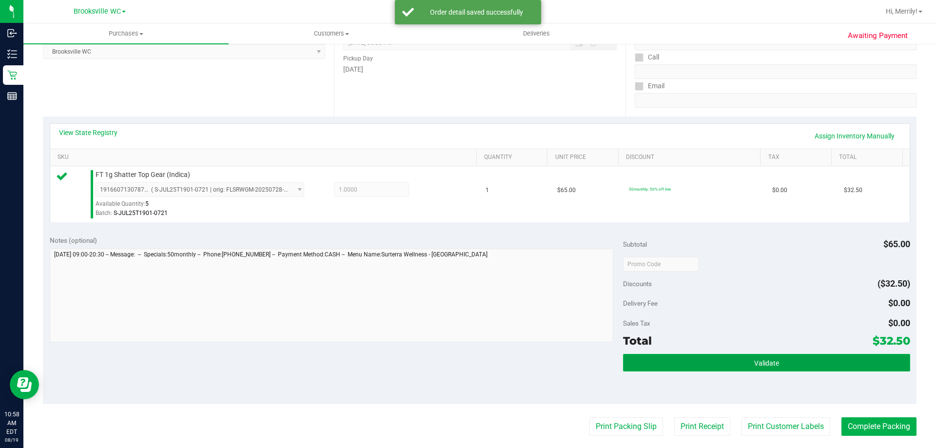
click at [754, 361] on span "Validate" at bounding box center [766, 363] width 25 height 8
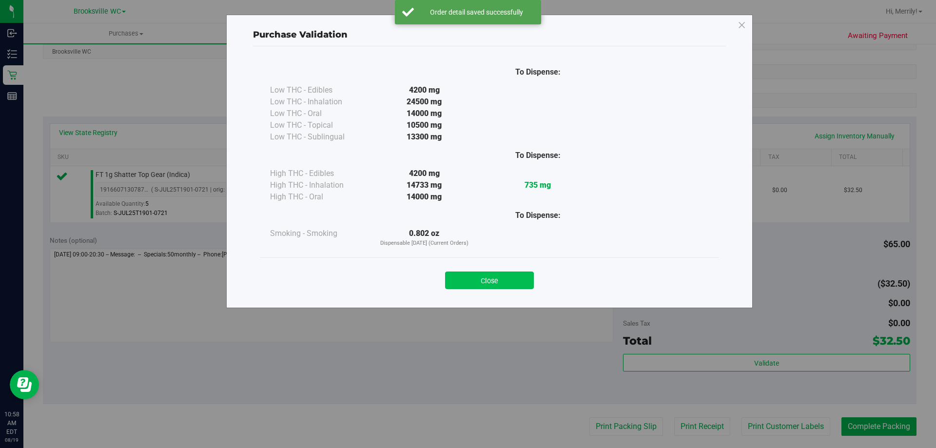
click at [506, 279] on button "Close" at bounding box center [489, 281] width 89 height 18
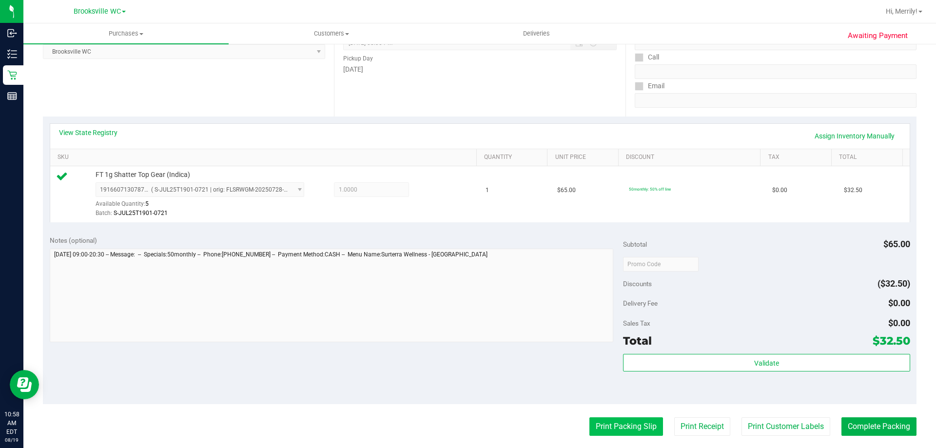
click at [619, 426] on button "Print Packing Slip" at bounding box center [626, 426] width 74 height 19
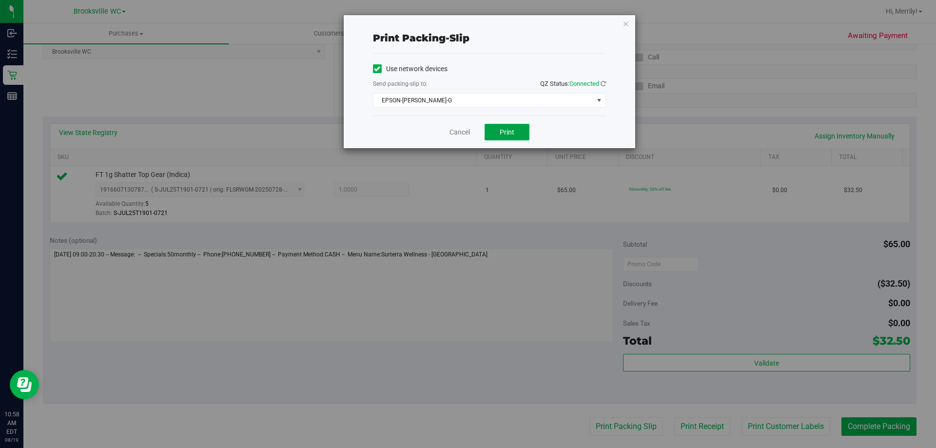
click at [504, 132] on span "Print" at bounding box center [507, 132] width 15 height 8
click at [460, 130] on link "Cancel" at bounding box center [460, 132] width 20 height 10
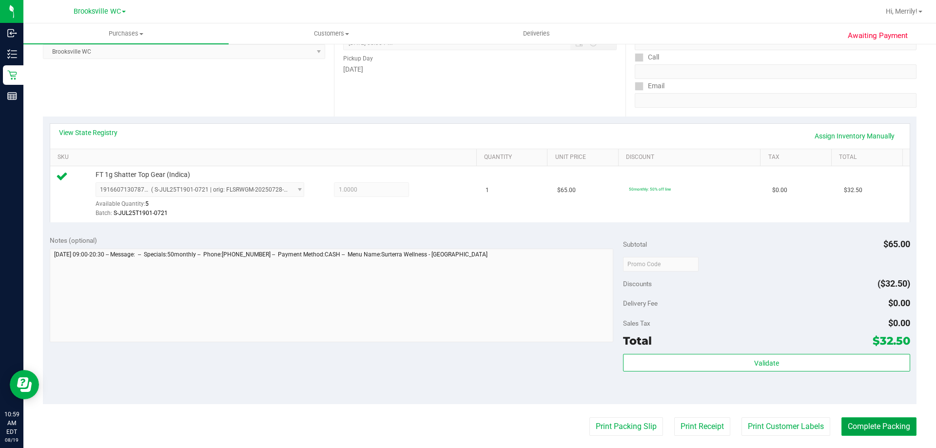
click at [850, 429] on button "Complete Packing" at bounding box center [879, 426] width 75 height 19
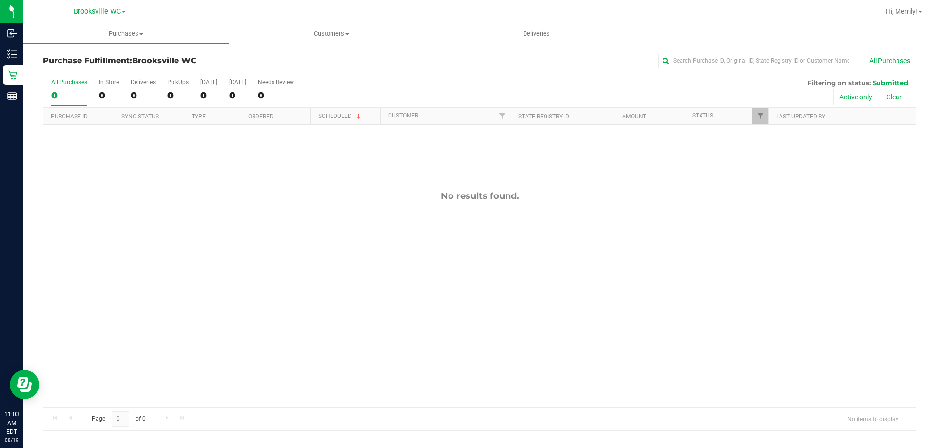
click at [218, 265] on div "No results found." at bounding box center [479, 299] width 873 height 348
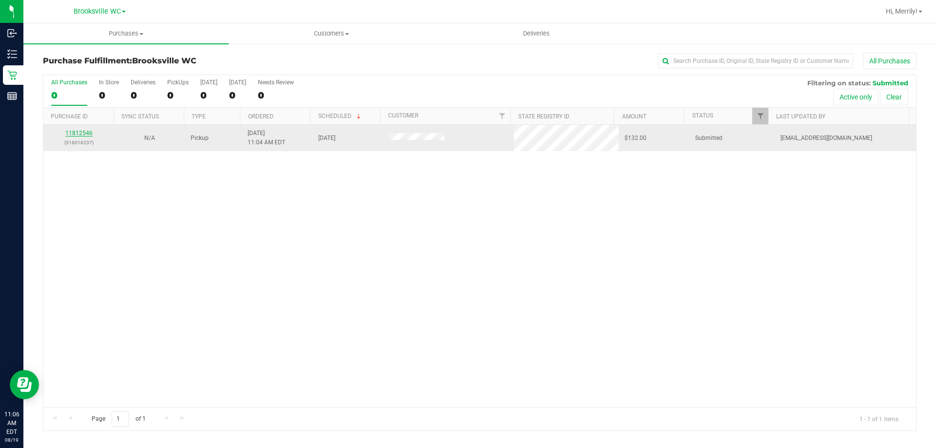
click at [85, 132] on link "11812546" at bounding box center [78, 133] width 27 height 7
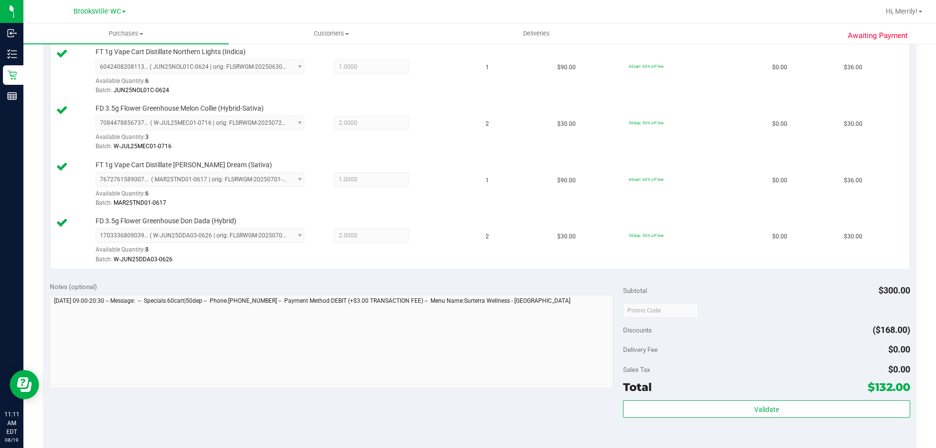
scroll to position [341, 0]
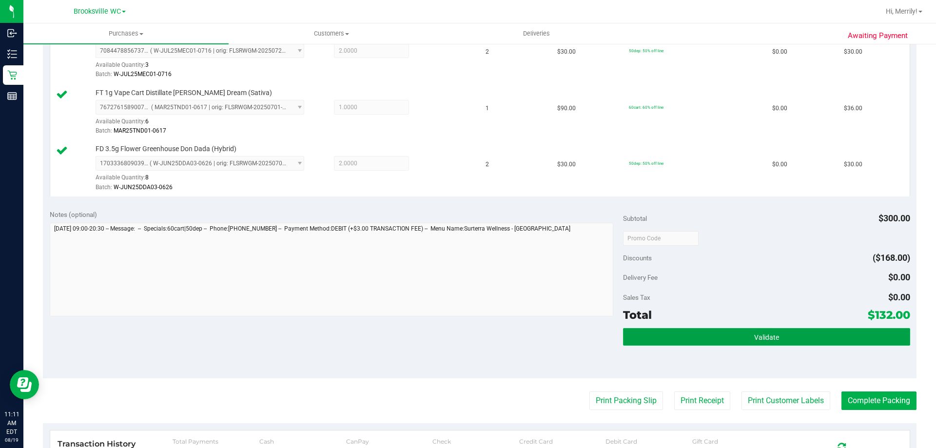
click at [737, 335] on button "Validate" at bounding box center [766, 337] width 287 height 18
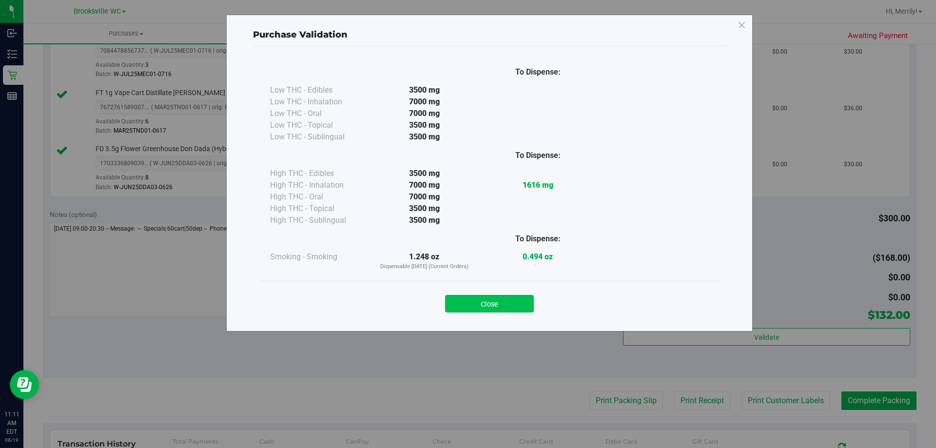
click at [491, 303] on button "Close" at bounding box center [489, 304] width 89 height 18
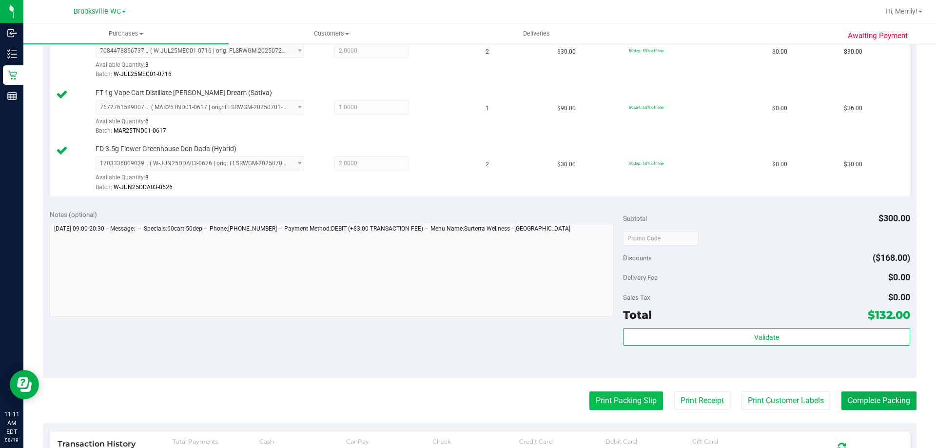
click at [611, 396] on button "Print Packing Slip" at bounding box center [626, 401] width 74 height 19
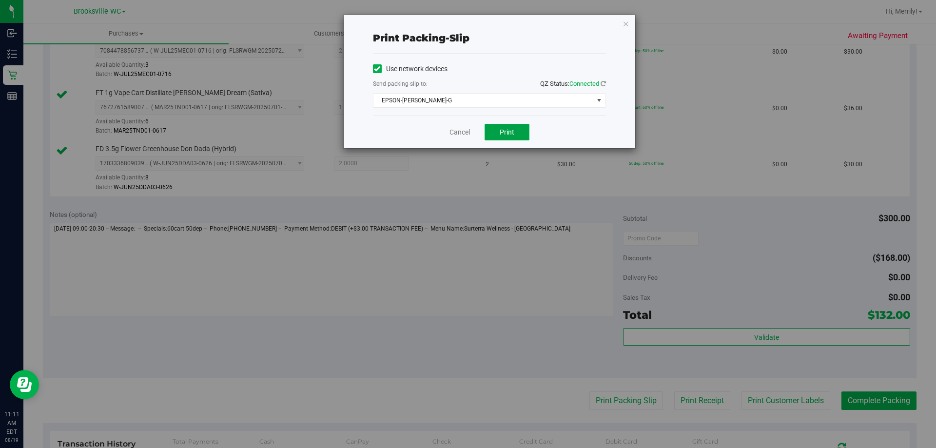
click at [500, 129] on span "Print" at bounding box center [507, 132] width 15 height 8
click at [457, 135] on link "Cancel" at bounding box center [460, 132] width 20 height 10
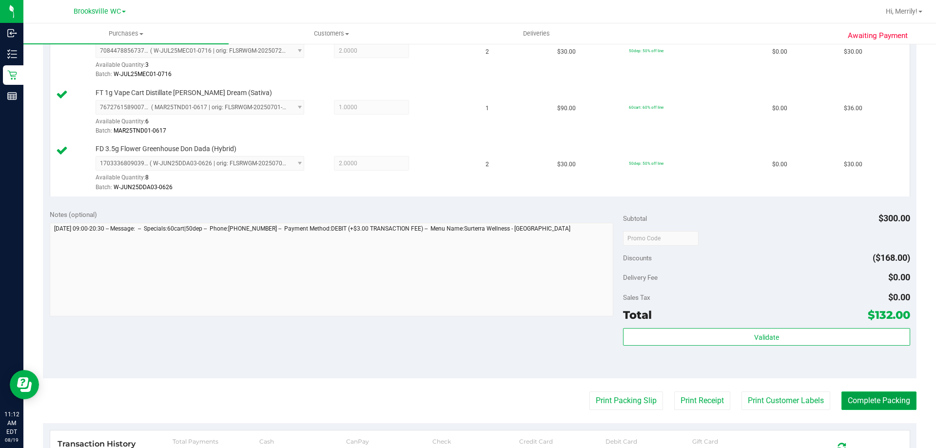
click at [859, 402] on button "Complete Packing" at bounding box center [879, 401] width 75 height 19
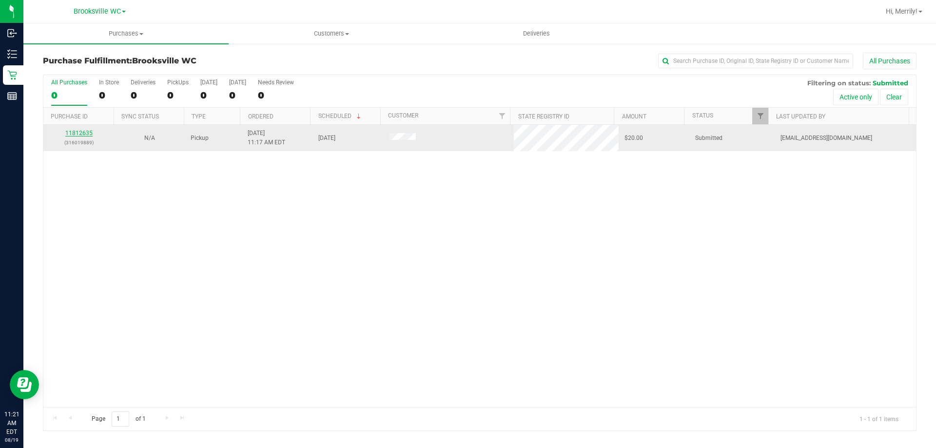
click at [77, 133] on link "11812635" at bounding box center [78, 133] width 27 height 7
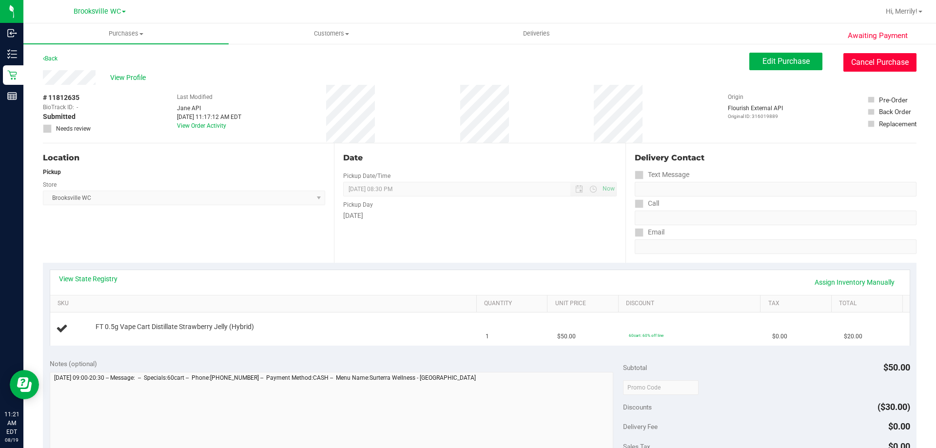
click at [856, 63] on button "Cancel Purchase" at bounding box center [879, 62] width 73 height 19
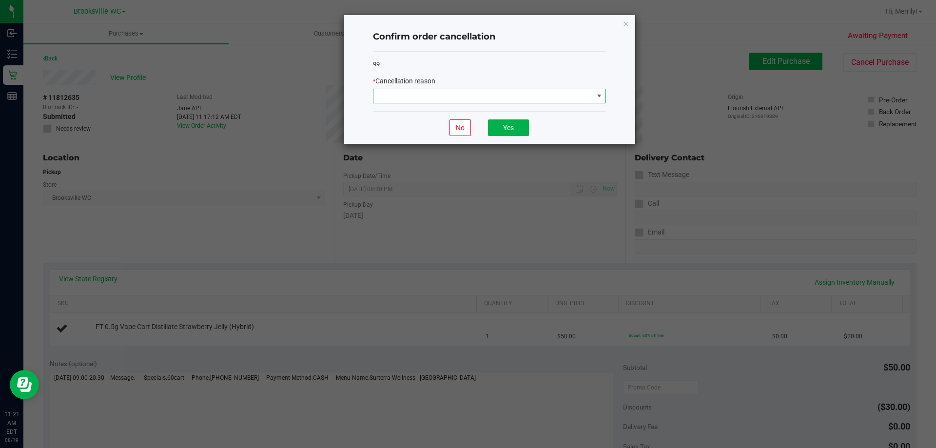
click at [549, 95] on span at bounding box center [483, 96] width 220 height 14
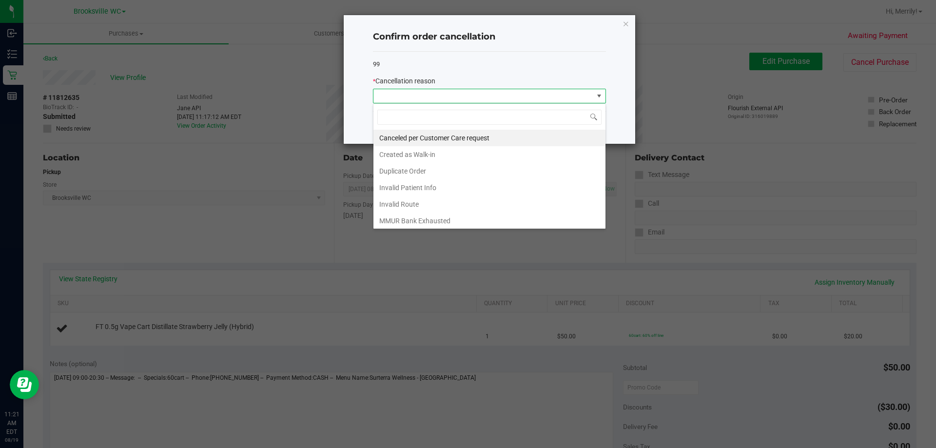
scroll to position [15, 233]
click at [418, 171] on li "Duplicate Order" at bounding box center [489, 171] width 232 height 17
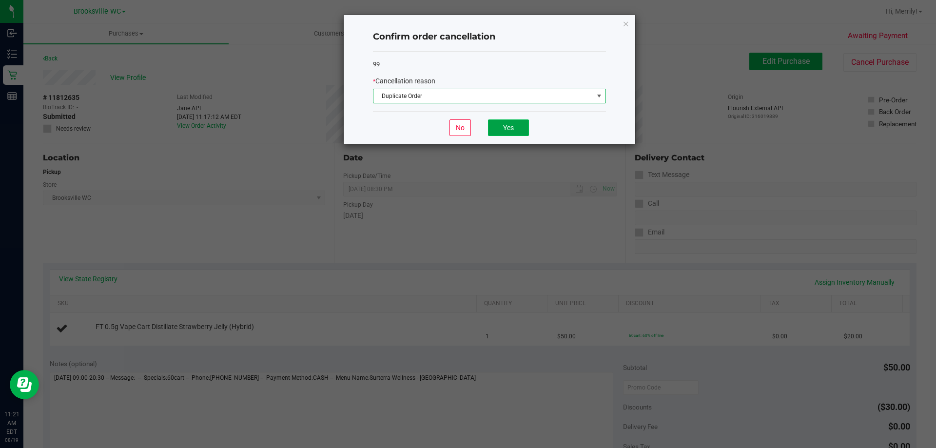
click at [516, 130] on button "Yes" at bounding box center [508, 127] width 41 height 17
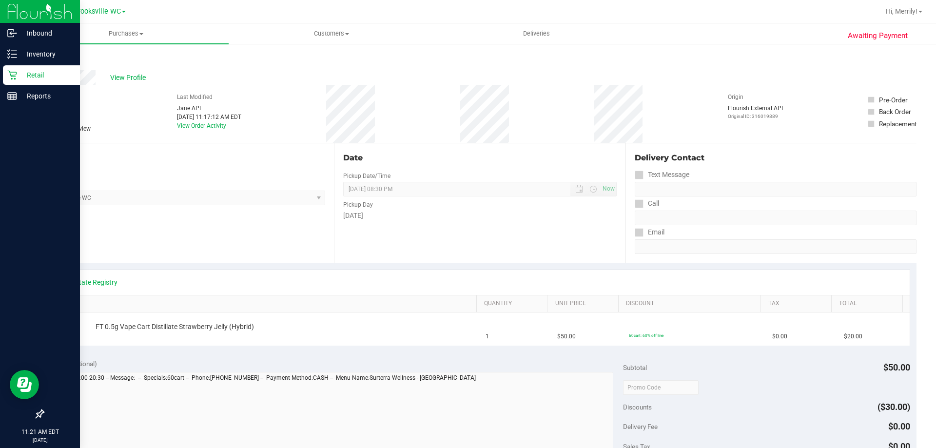
click at [15, 76] on icon at bounding box center [12, 75] width 10 height 10
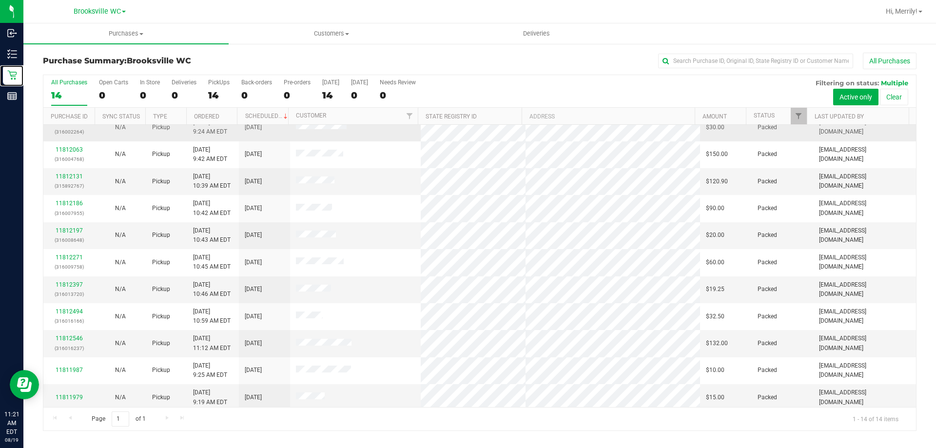
scroll to position [96, 0]
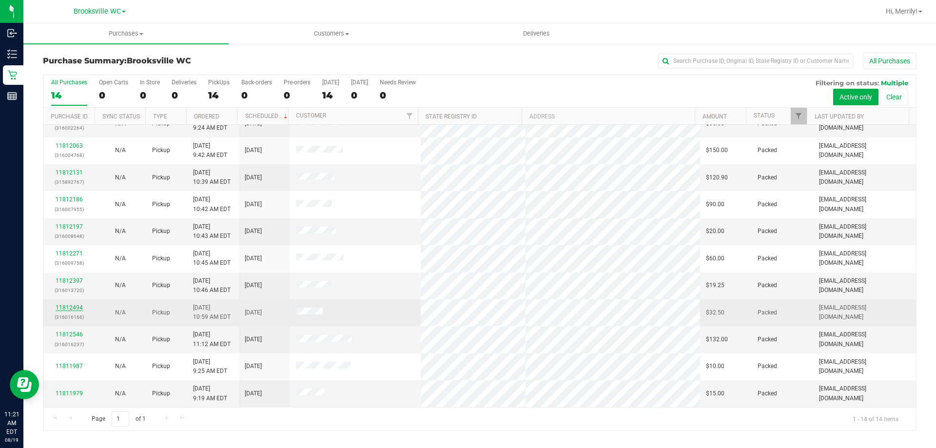
click at [74, 307] on link "11812494" at bounding box center [69, 307] width 27 height 7
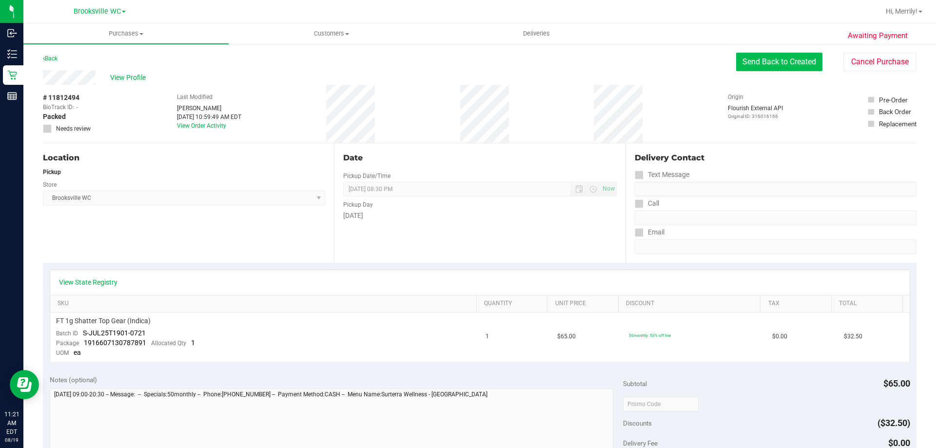
click at [764, 66] on button "Send Back to Created" at bounding box center [779, 62] width 86 height 19
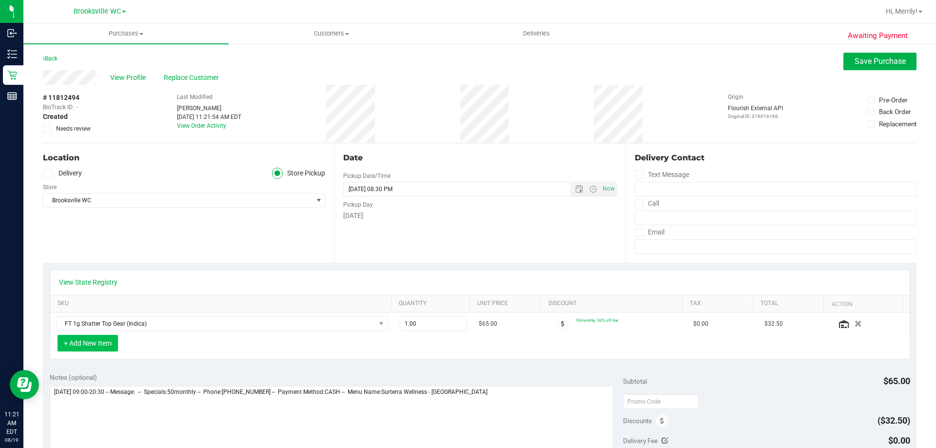
click at [89, 340] on button "+ Add New Item" at bounding box center [88, 343] width 60 height 17
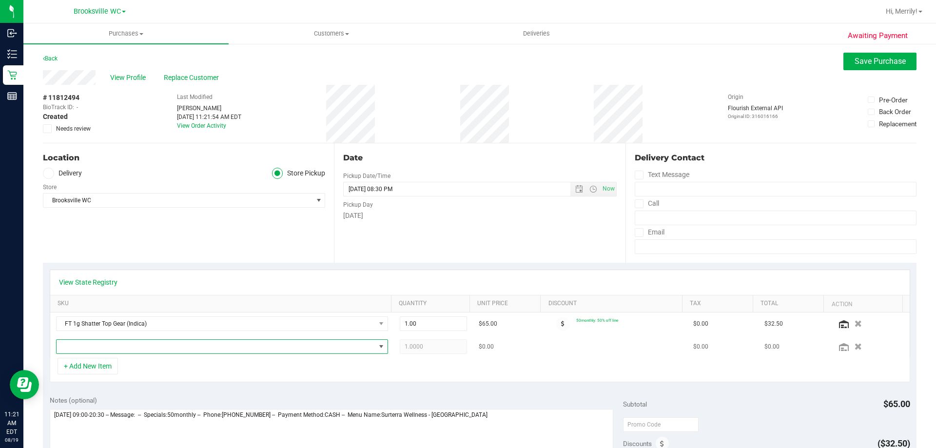
click at [106, 345] on span "NO DATA FOUND" at bounding box center [216, 347] width 319 height 14
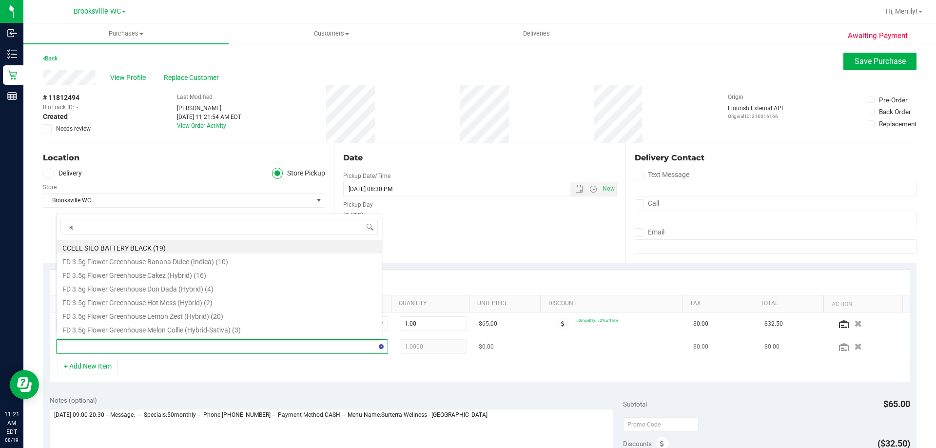
type input "sjy"
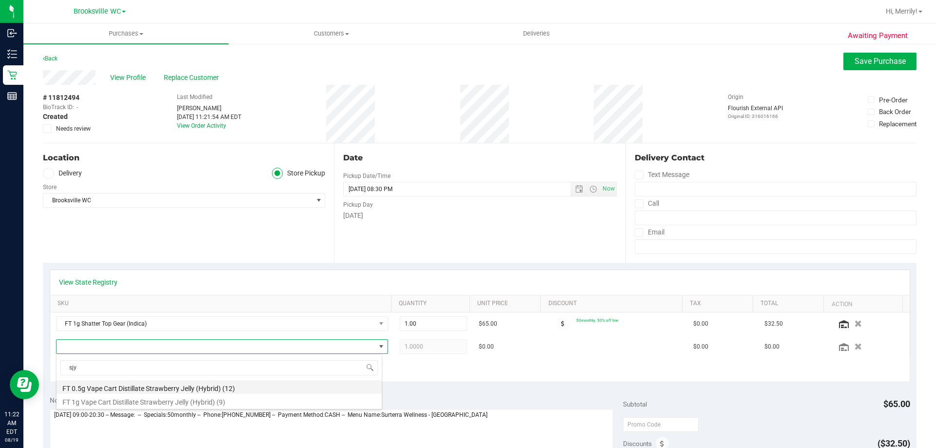
click at [130, 389] on li "FT 0.5g Vape Cart Distillate Strawberry Jelly (Hybrid) (12)" at bounding box center [219, 387] width 325 height 14
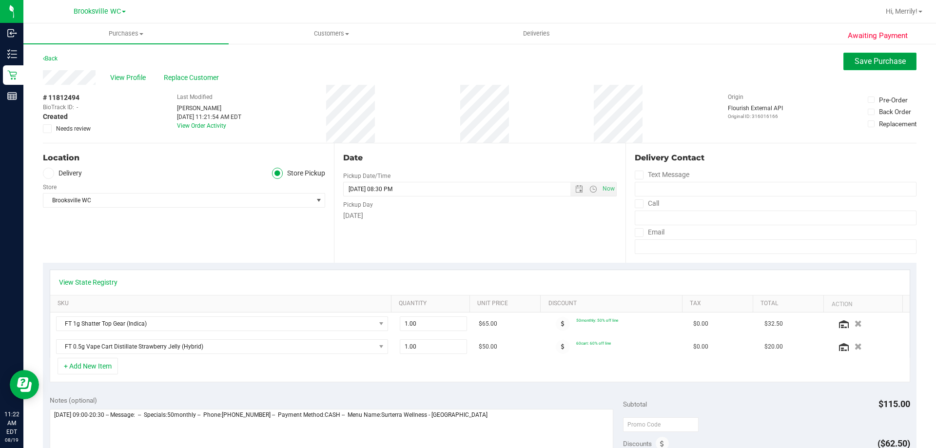
click at [863, 57] on span "Save Purchase" at bounding box center [880, 61] width 51 height 9
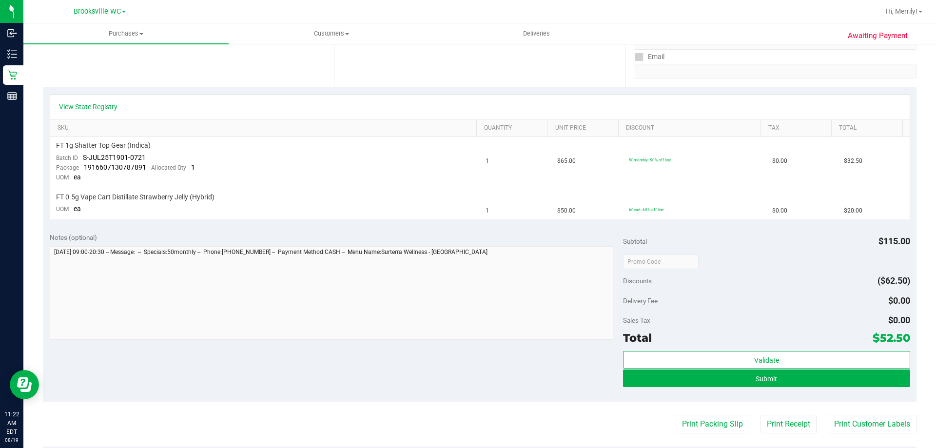
scroll to position [195, 0]
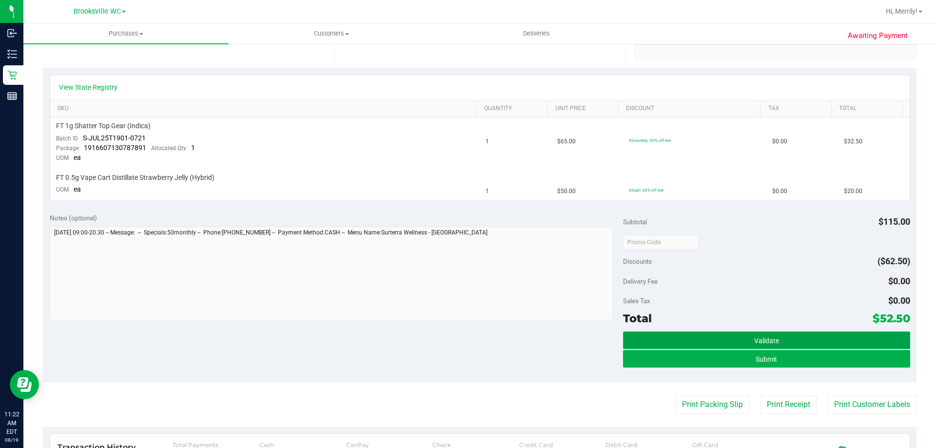
click at [754, 341] on span "Validate" at bounding box center [766, 341] width 25 height 8
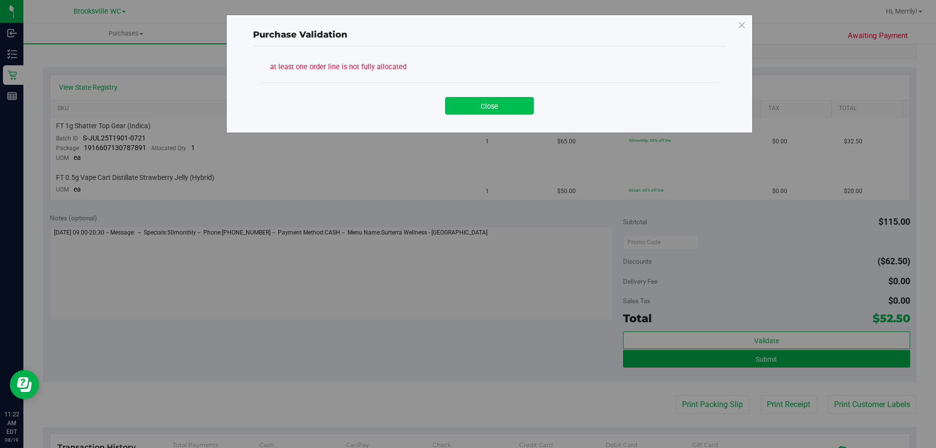
click at [475, 105] on button "Close" at bounding box center [489, 106] width 89 height 18
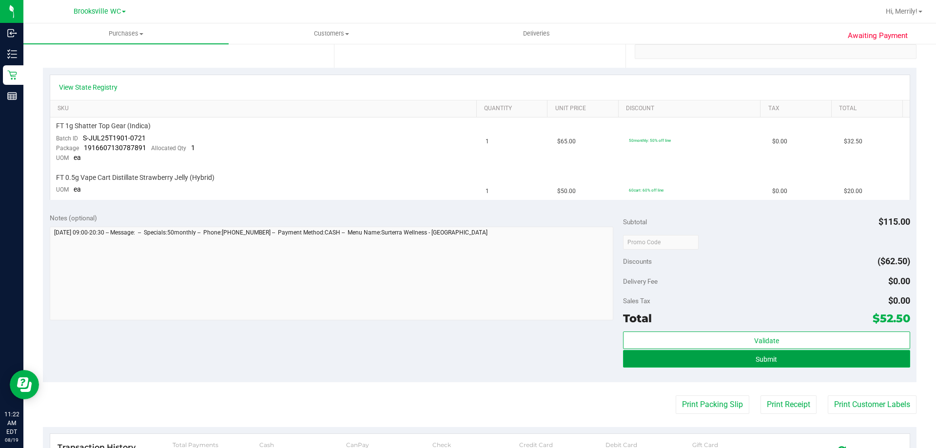
click at [675, 357] on button "Submit" at bounding box center [766, 359] width 287 height 18
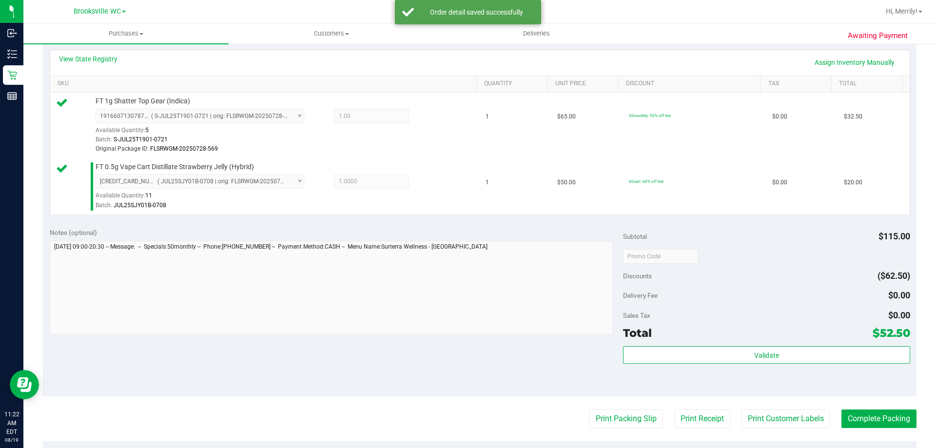
scroll to position [244, 0]
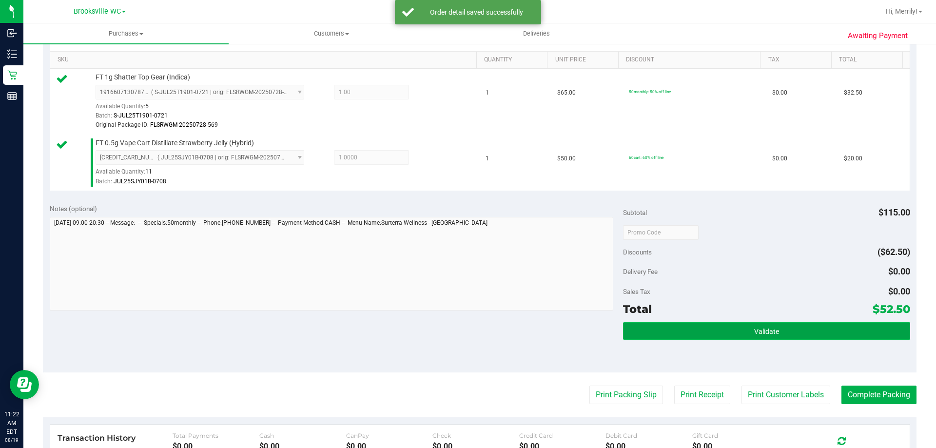
click at [711, 323] on button "Validate" at bounding box center [766, 331] width 287 height 18
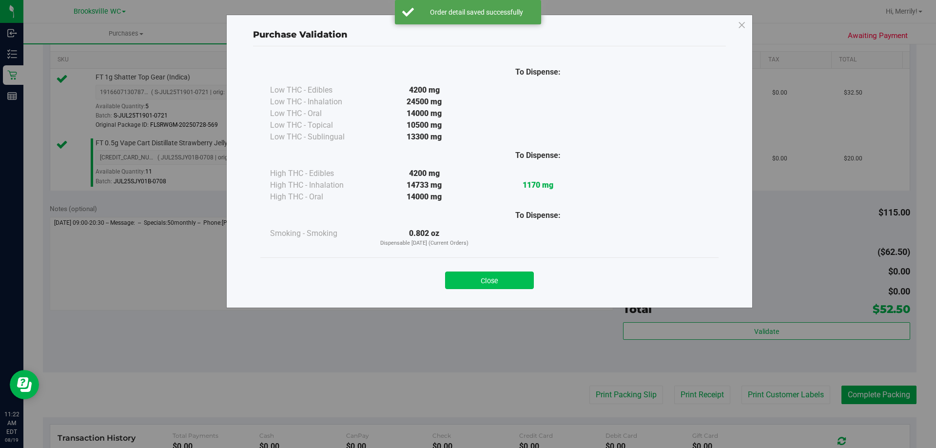
click at [481, 279] on button "Close" at bounding box center [489, 281] width 89 height 18
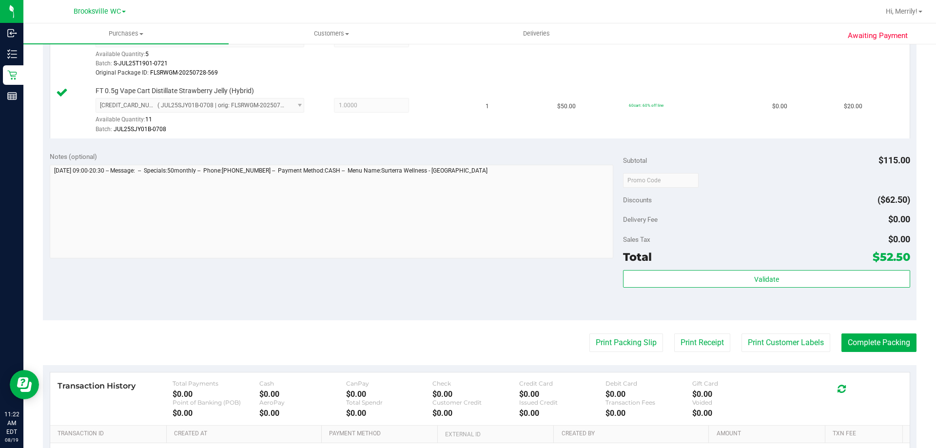
scroll to position [390, 0]
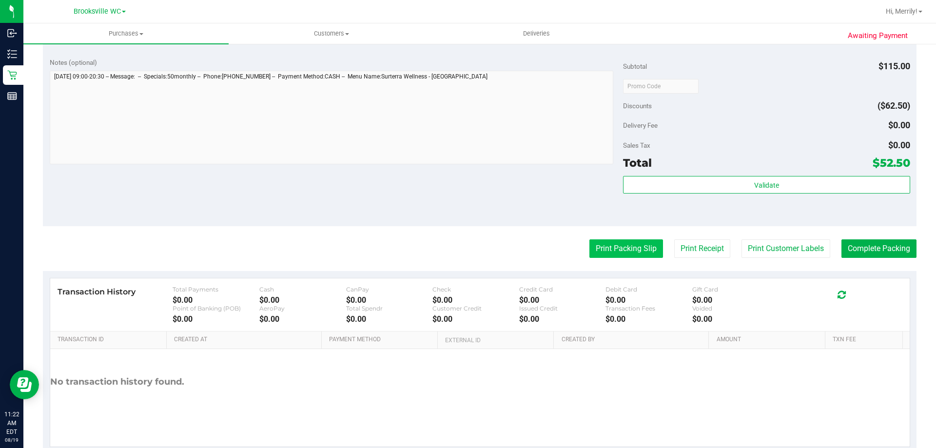
click at [618, 249] on button "Print Packing Slip" at bounding box center [626, 248] width 74 height 19
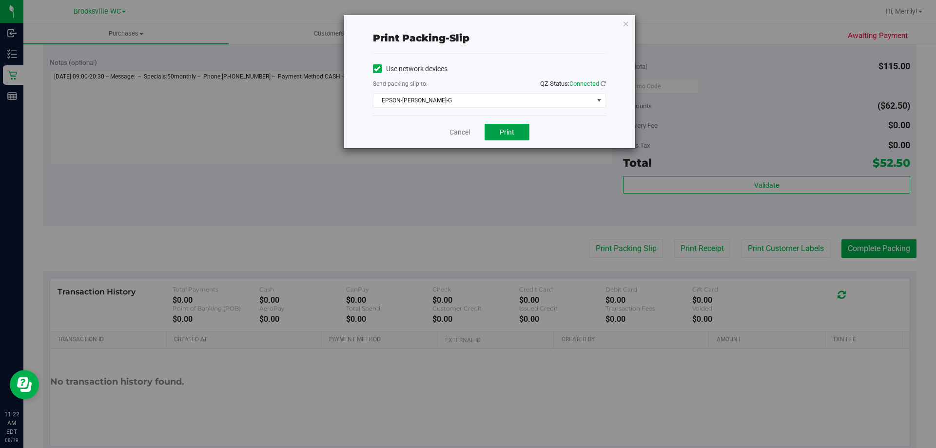
click at [503, 132] on span "Print" at bounding box center [507, 132] width 15 height 8
click at [461, 132] on link "Cancel" at bounding box center [460, 132] width 20 height 10
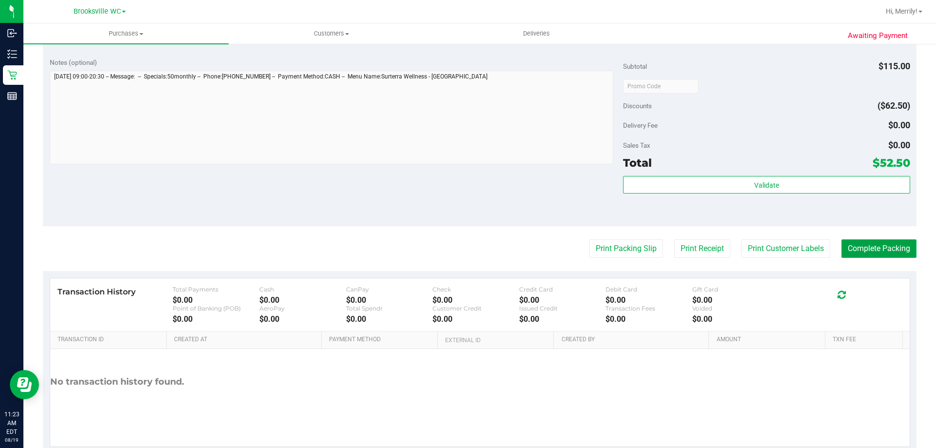
click at [870, 251] on button "Complete Packing" at bounding box center [879, 248] width 75 height 19
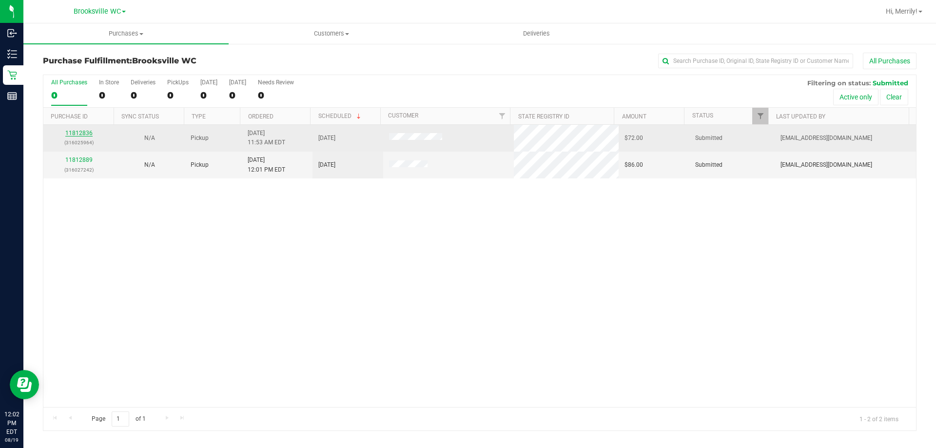
click at [82, 134] on link "11812836" at bounding box center [78, 133] width 27 height 7
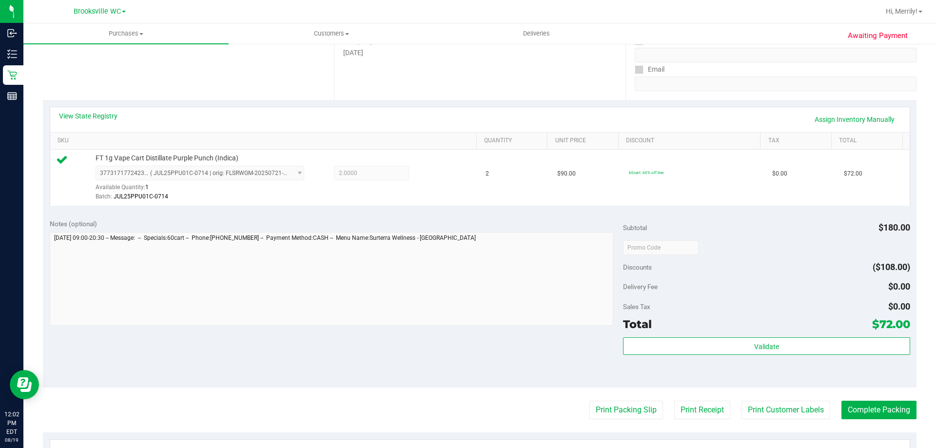
scroll to position [195, 0]
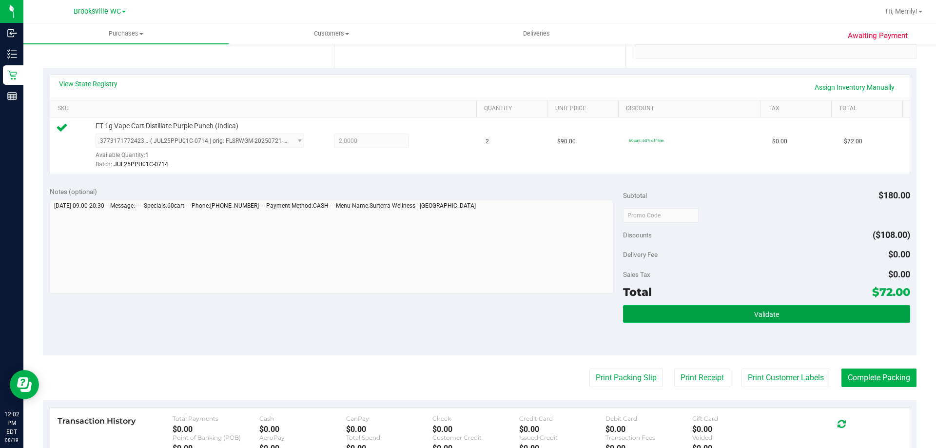
click at [698, 311] on button "Validate" at bounding box center [766, 314] width 287 height 18
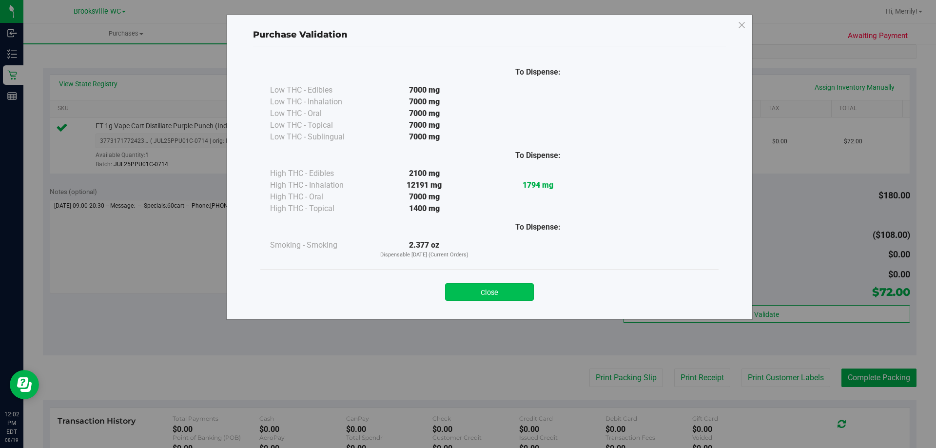
click at [497, 291] on button "Close" at bounding box center [489, 292] width 89 height 18
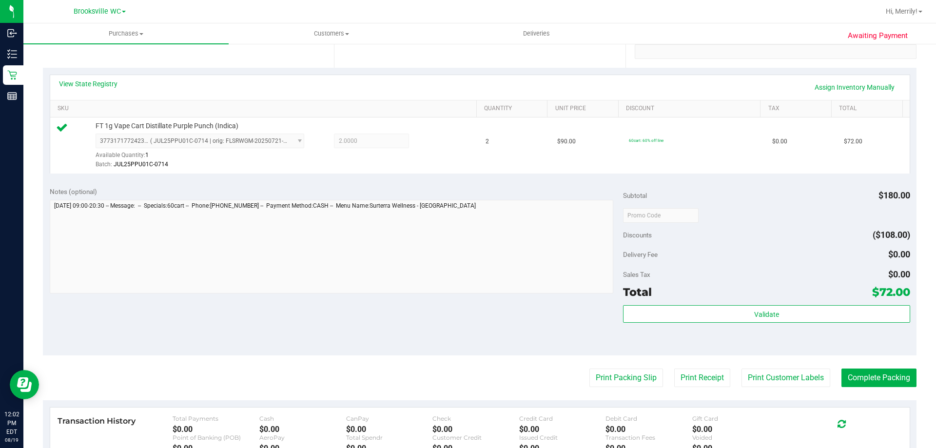
click at [621, 388] on purchase-details "Back Edit Purchase Cancel Purchase View Profile # 11812836 BioTrack ID: - Submi…" at bounding box center [480, 220] width 874 height 725
click at [617, 381] on button "Print Packing Slip" at bounding box center [626, 378] width 74 height 19
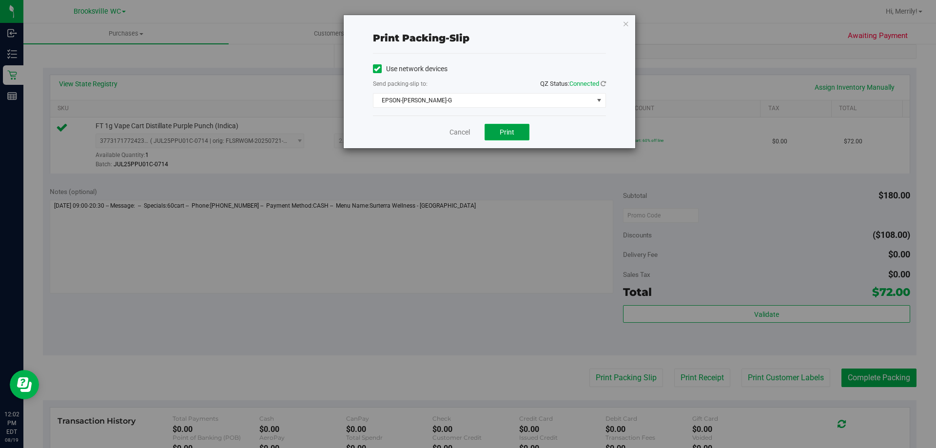
click at [507, 129] on span "Print" at bounding box center [507, 132] width 15 height 8
click at [464, 133] on link "Cancel" at bounding box center [460, 132] width 20 height 10
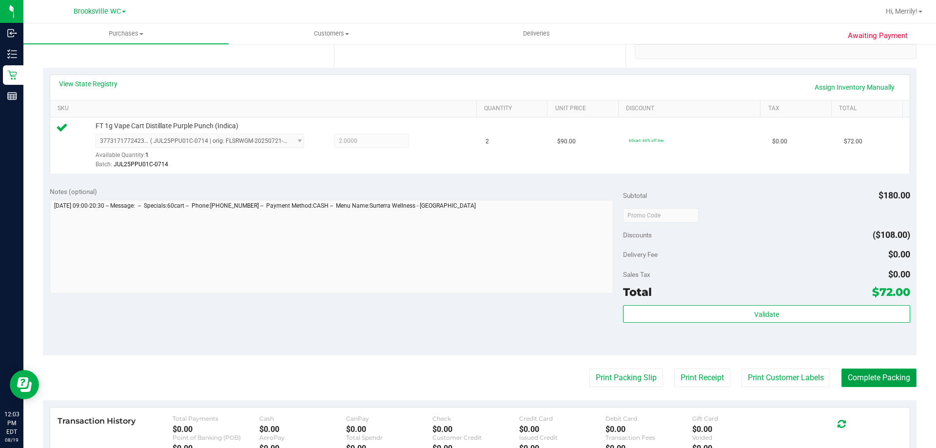
click at [878, 374] on button "Complete Packing" at bounding box center [879, 378] width 75 height 19
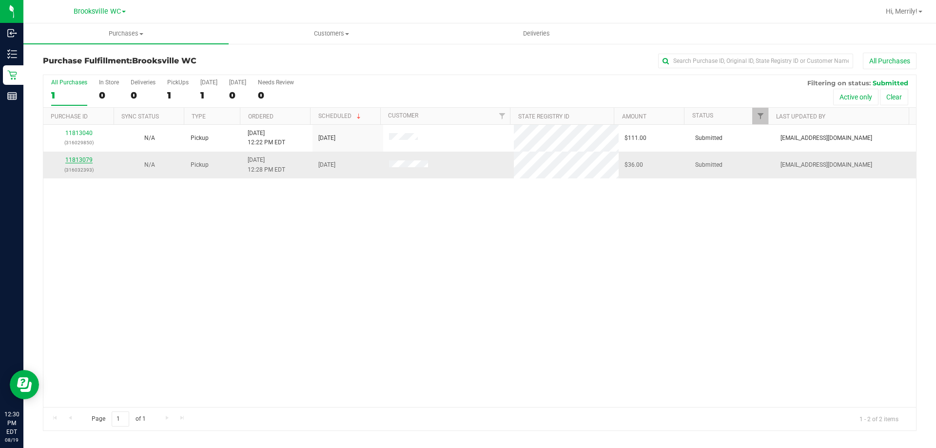
click at [84, 160] on link "11813079" at bounding box center [78, 160] width 27 height 7
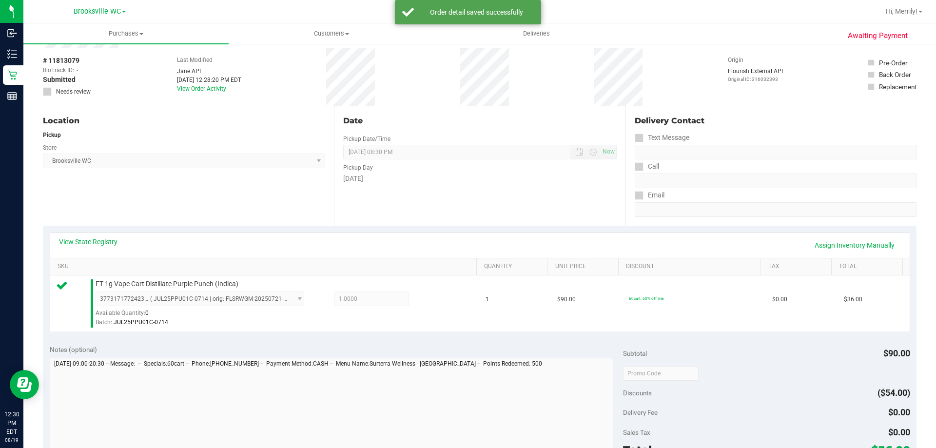
scroll to position [195, 0]
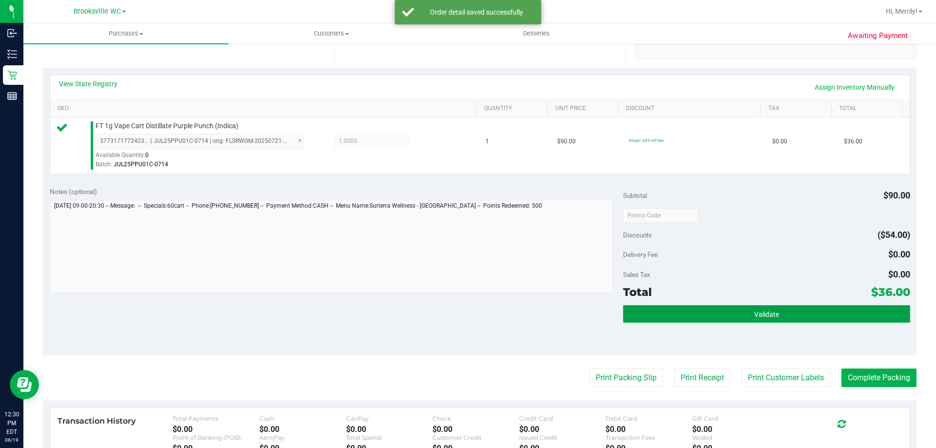
click at [738, 319] on button "Validate" at bounding box center [766, 314] width 287 height 18
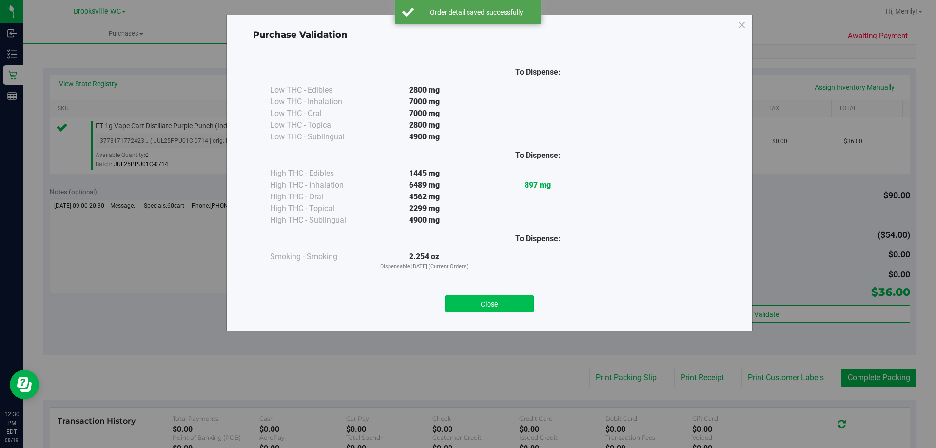
click at [500, 301] on button "Close" at bounding box center [489, 304] width 89 height 18
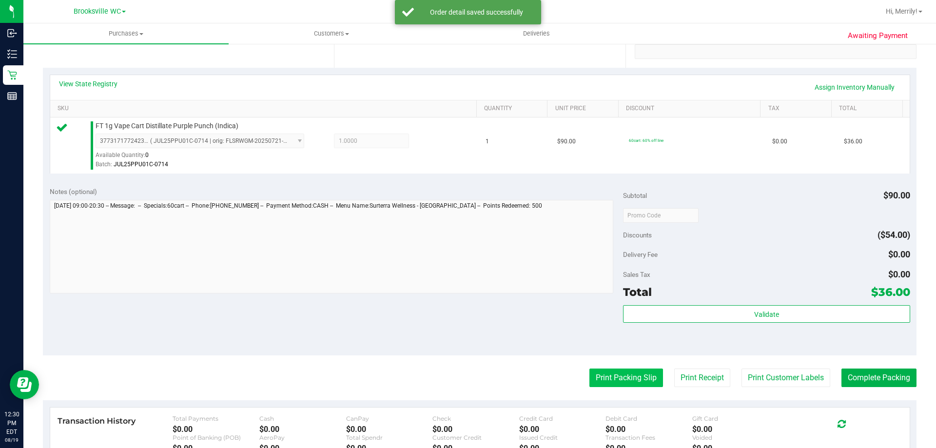
click at [609, 381] on button "Print Packing Slip" at bounding box center [626, 378] width 74 height 19
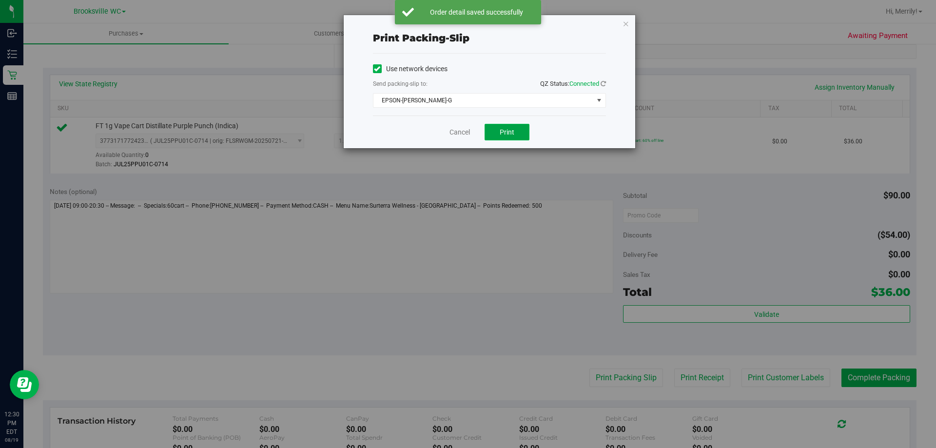
click at [507, 139] on button "Print" at bounding box center [507, 132] width 45 height 17
drag, startPoint x: 462, startPoint y: 130, endPoint x: 464, endPoint y: 139, distance: 9.4
click at [463, 130] on link "Cancel" at bounding box center [460, 132] width 20 height 10
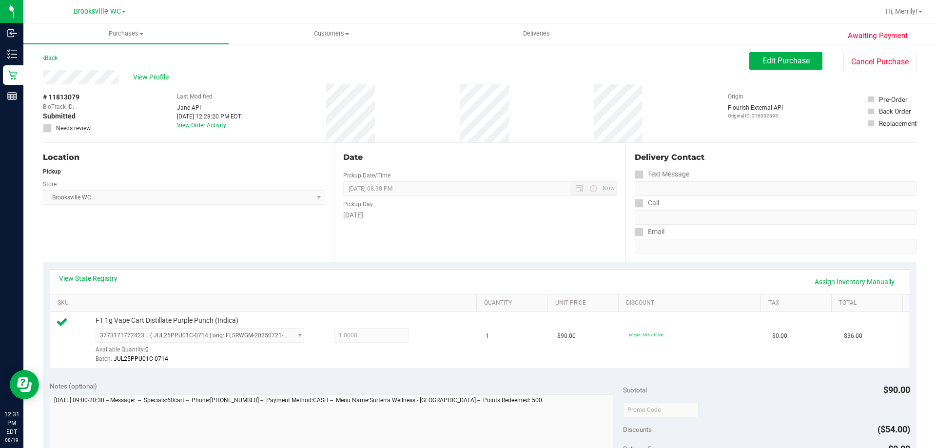
scroll to position [0, 0]
click at [772, 59] on span "Edit Purchase" at bounding box center [786, 61] width 47 height 9
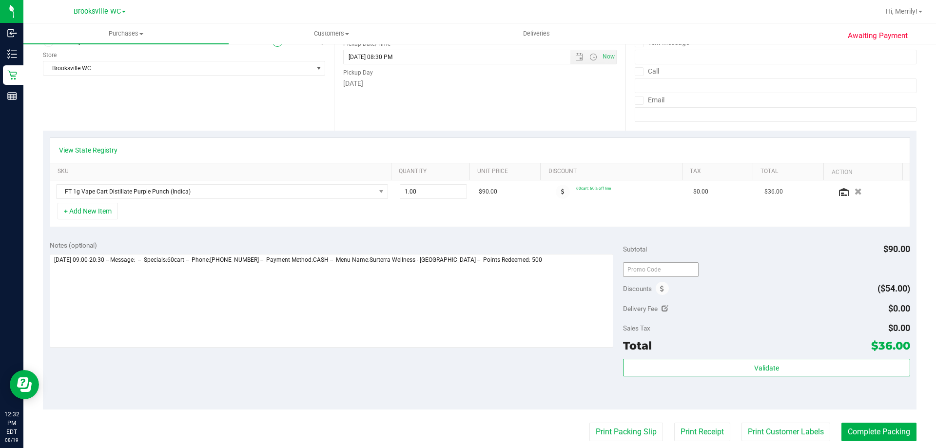
scroll to position [146, 0]
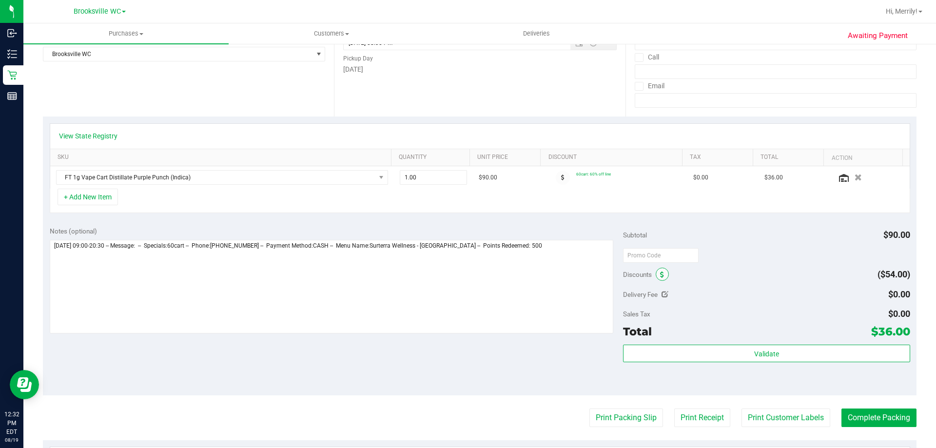
click at [660, 276] on icon at bounding box center [662, 275] width 4 height 7
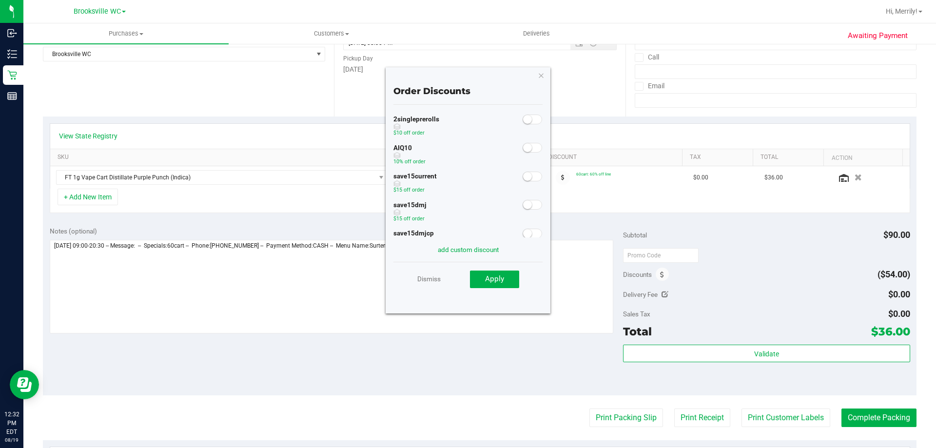
click at [527, 147] on span at bounding box center [533, 148] width 20 height 10
click at [491, 277] on span "Apply" at bounding box center [494, 278] width 19 height 9
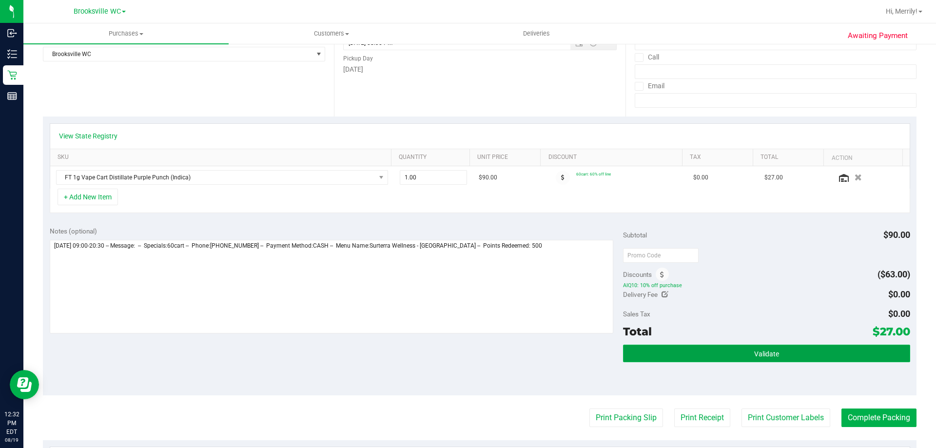
click at [696, 348] on button "Validate" at bounding box center [766, 354] width 287 height 18
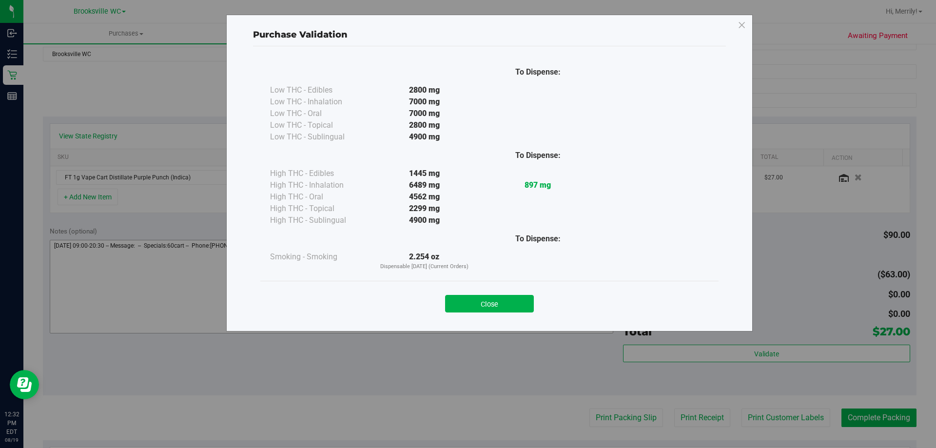
drag, startPoint x: 490, startPoint y: 299, endPoint x: 507, endPoint y: 309, distance: 19.9
click at [490, 300] on button "Close" at bounding box center [489, 304] width 89 height 18
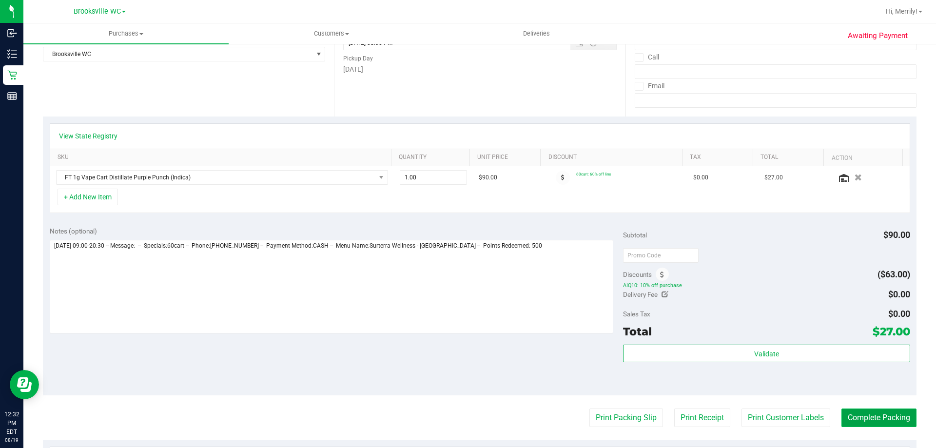
click at [858, 415] on button "Complete Packing" at bounding box center [879, 418] width 75 height 19
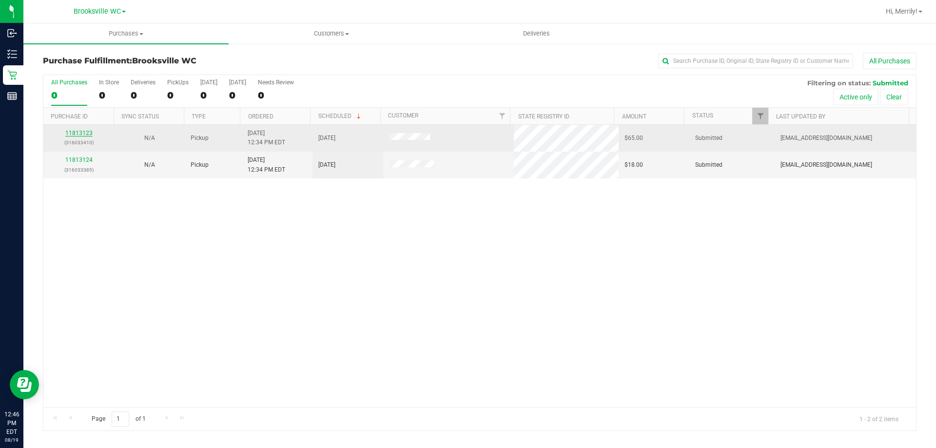
click at [68, 133] on link "11813123" at bounding box center [78, 133] width 27 height 7
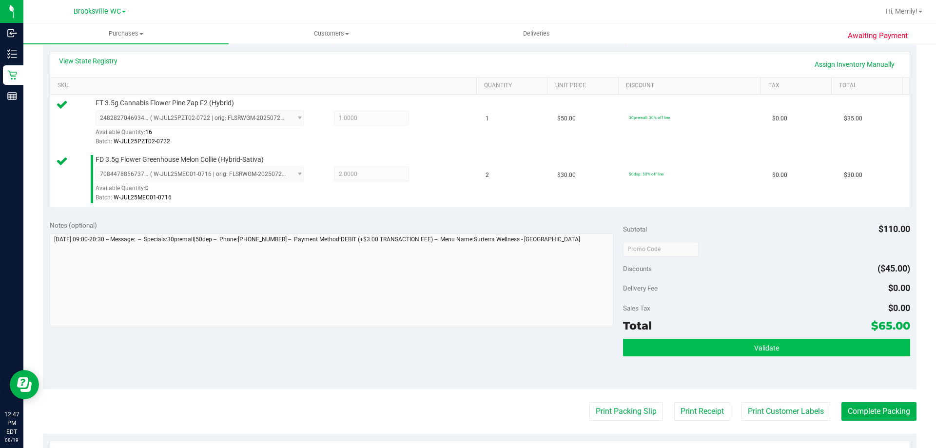
scroll to position [244, 0]
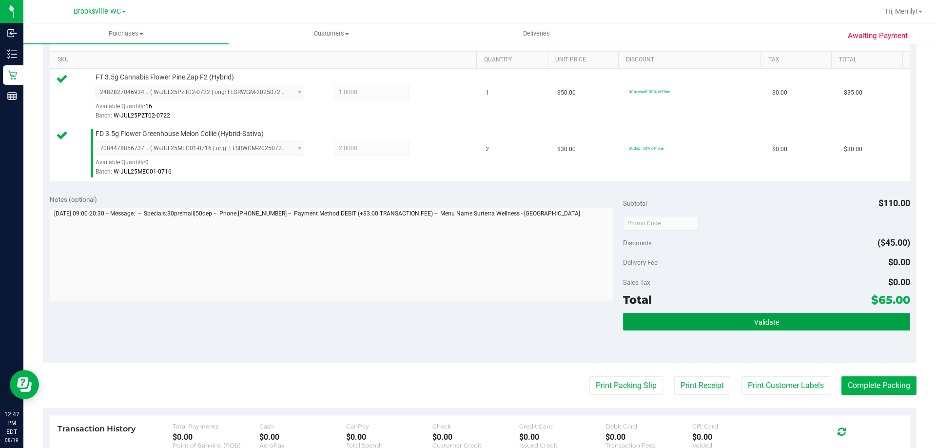
click at [699, 319] on button "Validate" at bounding box center [766, 322] width 287 height 18
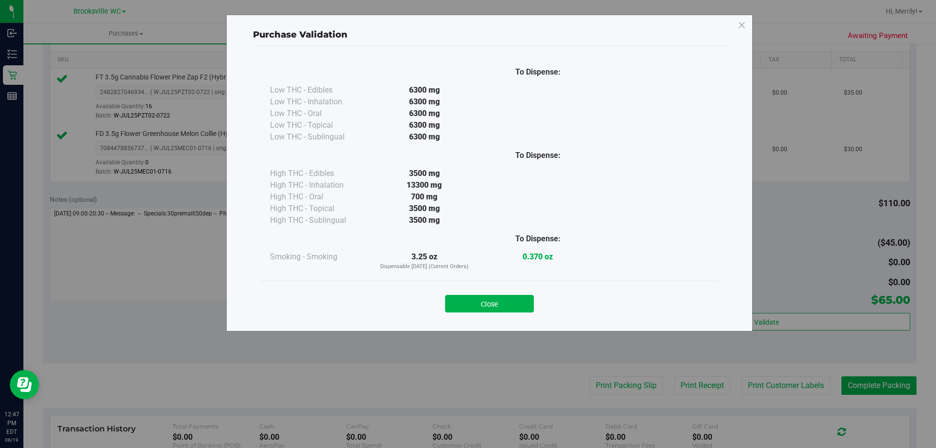
click at [497, 307] on button "Close" at bounding box center [489, 304] width 89 height 18
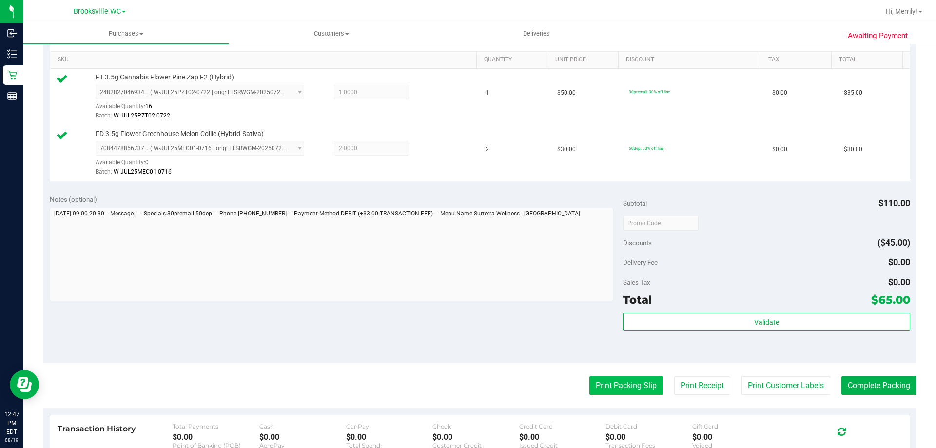
click at [598, 386] on button "Print Packing Slip" at bounding box center [626, 385] width 74 height 19
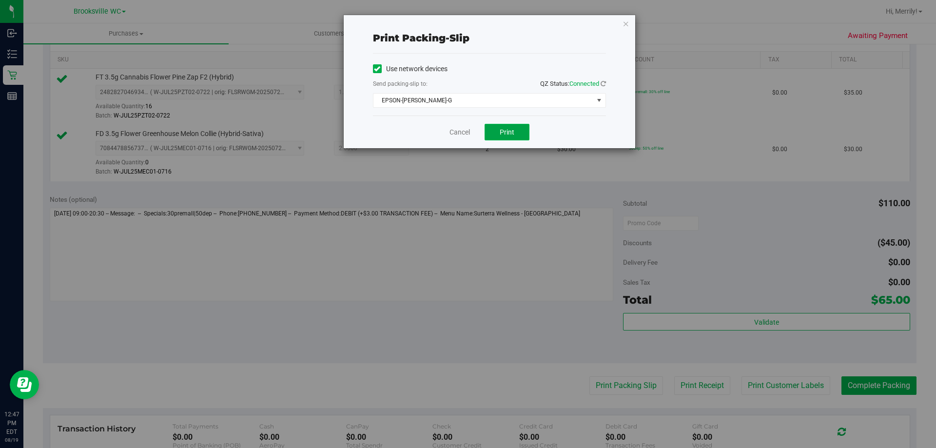
click at [510, 132] on span "Print" at bounding box center [507, 132] width 15 height 8
click at [464, 132] on link "Cancel" at bounding box center [460, 132] width 20 height 10
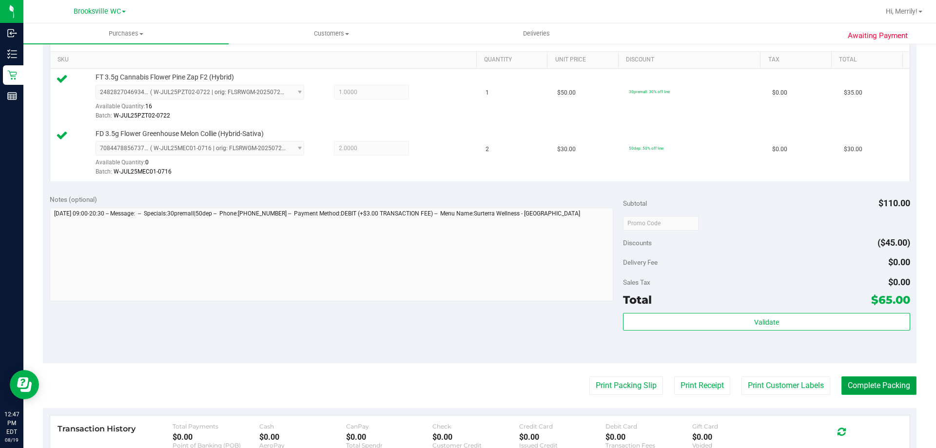
click at [878, 391] on button "Complete Packing" at bounding box center [879, 385] width 75 height 19
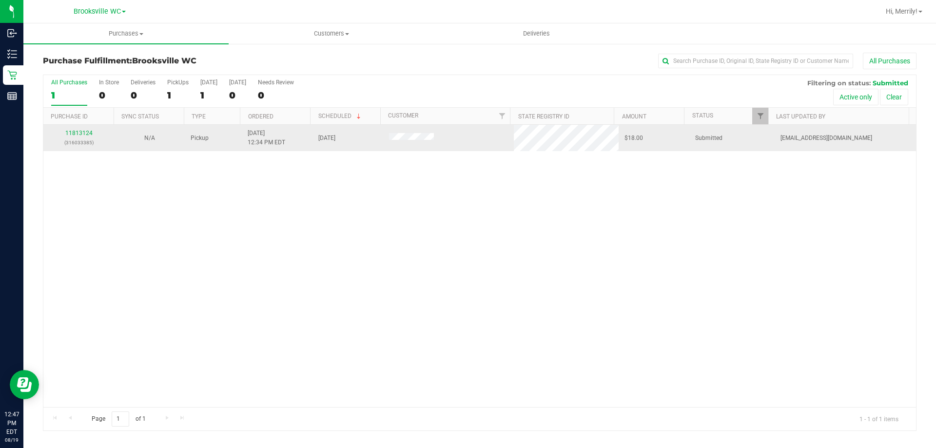
click at [80, 129] on div "11813124 (316033385)" at bounding box center [78, 138] width 59 height 19
click at [79, 133] on link "11813124" at bounding box center [78, 133] width 27 height 7
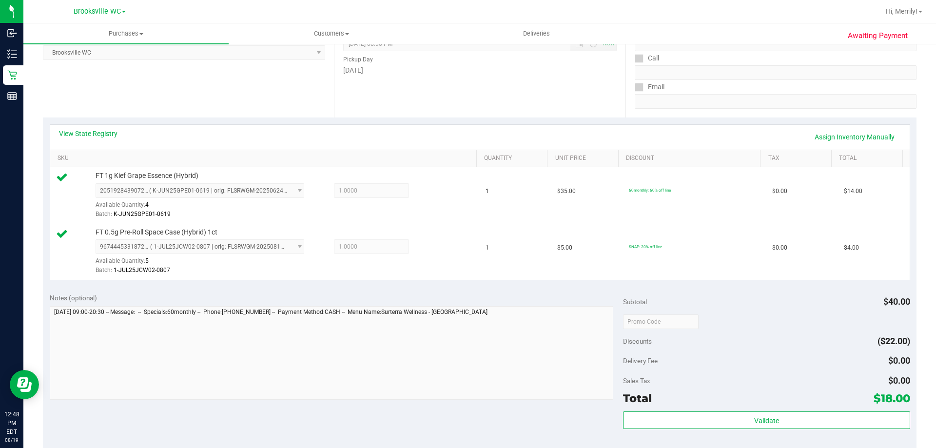
scroll to position [146, 0]
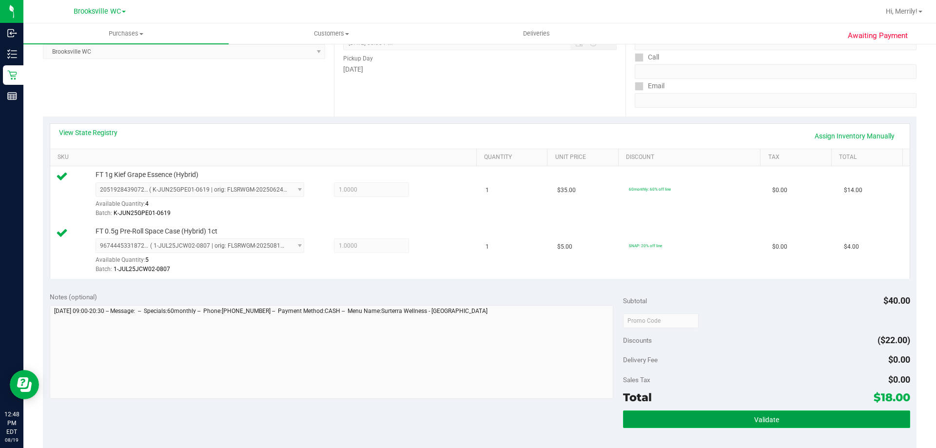
click at [745, 417] on button "Validate" at bounding box center [766, 420] width 287 height 18
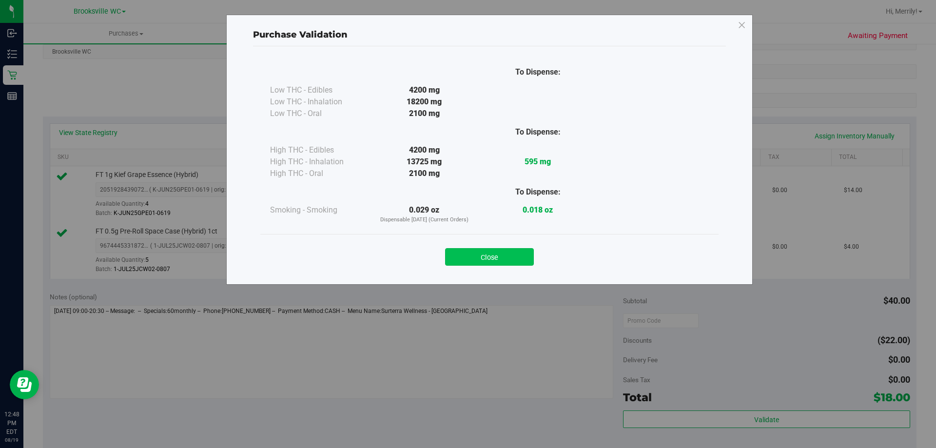
click at [490, 256] on button "Close" at bounding box center [489, 257] width 89 height 18
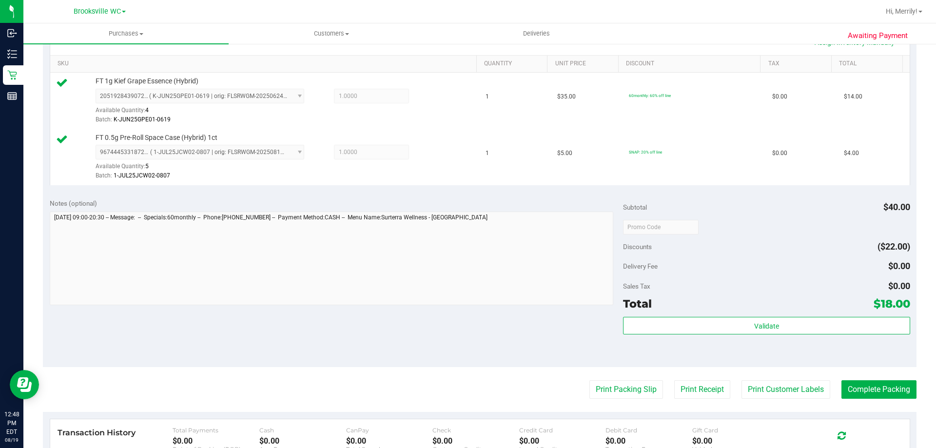
scroll to position [244, 0]
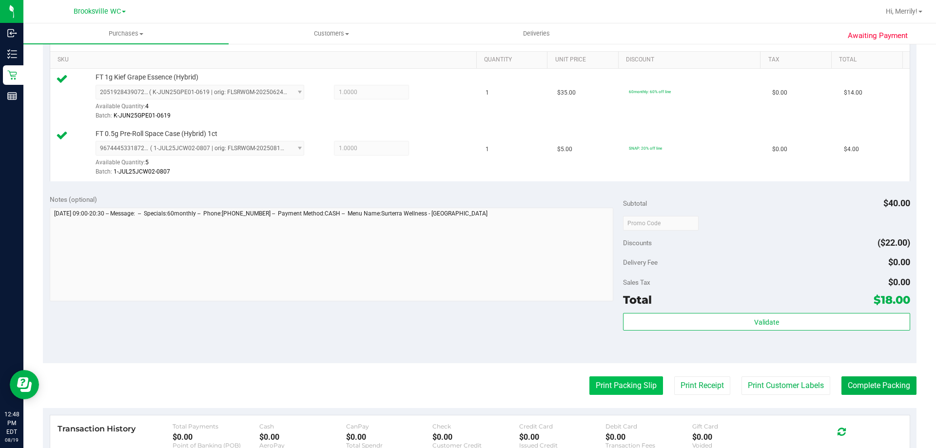
click at [629, 381] on button "Print Packing Slip" at bounding box center [626, 385] width 74 height 19
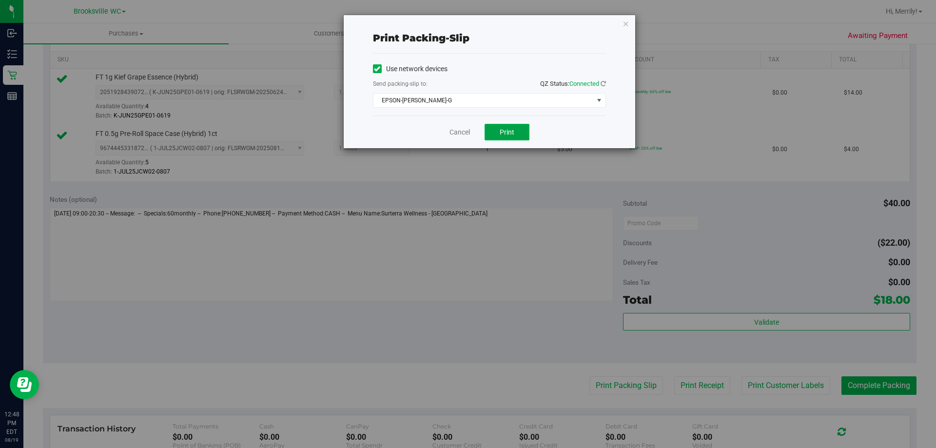
click at [510, 128] on span "Print" at bounding box center [507, 132] width 15 height 8
click at [458, 129] on link "Cancel" at bounding box center [460, 132] width 20 height 10
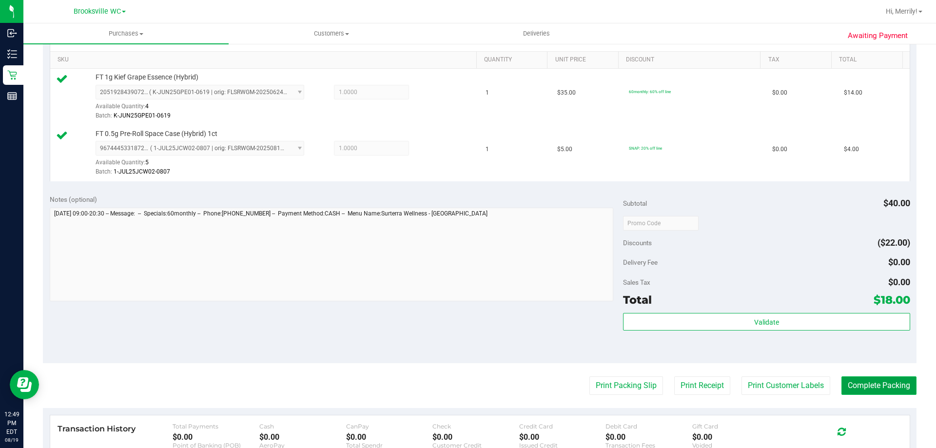
click at [861, 386] on button "Complete Packing" at bounding box center [879, 385] width 75 height 19
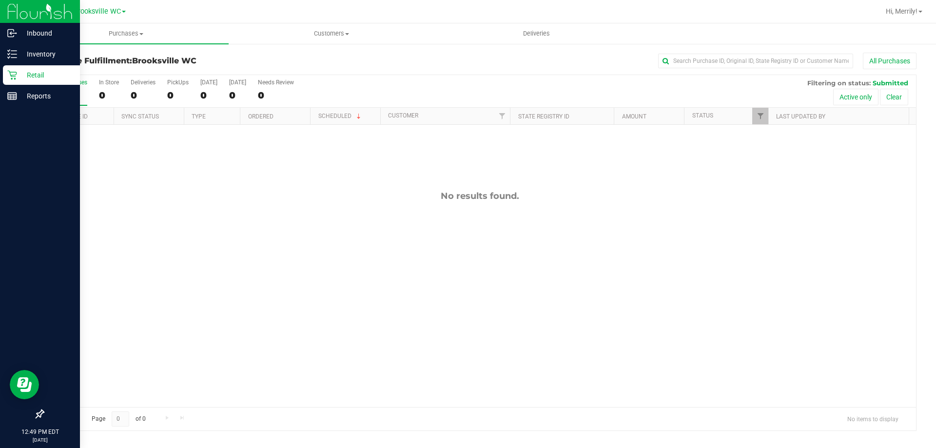
click at [11, 73] on icon at bounding box center [12, 75] width 10 height 10
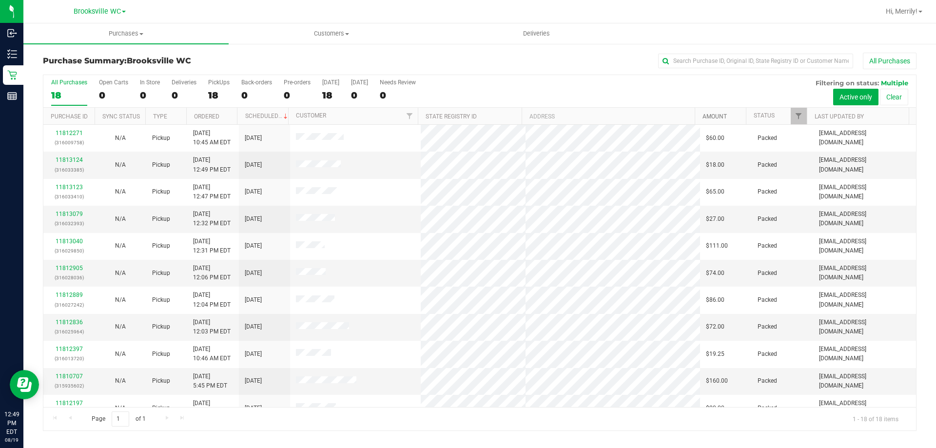
click at [716, 113] on link "Amount" at bounding box center [715, 116] width 24 height 7
click at [715, 116] on link "Amount" at bounding box center [721, 116] width 36 height 7
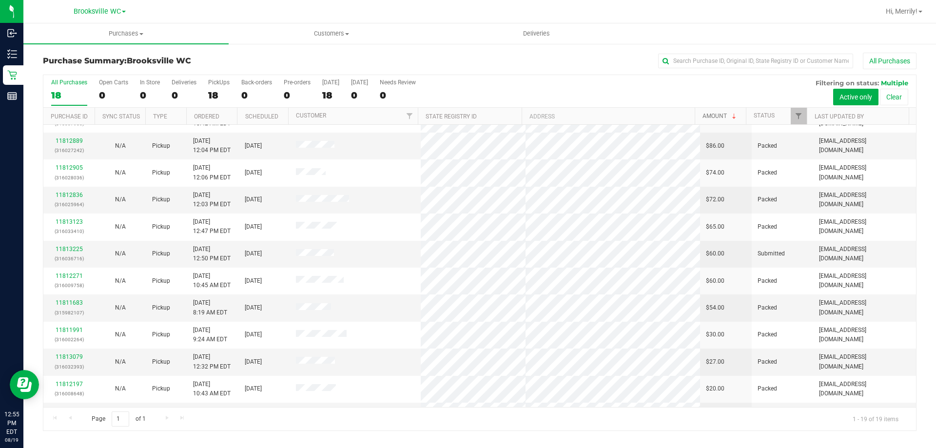
scroll to position [133, 0]
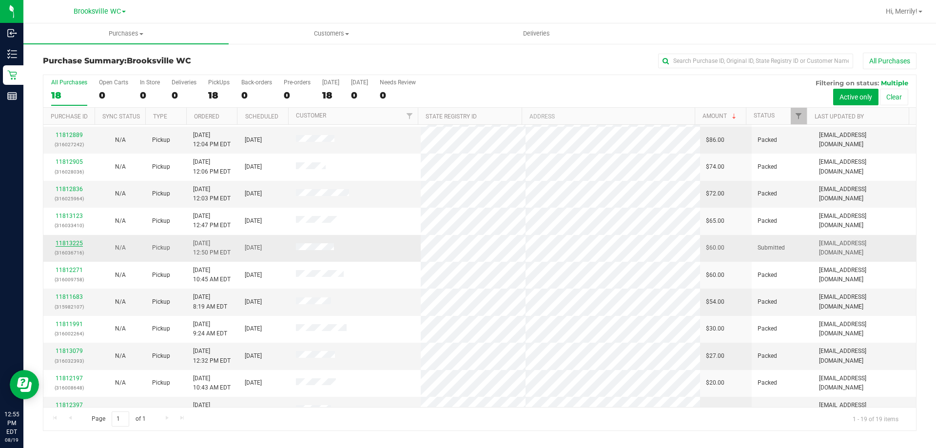
click at [65, 246] on link "11813225" at bounding box center [69, 243] width 27 height 7
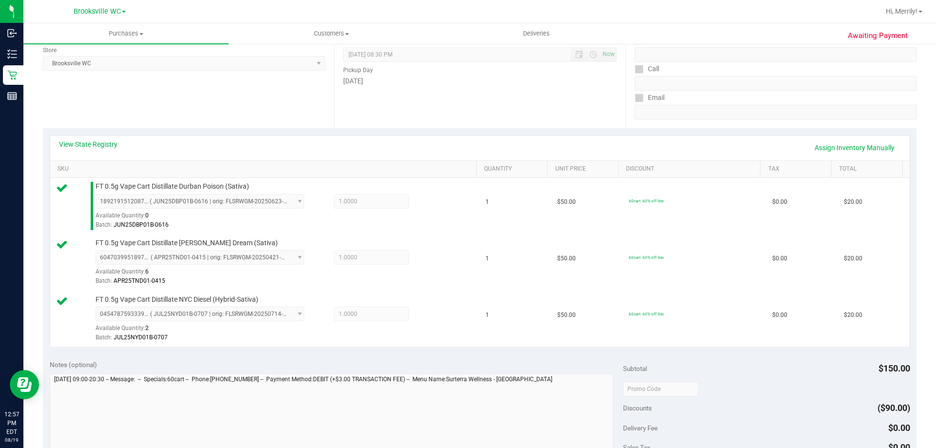
scroll to position [293, 0]
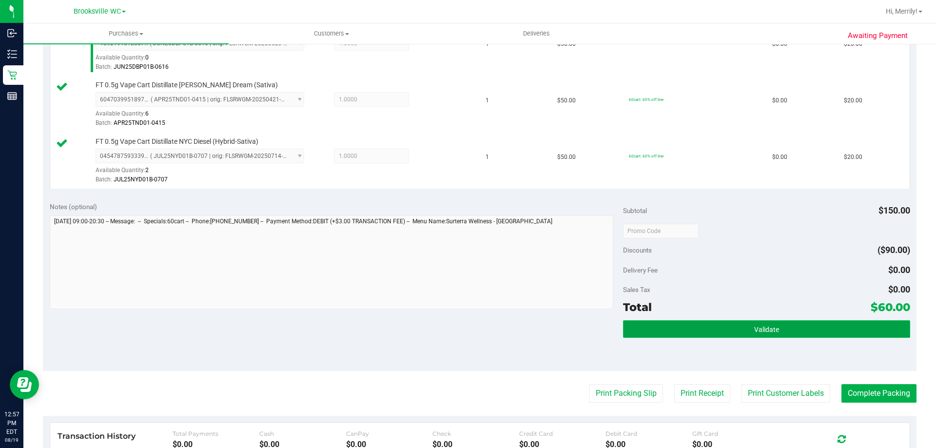
click at [771, 324] on button "Validate" at bounding box center [766, 329] width 287 height 18
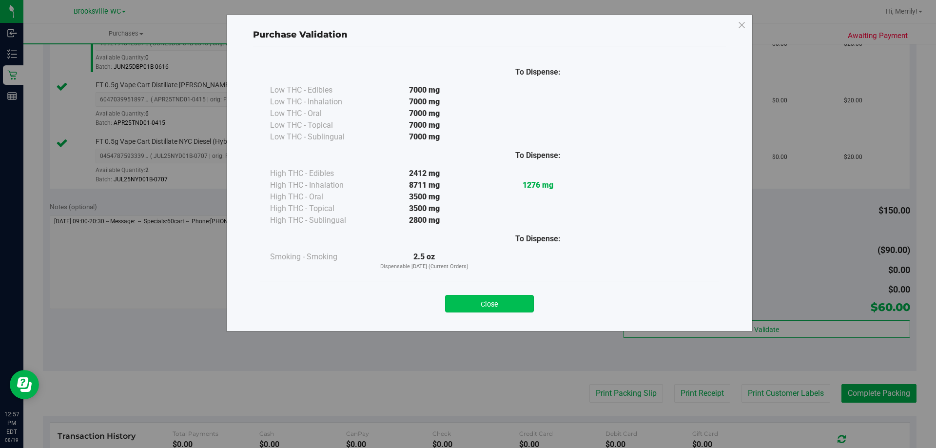
click at [485, 303] on button "Close" at bounding box center [489, 304] width 89 height 18
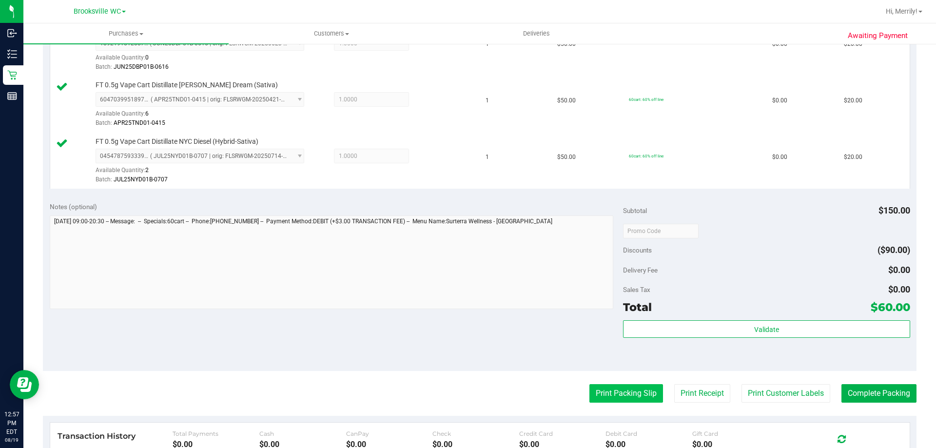
click at [608, 398] on button "Print Packing Slip" at bounding box center [626, 393] width 74 height 19
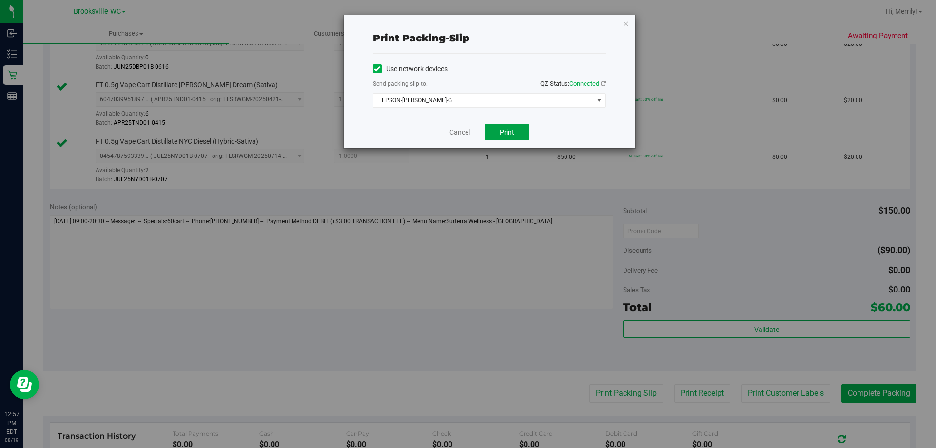
click at [499, 129] on button "Print" at bounding box center [507, 132] width 45 height 17
click at [456, 133] on link "Cancel" at bounding box center [460, 132] width 20 height 10
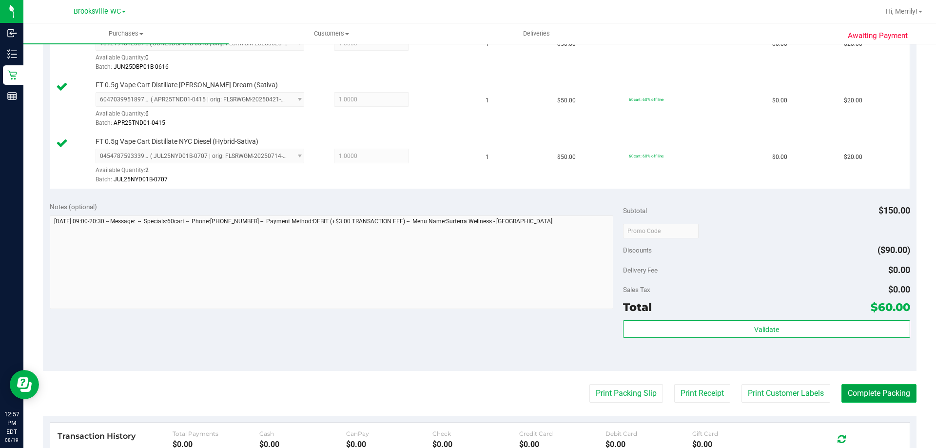
click at [885, 390] on button "Complete Packing" at bounding box center [879, 393] width 75 height 19
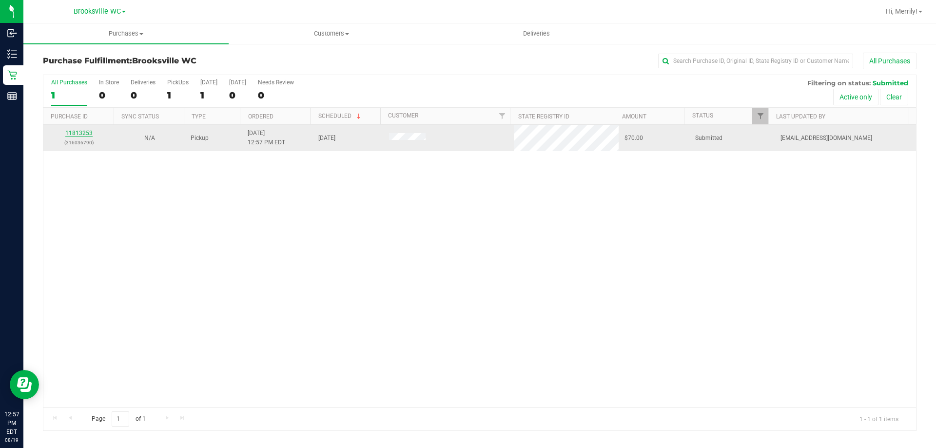
click at [78, 134] on link "11813253" at bounding box center [78, 133] width 27 height 7
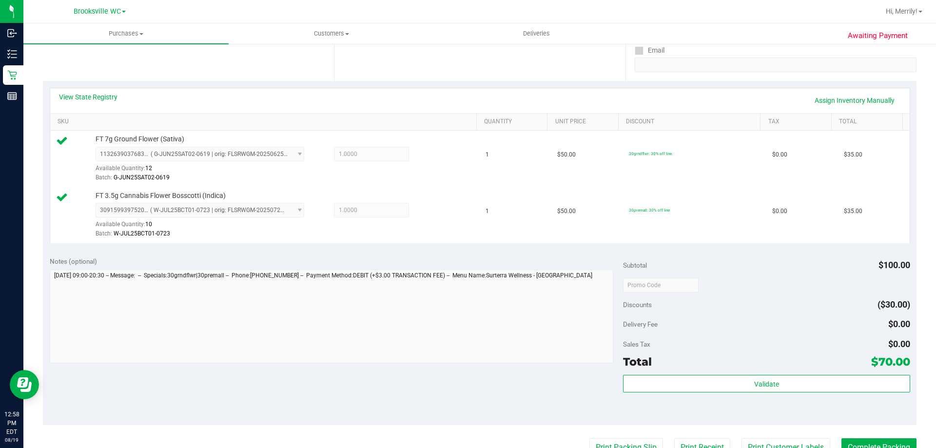
scroll to position [195, 0]
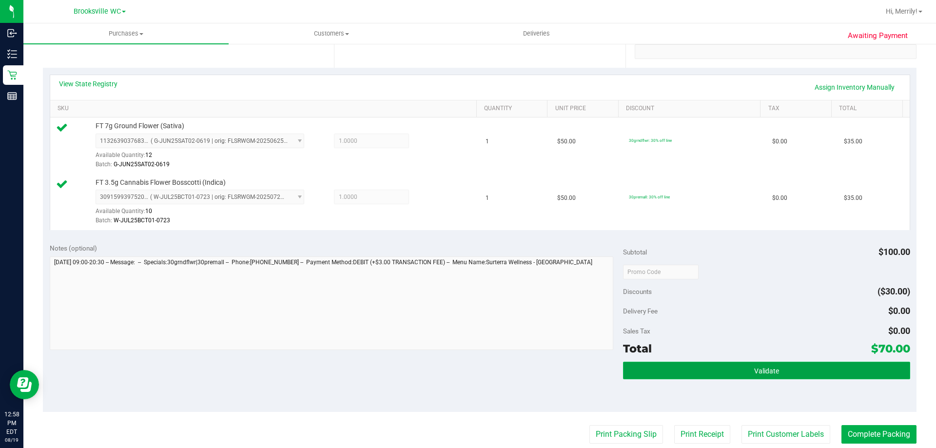
click at [762, 370] on span "Validate" at bounding box center [766, 371] width 25 height 8
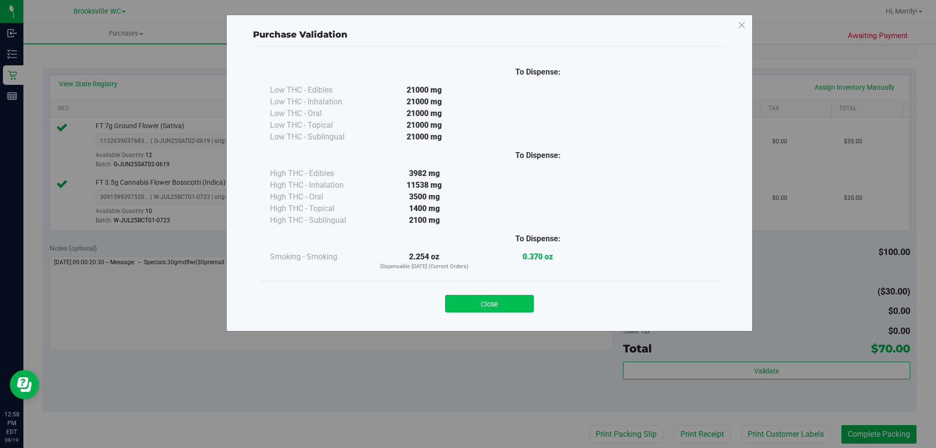
click at [523, 301] on button "Close" at bounding box center [489, 304] width 89 height 18
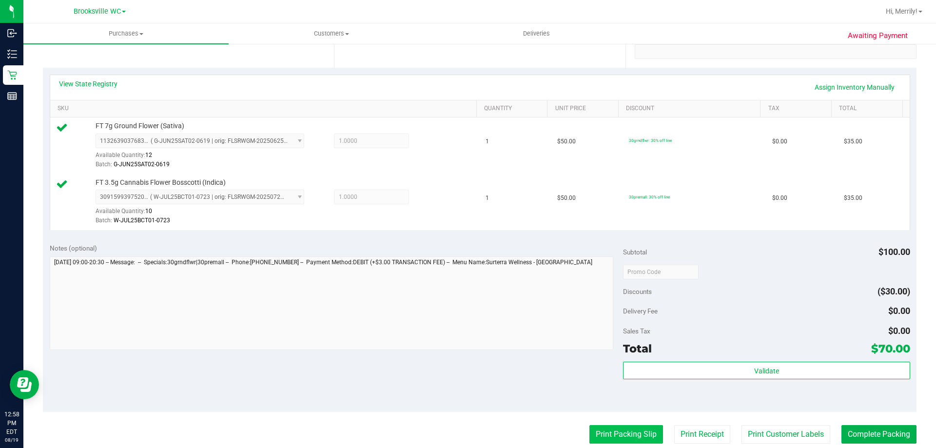
click at [607, 427] on button "Print Packing Slip" at bounding box center [626, 434] width 74 height 19
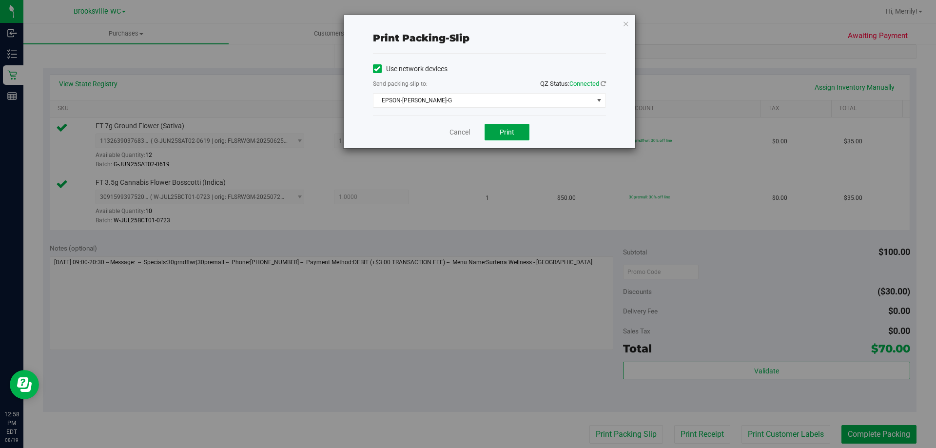
click at [517, 127] on button "Print" at bounding box center [507, 132] width 45 height 17
click at [459, 129] on link "Cancel" at bounding box center [460, 132] width 20 height 10
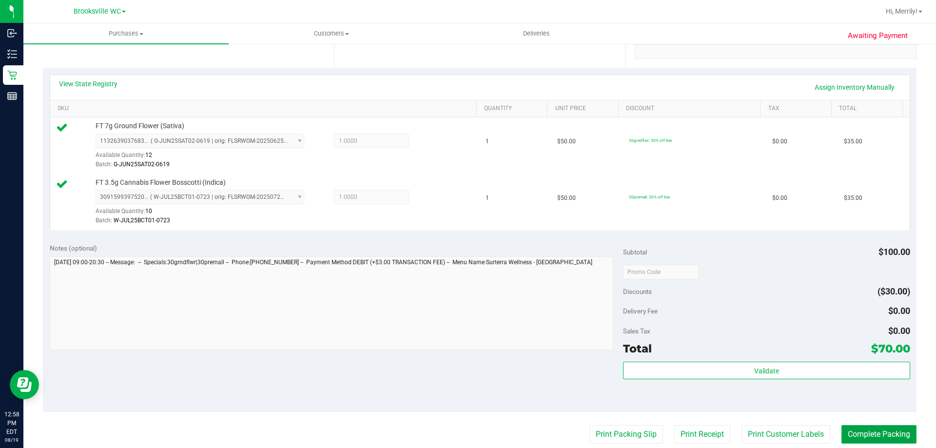
click at [870, 436] on button "Complete Packing" at bounding box center [879, 434] width 75 height 19
